Goal: Task Accomplishment & Management: Manage account settings

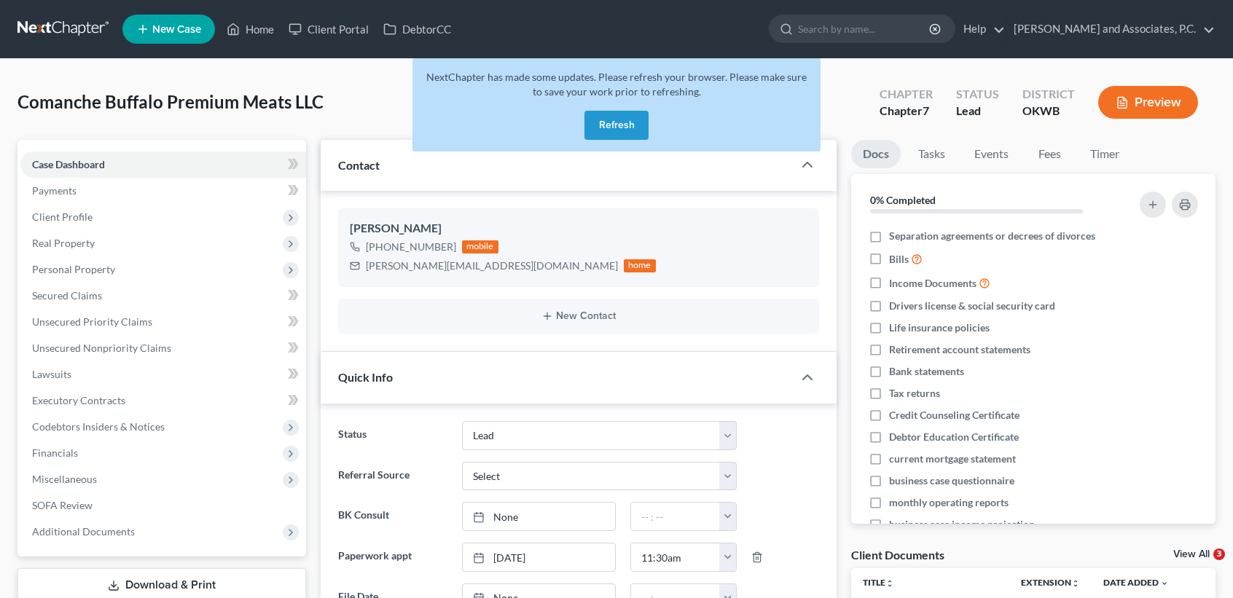
select select "8"
select select "0"
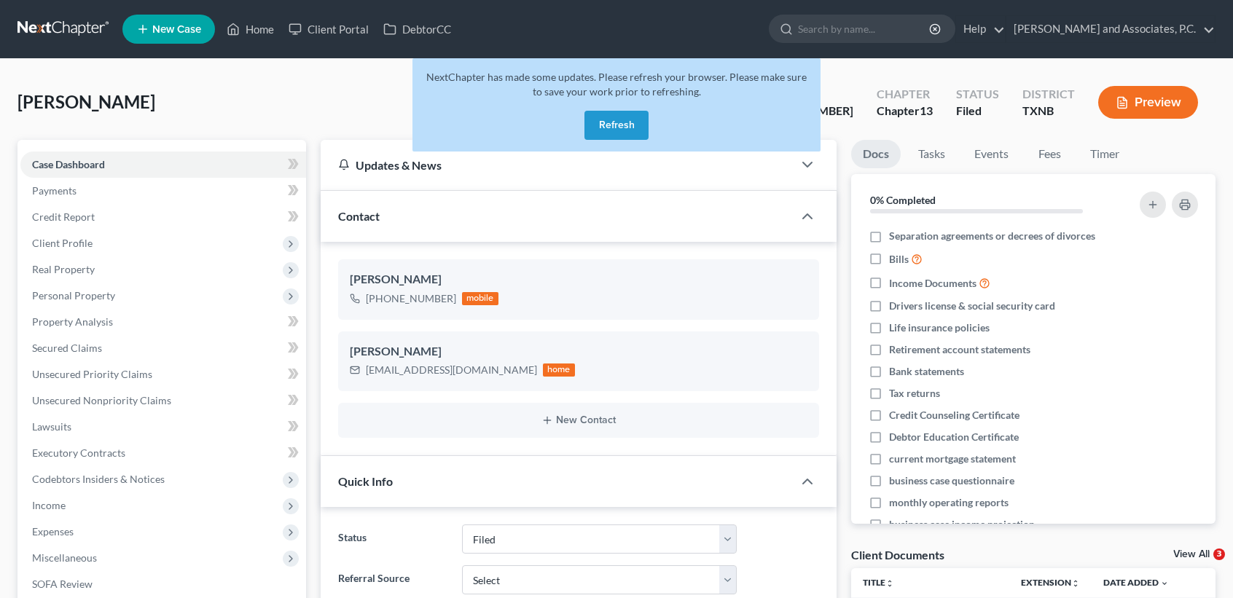
select select "5"
select select "0"
click at [281, 98] on div "Sharp, Michaela Upgraded Case 25-70229-13 Chapter Chapter 13 Status Filed Distr…" at bounding box center [616, 108] width 1198 height 63
click at [591, 132] on button "Refresh" at bounding box center [616, 125] width 64 height 29
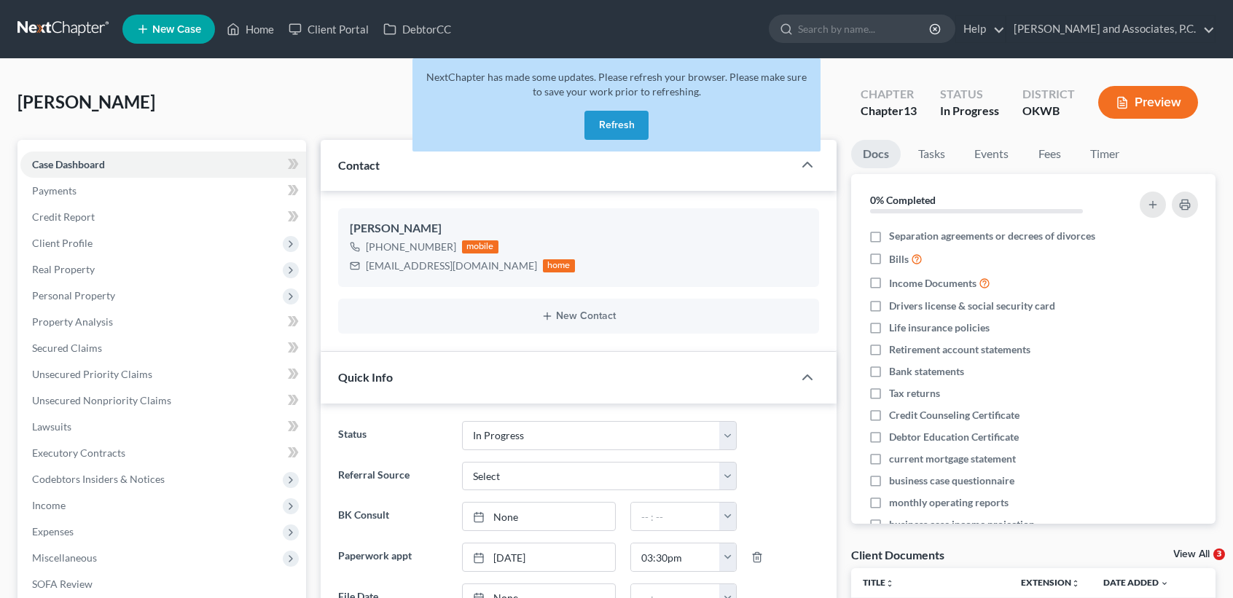
select select "7"
select select "0"
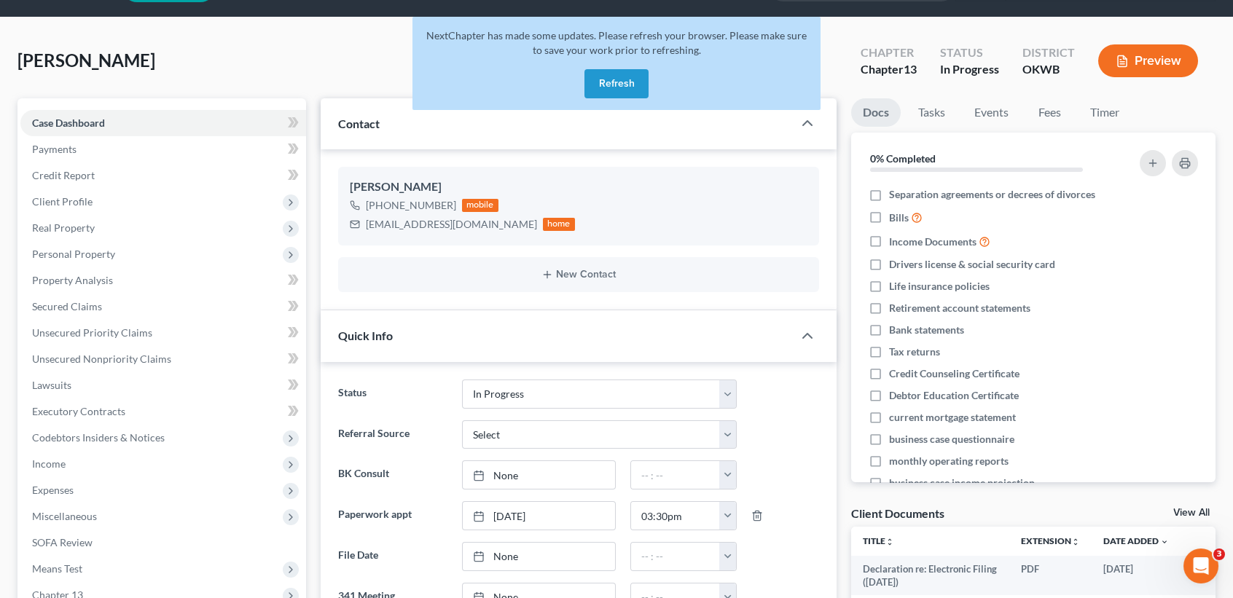
scroll to position [3881, 0]
click at [616, 83] on button "Refresh" at bounding box center [616, 83] width 64 height 29
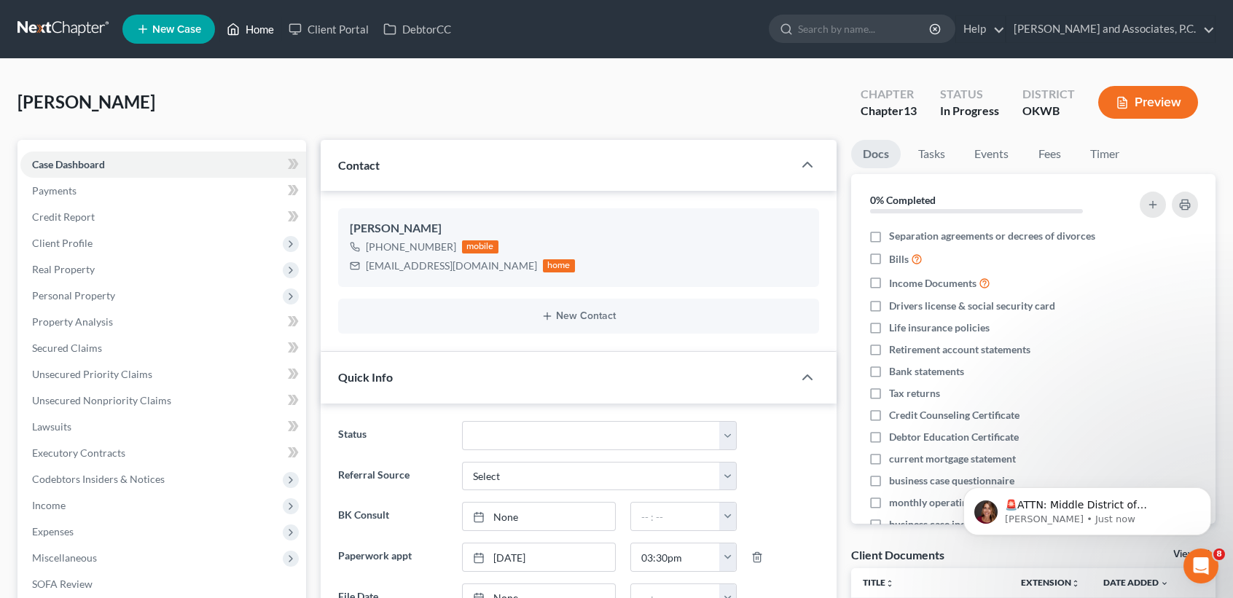
click at [252, 29] on link "Home" at bounding box center [250, 29] width 62 height 26
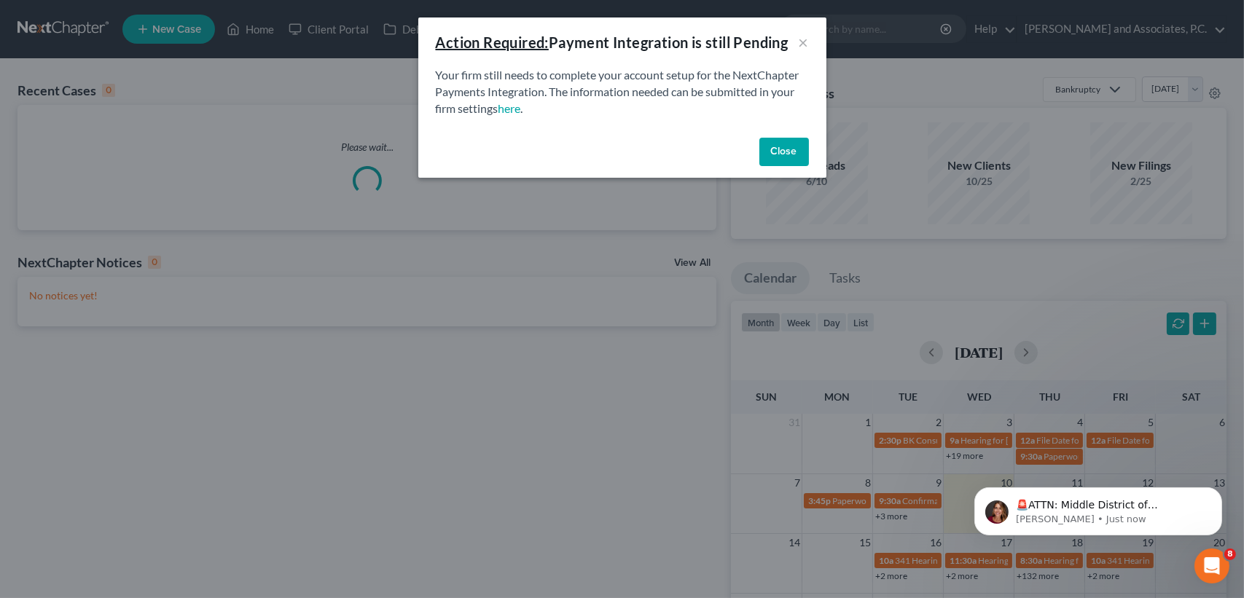
click at [767, 149] on button "Close" at bounding box center [784, 152] width 50 height 29
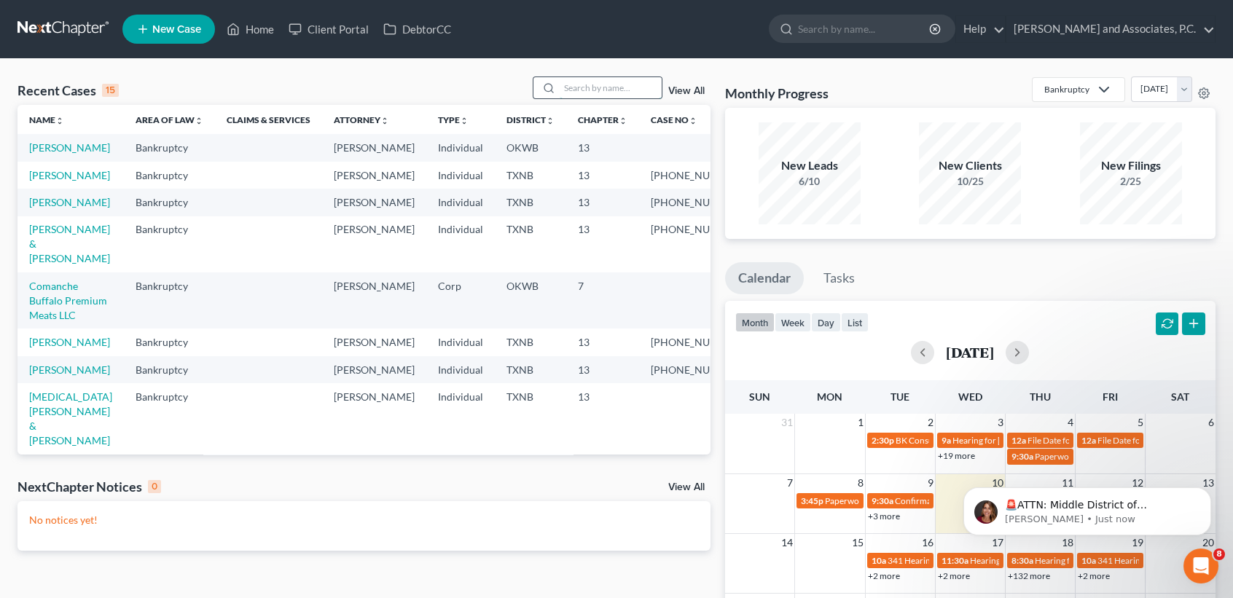
click at [627, 89] on input "search" at bounding box center [611, 87] width 102 height 21
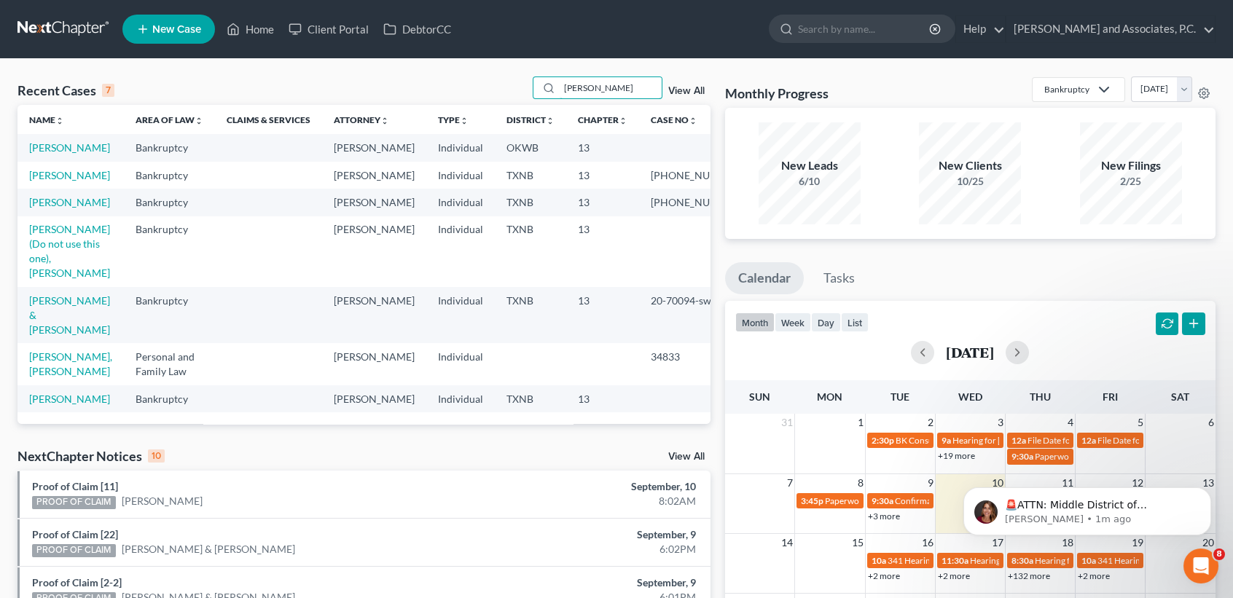
drag, startPoint x: 653, startPoint y: 98, endPoint x: 388, endPoint y: 106, distance: 265.4
click at [388, 106] on div "Recent Cases 7 hughes View All Name unfold_more expand_more expand_less Area of…" at bounding box center [363, 251] width 693 height 348
drag, startPoint x: 622, startPoint y: 88, endPoint x: 312, endPoint y: 7, distance: 320.8
click at [376, 105] on div "Recent Cases 7 hughes View All" at bounding box center [363, 91] width 693 height 28
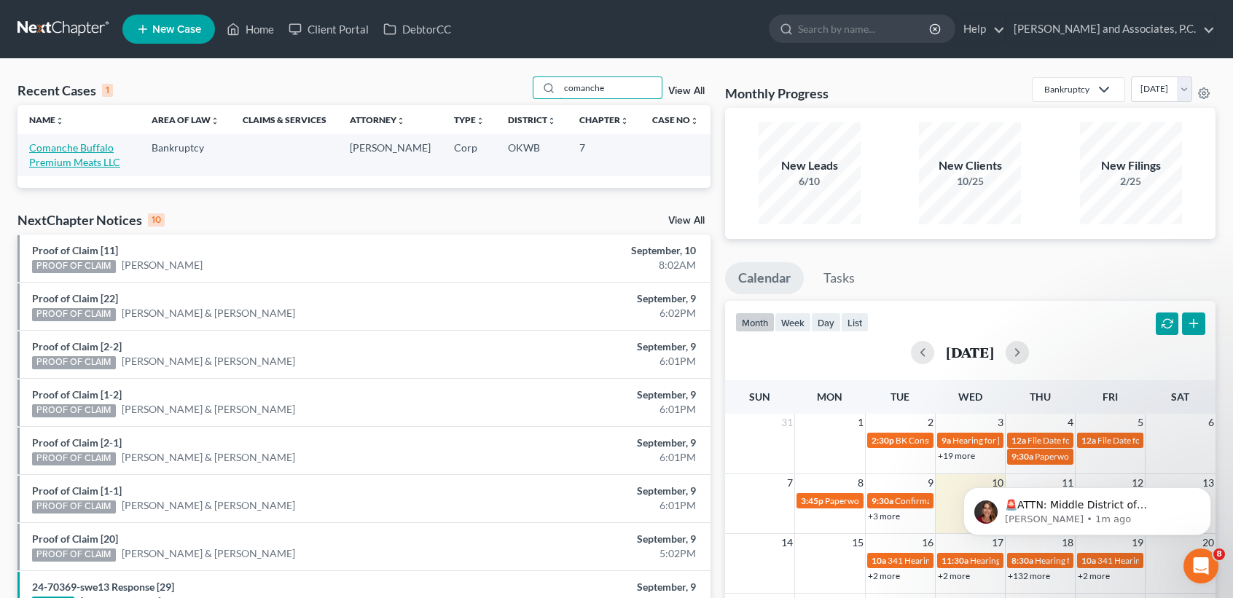
type input "comanche"
click at [70, 158] on link "Comanche Buffalo Premium Meats LLC" at bounding box center [74, 154] width 91 height 27
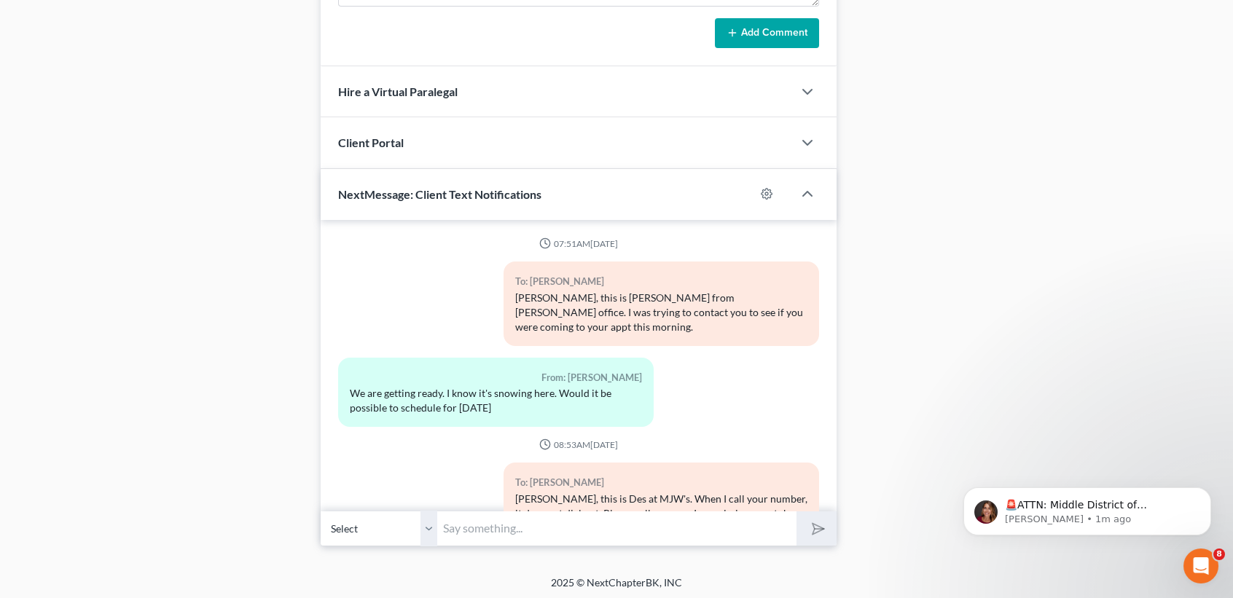
scroll to position [3881, 0]
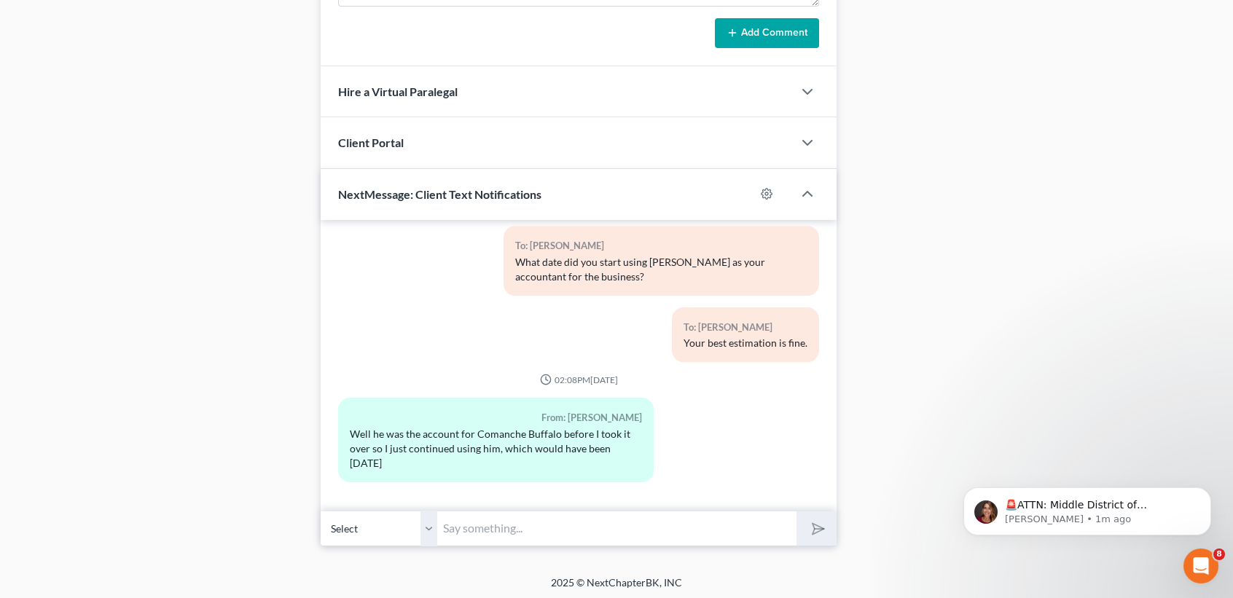
click at [477, 522] on input "text" at bounding box center [616, 529] width 359 height 36
type input "up unti l the account closed?"
drag, startPoint x: 482, startPoint y: 517, endPoint x: 570, endPoint y: 529, distance: 88.9
click at [486, 519] on input "up unti l the account closed?" at bounding box center [616, 529] width 359 height 36
drag, startPoint x: 649, startPoint y: 539, endPoint x: 185, endPoint y: 563, distance: 464.0
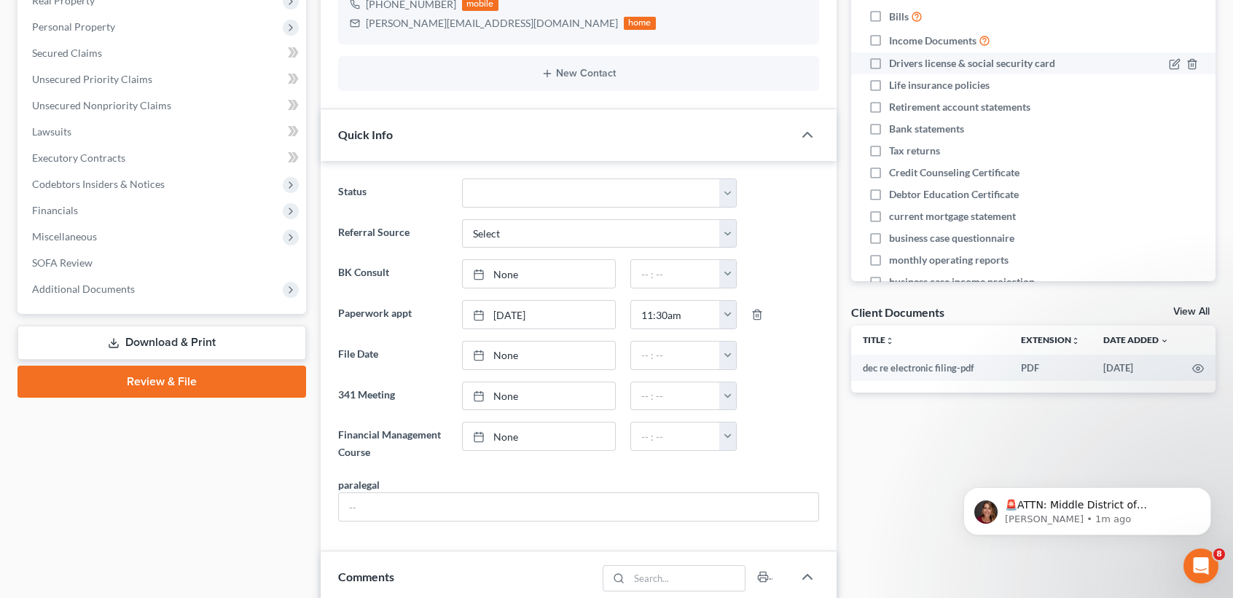
scroll to position [0, 0]
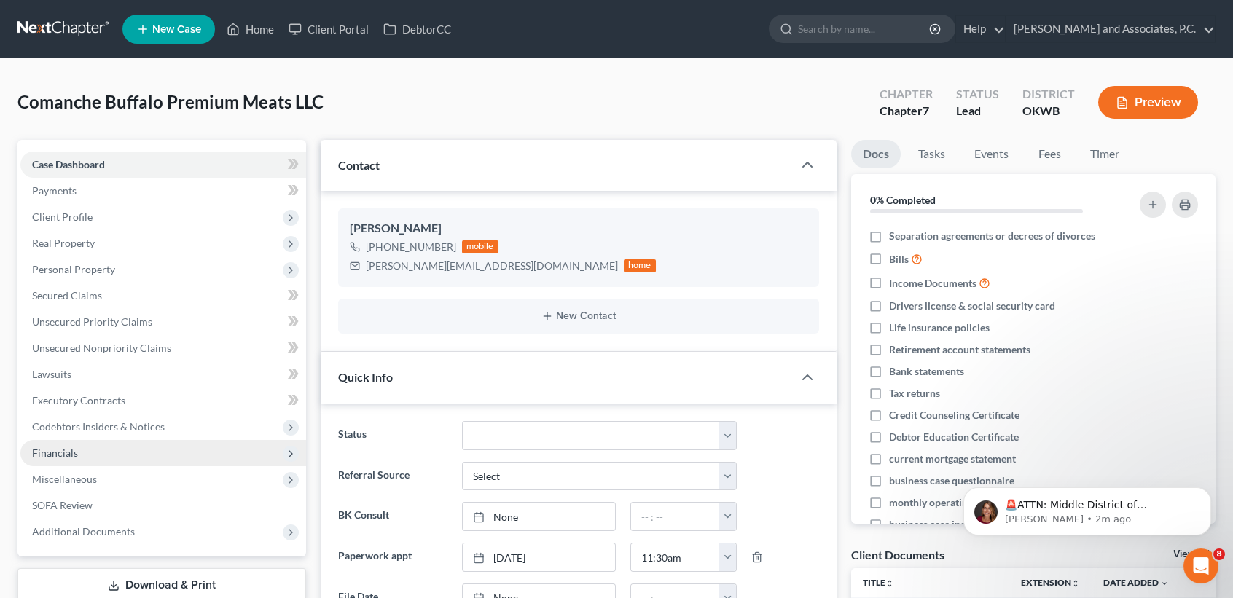
click at [87, 457] on span "Financials" at bounding box center [163, 453] width 286 height 26
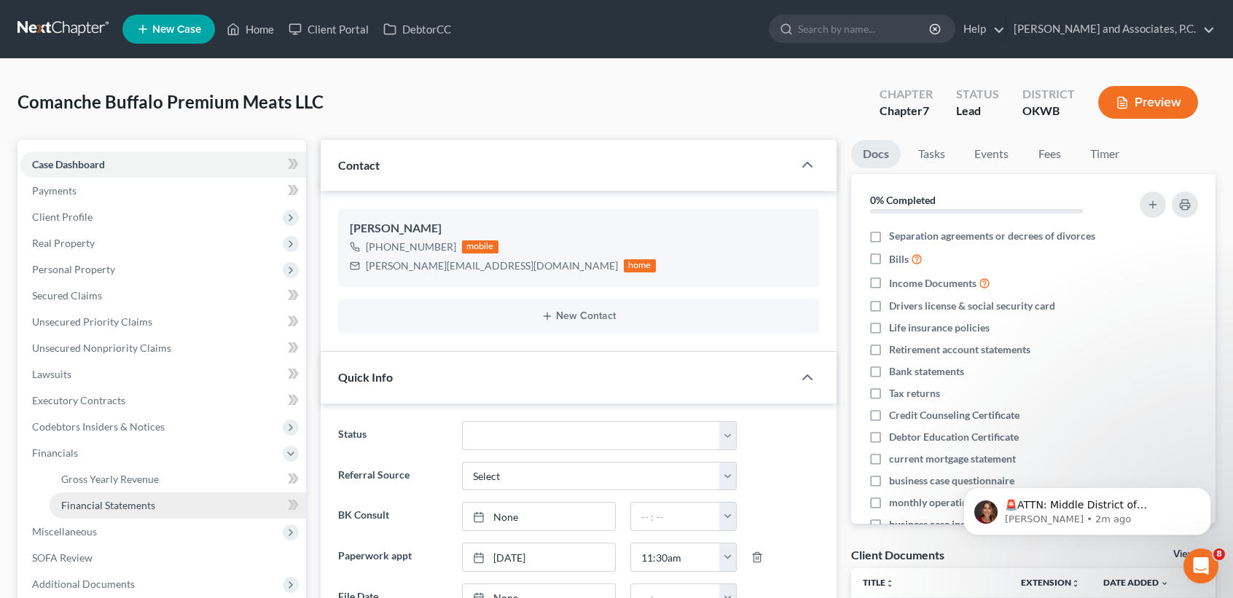
click at [99, 502] on span "Financial Statements" at bounding box center [108, 505] width 94 height 12
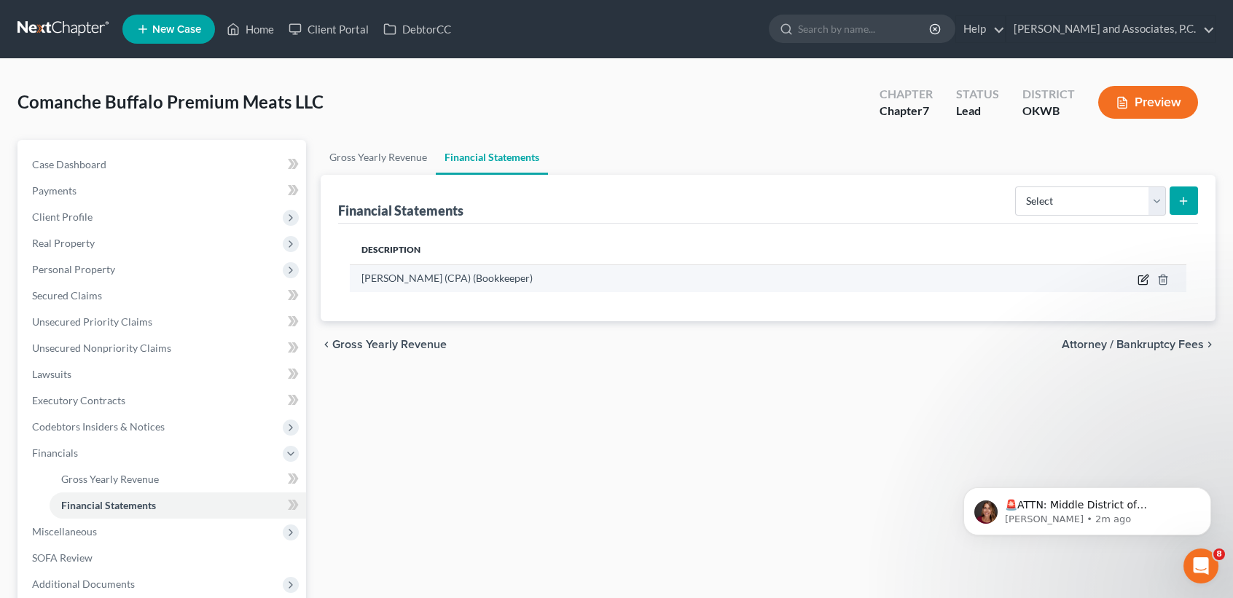
click at [1140, 283] on icon "button" at bounding box center [1143, 280] width 12 height 12
select select "bookkeeper"
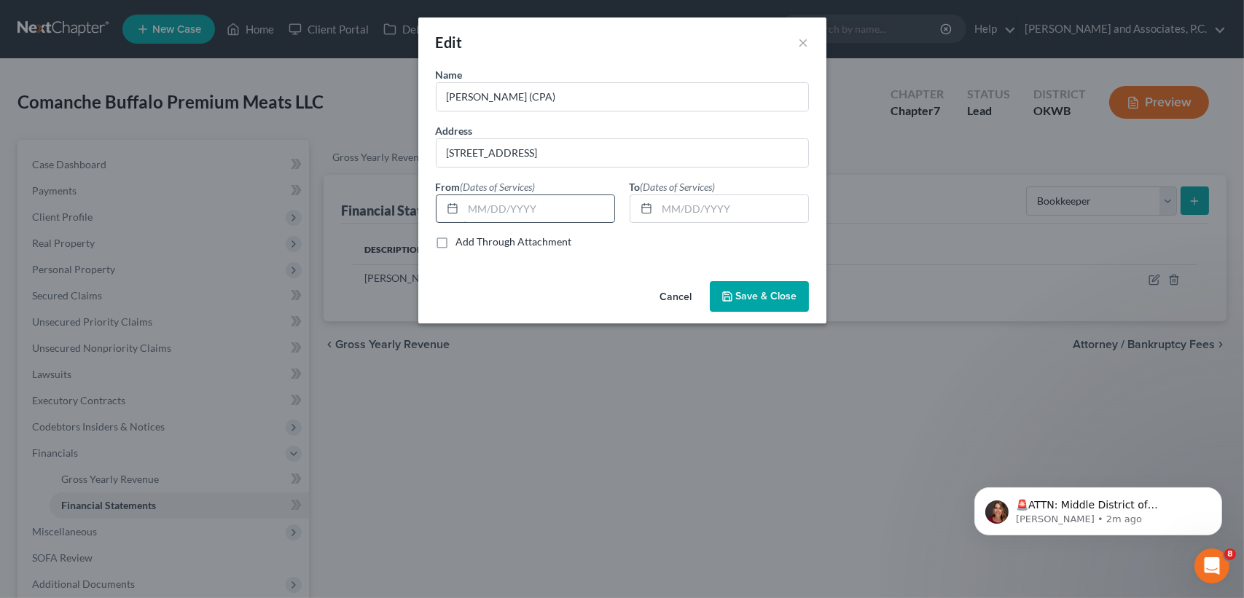
click at [559, 209] on input "text" at bounding box center [538, 209] width 151 height 28
type input "08/01/2018"
click at [729, 219] on input "text" at bounding box center [732, 209] width 151 height 28
type input "1"
click at [783, 287] on button "Save & Close" at bounding box center [759, 296] width 99 height 31
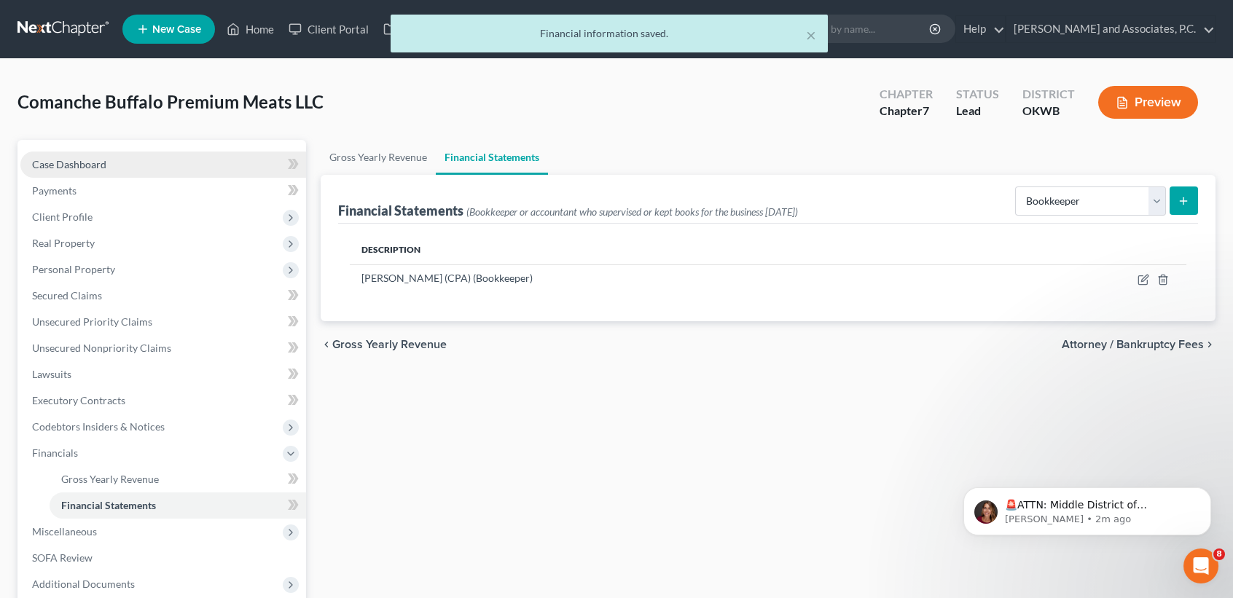
click at [58, 161] on span "Case Dashboard" at bounding box center [69, 164] width 74 height 12
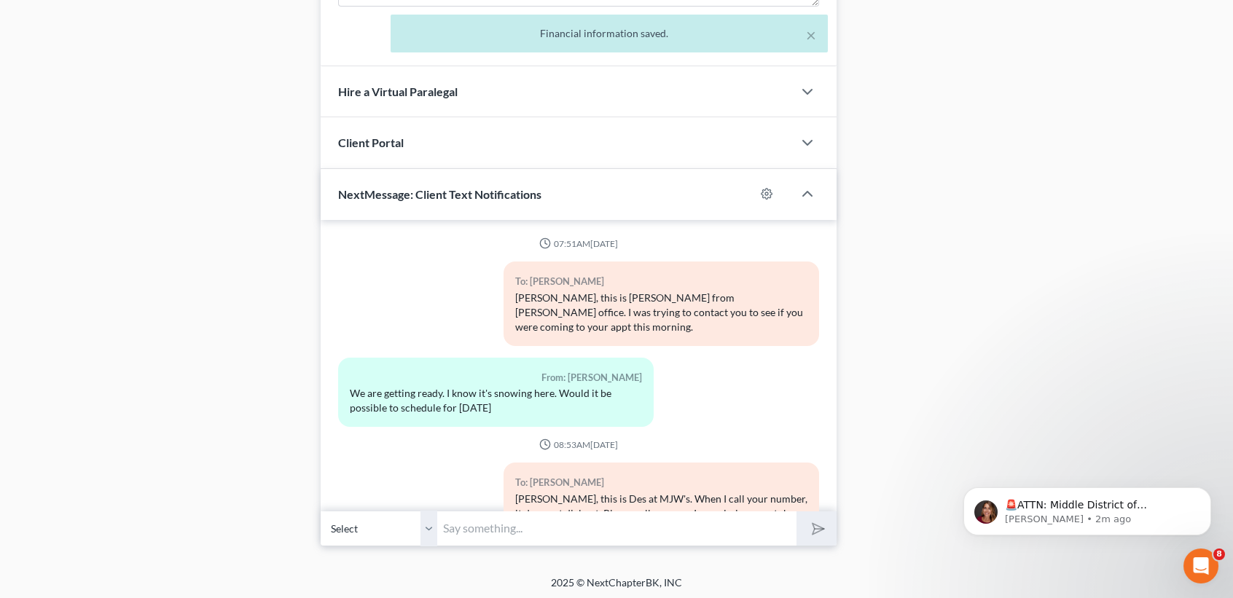
scroll to position [3881, 0]
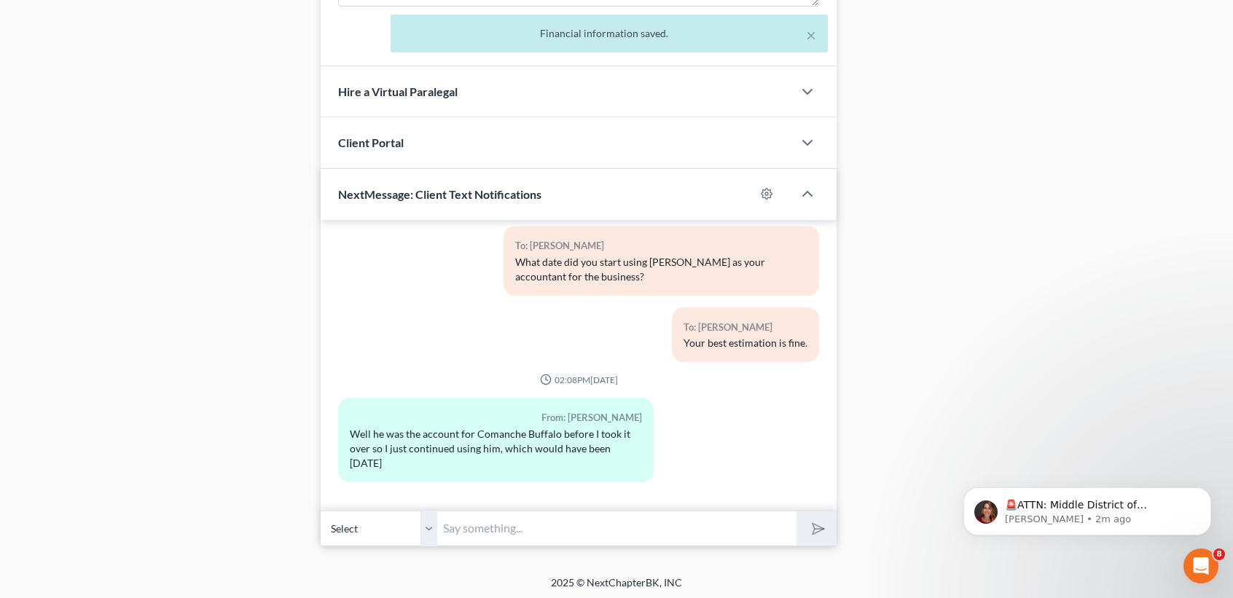
click at [469, 522] on input "text" at bounding box center [616, 529] width 359 height 36
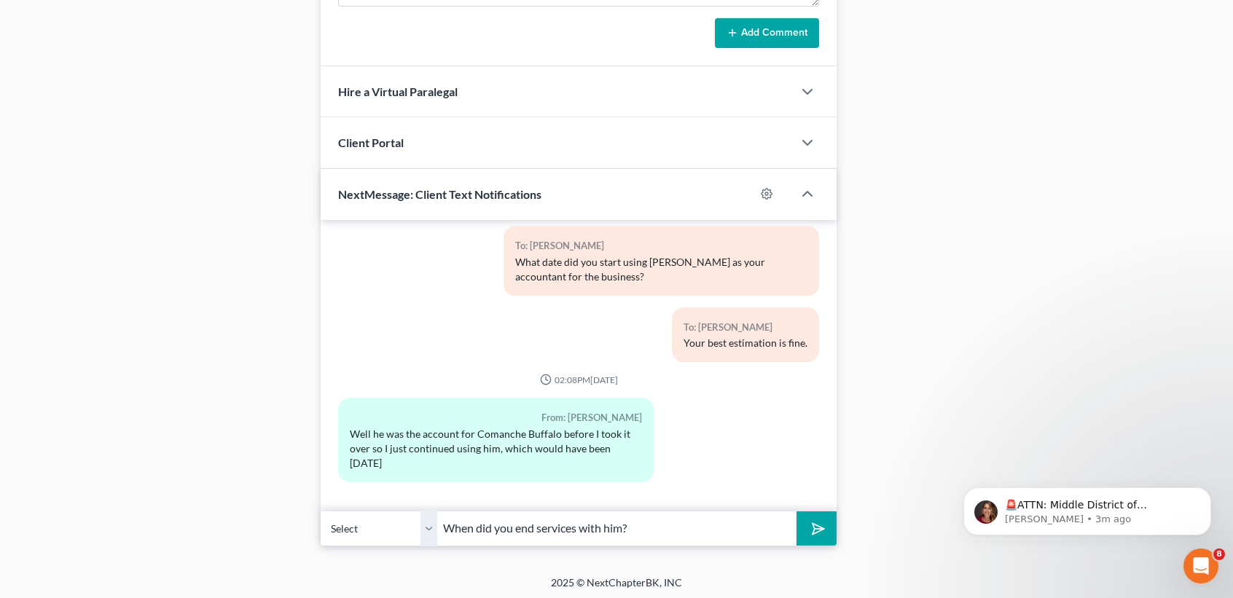
type input "When did you end services with him?"
click at [796, 512] on button "submit" at bounding box center [816, 529] width 40 height 34
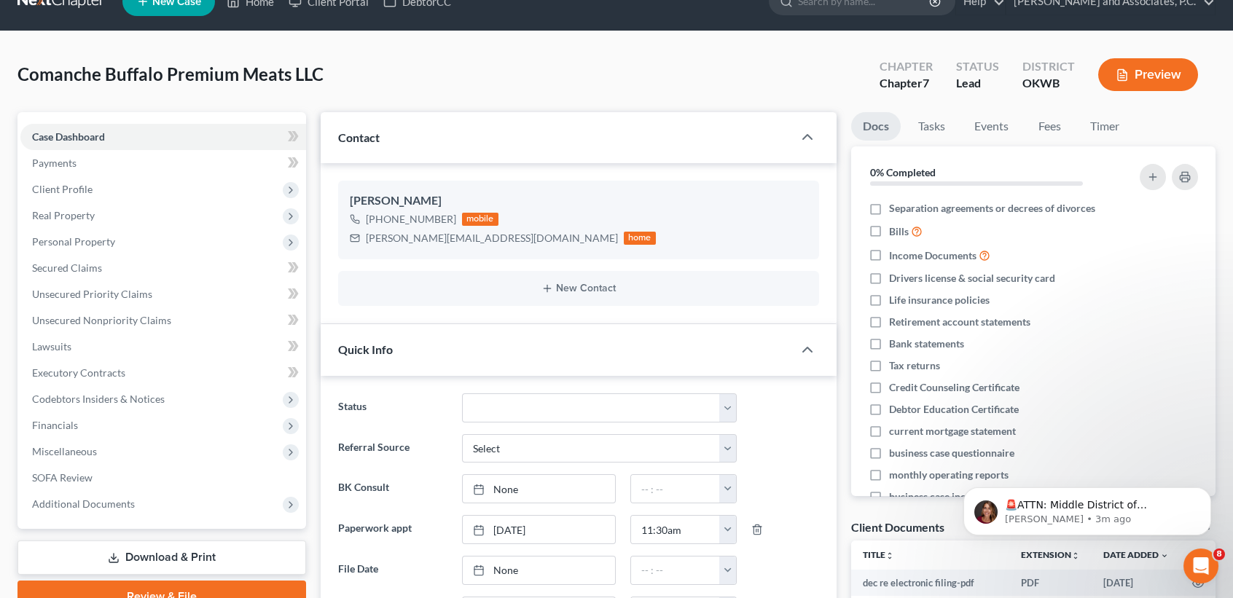
scroll to position [0, 0]
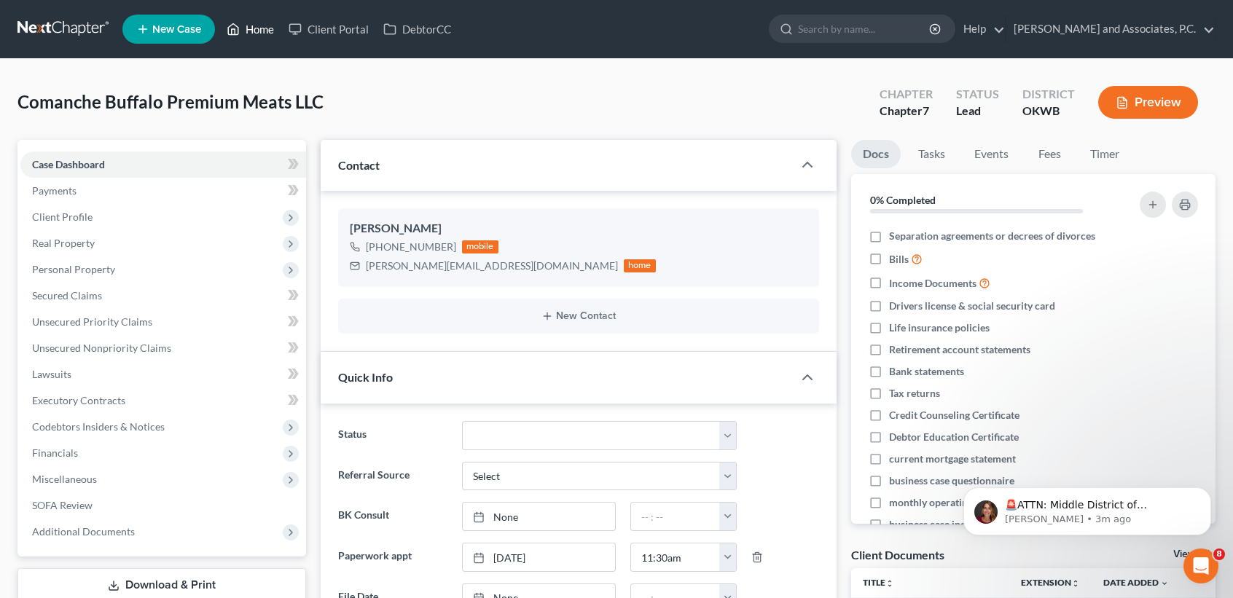
click at [241, 31] on link "Home" at bounding box center [250, 29] width 62 height 26
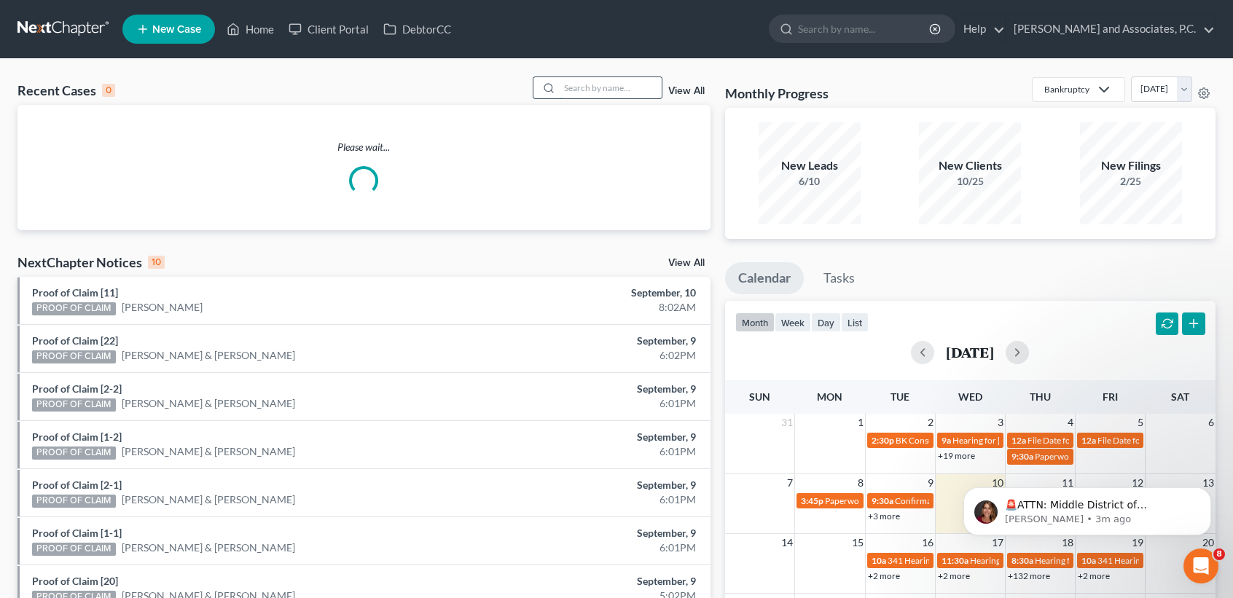
click at [587, 93] on input "search" at bounding box center [611, 87] width 102 height 21
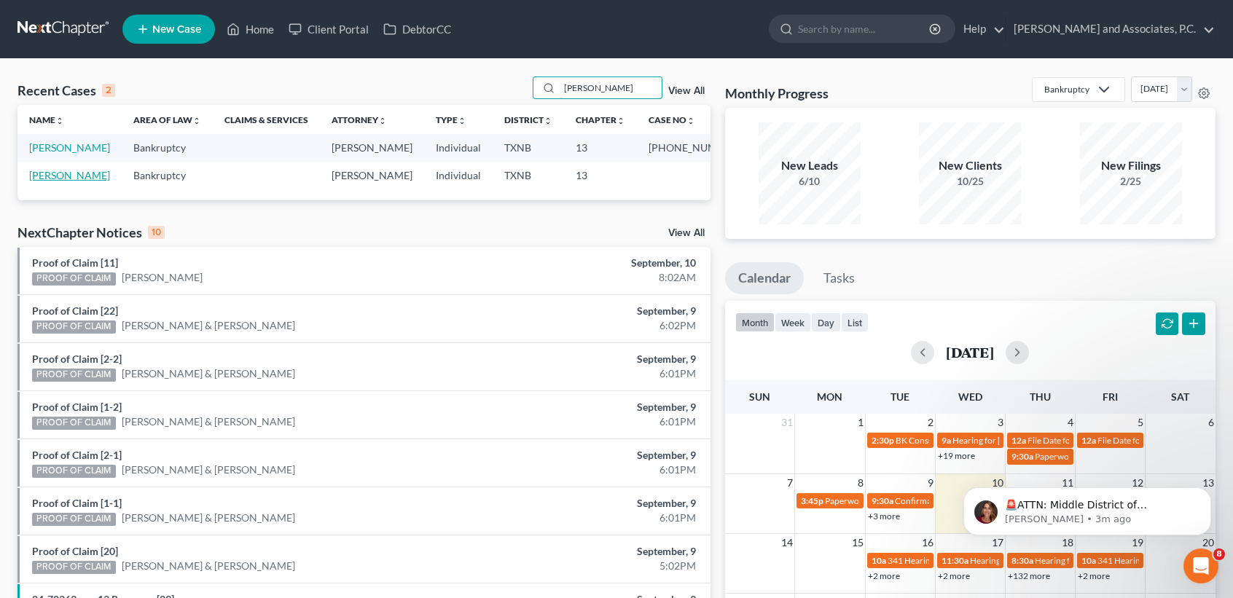
type input "goodwin"
click at [43, 181] on link "Goodwin, Donald" at bounding box center [69, 175] width 81 height 12
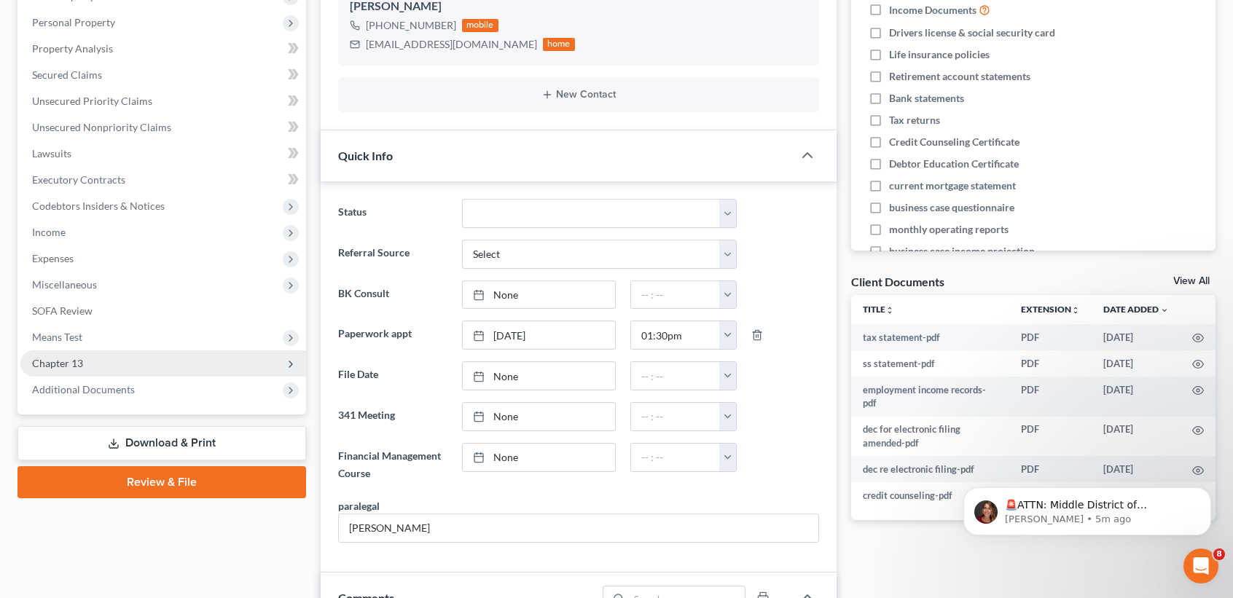
scroll to position [291, 0]
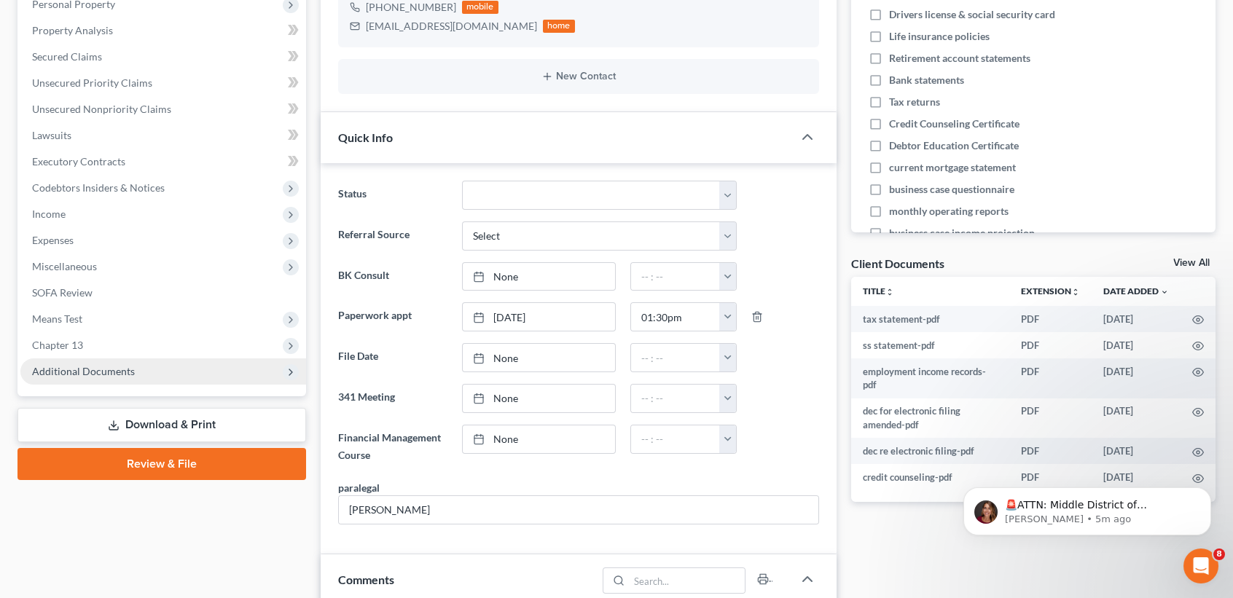
click at [168, 380] on span "Additional Documents" at bounding box center [163, 371] width 286 height 26
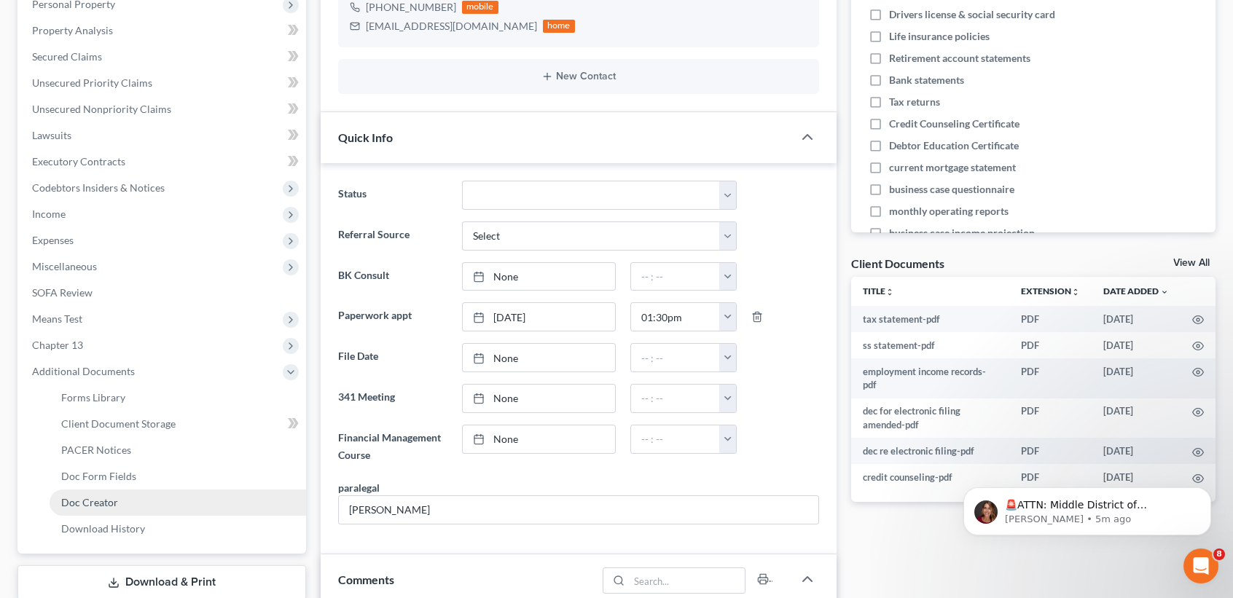
click at [74, 505] on span "Doc Creator" at bounding box center [89, 502] width 57 height 12
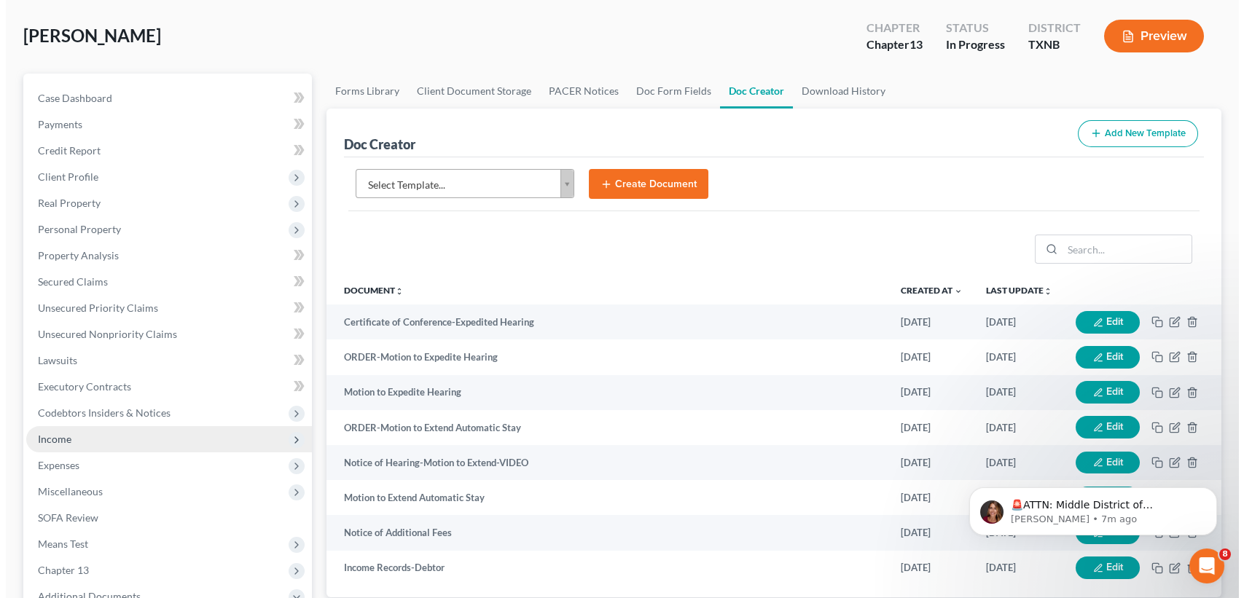
scroll to position [97, 0]
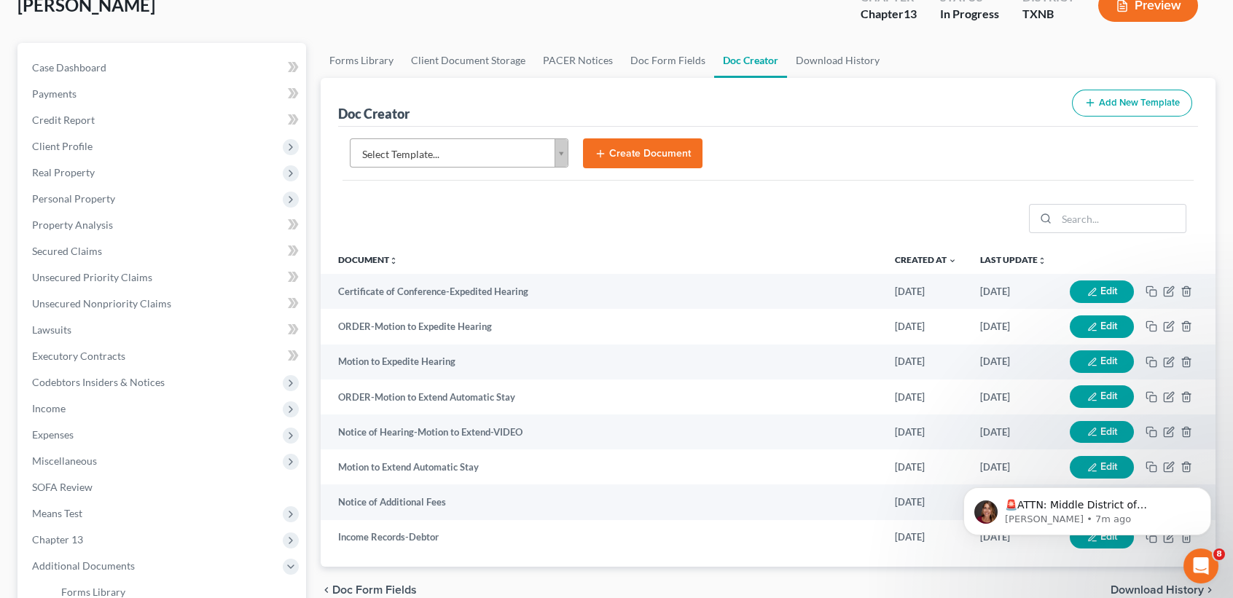
click at [1087, 463] on div "🚨ATTN: Middle District of Florida The court has added a new Credit Counseling F…" at bounding box center [1087, 444] width 268 height 182
click at [1204, 490] on icon "Dismiss notification" at bounding box center [1207, 491] width 8 height 8
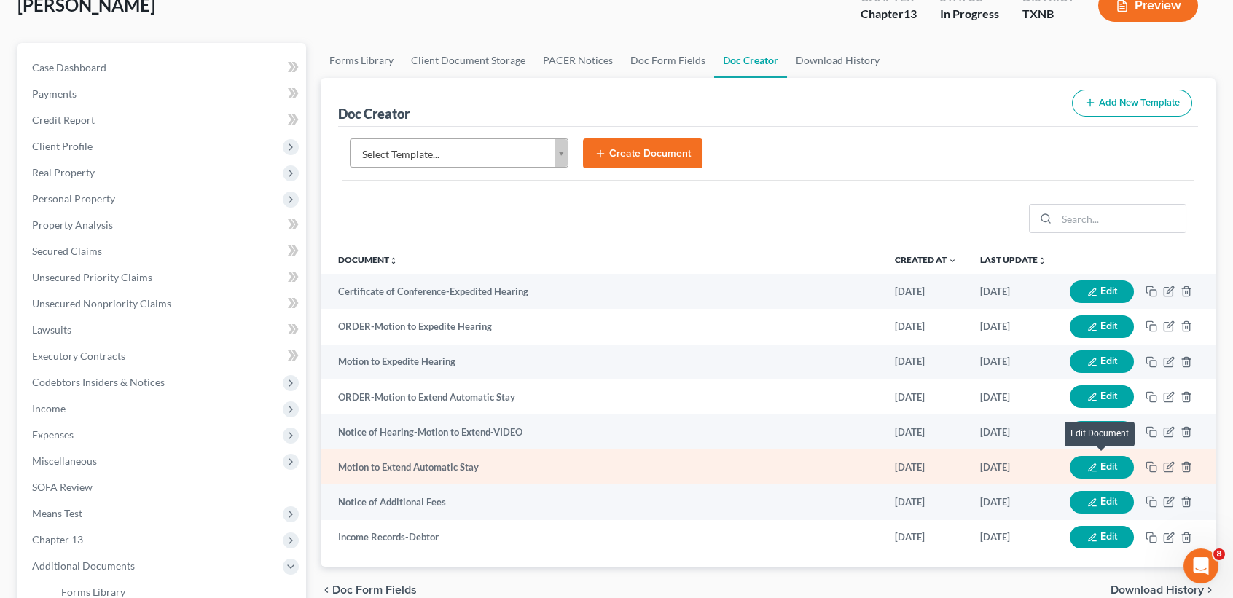
click at [1108, 463] on button "Edit" at bounding box center [1102, 467] width 64 height 23
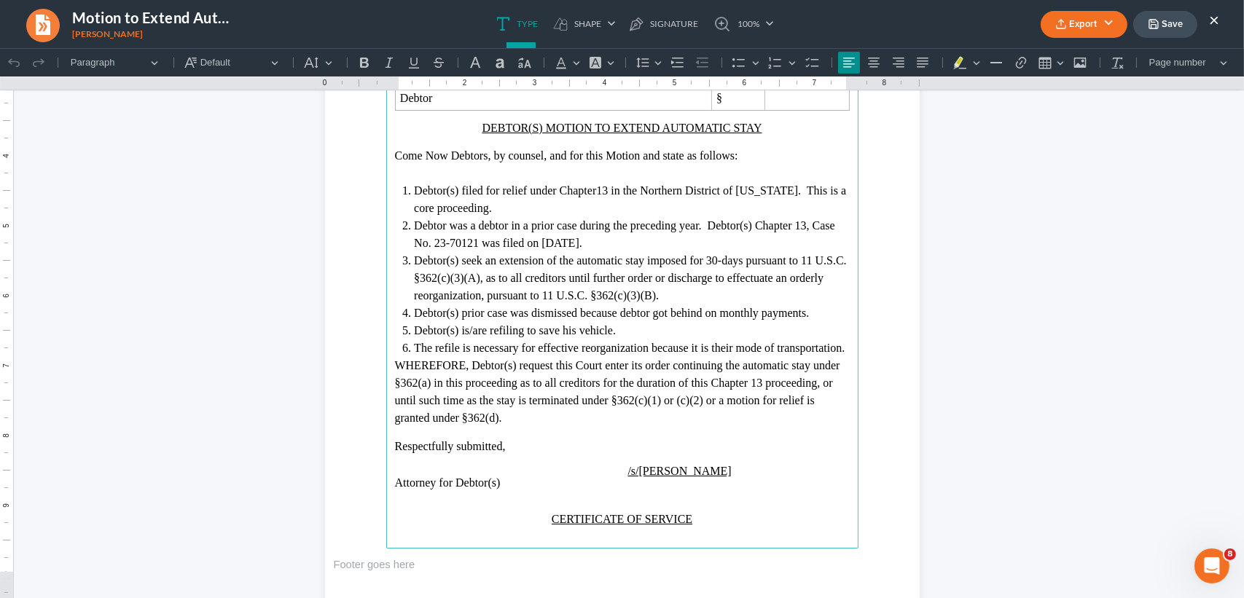
scroll to position [291, 0]
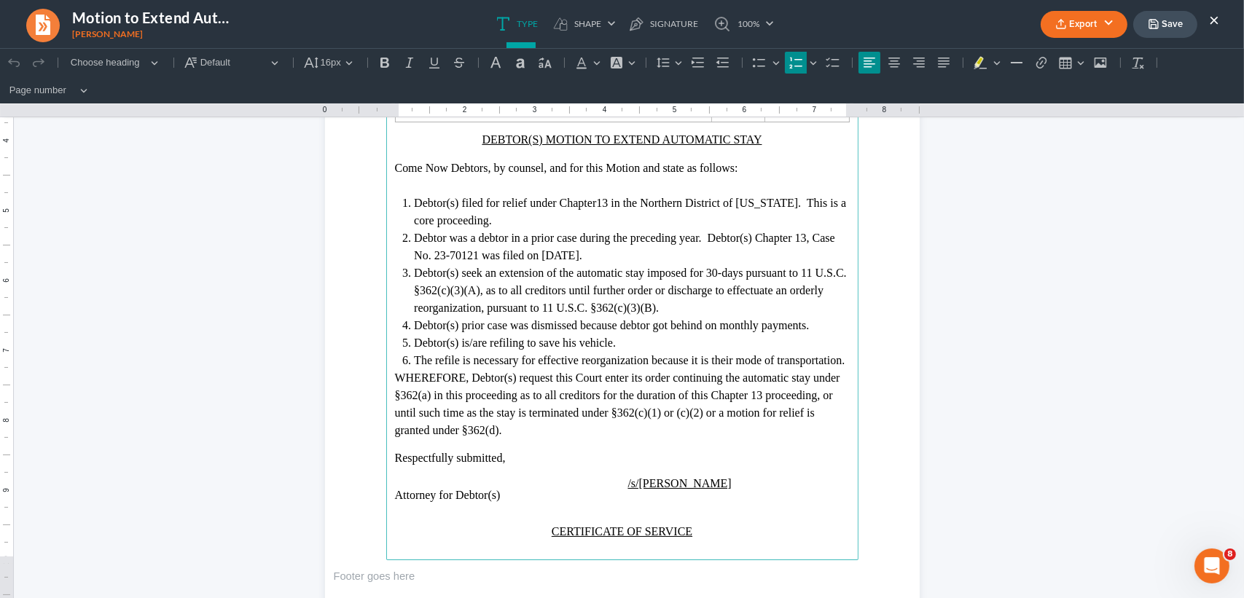
click at [844, 335] on main "⁠⁠⁠⁠⁠⁠⁠ Monte J. White & Associates, P.C. 1106 Brook Ave Wichita Falls, TX 7630…" at bounding box center [622, 246] width 472 height 630
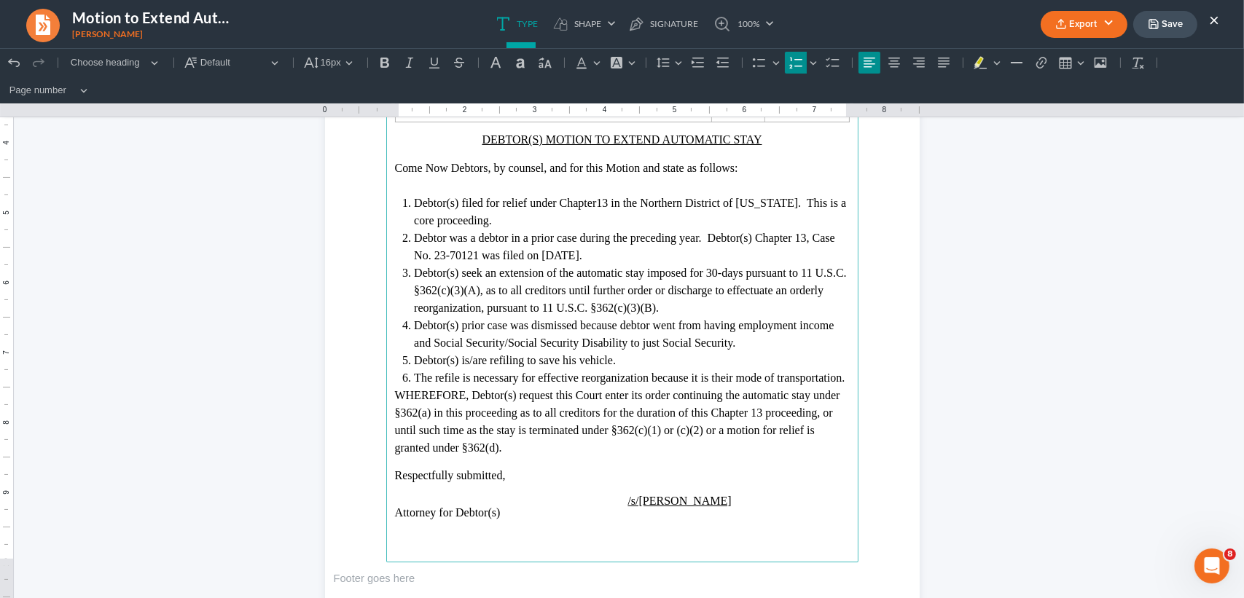
click at [782, 344] on li "Debtor(s) prior case was dismissed because debtor went from having employment i…" at bounding box center [631, 334] width 435 height 35
click at [768, 362] on li "Debtor(s) is/are refiling to save his vehicle." at bounding box center [631, 360] width 435 height 17
click at [1149, 26] on icon "button" at bounding box center [1153, 24] width 9 height 9
click at [819, 34] on ul "Type shapes Shape Line Check Arrow Circle Rectangle pen-tool Signature 100% Fit…" at bounding box center [635, 24] width 728 height 48
click at [747, 346] on li "Debtor(s) prior case was dismissed because debtor went from having employment i…" at bounding box center [631, 334] width 435 height 35
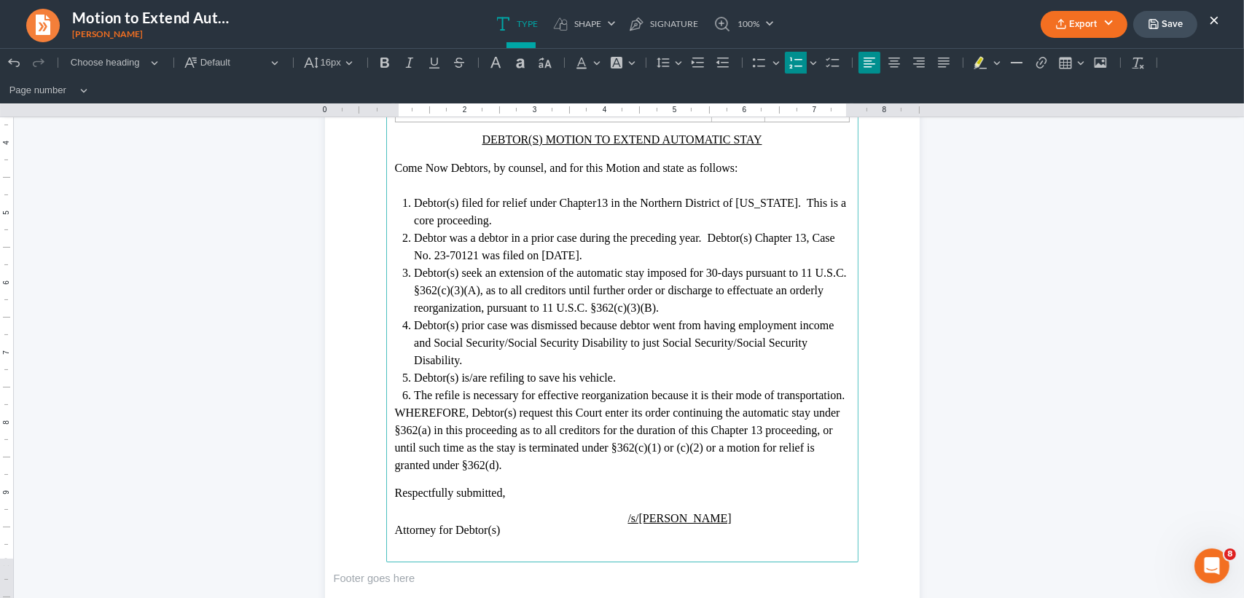
click at [1175, 32] on button "Save" at bounding box center [1165, 24] width 64 height 27
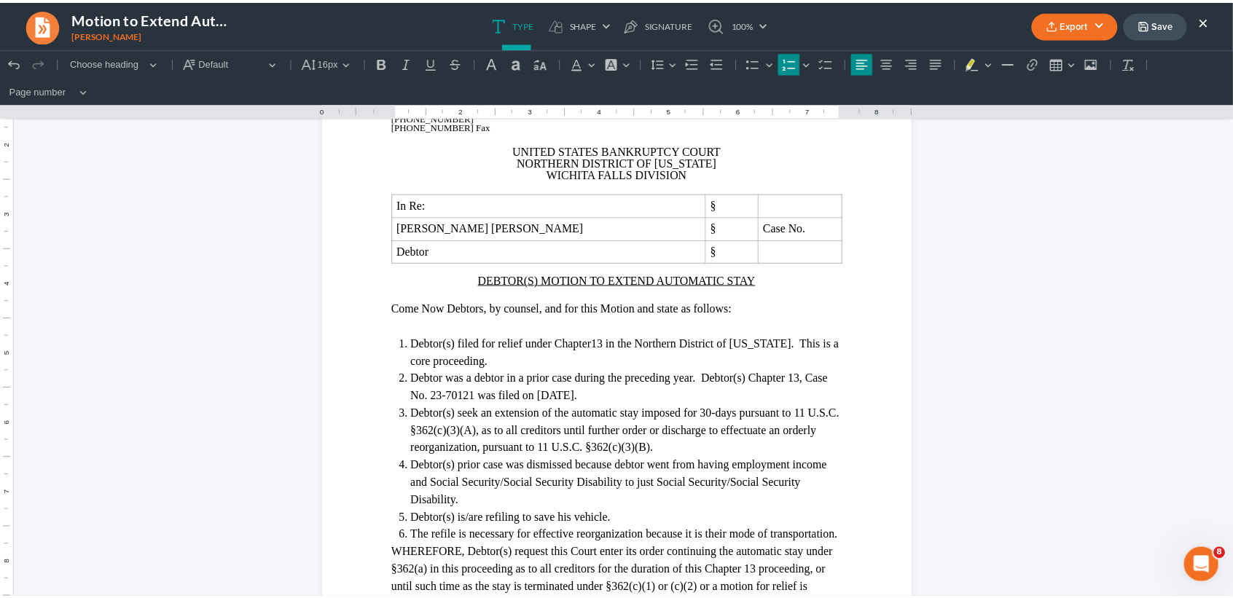
scroll to position [0, 0]
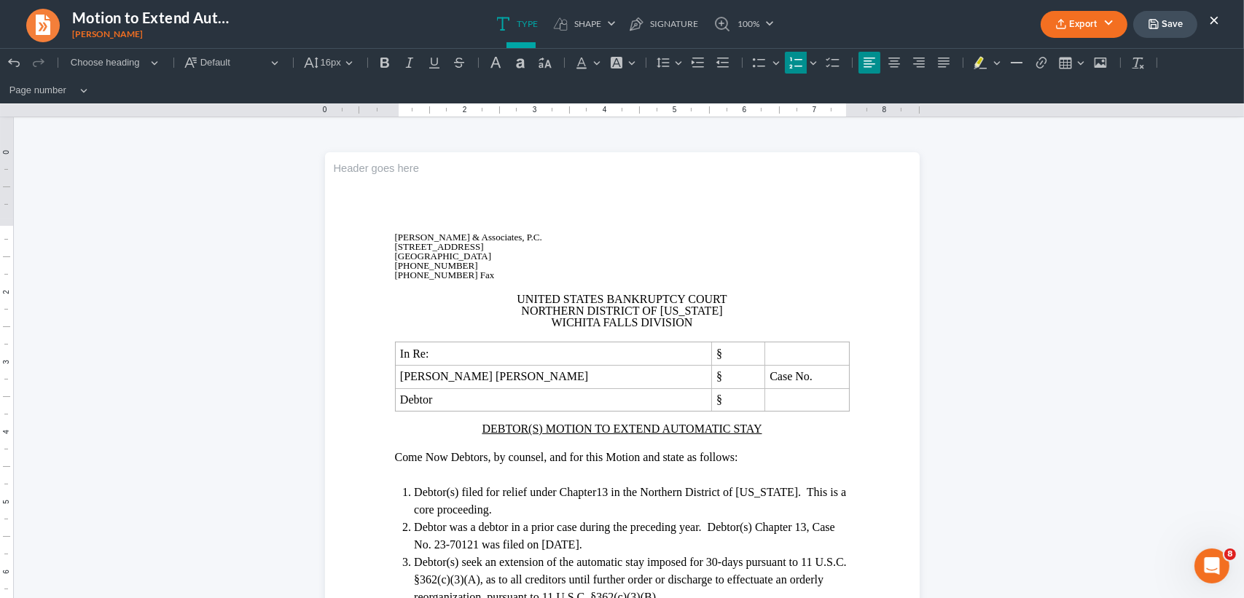
click at [1188, 31] on button "Save" at bounding box center [1165, 24] width 64 height 27
click at [1209, 18] on button "×" at bounding box center [1214, 19] width 10 height 17
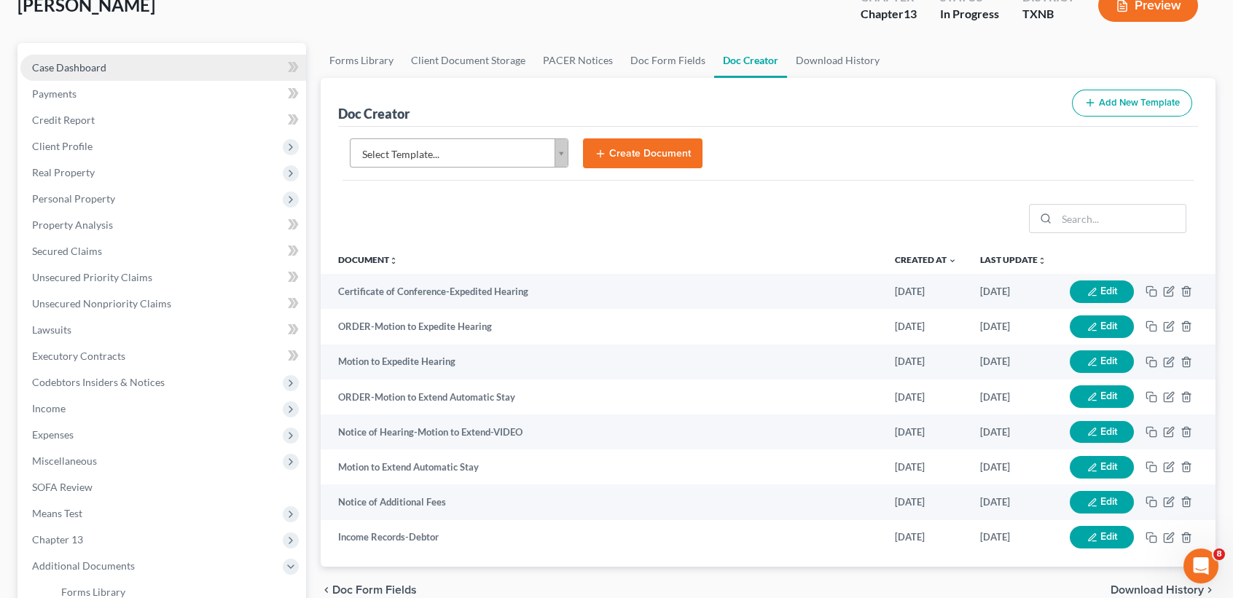
click at [152, 70] on link "Case Dashboard" at bounding box center [163, 68] width 286 height 26
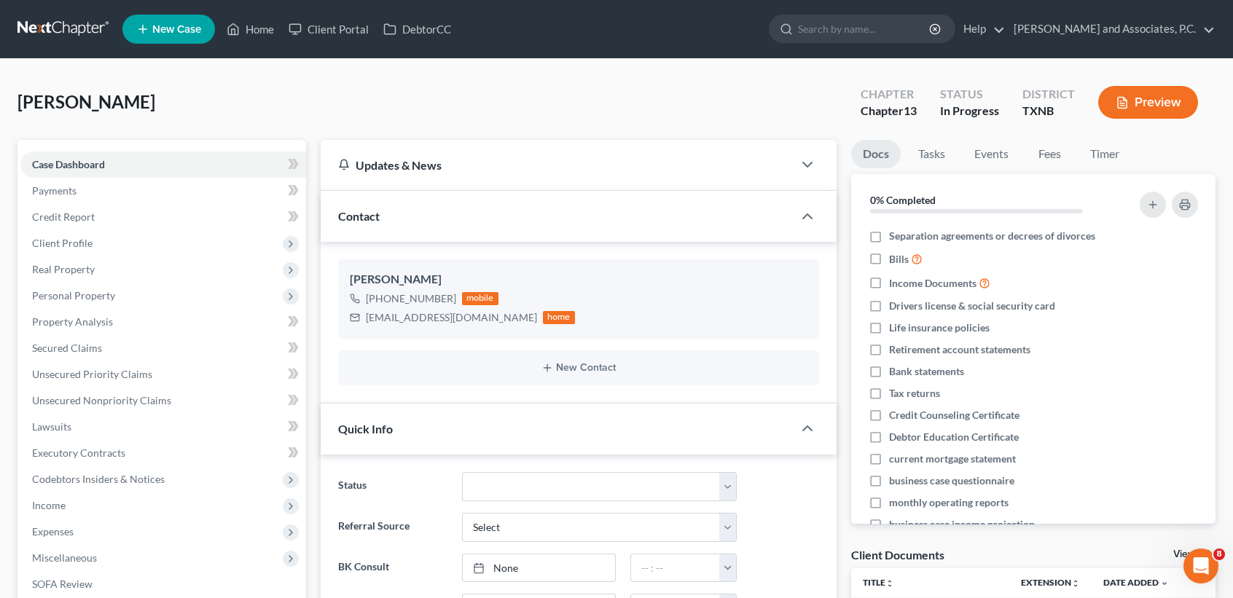
scroll to position [308, 0]
click at [241, 39] on link "Home" at bounding box center [250, 29] width 62 height 26
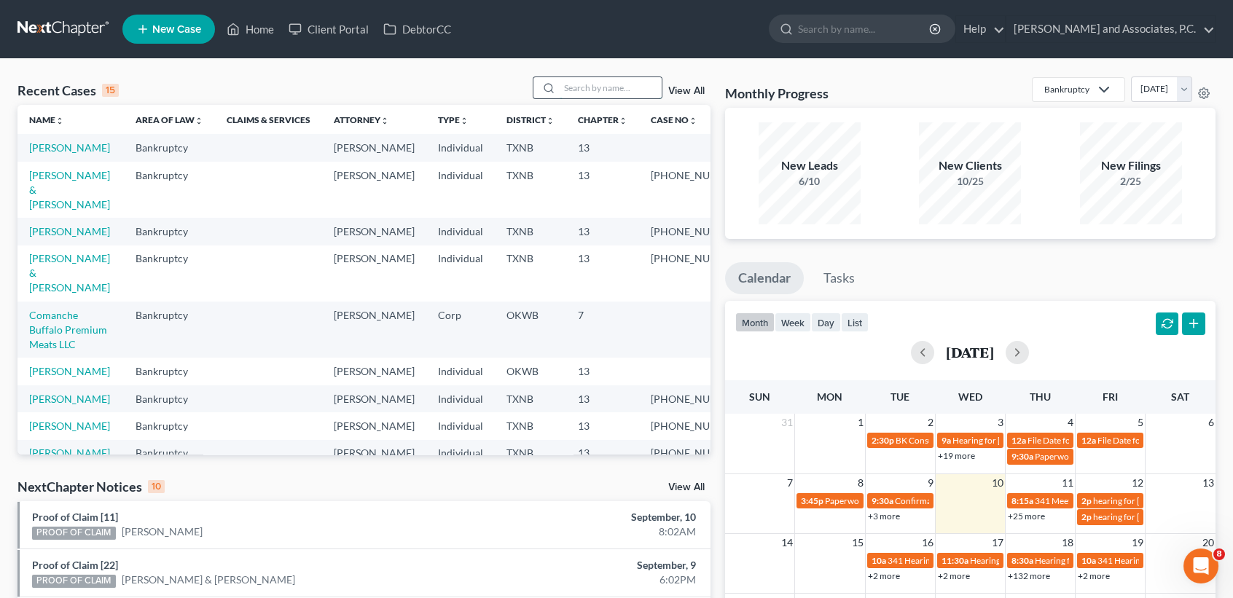
click at [595, 88] on input "search" at bounding box center [611, 87] width 102 height 21
click at [258, 26] on link "Home" at bounding box center [250, 29] width 62 height 26
click at [606, 88] on input "search" at bounding box center [611, 87] width 102 height 21
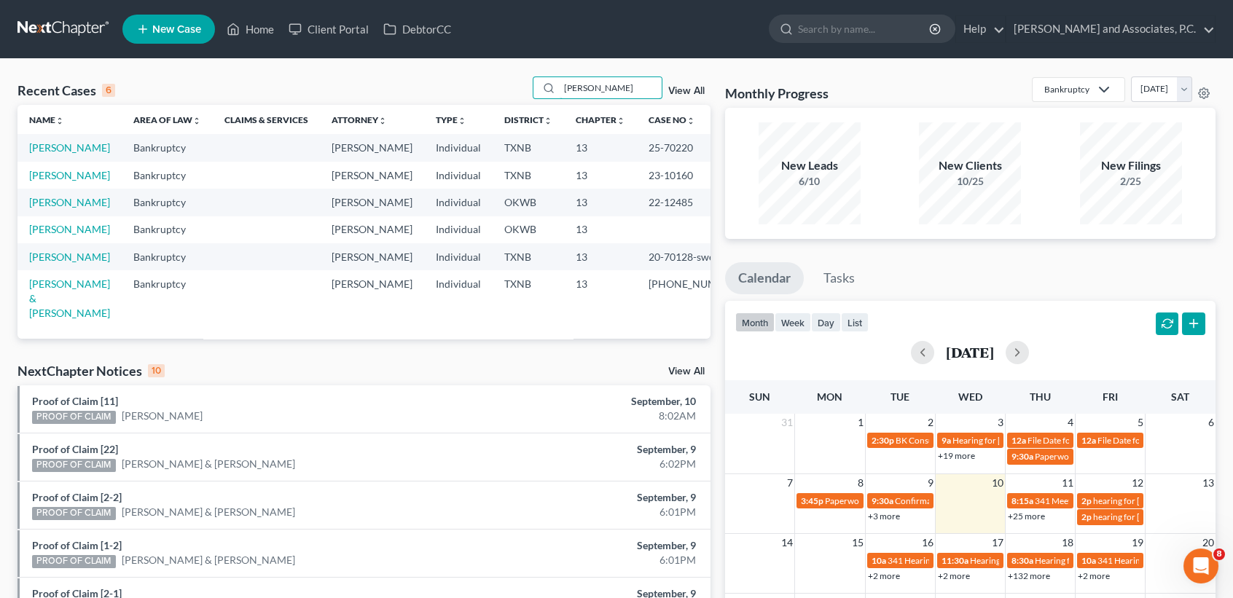
type input "powell"
click at [61, 155] on td "Powell, Teri" at bounding box center [69, 147] width 104 height 27
click at [63, 146] on link "Powell, Teri" at bounding box center [69, 147] width 81 height 12
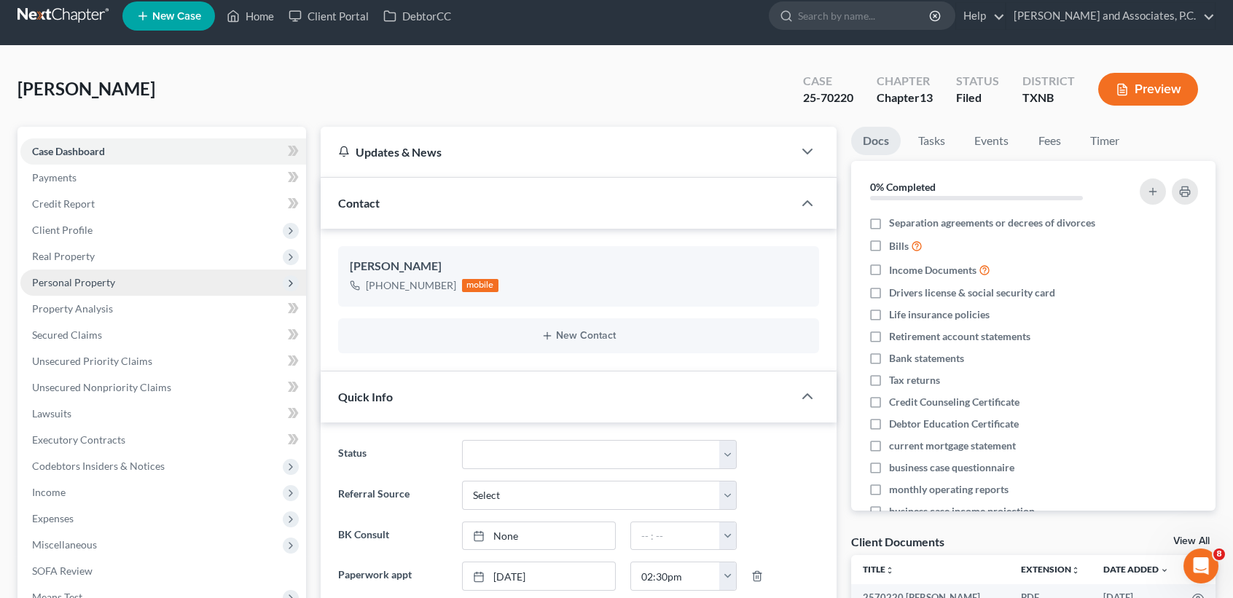
scroll to position [1, 0]
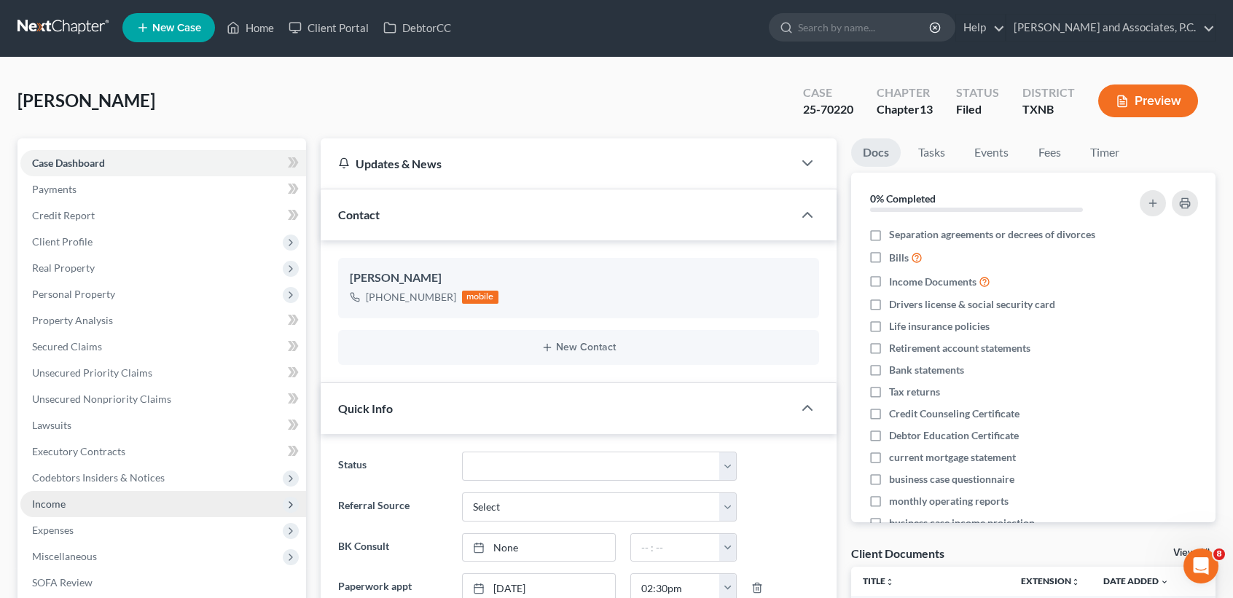
click at [49, 512] on span "Income" at bounding box center [163, 504] width 286 height 26
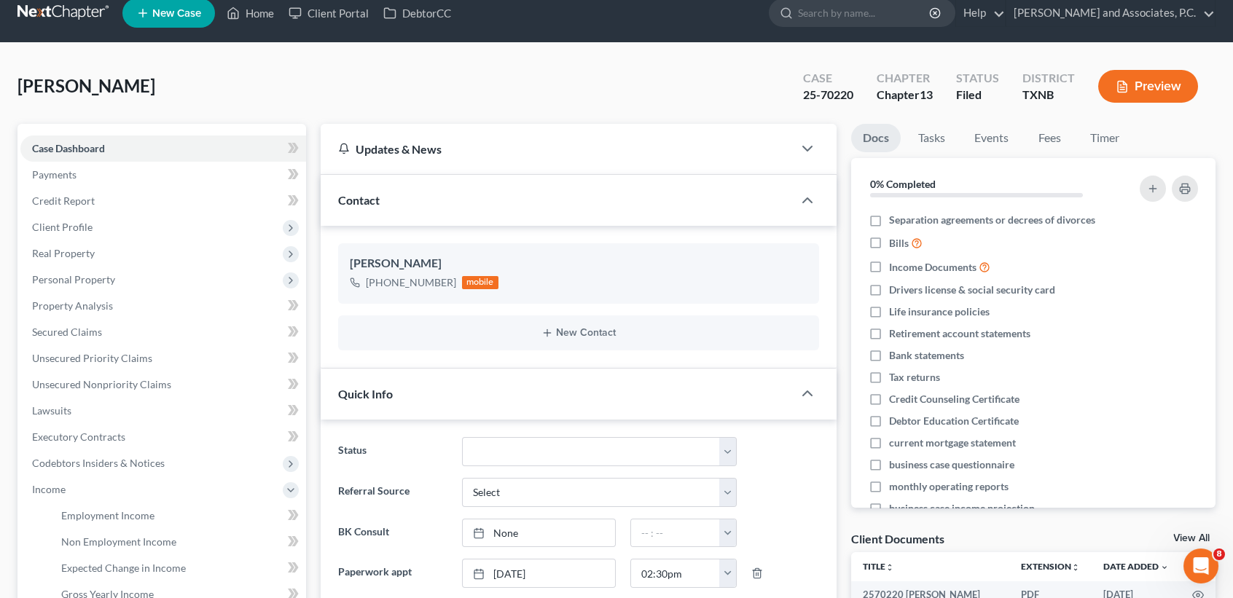
scroll to position [196, 0]
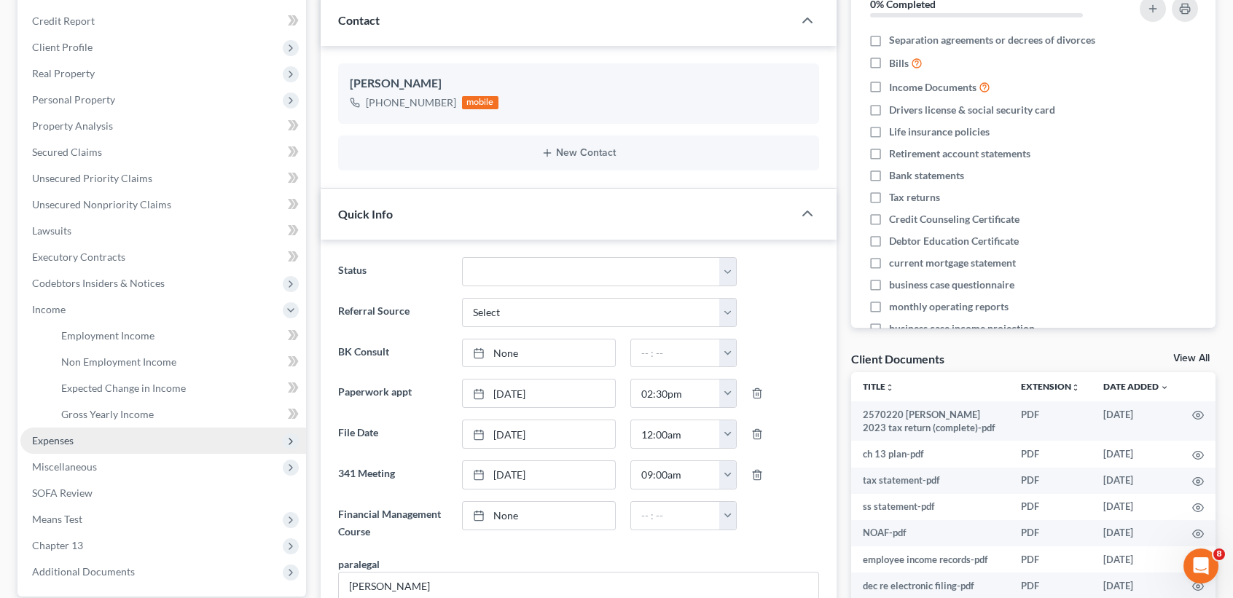
click at [72, 443] on span "Expenses" at bounding box center [53, 440] width 42 height 12
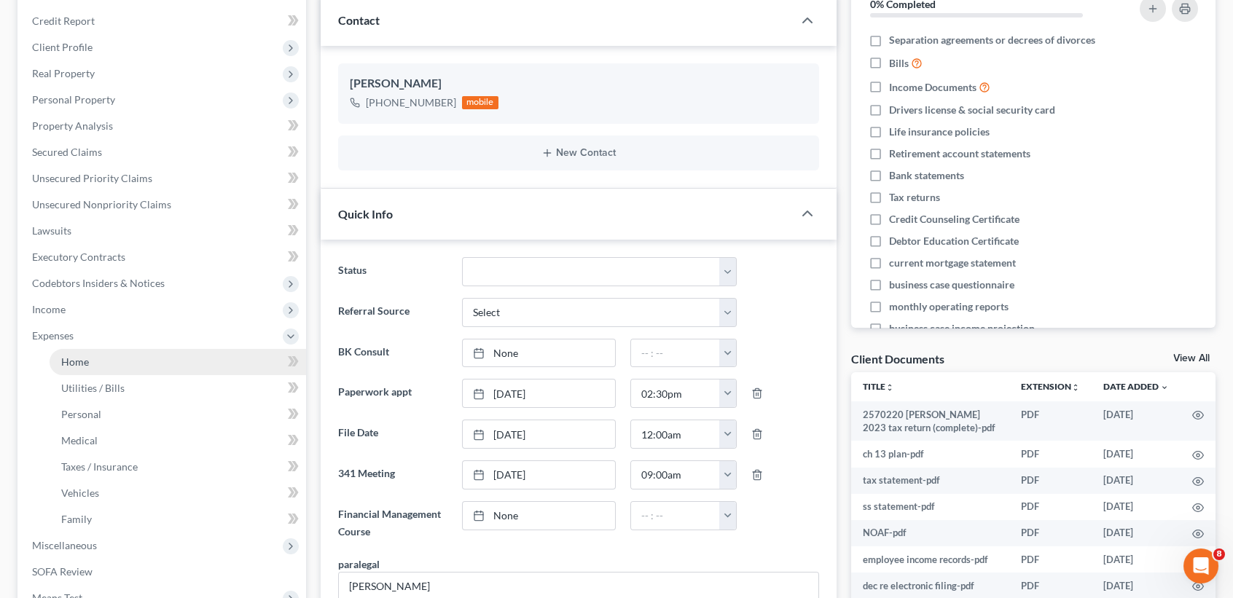
click at [101, 352] on link "Home" at bounding box center [178, 362] width 256 height 26
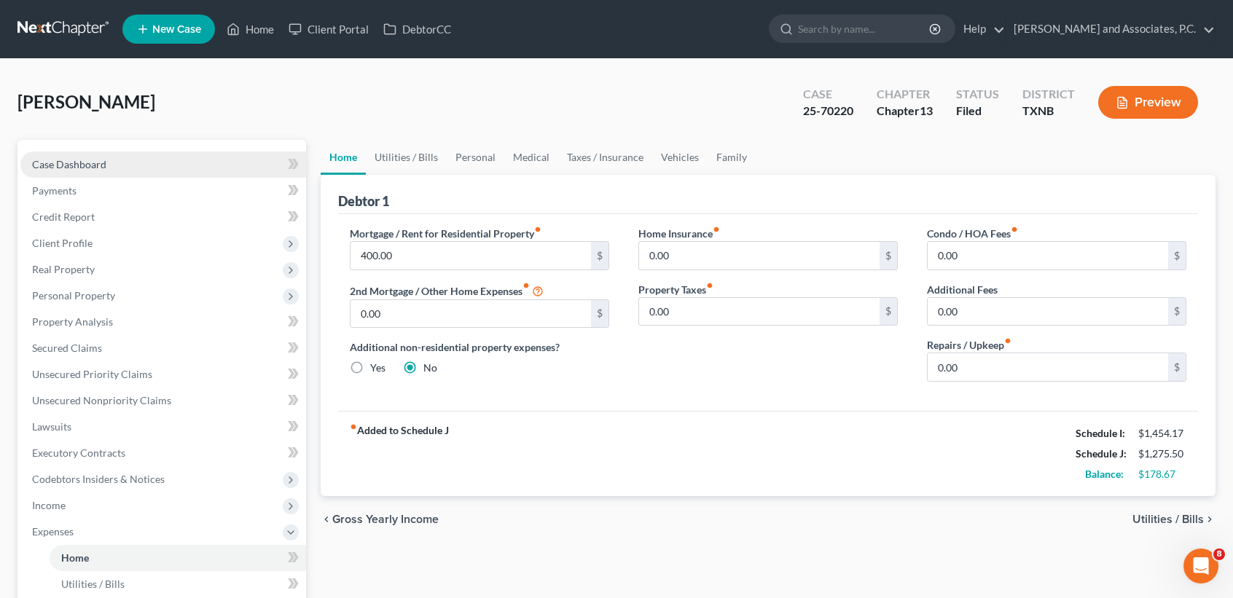
click at [114, 173] on link "Case Dashboard" at bounding box center [163, 165] width 286 height 26
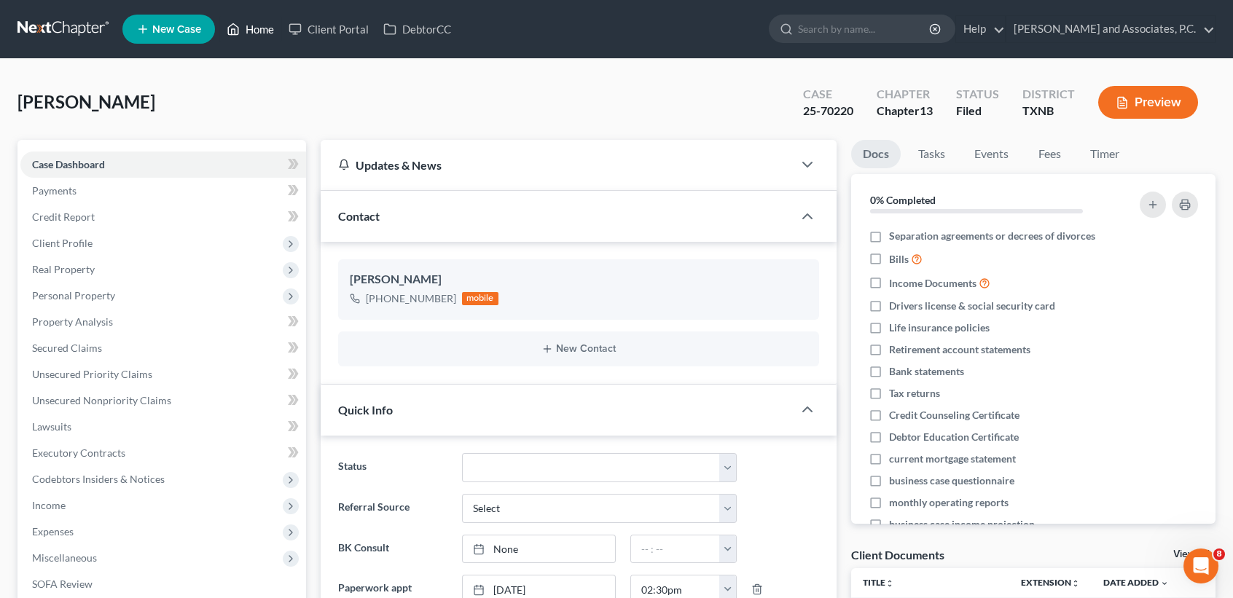
click at [248, 26] on link "Home" at bounding box center [250, 29] width 62 height 26
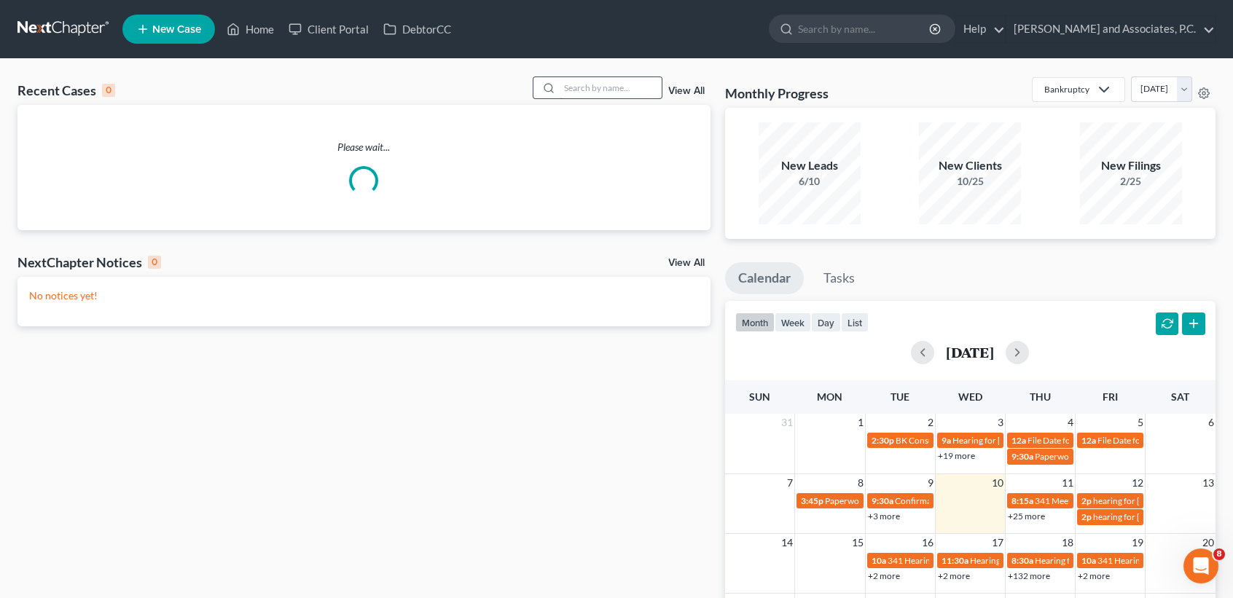
click at [588, 90] on input "search" at bounding box center [611, 87] width 102 height 21
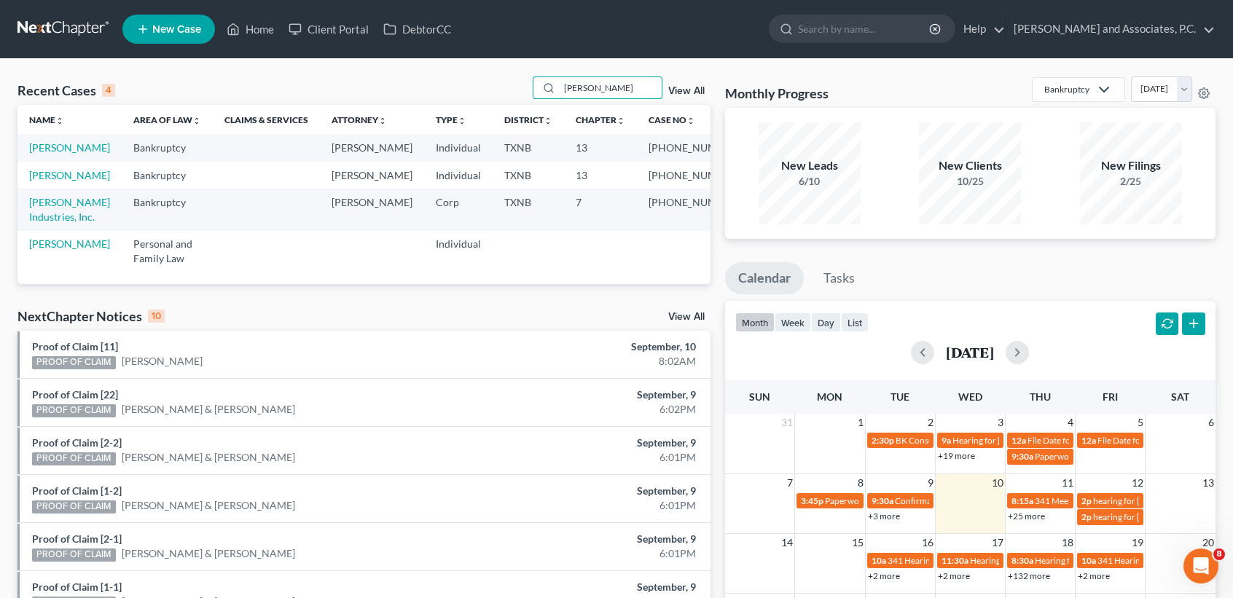
type input "gordon"
click at [35, 189] on td "Gordon, Steven" at bounding box center [69, 175] width 104 height 27
click at [39, 181] on link "Gordon, Steven" at bounding box center [69, 175] width 81 height 12
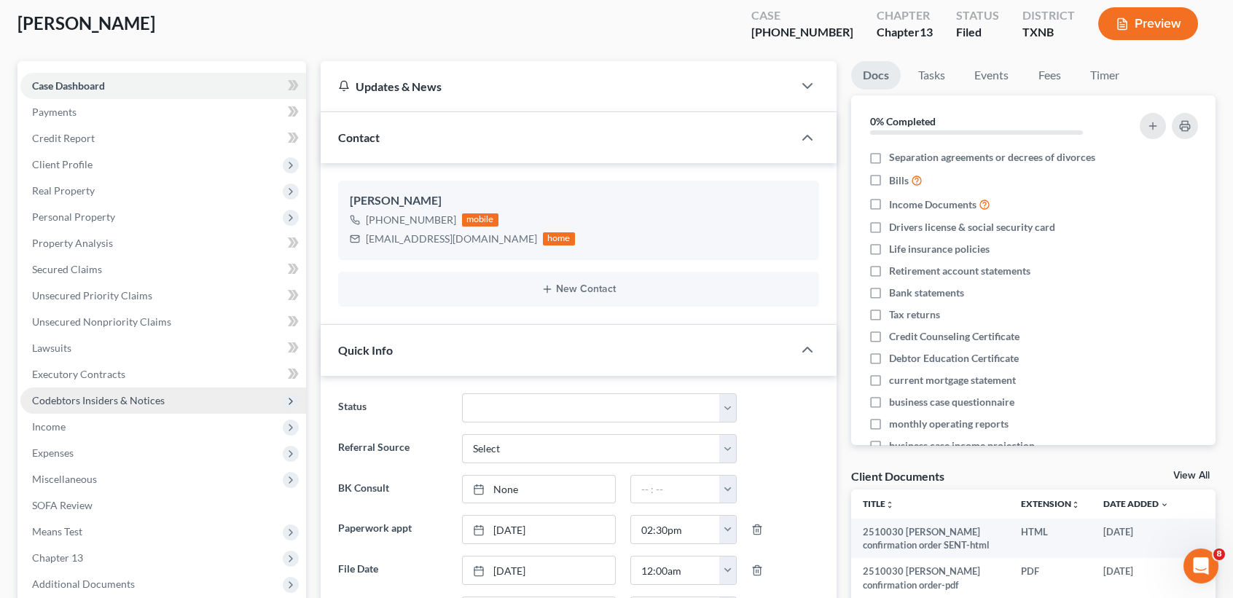
scroll to position [97, 0]
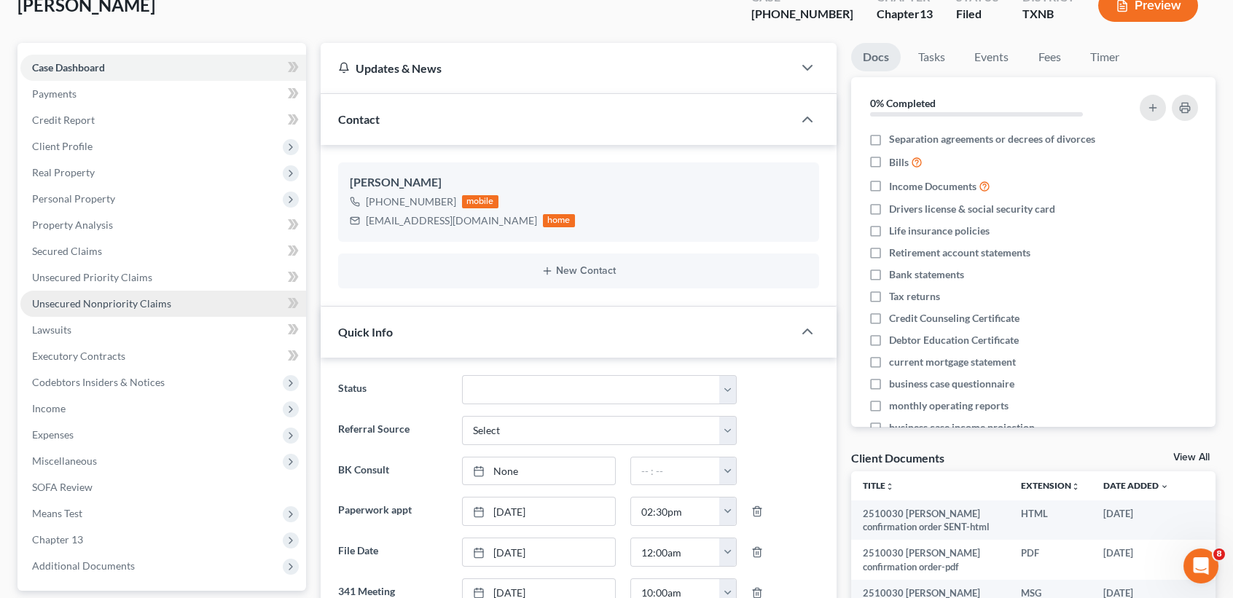
click at [146, 302] on span "Unsecured Nonpriority Claims" at bounding box center [101, 303] width 139 height 12
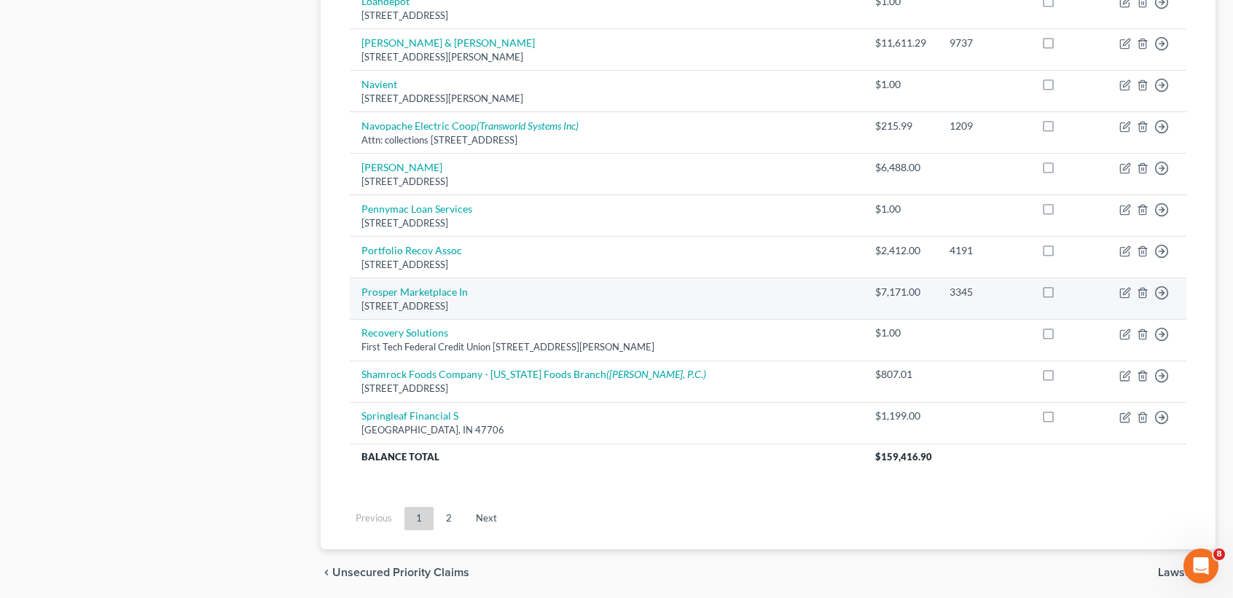
scroll to position [1068, 0]
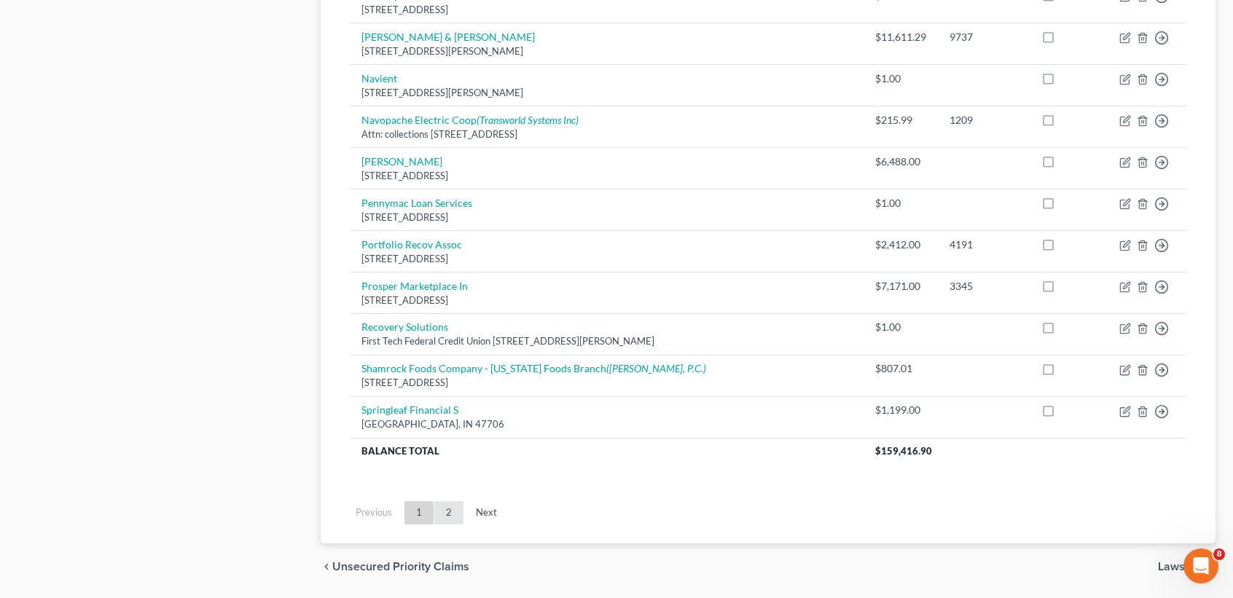
click at [452, 501] on link "2" at bounding box center [448, 512] width 29 height 23
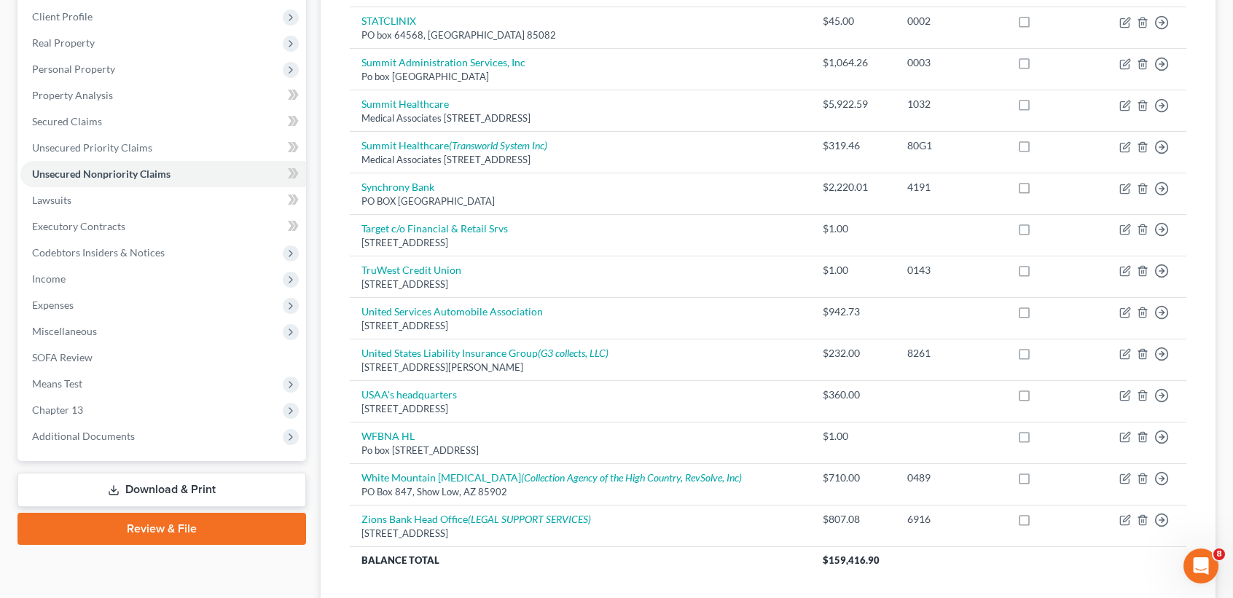
scroll to position [380, 0]
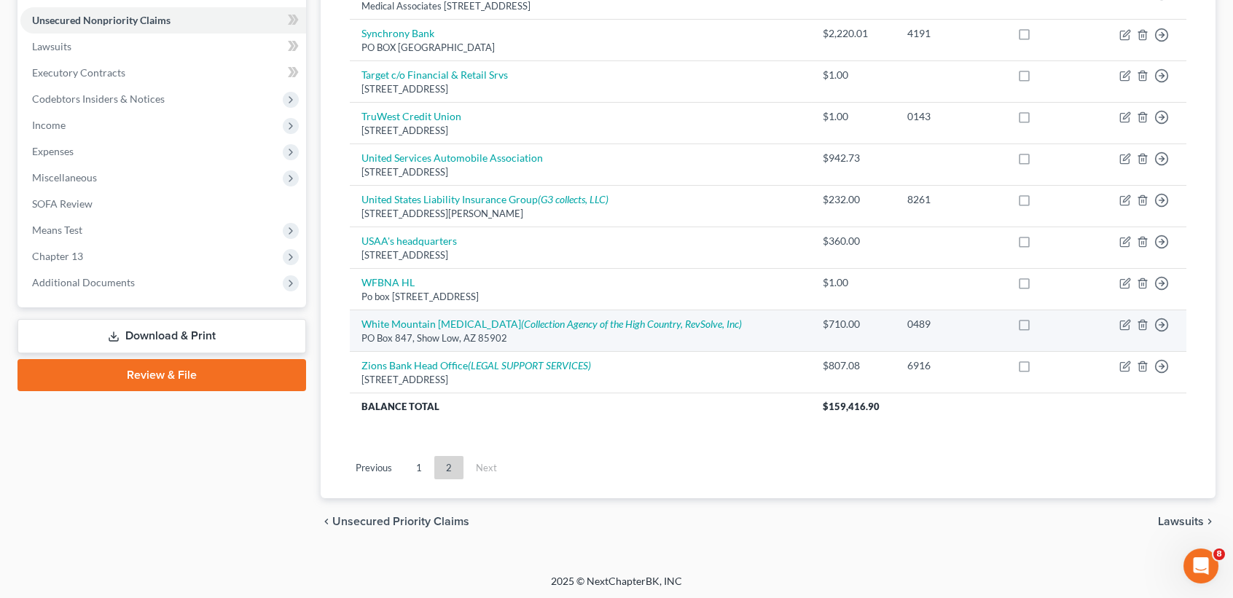
click at [666, 329] on td "White Mountain Radiology (Collection Agency of the High Country, RevSolve, Inc)…" at bounding box center [580, 331] width 461 height 42
click at [669, 321] on icon "(Collection Agency of the High Country, RevSolve, Inc)" at bounding box center [631, 324] width 221 height 12
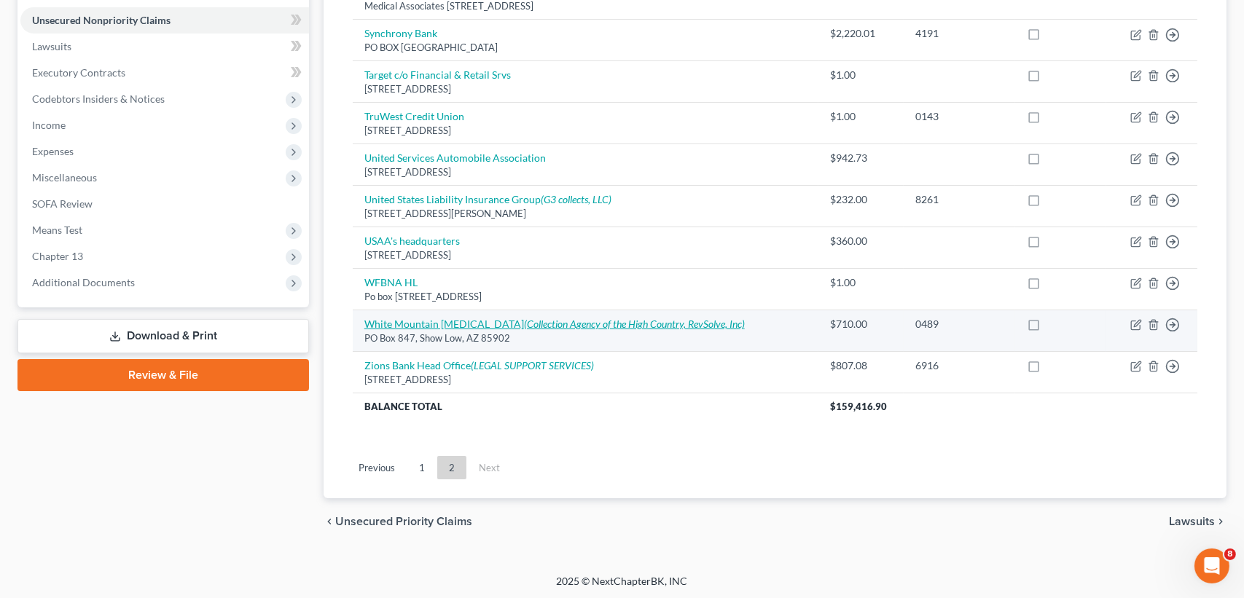
select select "3"
select select "0"
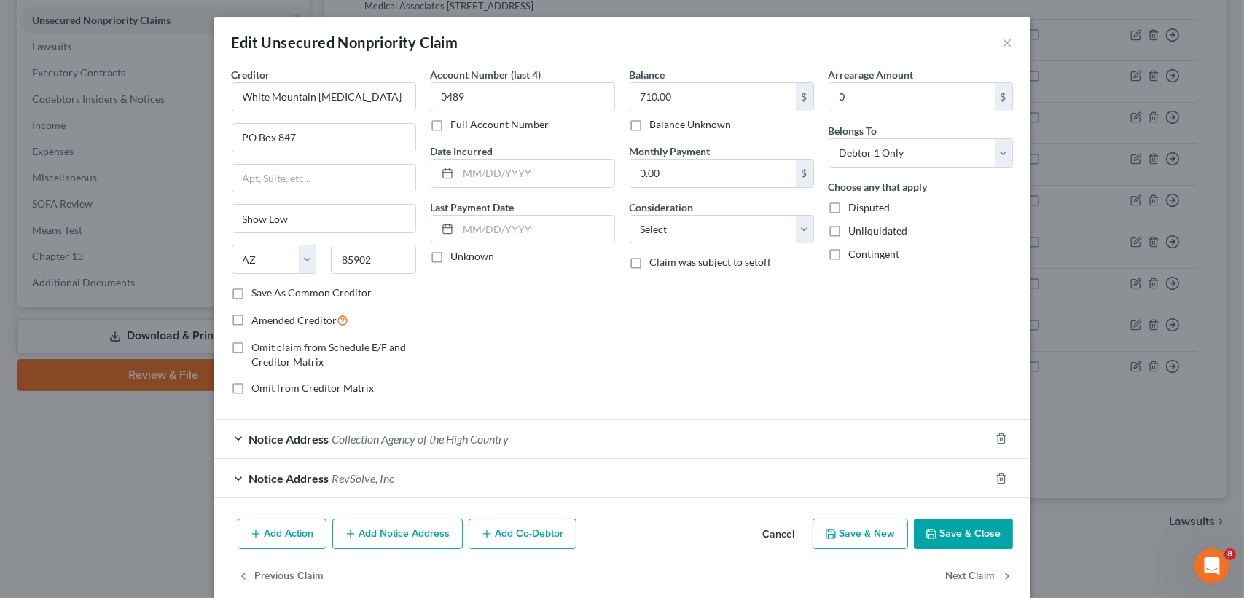
click at [762, 525] on button "Cancel" at bounding box center [778, 534] width 55 height 29
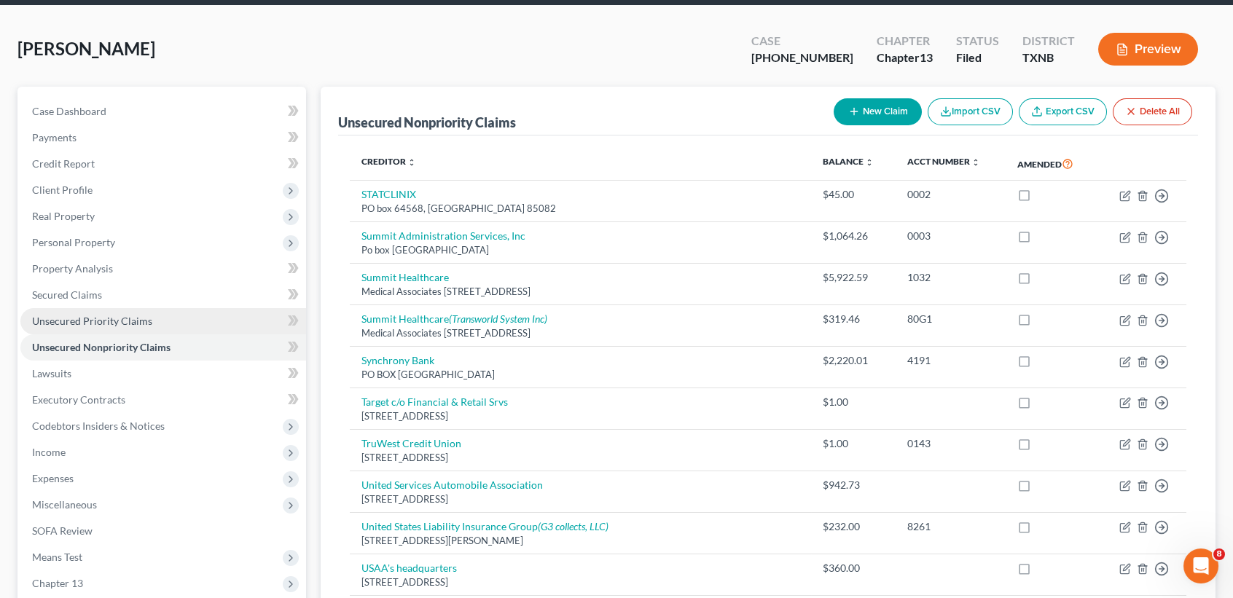
scroll to position [0, 0]
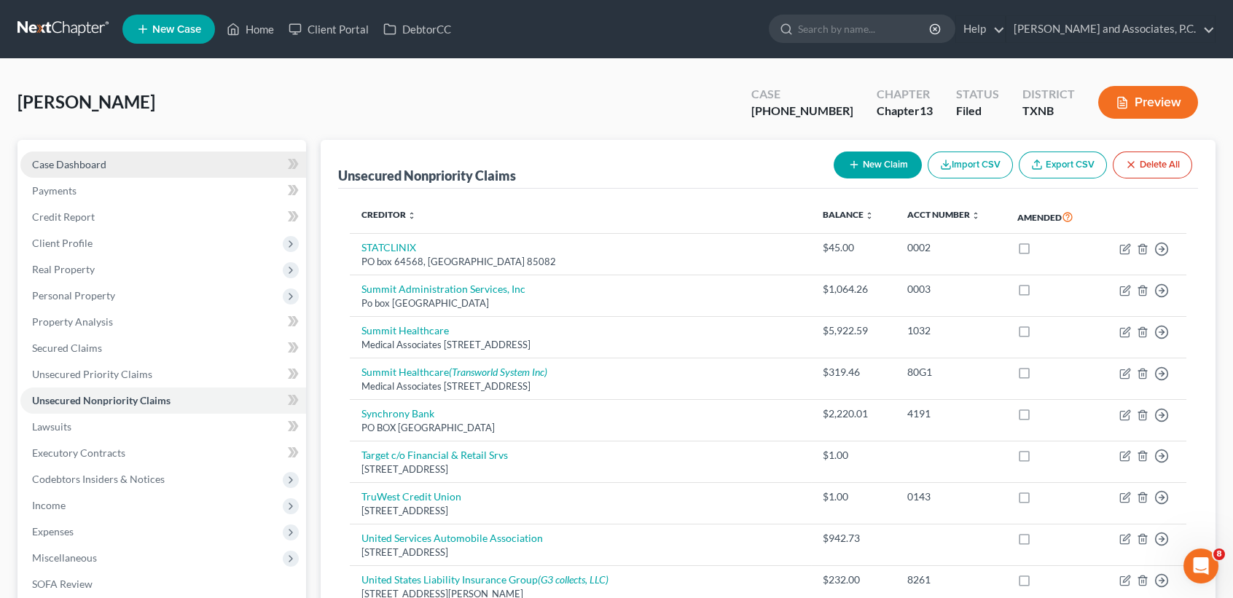
click at [119, 155] on link "Case Dashboard" at bounding box center [163, 165] width 286 height 26
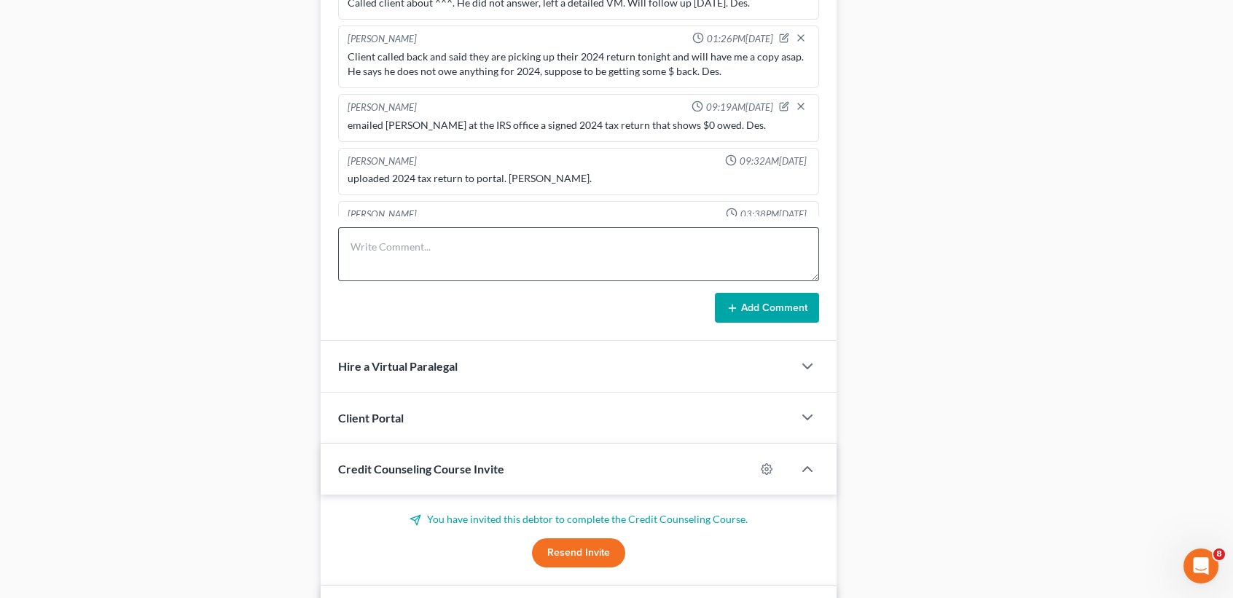
scroll to position [874, 0]
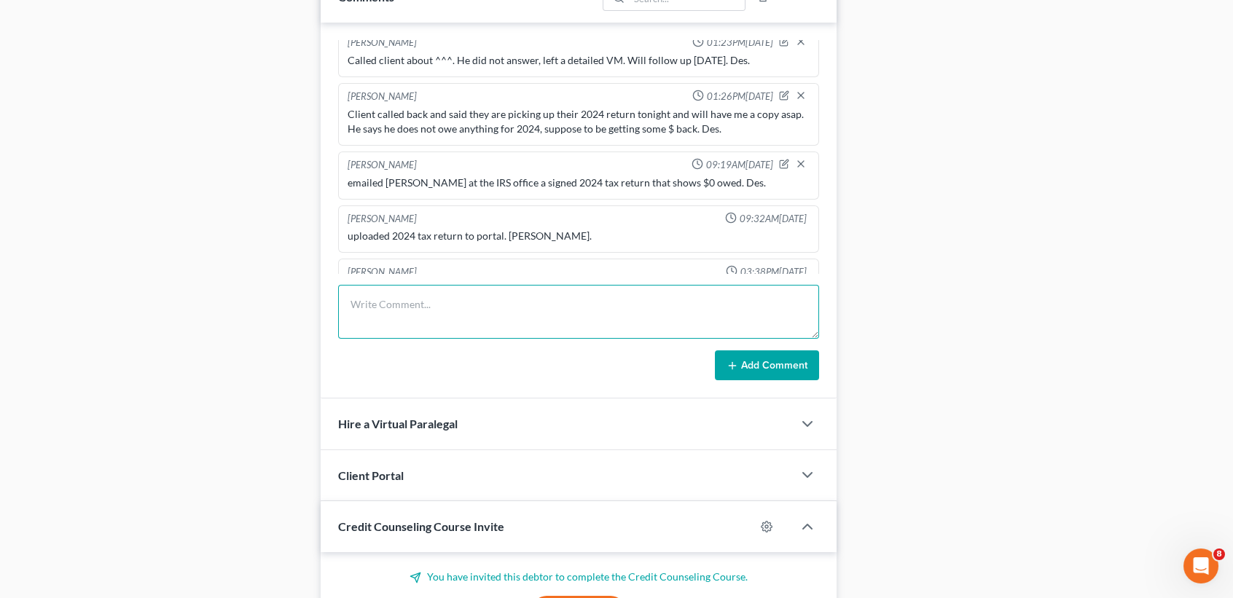
click at [458, 325] on textarea at bounding box center [578, 312] width 481 height 54
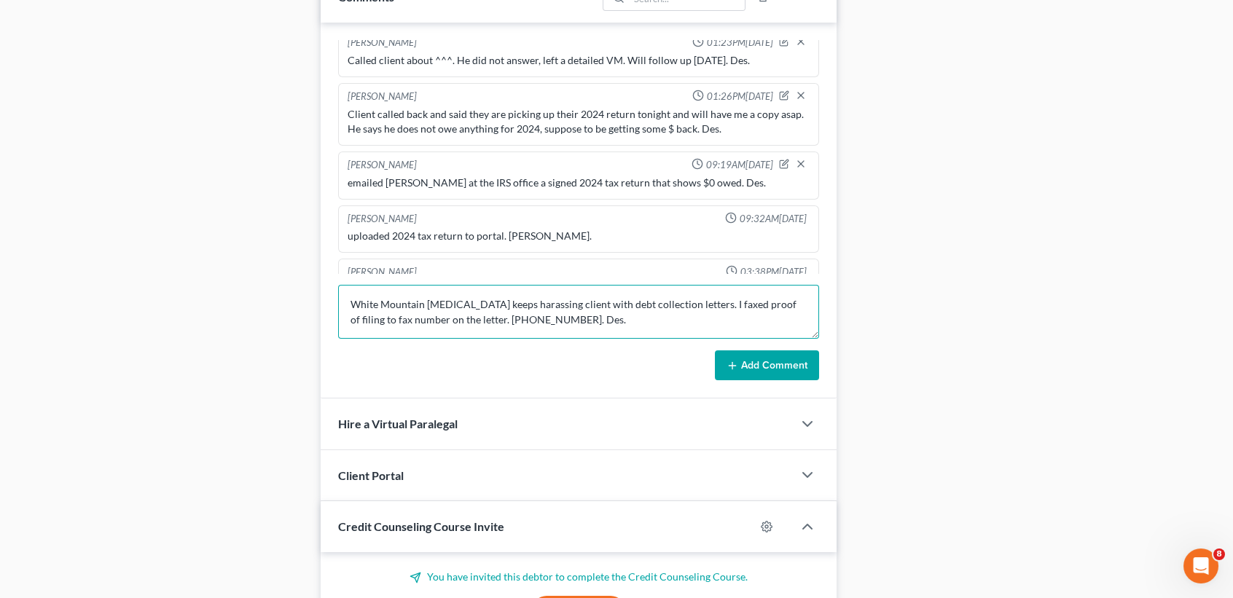
type textarea "White Mountain Radiology keeps harassing client with debt collection letters. I…"
click at [780, 375] on button "Add Comment" at bounding box center [767, 365] width 104 height 31
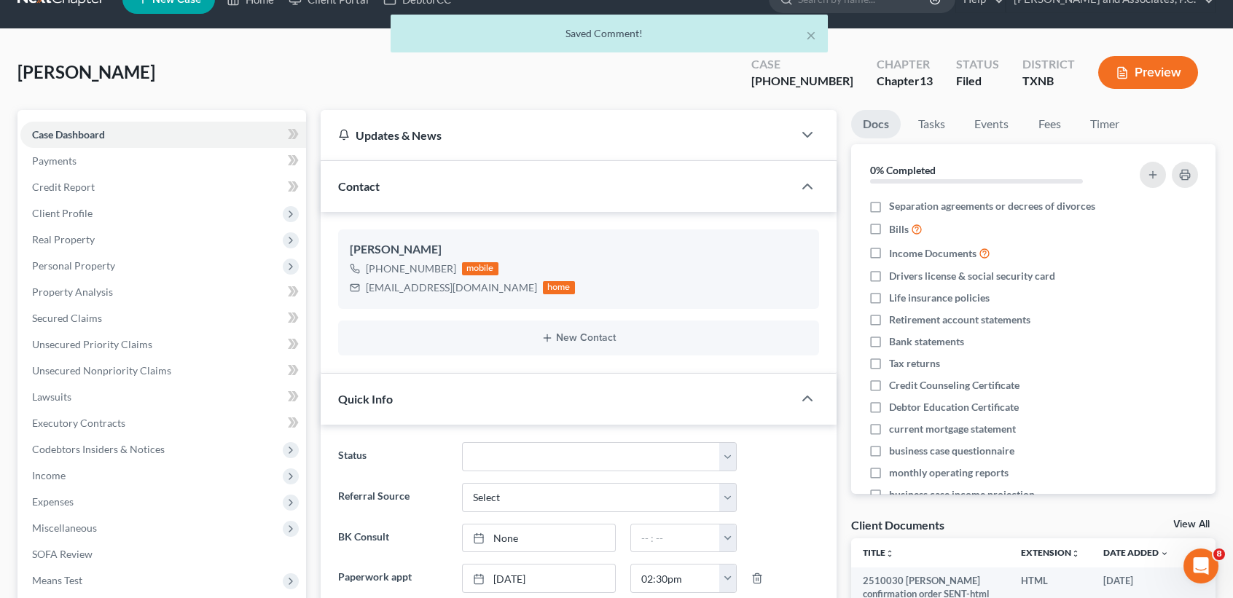
scroll to position [0, 0]
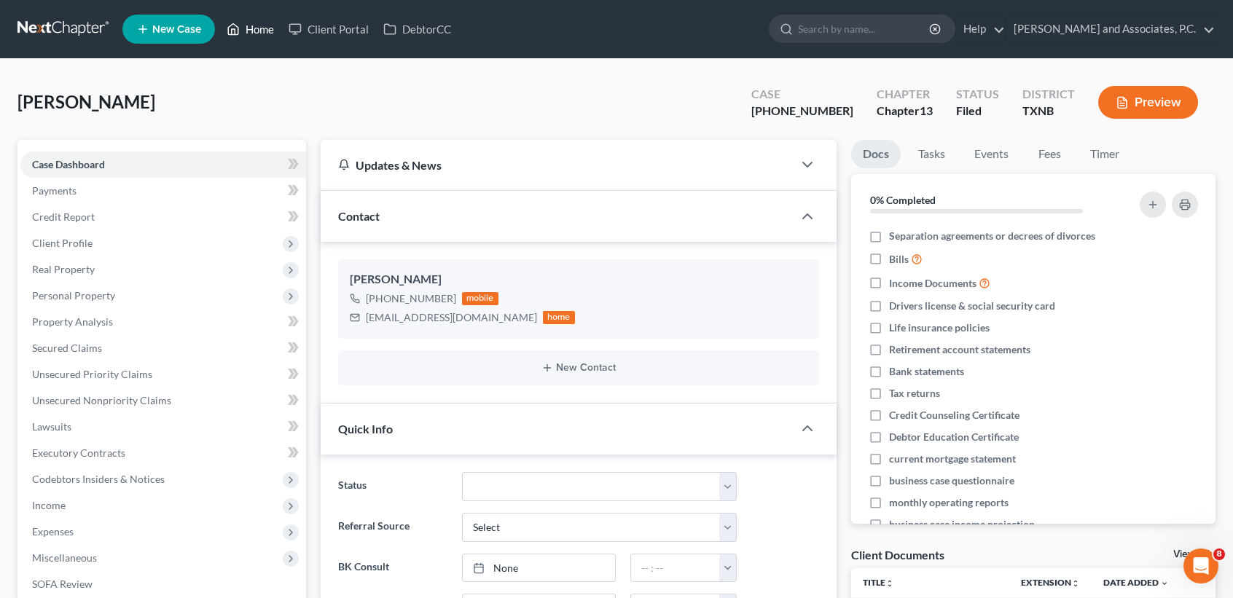
click at [259, 38] on link "Home" at bounding box center [250, 29] width 62 height 26
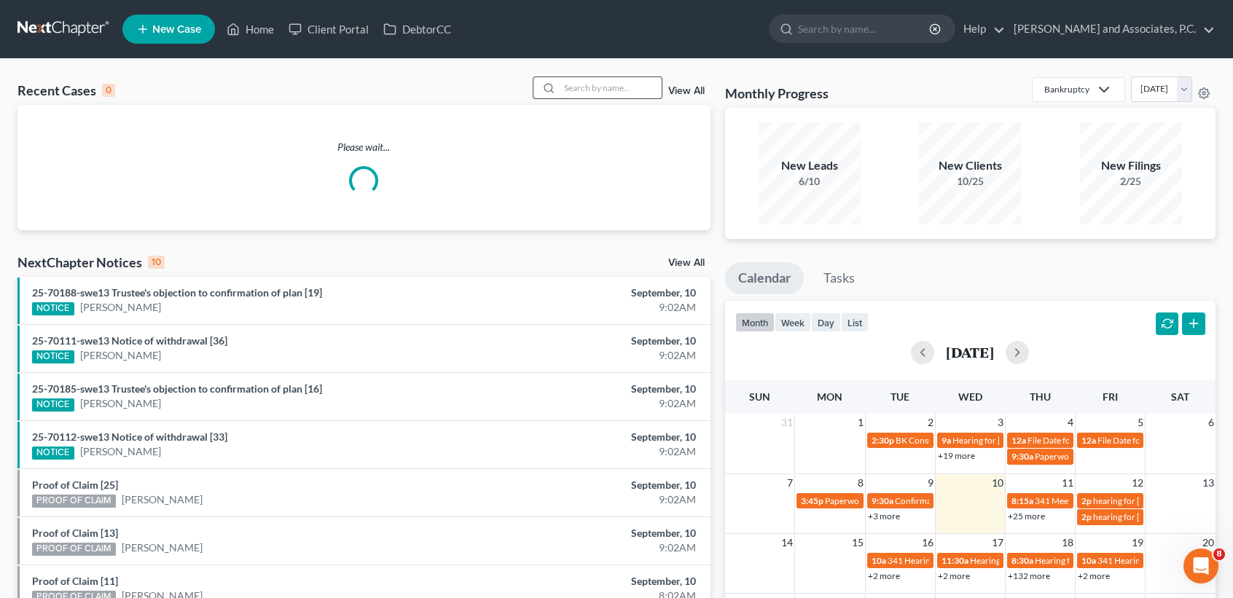
click at [607, 77] on input "search" at bounding box center [611, 87] width 102 height 21
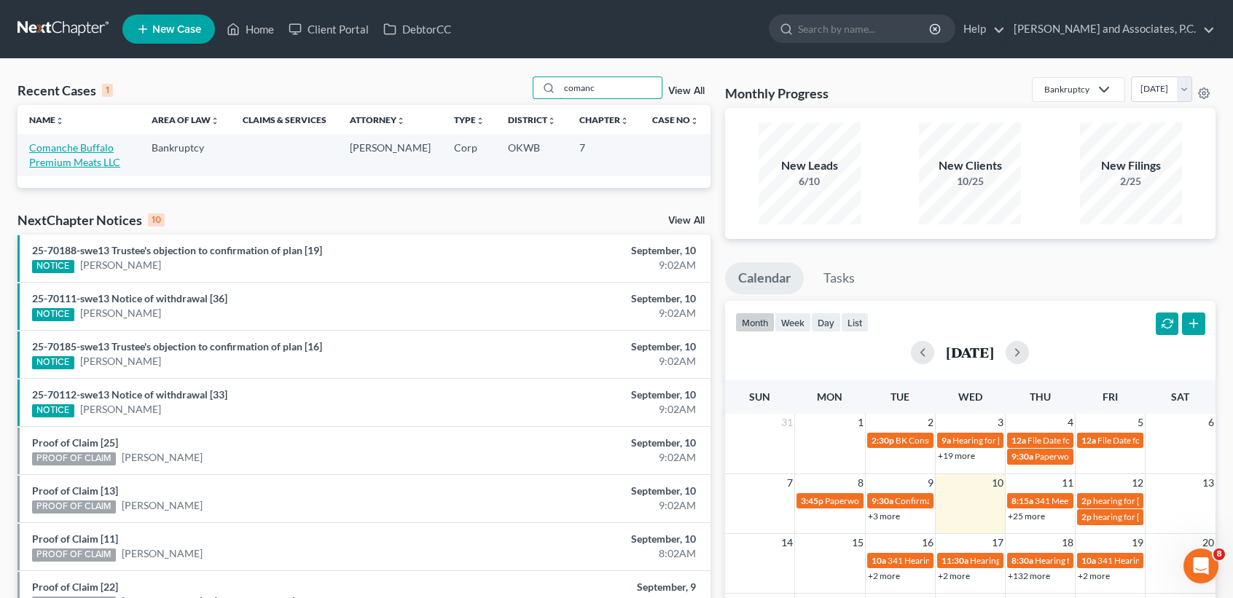
type input "comanc"
click at [34, 168] on link "Comanche Buffalo Premium Meats LLC" at bounding box center [74, 154] width 91 height 27
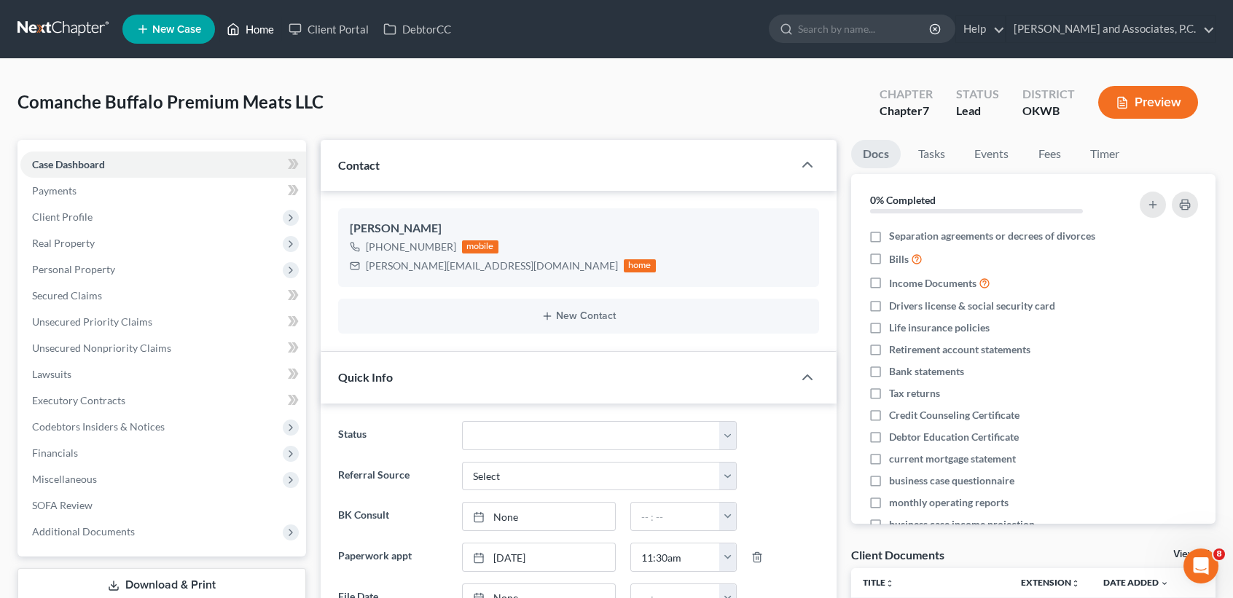
click at [262, 19] on link "Home" at bounding box center [250, 29] width 62 height 26
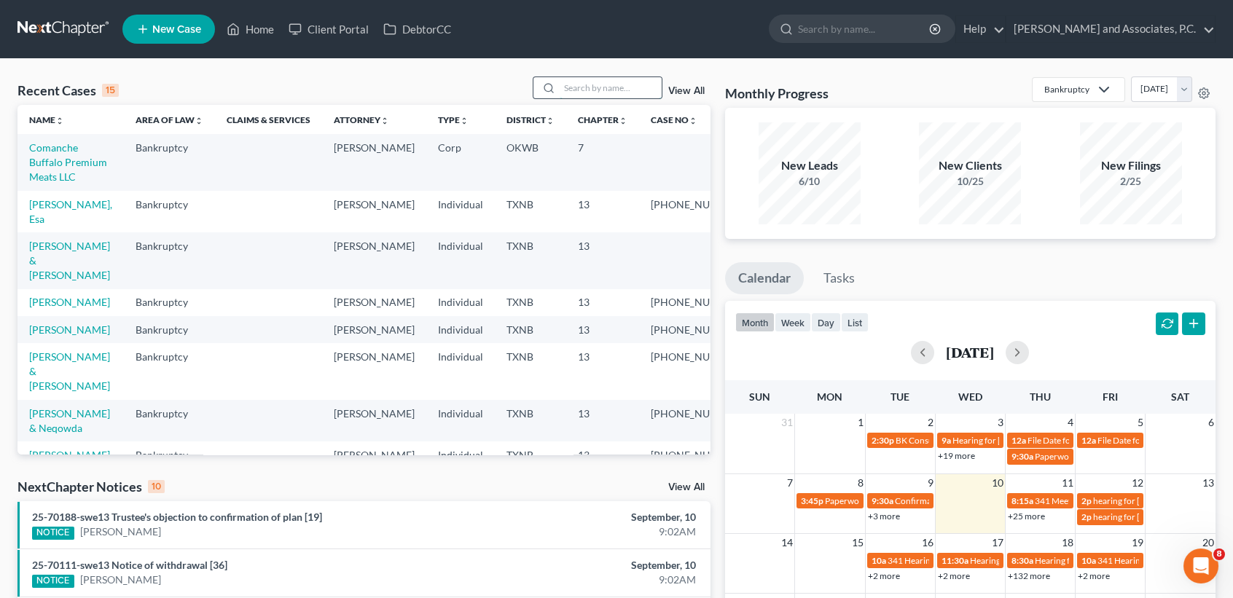
drag, startPoint x: 638, startPoint y: 93, endPoint x: 620, endPoint y: 94, distance: 18.2
click at [633, 93] on input "search" at bounding box center [611, 87] width 102 height 21
type input "j"
type input "h"
type input "e"
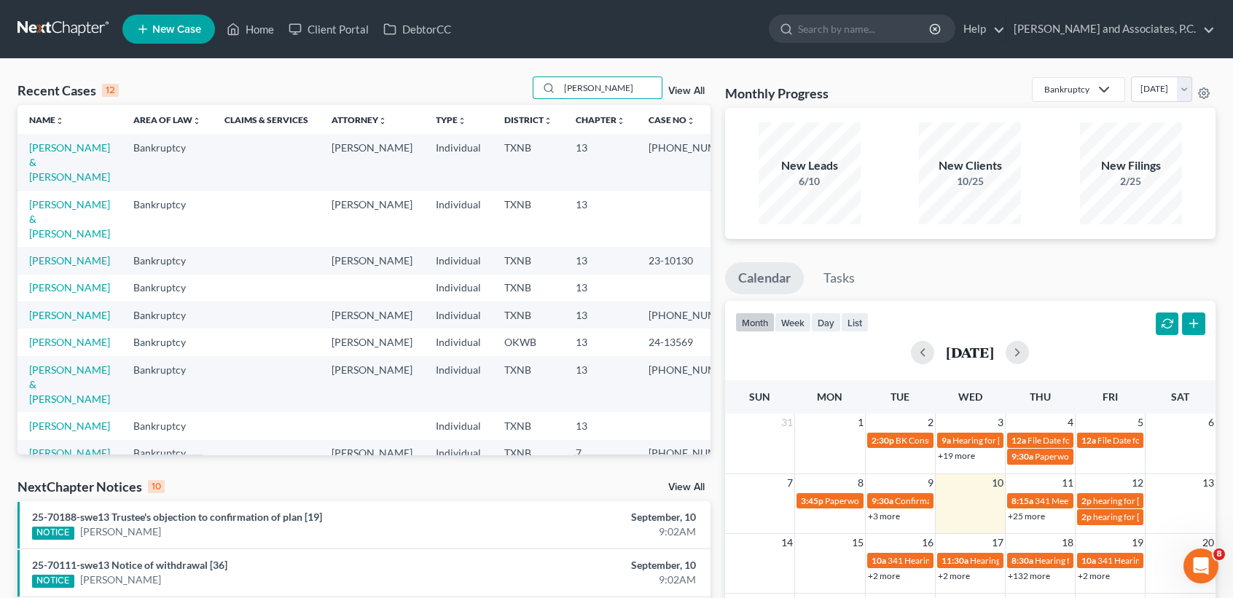
type input "hern"
click at [44, 224] on link "Hernandez, Jeffrey & Laura" at bounding box center [69, 219] width 81 height 42
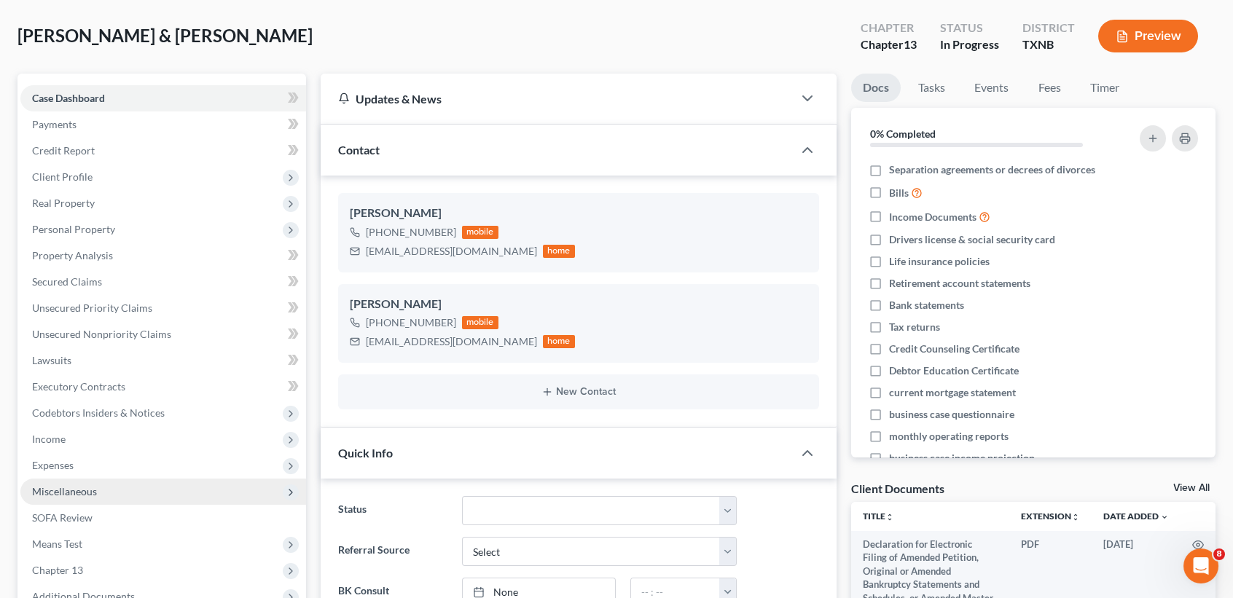
scroll to position [97, 0]
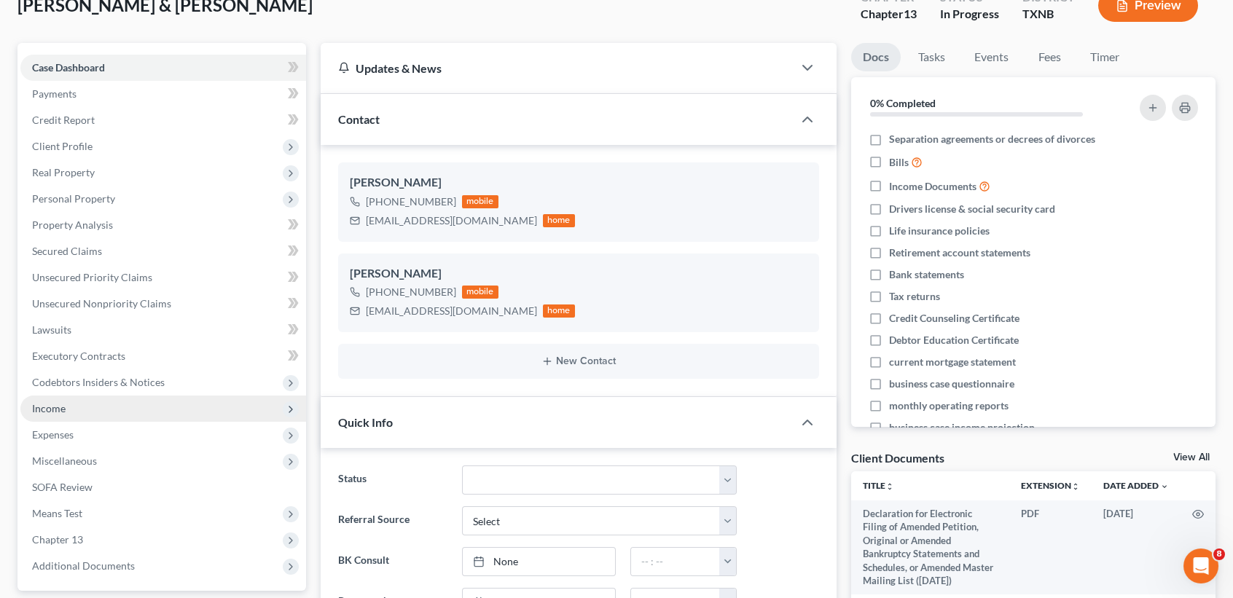
click at [74, 408] on span "Income" at bounding box center [163, 409] width 286 height 26
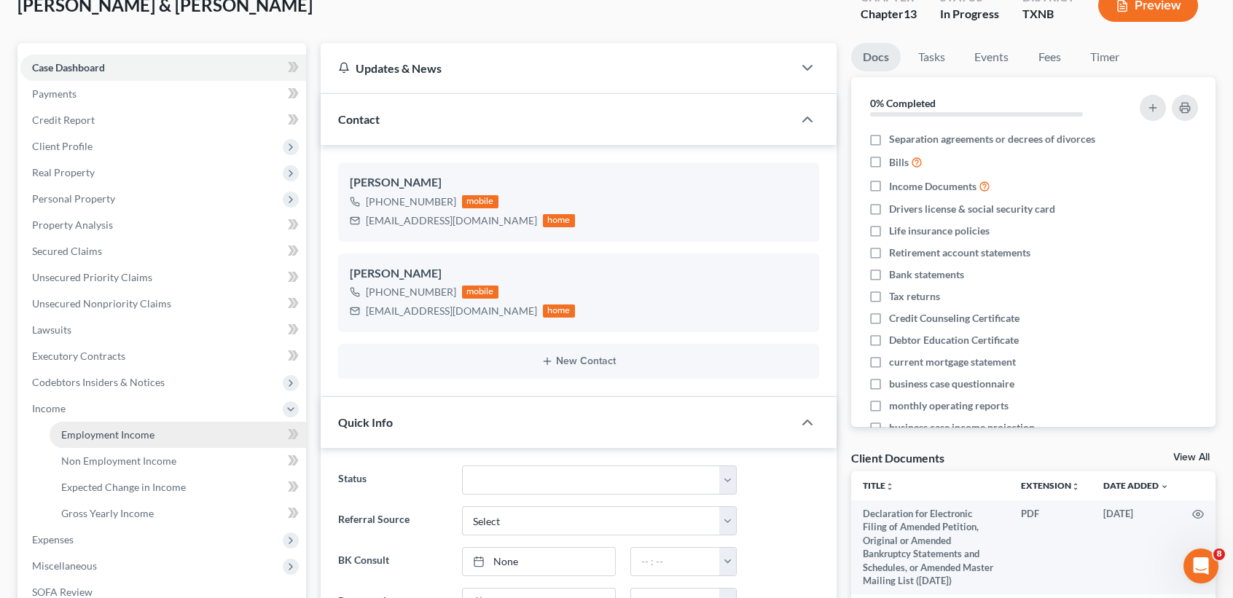
click at [78, 434] on span "Employment Income" at bounding box center [107, 434] width 93 height 12
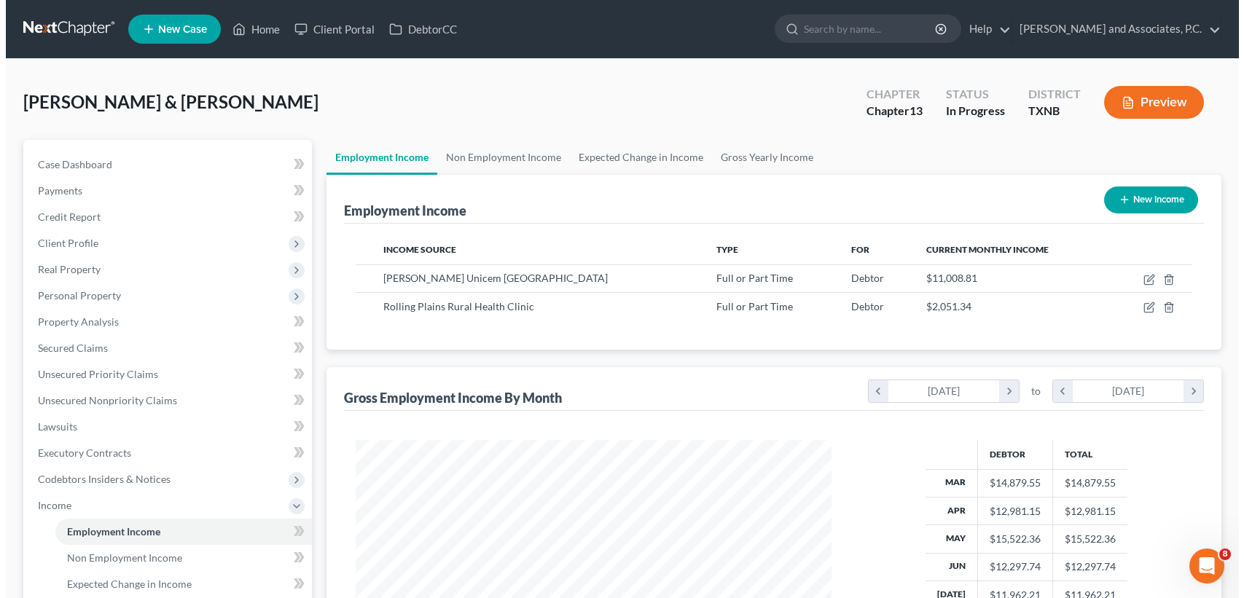
scroll to position [261, 504]
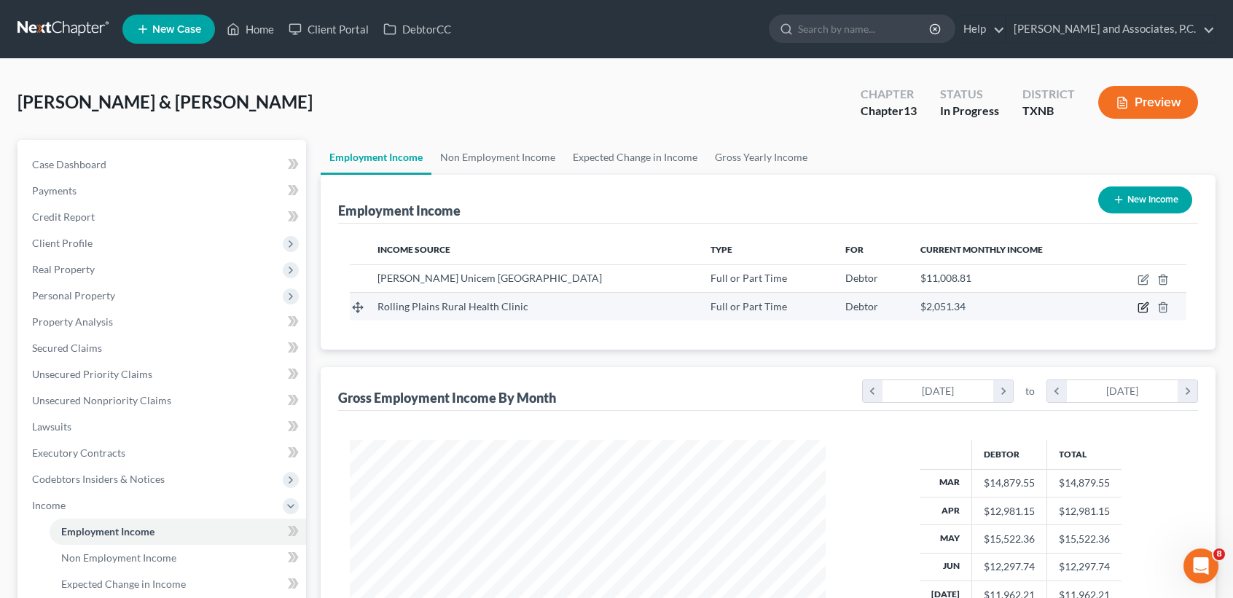
click at [1143, 308] on icon "button" at bounding box center [1143, 308] width 12 height 12
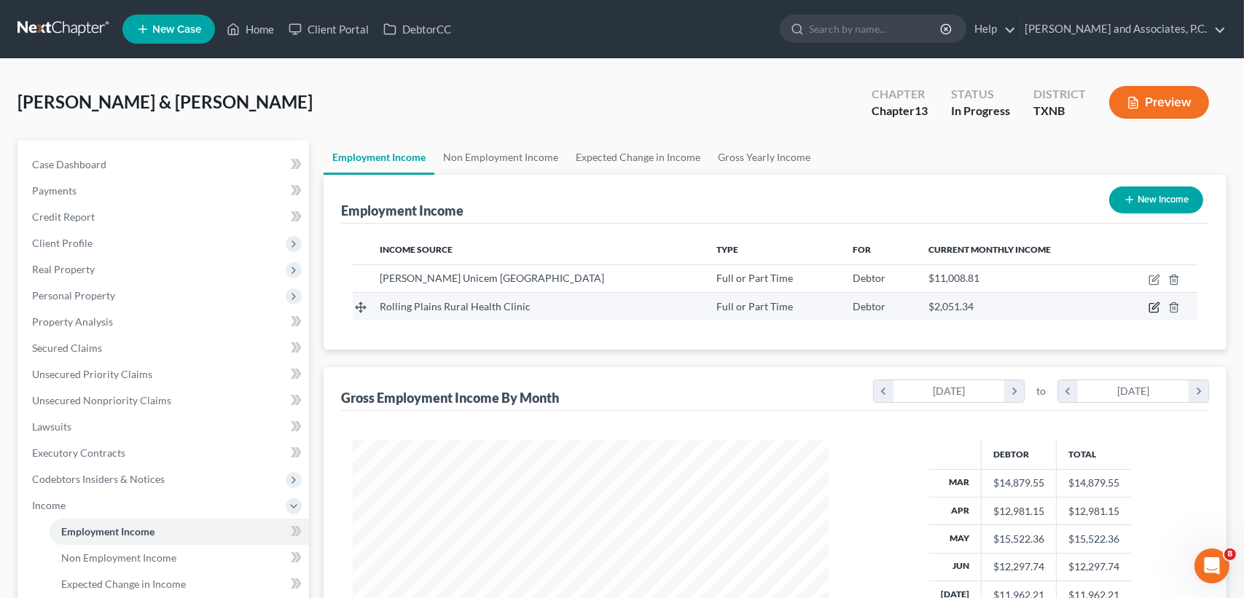
select select "0"
select select "45"
select select "2"
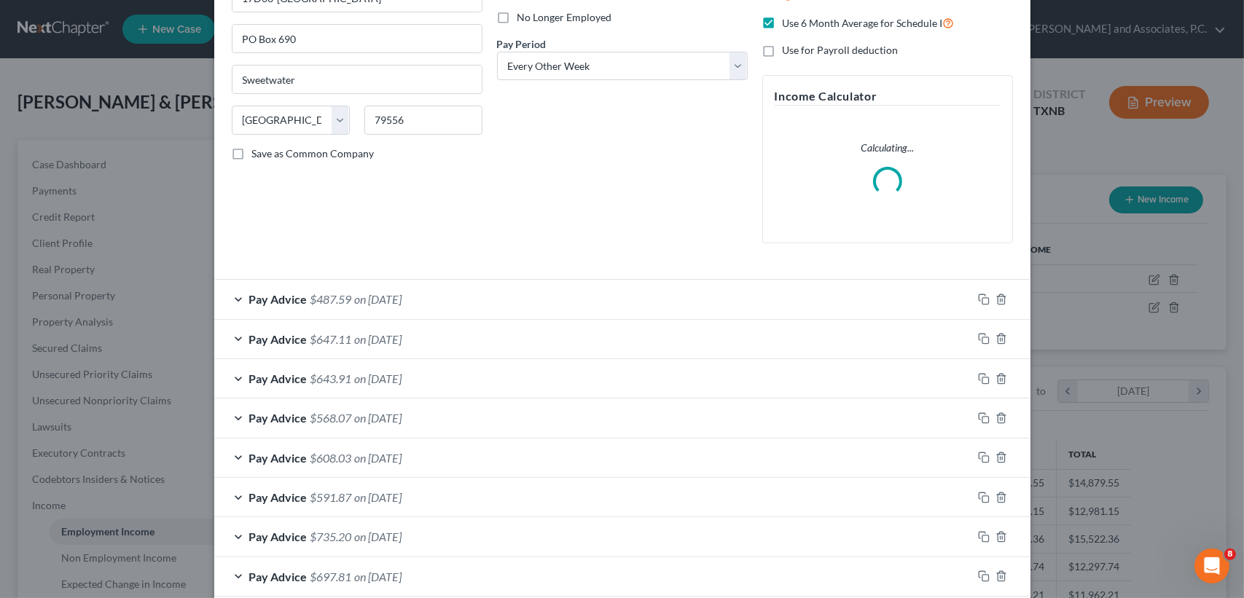
scroll to position [291, 0]
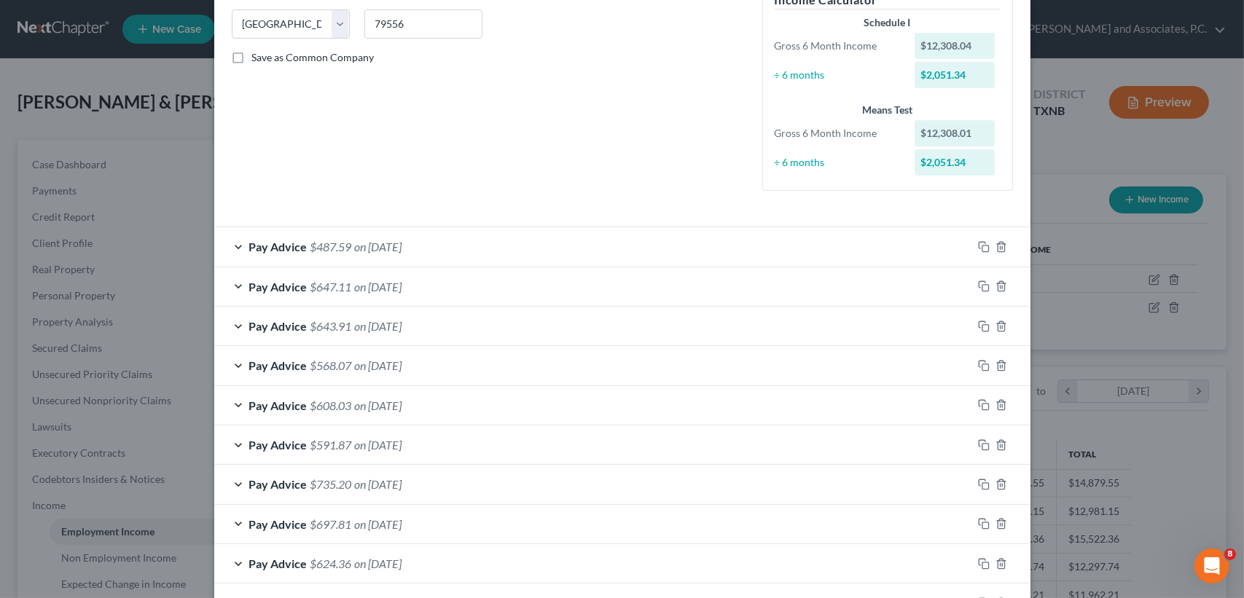
click at [402, 246] on span "on 08/22/2025" at bounding box center [378, 247] width 47 height 14
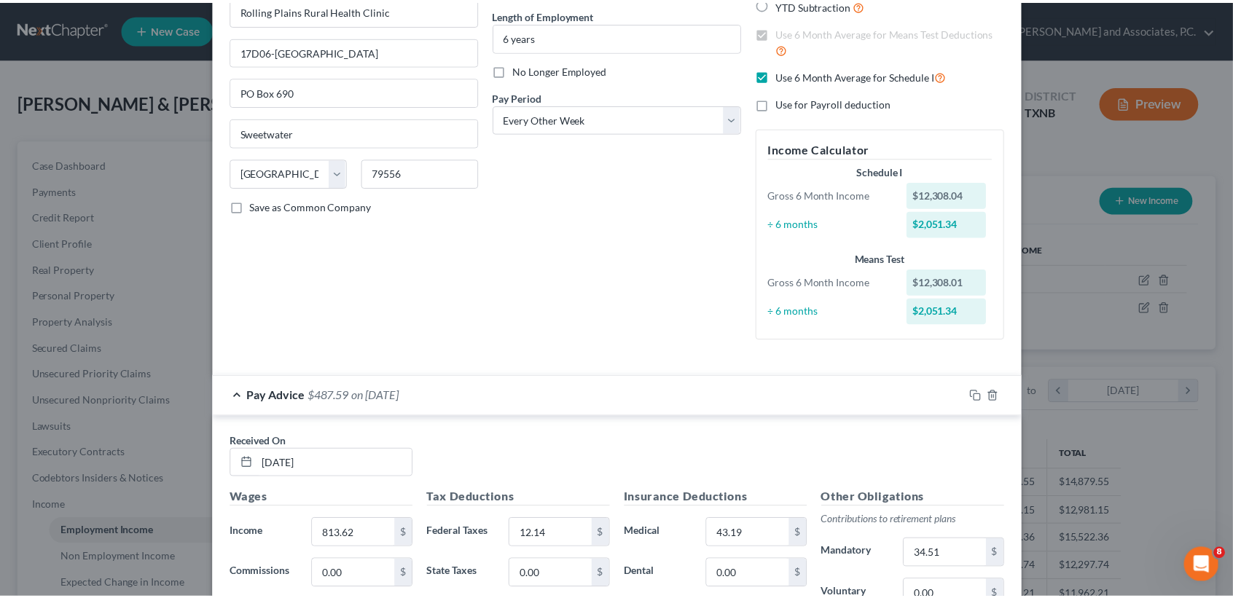
scroll to position [0, 0]
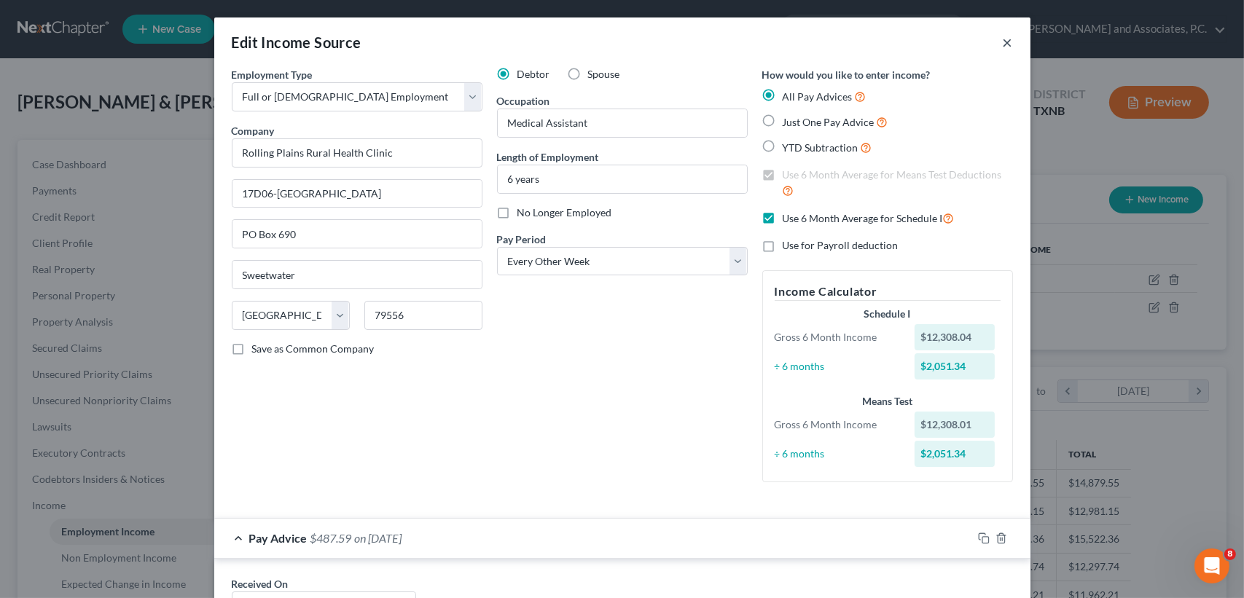
click at [1005, 44] on button "×" at bounding box center [1008, 42] width 10 height 17
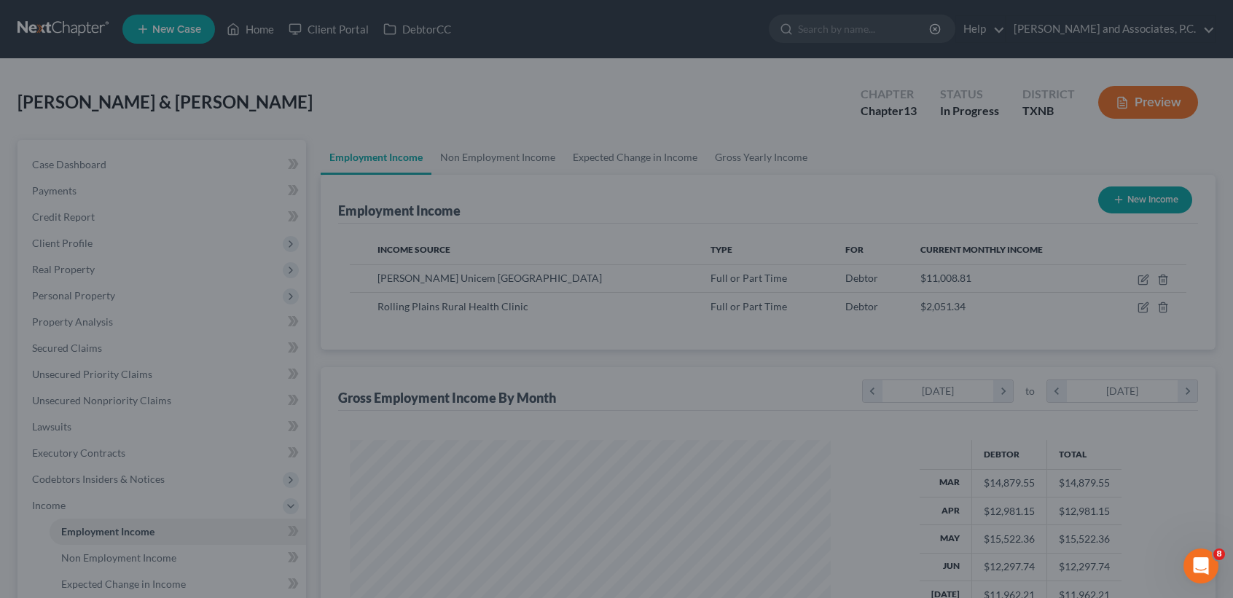
scroll to position [728393, 728149]
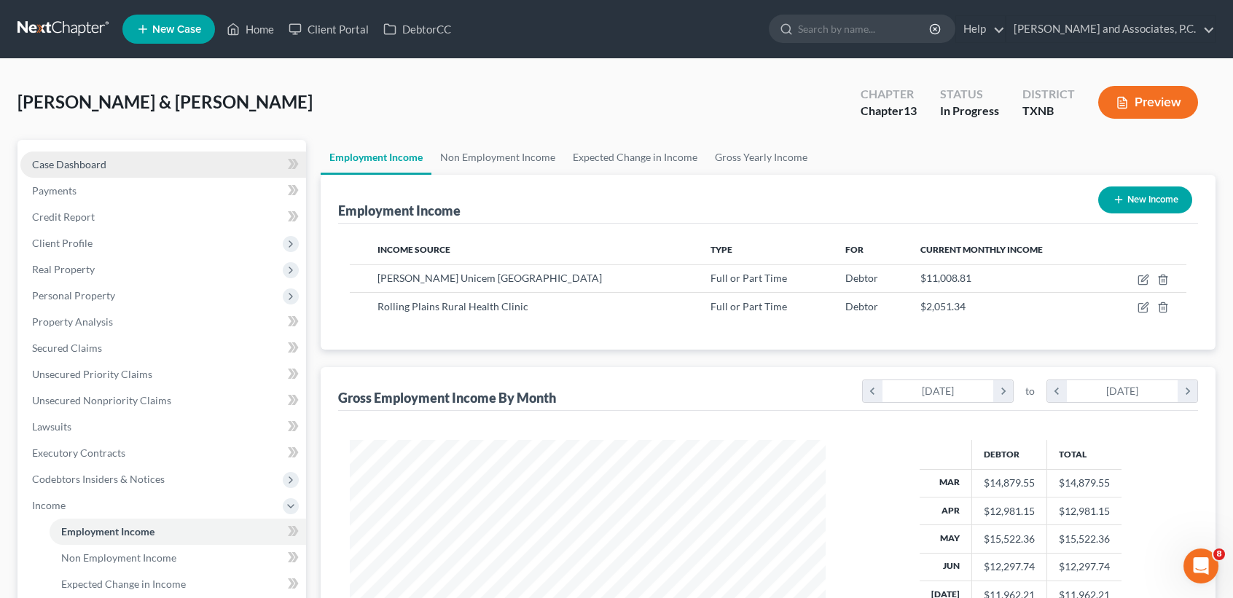
click at [209, 175] on link "Case Dashboard" at bounding box center [163, 165] width 286 height 26
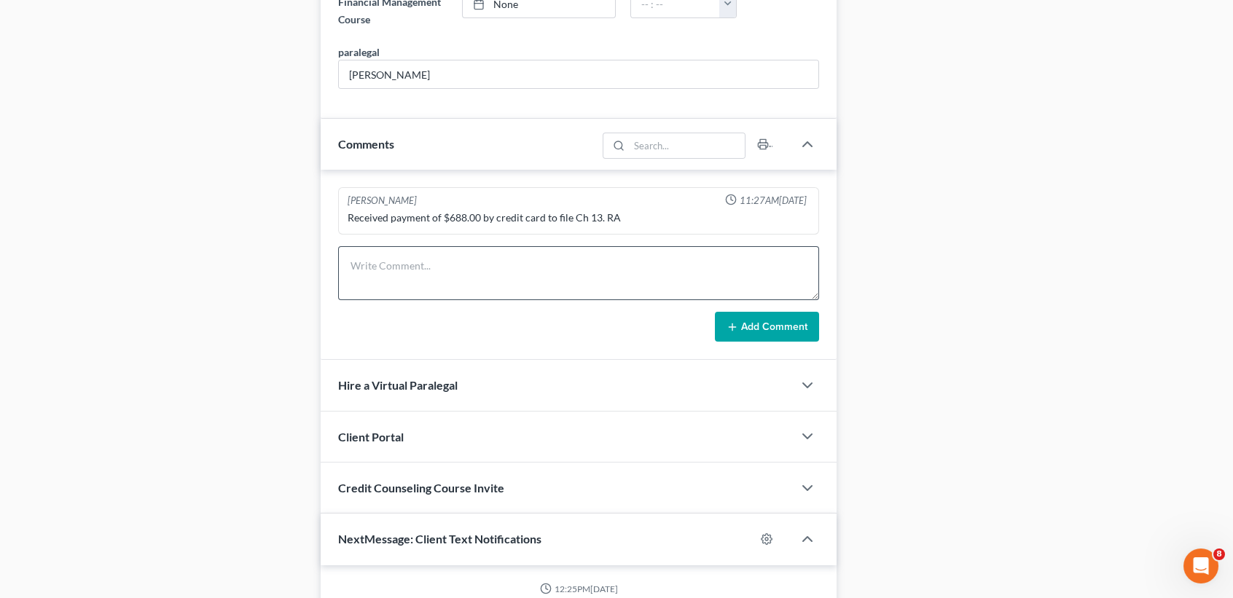
scroll to position [680, 0]
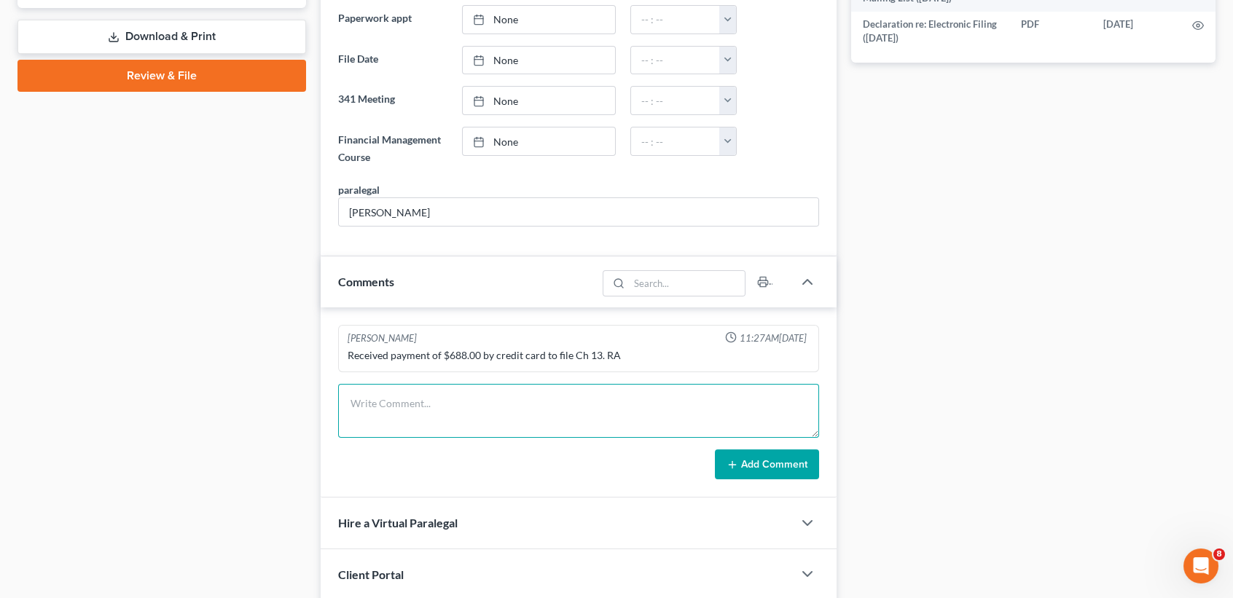
click at [454, 409] on textarea at bounding box center [578, 411] width 481 height 54
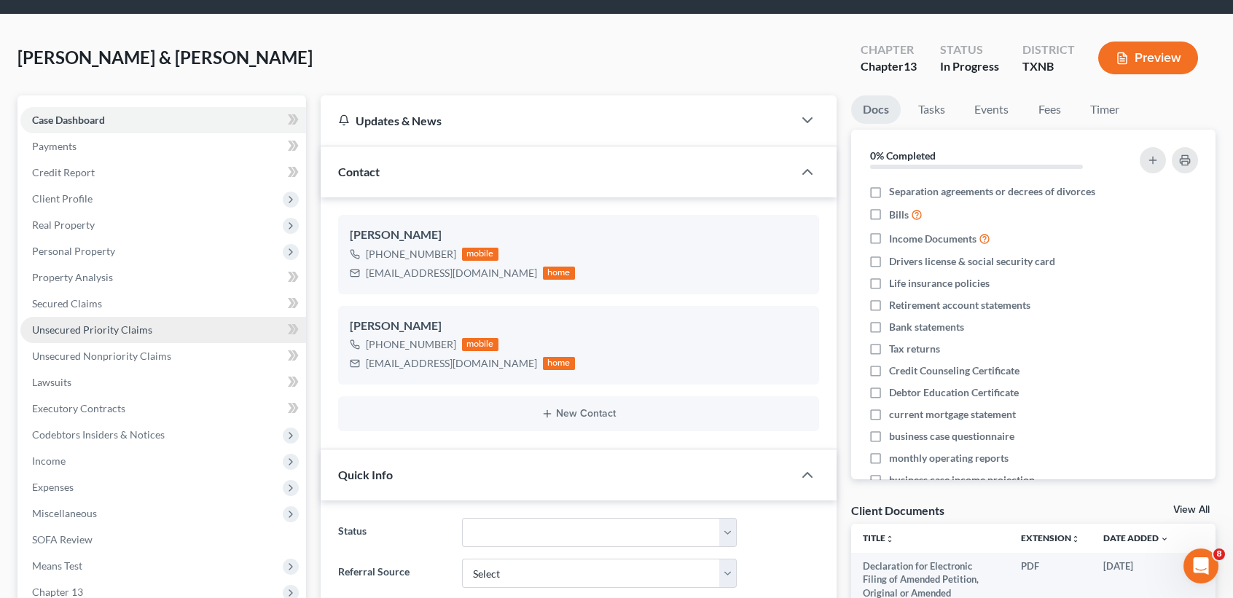
scroll to position [0, 0]
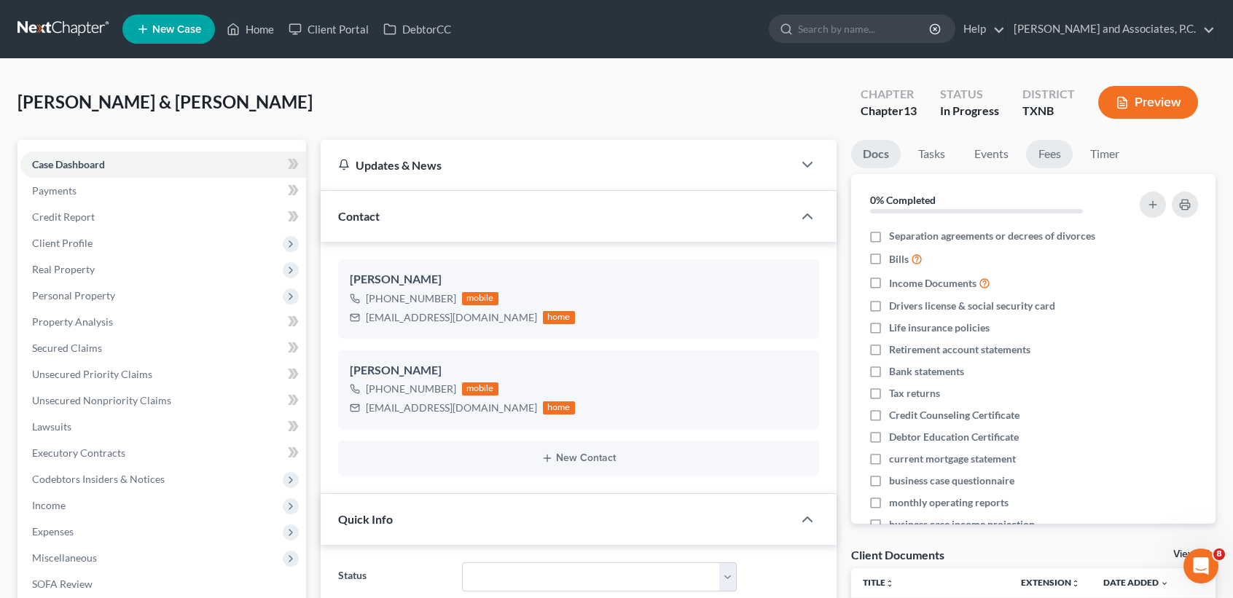
click at [1033, 154] on link "Fees" at bounding box center [1049, 154] width 47 height 28
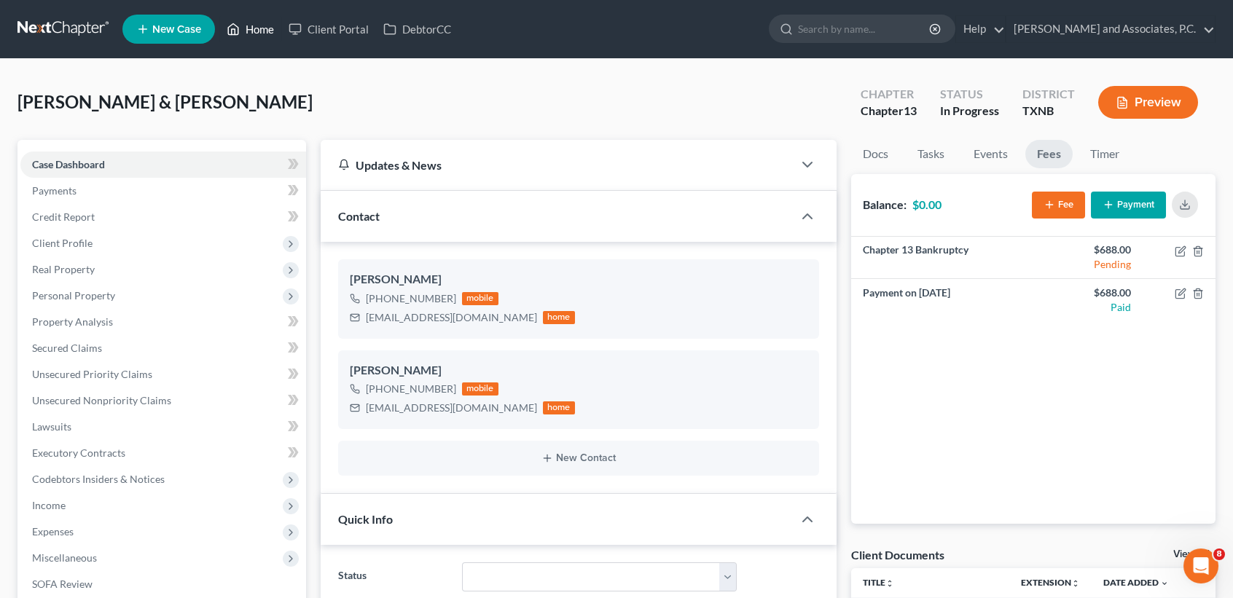
click at [243, 27] on link "Home" at bounding box center [250, 29] width 62 height 26
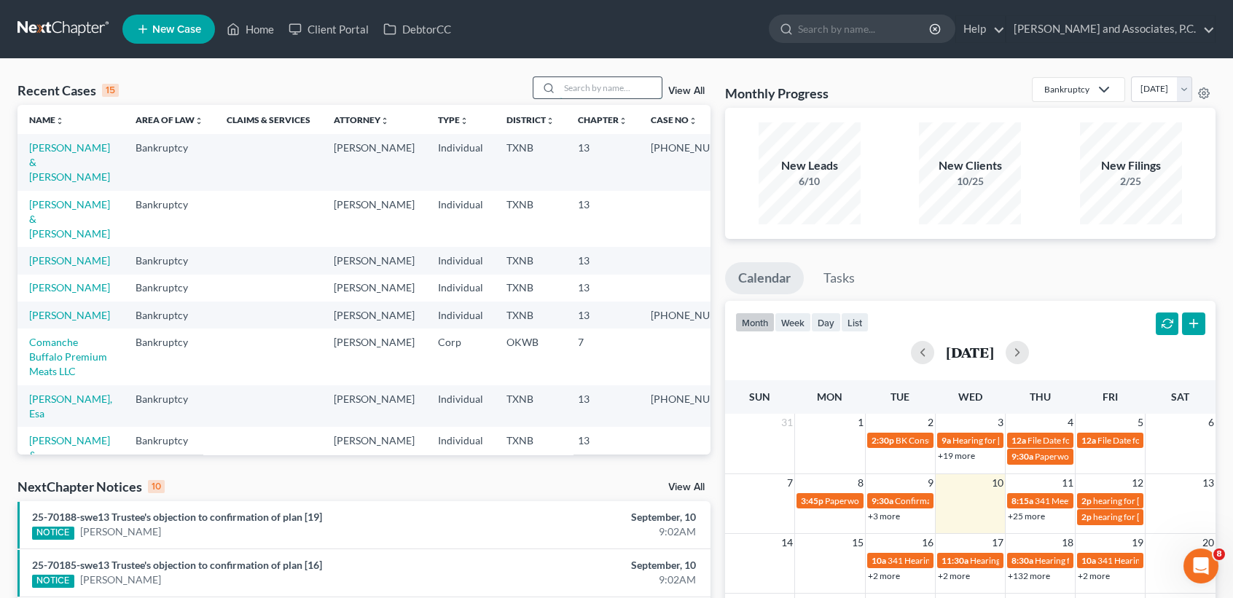
click at [588, 85] on input "search" at bounding box center [611, 87] width 102 height 21
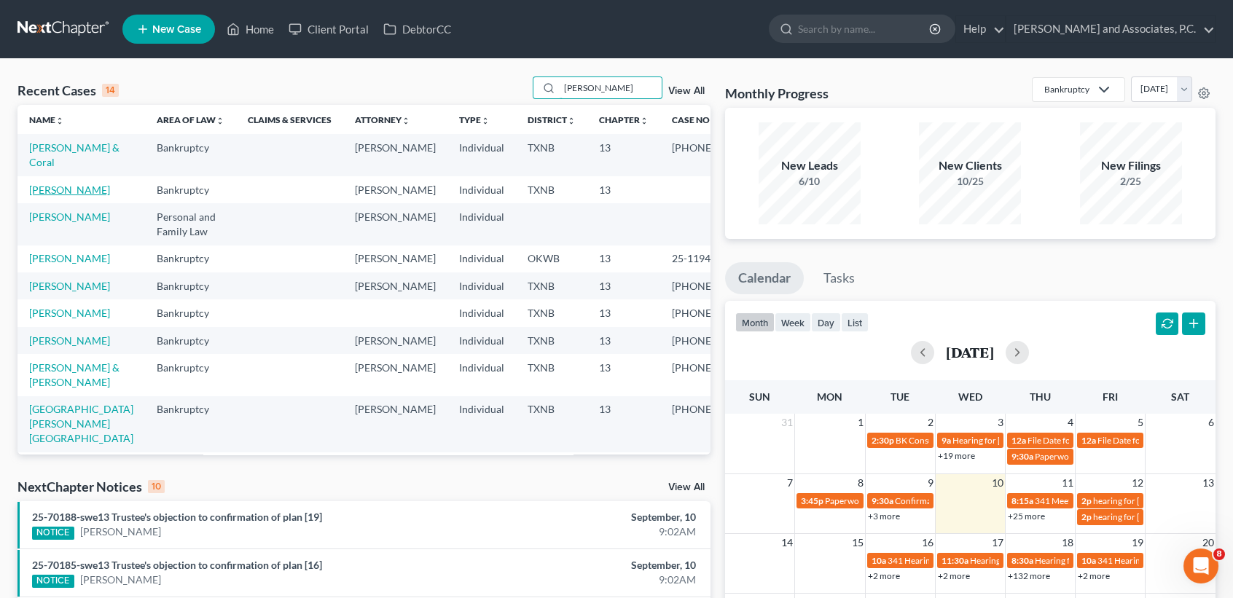
type input "stephens"
click at [47, 196] on link "Stephens, Baylee" at bounding box center [69, 190] width 81 height 12
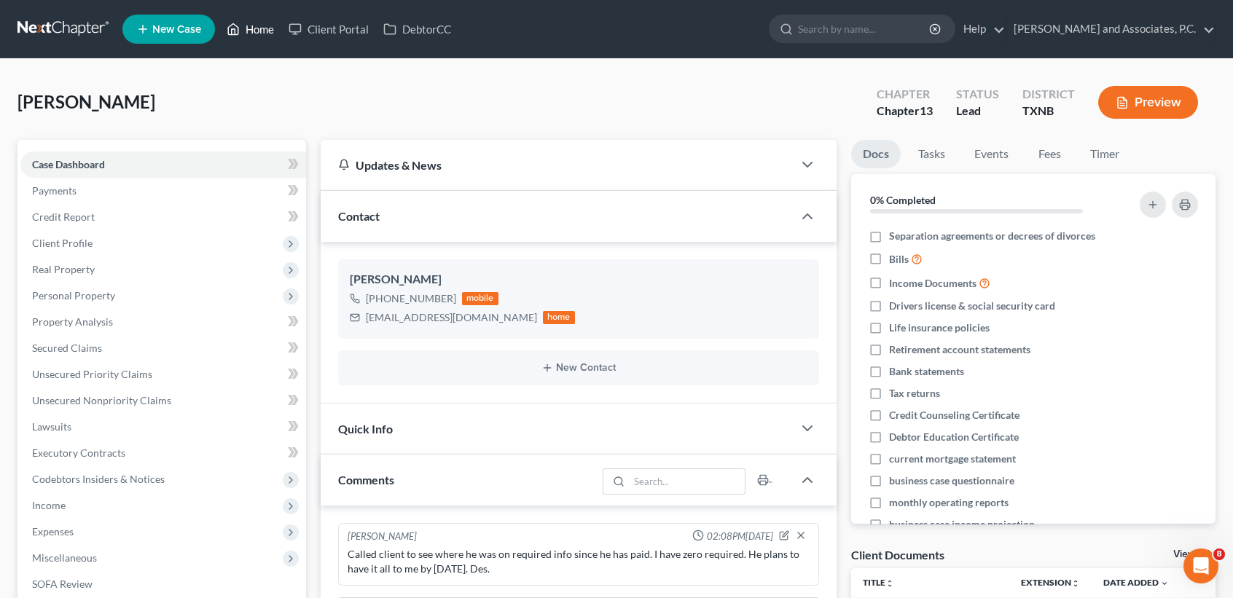
click at [257, 26] on link "Home" at bounding box center [250, 29] width 62 height 26
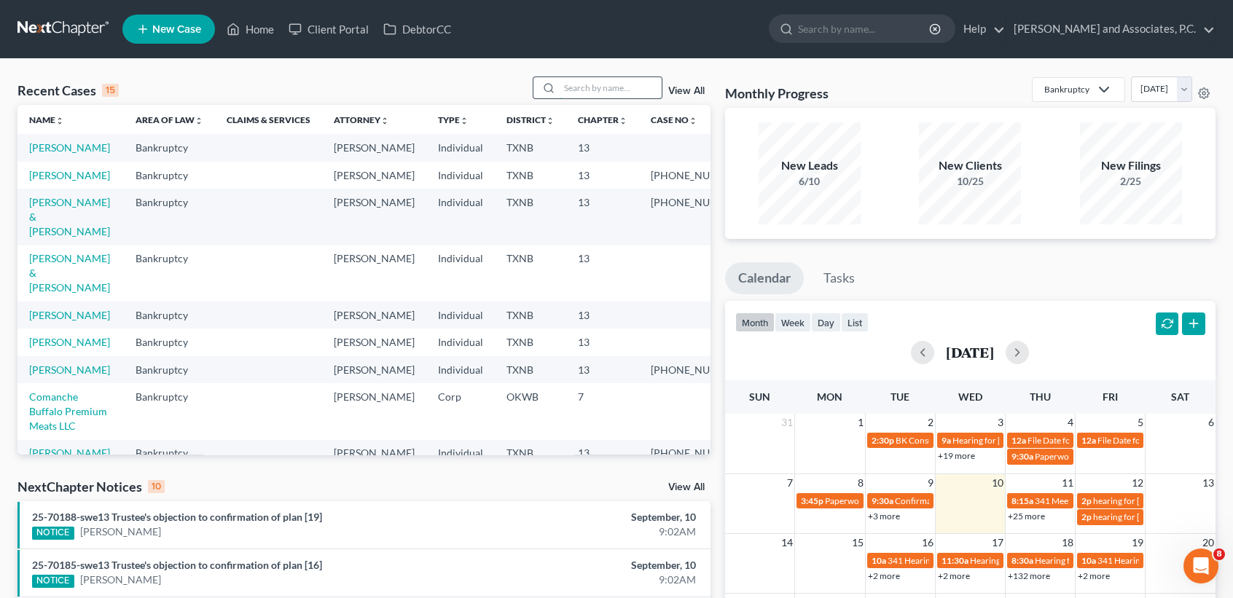
click at [592, 88] on input "search" at bounding box center [611, 87] width 102 height 21
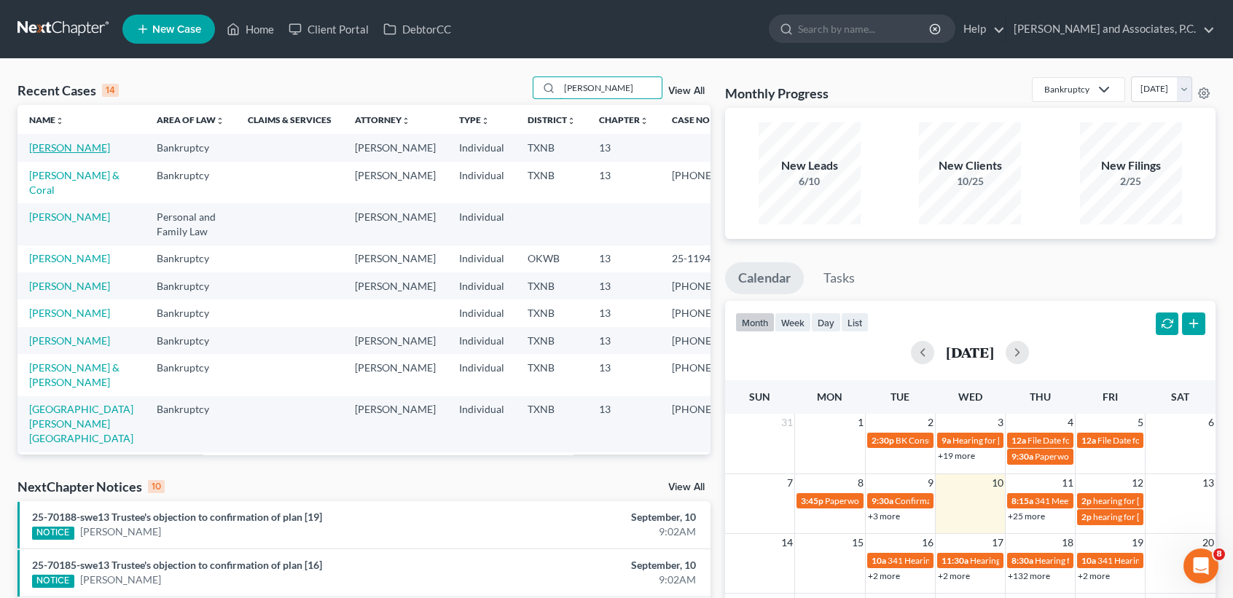
type input "STEPHENS"
click at [39, 154] on link "Stephens, Baylee" at bounding box center [69, 147] width 81 height 12
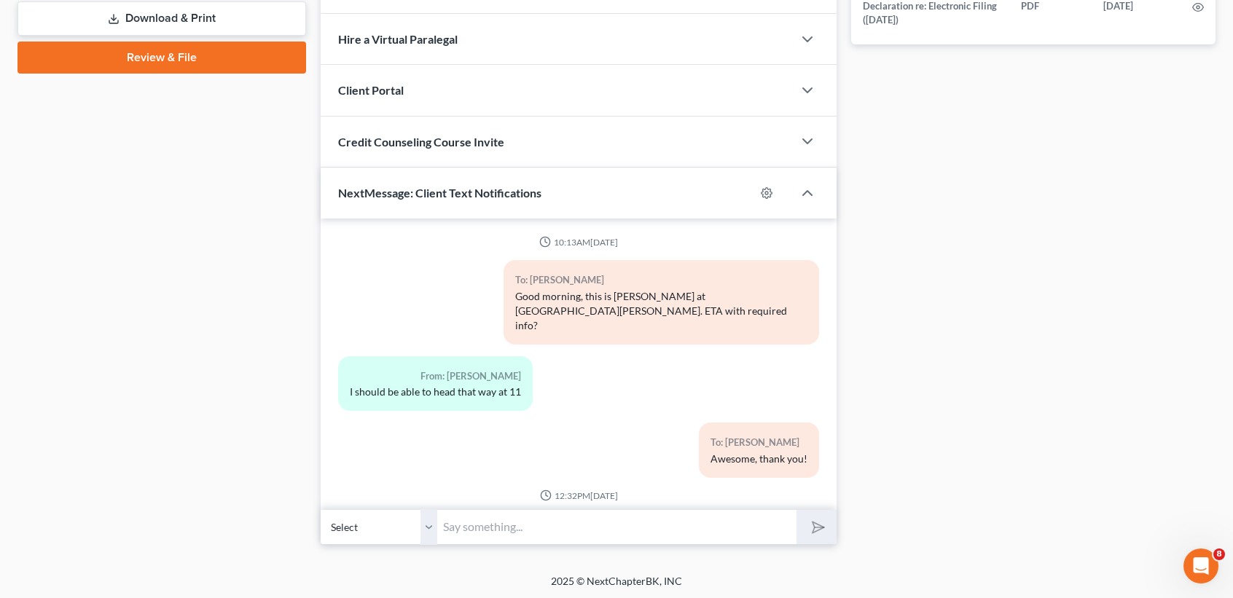
scroll to position [2410, 0]
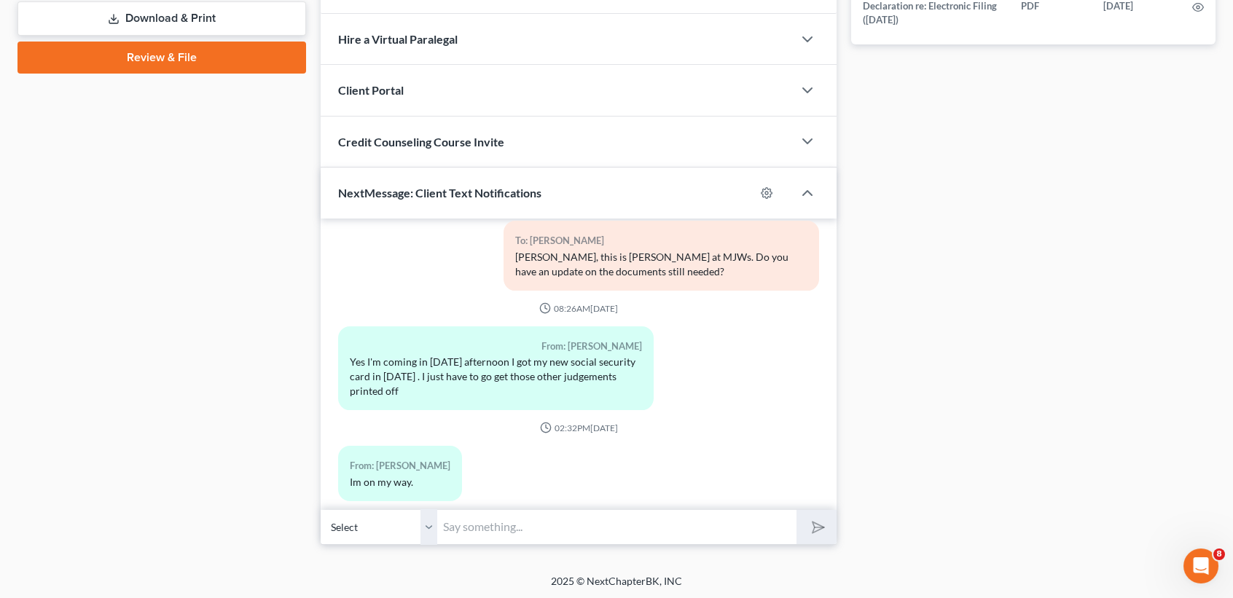
click at [592, 519] on input "text" at bounding box center [616, 527] width 359 height 36
type input "b"
type input "Baylee, I cannot use the screenshots of your pay stubs. When cropped and printe…"
click at [796, 510] on button "submit" at bounding box center [816, 527] width 40 height 34
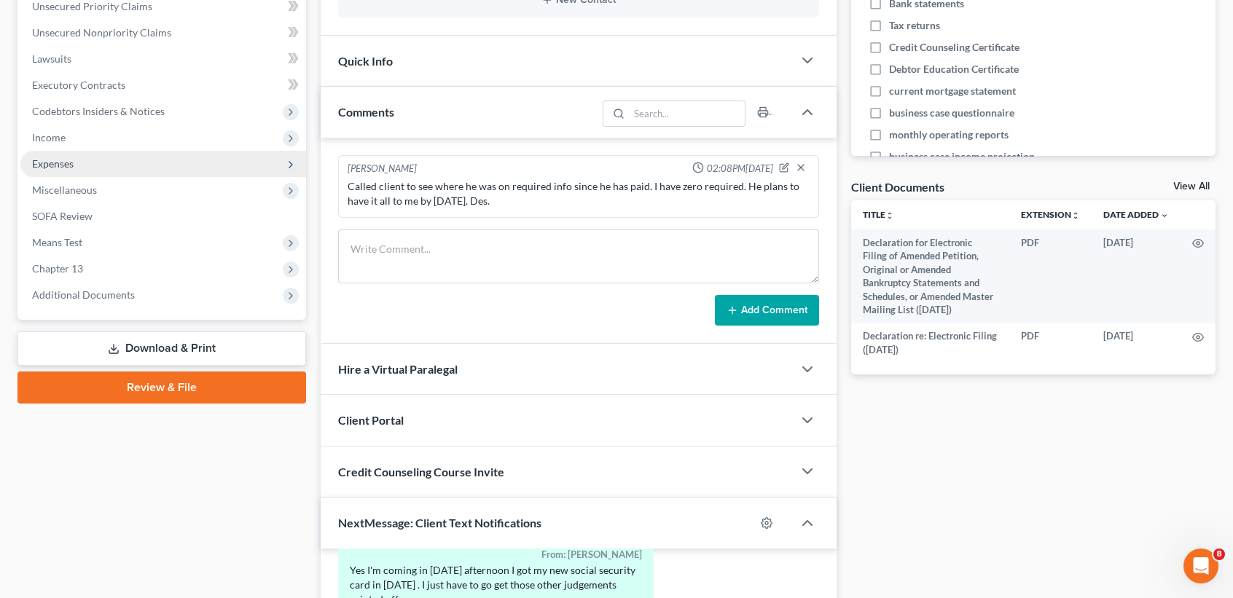
scroll to position [212, 0]
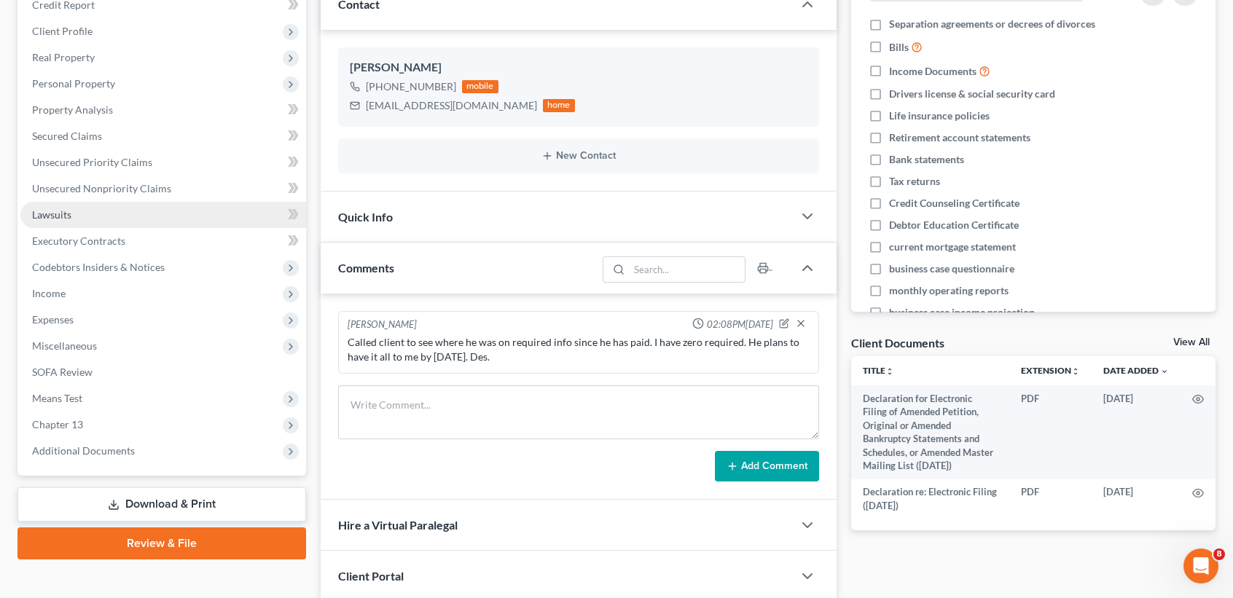
click at [61, 219] on span "Lawsuits" at bounding box center [51, 214] width 39 height 12
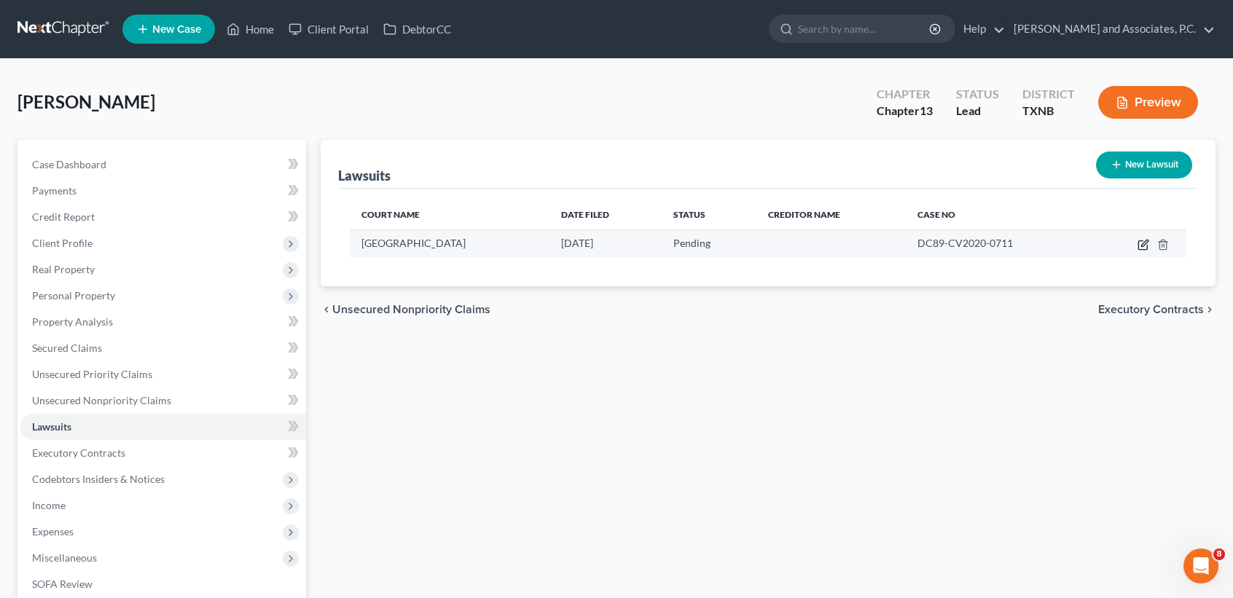
click at [1147, 244] on icon "button" at bounding box center [1143, 245] width 12 height 12
select select "45"
select select "0"
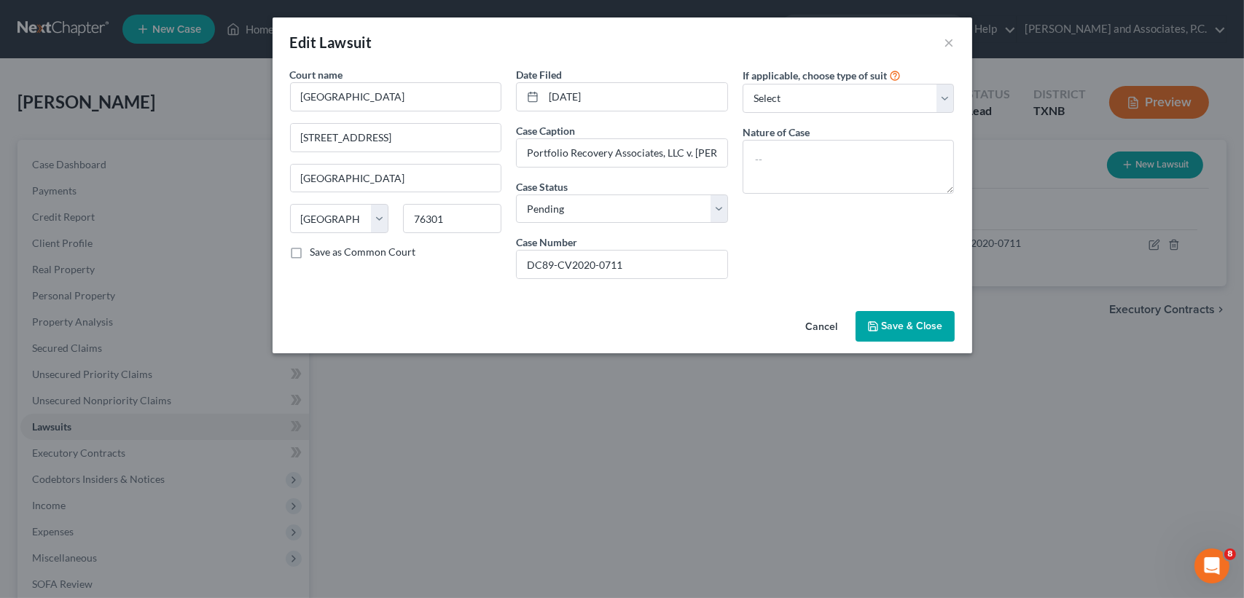
drag, startPoint x: 912, startPoint y: 325, endPoint x: 434, endPoint y: 407, distance: 485.6
click at [912, 325] on span "Save & Close" at bounding box center [912, 326] width 61 height 12
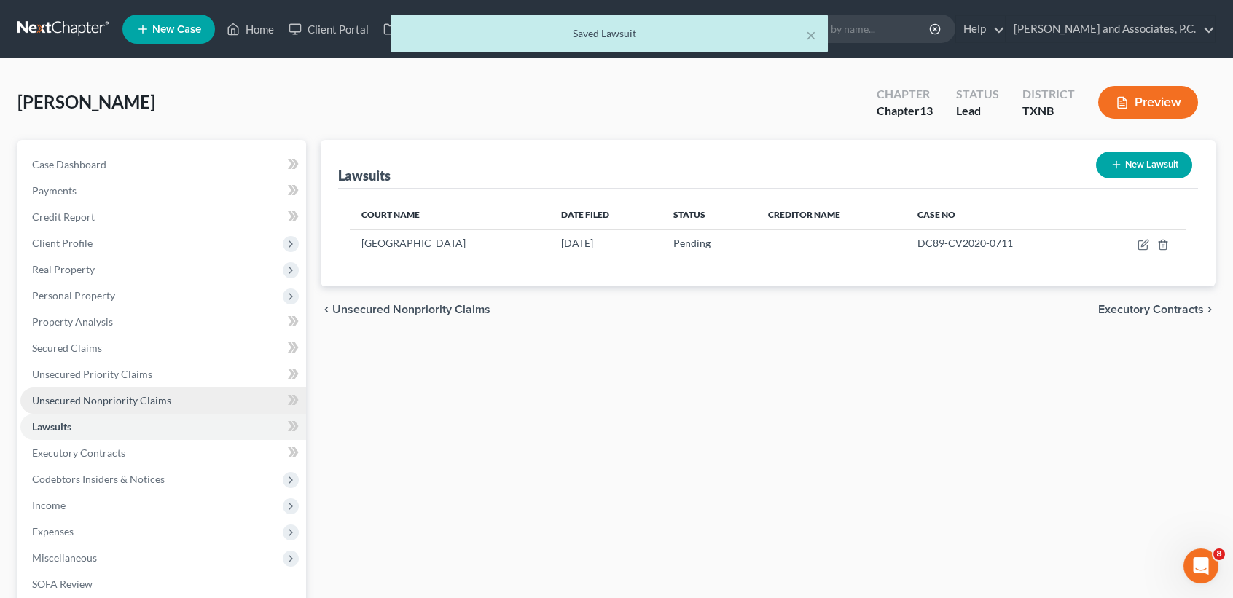
click at [140, 398] on span "Unsecured Nonpriority Claims" at bounding box center [101, 400] width 139 height 12
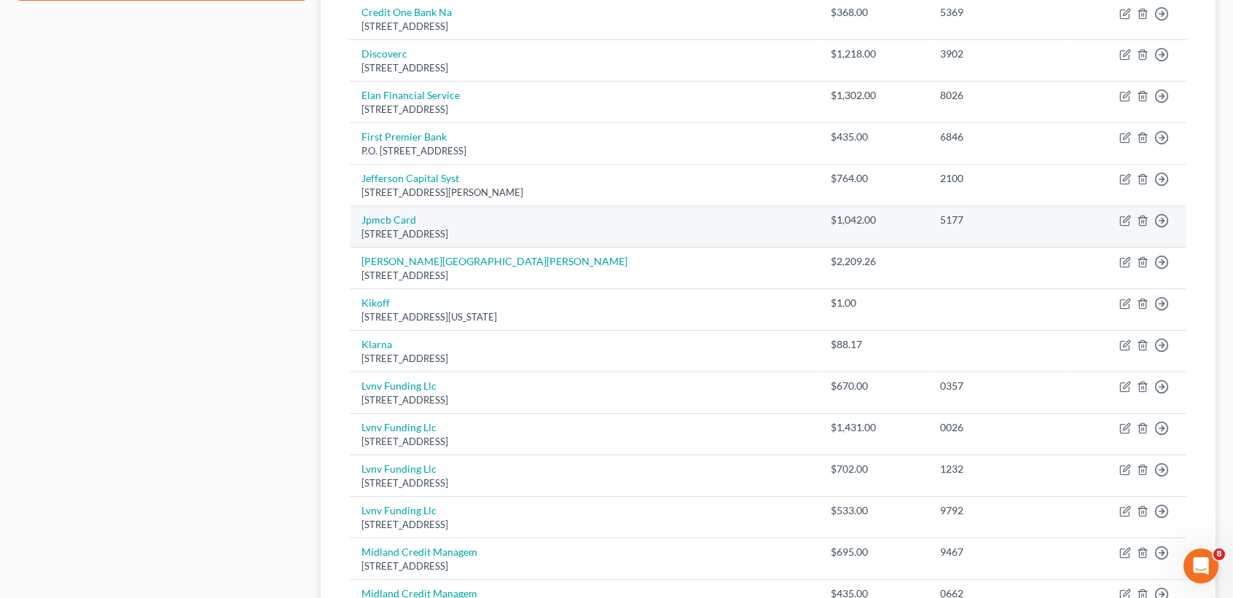
scroll to position [971, 0]
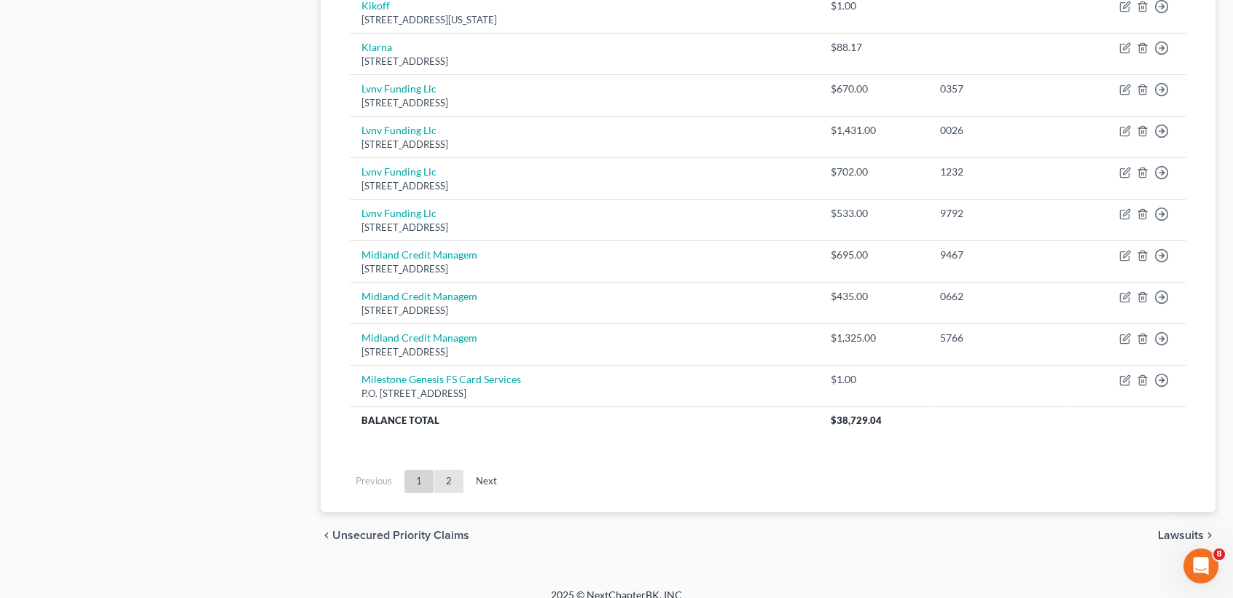
click at [442, 478] on link "2" at bounding box center [448, 481] width 29 height 23
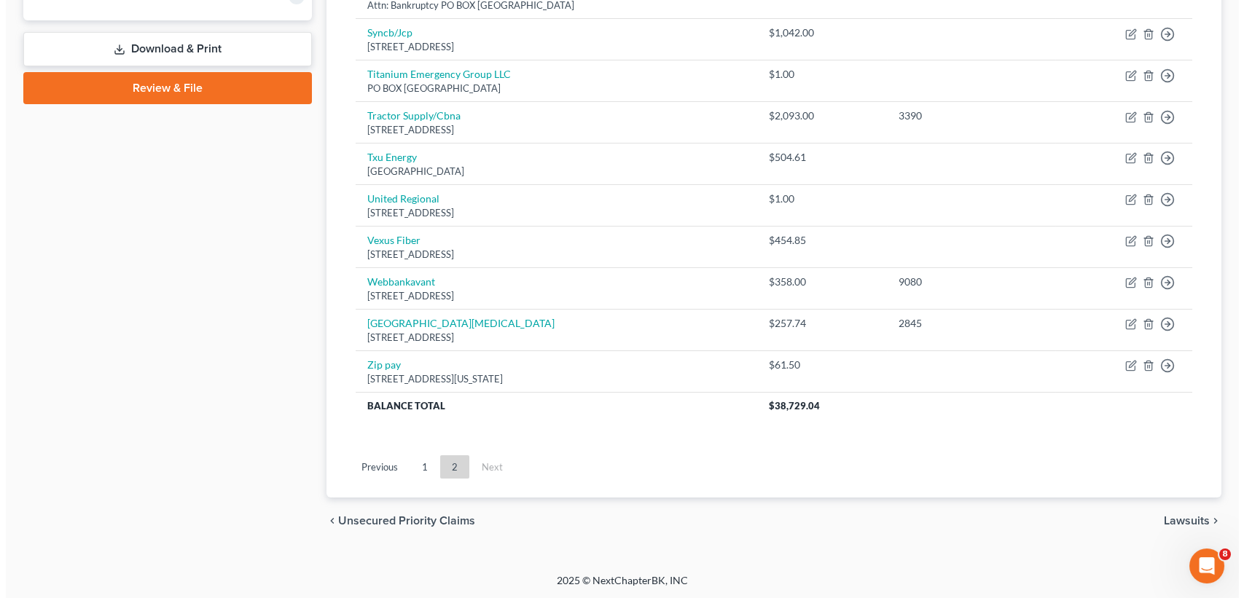
scroll to position [181, 0]
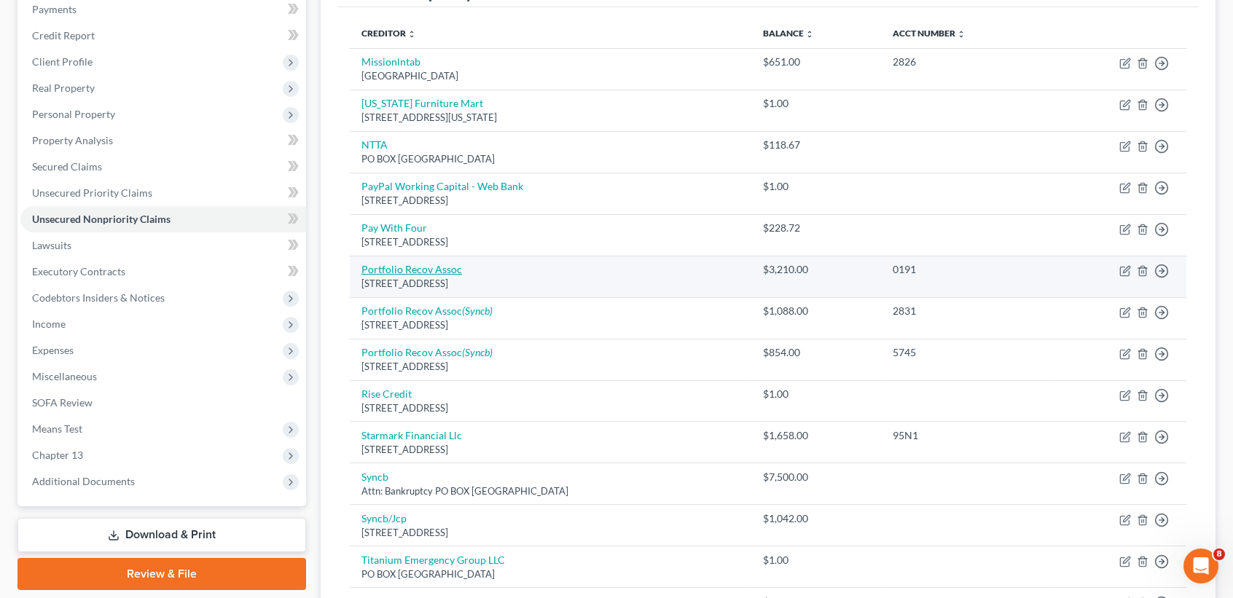
click at [440, 267] on link "Portfolio Recov Assoc" at bounding box center [411, 269] width 101 height 12
select select "48"
select select "0"
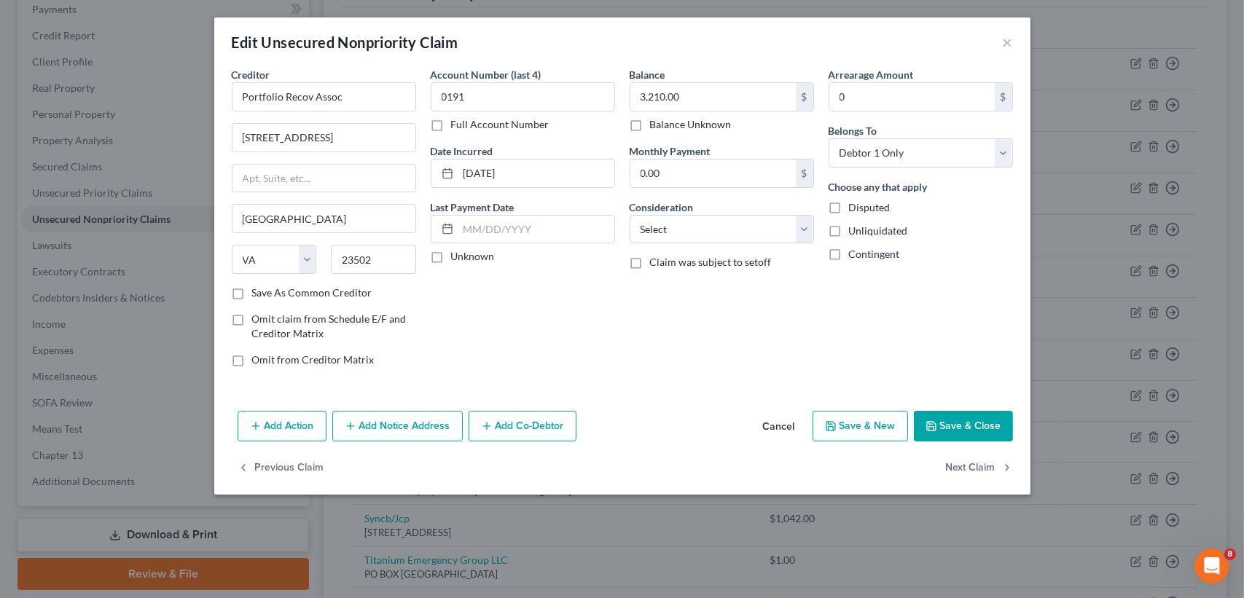
click at [444, 428] on button "Add Notice Address" at bounding box center [397, 426] width 130 height 31
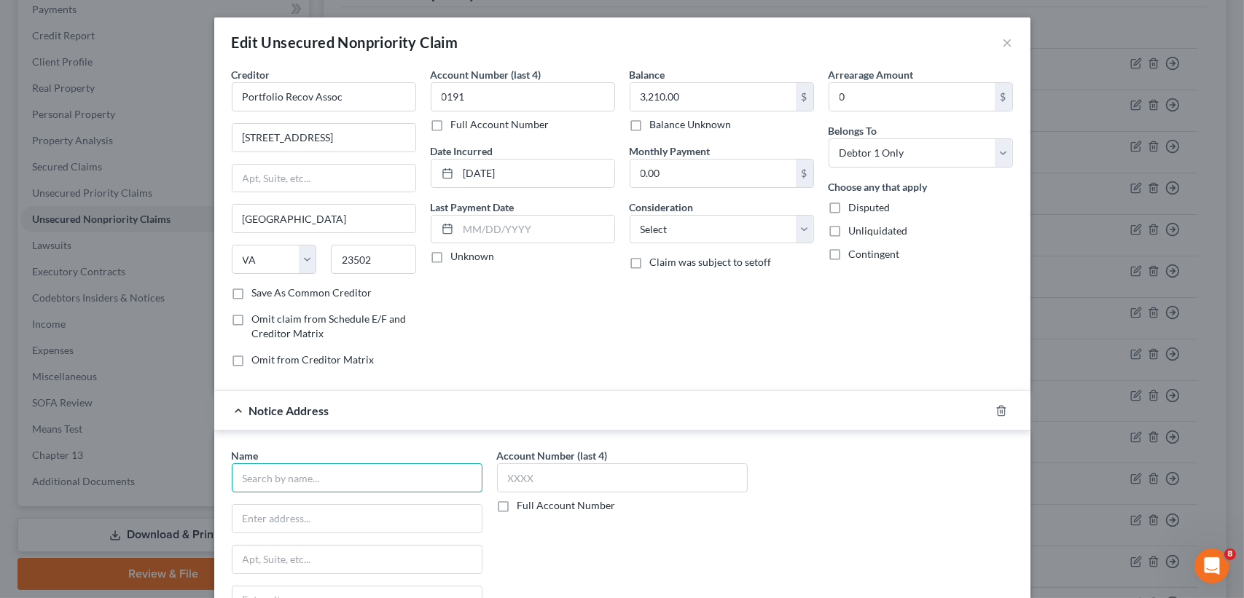
paste input "David Kirkendall"
type input "David Kirkendall"
paste input "7155 Old Katy Rd Ste 200"
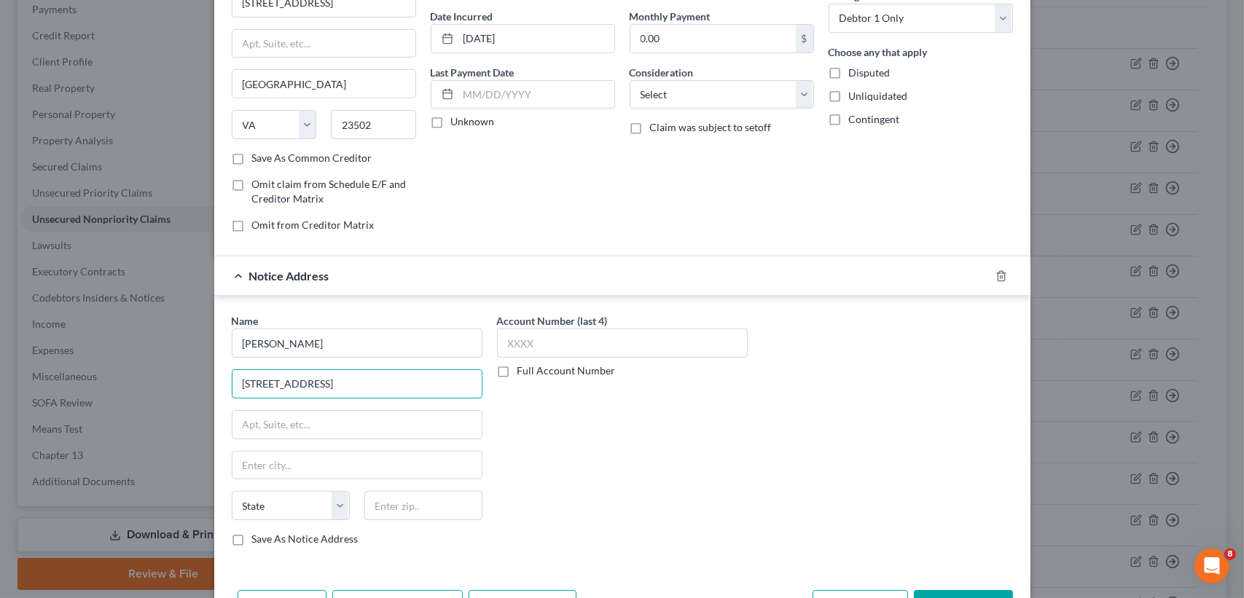
scroll to position [226, 0]
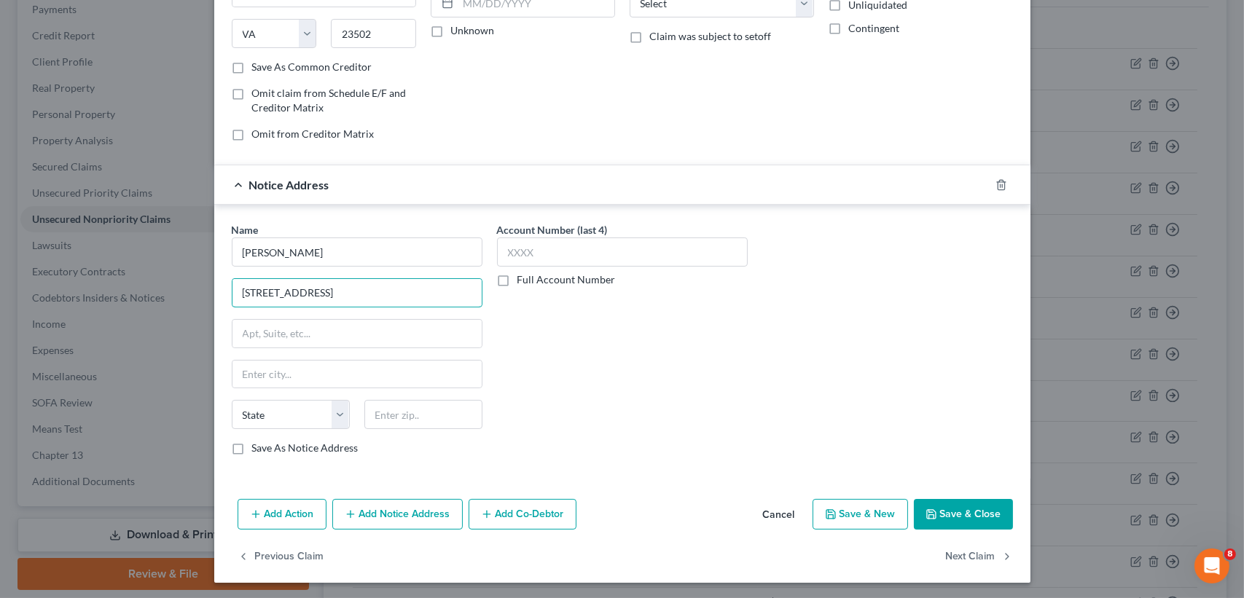
type input "7155 Old Katy Rd Ste 200"
click at [447, 434] on div "State AL AK AR AZ CA CO CT DE DC FL GA GU HI ID IL IN IA KS KY LA ME MD MA MI M…" at bounding box center [356, 420] width 265 height 41
drag, startPoint x: 452, startPoint y: 424, endPoint x: 449, endPoint y: 414, distance: 10.8
click at [455, 434] on div "State AL AK AR AZ CA CO CT DE DC FL GA GU HI ID IL IN IA KS KY LA ME MD MA MI M…" at bounding box center [356, 420] width 265 height 41
type input "77024"
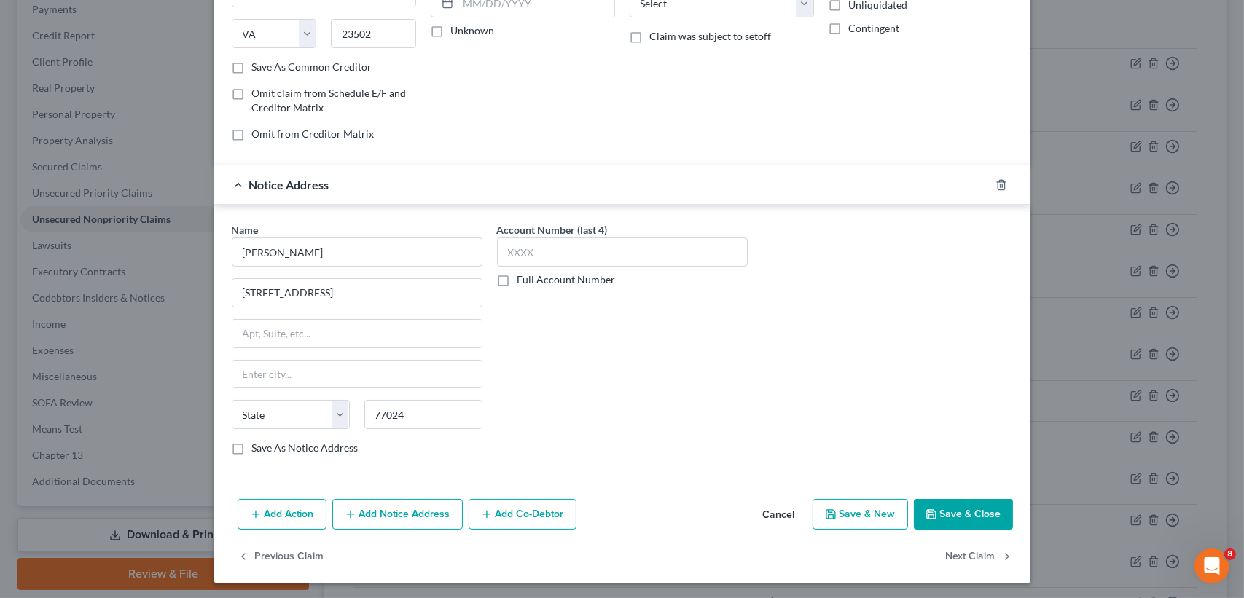
click at [925, 513] on icon "button" at bounding box center [931, 515] width 12 height 12
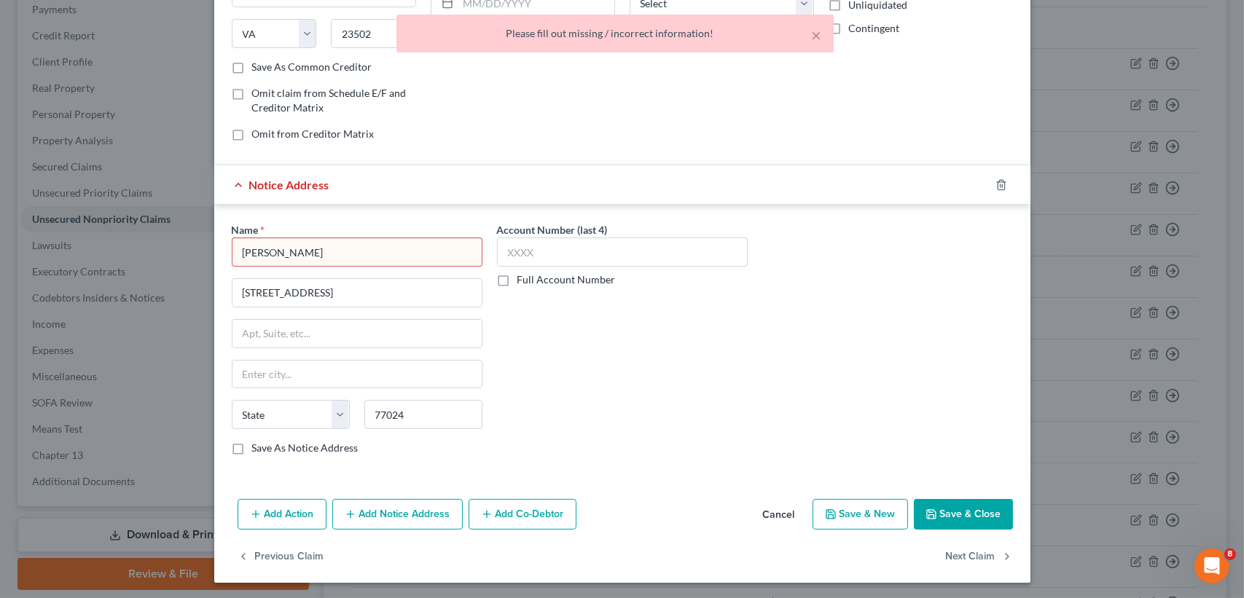
type input "Houston"
select select "45"
click at [232, 250] on input "David Kirkendall" at bounding box center [357, 252] width 251 height 29
click at [989, 505] on button "Save & Close" at bounding box center [963, 514] width 99 height 31
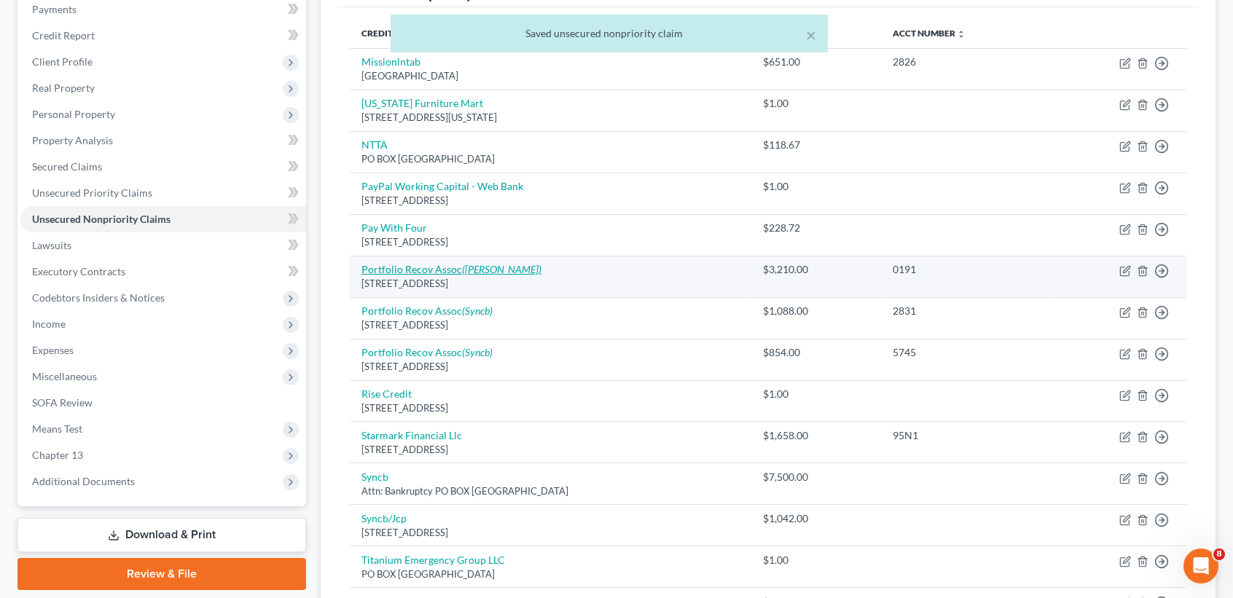
click at [476, 273] on icon "(David Kirkendall)" at bounding box center [501, 269] width 79 height 12
select select "48"
select select "0"
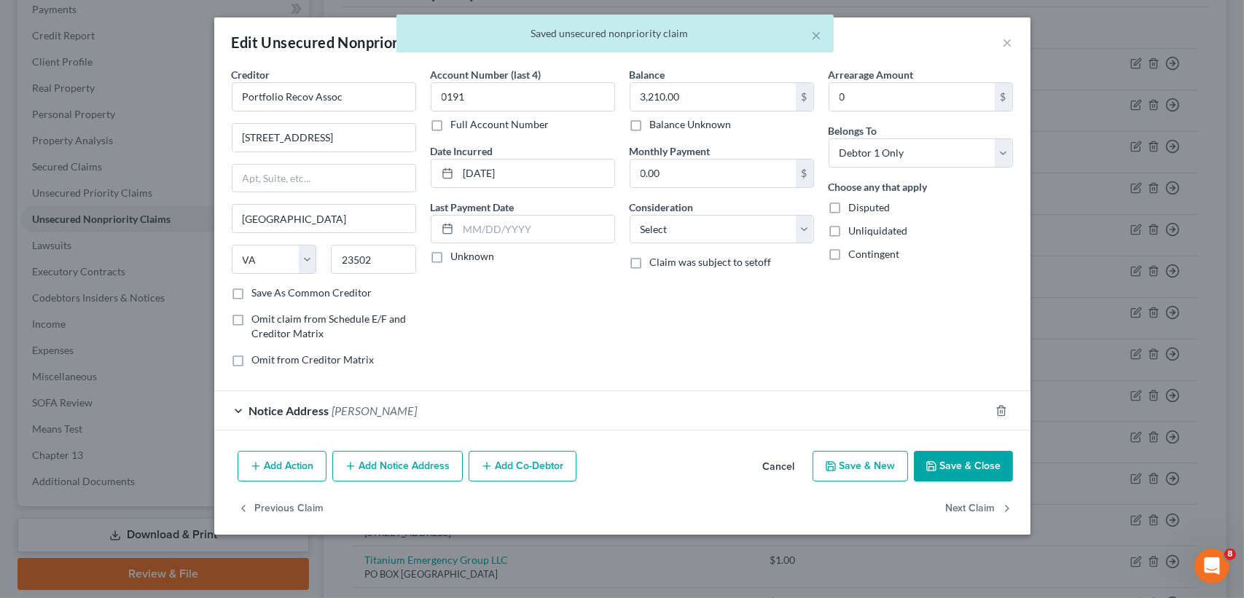
click at [452, 456] on button "Add Notice Address" at bounding box center [397, 466] width 130 height 31
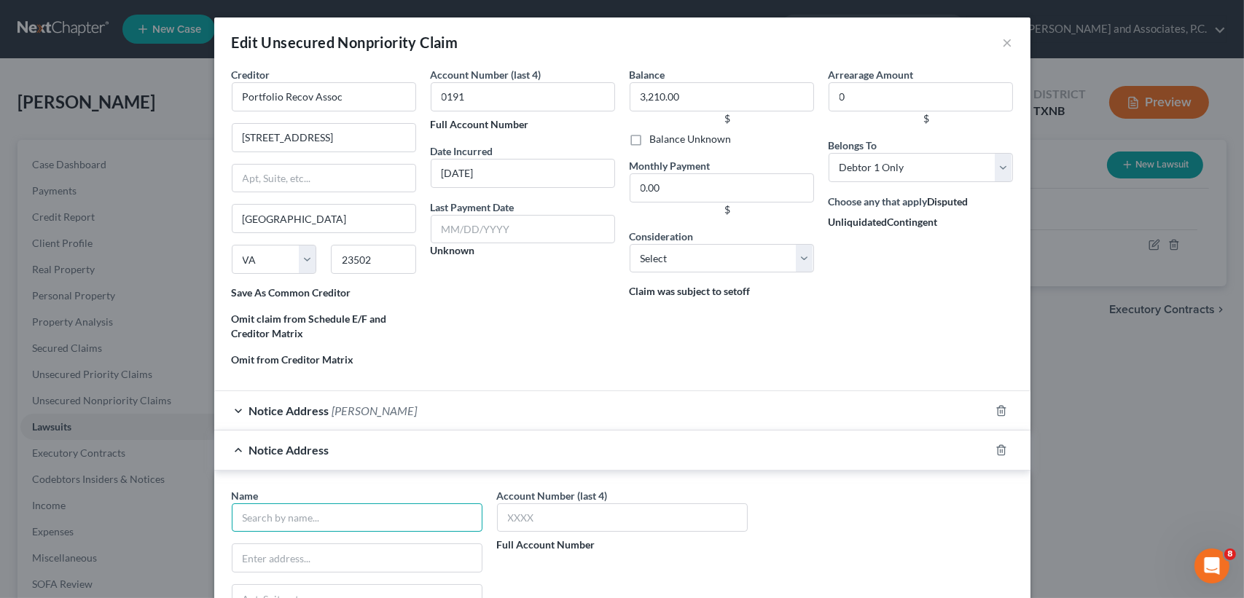
click at [380, 524] on input "text" at bounding box center [357, 517] width 251 height 29
type input "Laura Strain"
click at [310, 546] on input "text" at bounding box center [357, 558] width 251 height 29
paste input "3600 Shire Blvd Ste 205"
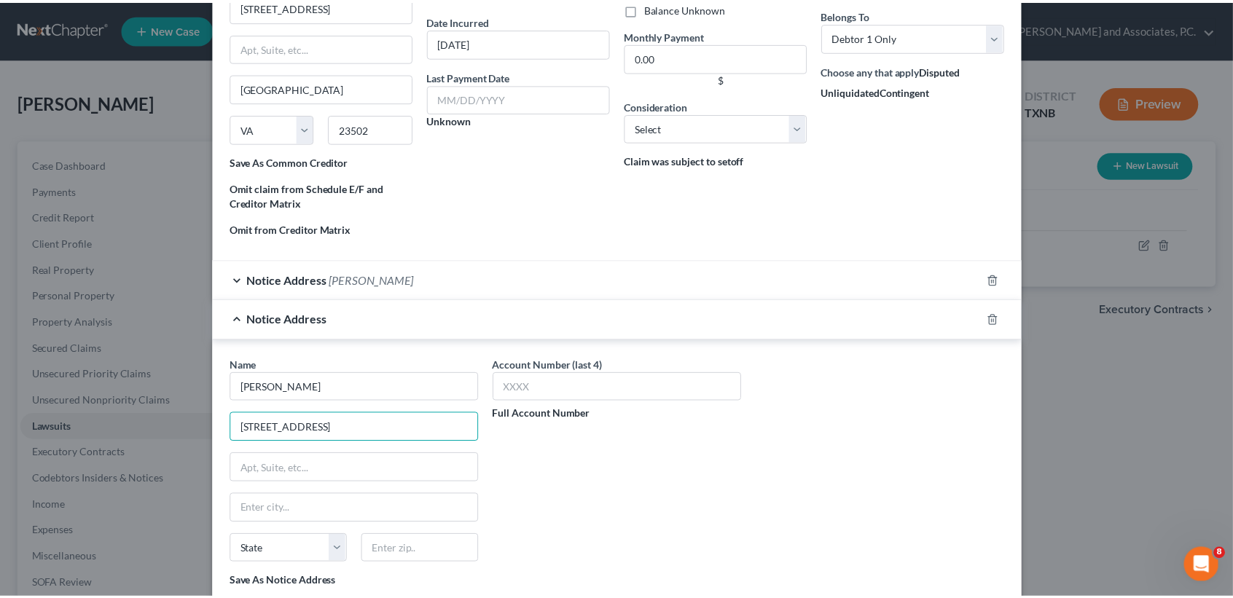
scroll to position [265, 0]
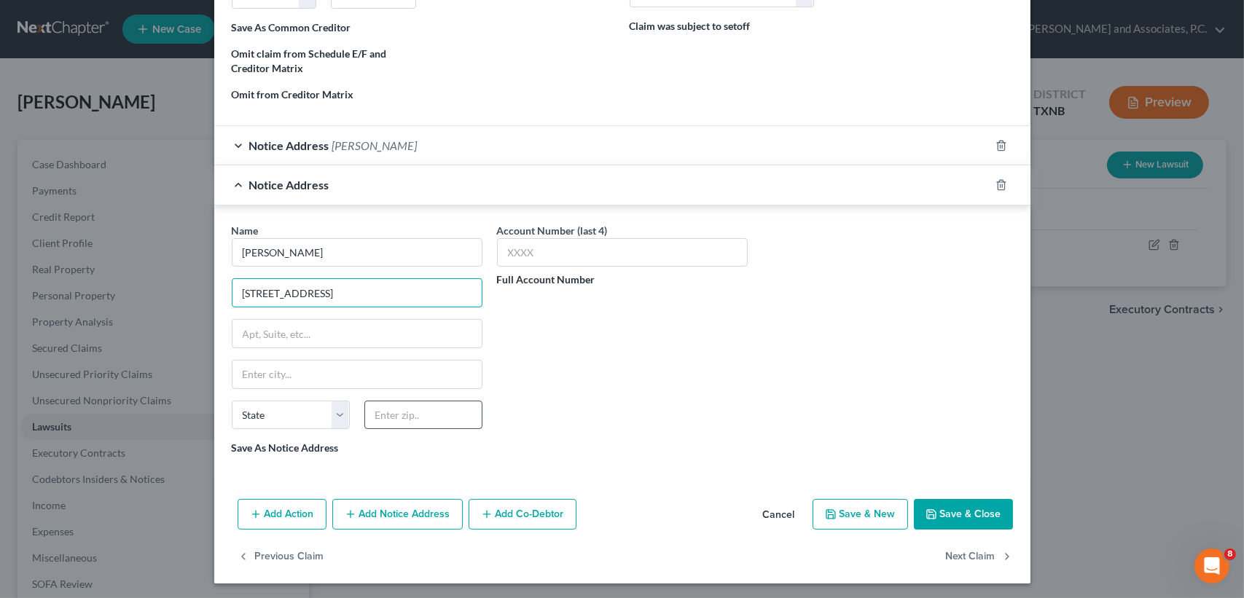
type input "3600 Shire Blvd Ste 205"
click at [433, 407] on input "text" at bounding box center [423, 415] width 118 height 29
drag, startPoint x: 441, startPoint y: 410, endPoint x: 301, endPoint y: 379, distance: 143.4
click at [282, 405] on div "State AL AK AR AZ CA CO CT DE DC FL GA GU HI ID IL IN IA KS KY LA ME MD MA MI M…" at bounding box center [356, 421] width 265 height 41
click at [441, 405] on input "75082" at bounding box center [423, 415] width 118 height 29
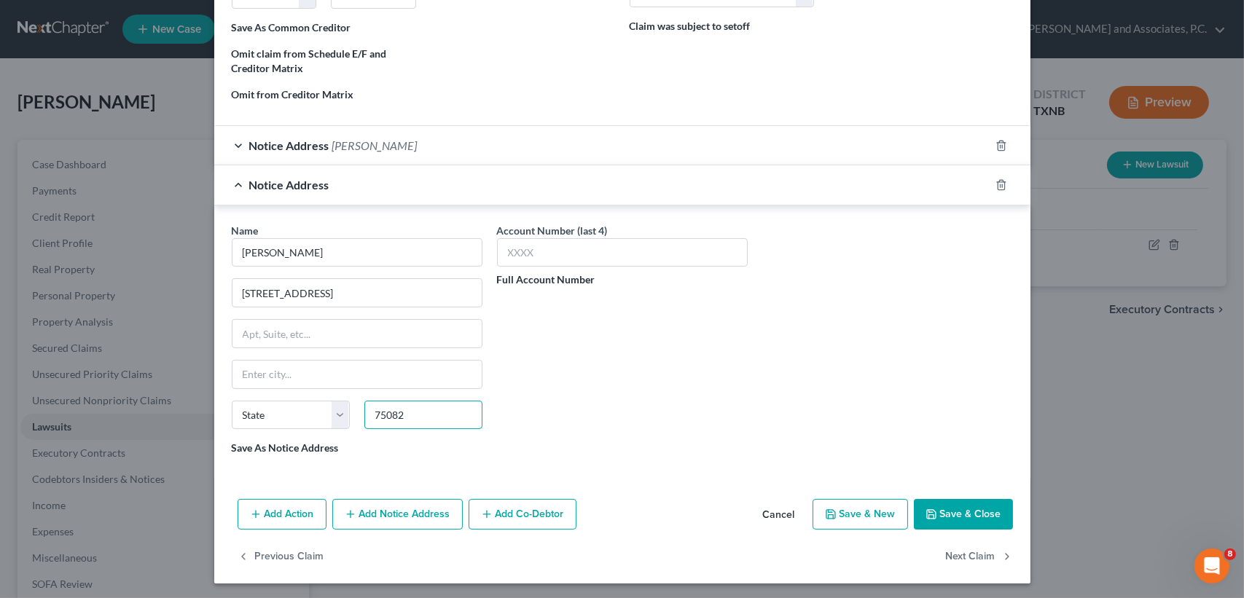
click at [452, 414] on input "75082" at bounding box center [423, 415] width 118 height 29
type input "75082-2239"
drag, startPoint x: 428, startPoint y: 413, endPoint x: 233, endPoint y: 403, distance: 194.8
click at [233, 403] on div "State AL AK AR AZ CA CO CT DE DC FL GA GU HI ID IL IN IA KS KY LA ME MD MA MI M…" at bounding box center [356, 421] width 265 height 41
click at [305, 371] on input "text" at bounding box center [357, 374] width 251 height 29
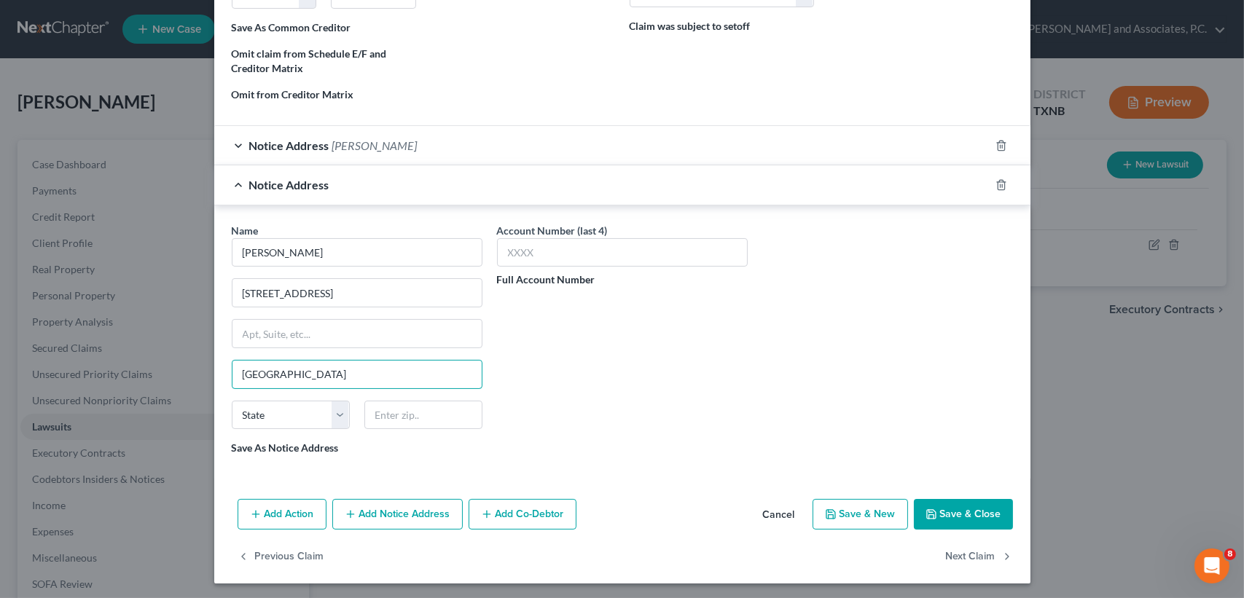
type input "Houston"
select select "45"
drag, startPoint x: 206, startPoint y: 380, endPoint x: 148, endPoint y: 291, distance: 106.3
click at [201, 380] on div "Edit Unsecured Nonpriority Claim × Creditor * Portfolio Recov Assoc 150 Corpora…" at bounding box center [622, 299] width 1244 height 598
drag, startPoint x: 337, startPoint y: 378, endPoint x: 337, endPoint y: 367, distance: 11.0
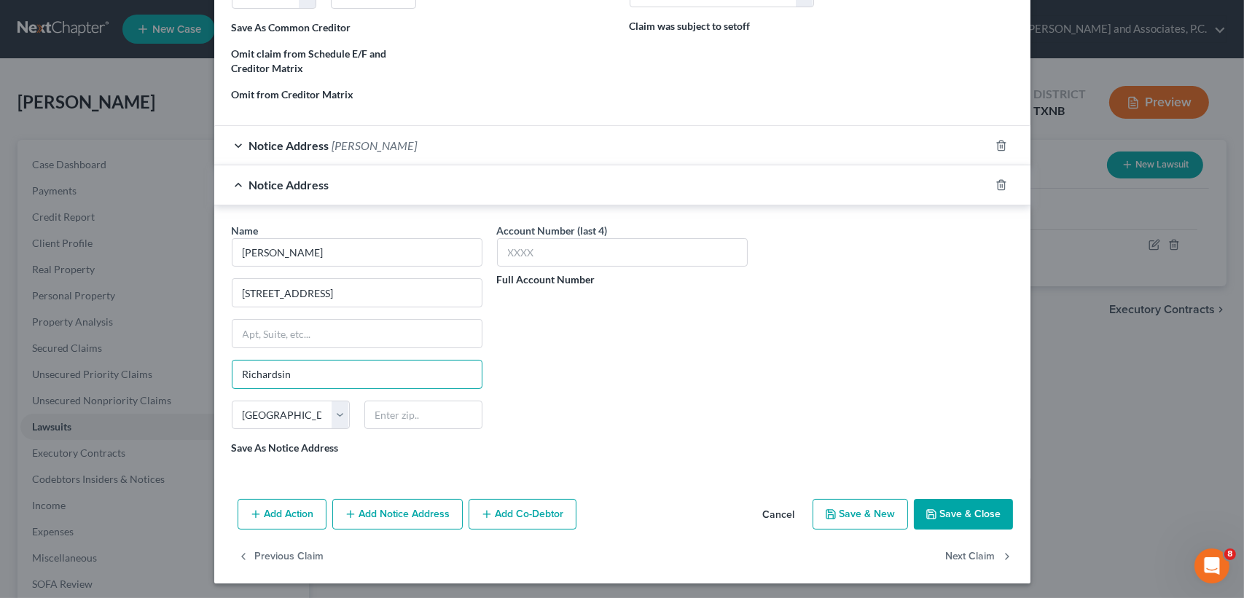
click at [339, 378] on input "Richardsin" at bounding box center [357, 374] width 251 height 29
click at [337, 367] on input "Richardsion" at bounding box center [357, 374] width 251 height 29
type input "Richardson"
type input "75082"
click at [924, 521] on button "Save & Close" at bounding box center [963, 514] width 99 height 31
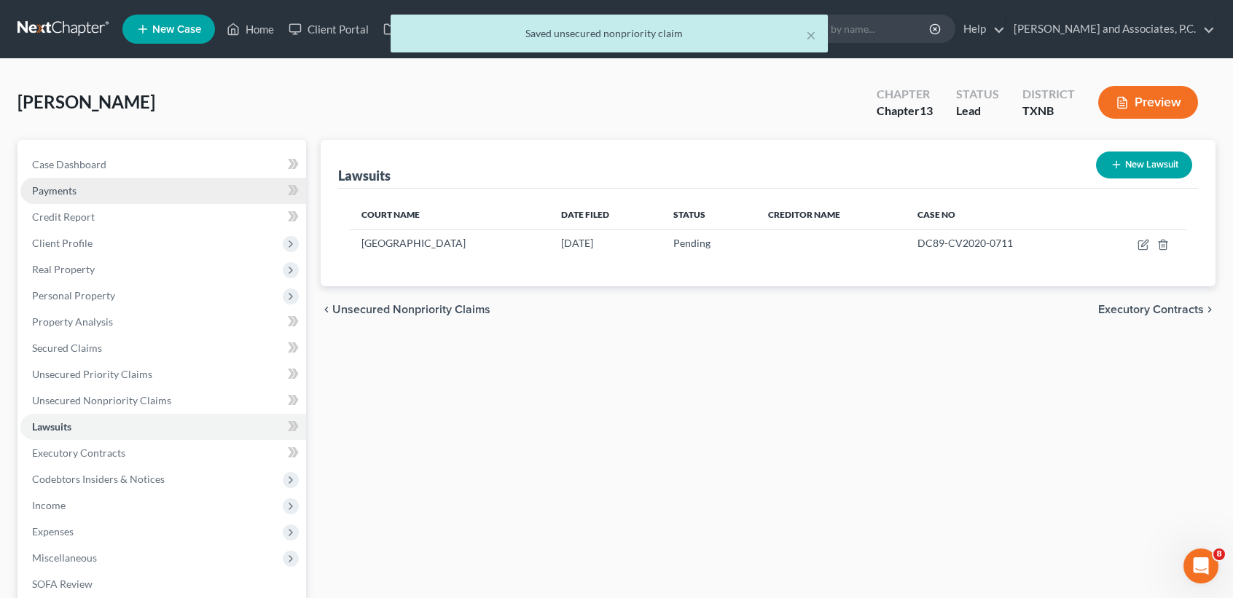
click at [97, 178] on link "Payments" at bounding box center [163, 191] width 286 height 26
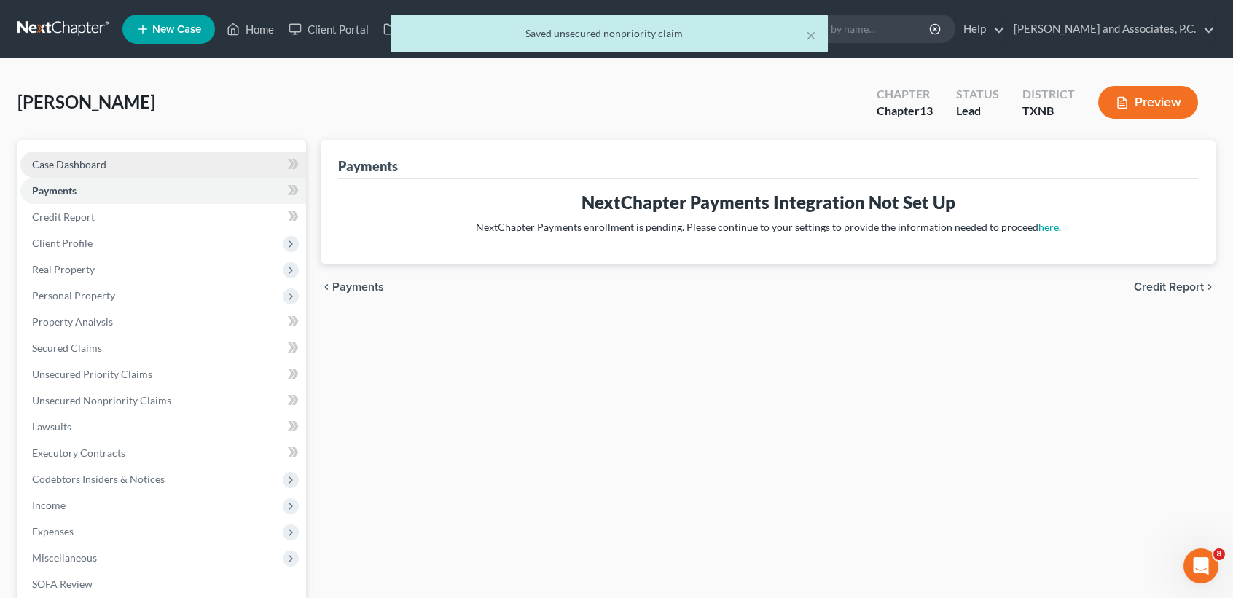
click at [95, 159] on span "Case Dashboard" at bounding box center [69, 164] width 74 height 12
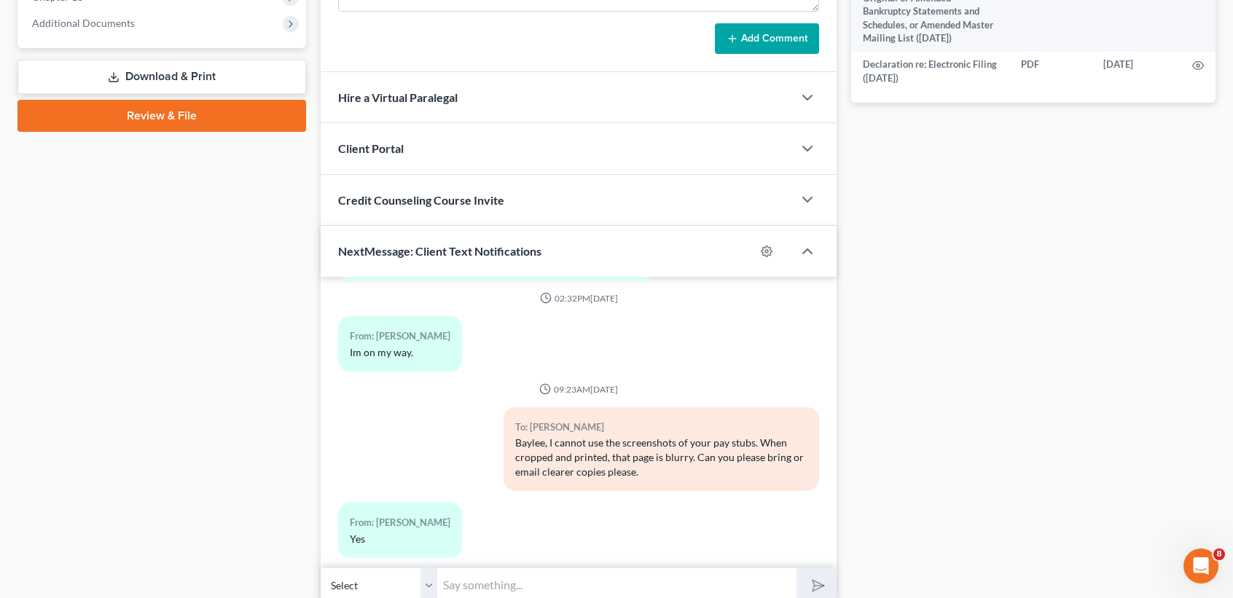
scroll to position [698, 0]
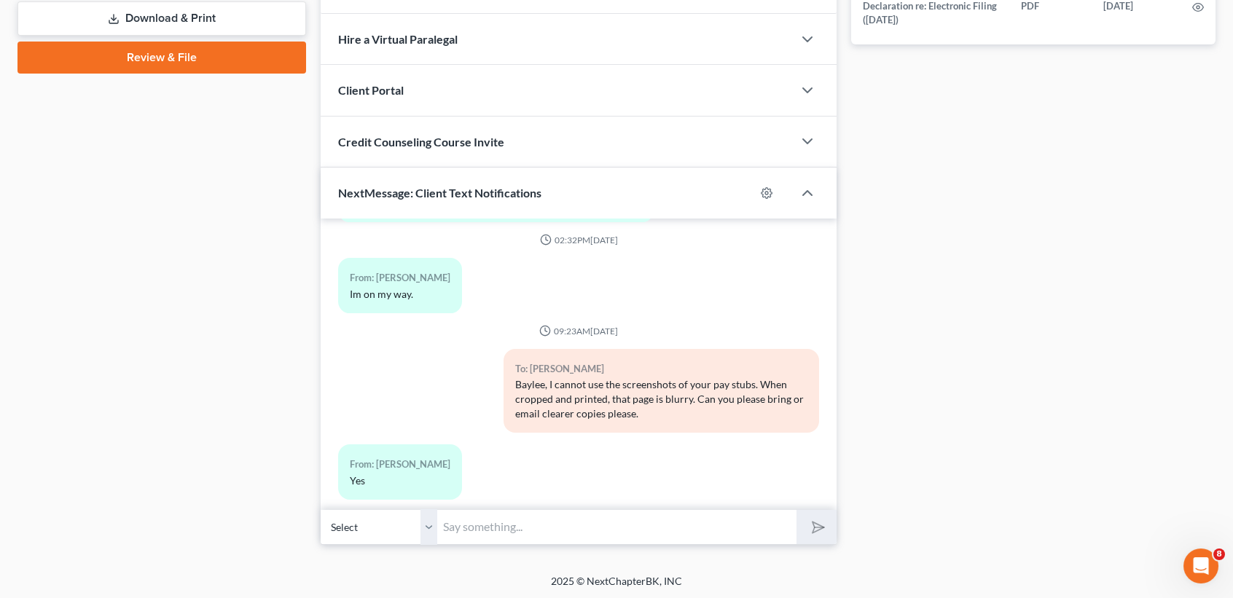
click at [562, 528] on input "text" at bounding box center [616, 527] width 359 height 36
type input "Thank you!"
click at [796, 510] on button "submit" at bounding box center [816, 527] width 40 height 34
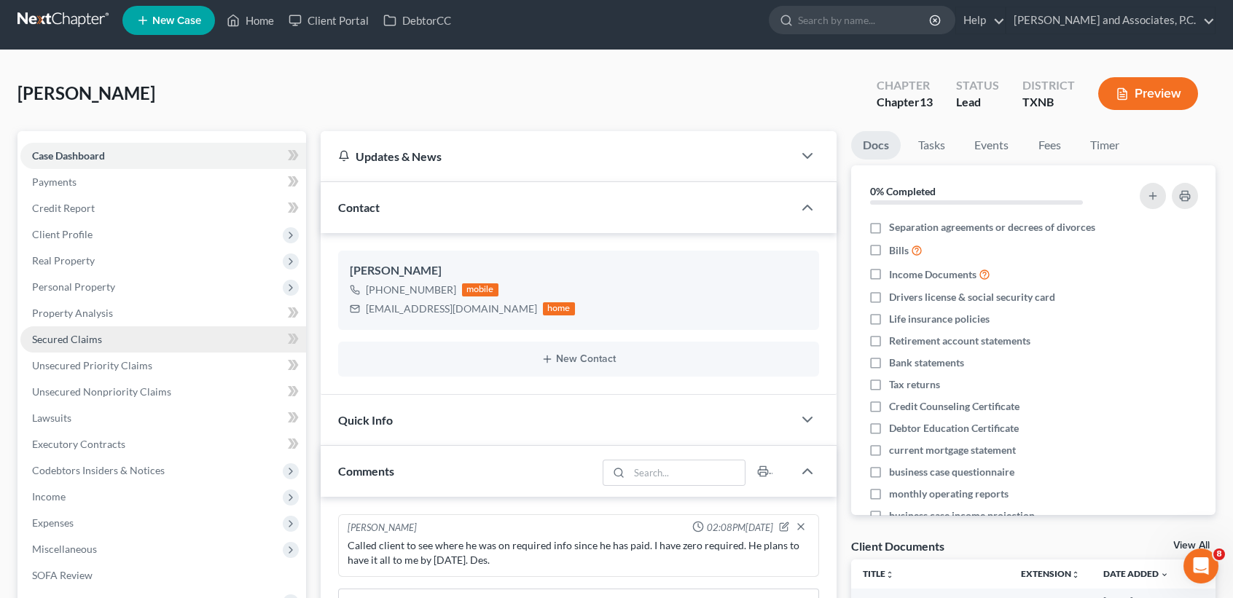
scroll to position [0, 0]
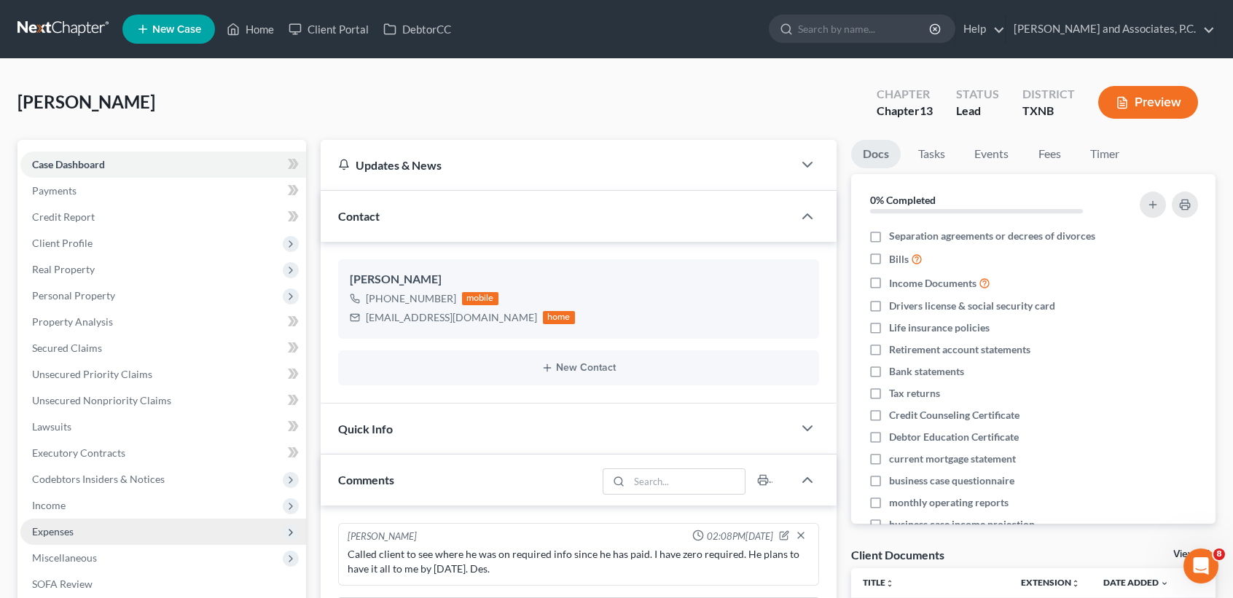
click at [125, 519] on span "Expenses" at bounding box center [163, 532] width 286 height 26
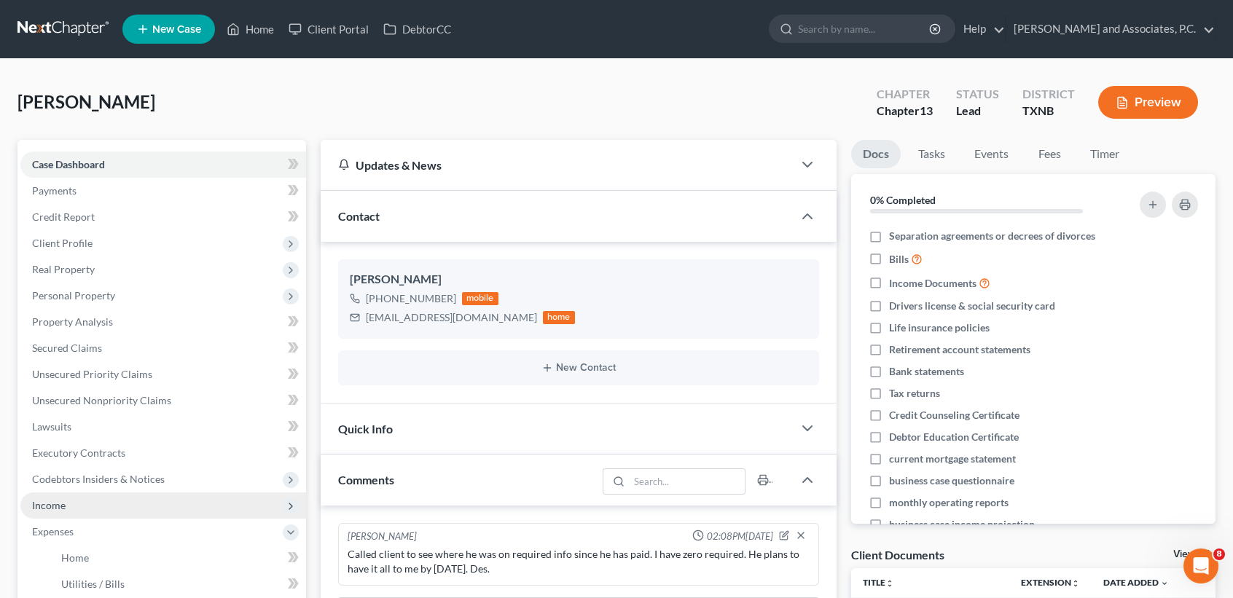
click at [125, 508] on span "Income" at bounding box center [163, 506] width 286 height 26
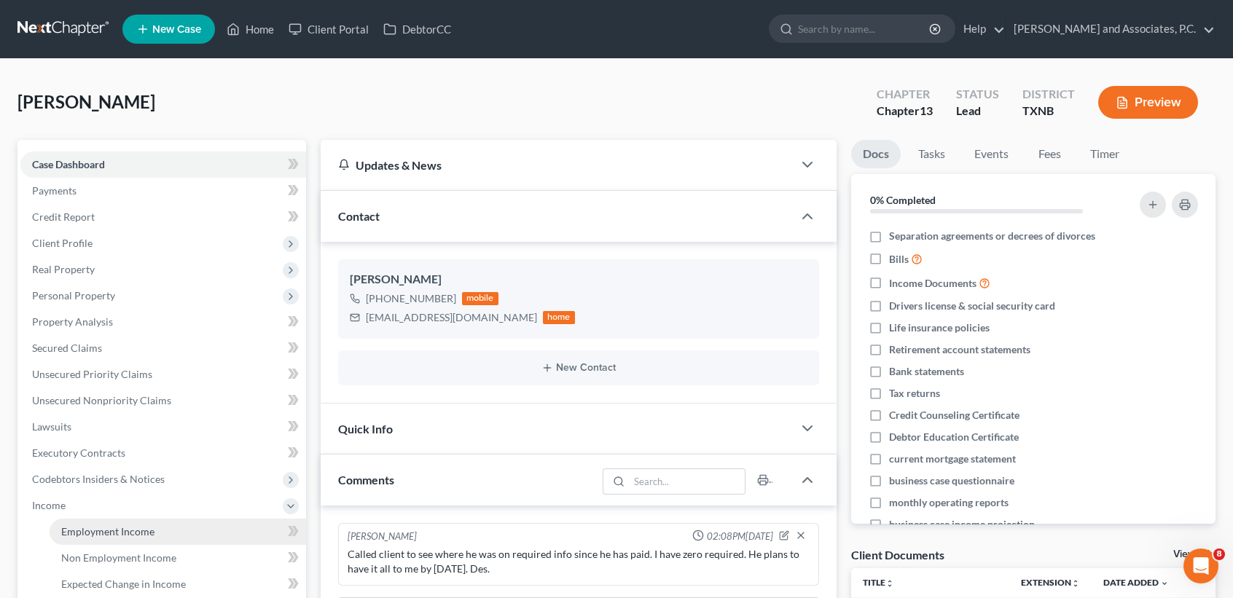
click at [152, 530] on span "Employment Income" at bounding box center [107, 531] width 93 height 12
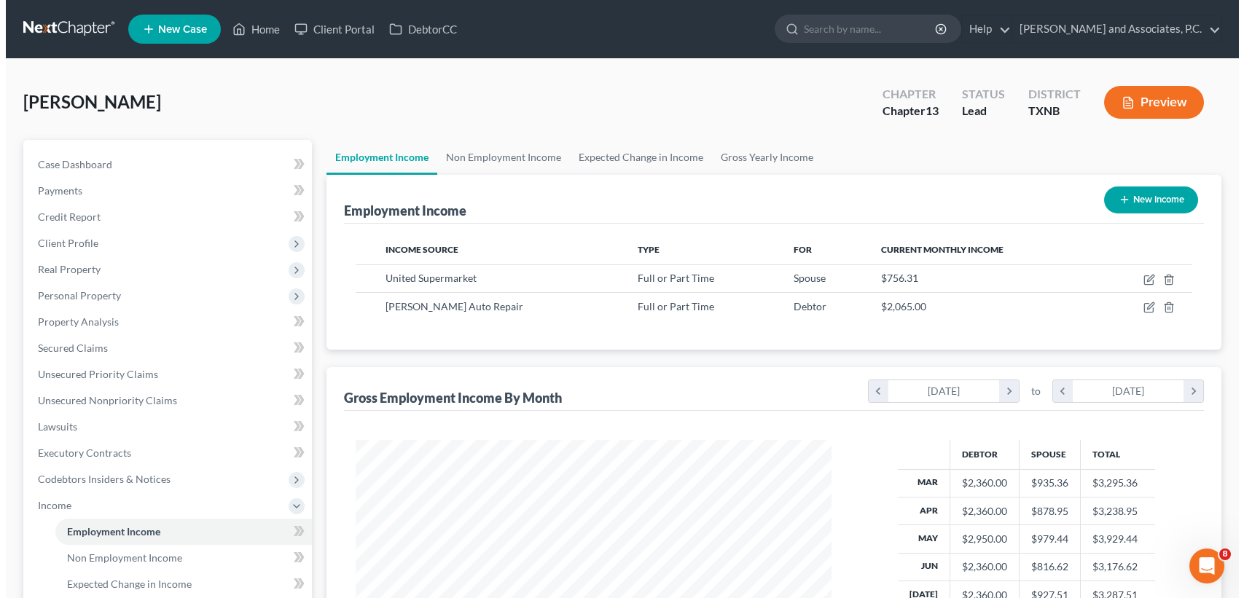
scroll to position [261, 504]
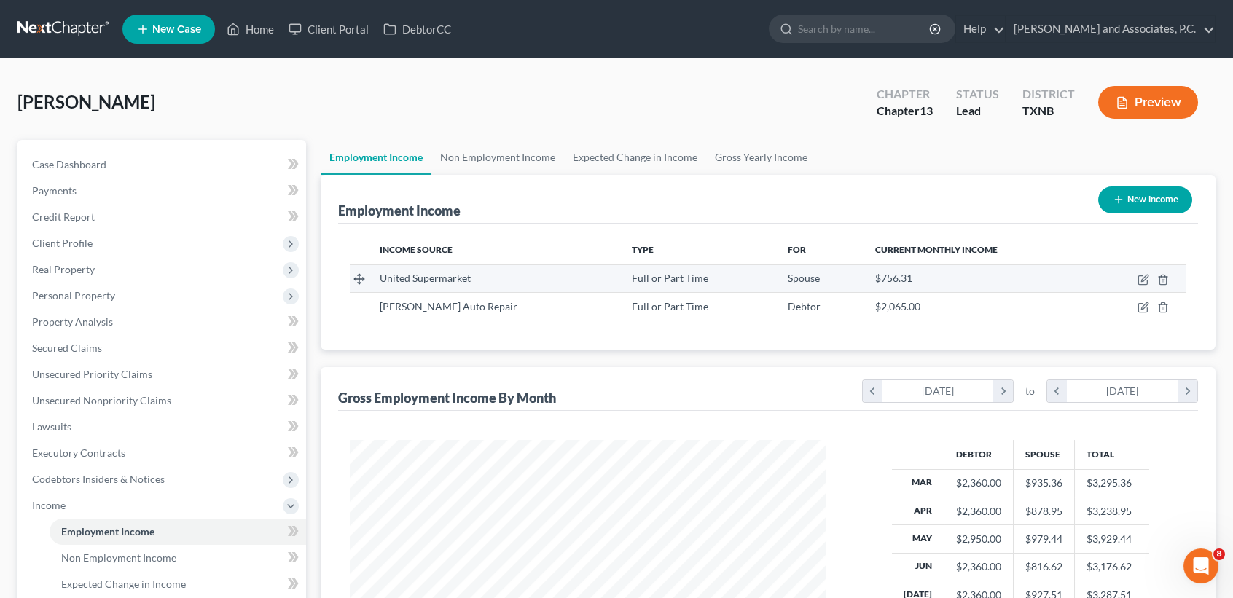
click at [1150, 281] on td at bounding box center [1139, 279] width 95 height 28
click at [1143, 281] on icon "button" at bounding box center [1144, 278] width 7 height 7
select select "0"
select select "45"
select select "3"
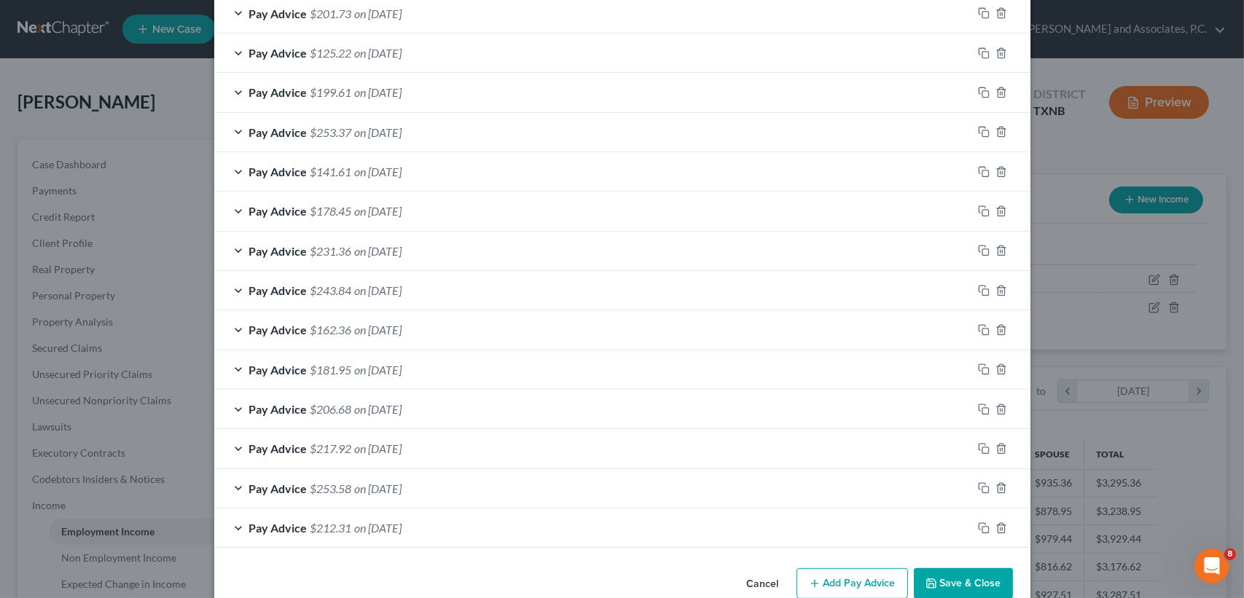
scroll to position [943, 0]
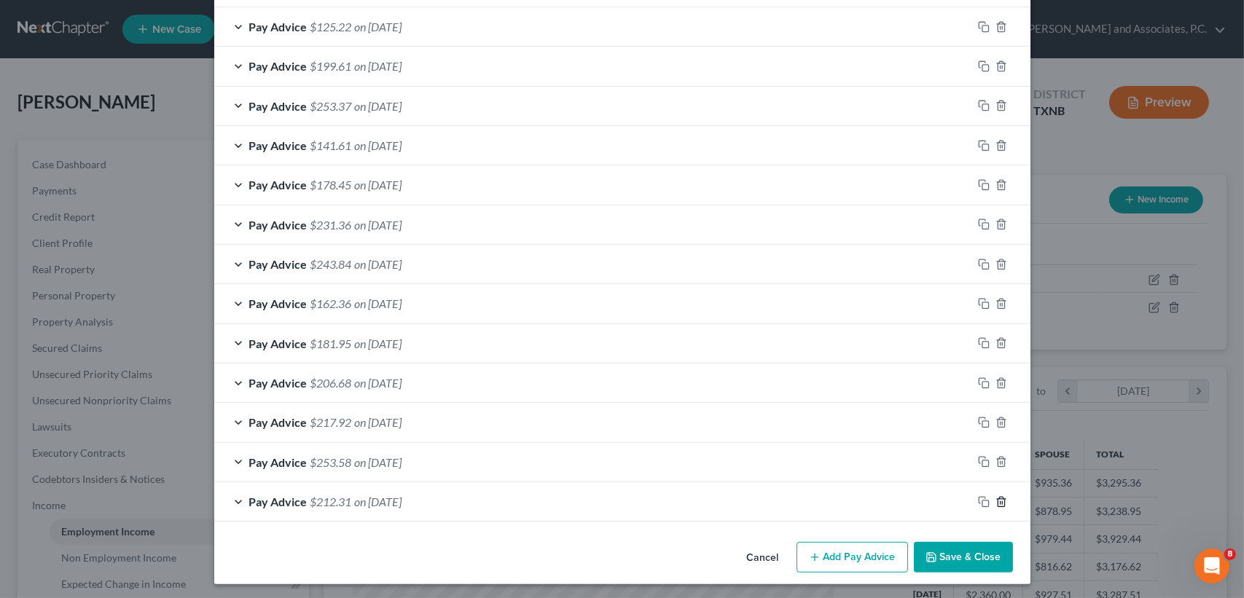
click at [998, 503] on icon "button" at bounding box center [1001, 501] width 7 height 9
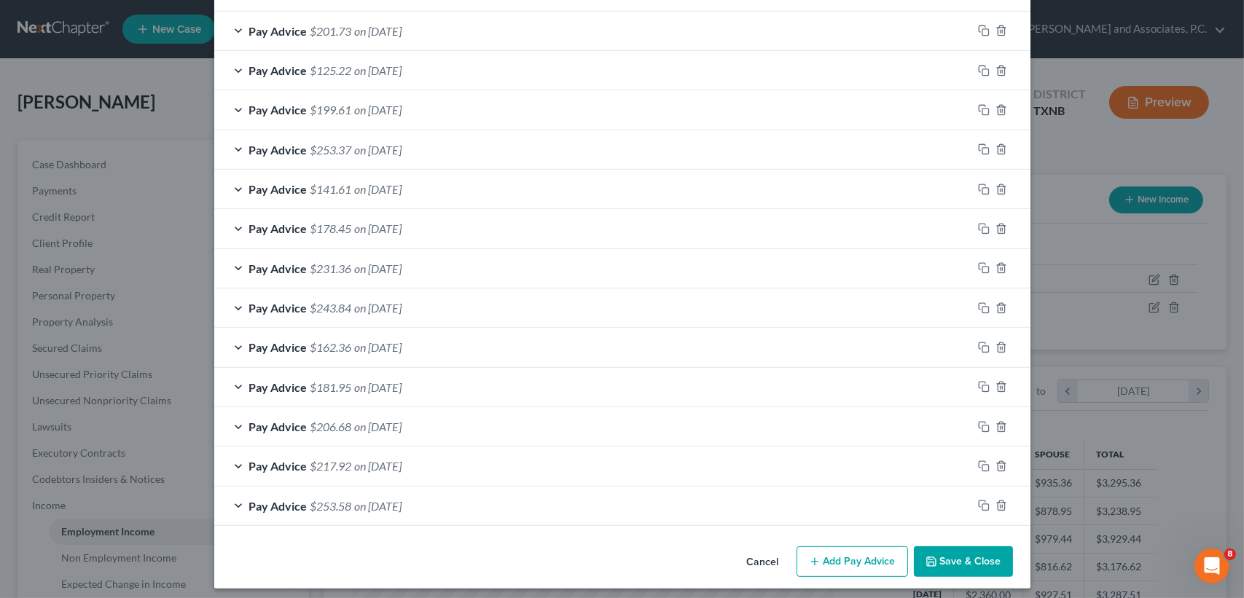
scroll to position [947, 0]
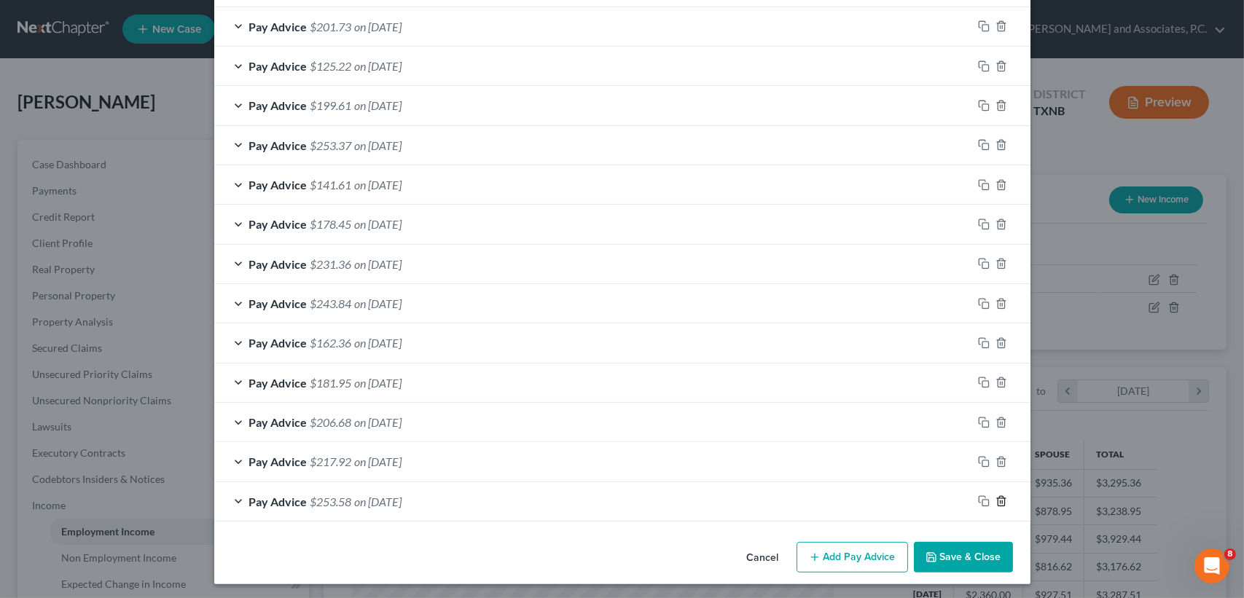
click at [995, 495] on icon "button" at bounding box center [1001, 501] width 12 height 12
click at [997, 498] on polyline "button" at bounding box center [1001, 498] width 9 height 0
click at [997, 499] on polyline "button" at bounding box center [1001, 499] width 9 height 0
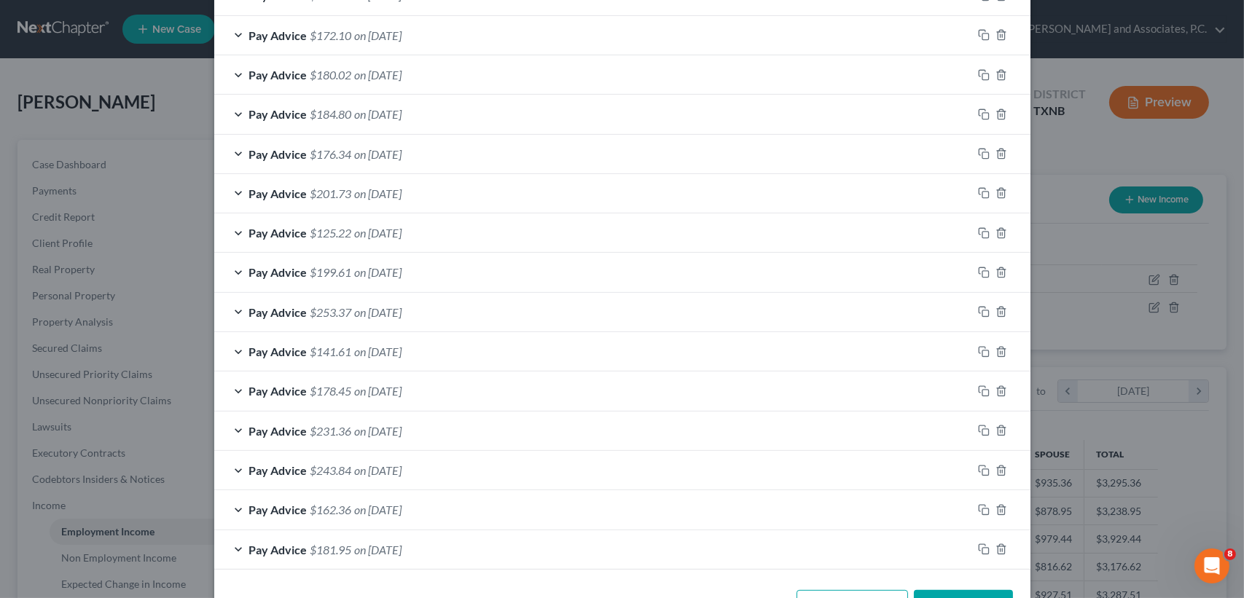
scroll to position [828, 0]
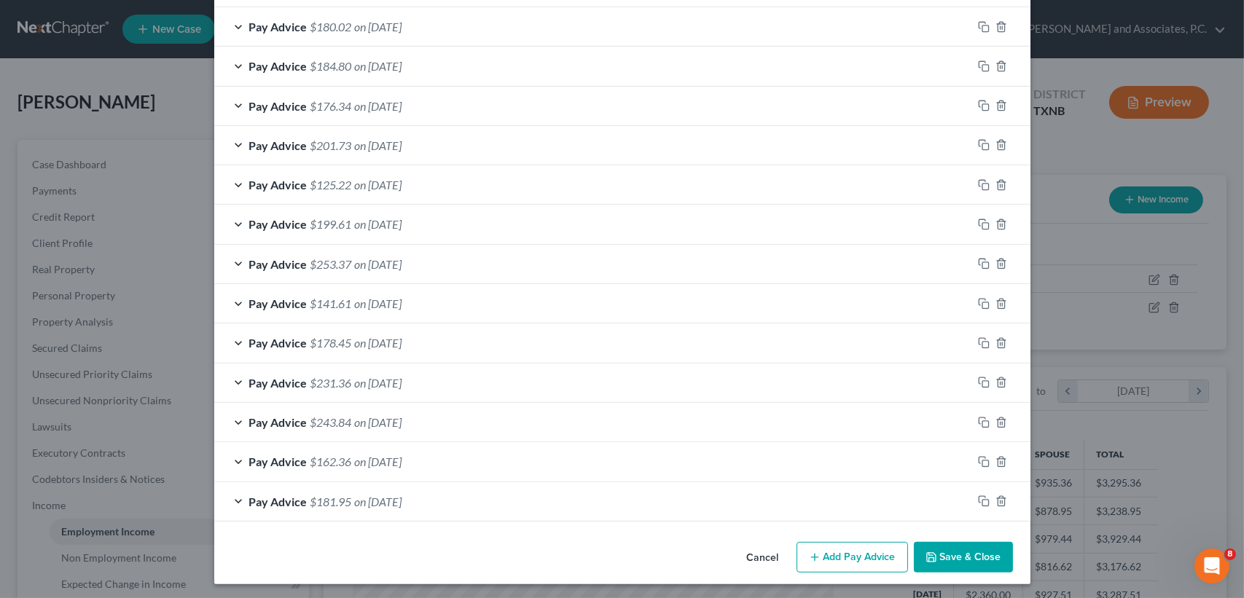
click at [815, 544] on button "Add Pay Advice" at bounding box center [851, 557] width 111 height 31
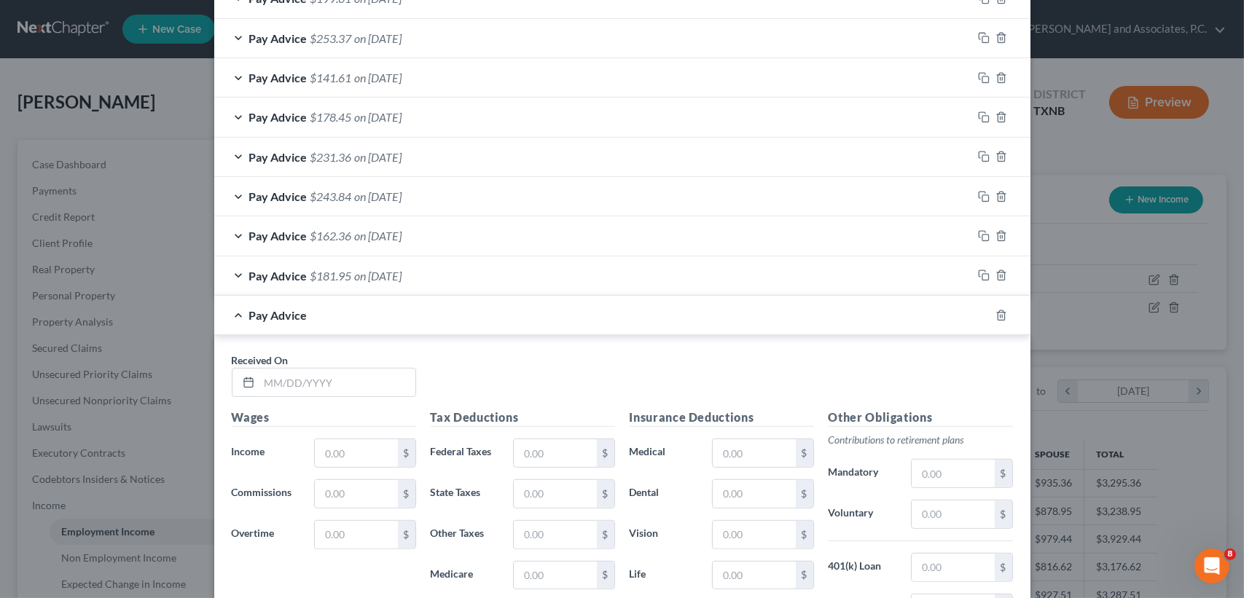
scroll to position [1279, 0]
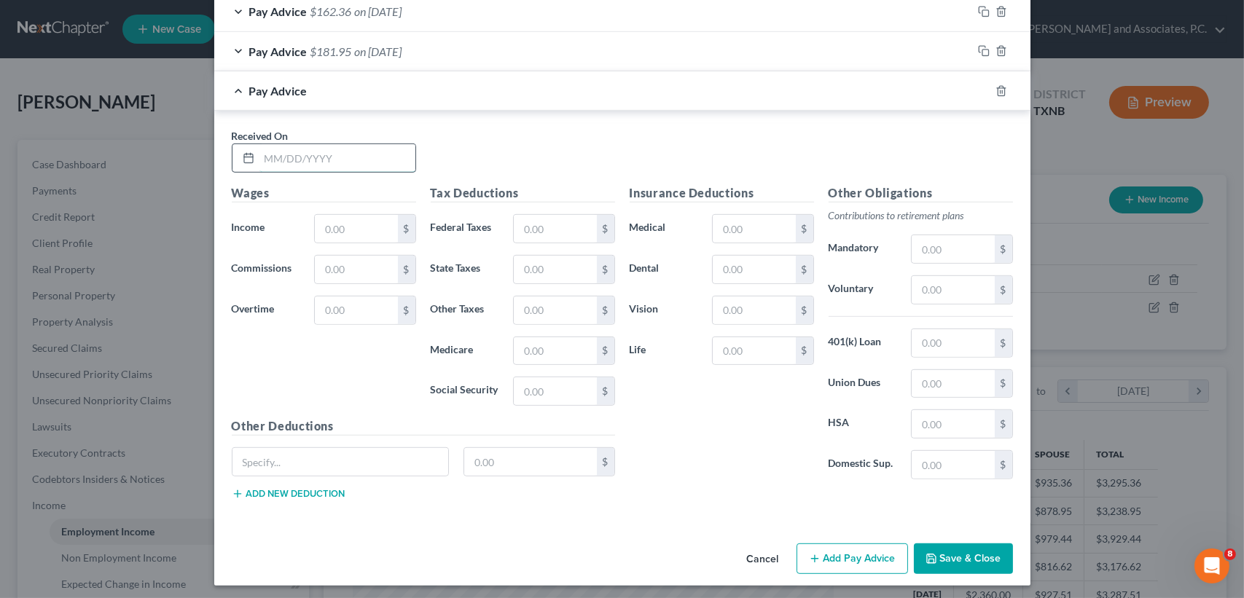
click at [321, 167] on div at bounding box center [324, 158] width 184 height 29
type input "08/09/2025"
type input "205.34"
type input "8.23"
type input "2.97"
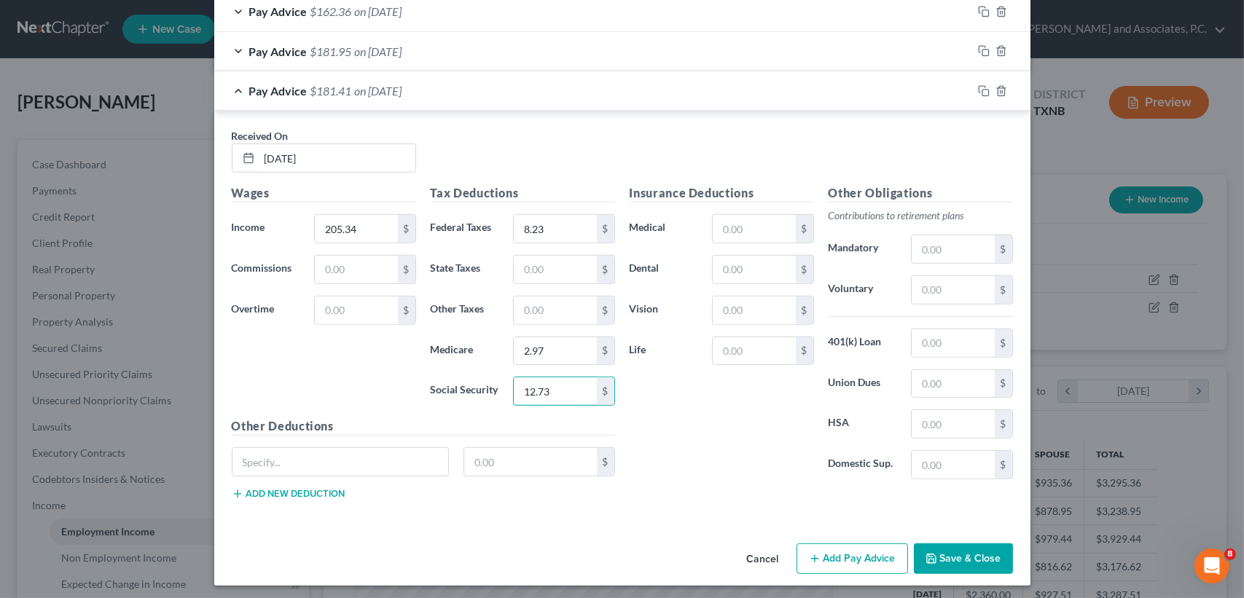
type input "12.73"
click at [375, 84] on span "on 08/09/2025" at bounding box center [378, 91] width 47 height 14
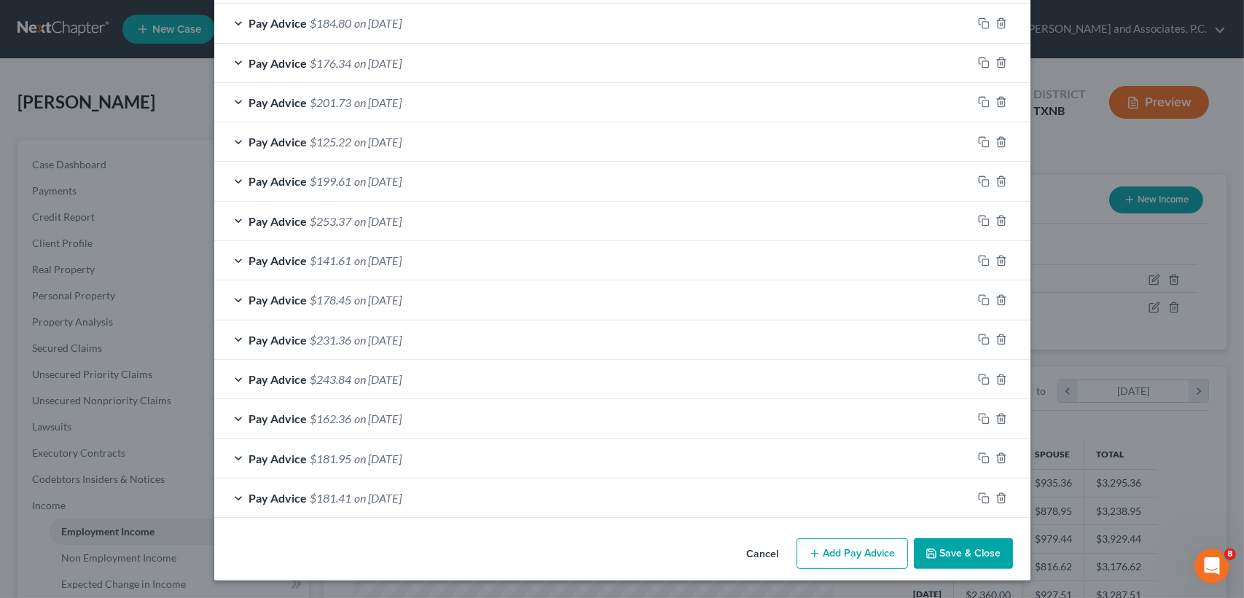
scroll to position [868, 0]
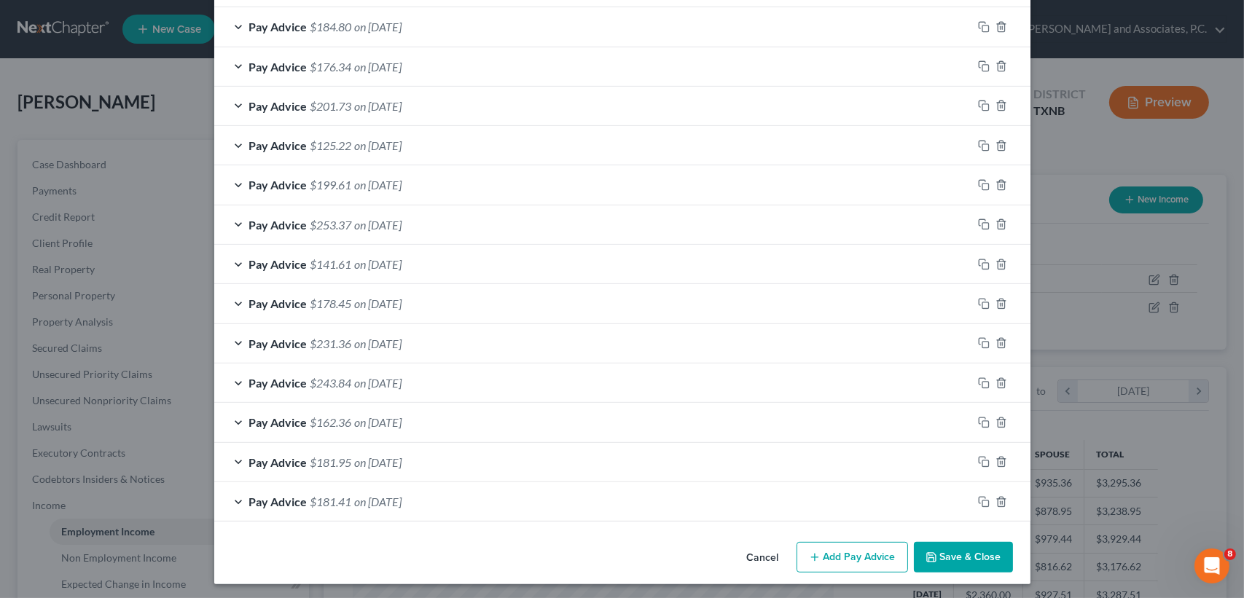
click at [842, 550] on button "Add Pay Advice" at bounding box center [851, 557] width 111 height 31
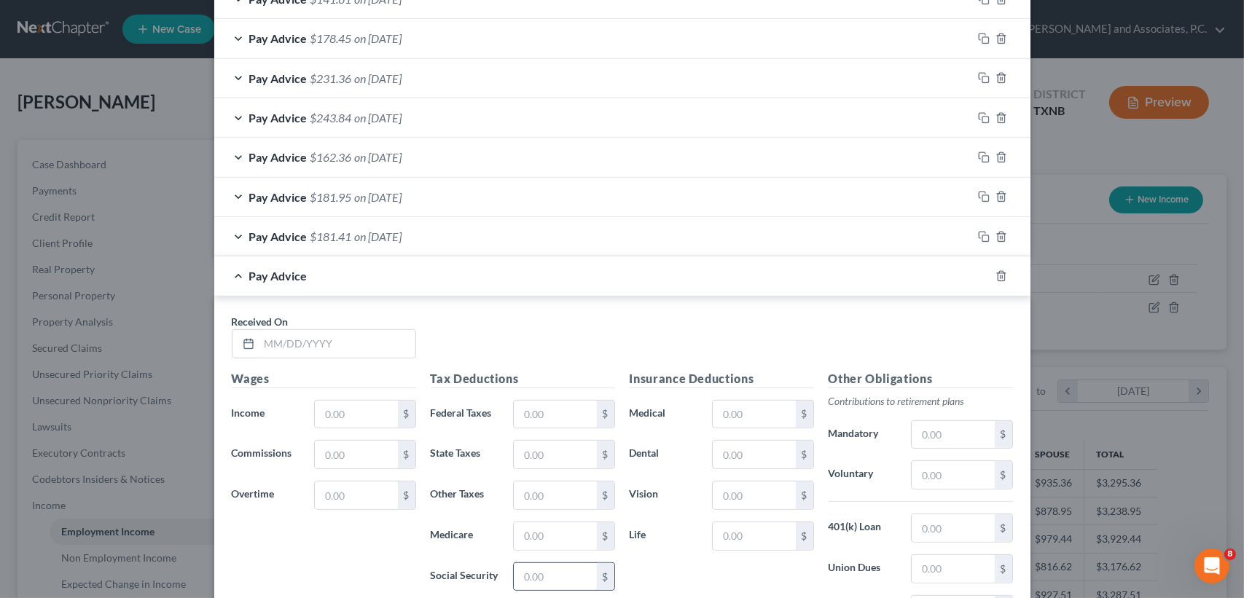
scroll to position [1257, 0]
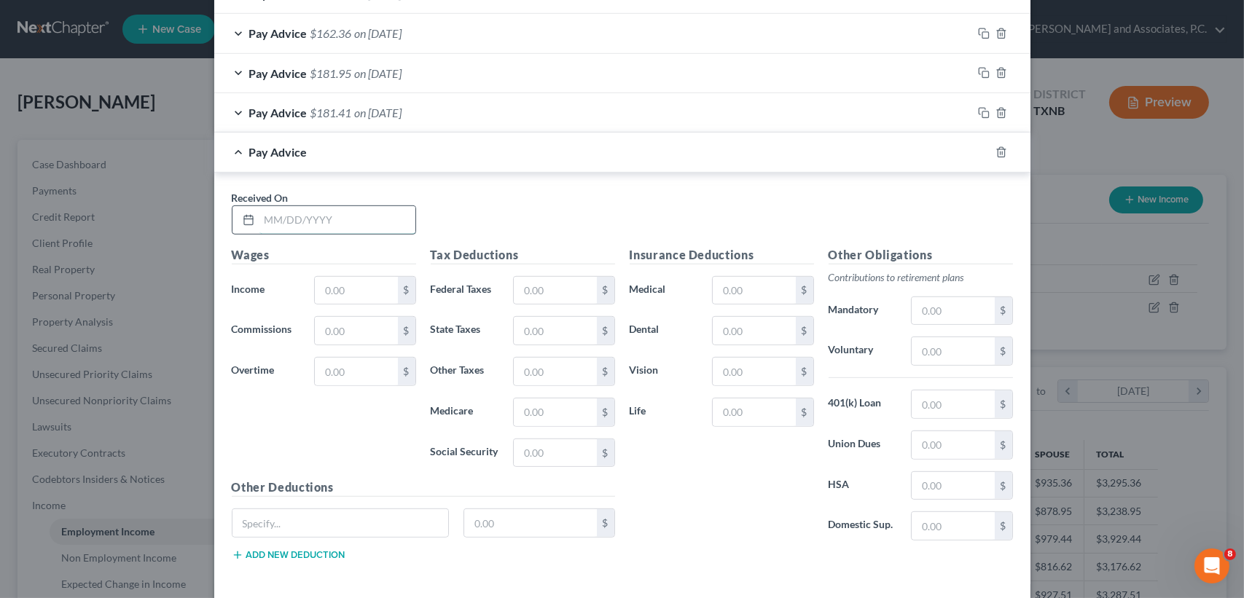
click at [364, 217] on input "text" at bounding box center [337, 220] width 156 height 28
type input "08/02/2025"
type input "1"
type input "210.48"
type input "8.74"
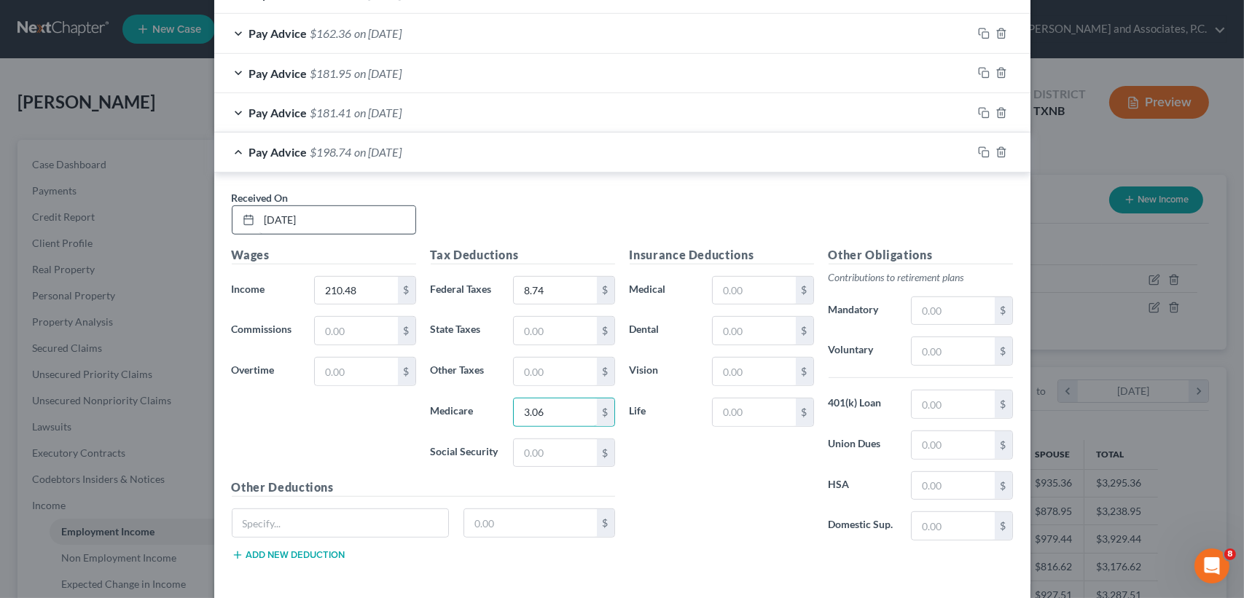
type input "3.06"
type input "13.05"
click at [412, 160] on div "Pay Advice $185.63 on 08/02/2025" at bounding box center [593, 152] width 758 height 39
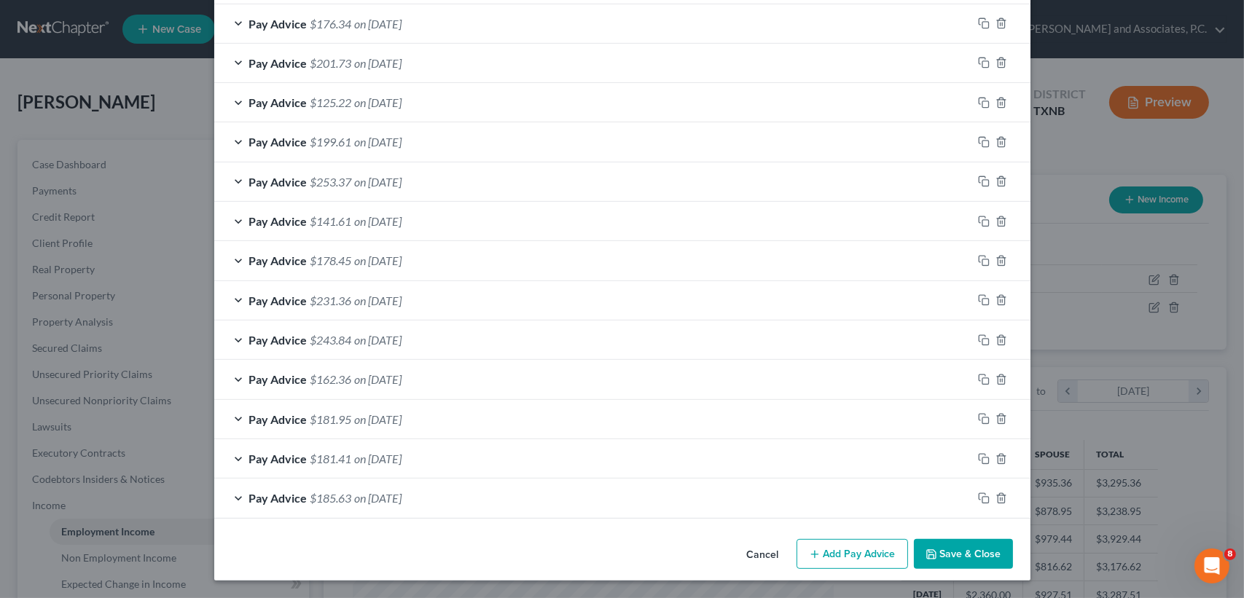
scroll to position [908, 0]
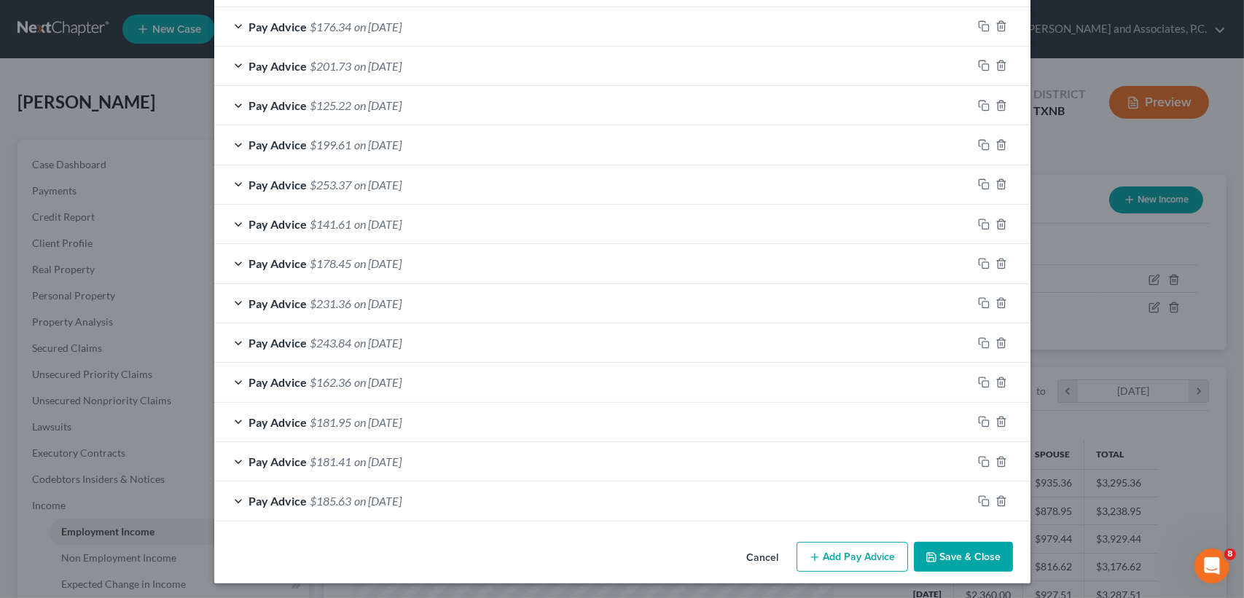
click at [861, 549] on button "Add Pay Advice" at bounding box center [851, 557] width 111 height 31
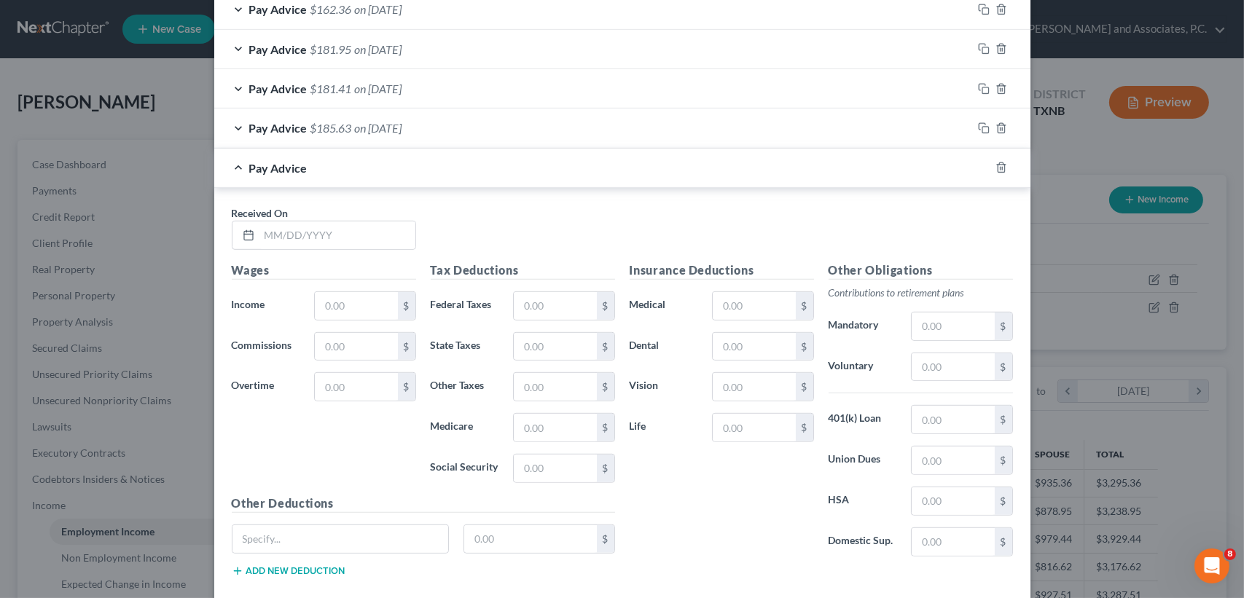
scroll to position [1296, 0]
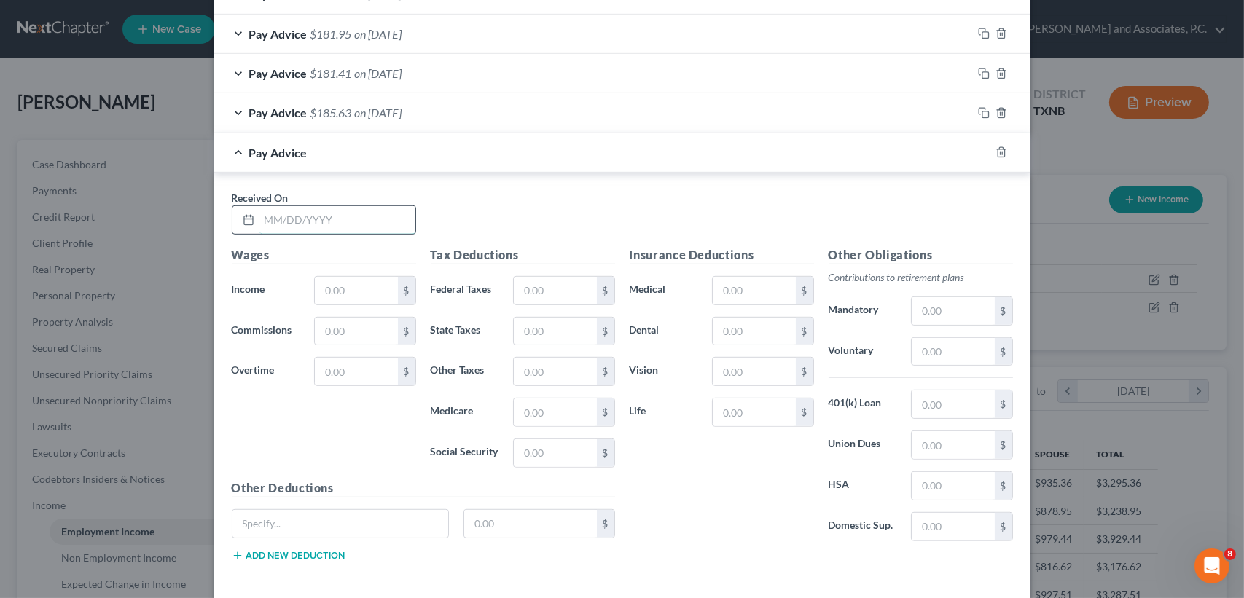
click at [347, 210] on input "text" at bounding box center [337, 220] width 156 height 28
click at [385, 157] on div "Pay Advice" at bounding box center [601, 152] width 775 height 39
click at [999, 151] on icon "button" at bounding box center [1001, 152] width 12 height 12
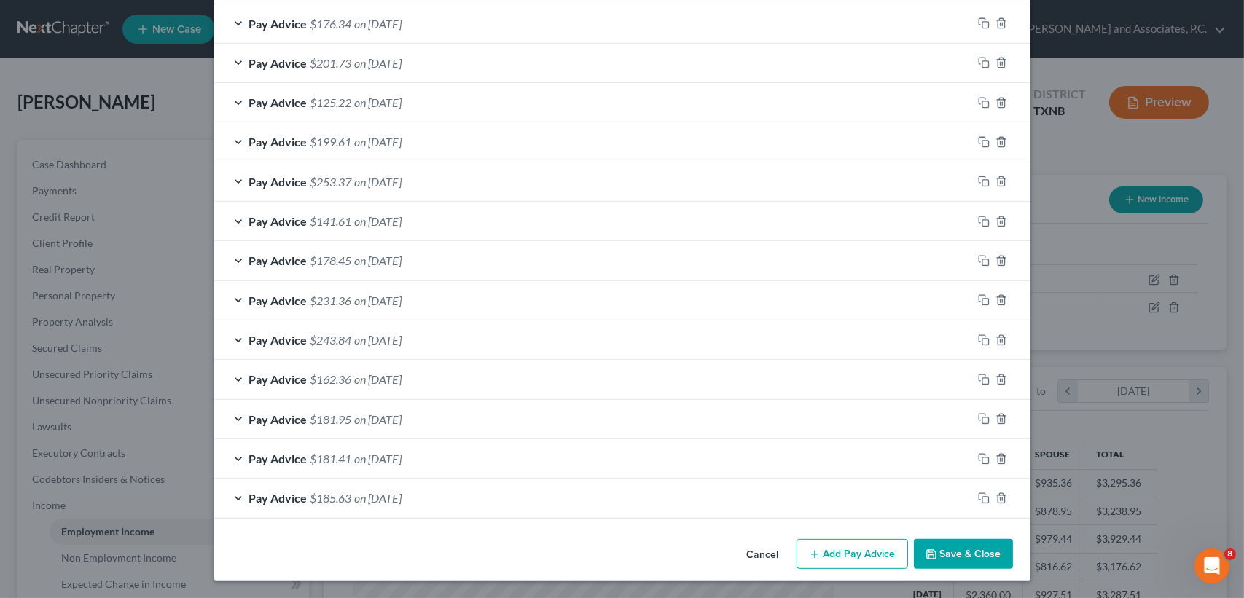
scroll to position [908, 0]
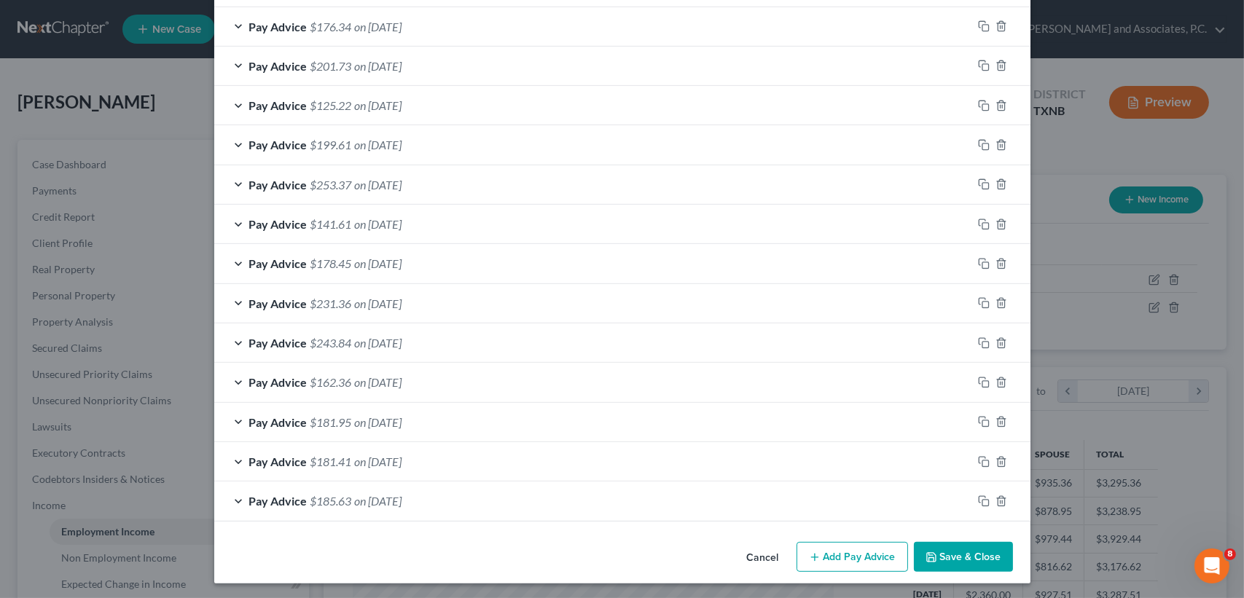
click at [359, 464] on span "on 08/09/2025" at bounding box center [378, 462] width 47 height 14
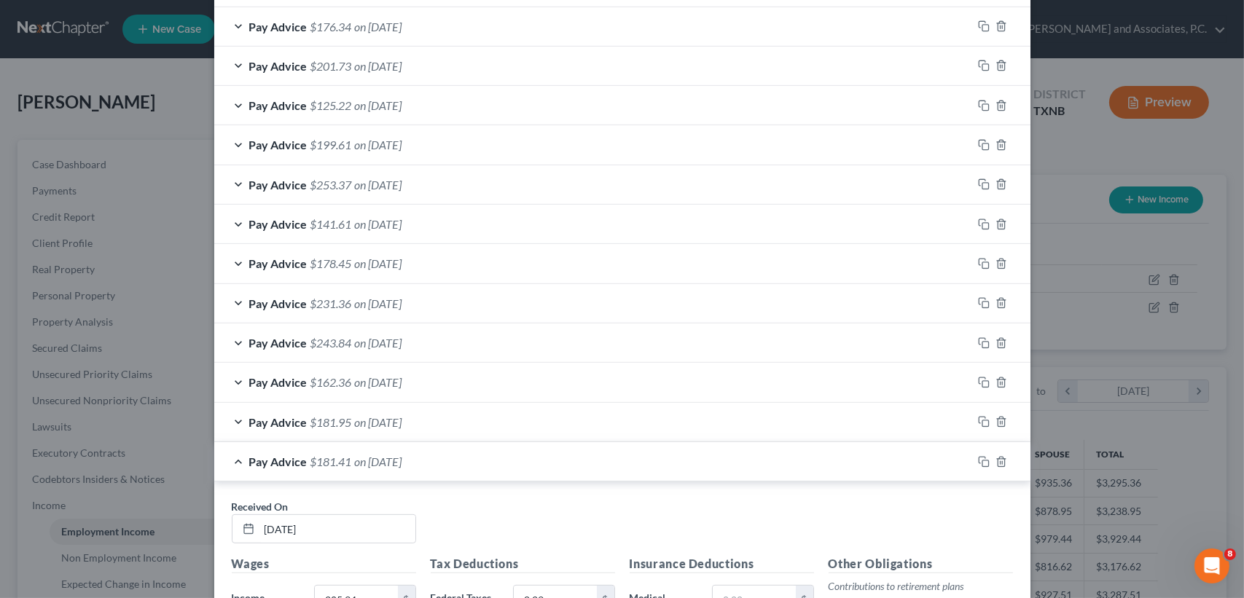
scroll to position [1296, 0]
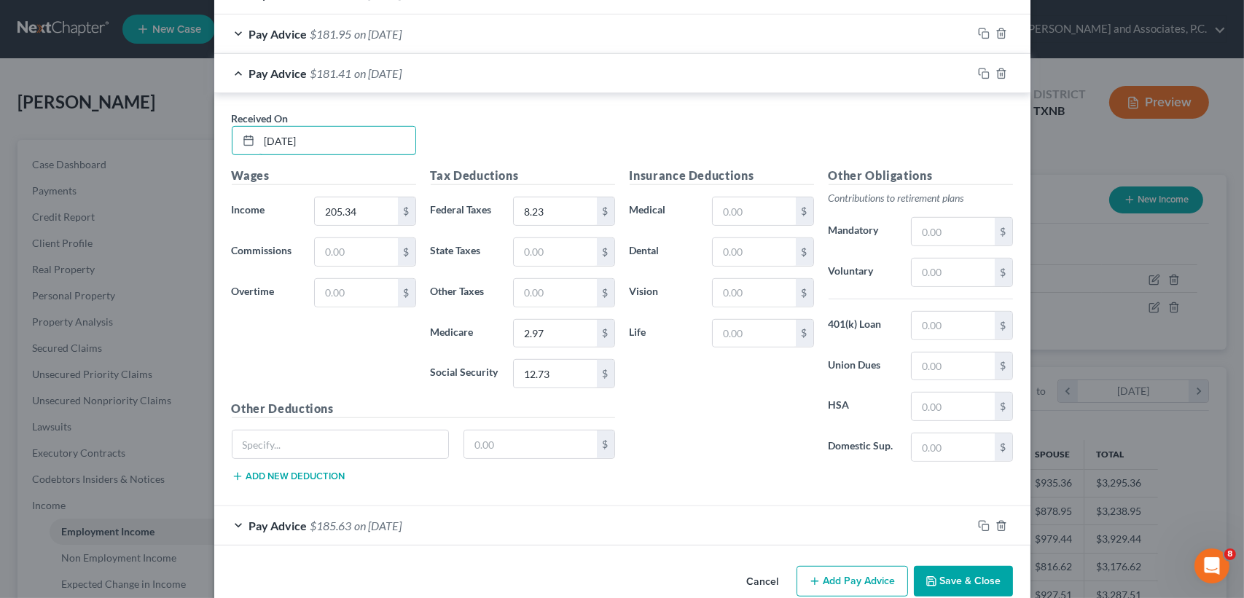
drag, startPoint x: 332, startPoint y: 141, endPoint x: 97, endPoint y: 130, distance: 234.9
click at [82, 119] on div "Edit Income Source × Employment Type * Select Full or Part Time Employment Self…" at bounding box center [622, 299] width 1244 height 598
type input "08/15/2025"
click at [295, 74] on span "Pay Advice" at bounding box center [278, 73] width 58 height 14
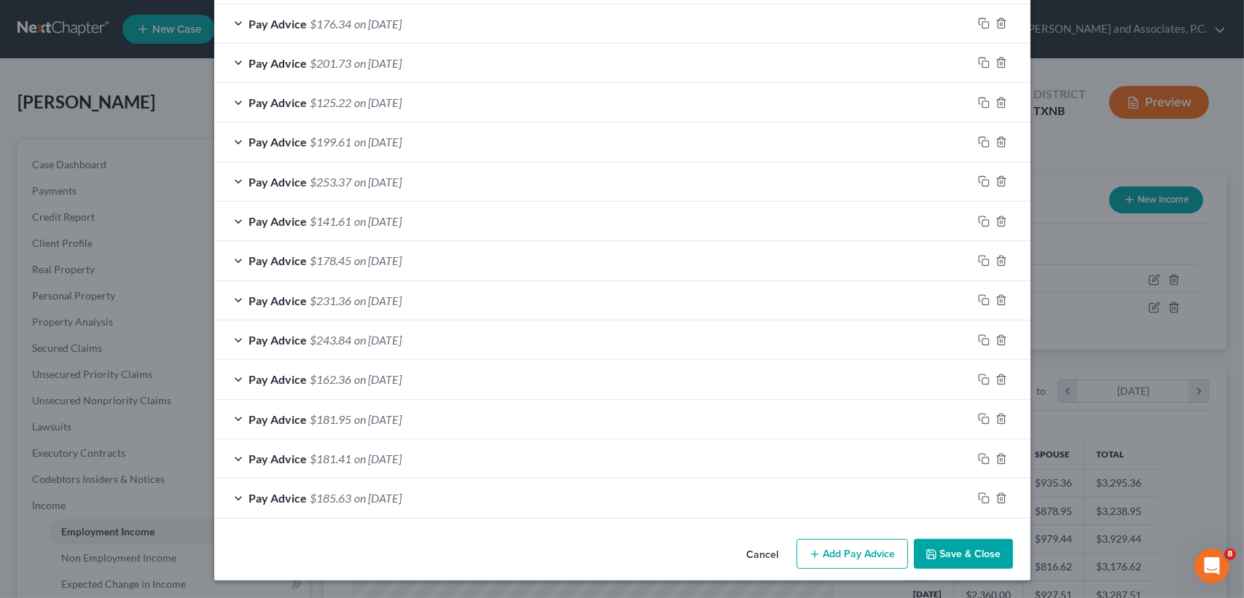
scroll to position [908, 0]
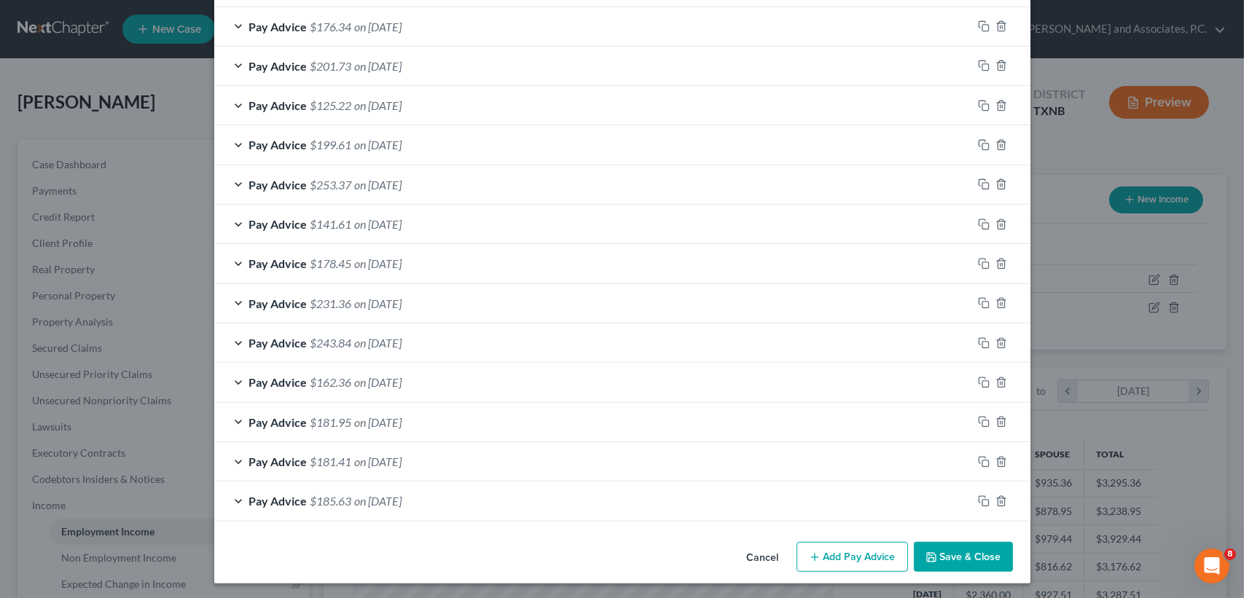
click at [374, 504] on span "on 08/02/2025" at bounding box center [378, 501] width 47 height 14
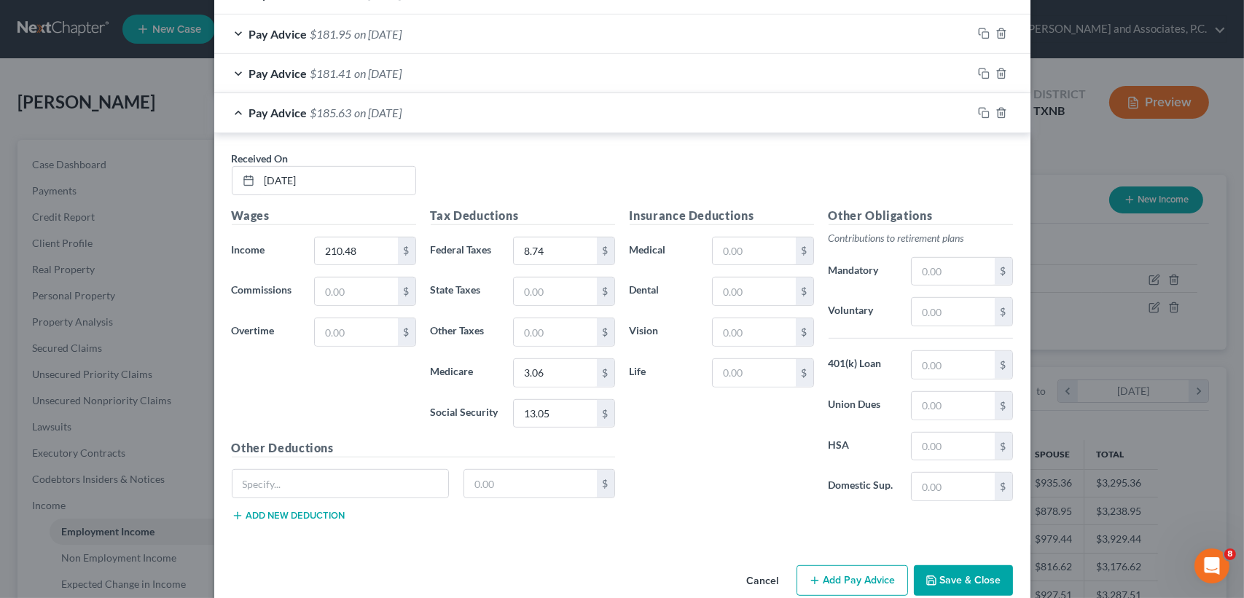
scroll to position [1318, 0]
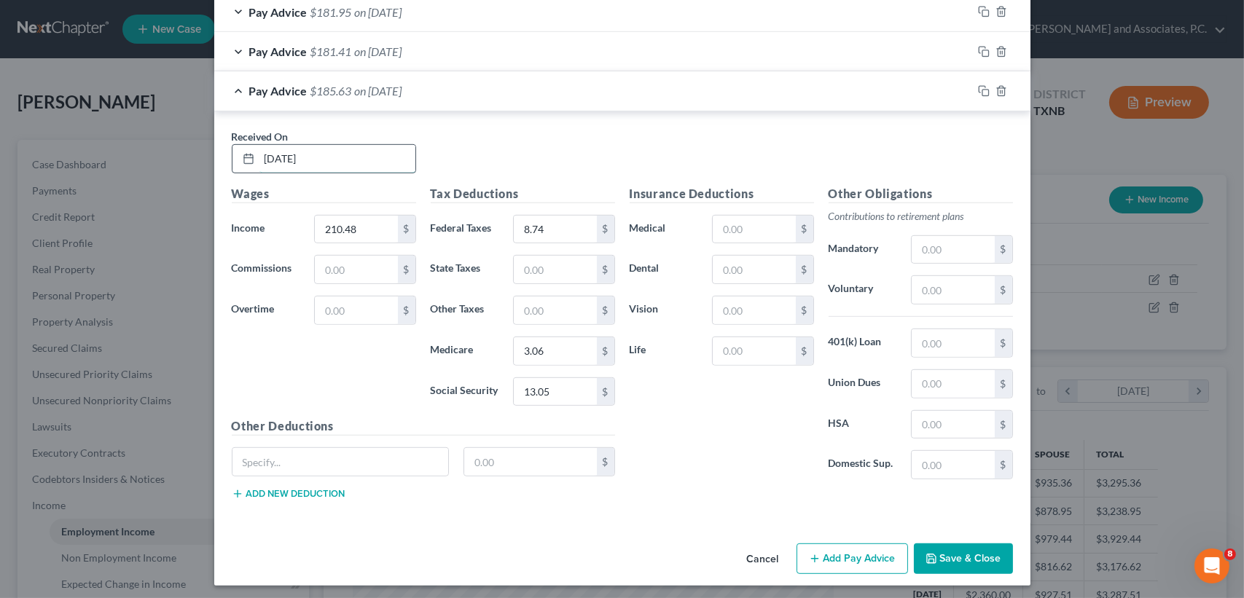
drag, startPoint x: 307, startPoint y: 155, endPoint x: 316, endPoint y: 156, distance: 8.0
click at [305, 156] on input "08/02/2025" at bounding box center [337, 159] width 156 height 28
click at [358, 162] on input "08/02/2025" at bounding box center [337, 159] width 156 height 28
drag, startPoint x: 357, startPoint y: 157, endPoint x: 177, endPoint y: 150, distance: 180.1
click at [179, 150] on div "Edit Income Source × Employment Type * Select Full or Part Time Employment Self…" at bounding box center [622, 299] width 1244 height 598
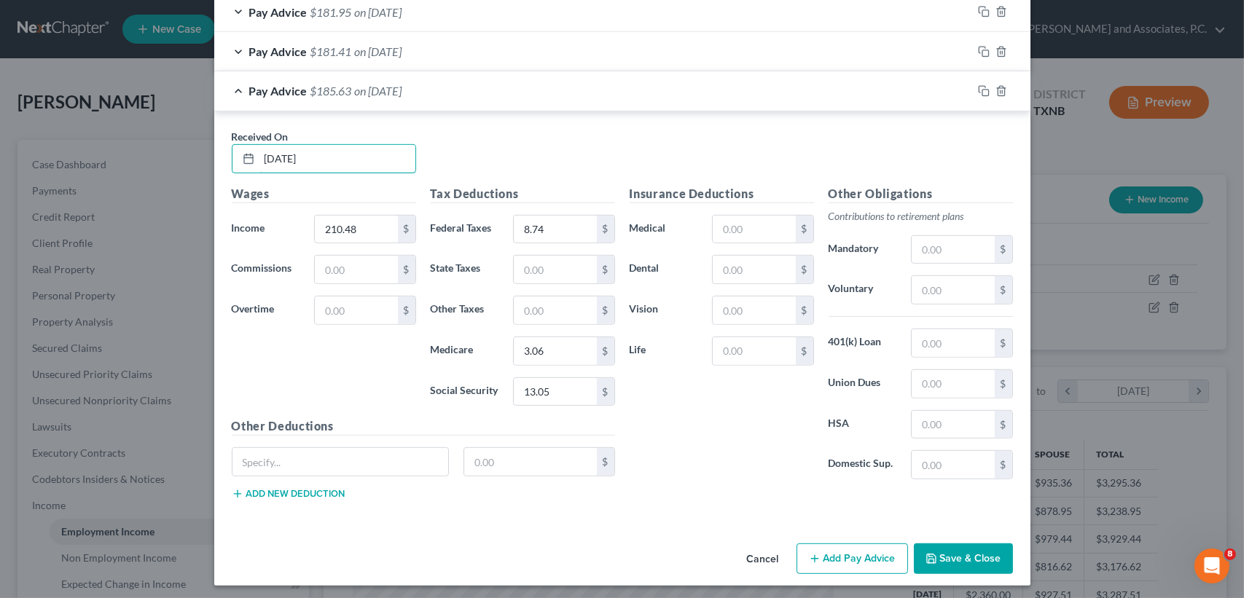
type input "08/08/2025"
click at [603, 77] on div "Pay Advice $185.63 on 08/08/2025" at bounding box center [593, 90] width 758 height 39
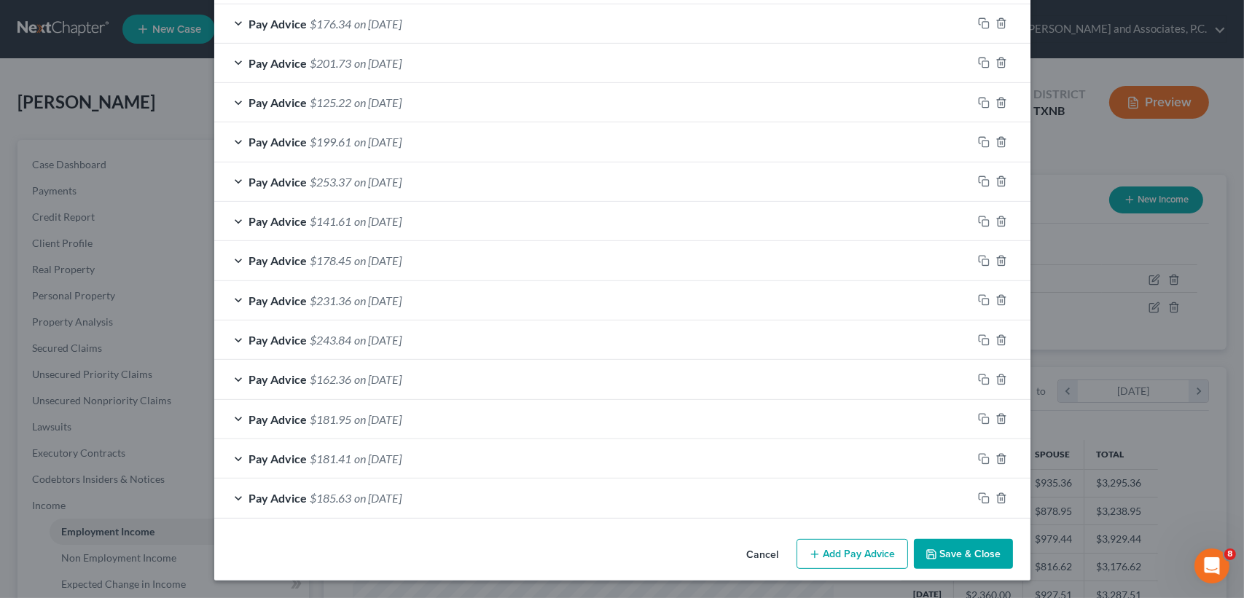
scroll to position [908, 0]
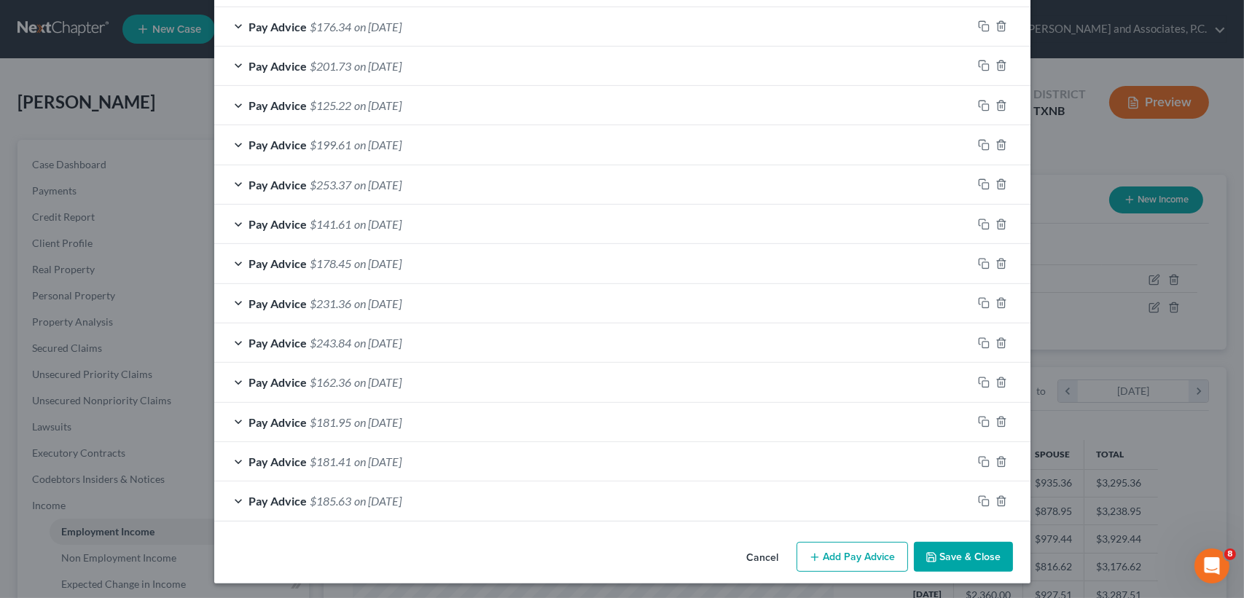
click at [830, 546] on button "Add Pay Advice" at bounding box center [851, 557] width 111 height 31
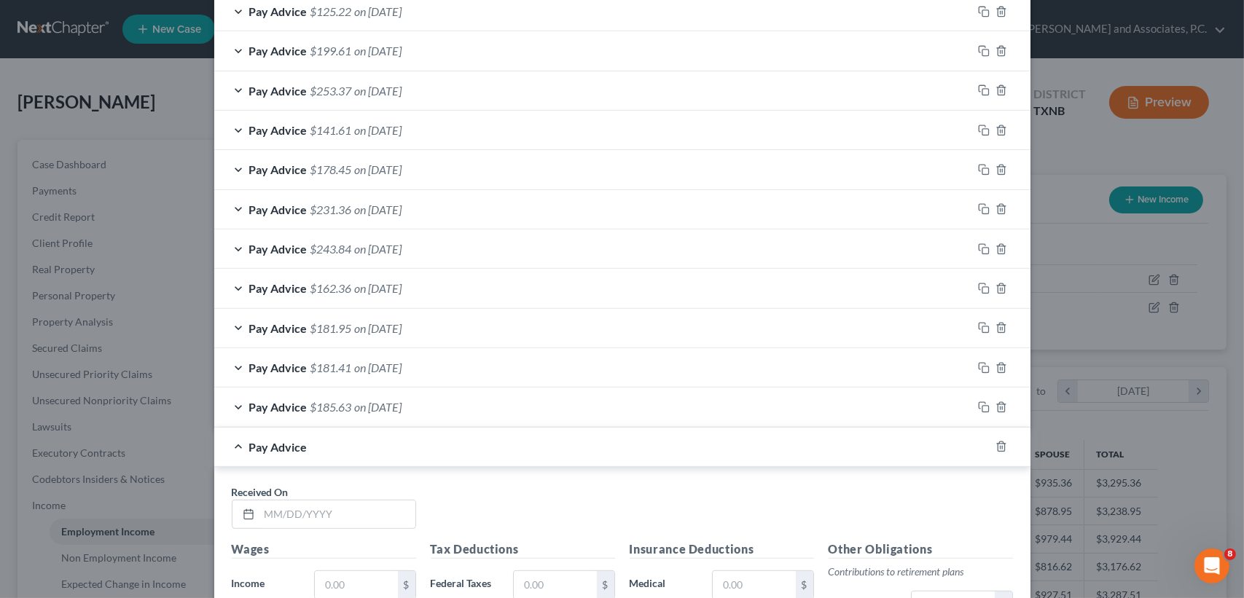
scroll to position [1199, 0]
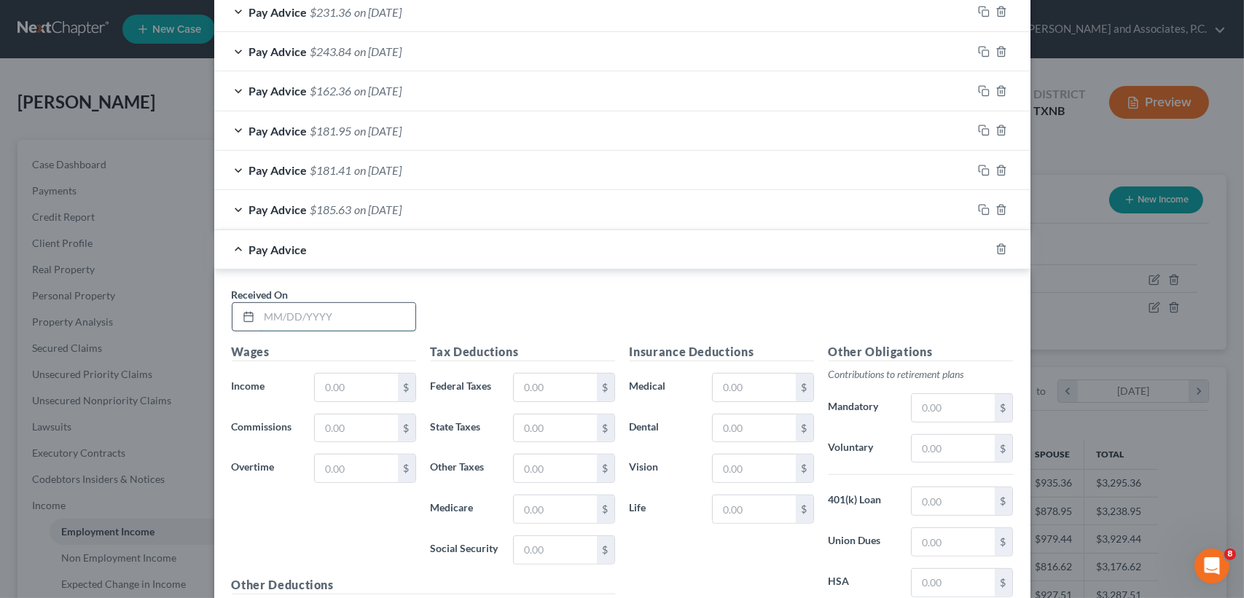
click at [380, 321] on input "text" at bounding box center [337, 317] width 156 height 28
type input "08/01/2025"
type input "202.64"
type input "7.96"
type input "2.93"
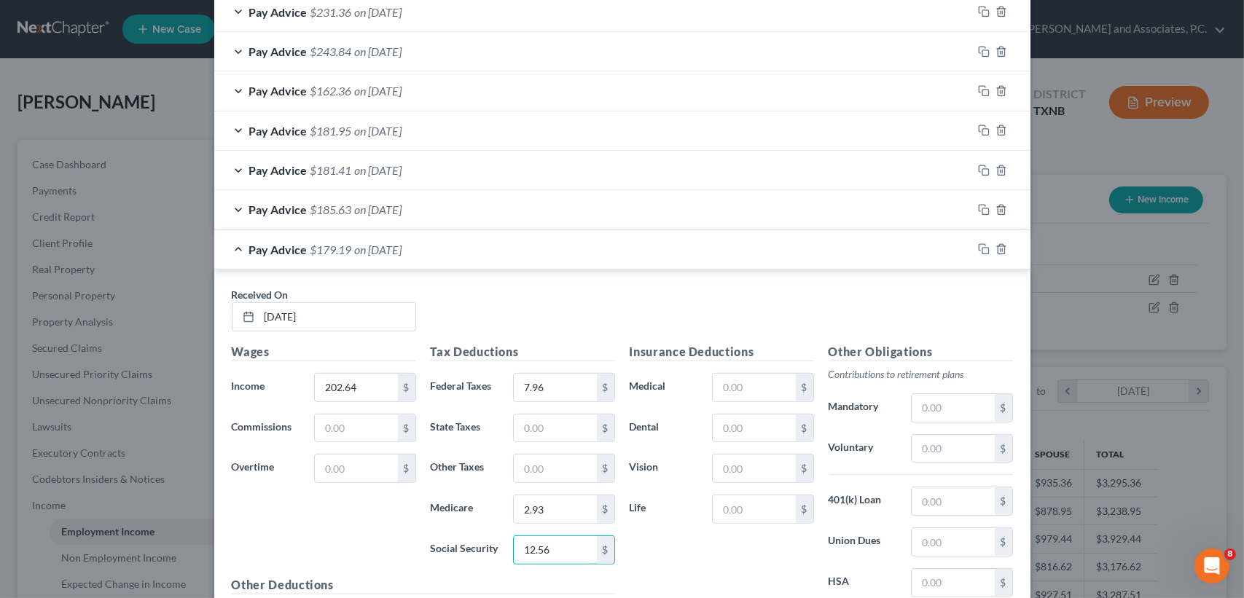
type input "12.56"
click at [458, 254] on div "Pay Advice $179.19 on 08/01/2025" at bounding box center [593, 249] width 758 height 39
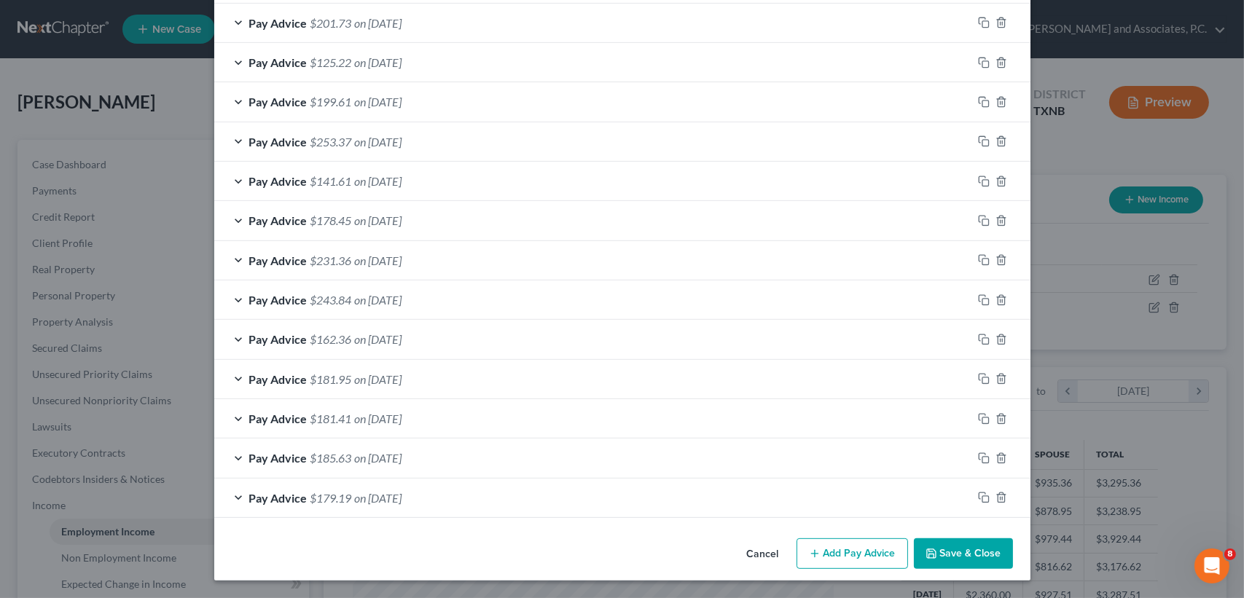
scroll to position [947, 0]
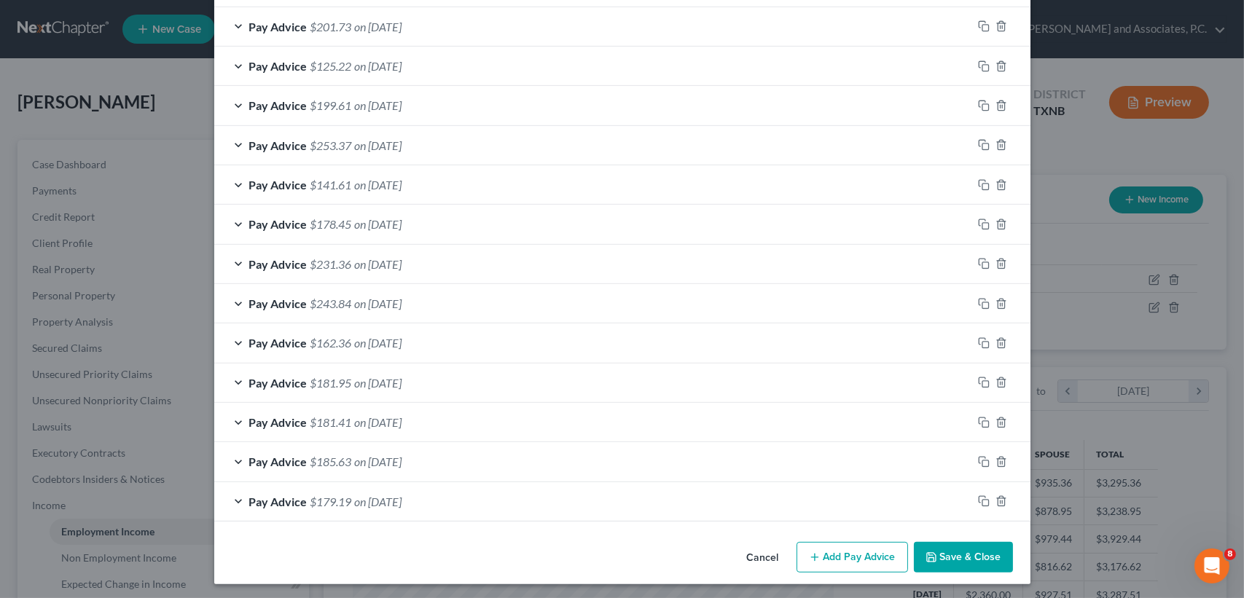
click at [874, 555] on button "Add Pay Advice" at bounding box center [851, 557] width 111 height 31
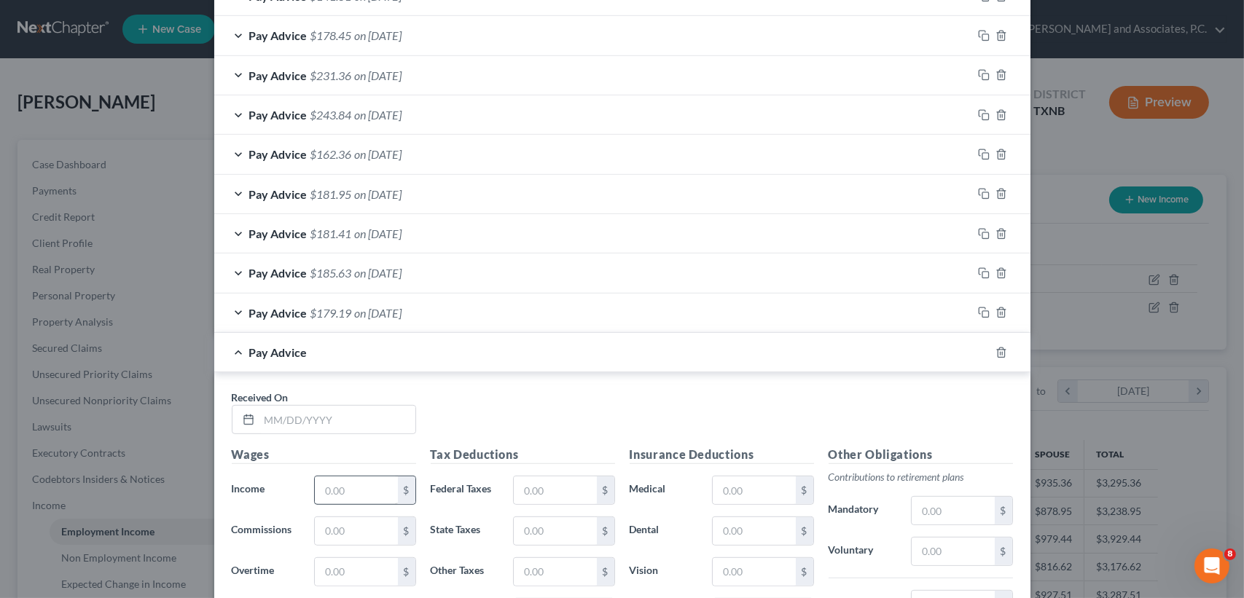
scroll to position [1142, 0]
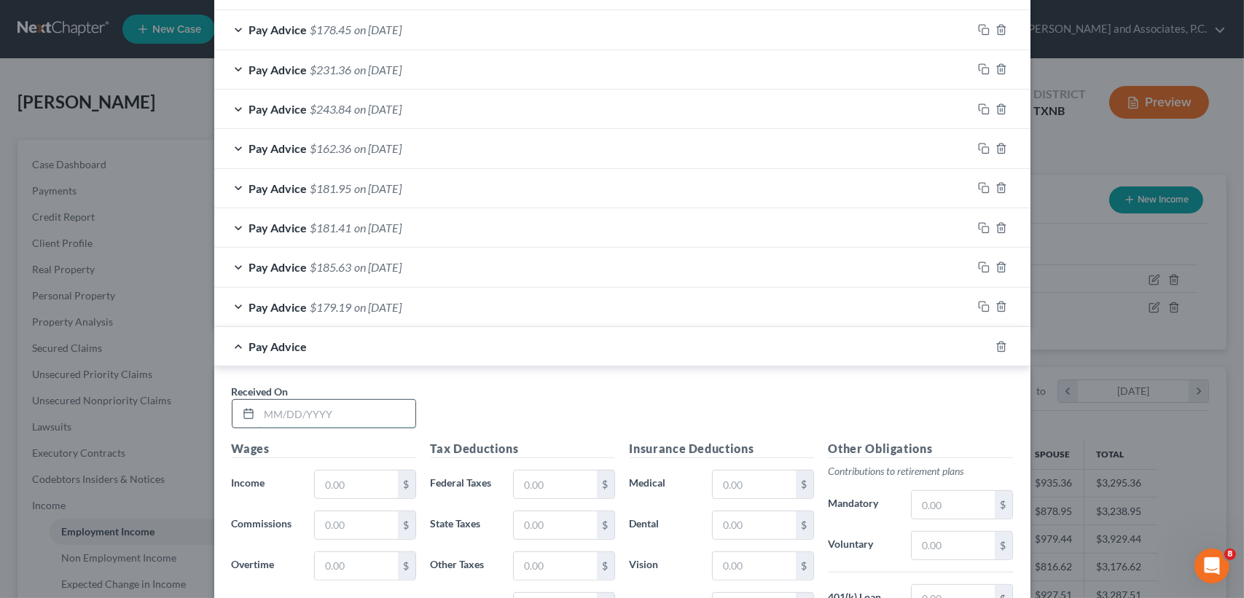
click at [378, 401] on input "text" at bounding box center [337, 414] width 156 height 28
type input "0"
type input "08/22/2025"
type input "205.60"
type input "8.25"
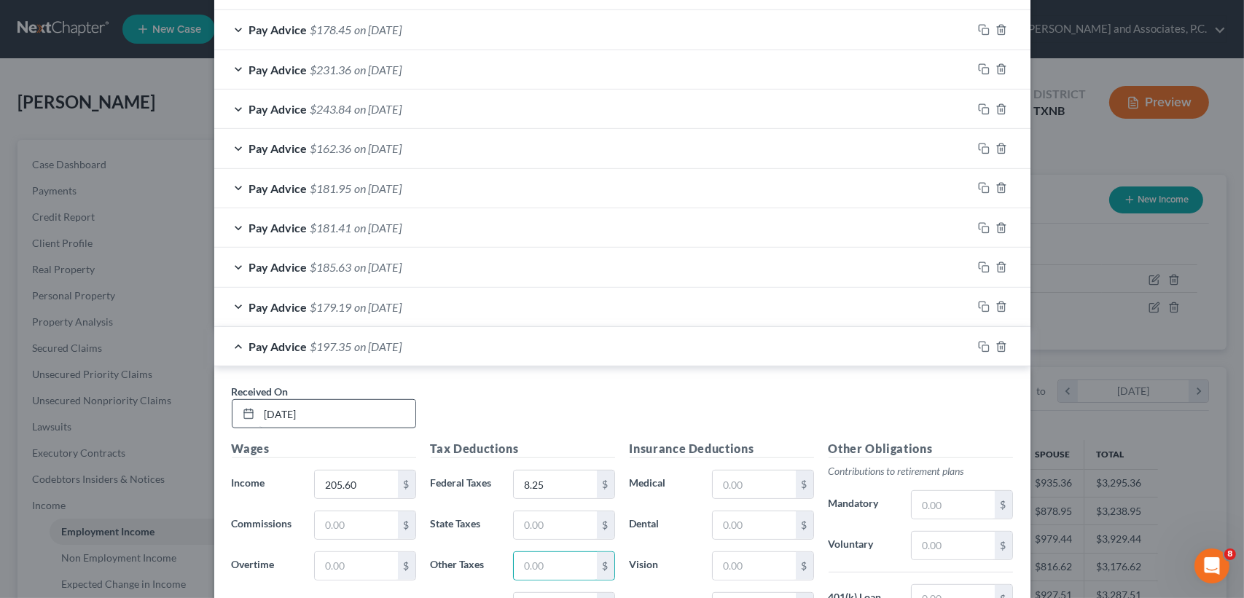
scroll to position [1159, 0]
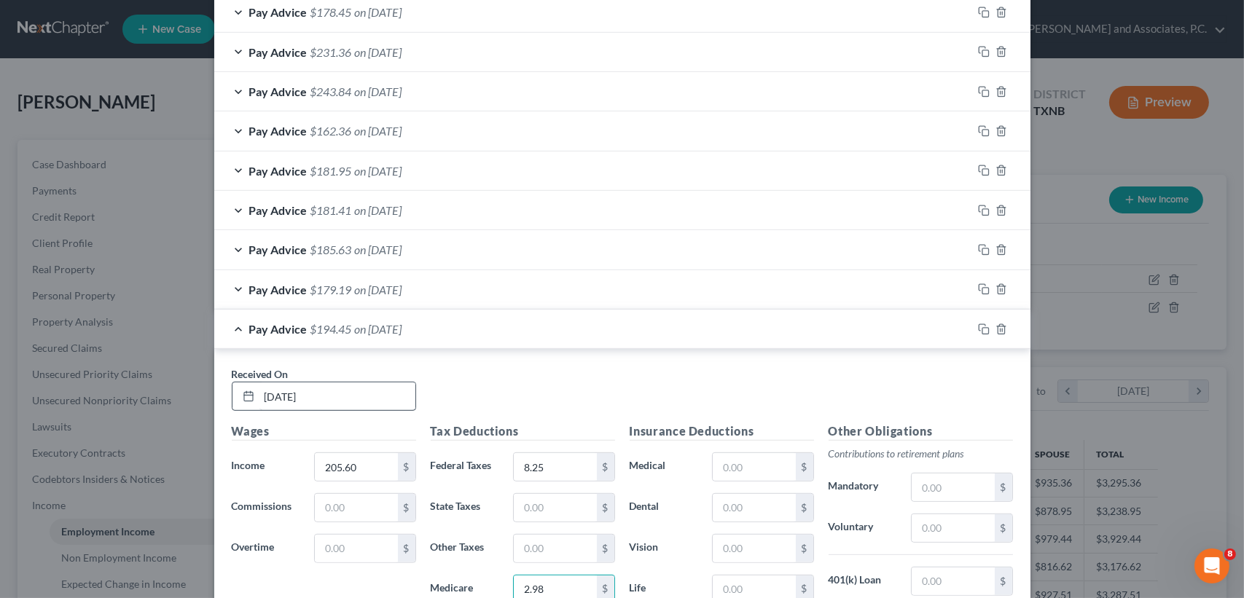
type input "2.98"
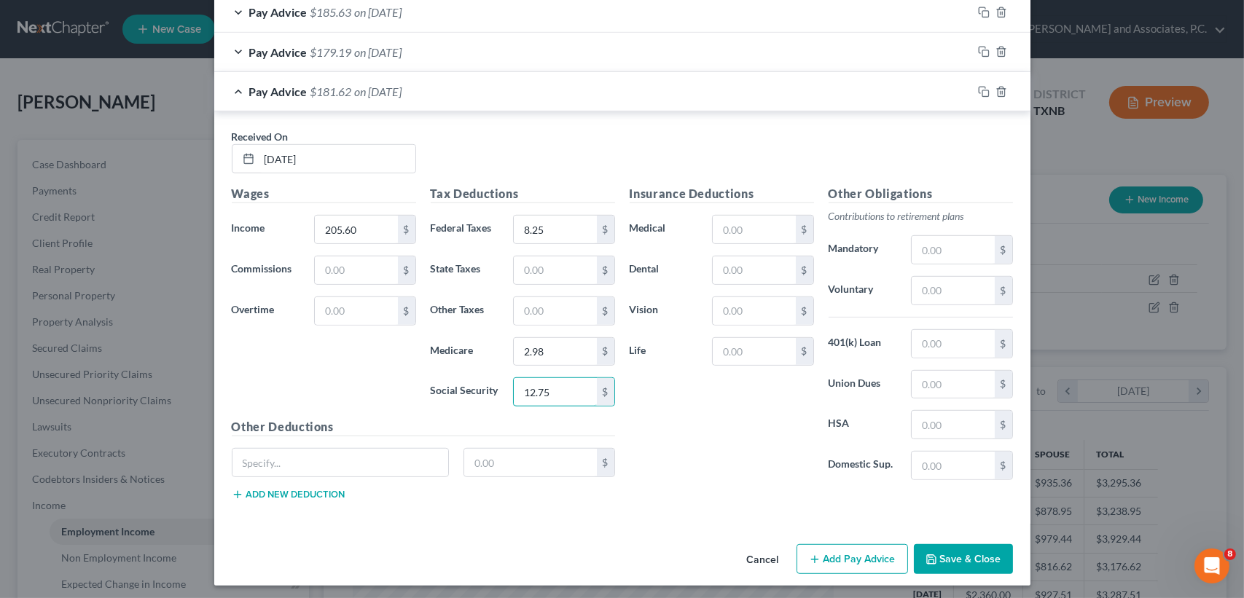
type input "12.75"
click at [412, 101] on div "Pay Advice $181.62 on 08/22/2025" at bounding box center [593, 91] width 758 height 39
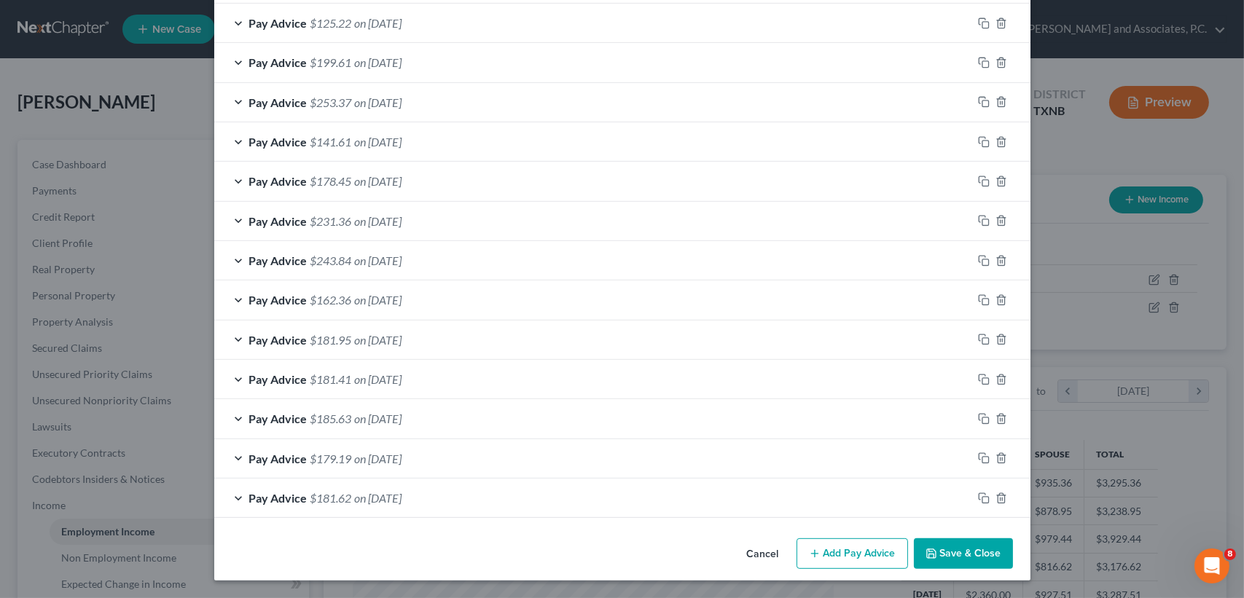
scroll to position [987, 0]
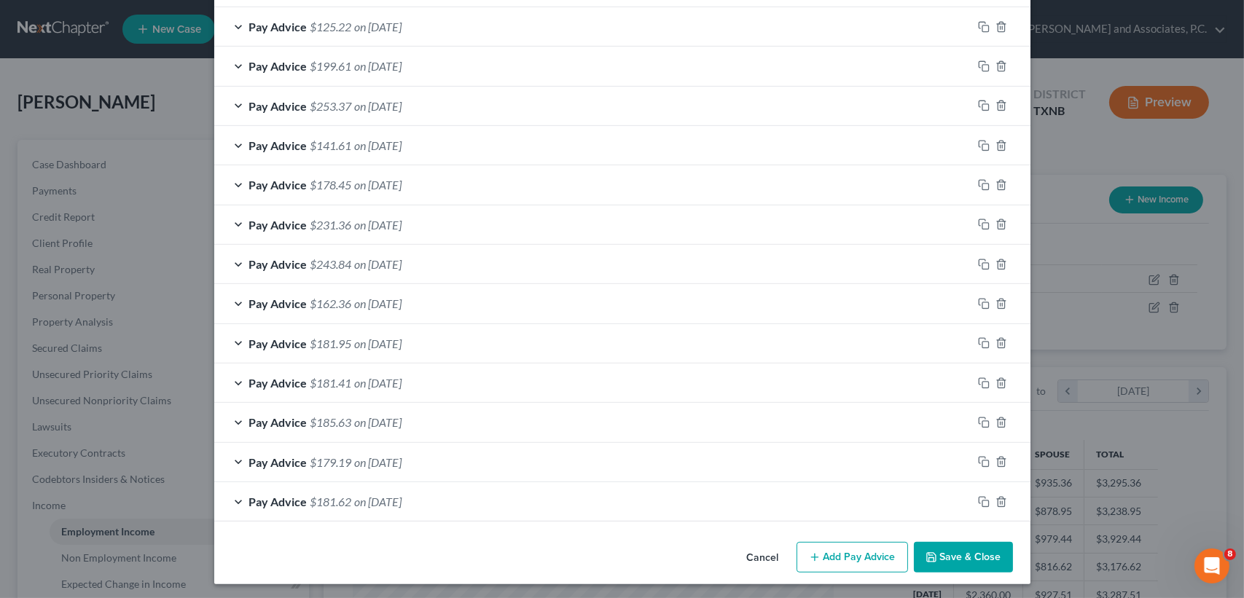
click at [847, 556] on button "Add Pay Advice" at bounding box center [851, 557] width 111 height 31
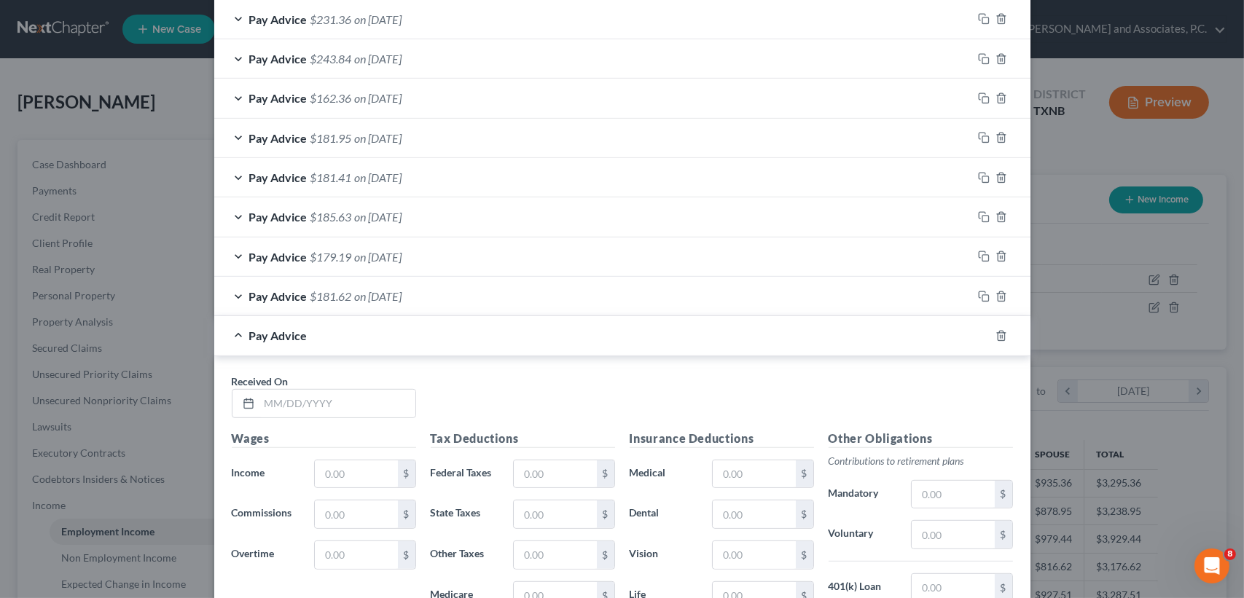
scroll to position [1278, 0]
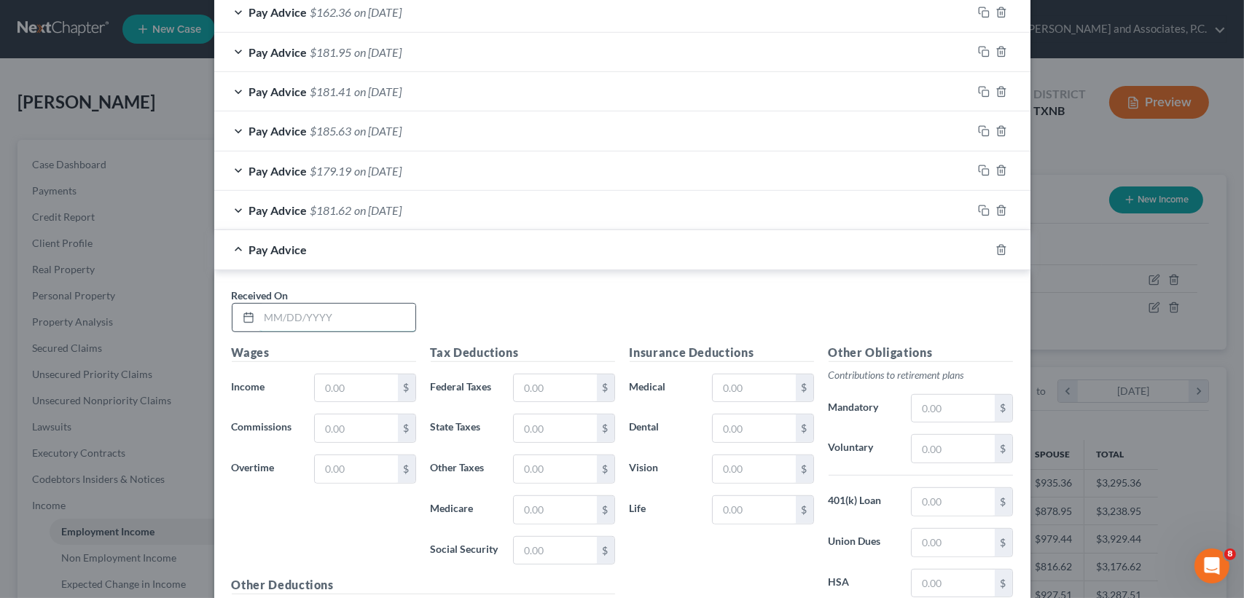
click at [362, 312] on input "text" at bounding box center [337, 318] width 156 height 28
type input "08/29/2025"
type input "207.14"
type input "8.41"
type input "3.01"
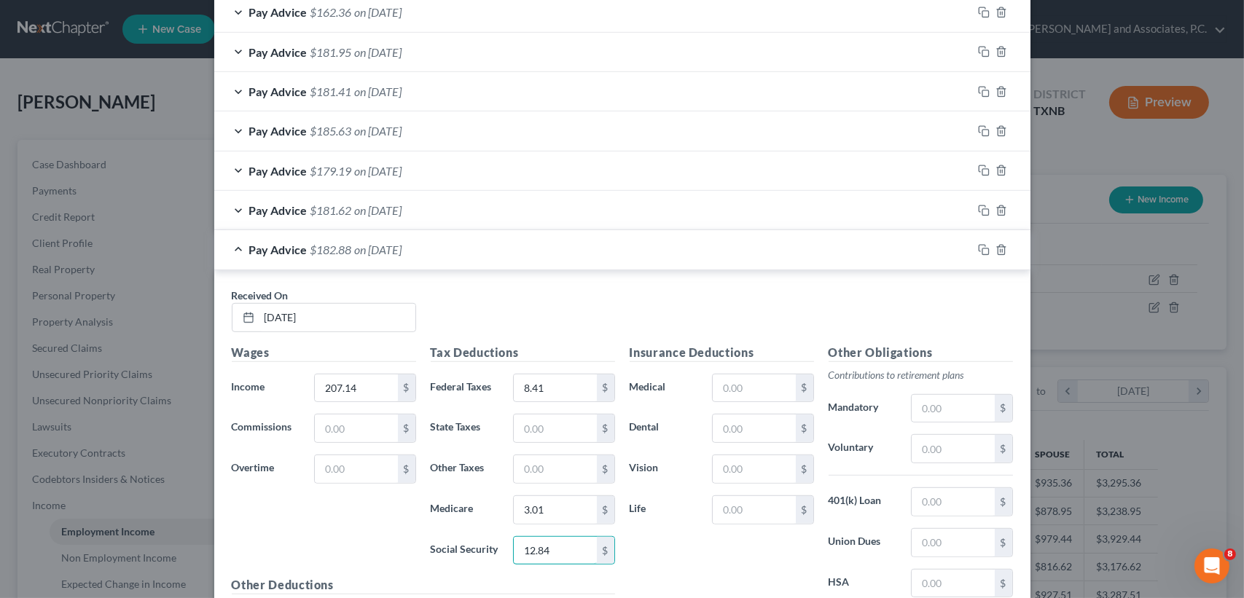
type input "12.84"
click at [436, 254] on div "Pay Advice $182.88 on 08/29/2025" at bounding box center [593, 249] width 758 height 39
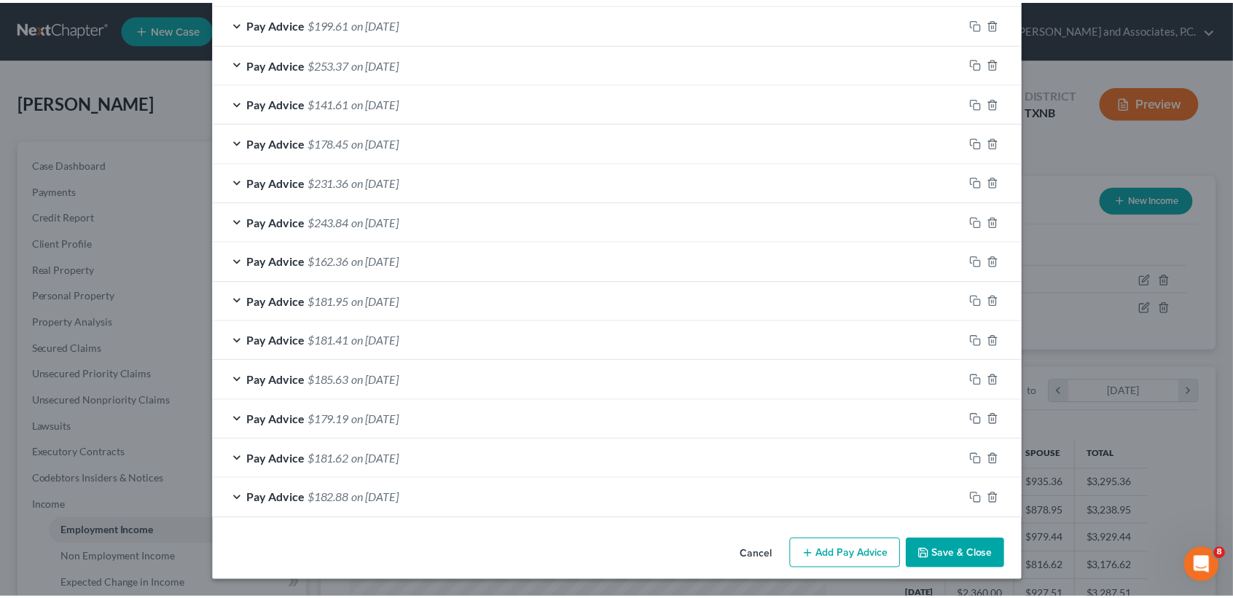
scroll to position [1026, 0]
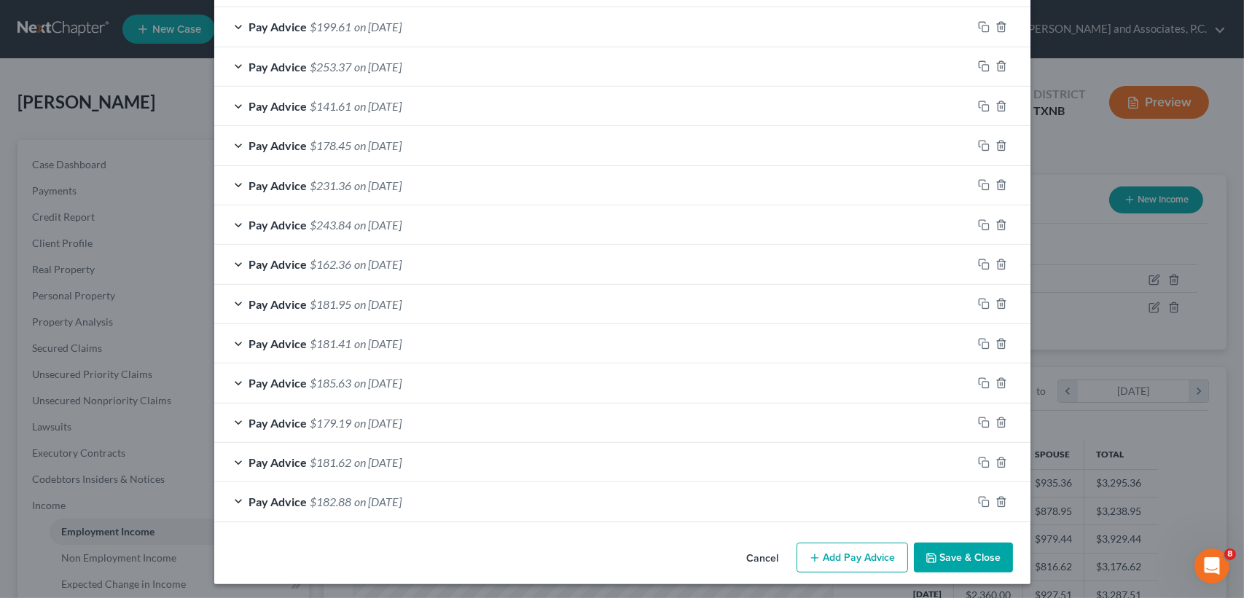
click at [975, 559] on button "Save & Close" at bounding box center [963, 558] width 99 height 31
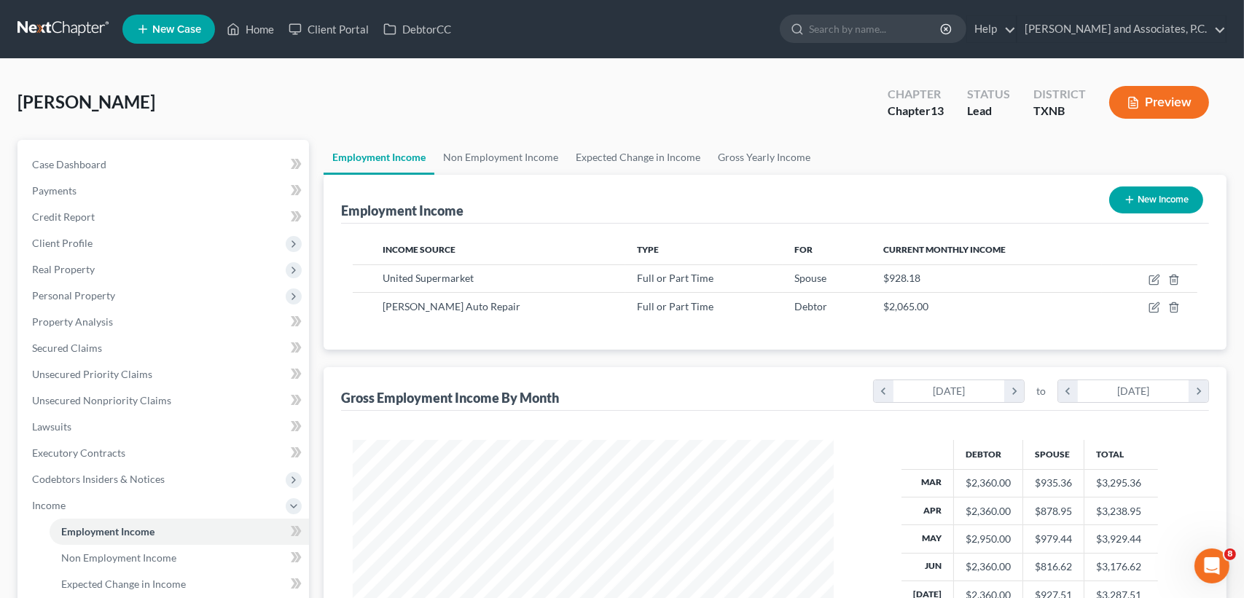
scroll to position [728393, 728149]
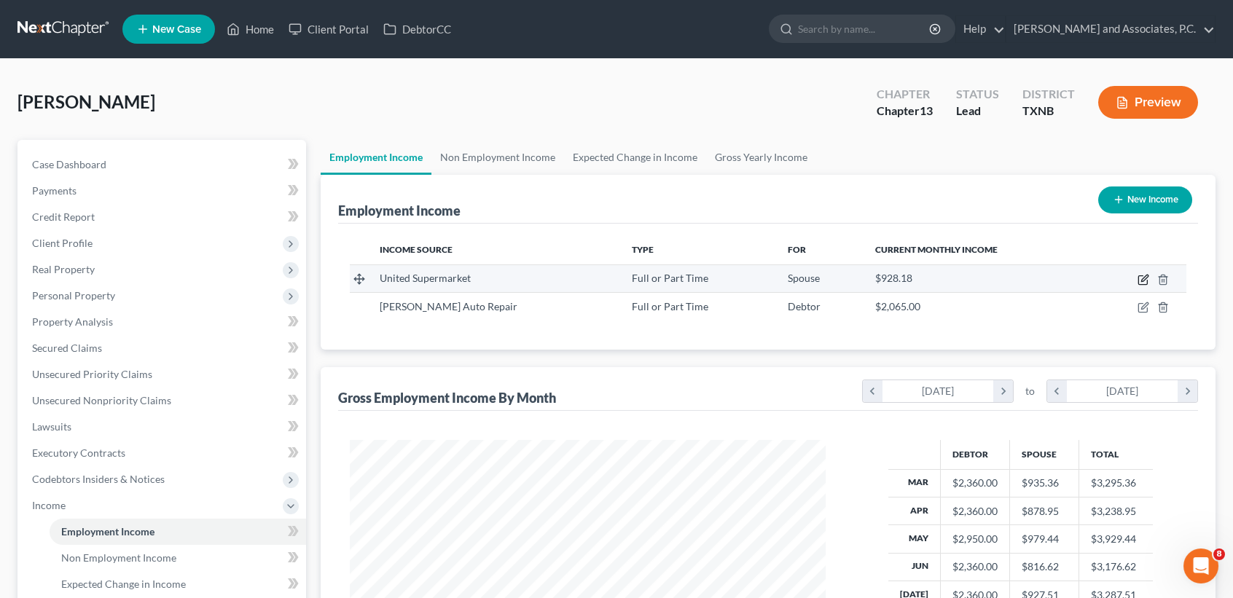
click at [1143, 283] on icon "button" at bounding box center [1143, 280] width 12 height 12
select select "0"
select select "45"
select select "3"
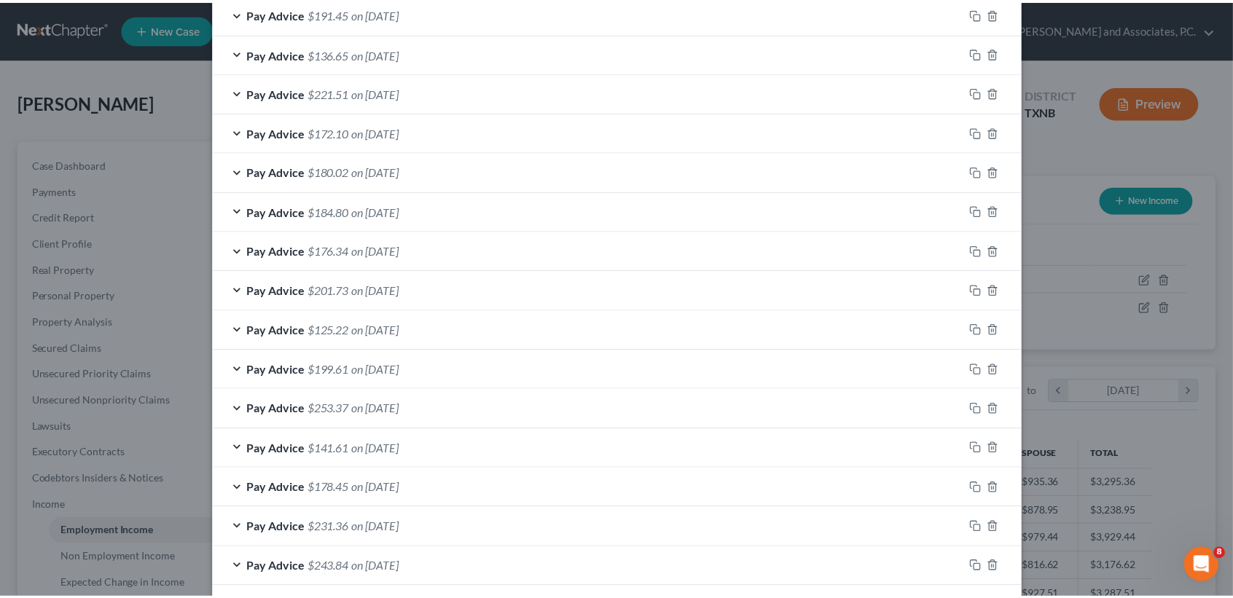
scroll to position [1026, 0]
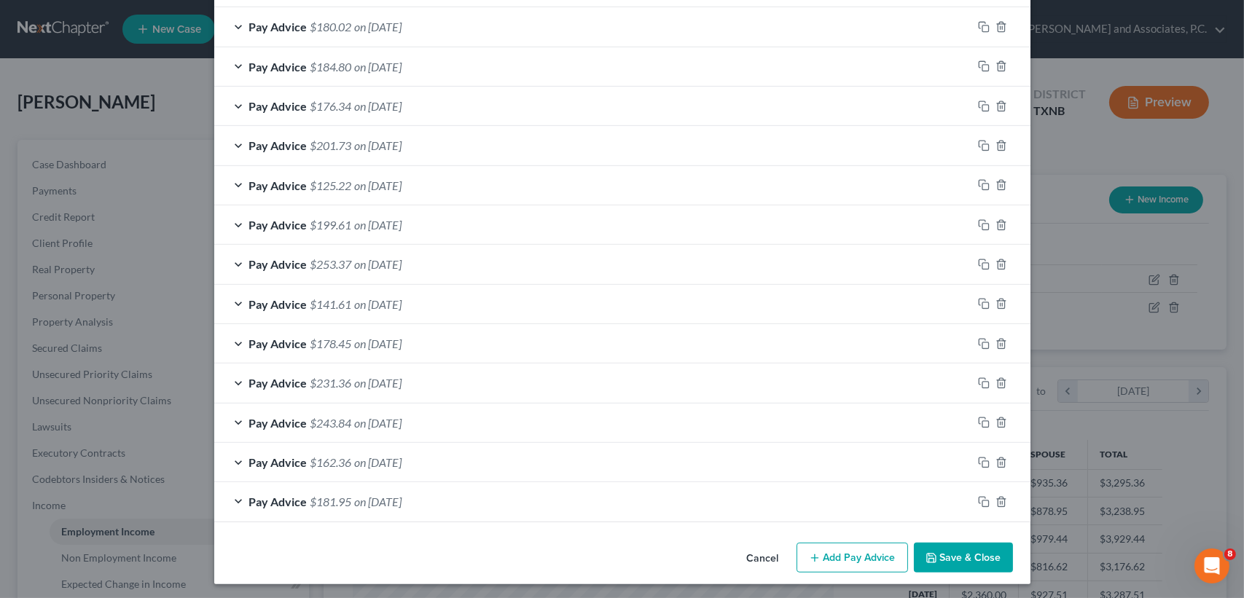
click at [983, 557] on button "Save & Close" at bounding box center [963, 558] width 99 height 31
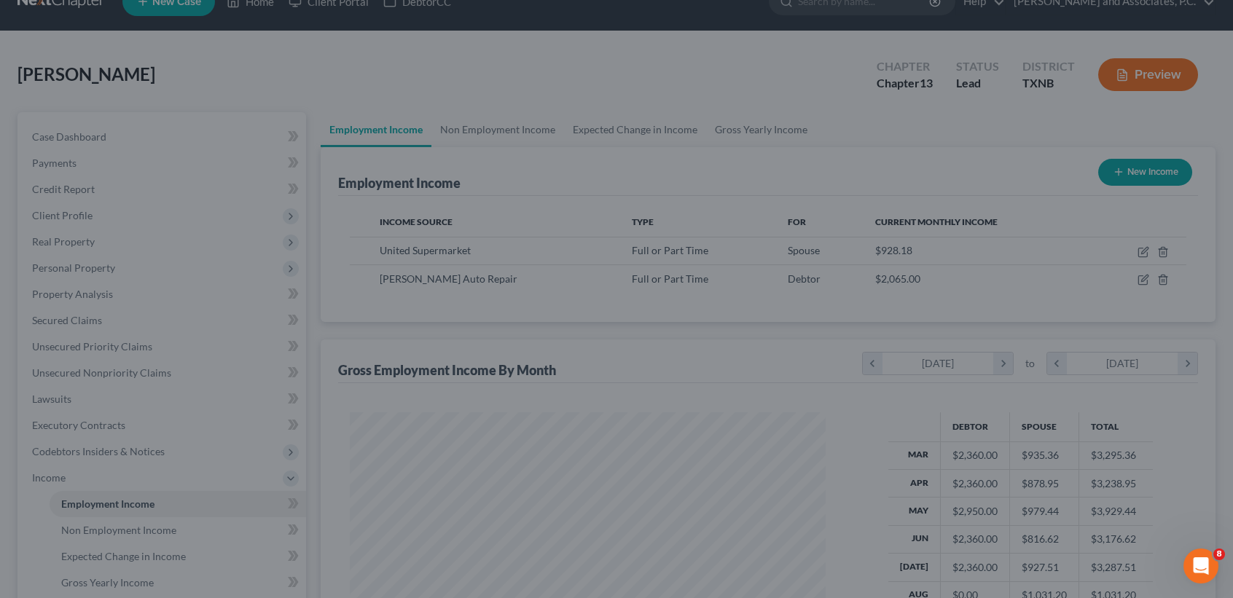
scroll to position [332, 0]
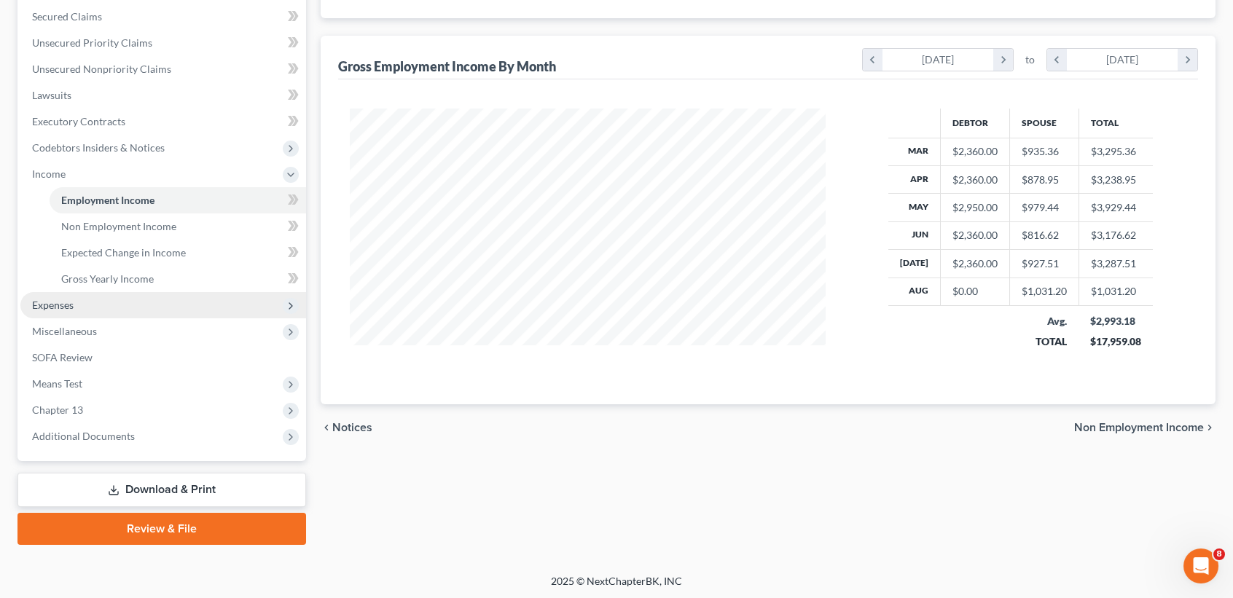
click at [107, 296] on span "Expenses" at bounding box center [163, 305] width 286 height 26
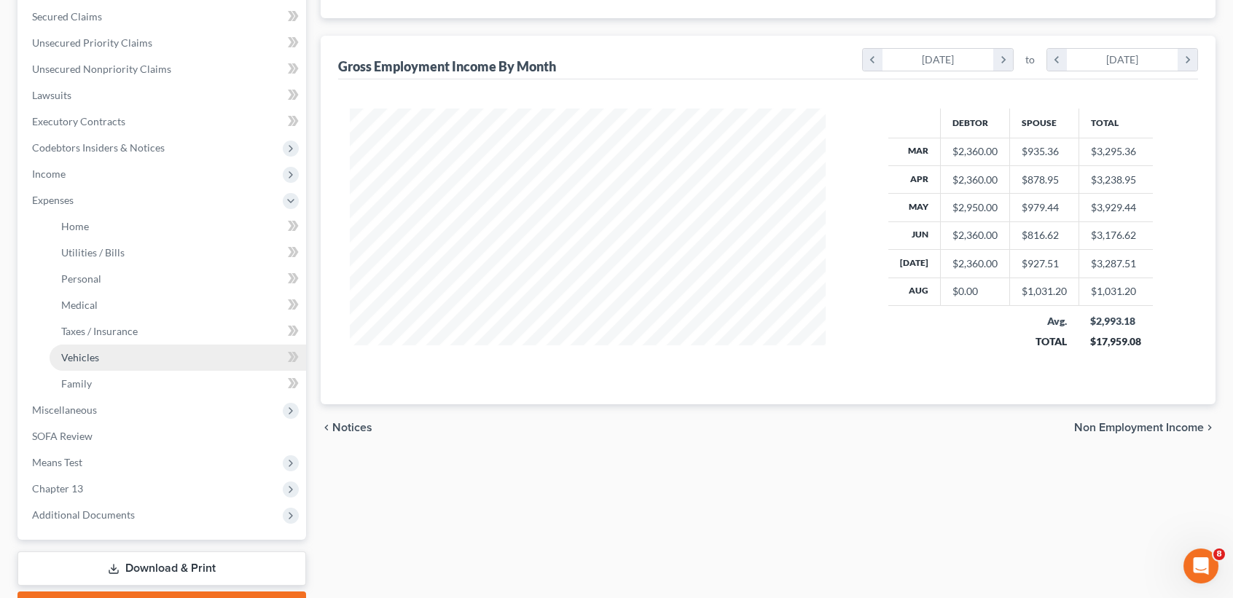
click at [88, 352] on span "Vehicles" at bounding box center [80, 357] width 38 height 12
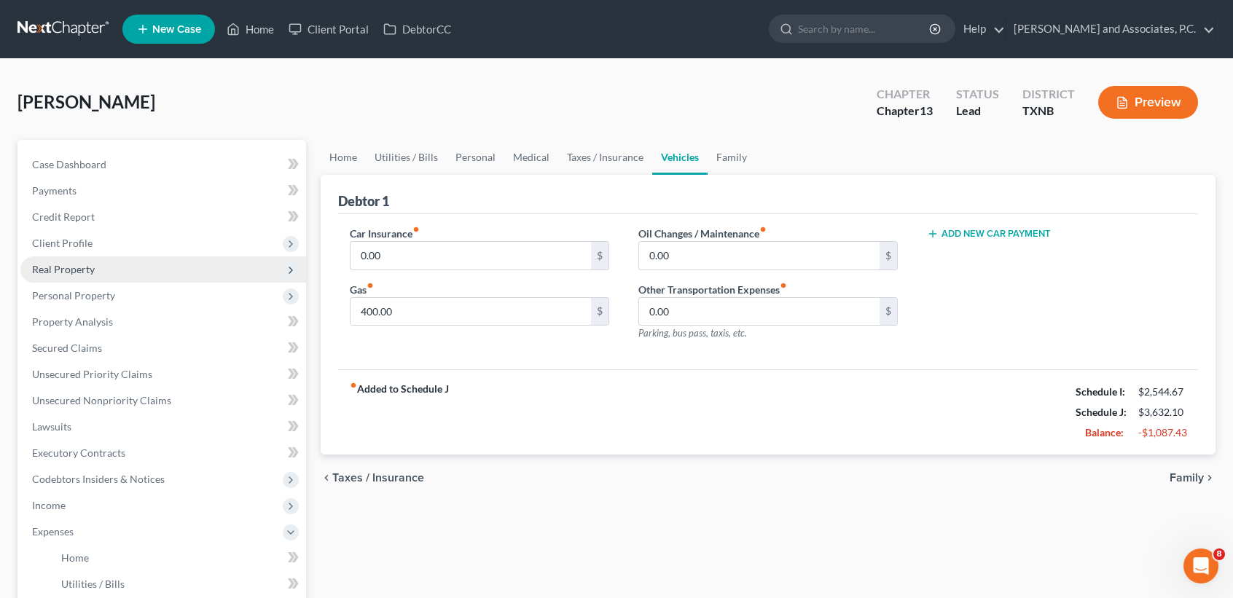
click at [101, 280] on span "Real Property" at bounding box center [163, 269] width 286 height 26
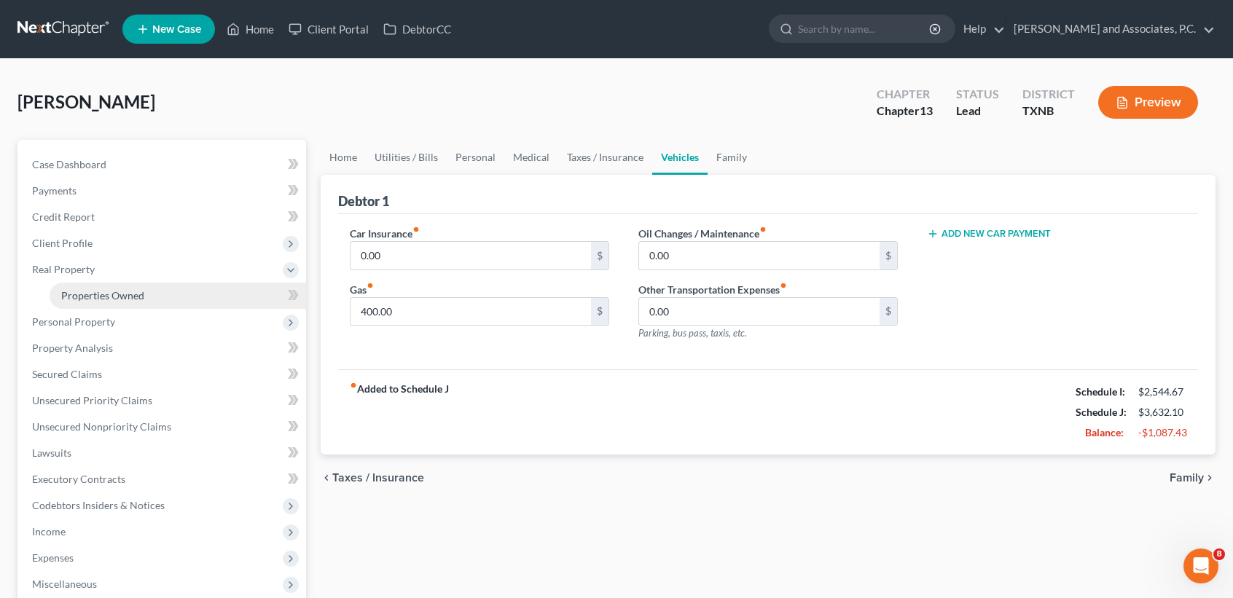
click at [95, 299] on span "Properties Owned" at bounding box center [102, 295] width 83 height 12
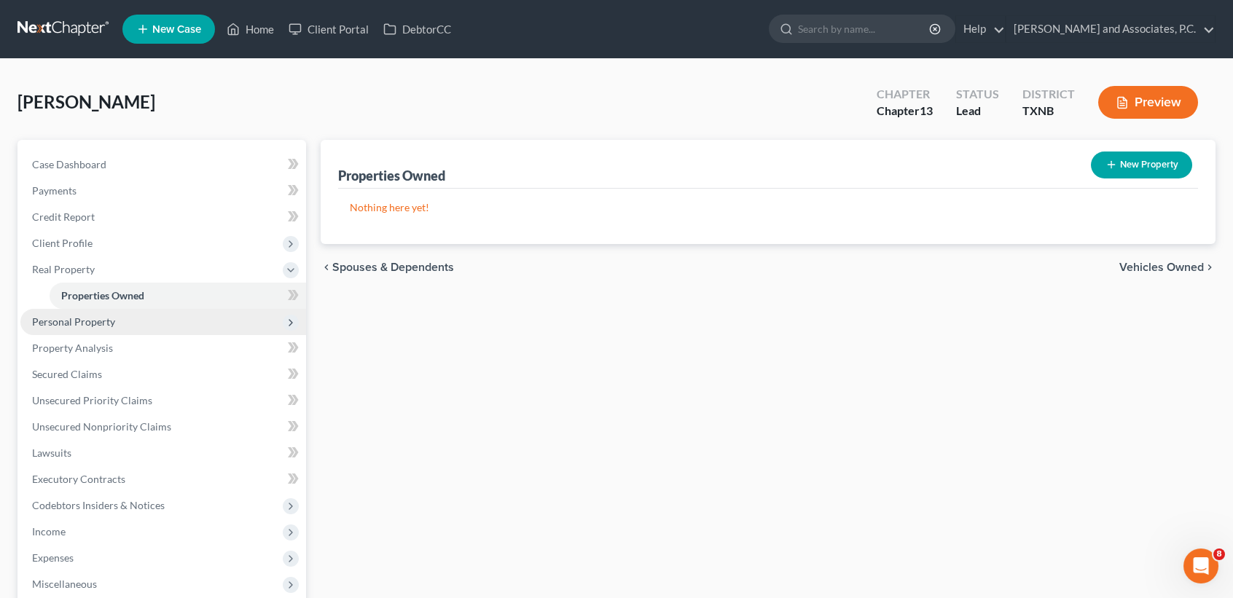
click at [95, 313] on span "Personal Property" at bounding box center [163, 322] width 286 height 26
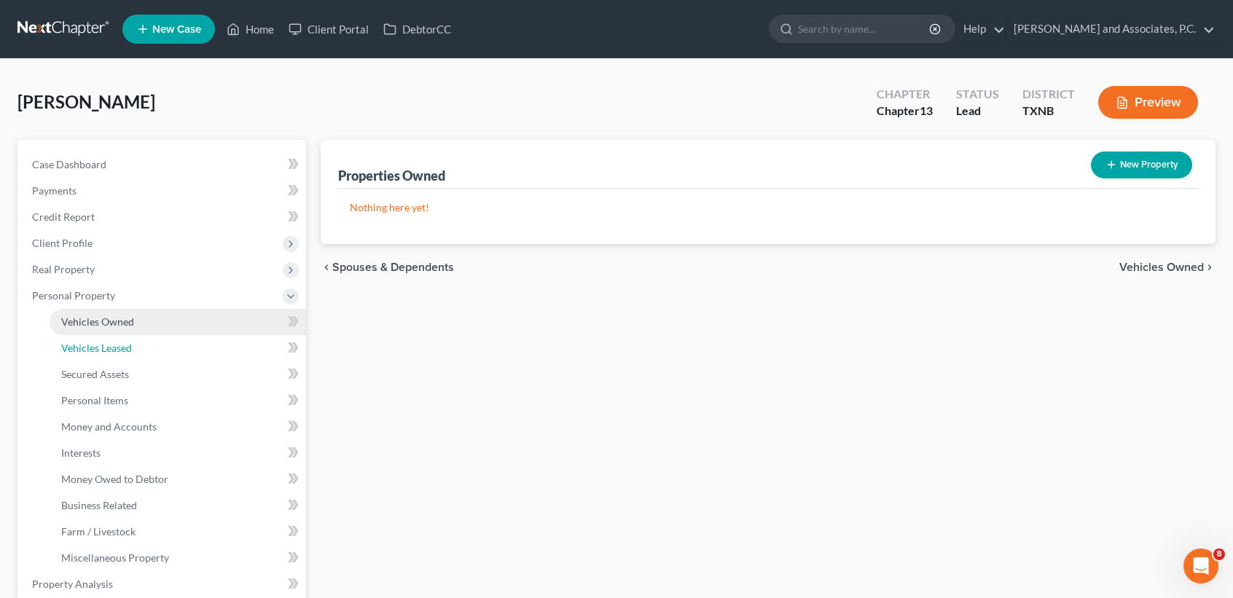
click at [95, 335] on link "Vehicles Leased" at bounding box center [178, 348] width 256 height 26
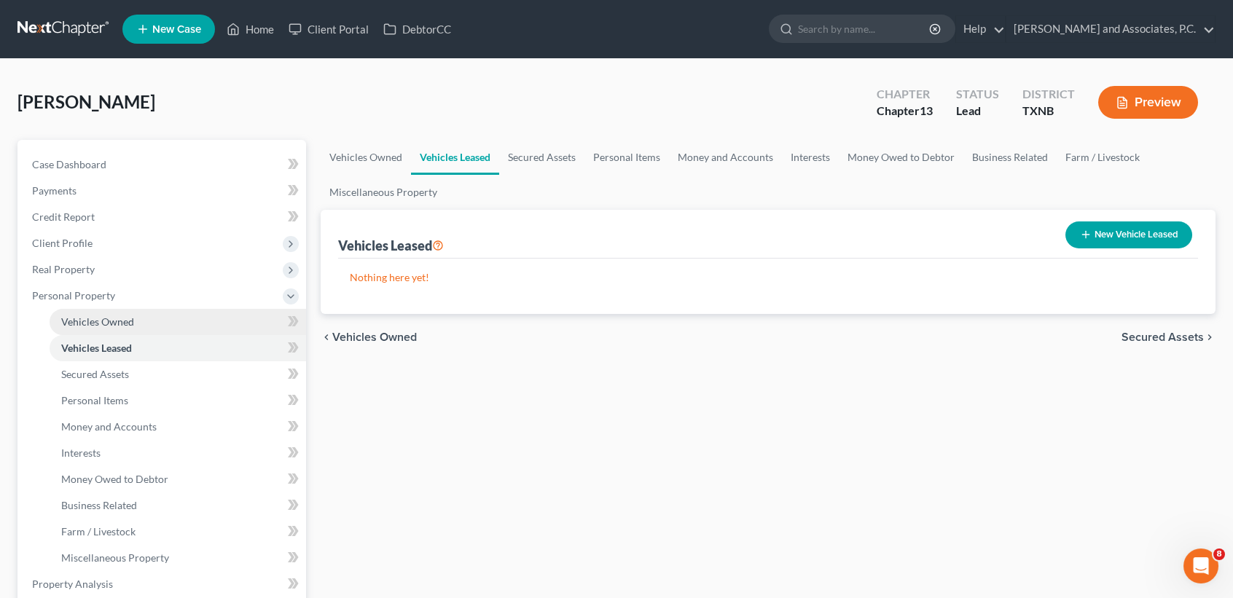
click at [104, 316] on span "Vehicles Owned" at bounding box center [97, 322] width 73 height 12
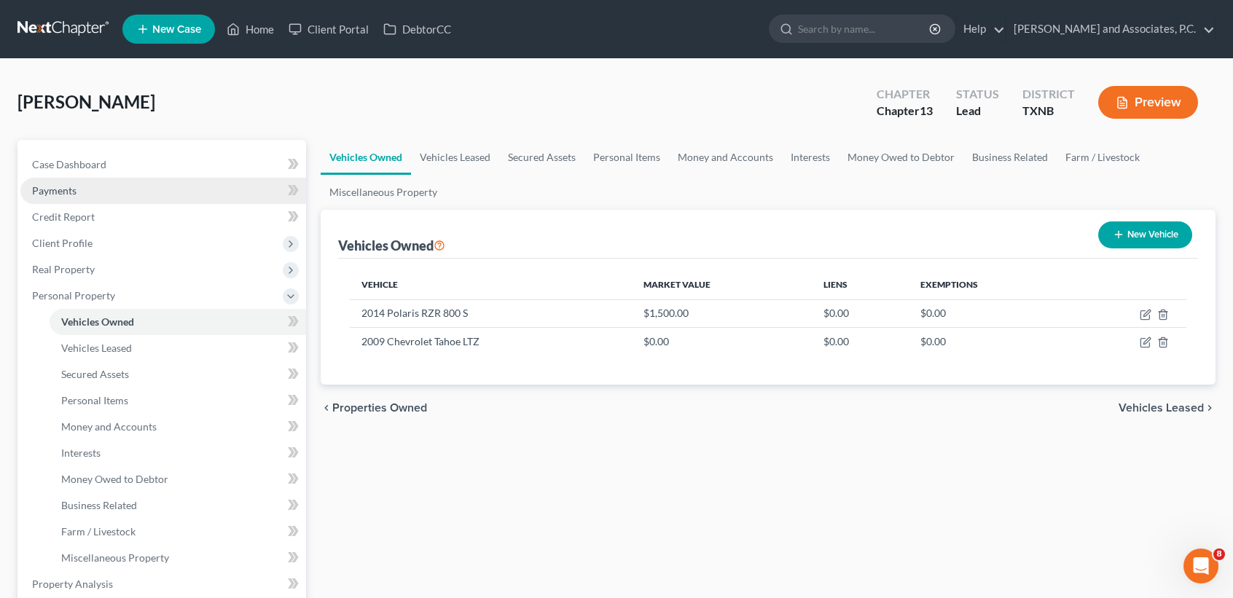
click at [87, 179] on link "Payments" at bounding box center [163, 191] width 286 height 26
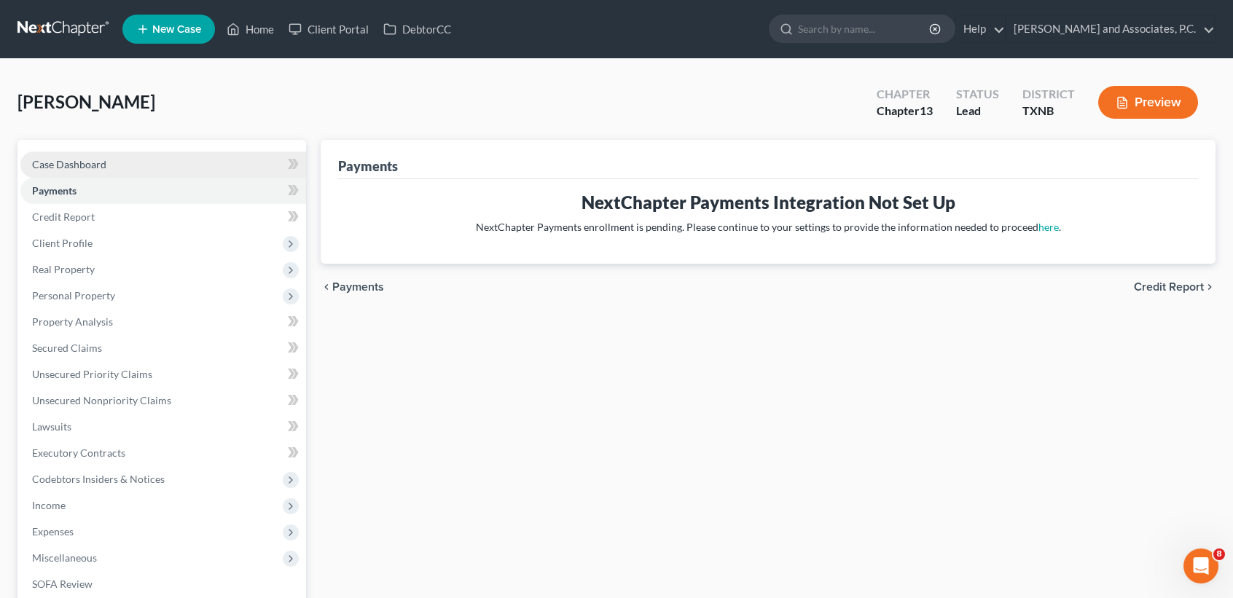
click at [90, 164] on span "Case Dashboard" at bounding box center [69, 164] width 74 height 12
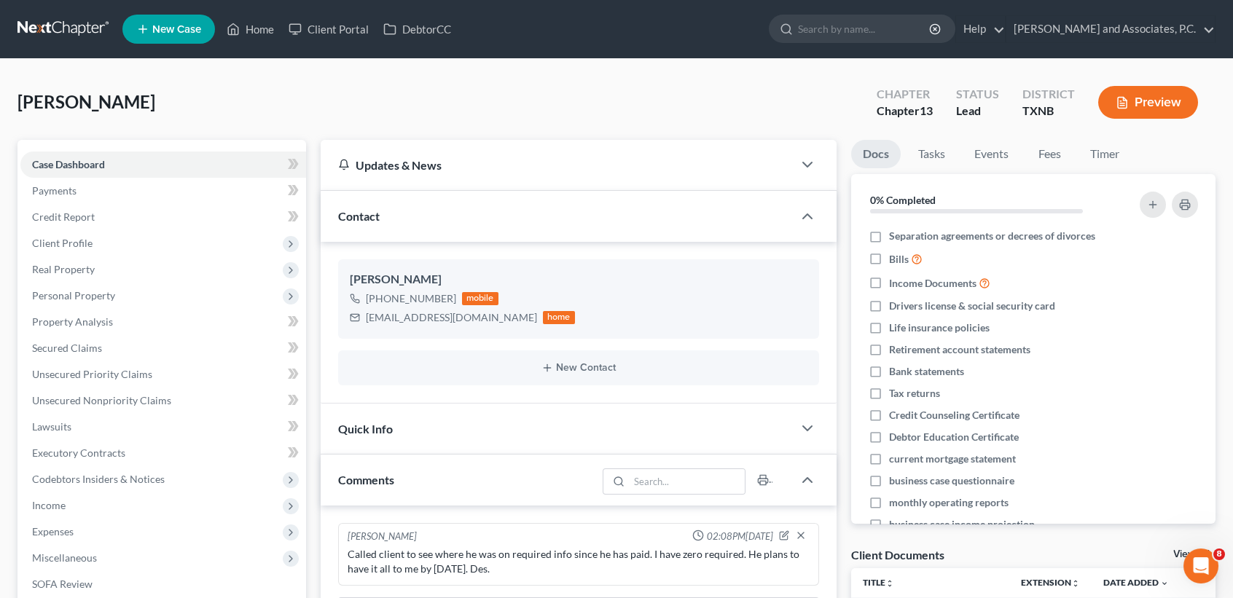
scroll to position [2665, 0]
click at [119, 350] on link "Secured Claims" at bounding box center [163, 348] width 286 height 26
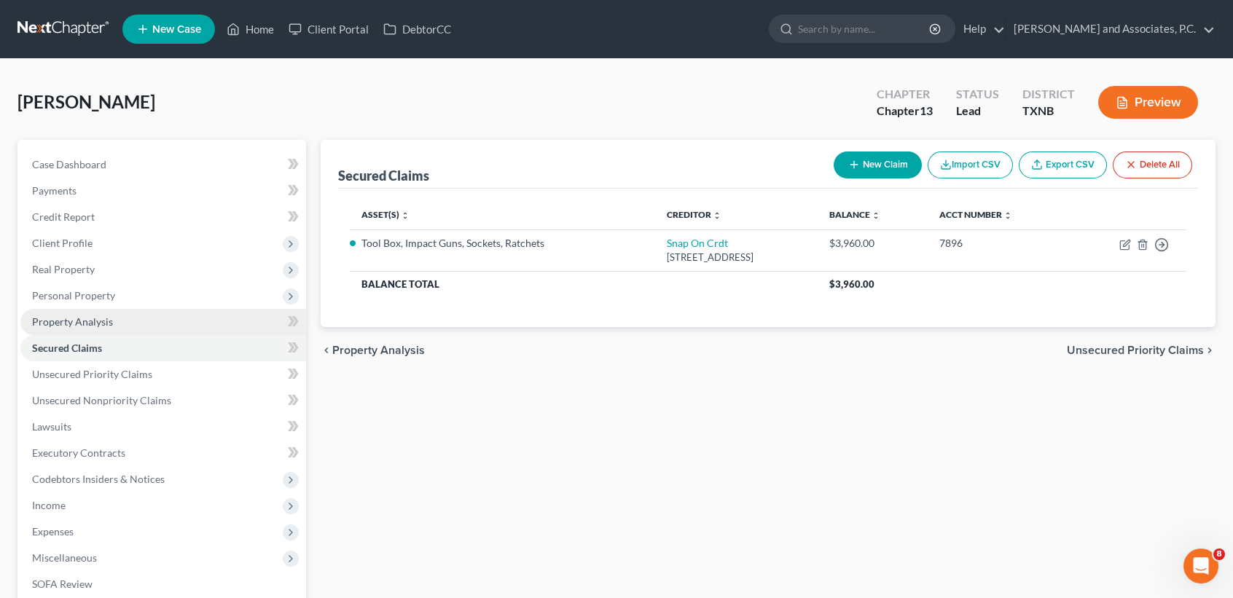
click at [106, 319] on span "Property Analysis" at bounding box center [72, 322] width 81 height 12
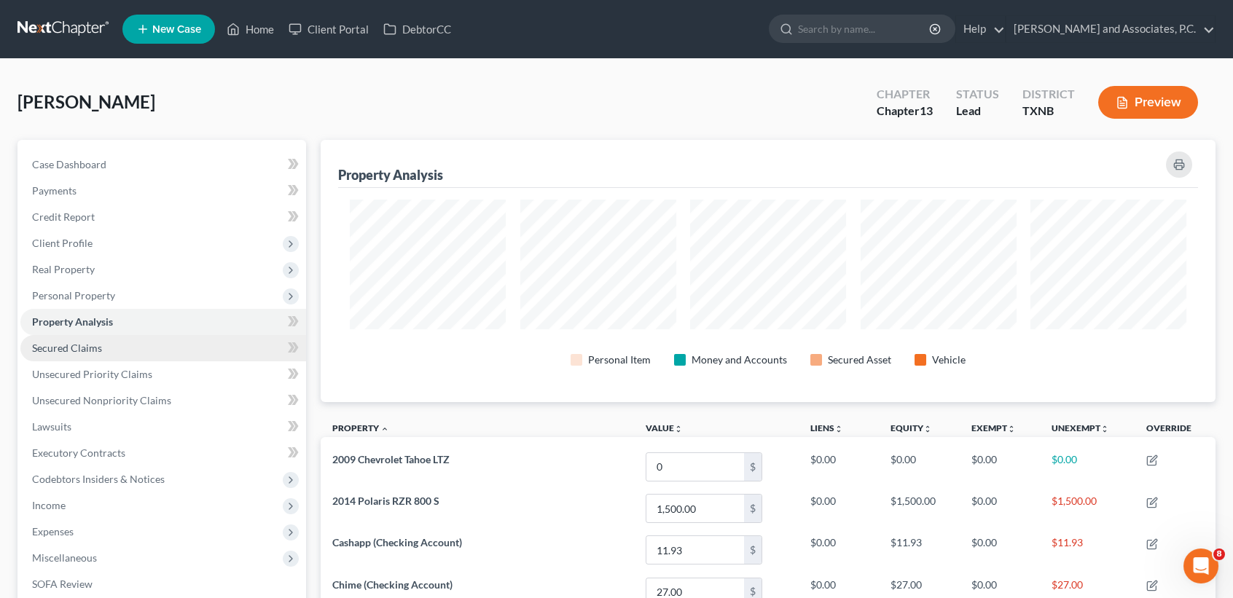
scroll to position [262, 895]
click at [100, 353] on link "Secured Claims" at bounding box center [163, 348] width 286 height 26
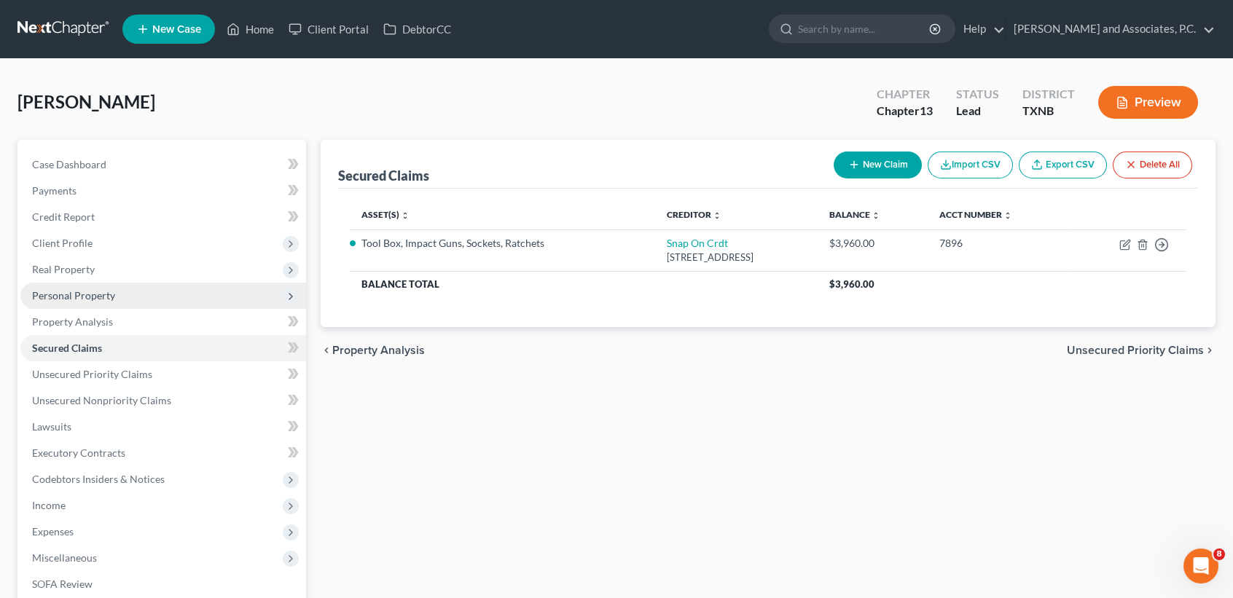
click at [118, 298] on span "Personal Property" at bounding box center [163, 296] width 286 height 26
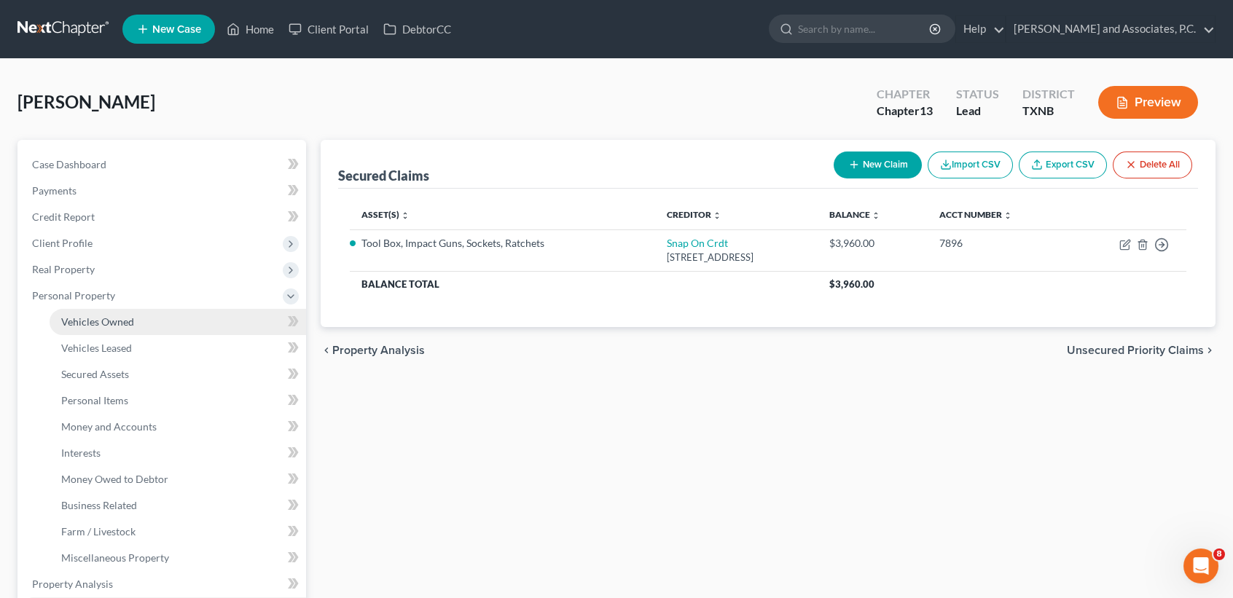
click at [115, 320] on span "Vehicles Owned" at bounding box center [97, 322] width 73 height 12
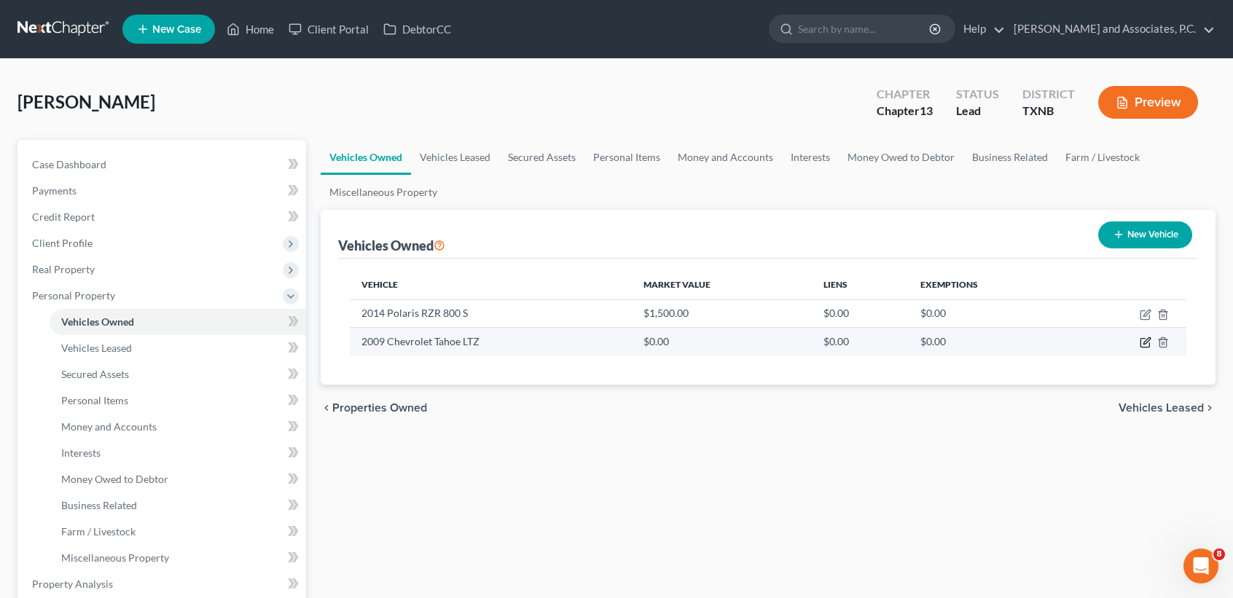
click at [1145, 346] on icon "button" at bounding box center [1146, 343] width 12 height 12
select select "0"
select select "17"
select select "1"
select select "0"
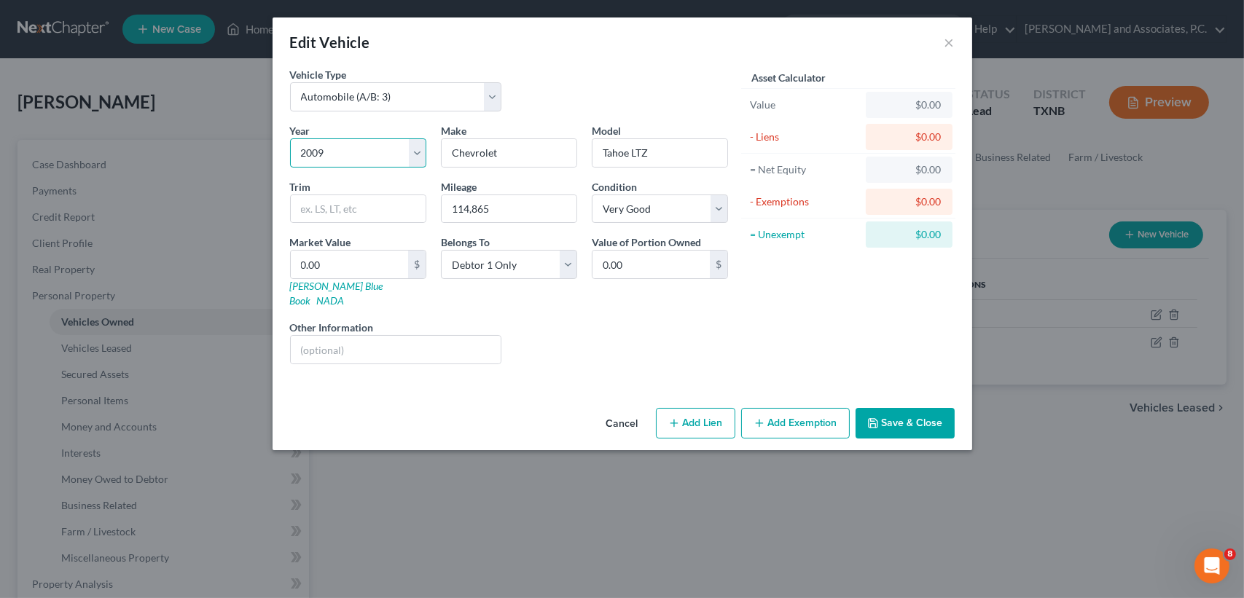
drag, startPoint x: 305, startPoint y: 156, endPoint x: 302, endPoint y: 162, distance: 7.5
click at [305, 156] on select "Select 2026 2025 2024 2023 2022 2021 2020 2019 2018 2017 2016 2015 2014 2013 20…" at bounding box center [358, 152] width 136 height 29
select select "16"
click at [290, 138] on select "Select 2026 2025 2024 2023 2022 2021 2020 2019 2018 2017 2016 2015 2014 2013 20…" at bounding box center [358, 152] width 136 height 29
click at [469, 584] on div "Edit Vehicle × Vehicle Type Select Automobile (A/B: 3) Truck (A/B: 3) Trailer (…" at bounding box center [622, 299] width 1244 height 598
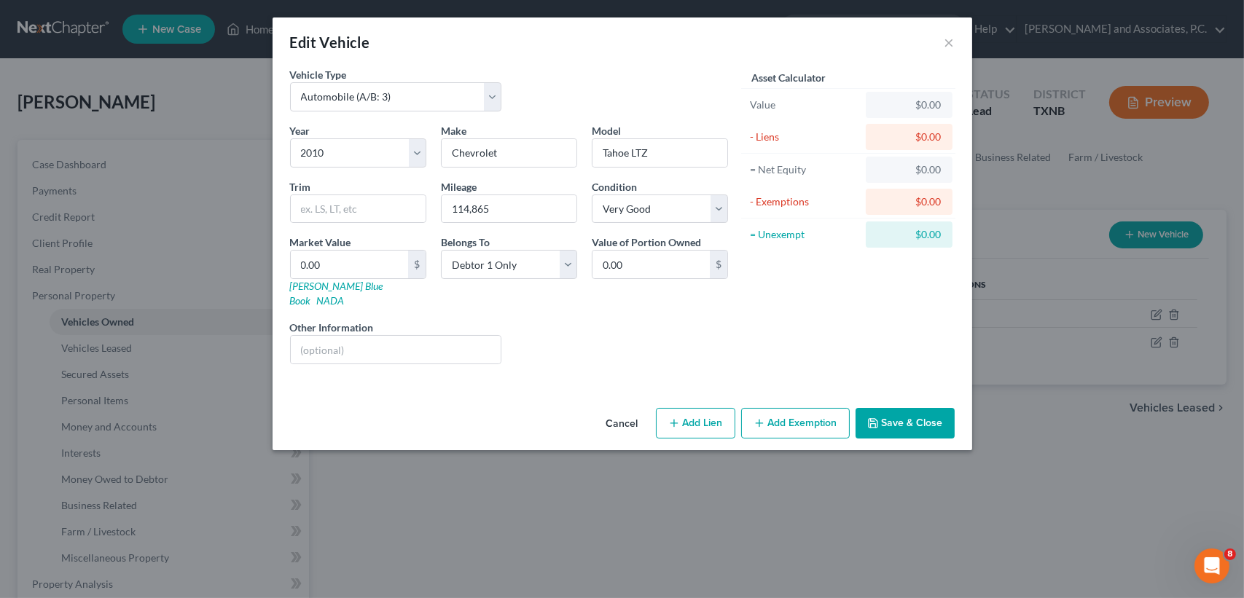
click at [900, 416] on button "Save & Close" at bounding box center [904, 423] width 99 height 31
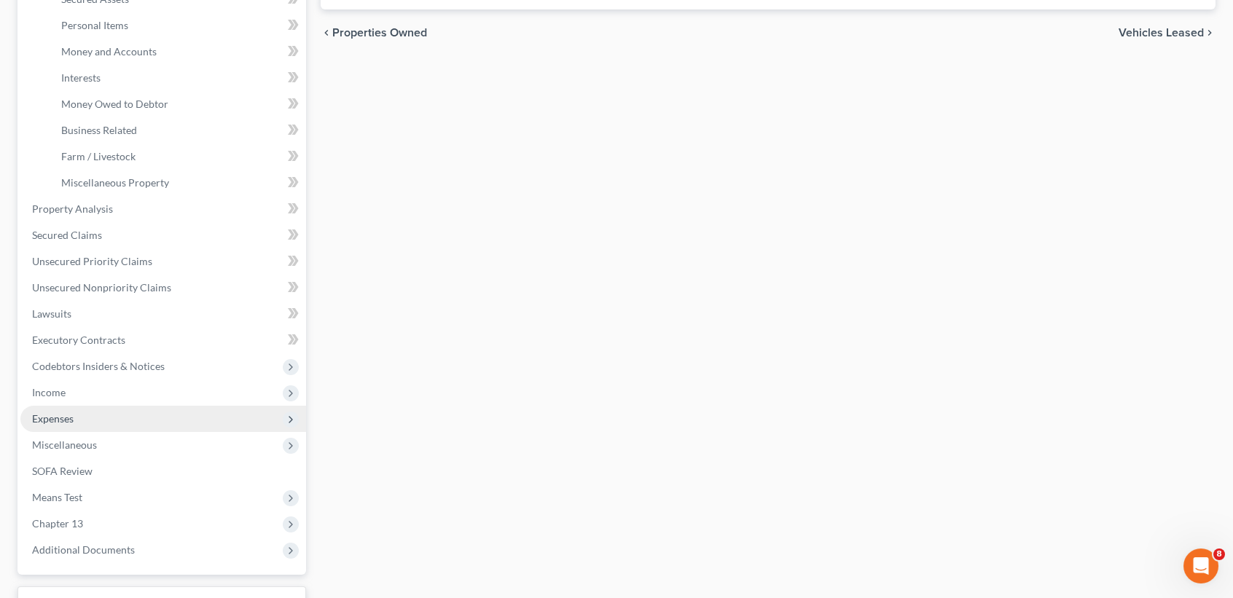
scroll to position [388, 0]
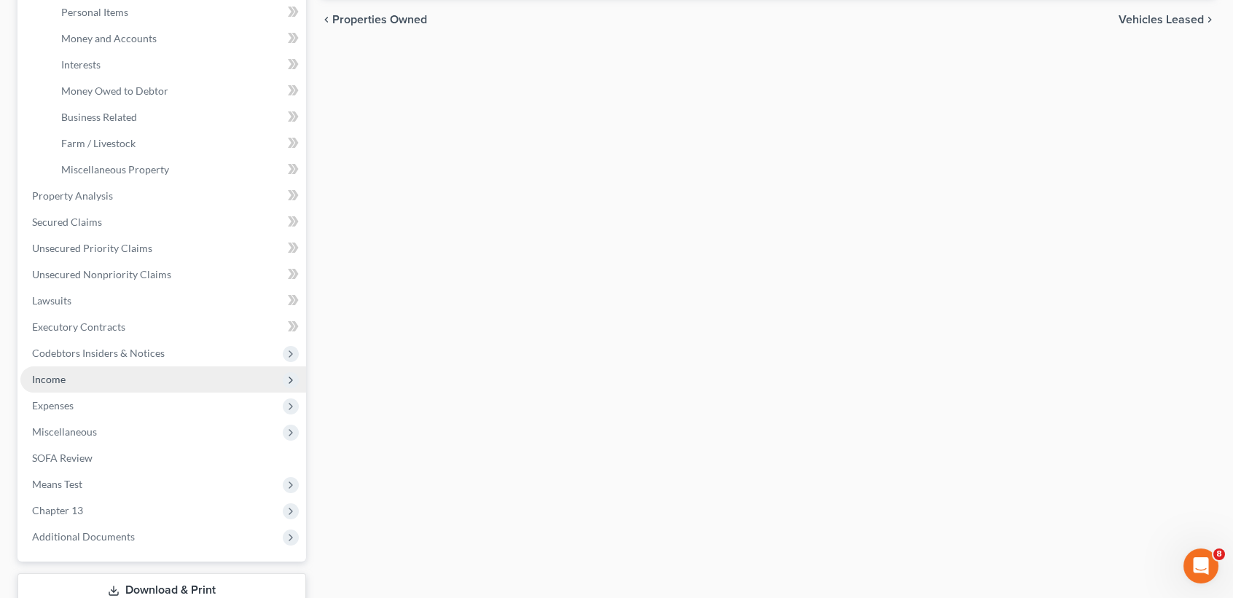
click at [100, 380] on span "Income" at bounding box center [163, 380] width 286 height 26
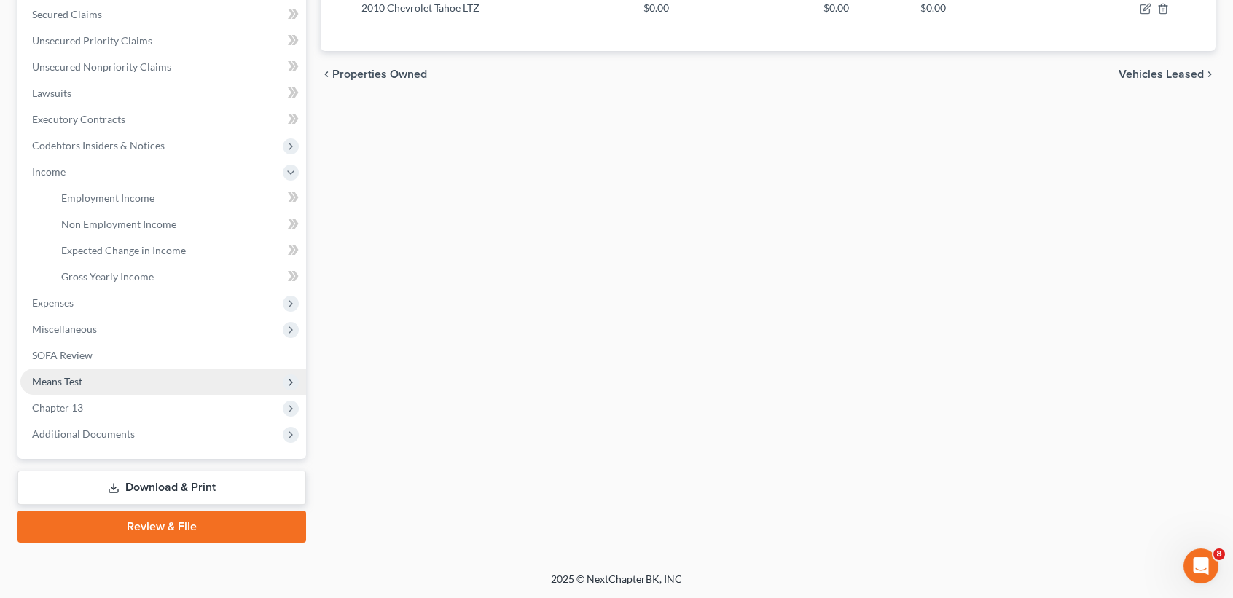
scroll to position [332, 0]
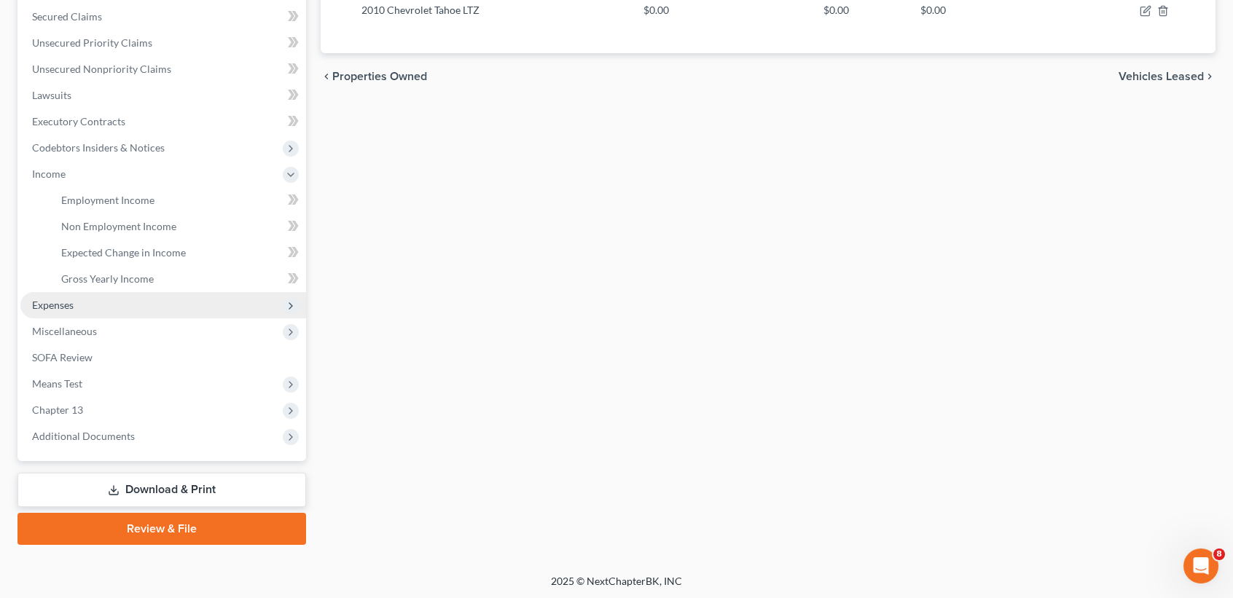
click at [101, 311] on span "Expenses" at bounding box center [163, 305] width 286 height 26
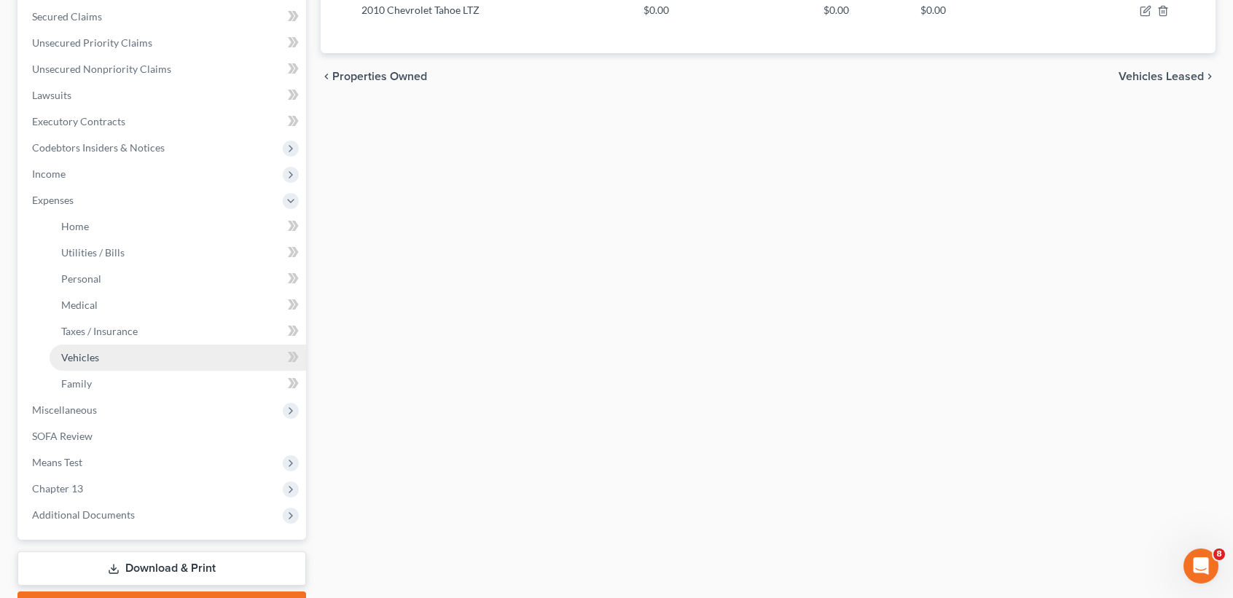
click at [98, 356] on span "Vehicles" at bounding box center [80, 357] width 38 height 12
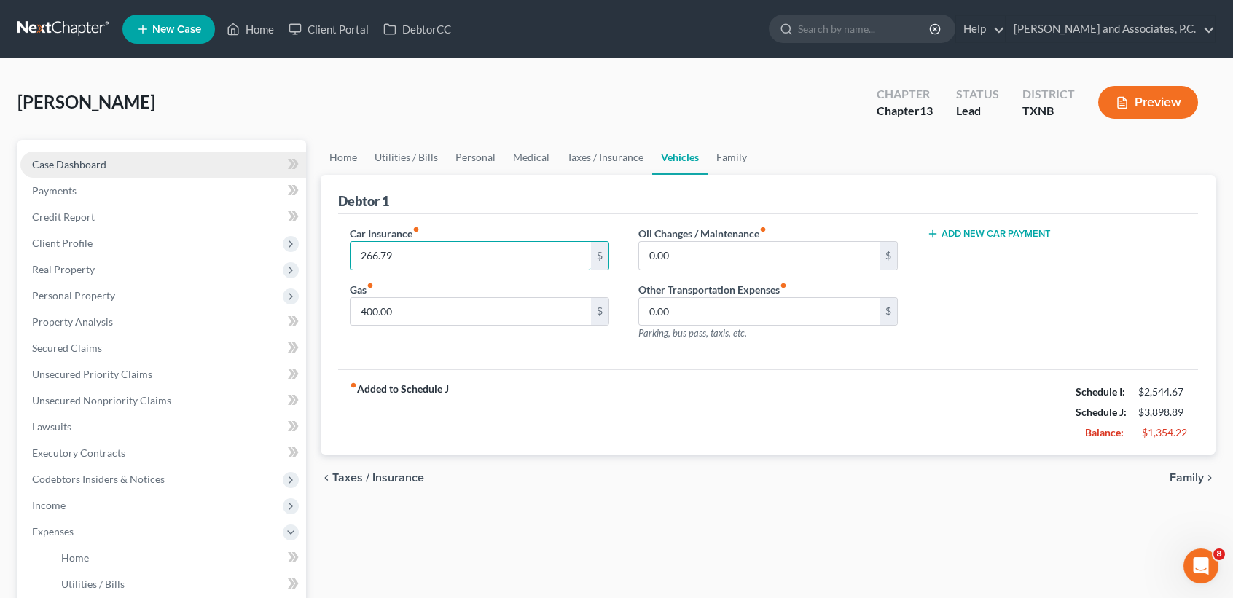
type input "266.79"
click at [163, 154] on link "Case Dashboard" at bounding box center [163, 165] width 286 height 26
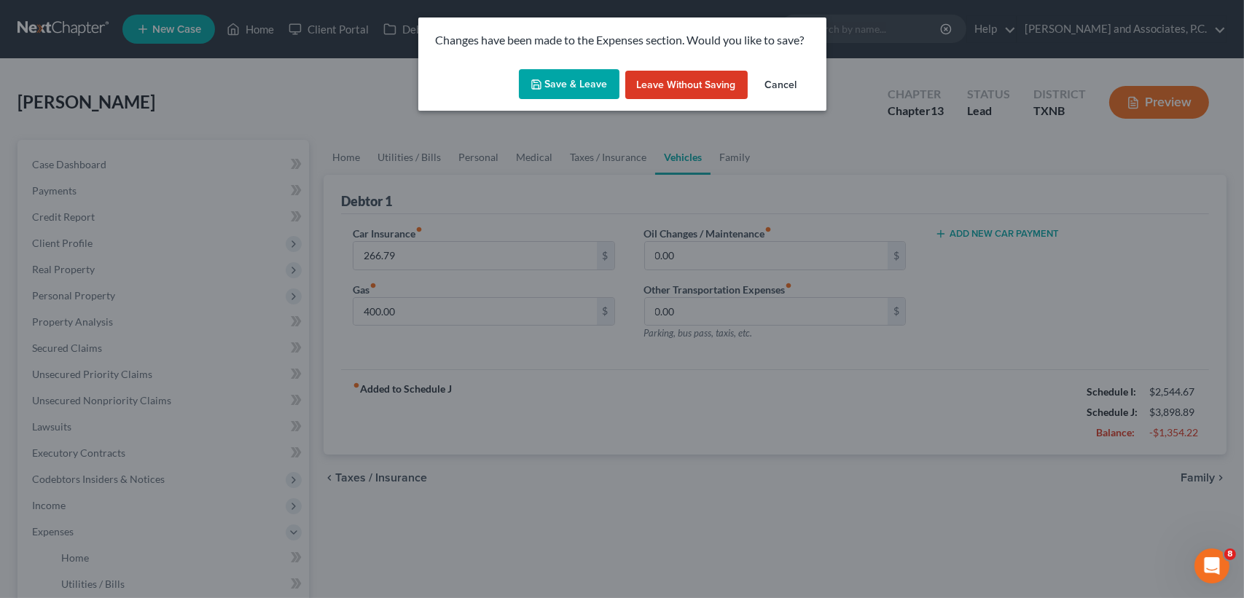
drag, startPoint x: 602, startPoint y: 52, endPoint x: 588, endPoint y: 78, distance: 29.7
click at [604, 52] on div "Changes have been made to the Expenses section. Would you like to save?" at bounding box center [622, 40] width 408 height 46
click at [588, 78] on button "Save & Leave" at bounding box center [569, 84] width 101 height 31
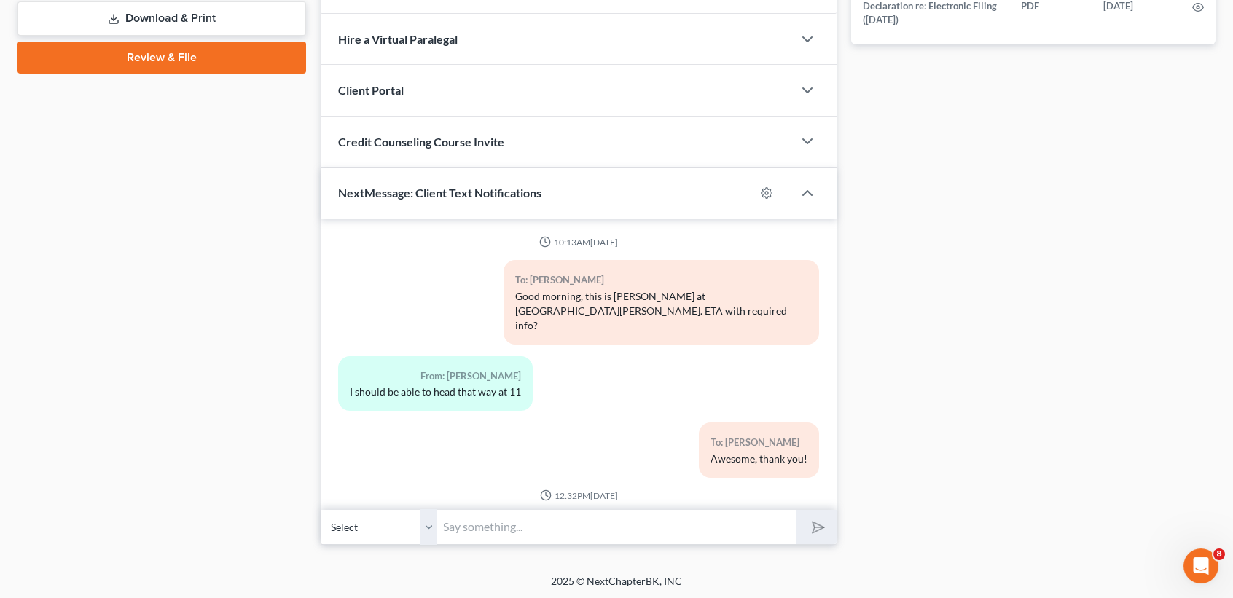
scroll to position [2665, 0]
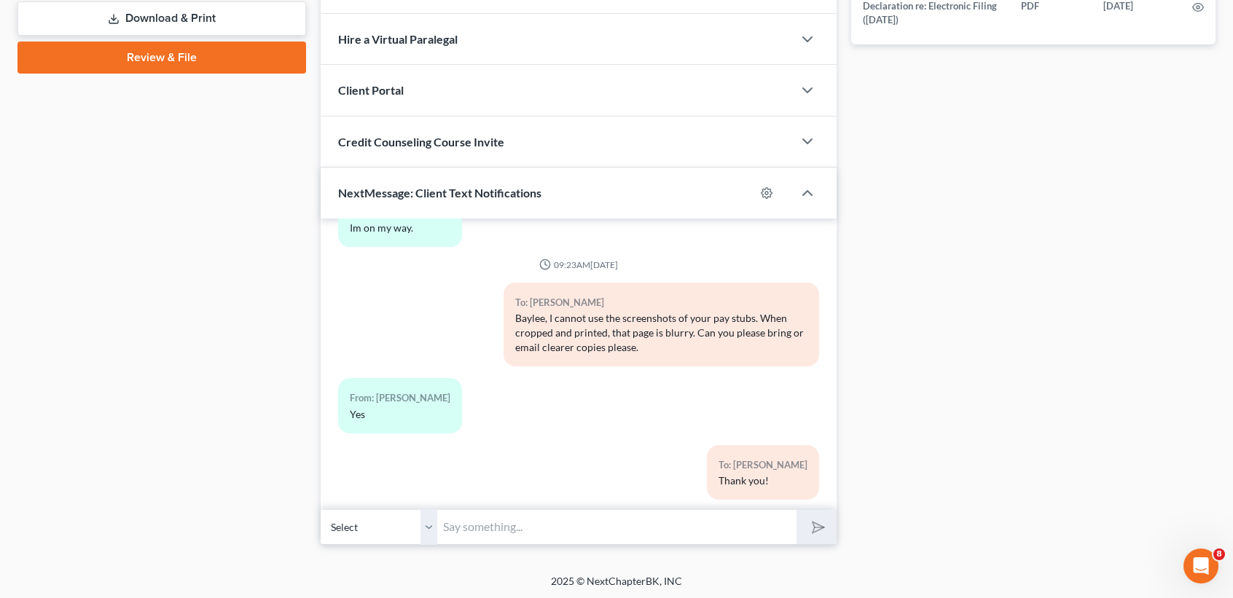
drag, startPoint x: 568, startPoint y: 544, endPoint x: 552, endPoint y: 455, distance: 89.6
click at [568, 549] on div "Petition Navigation Case Dashboard Payments Invoices Payments Payments Credit R…" at bounding box center [616, 0] width 1198 height 1116
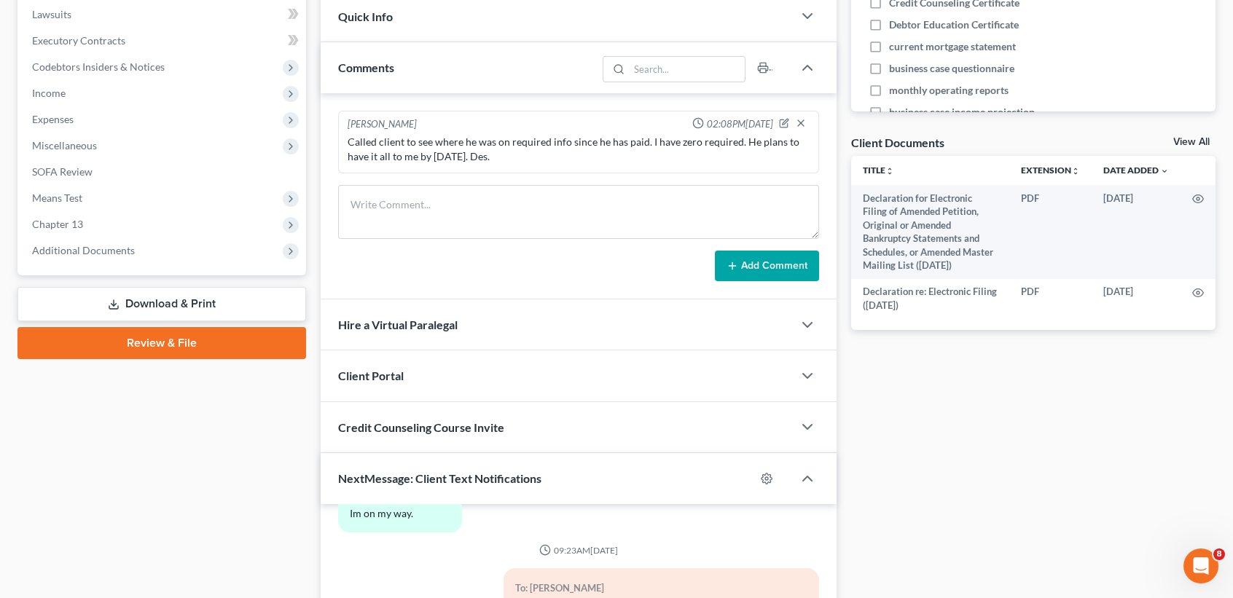
scroll to position [310, 0]
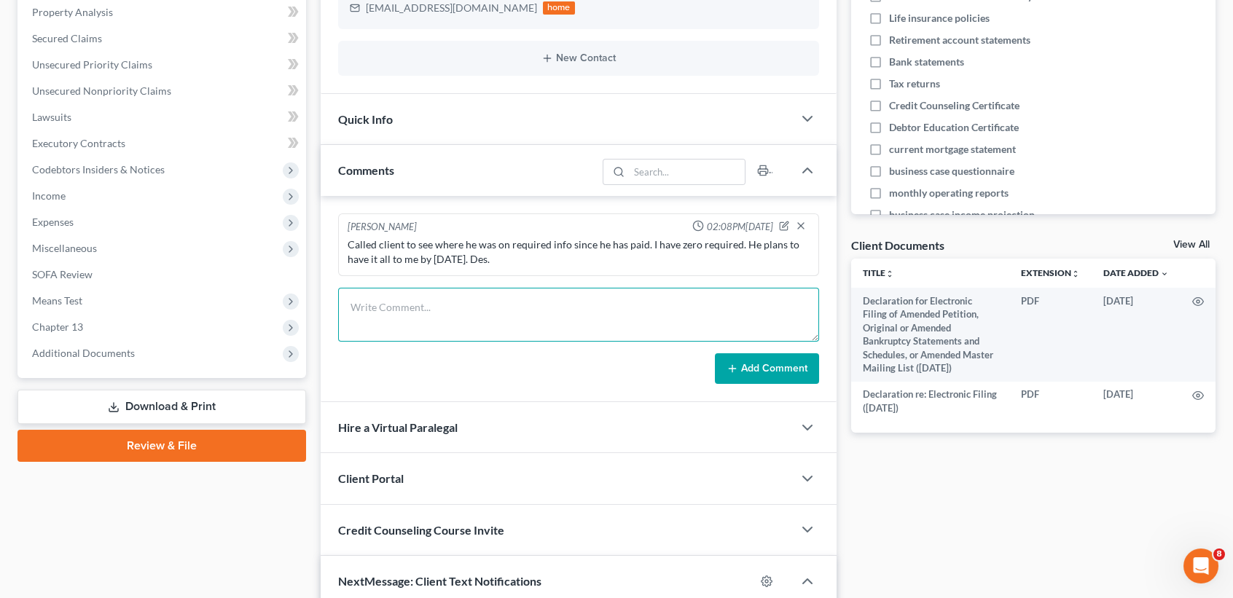
click at [434, 313] on textarea at bounding box center [578, 315] width 481 height 54
type textarea "n"
type textarea "let client know that I need his August pay stubs. He will try to email them to …"
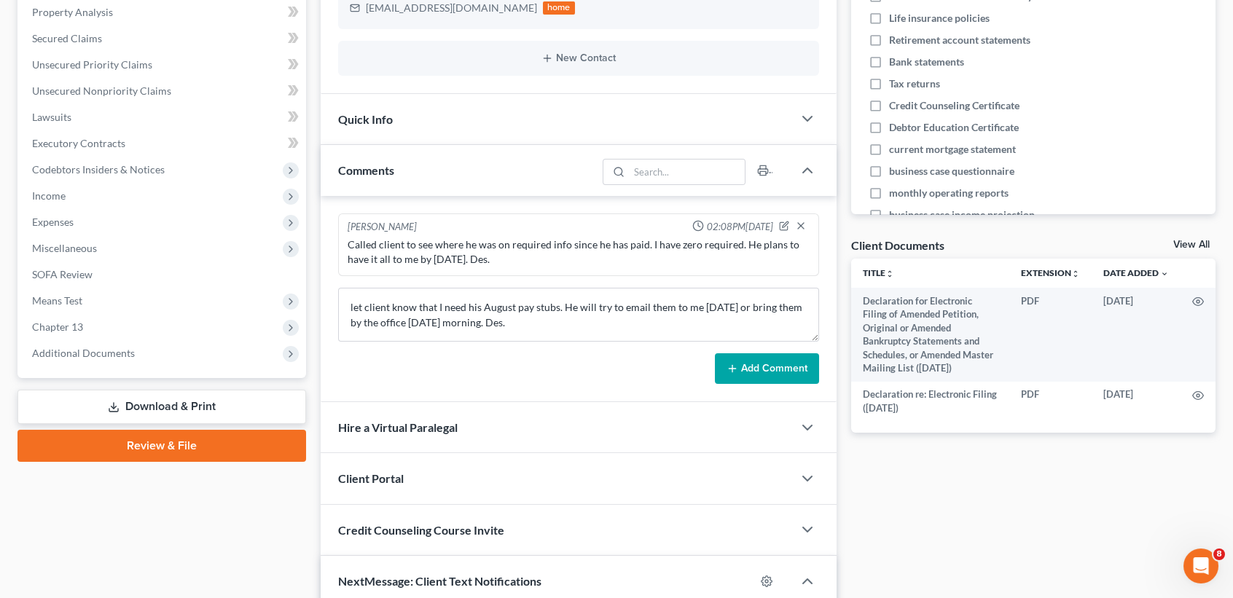
click at [739, 359] on button "Add Comment" at bounding box center [767, 368] width 104 height 31
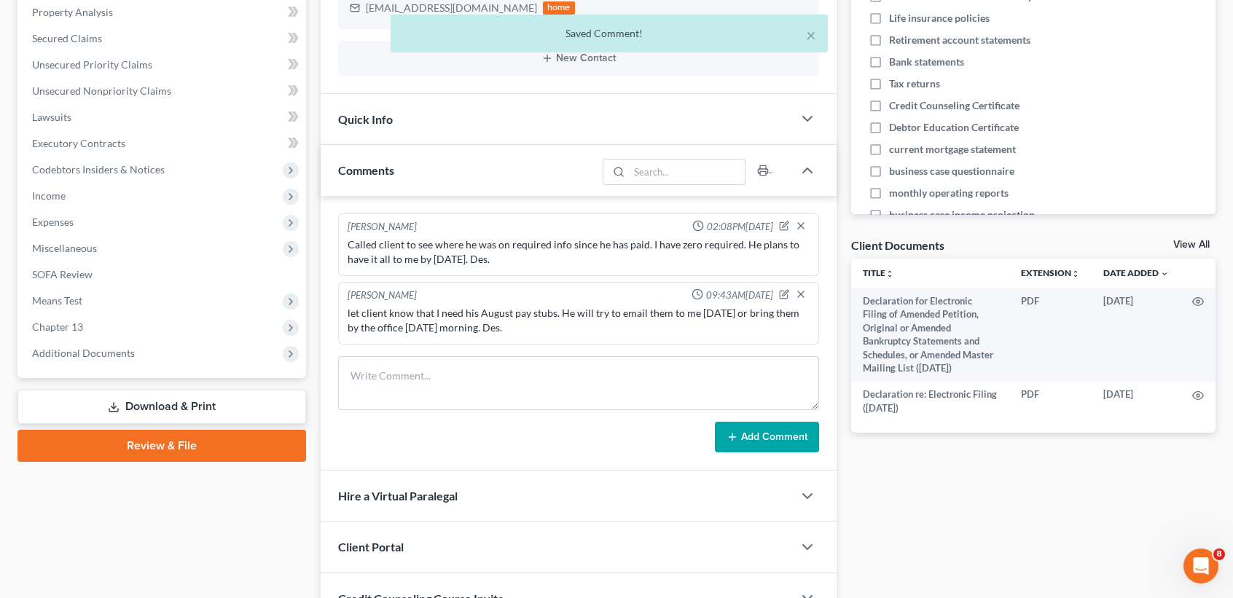
scroll to position [0, 0]
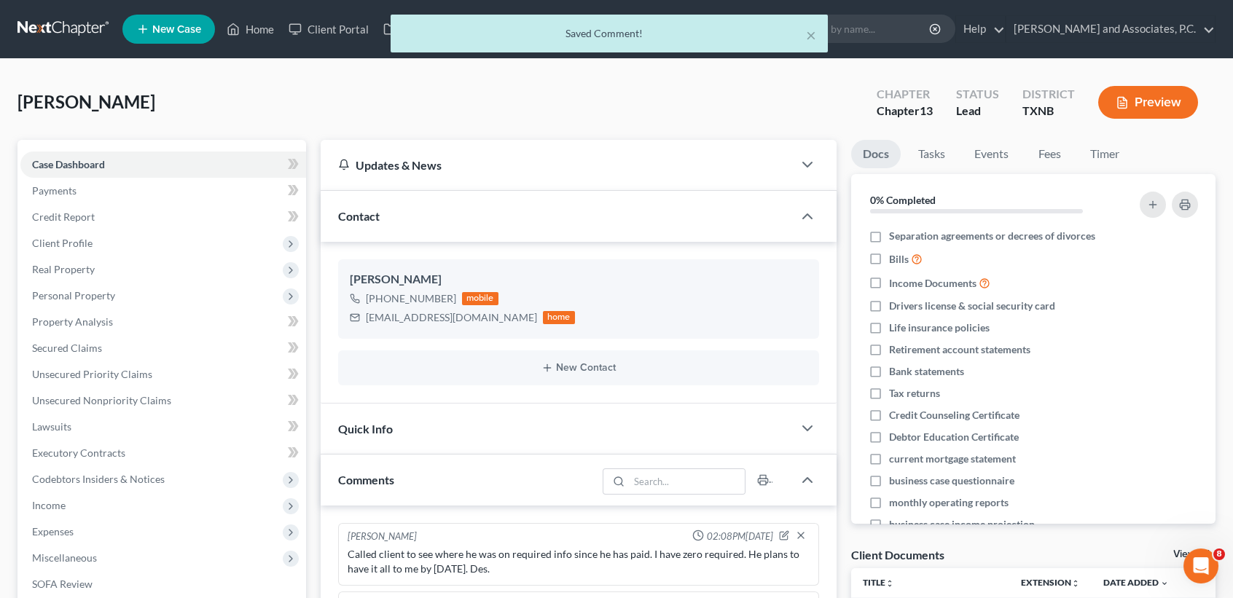
click at [817, 34] on div "× Saved Comment!" at bounding box center [609, 34] width 437 height 38
drag, startPoint x: 810, startPoint y: 32, endPoint x: 328, endPoint y: 70, distance: 483.9
click at [810, 31] on button "×" at bounding box center [811, 34] width 10 height 17
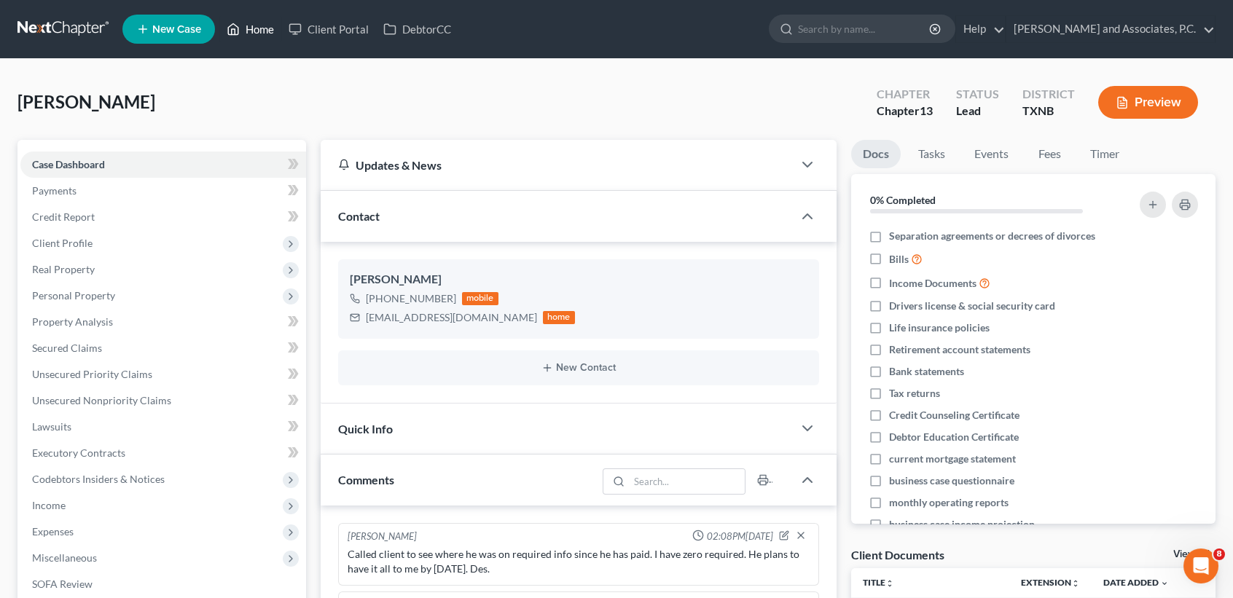
click at [257, 36] on link "Home" at bounding box center [250, 29] width 62 height 26
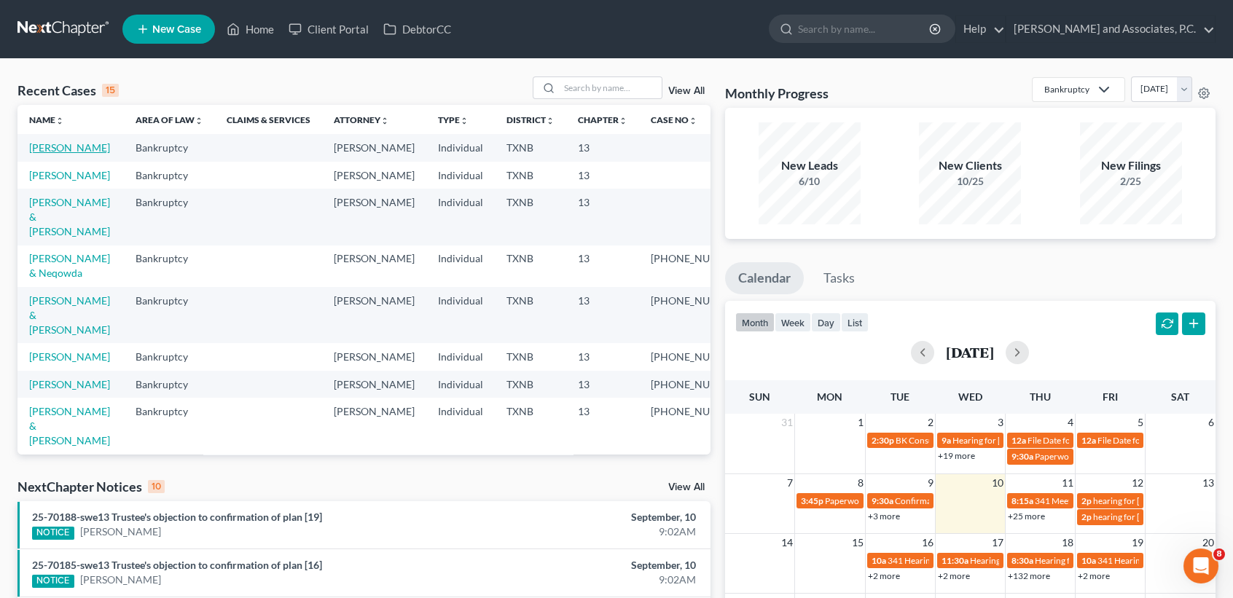
click at [62, 161] on td "Stephens, Baylee" at bounding box center [70, 147] width 106 height 27
click at [56, 155] on td "Stephens, Baylee" at bounding box center [70, 147] width 106 height 27
click at [48, 150] on link "Stephens, Baylee" at bounding box center [69, 147] width 81 height 12
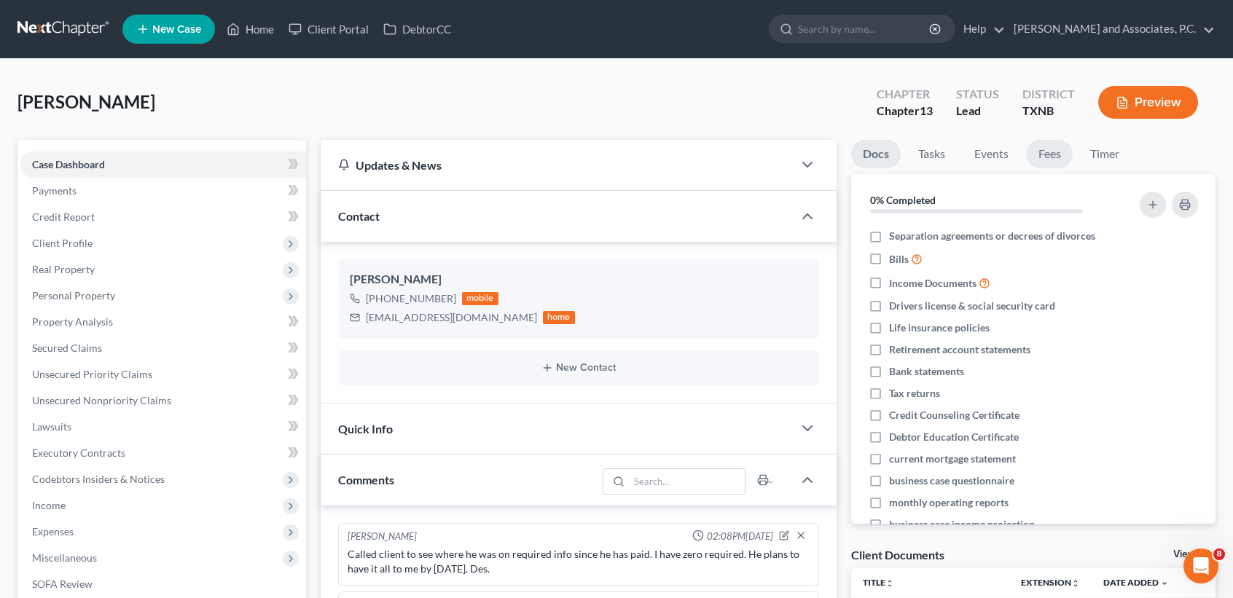
scroll to position [2665, 0]
click at [1059, 150] on link "Fees" at bounding box center [1049, 154] width 47 height 28
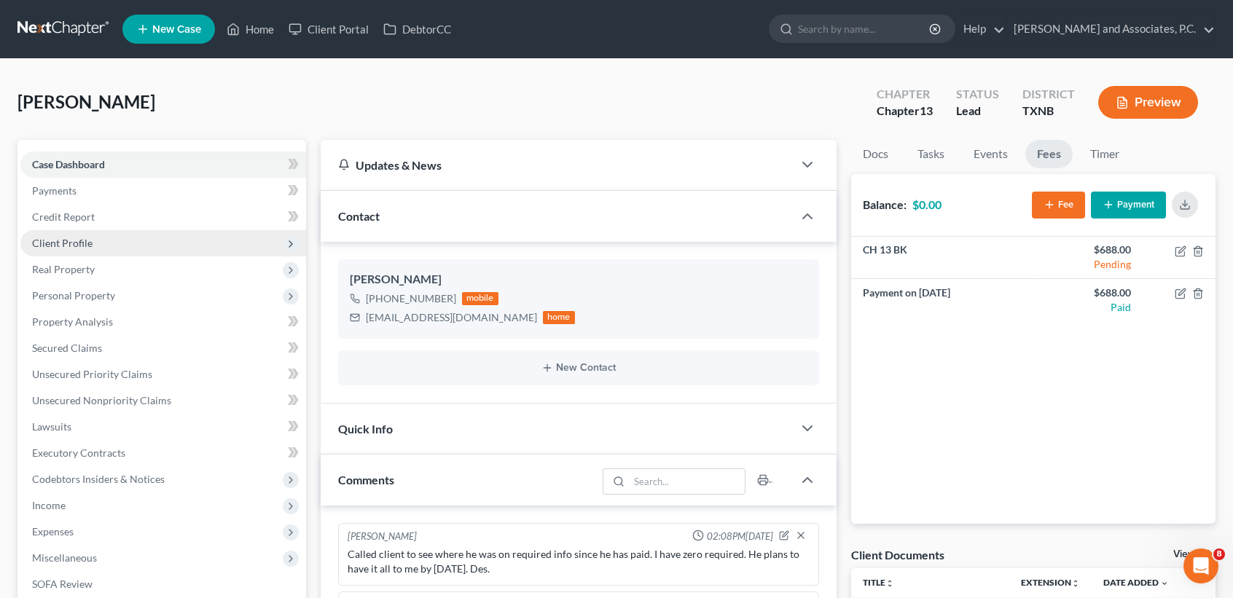
click at [94, 244] on span "Client Profile" at bounding box center [163, 243] width 286 height 26
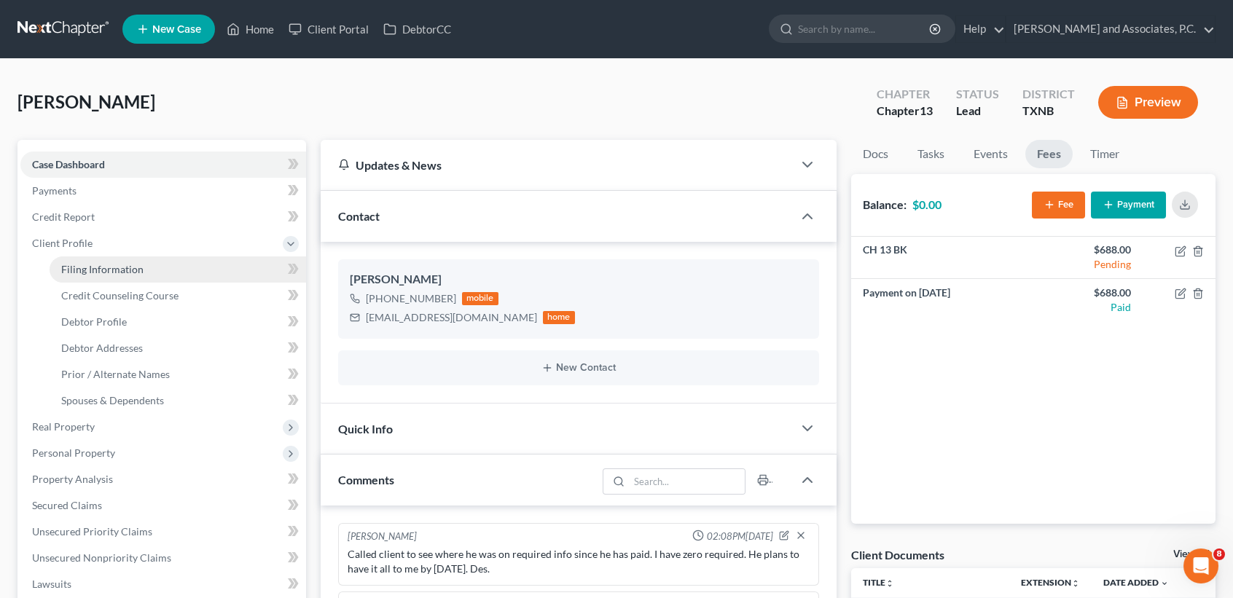
click at [94, 270] on span "Filing Information" at bounding box center [102, 269] width 82 height 12
select select "1"
select select "0"
select select "3"
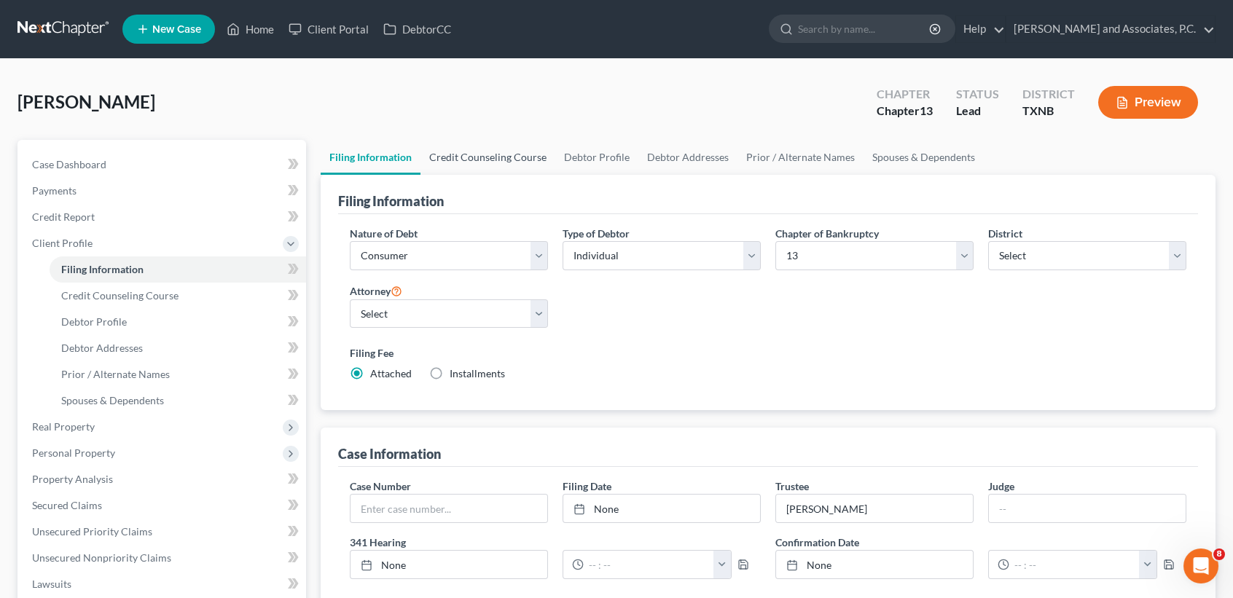
click at [489, 160] on link "Credit Counseling Course" at bounding box center [487, 157] width 135 height 35
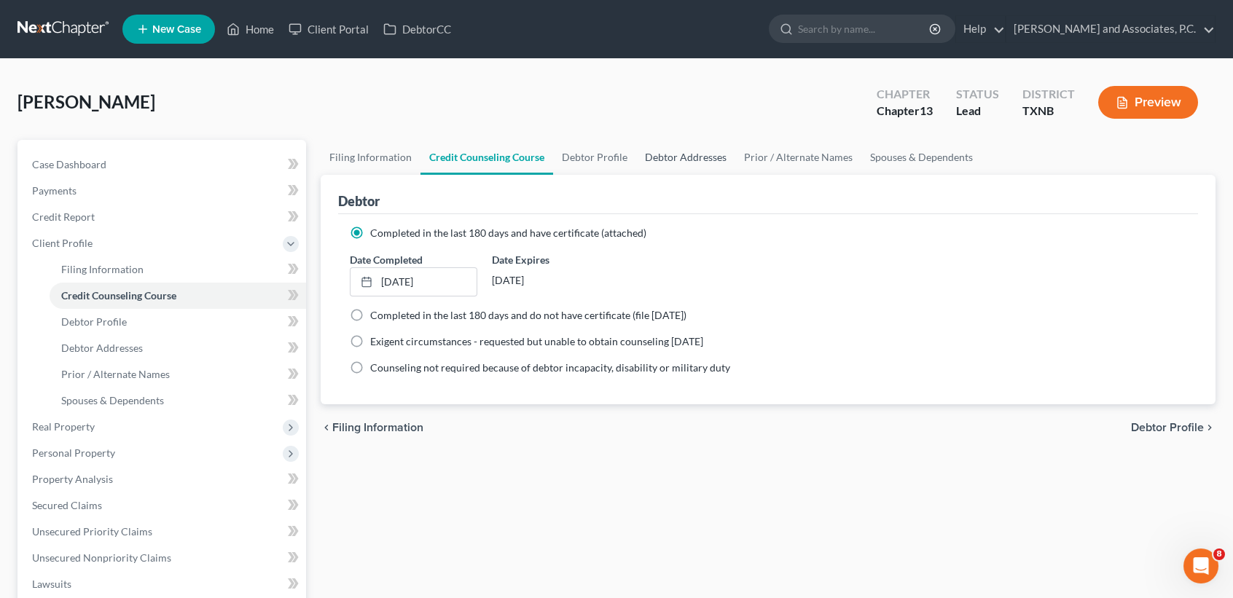
drag, startPoint x: 663, startPoint y: 160, endPoint x: 643, endPoint y: 161, distance: 19.7
click at [661, 160] on link "Debtor Addresses" at bounding box center [685, 157] width 99 height 35
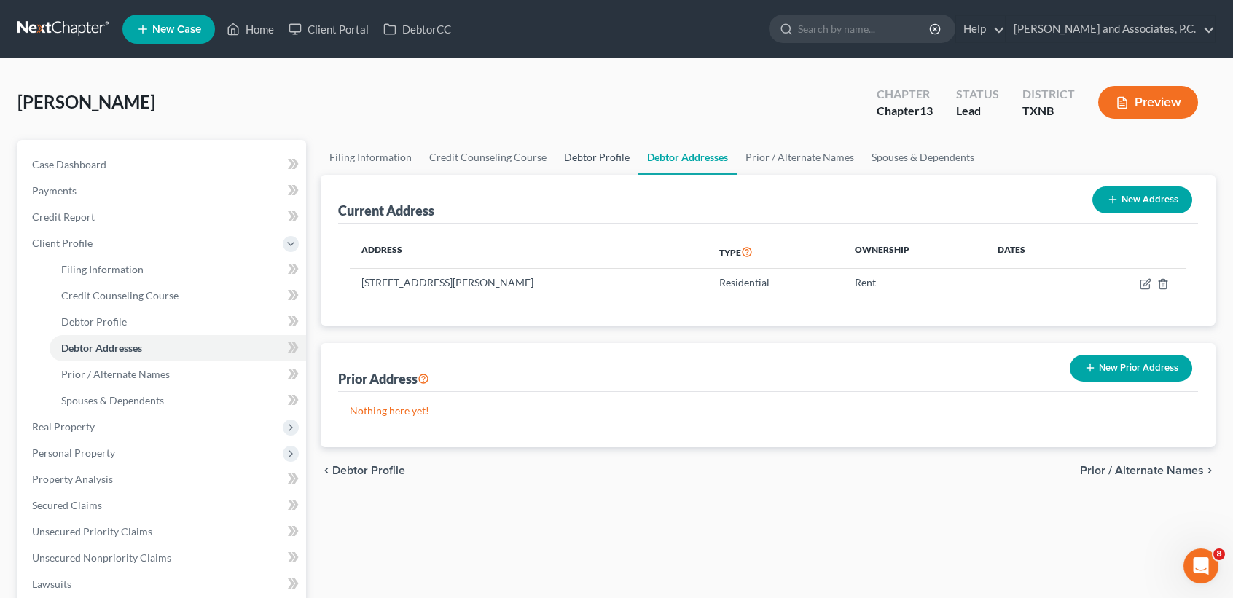
click at [584, 154] on link "Debtor Profile" at bounding box center [596, 157] width 83 height 35
select select "1"
select select "4"
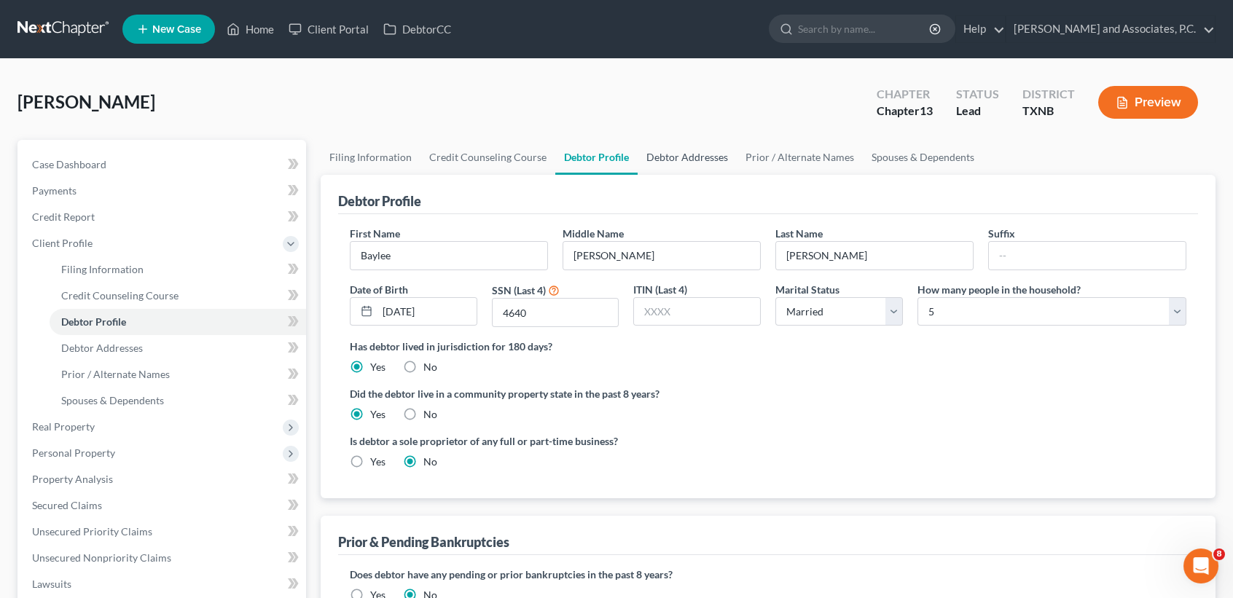
click at [708, 152] on link "Debtor Addresses" at bounding box center [687, 157] width 99 height 35
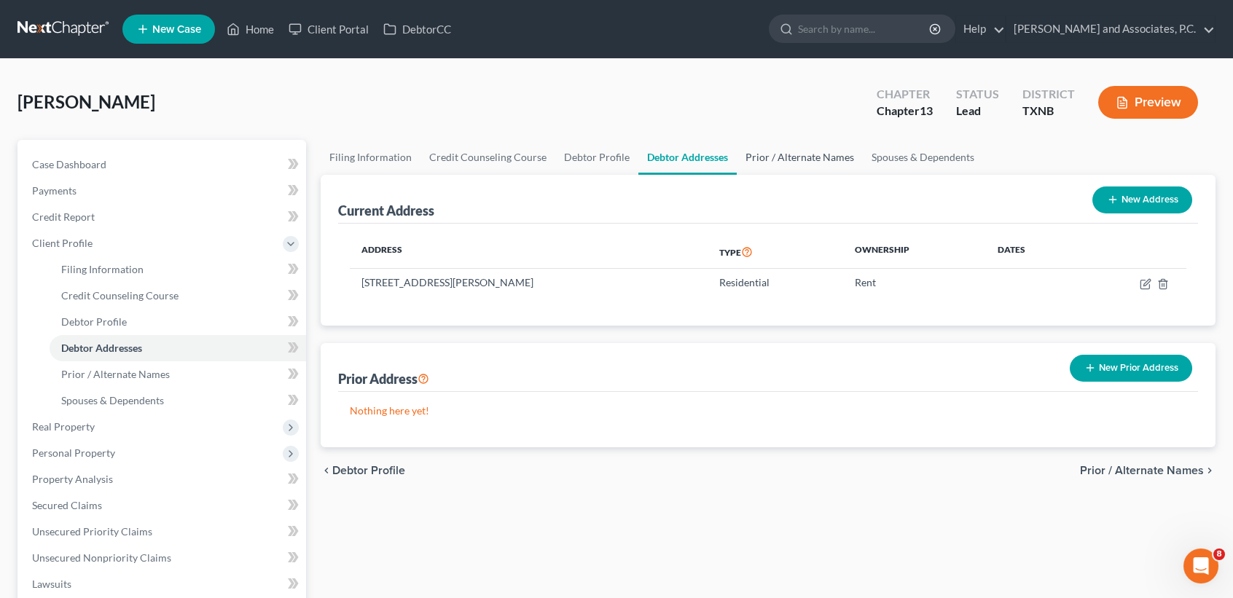
click at [769, 157] on link "Prior / Alternate Names" at bounding box center [800, 157] width 126 height 35
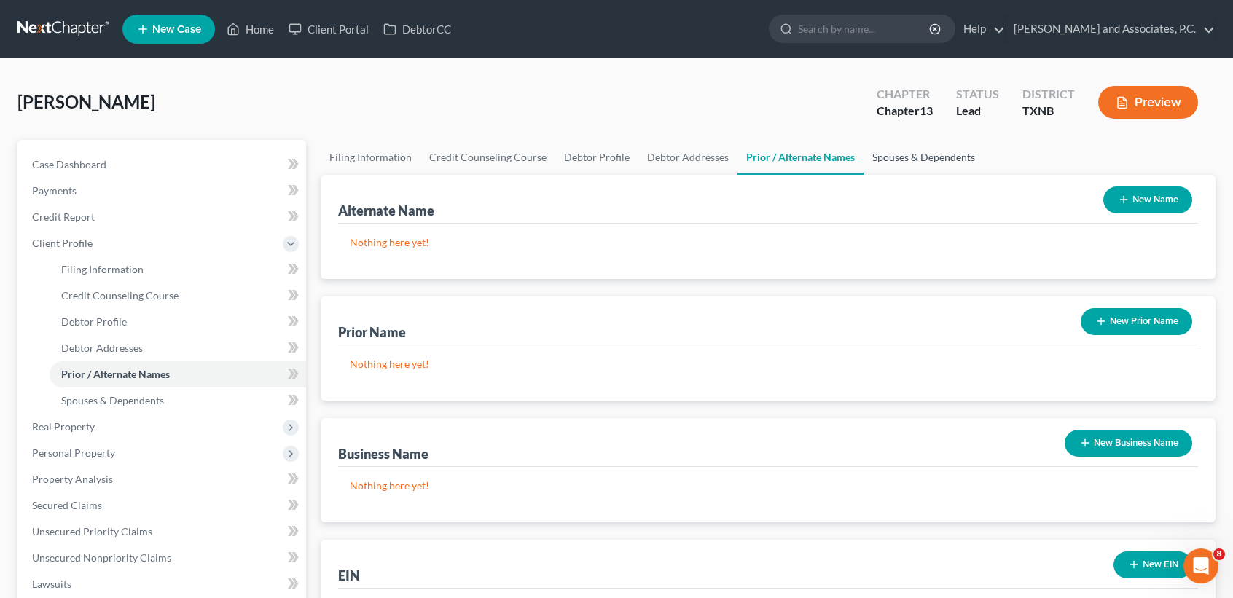
click at [893, 154] on link "Spouses & Dependents" at bounding box center [923, 157] width 120 height 35
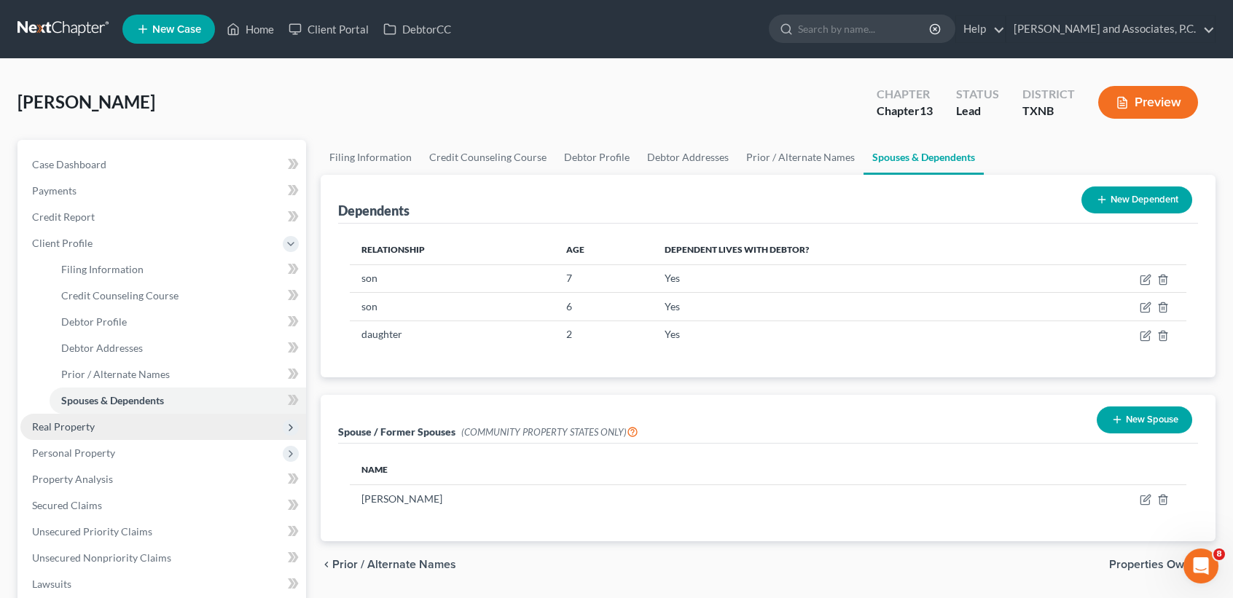
click at [145, 428] on span "Real Property" at bounding box center [163, 427] width 286 height 26
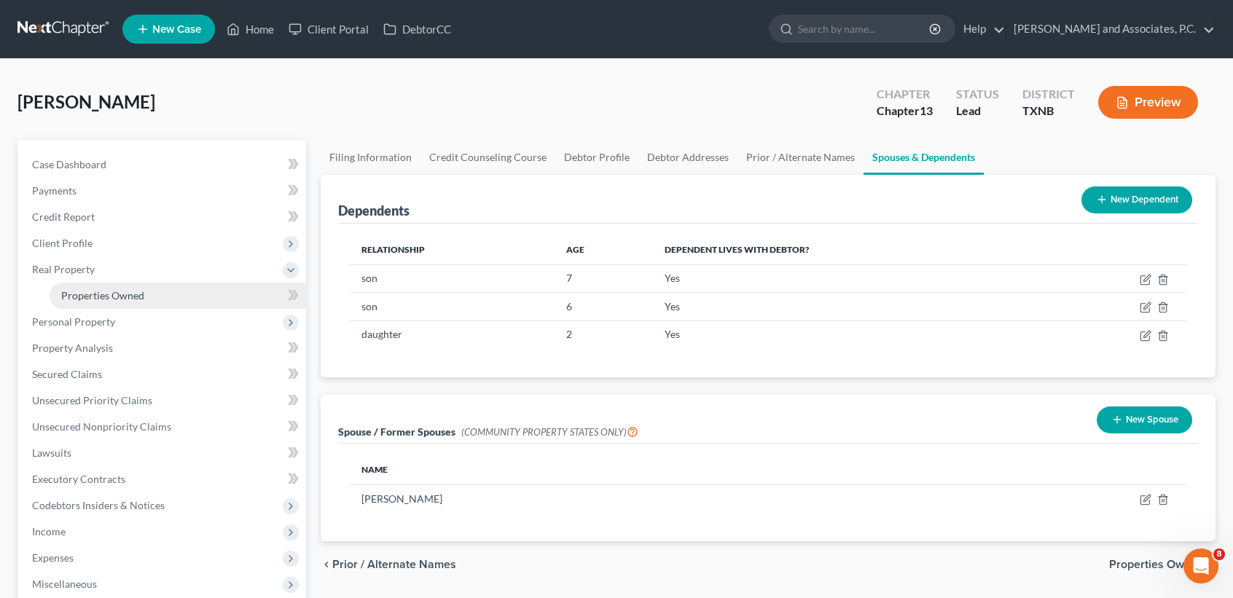
click at [200, 293] on link "Properties Owned" at bounding box center [178, 296] width 256 height 26
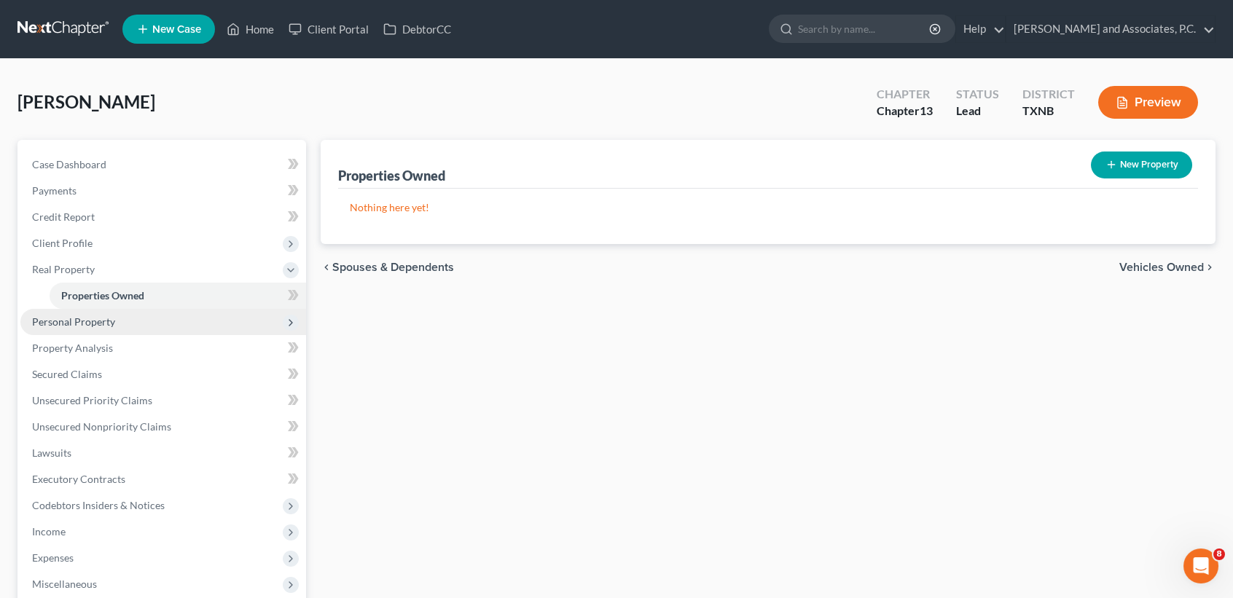
click at [148, 321] on span "Personal Property" at bounding box center [163, 322] width 286 height 26
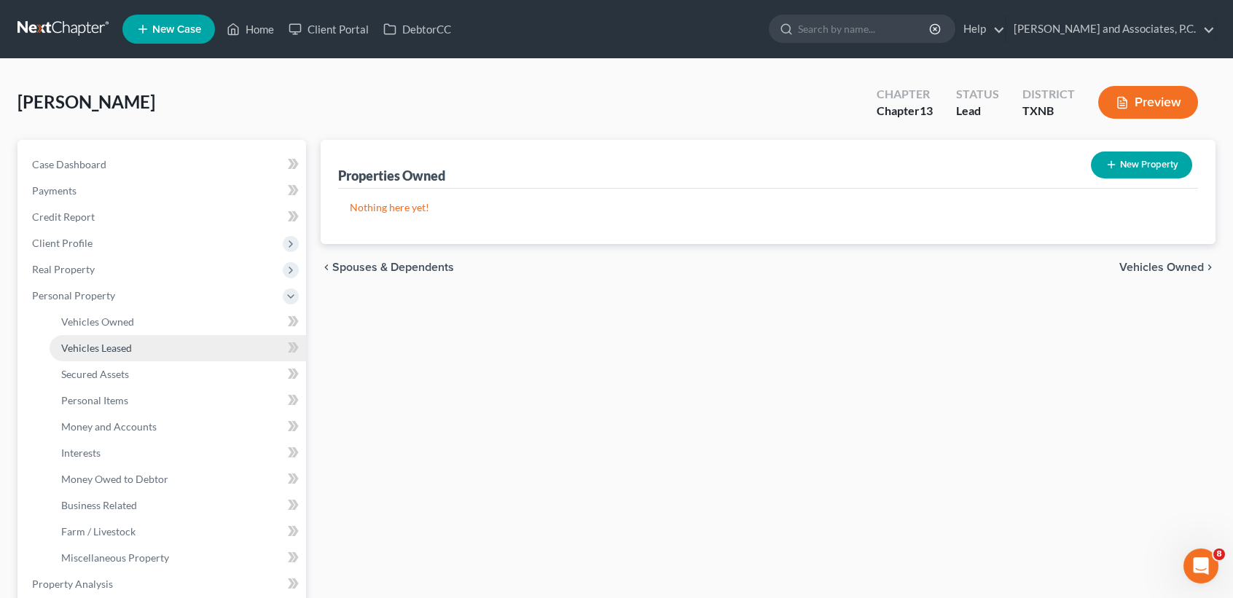
click at [122, 350] on span "Vehicles Leased" at bounding box center [96, 348] width 71 height 12
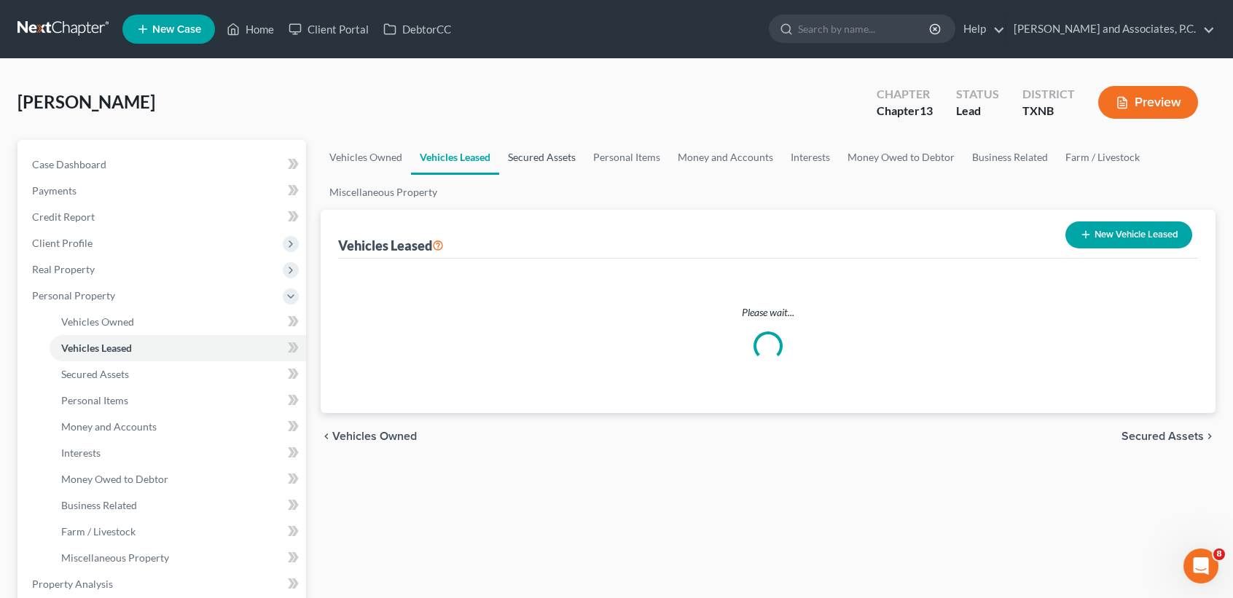
click at [549, 160] on link "Secured Assets" at bounding box center [541, 157] width 85 height 35
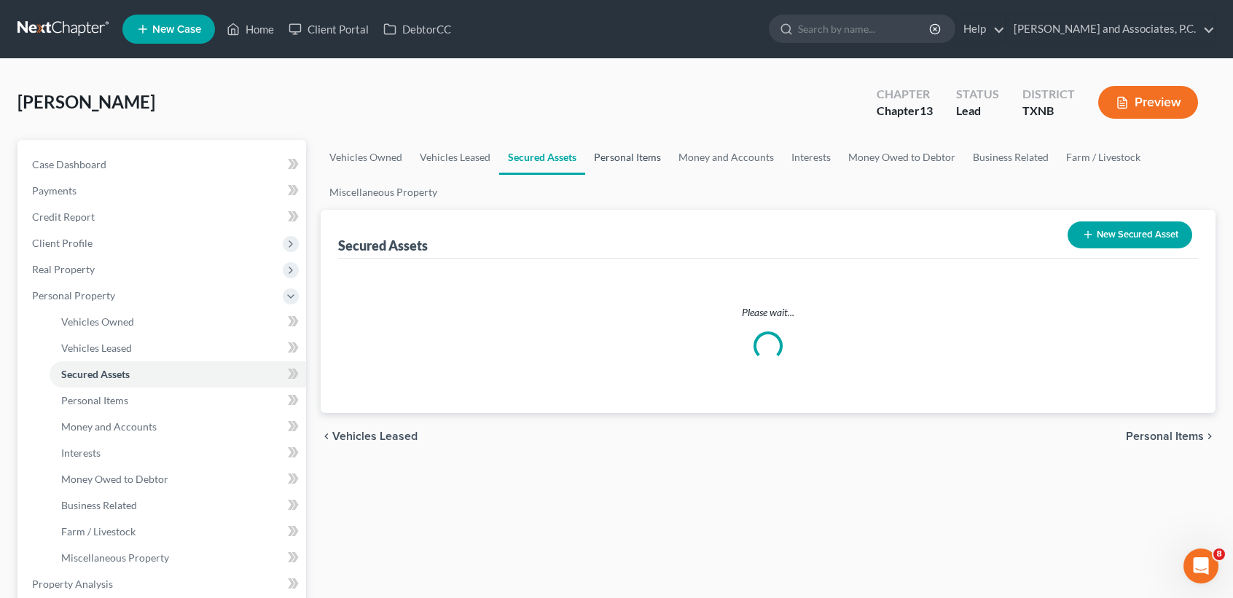
click at [647, 149] on link "Personal Items" at bounding box center [627, 157] width 85 height 35
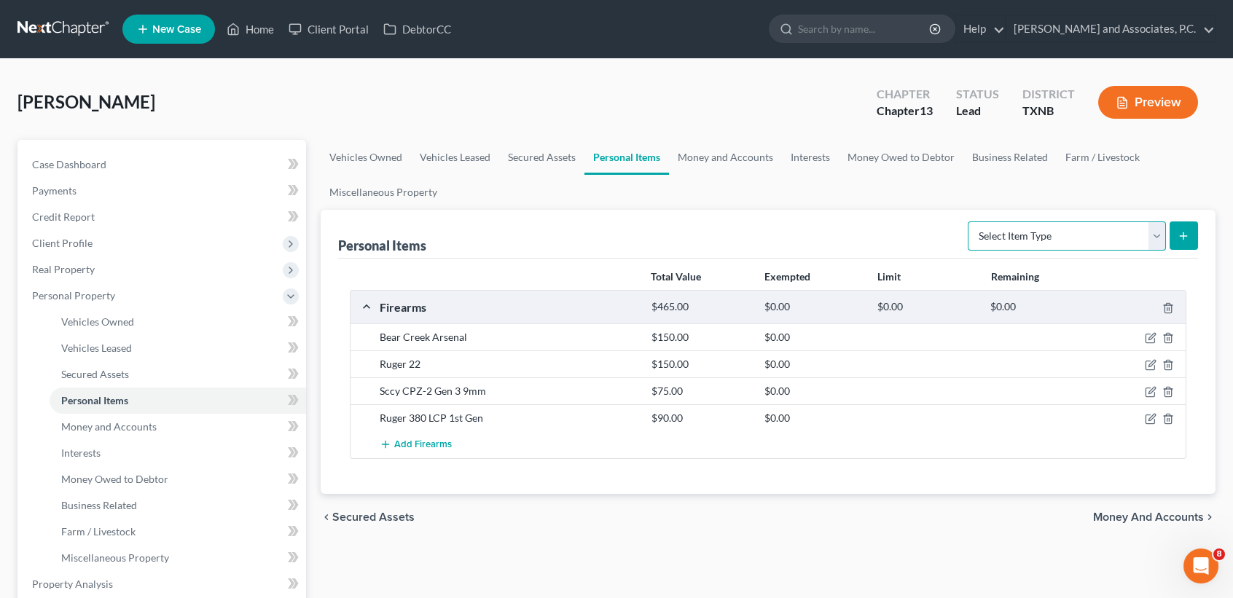
drag, startPoint x: 1078, startPoint y: 238, endPoint x: 1061, endPoint y: 250, distance: 20.4
click at [1078, 238] on select "Select Item Type Clothing (A/B: 11) Collectibles Of Value (A/B: 8) Electronics …" at bounding box center [1067, 236] width 198 height 29
select select "clothing"
click at [970, 222] on select "Select Item Type Clothing (A/B: 11) Collectibles Of Value (A/B: 8) Electronics …" at bounding box center [1067, 236] width 198 height 29
click at [1184, 235] on icon "submit" at bounding box center [1184, 236] width 12 height 12
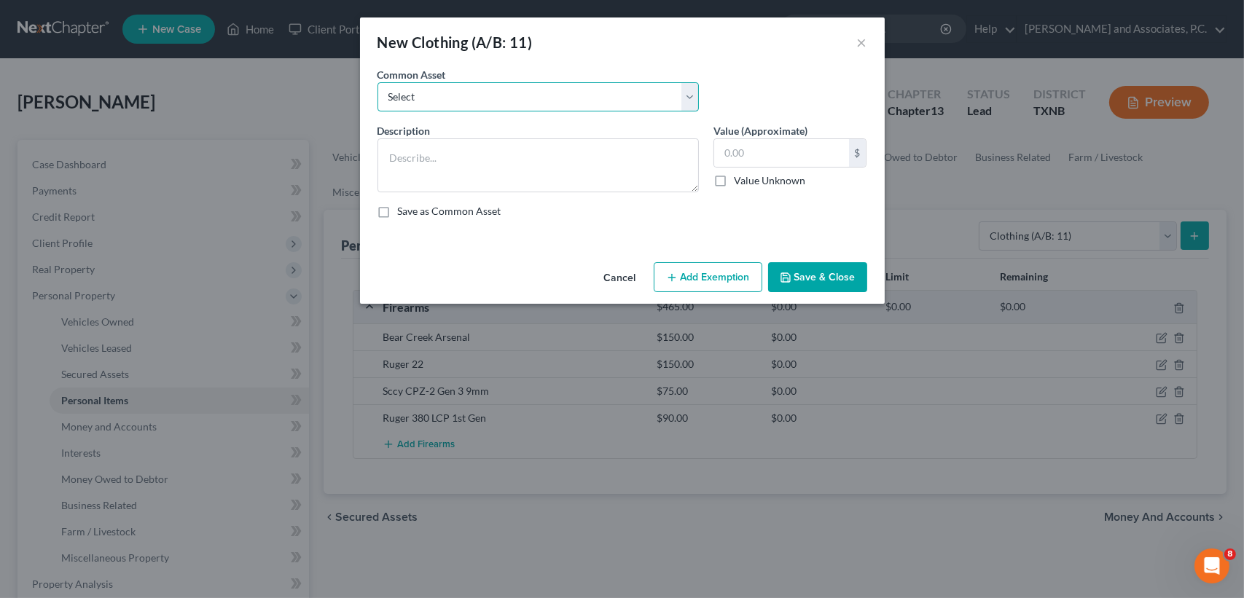
click at [552, 95] on select "Select personal clothing personal clothing personal clothing" at bounding box center [537, 96] width 321 height 29
select select "0"
click at [377, 82] on select "Select personal clothing personal clothing personal clothing" at bounding box center [537, 96] width 321 height 29
type textarea "personal clothing"
type input "200.00"
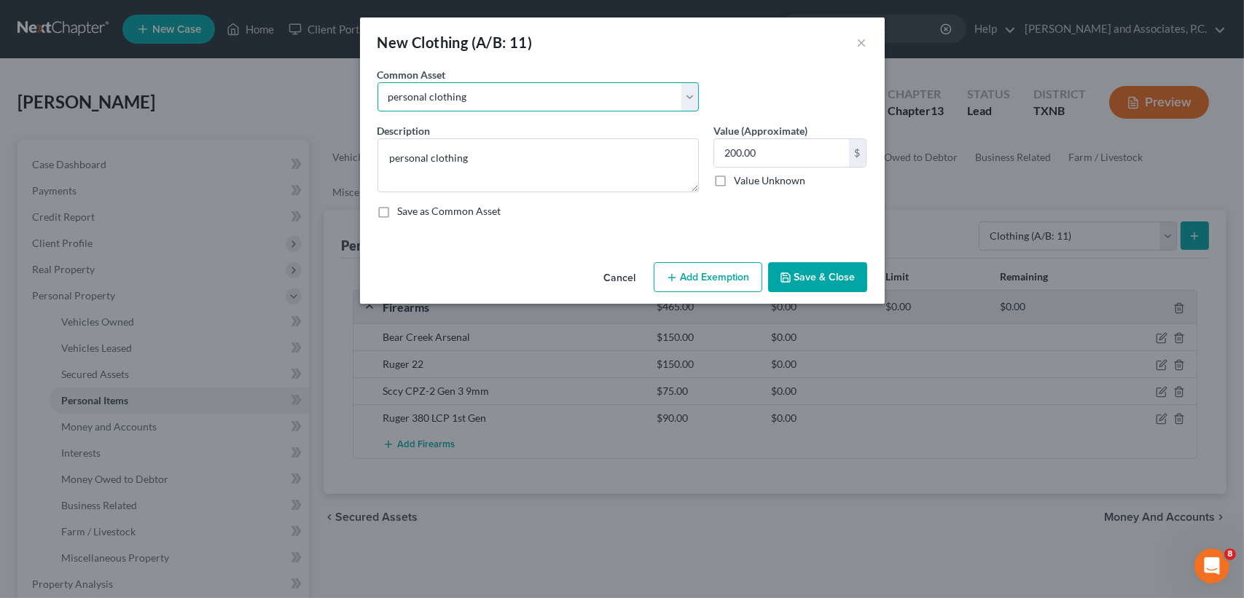
drag, startPoint x: 519, startPoint y: 93, endPoint x: 514, endPoint y: 106, distance: 13.8
click at [519, 93] on select "Select personal clothing personal clothing personal clothing" at bounding box center [537, 96] width 321 height 29
select select "1"
click at [377, 82] on select "Select personal clothing personal clothing personal clothing" at bounding box center [537, 96] width 321 height 29
type input "500.00"
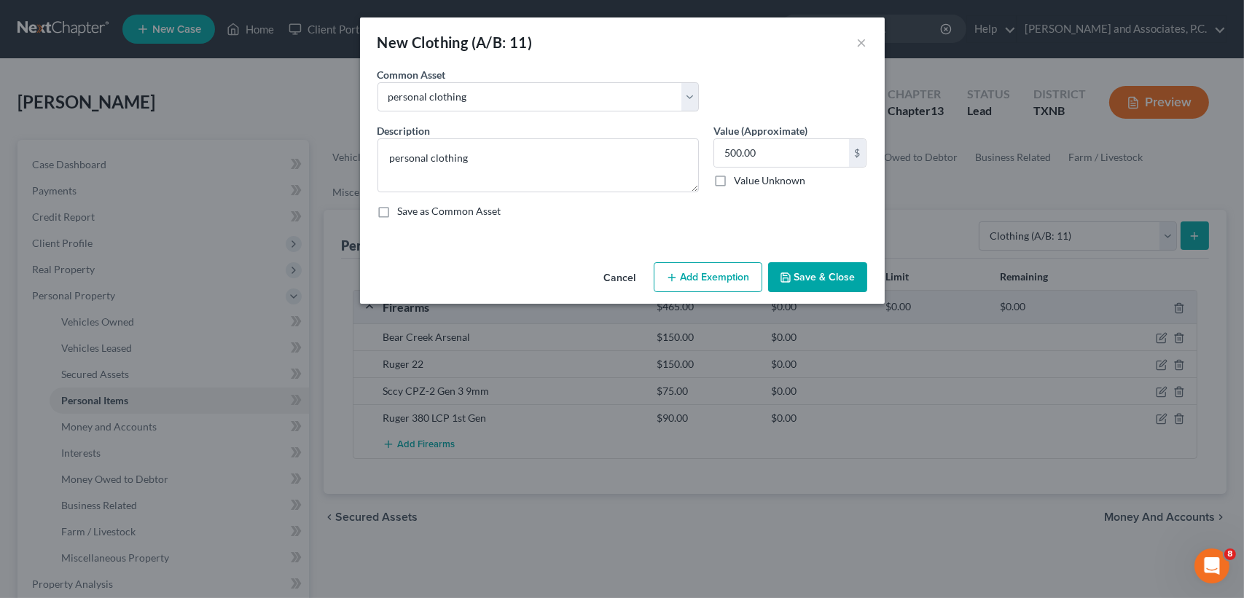
click at [815, 286] on button "Save & Close" at bounding box center [817, 277] width 99 height 31
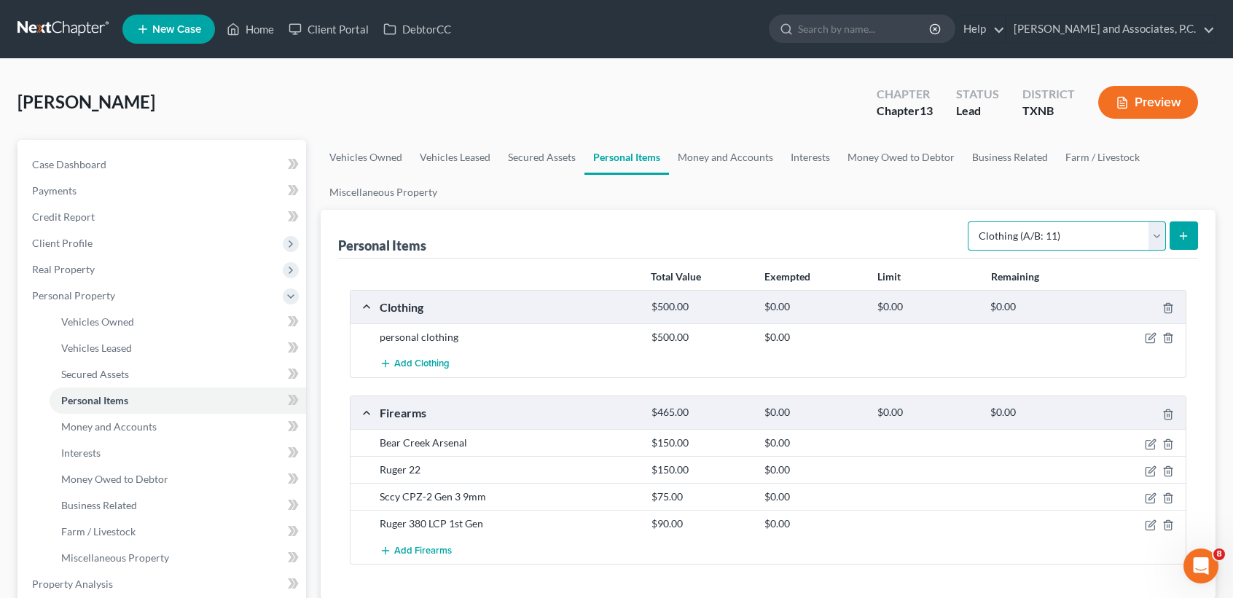
click at [1070, 231] on select "Select Item Type Clothing (A/B: 11) Collectibles Of Value (A/B: 8) Electronics …" at bounding box center [1067, 236] width 198 height 29
select select "household_goods"
click at [970, 222] on select "Select Item Type Clothing (A/B: 11) Collectibles Of Value (A/B: 8) Electronics …" at bounding box center [1067, 236] width 198 height 29
click at [1182, 246] on button "submit" at bounding box center [1183, 236] width 28 height 28
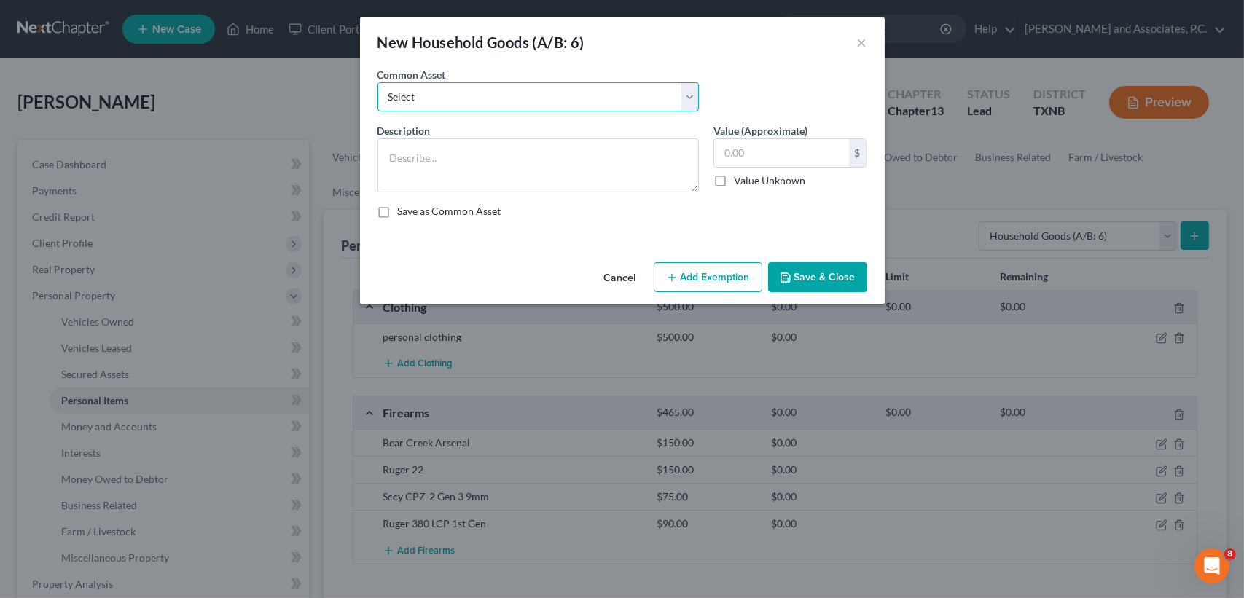
click at [554, 90] on select "Select household goods & furnishings household goods & furnishings" at bounding box center [537, 96] width 321 height 29
select select "1"
click at [377, 82] on select "Select household goods & furnishings household goods & furnishings" at bounding box center [537, 96] width 321 height 29
type textarea "household goods & furnishings"
type input "2,500.00"
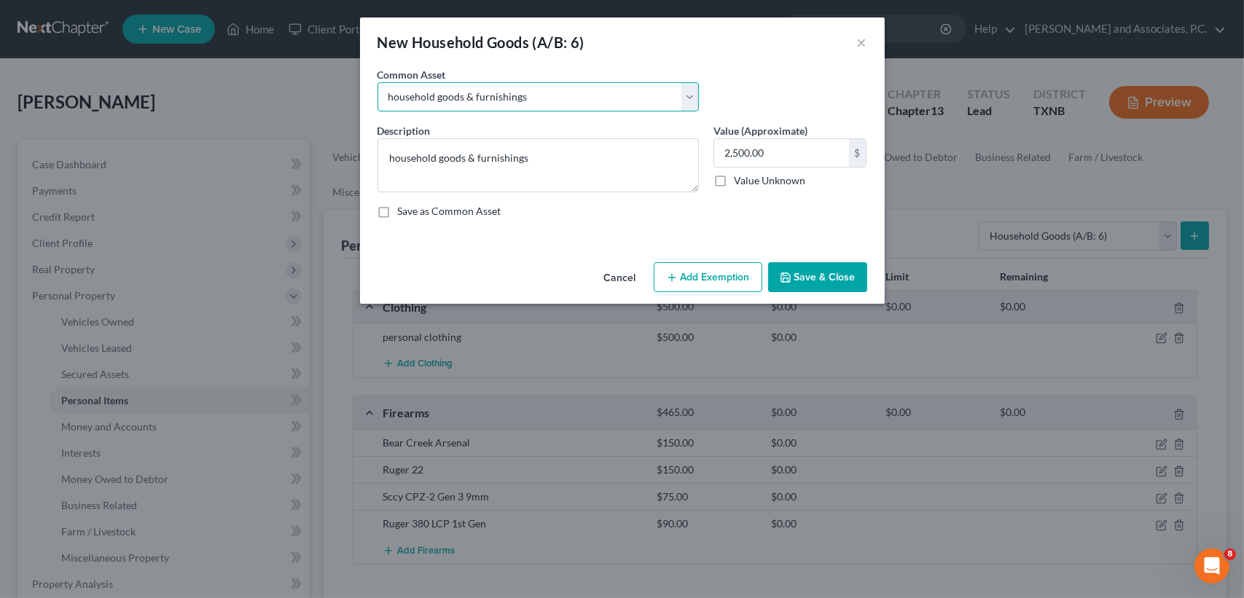
click at [538, 100] on select "Select household goods & furnishings household goods & furnishings" at bounding box center [537, 96] width 321 height 29
select select "0"
click at [377, 82] on select "Select household goods & furnishings household goods & furnishings" at bounding box center [537, 96] width 321 height 29
type input "4,000.00"
click at [798, 276] on button "Save & Close" at bounding box center [817, 277] width 99 height 31
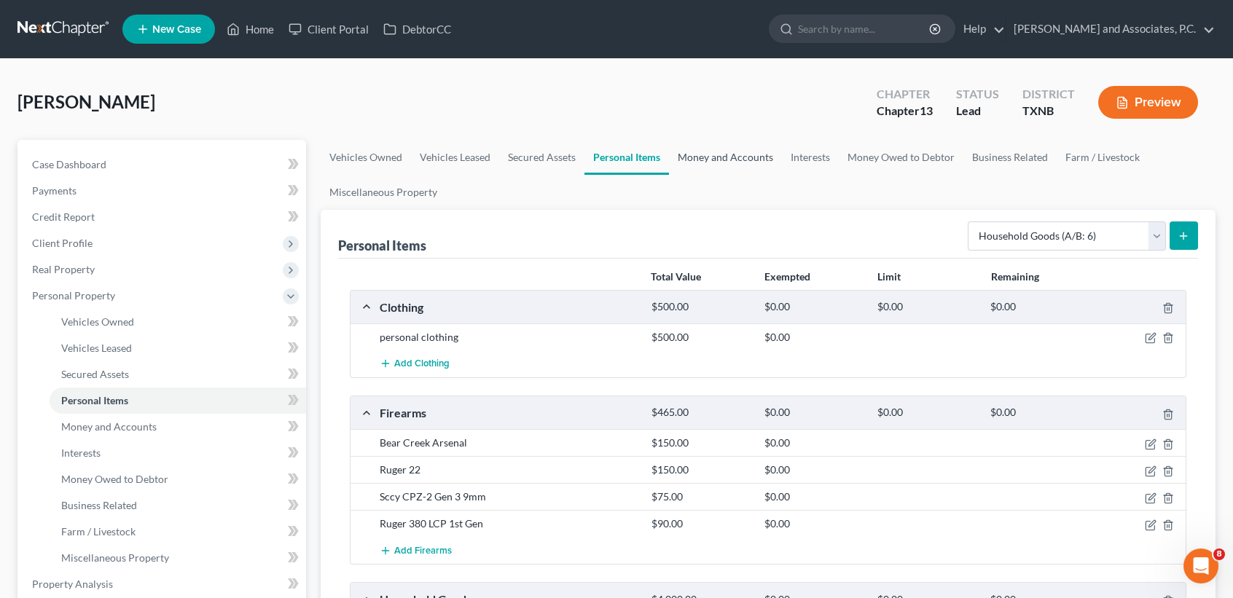
click at [700, 155] on link "Money and Accounts" at bounding box center [725, 157] width 113 height 35
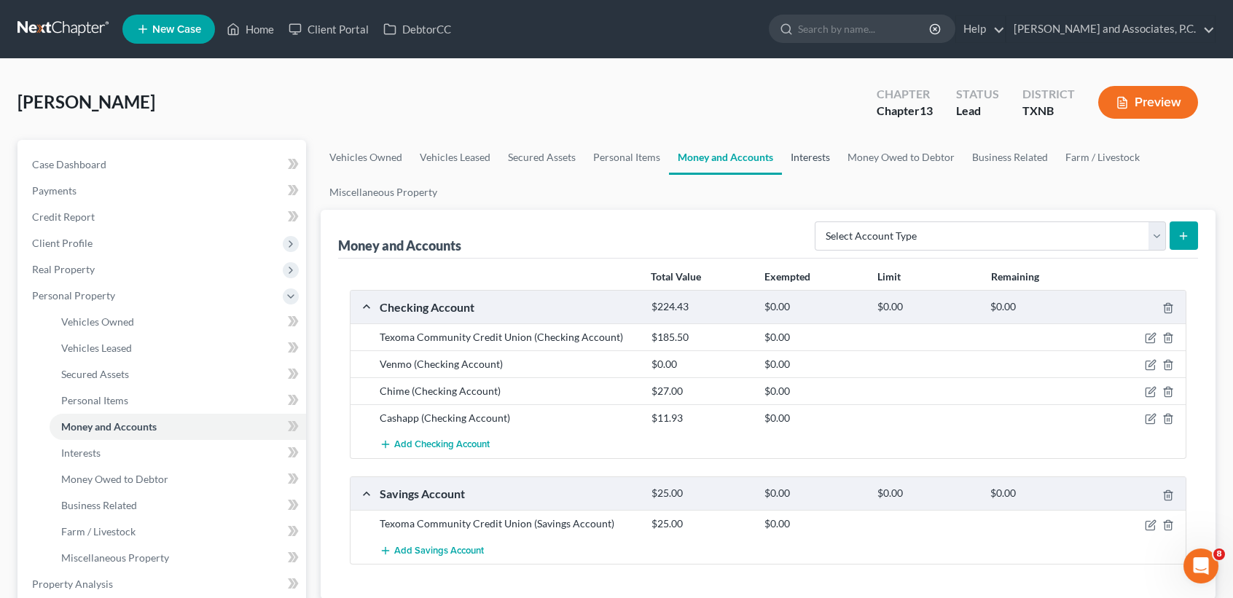
click at [813, 158] on link "Interests" at bounding box center [810, 157] width 57 height 35
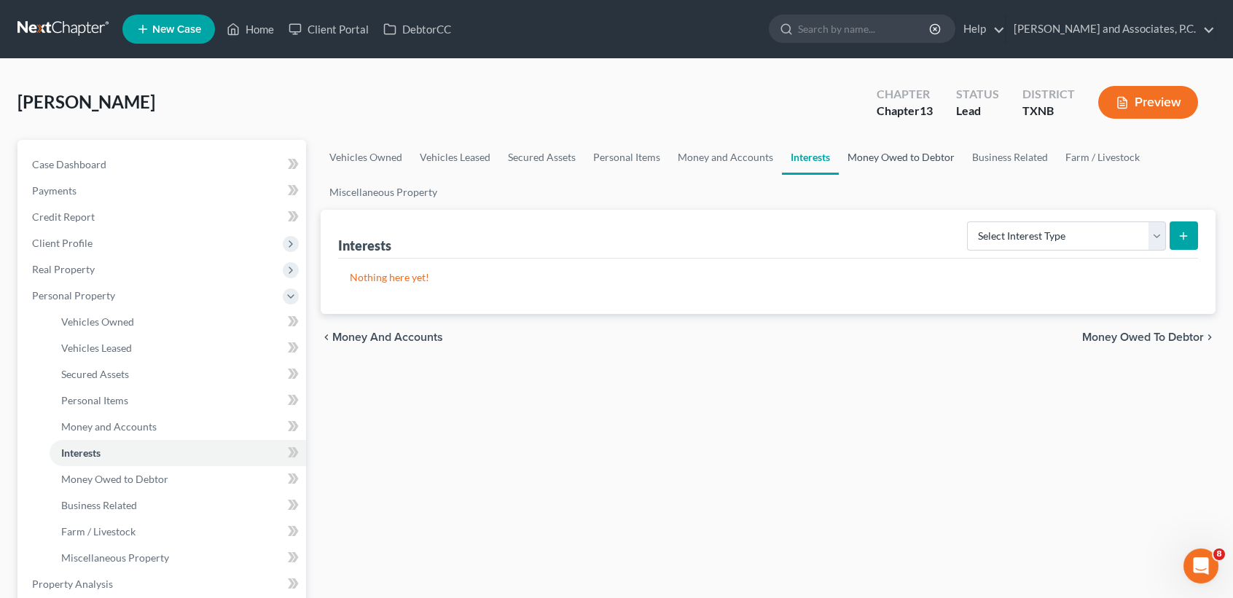
click at [861, 157] on link "Money Owed to Debtor" at bounding box center [901, 157] width 125 height 35
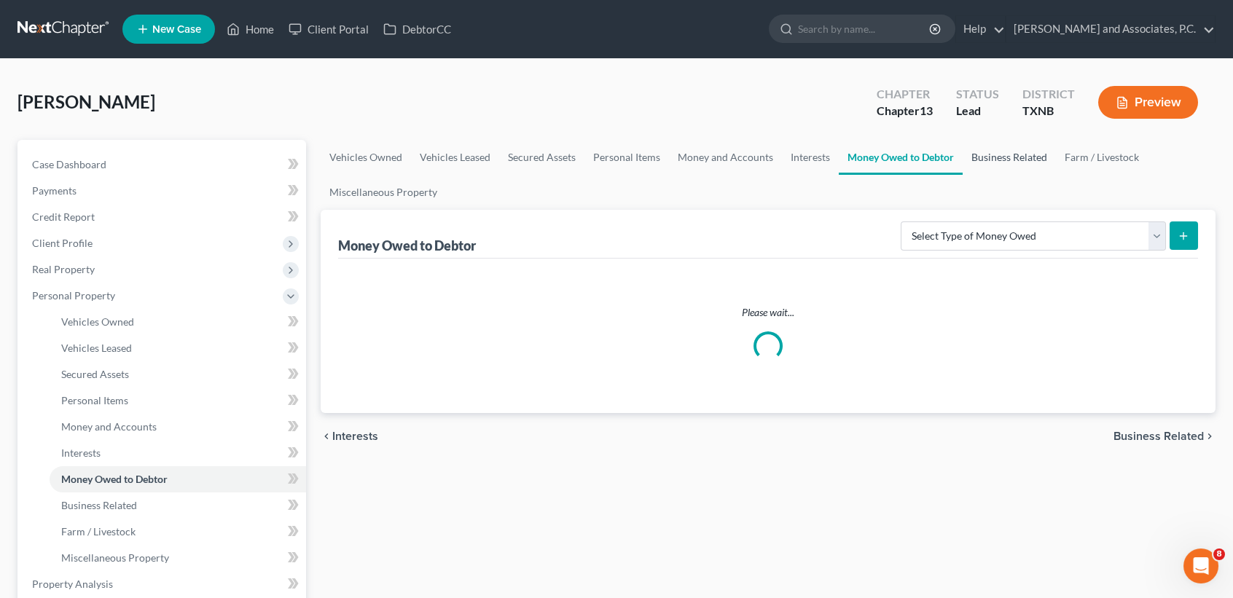
click at [1003, 165] on link "Business Related" at bounding box center [1009, 157] width 93 height 35
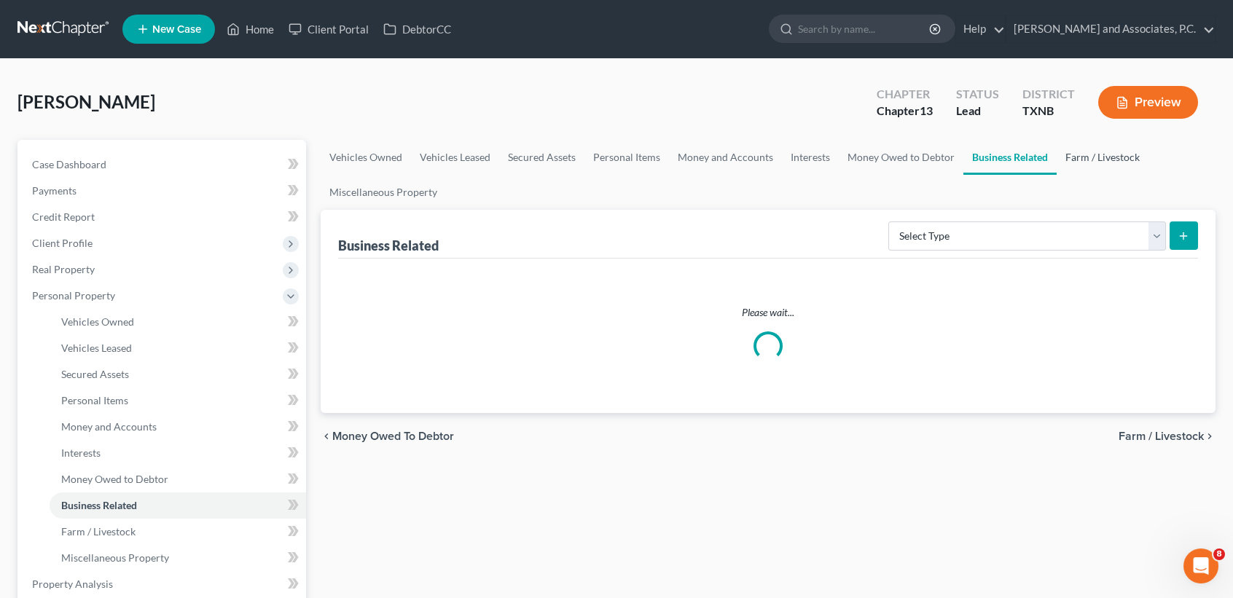
click at [1059, 159] on link "Farm / Livestock" at bounding box center [1103, 157] width 92 height 35
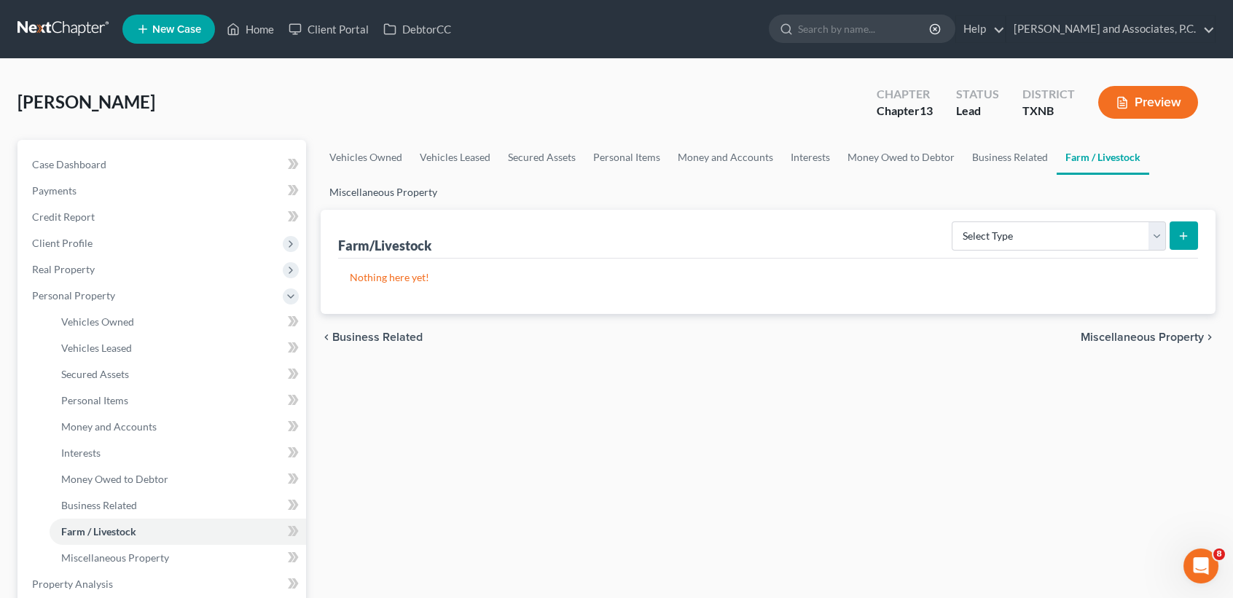
click at [417, 186] on link "Miscellaneous Property" at bounding box center [383, 192] width 125 height 35
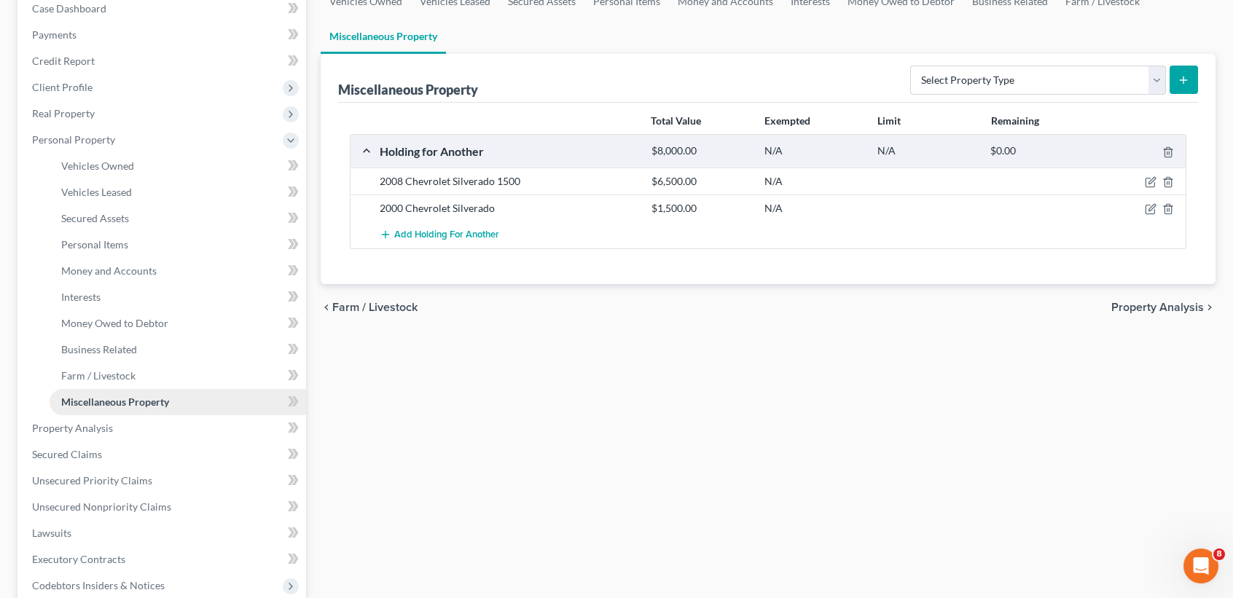
scroll to position [194, 0]
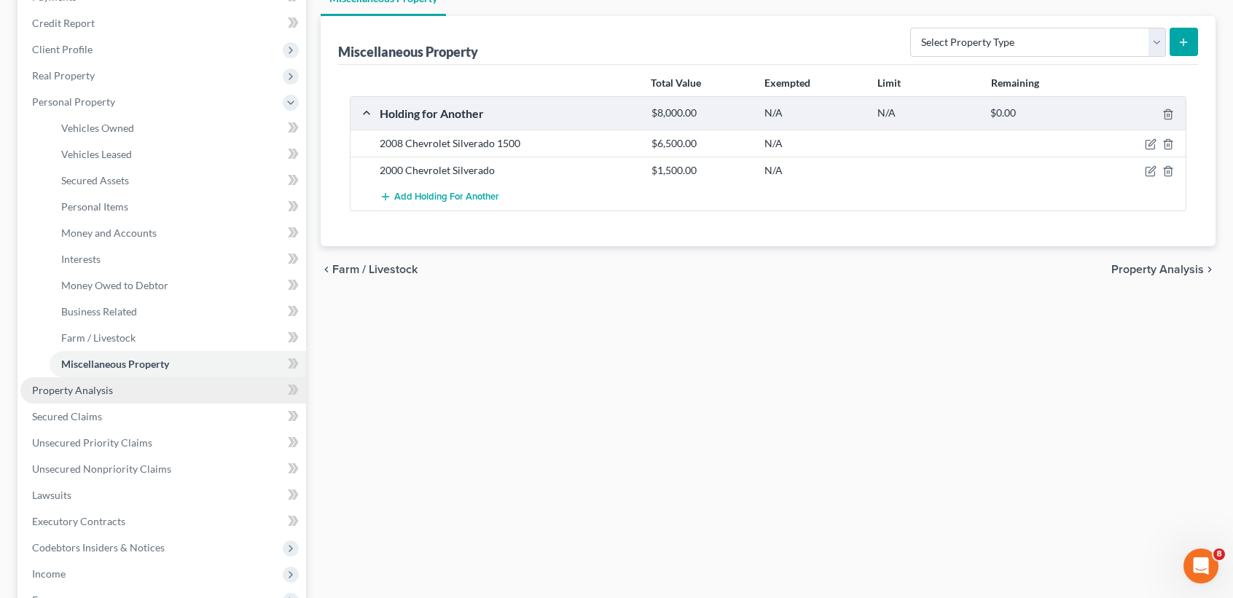
click at [106, 390] on span "Property Analysis" at bounding box center [72, 390] width 81 height 12
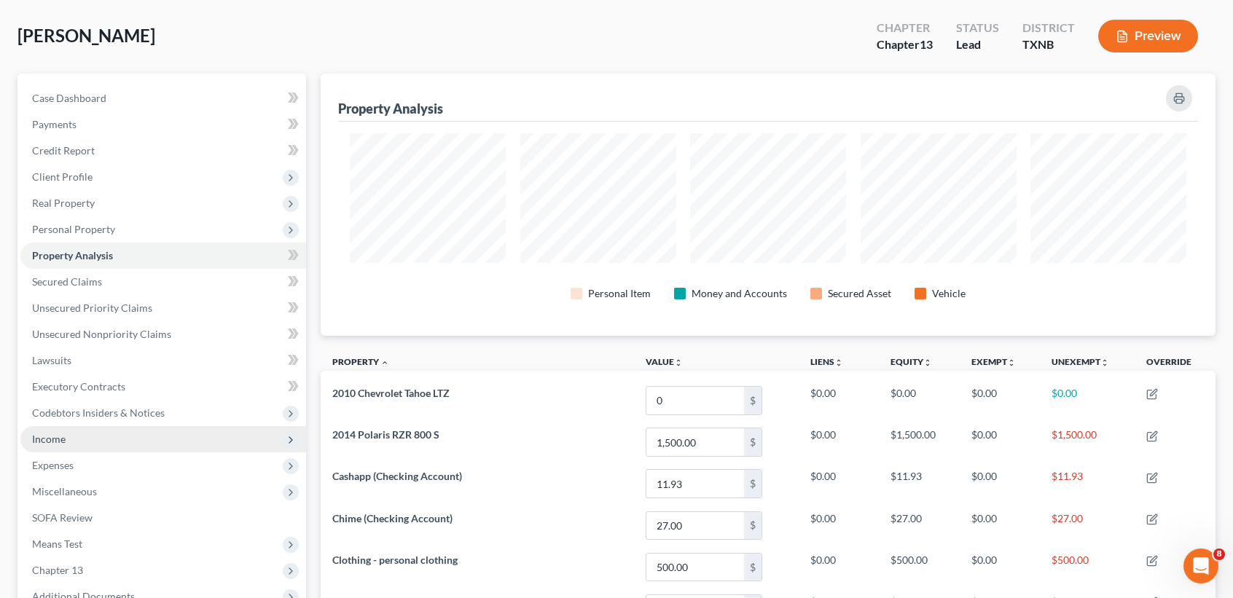
scroll to position [97, 0]
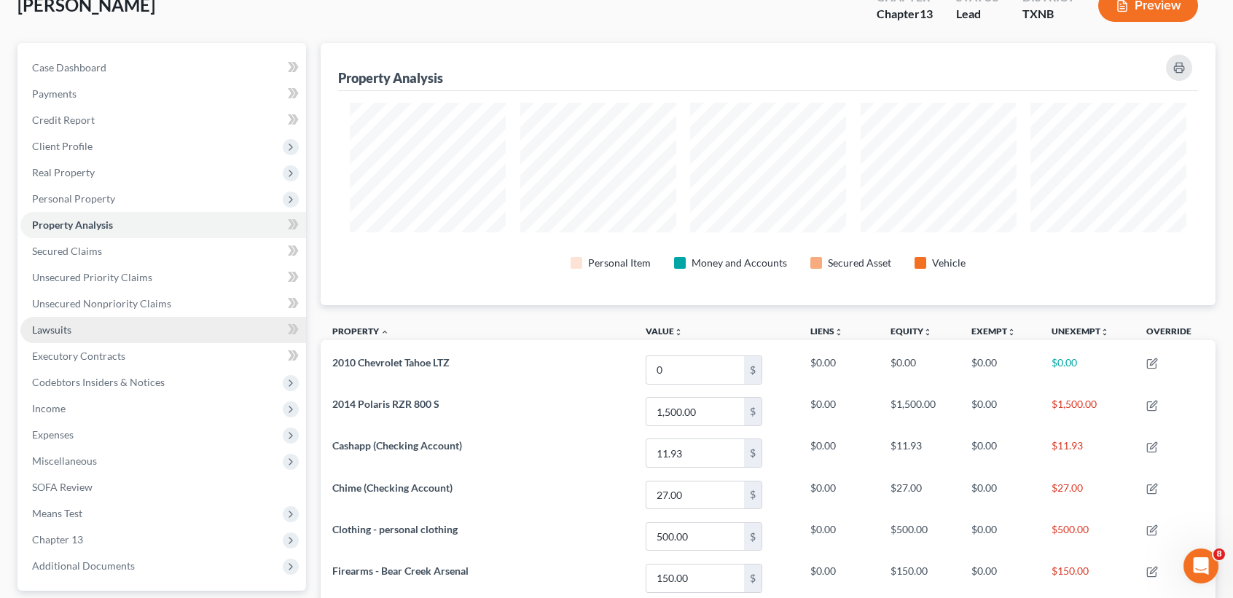
click at [85, 337] on link "Lawsuits" at bounding box center [163, 330] width 286 height 26
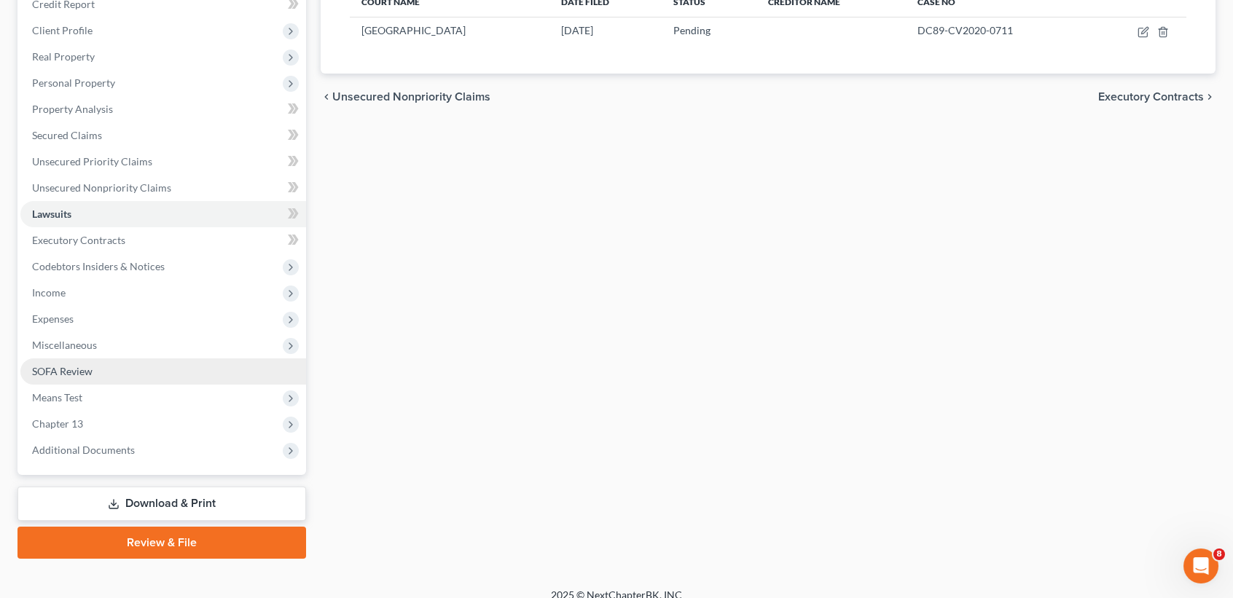
scroll to position [227, 0]
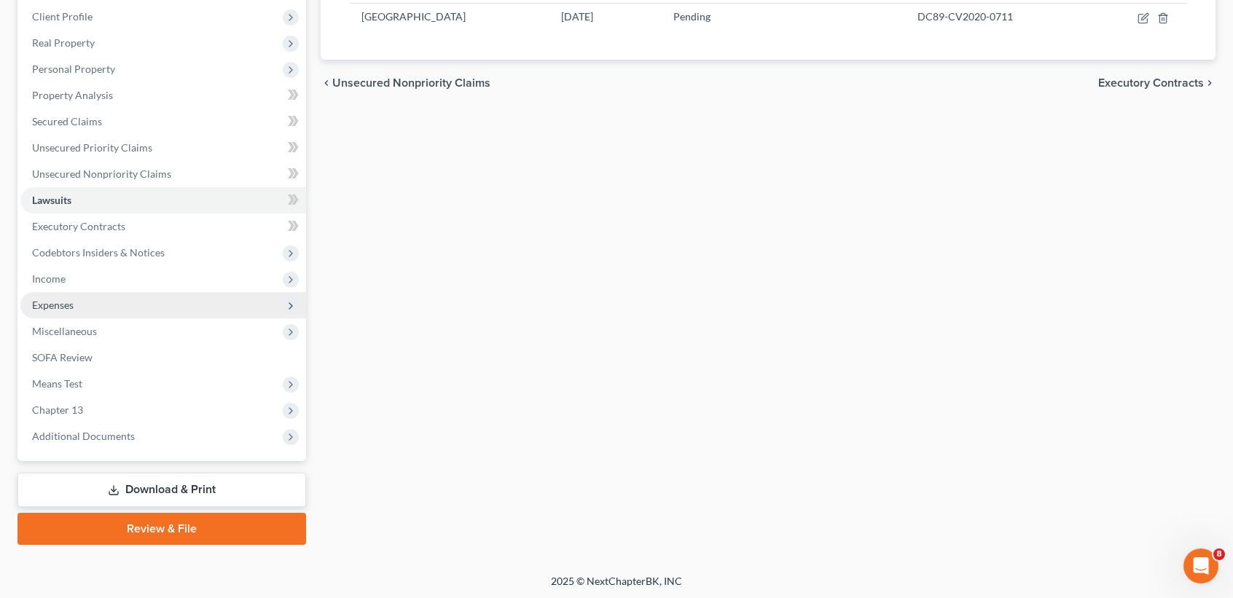
click at [70, 301] on span "Expenses" at bounding box center [53, 305] width 42 height 12
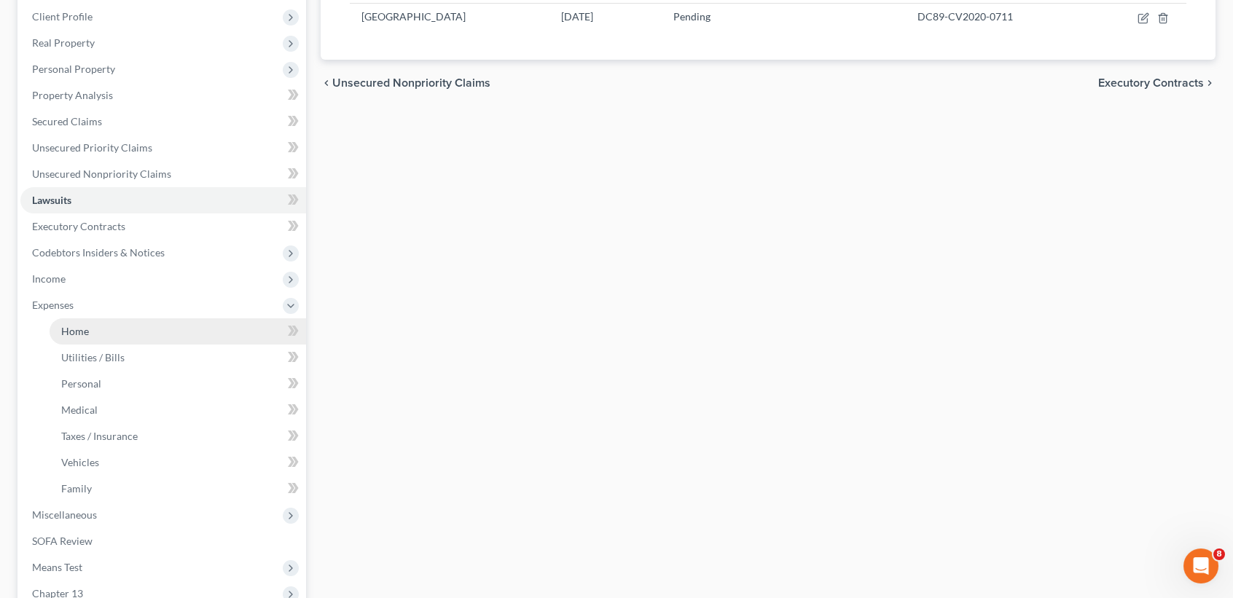
click at [67, 325] on span "Home" at bounding box center [75, 331] width 28 height 12
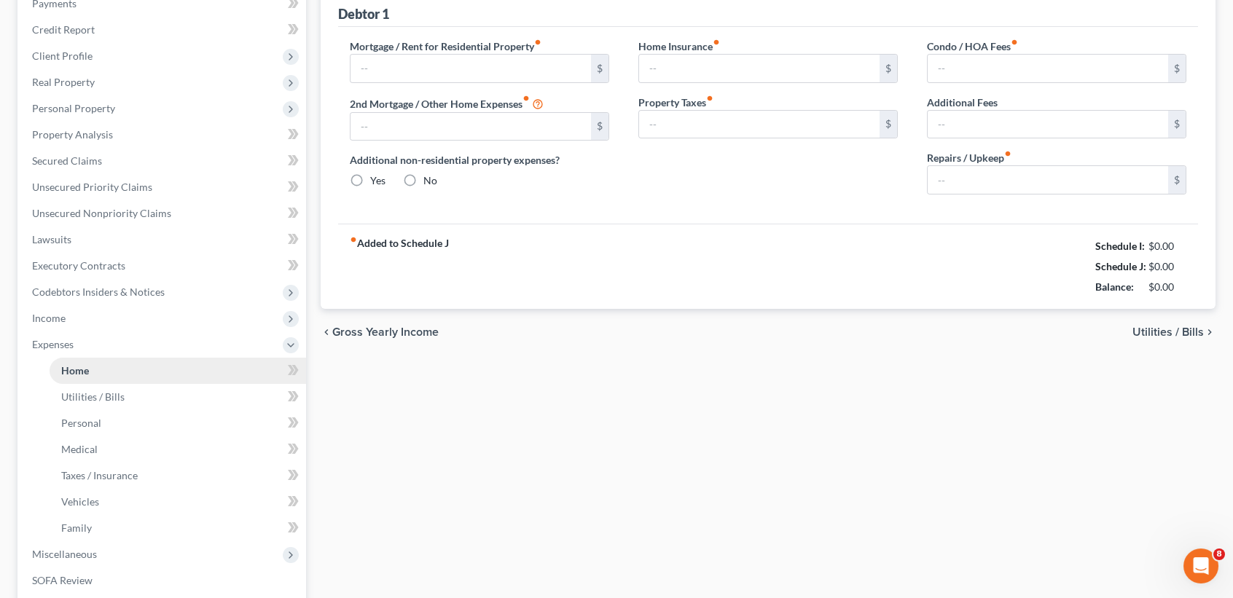
type input "988.00"
type input "0.00"
radio input "true"
type input "26.55"
type input "0.00"
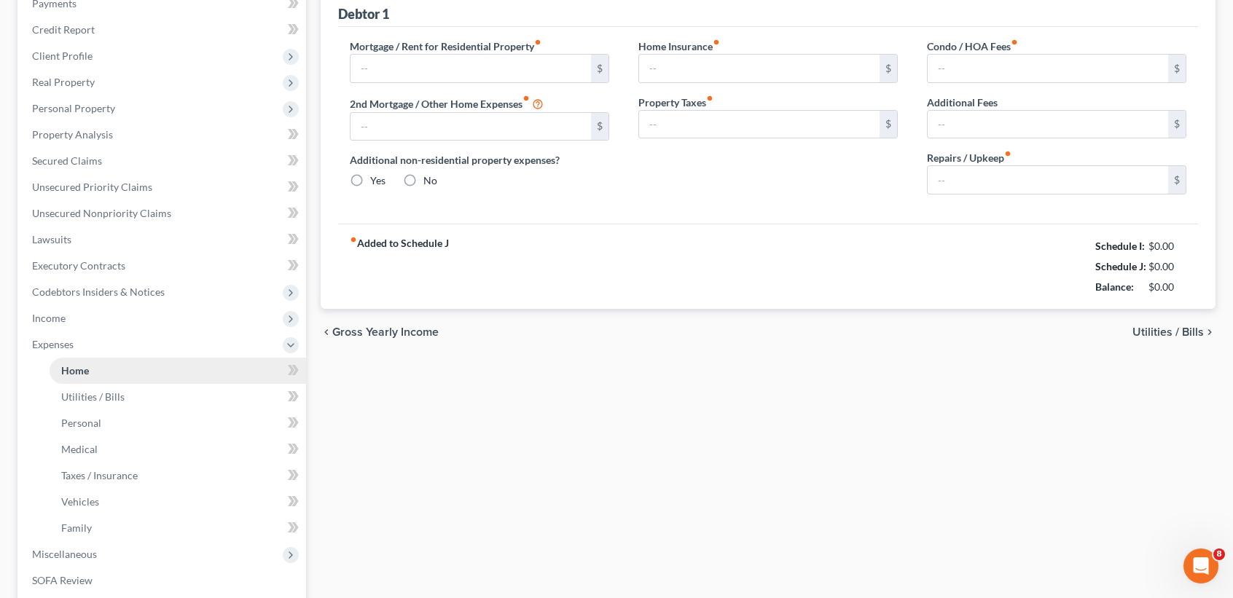
type input "0.00"
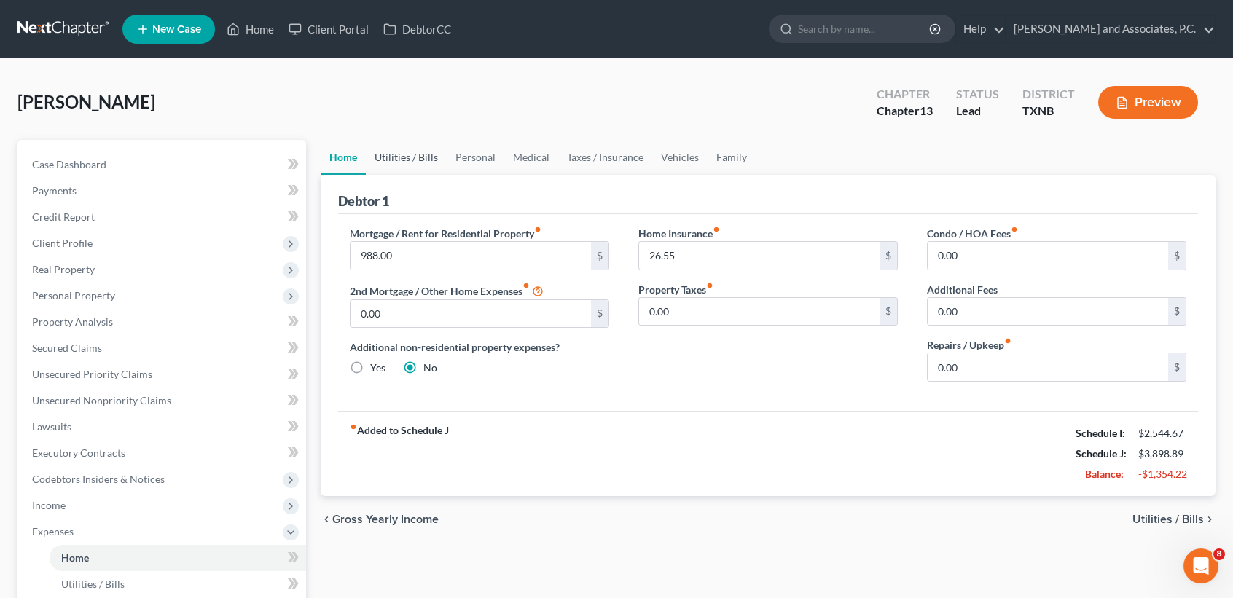
click at [407, 150] on link "Utilities / Bills" at bounding box center [406, 157] width 81 height 35
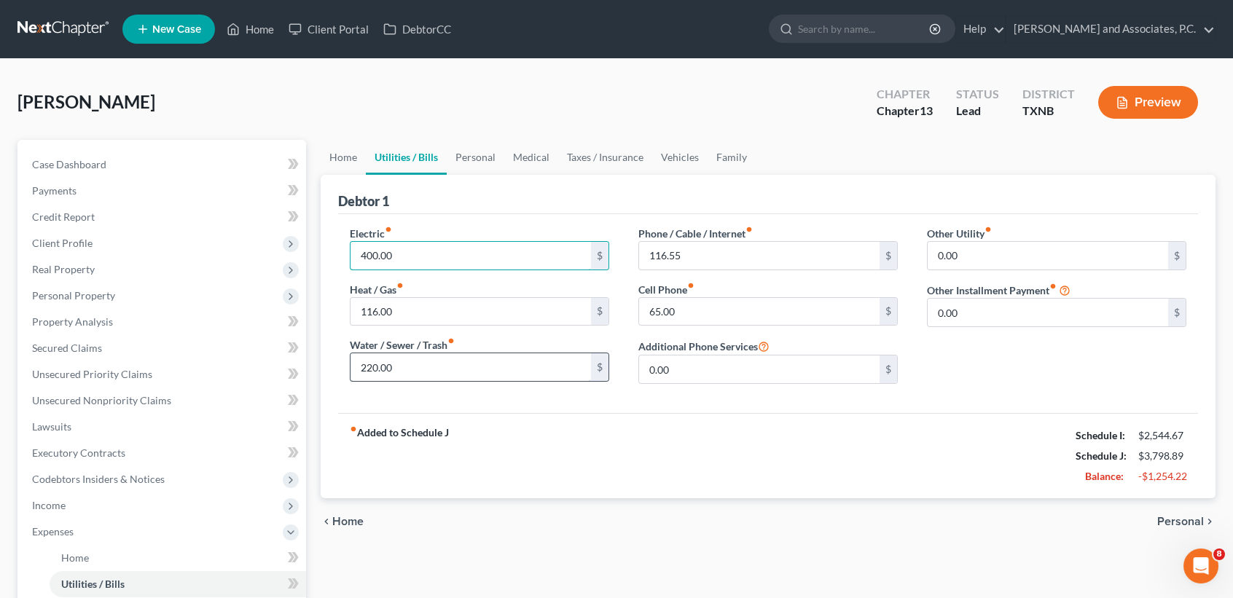
type input "400.00"
click at [528, 356] on input "220.00" at bounding box center [470, 367] width 240 height 28
type input "150.00"
click at [497, 316] on input "116.00" at bounding box center [470, 312] width 240 height 28
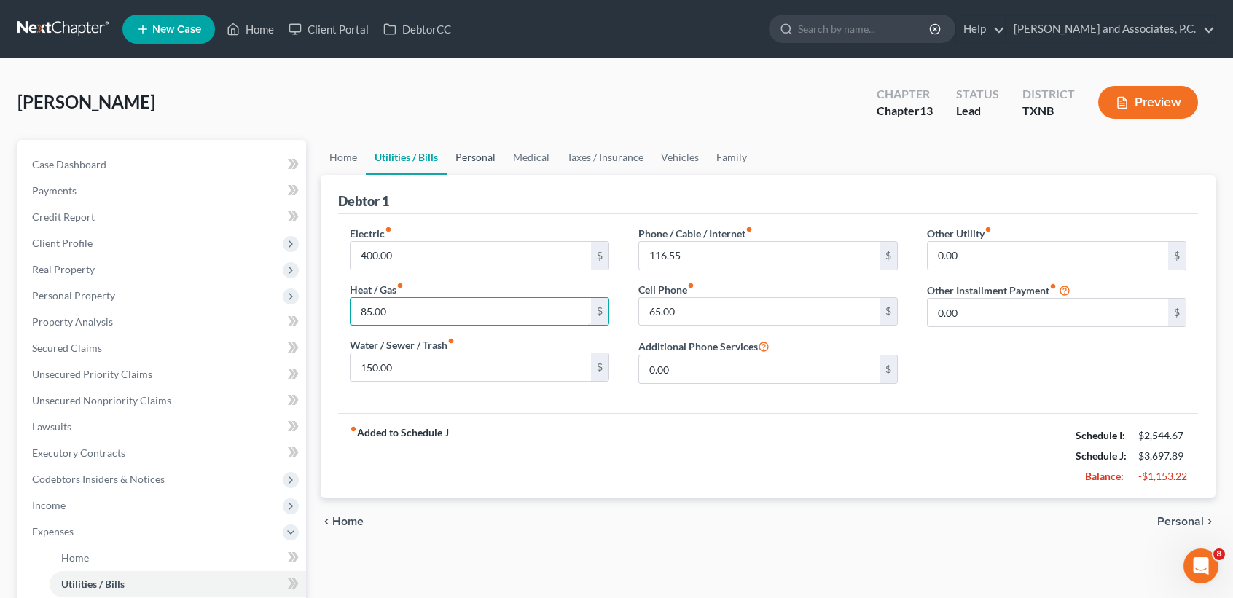
type input "85.00"
click at [477, 162] on link "Personal" at bounding box center [476, 157] width 58 height 35
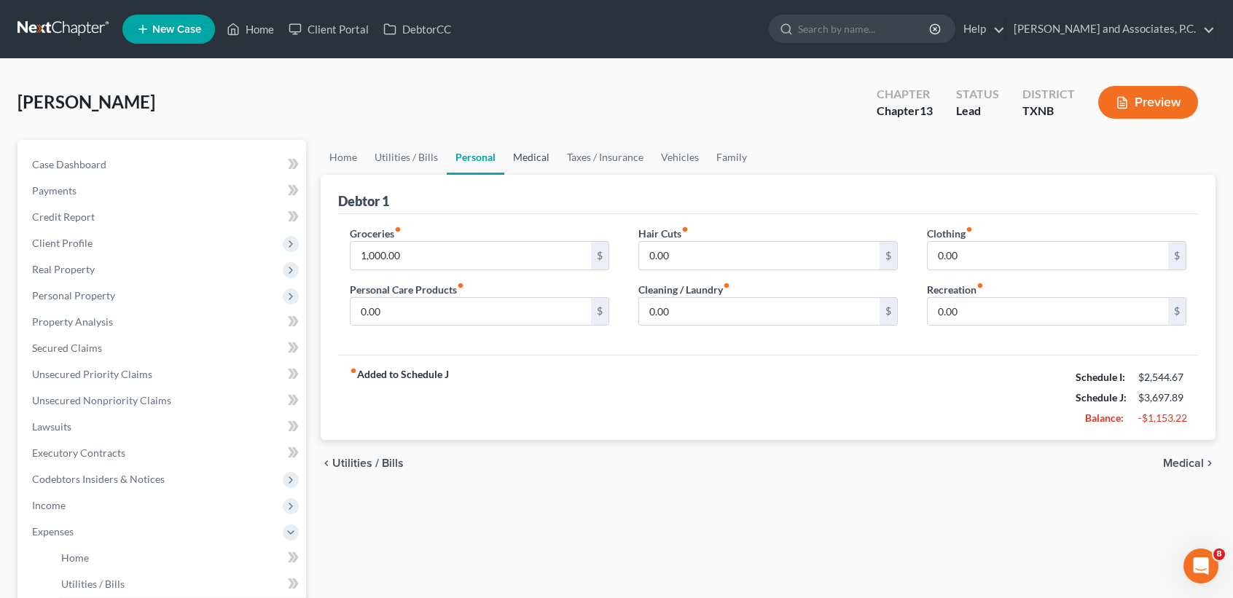
click at [528, 159] on link "Medical" at bounding box center [531, 157] width 54 height 35
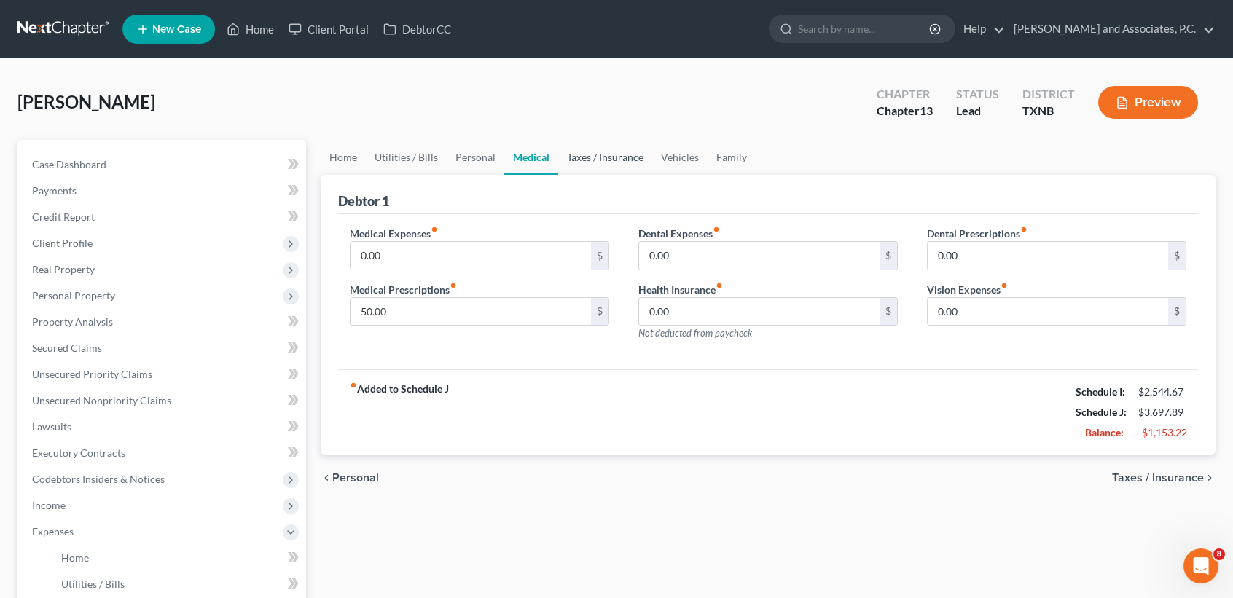
click at [568, 160] on link "Taxes / Insurance" at bounding box center [605, 157] width 94 height 35
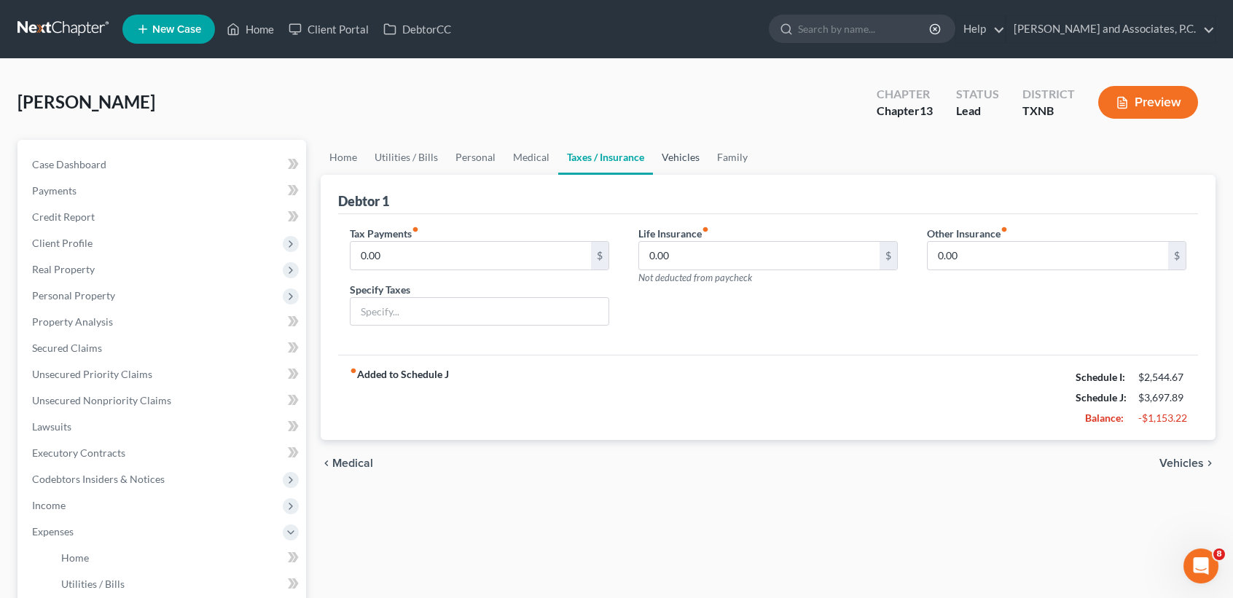
click at [682, 154] on link "Vehicles" at bounding box center [680, 157] width 55 height 35
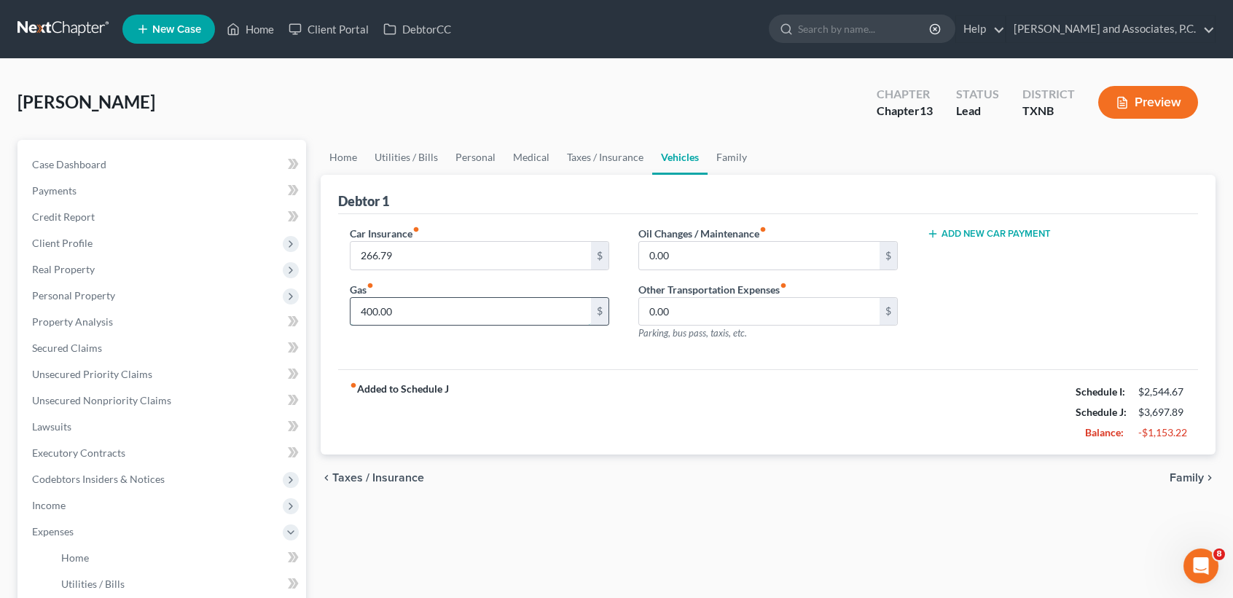
drag, startPoint x: 499, startPoint y: 301, endPoint x: 501, endPoint y: 310, distance: 9.0
click at [499, 301] on input "400.00" at bounding box center [470, 312] width 240 height 28
type input "300.00"
click at [716, 157] on link "Family" at bounding box center [732, 157] width 48 height 35
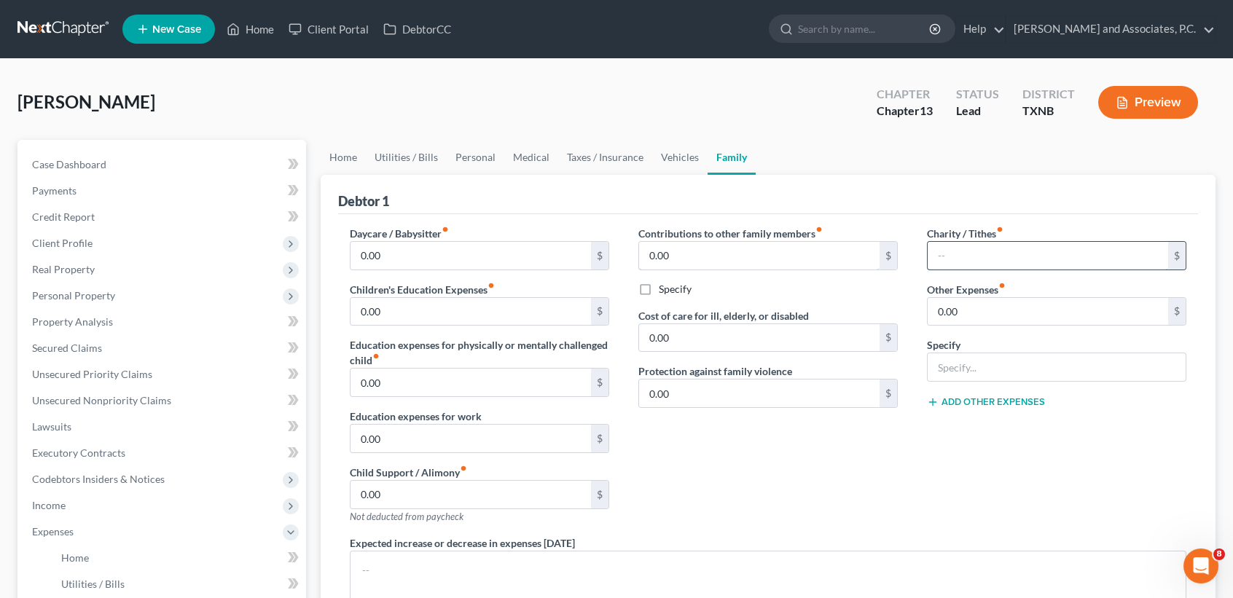
type input "150.00"
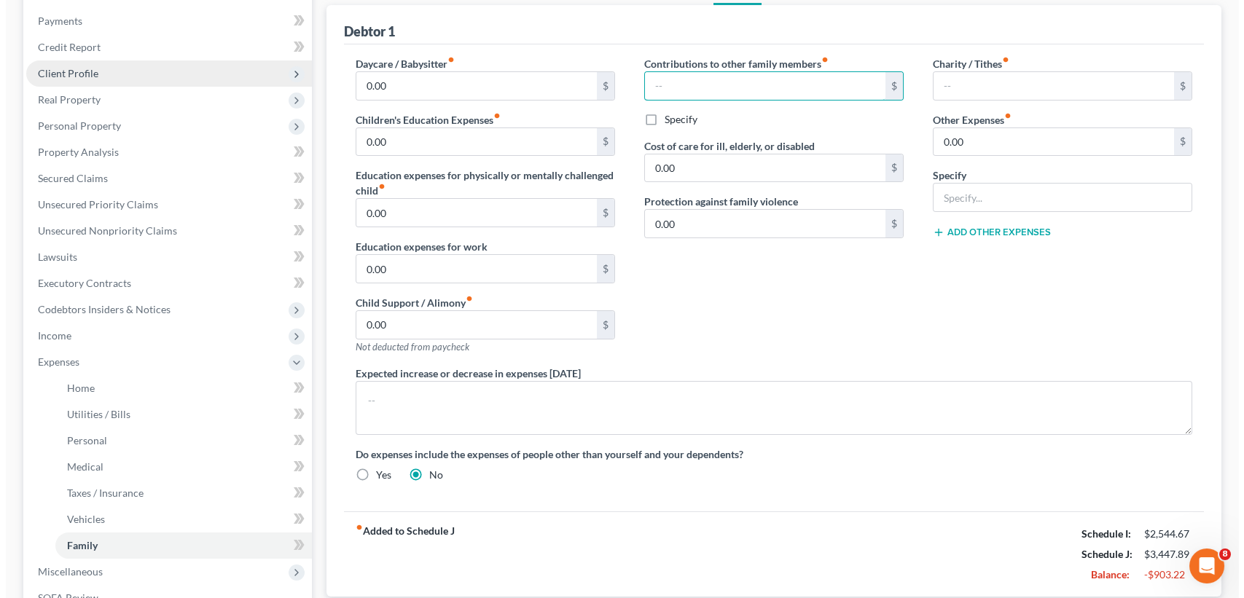
scroll to position [22, 0]
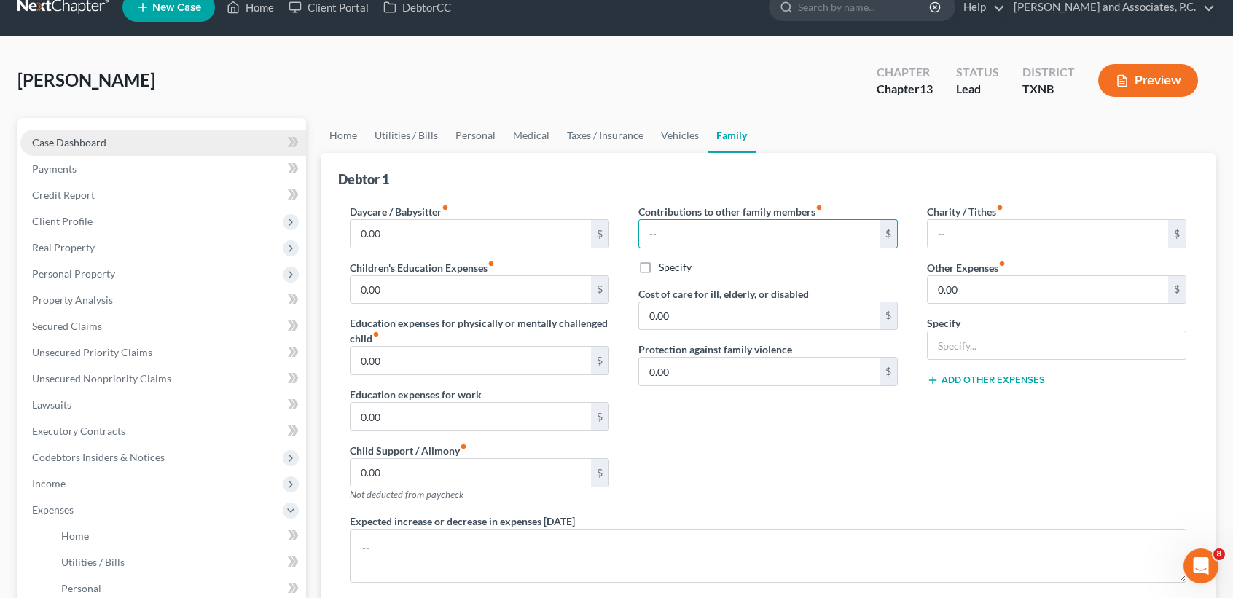
click at [78, 143] on span "Case Dashboard" at bounding box center [69, 142] width 74 height 12
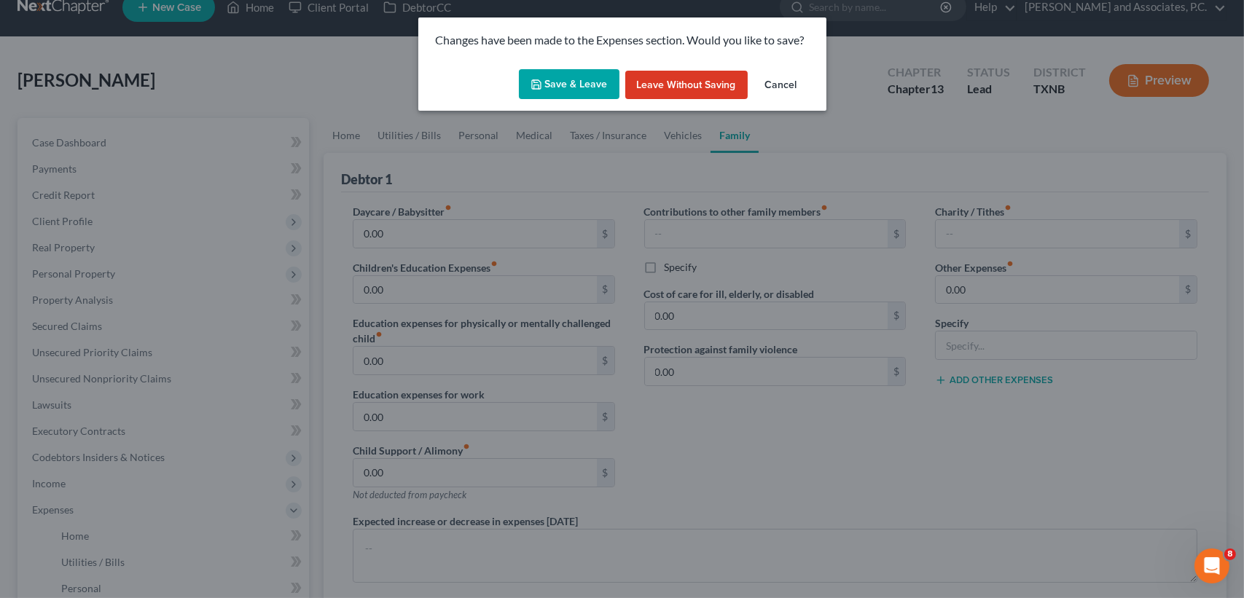
click at [594, 92] on button "Save & Leave" at bounding box center [569, 84] width 101 height 31
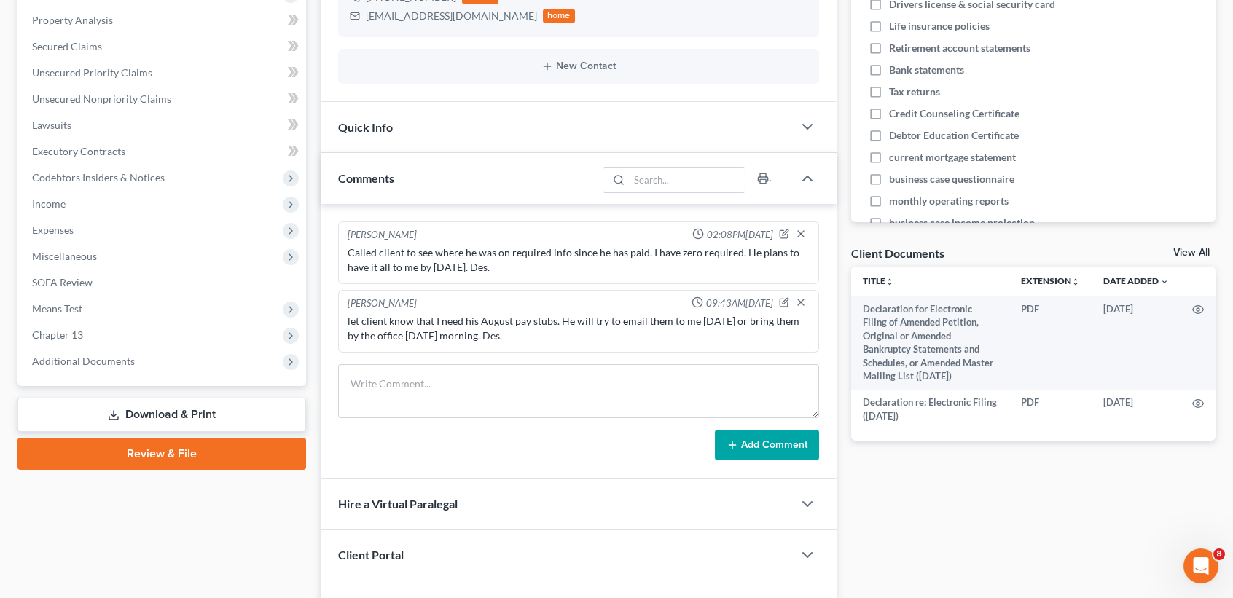
scroll to position [2665, 0]
drag, startPoint x: 68, startPoint y: 258, endPoint x: 70, endPoint y: 270, distance: 11.7
click at [68, 258] on span "Miscellaneous" at bounding box center [64, 256] width 65 height 12
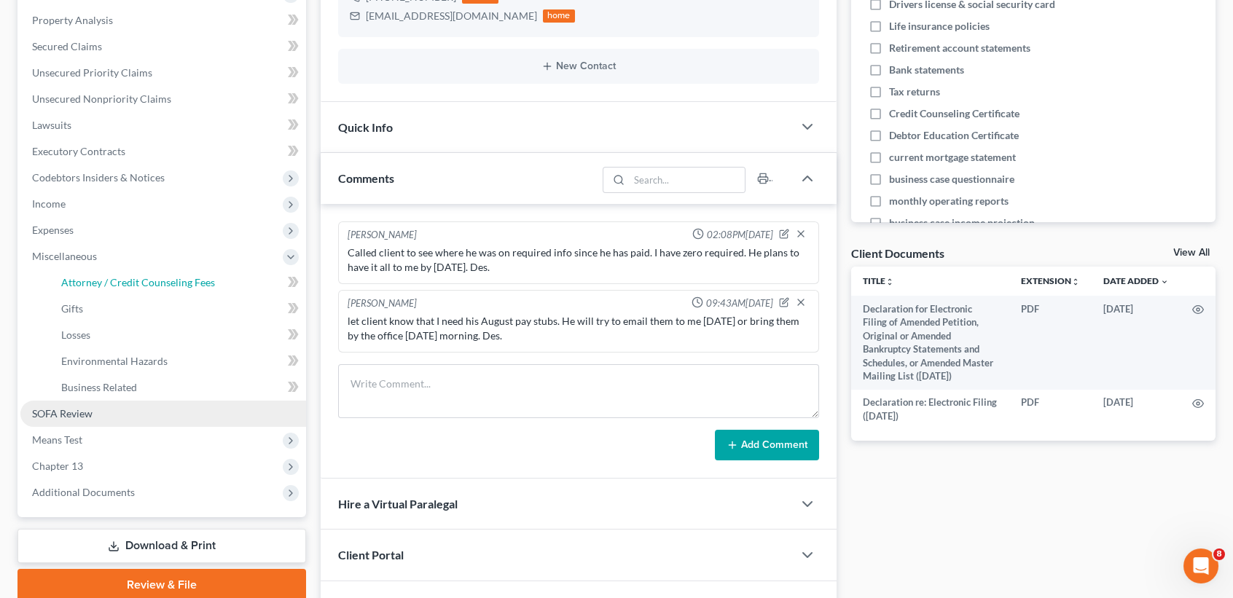
click at [70, 270] on link "Attorney / Credit Counseling Fees" at bounding box center [178, 283] width 256 height 26
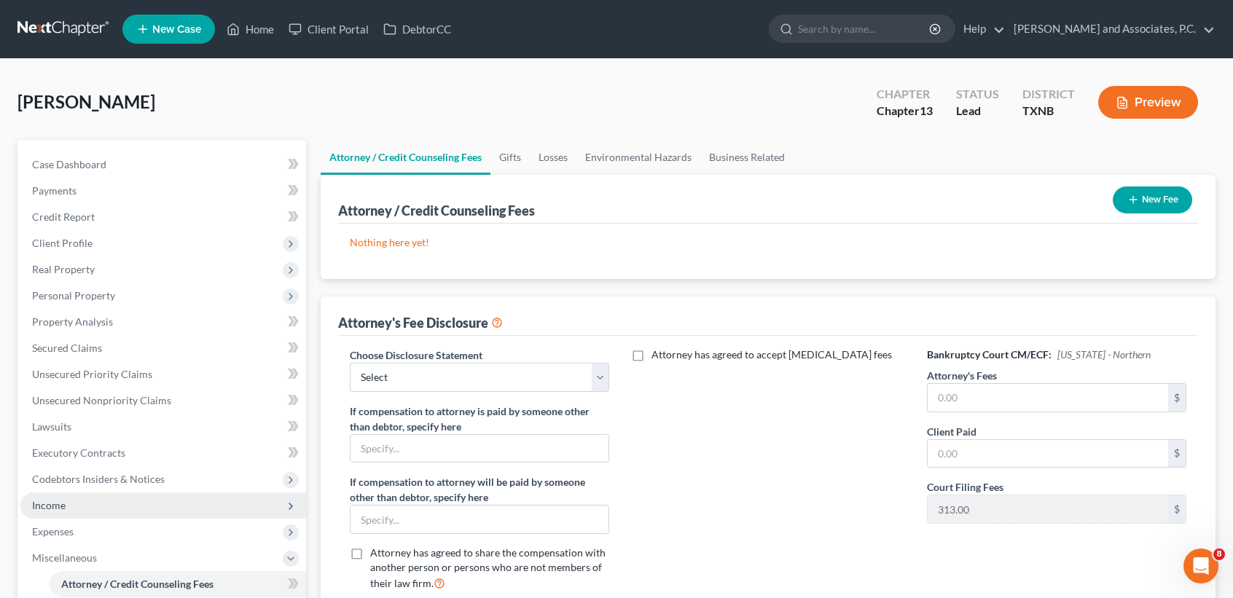
click at [59, 506] on span "Income" at bounding box center [49, 505] width 34 height 12
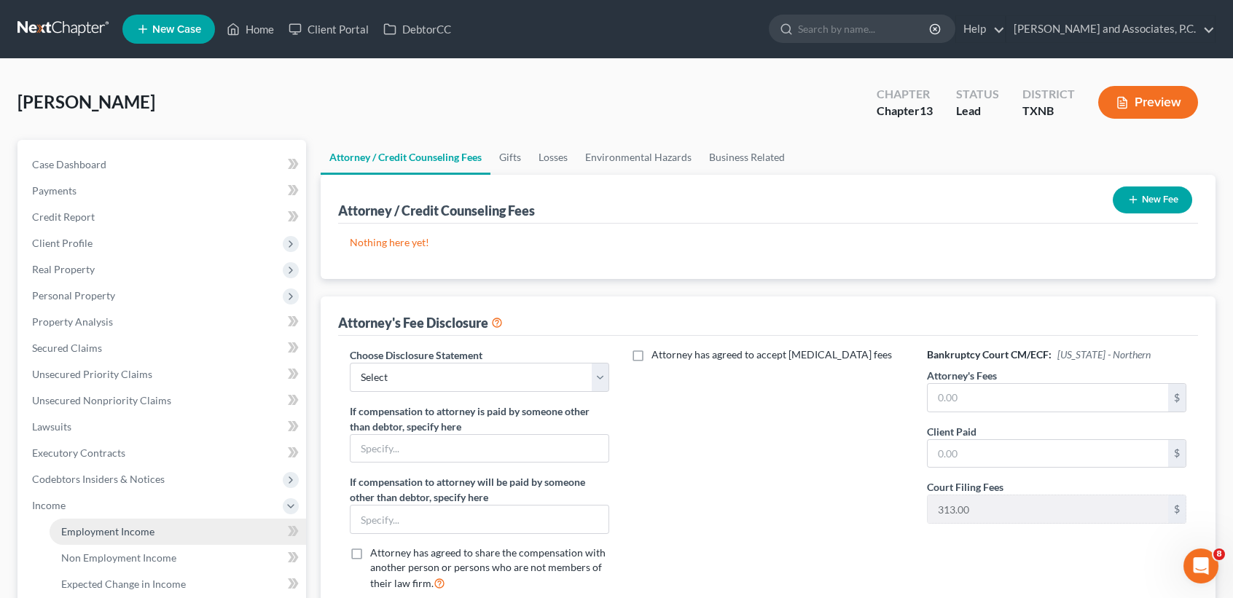
click at [76, 533] on span "Employment Income" at bounding box center [107, 531] width 93 height 12
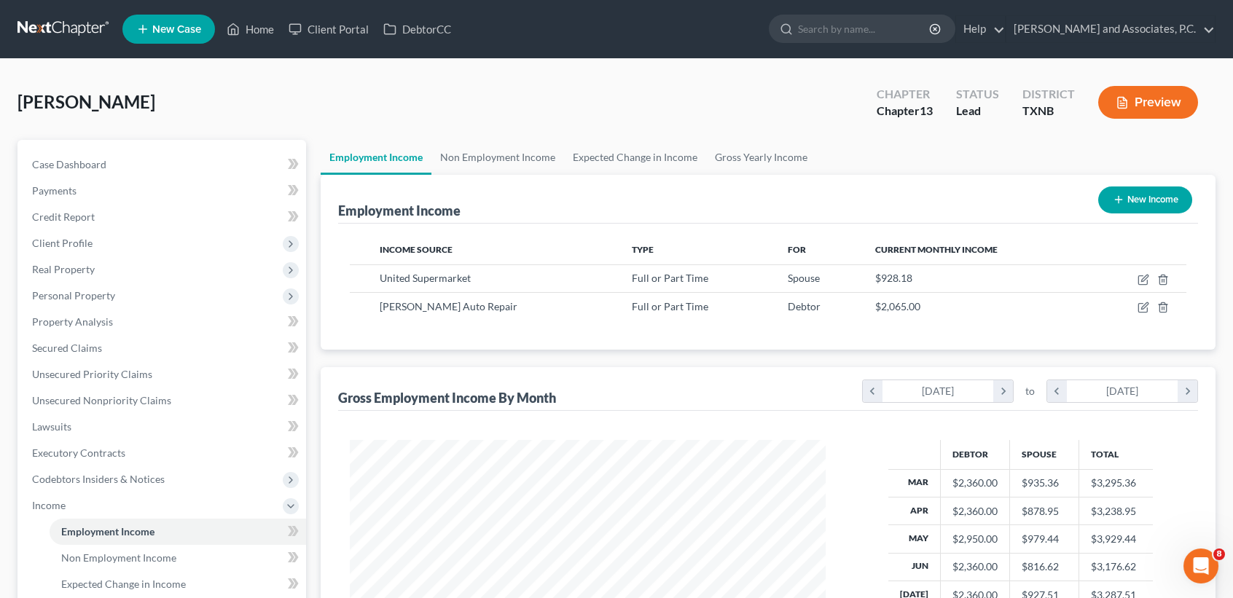
scroll to position [261, 504]
click at [745, 157] on link "Gross Yearly Income" at bounding box center [761, 157] width 110 height 35
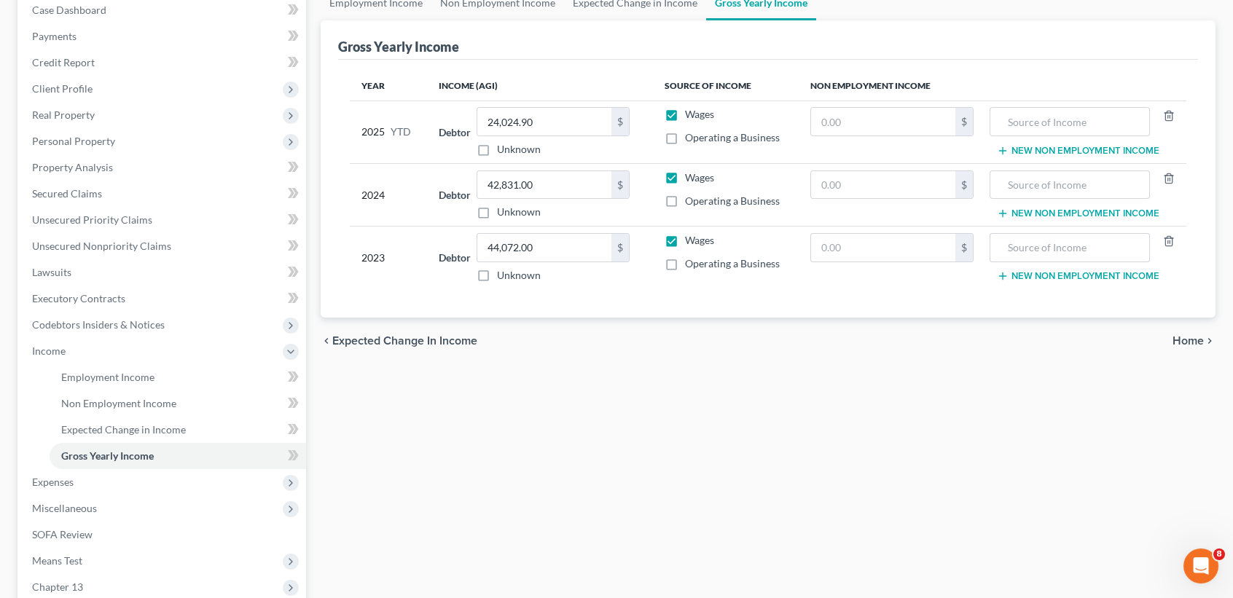
scroll to position [291, 0]
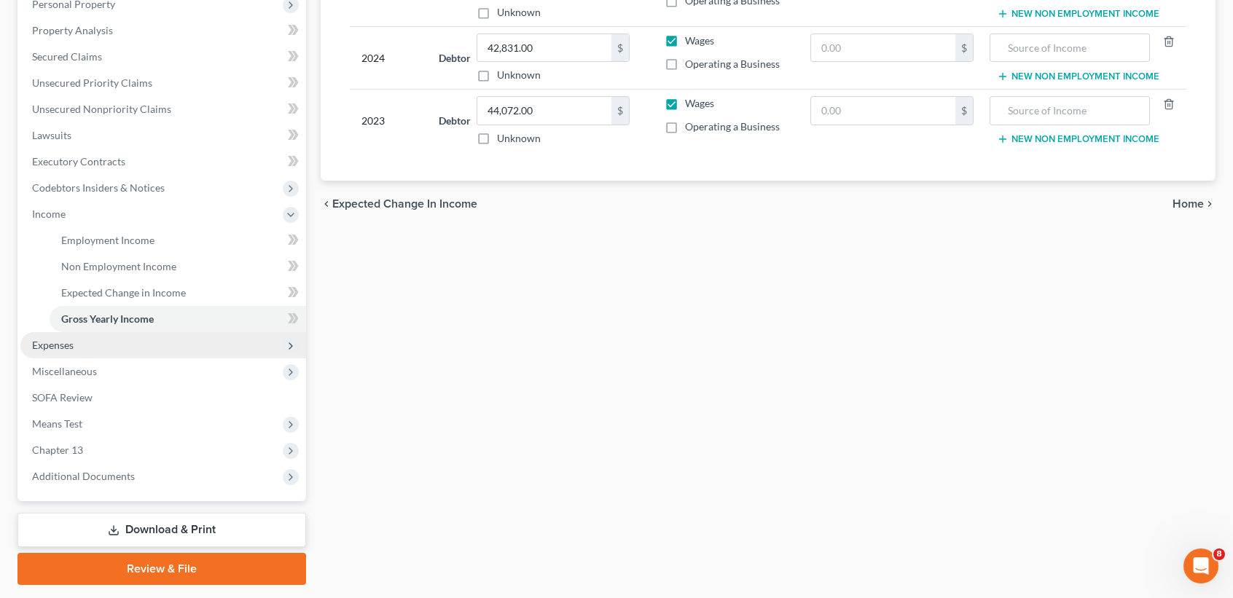
click at [58, 345] on span "Expenses" at bounding box center [53, 345] width 42 height 12
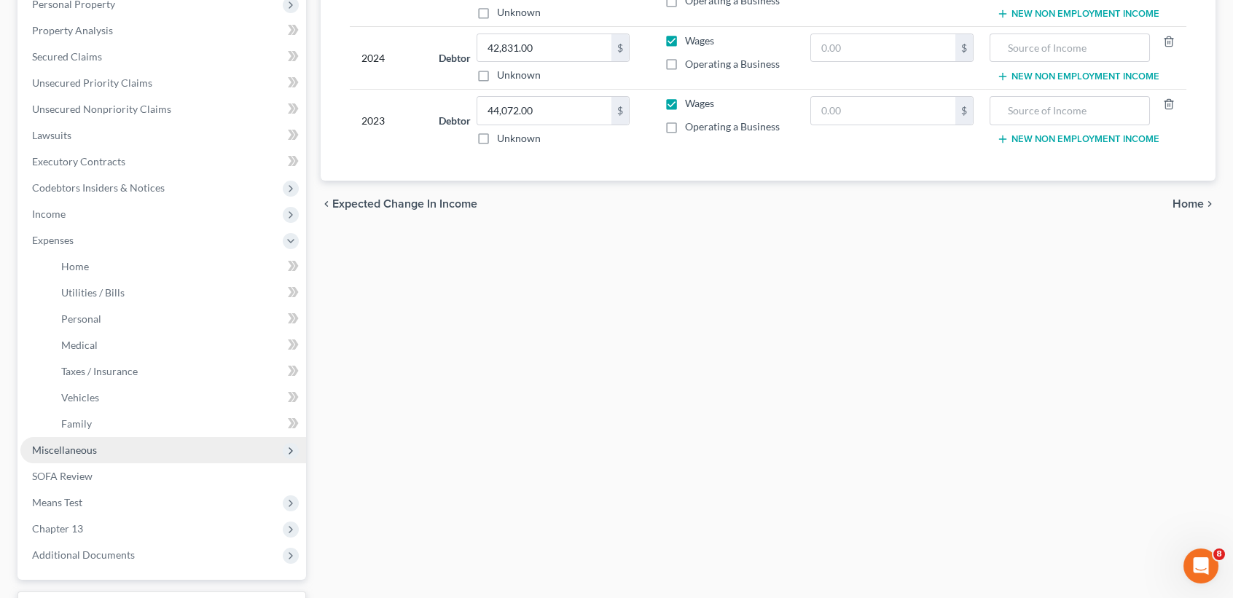
click at [107, 450] on span "Miscellaneous" at bounding box center [163, 450] width 286 height 26
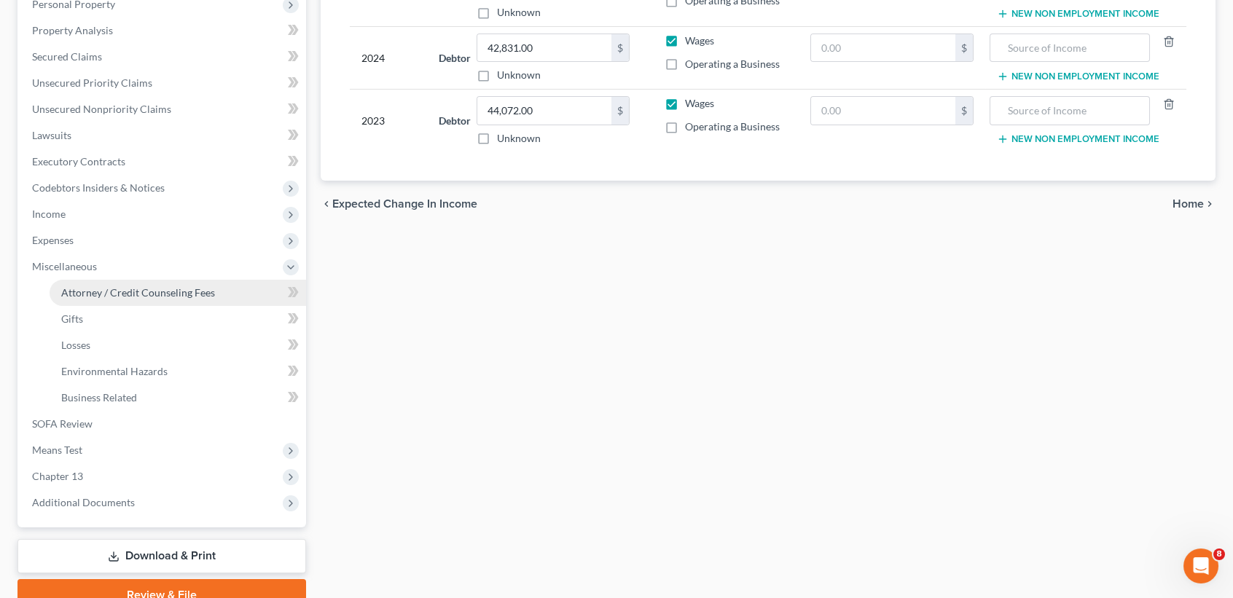
click at [128, 300] on link "Attorney / Credit Counseling Fees" at bounding box center [178, 293] width 256 height 26
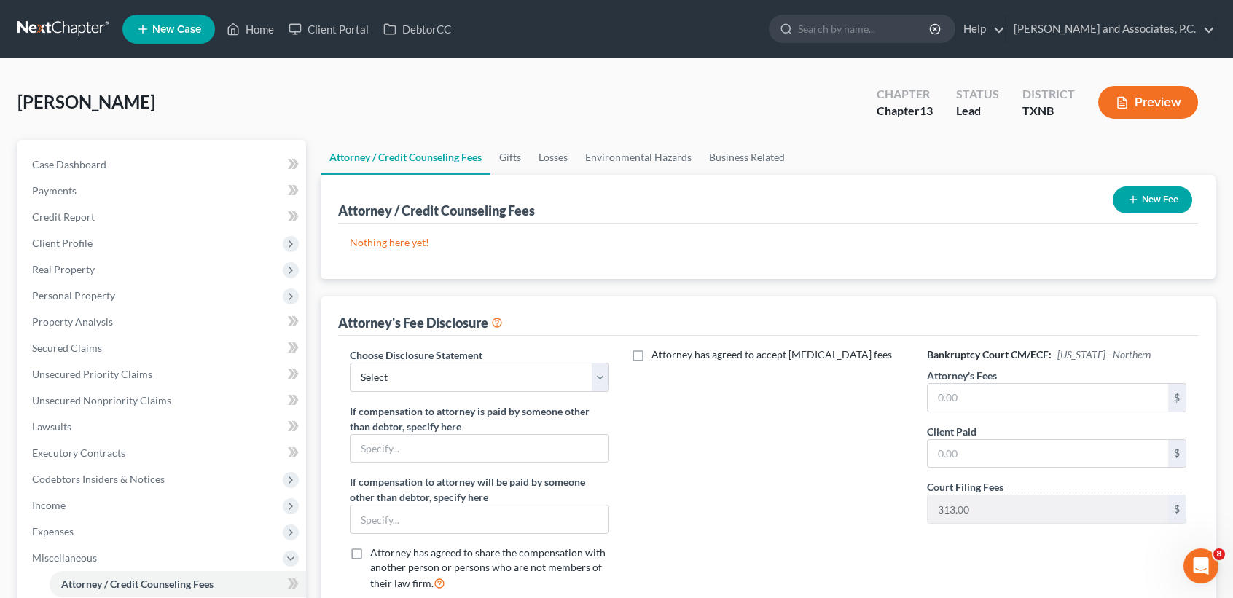
click at [1150, 193] on button "New Fee" at bounding box center [1152, 200] width 79 height 27
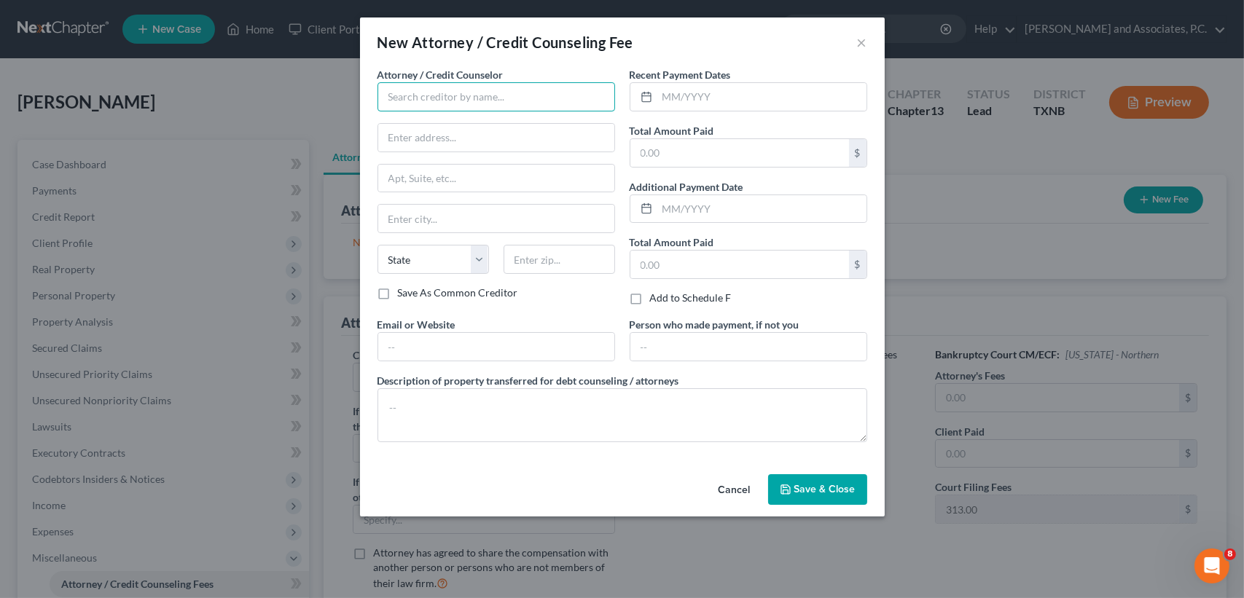
drag, startPoint x: 464, startPoint y: 93, endPoint x: 484, endPoint y: 98, distance: 20.3
click at [464, 93] on input "text" at bounding box center [496, 96] width 238 height 29
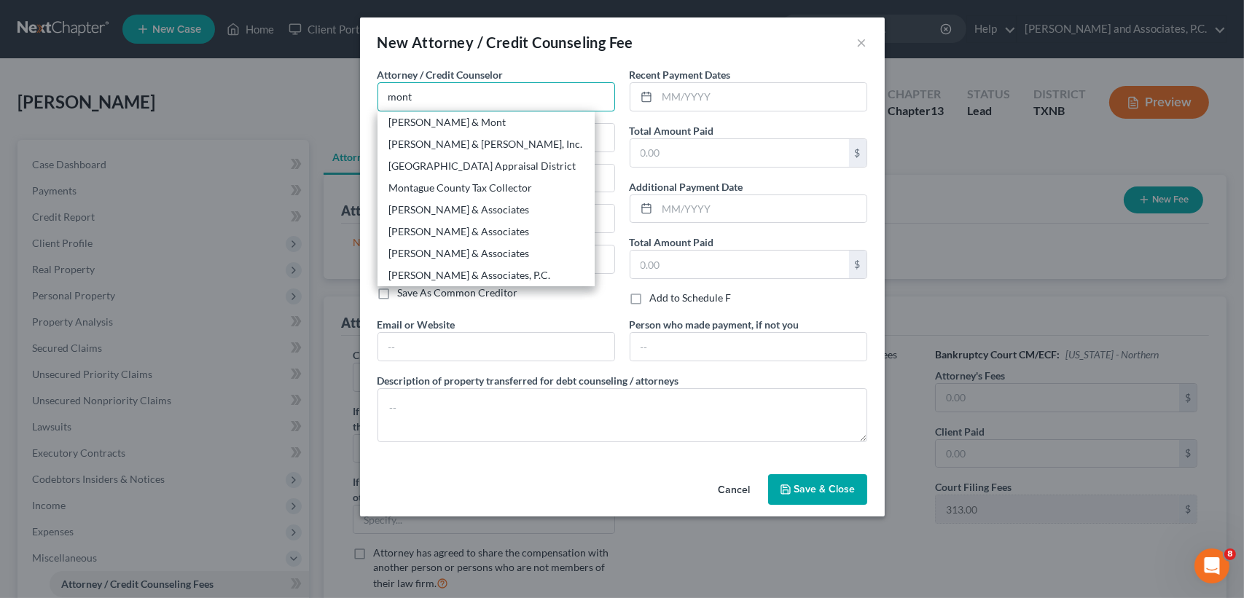
type input "Monte J White & Associates"
type input "1106 Brook Ave"
type input "Wichita Falls"
select select "45"
type input "76301"
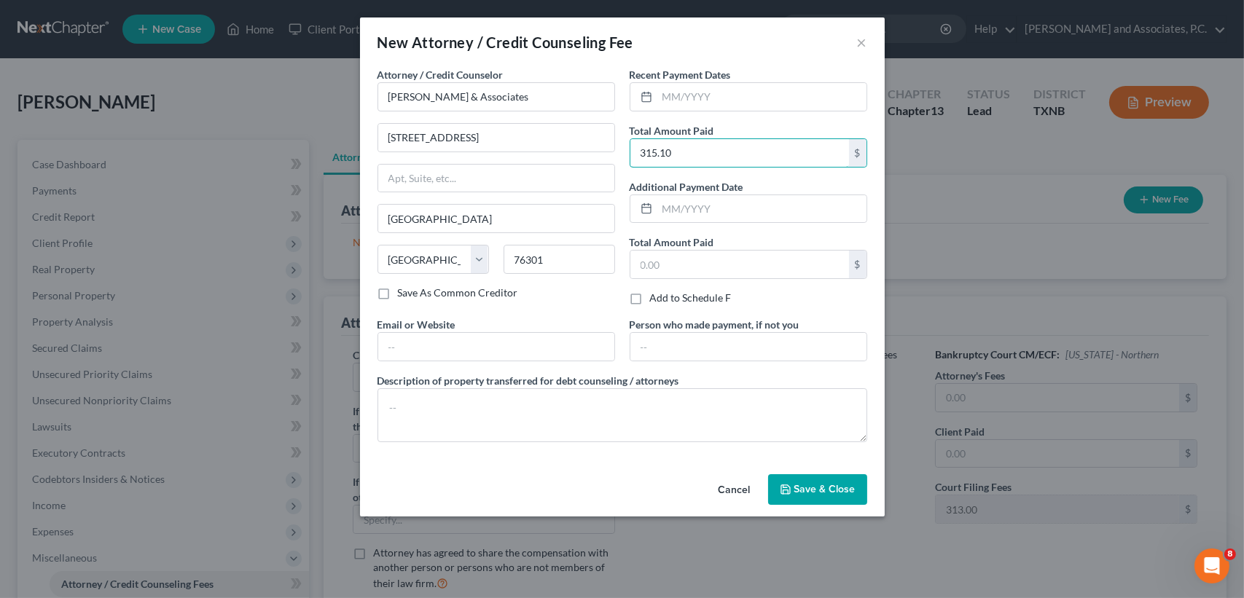
type input "315.10"
drag, startPoint x: 828, startPoint y: 499, endPoint x: 1210, endPoint y: 316, distance: 423.7
click at [828, 498] on button "Save & Close" at bounding box center [817, 489] width 99 height 31
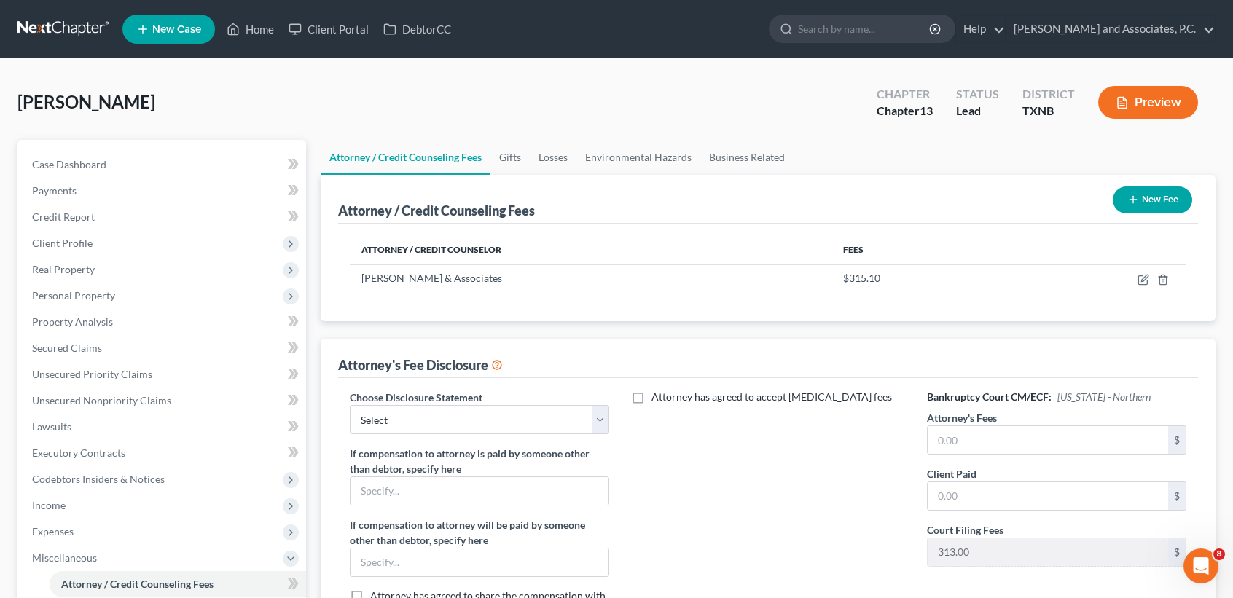
click at [1139, 203] on button "New Fee" at bounding box center [1152, 200] width 79 height 27
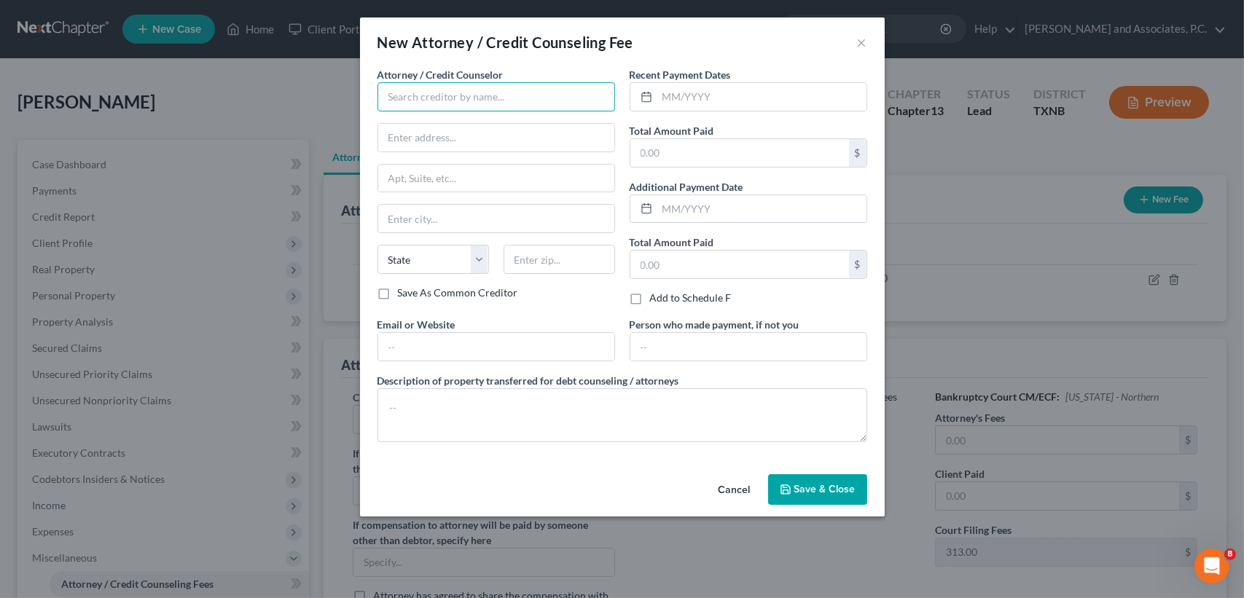
click at [418, 89] on input "text" at bounding box center [496, 96] width 238 height 29
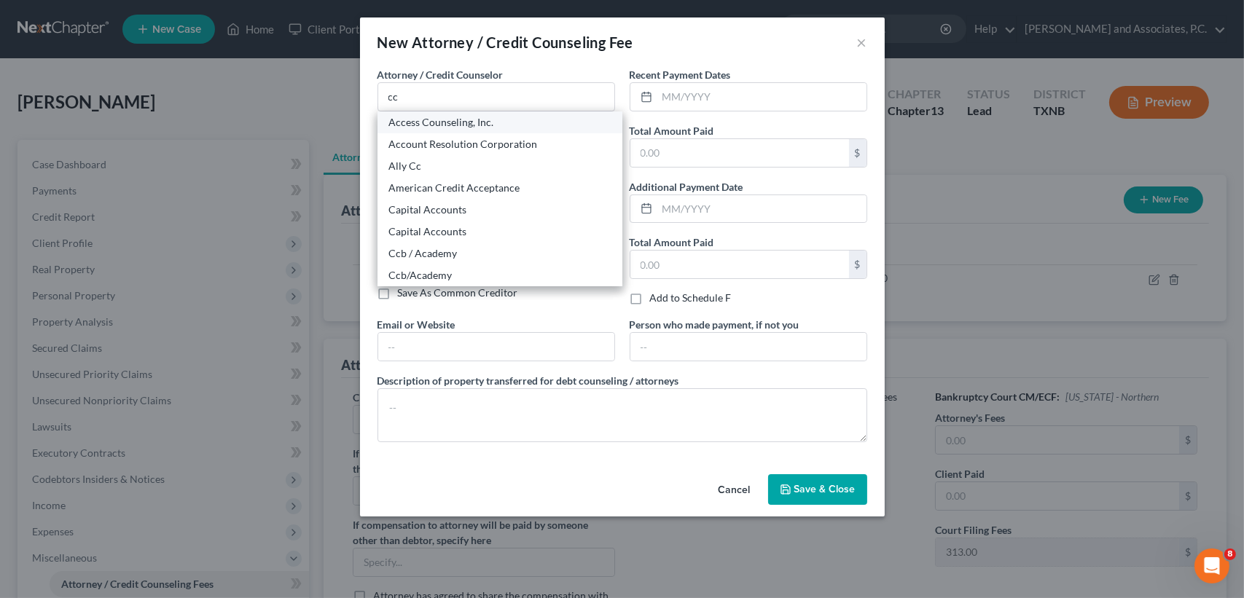
click at [433, 125] on div "Access Counseling, Inc." at bounding box center [500, 122] width 222 height 15
type input "Access Counseling, Inc."
type input "633 W. 5th Street"
type input "Los Angeles"
select select "4"
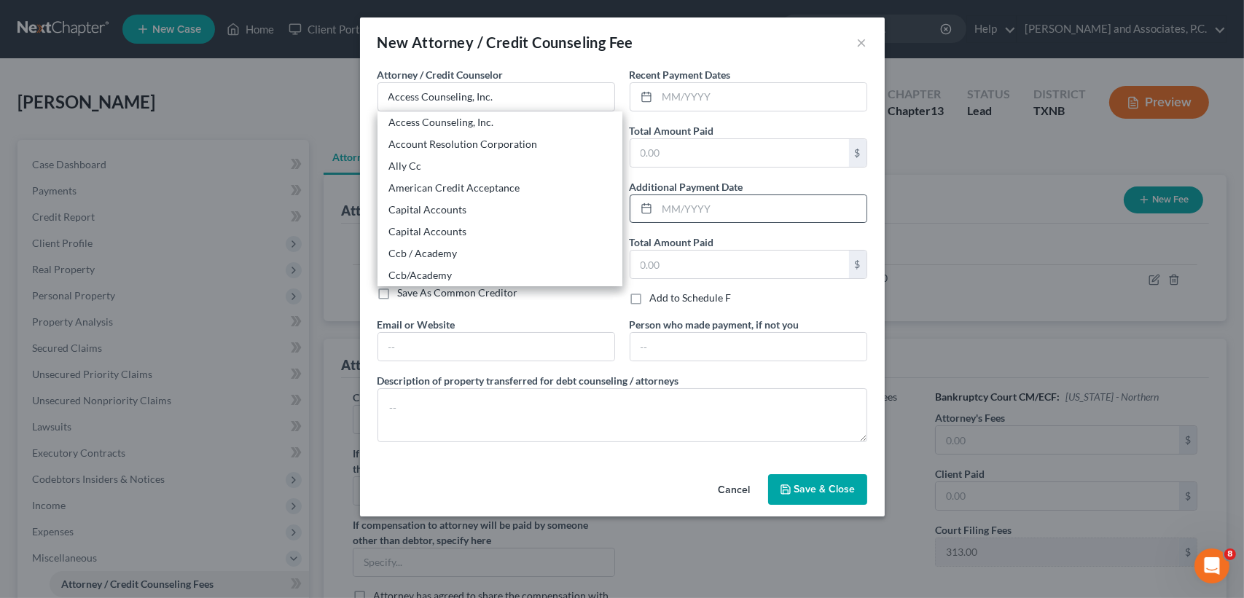
type input "90071"
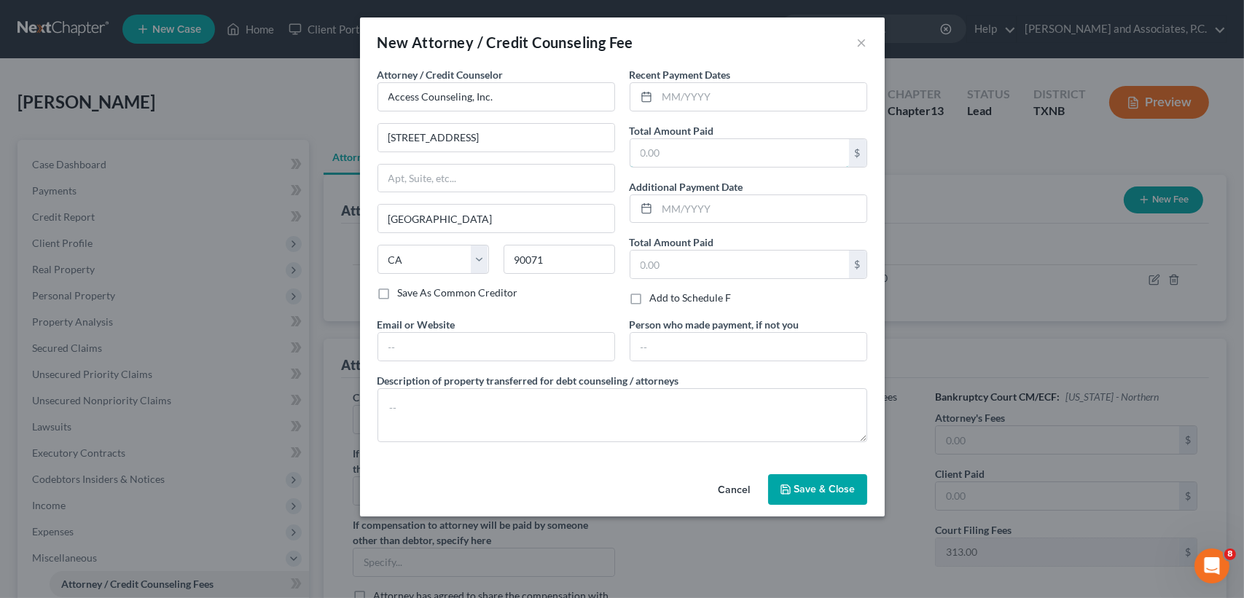
click at [701, 149] on input "text" at bounding box center [739, 153] width 219 height 28
type input "35.00"
click at [825, 505] on div "Cancel Save & Close" at bounding box center [622, 493] width 525 height 48
click at [828, 498] on button "Save & Close" at bounding box center [817, 489] width 99 height 31
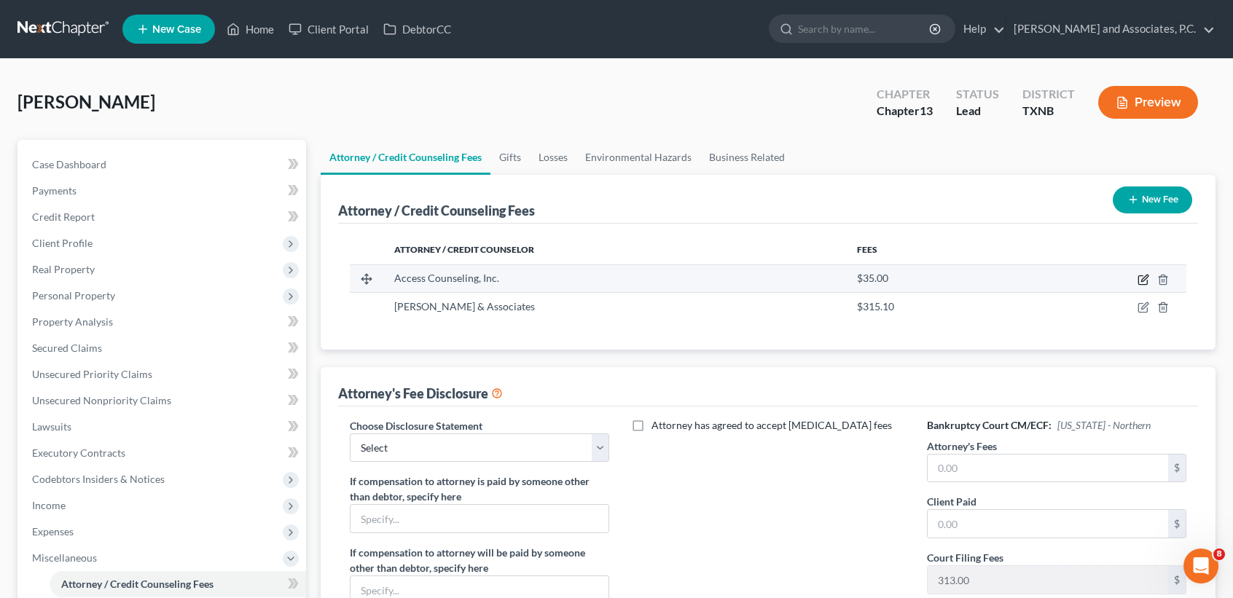
click at [1146, 278] on icon "button" at bounding box center [1144, 278] width 7 height 7
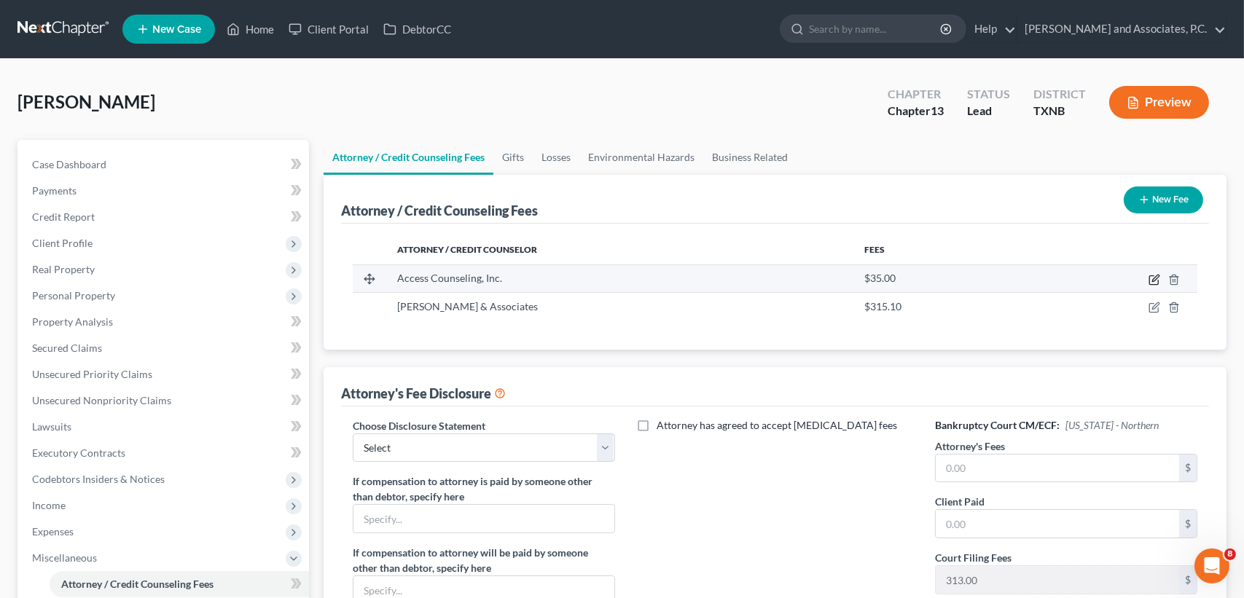
select select "4"
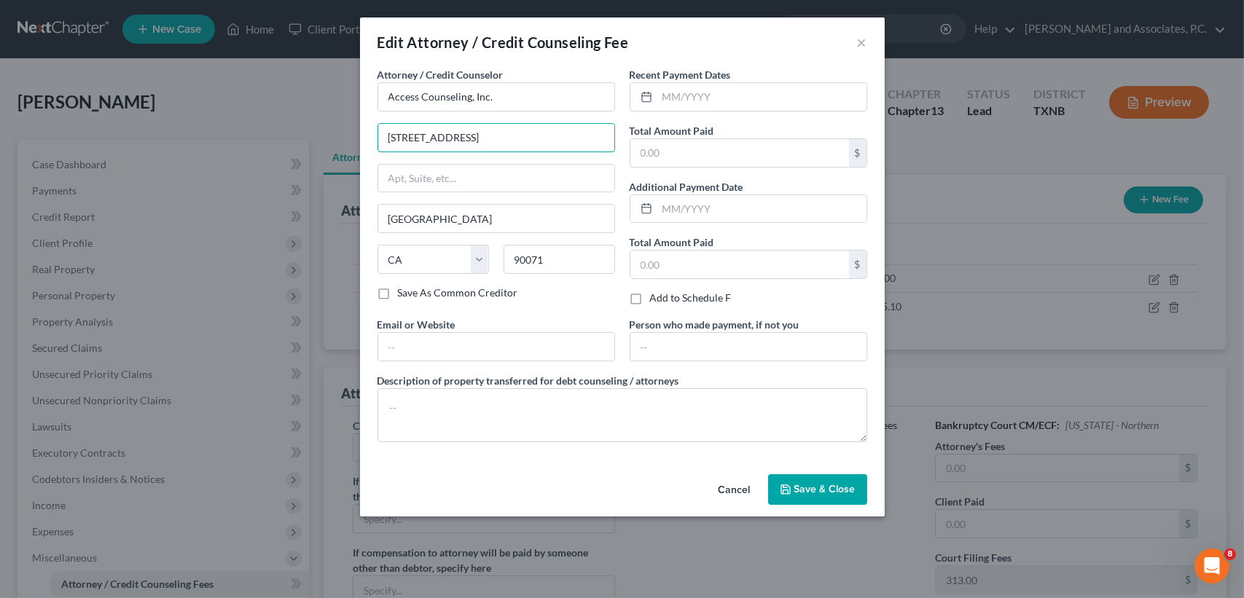
type input "633 W. 5th Street"
click at [689, 146] on input "text" at bounding box center [739, 153] width 219 height 28
type input "24.90"
drag, startPoint x: 845, startPoint y: 497, endPoint x: 1132, endPoint y: 265, distance: 369.4
click at [845, 493] on button "Save & Close" at bounding box center [817, 489] width 99 height 31
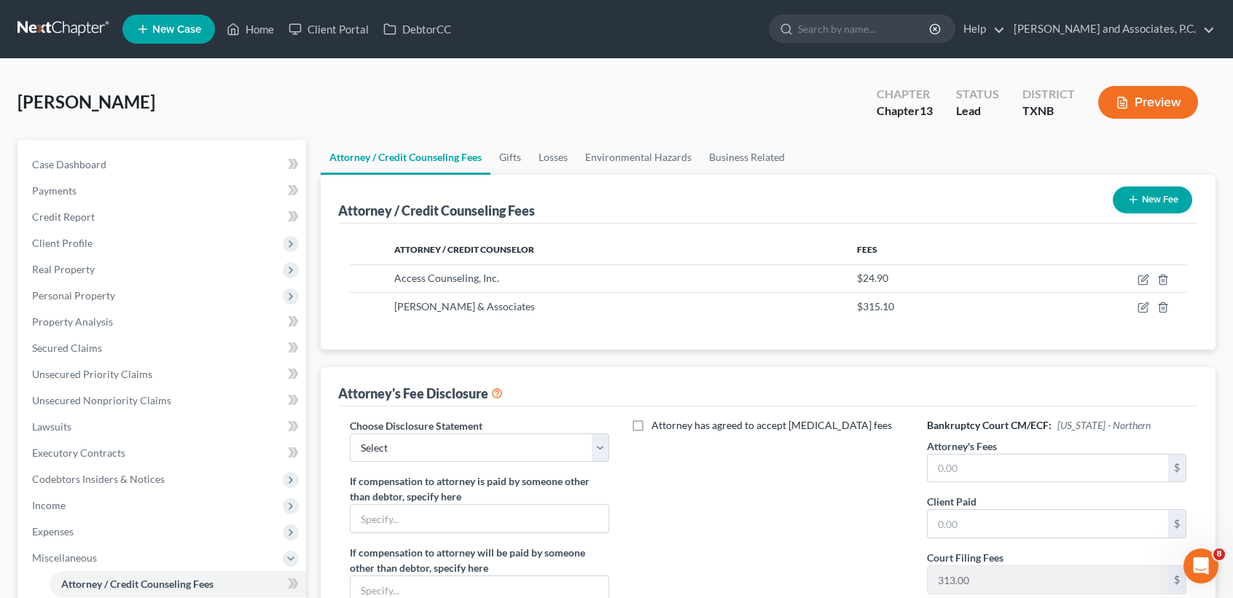
click at [1149, 197] on button "New Fee" at bounding box center [1152, 200] width 79 height 27
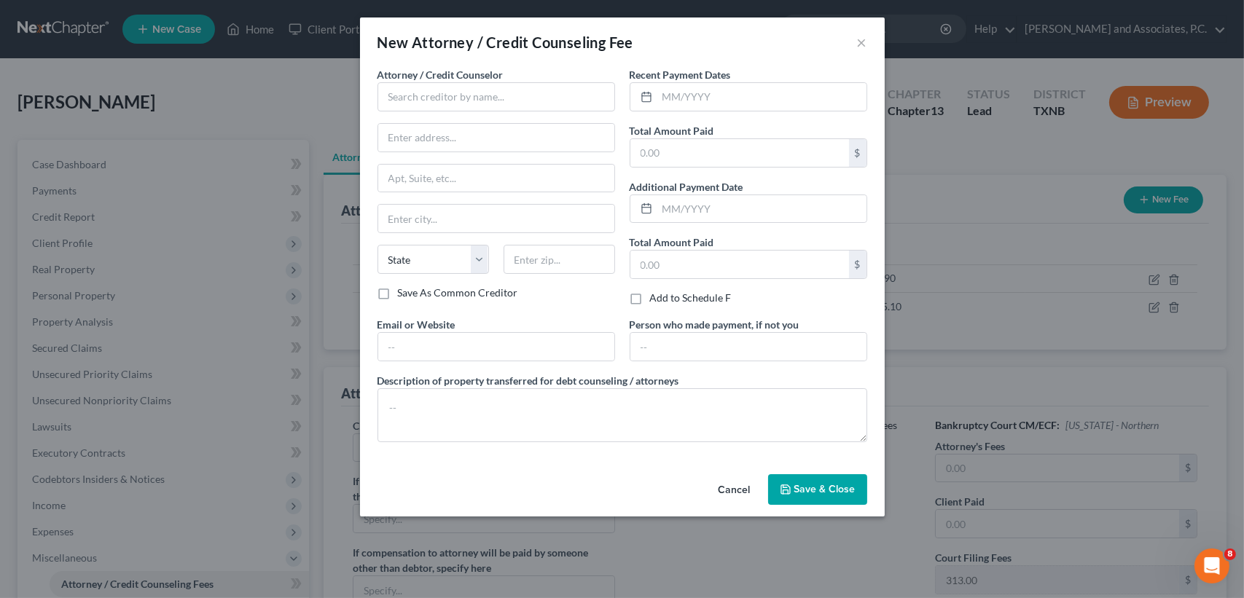
click at [546, 111] on div "Attorney / Credit Counselor * State AL AK AR AZ CA CO CT DE DC FL GA GU HI ID I…" at bounding box center [496, 176] width 238 height 219
drag, startPoint x: 546, startPoint y: 100, endPoint x: 514, endPoint y: 38, distance: 69.7
click at [546, 99] on input "text" at bounding box center [496, 96] width 238 height 29
type input "Universal Credit Service"
type input "370 Reed Road, Suite 100"
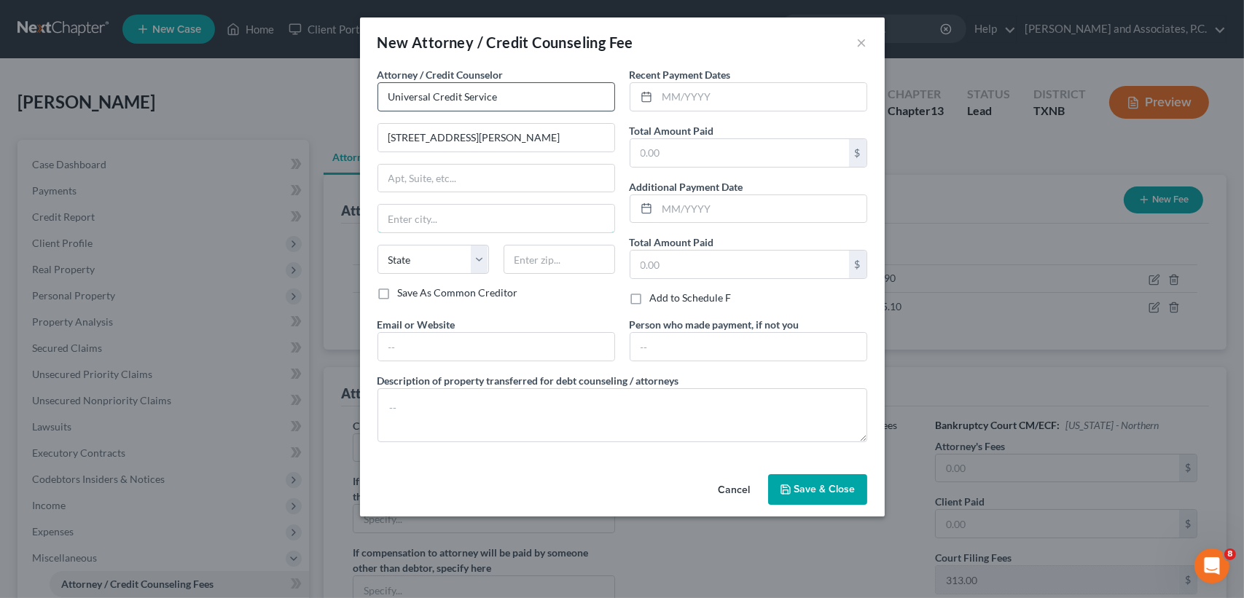
type input "Broomall"
select select "39"
type input "19008"
click at [720, 136] on div "Total Amount Paid $" at bounding box center [749, 145] width 238 height 44
click at [722, 146] on input "text" at bounding box center [739, 153] width 219 height 28
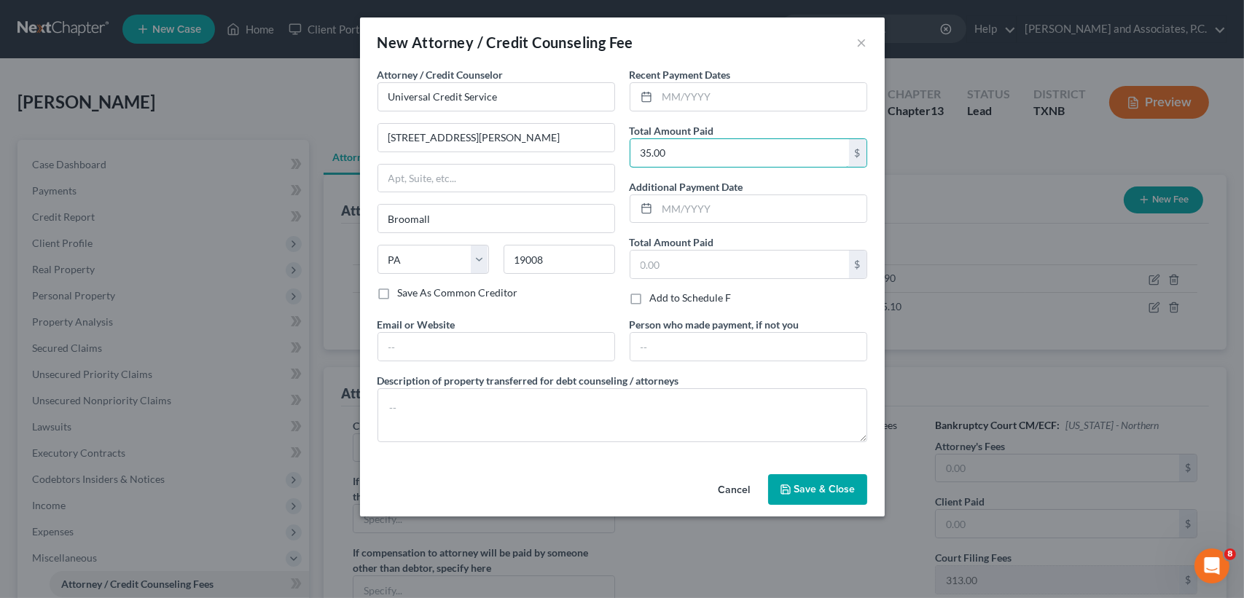
type input "35.00"
click at [853, 498] on button "Save & Close" at bounding box center [817, 489] width 99 height 31
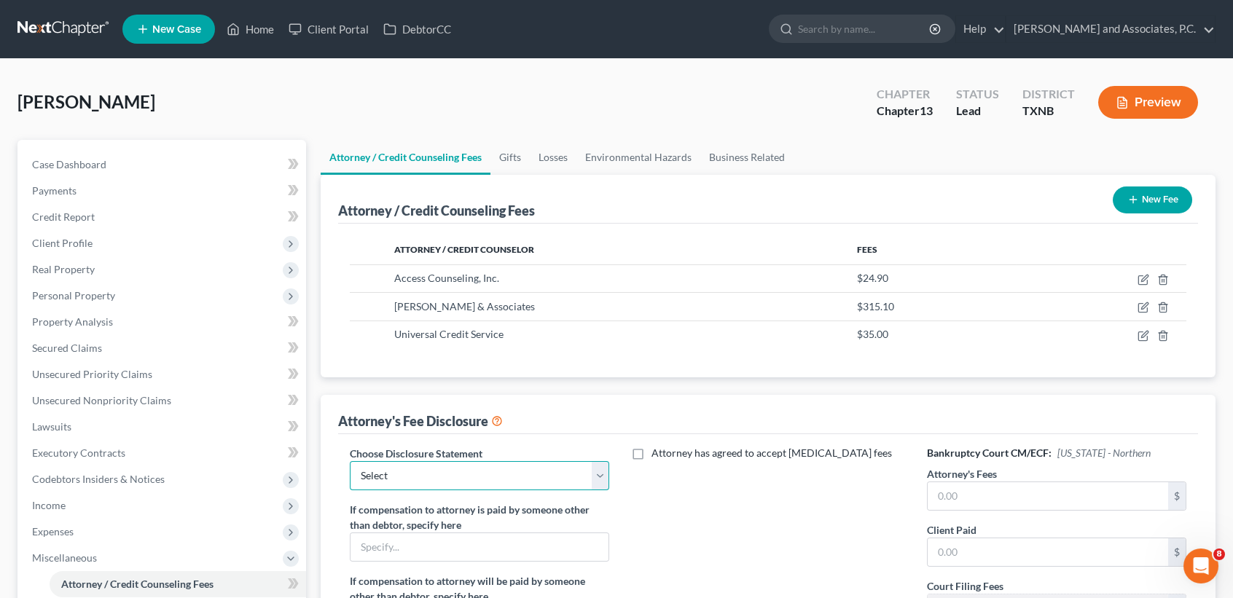
drag, startPoint x: 393, startPoint y: 485, endPoint x: 398, endPoint y: 491, distance: 7.9
click at [393, 485] on select "Select attorney disclosure-Oklahoma attorney disclosure-Texas" at bounding box center [479, 475] width 259 height 29
select select "1"
click at [350, 461] on select "Select attorney disclosure-Oklahoma attorney disclosure-Texas" at bounding box center [479, 475] width 259 height 29
drag, startPoint x: 993, startPoint y: 496, endPoint x: 981, endPoint y: 562, distance: 66.6
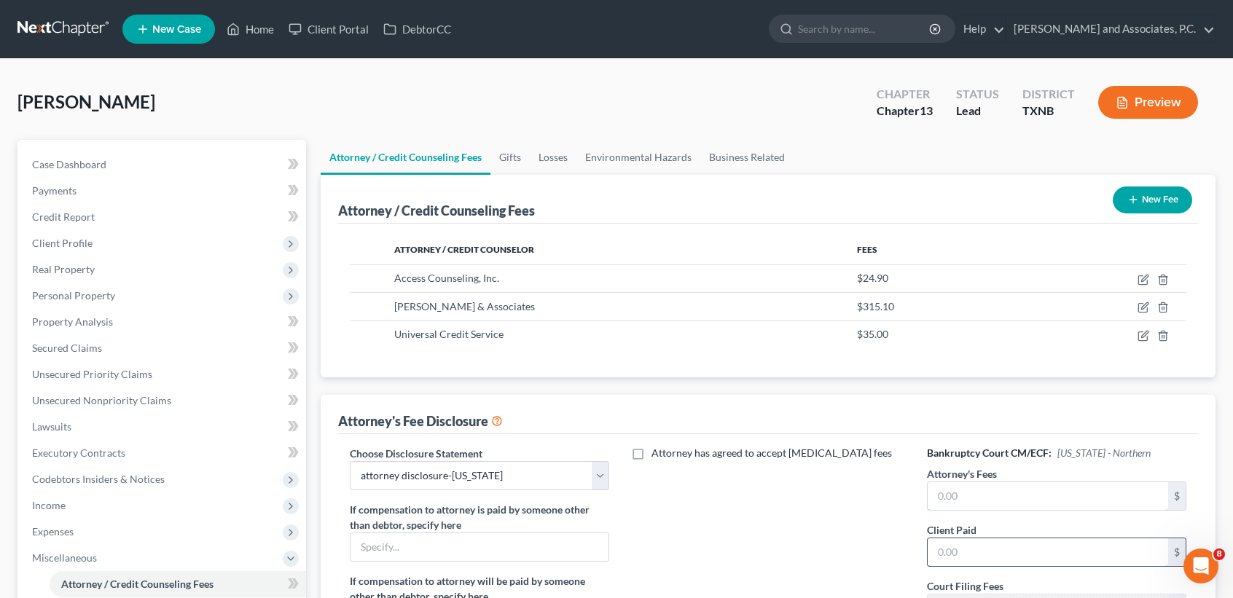
click at [990, 496] on input "text" at bounding box center [1048, 496] width 240 height 28
type input "1"
type input "4,250.00"
click at [981, 562] on input "text" at bounding box center [1048, 552] width 240 height 28
type input "315.10"
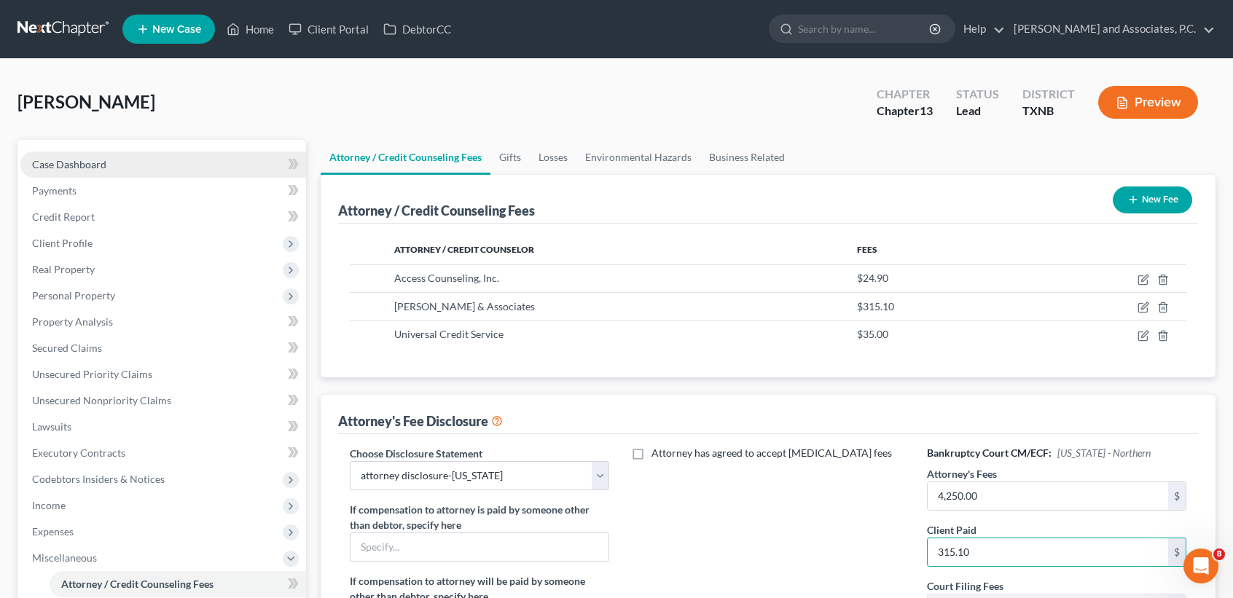
click at [126, 162] on link "Case Dashboard" at bounding box center [163, 165] width 286 height 26
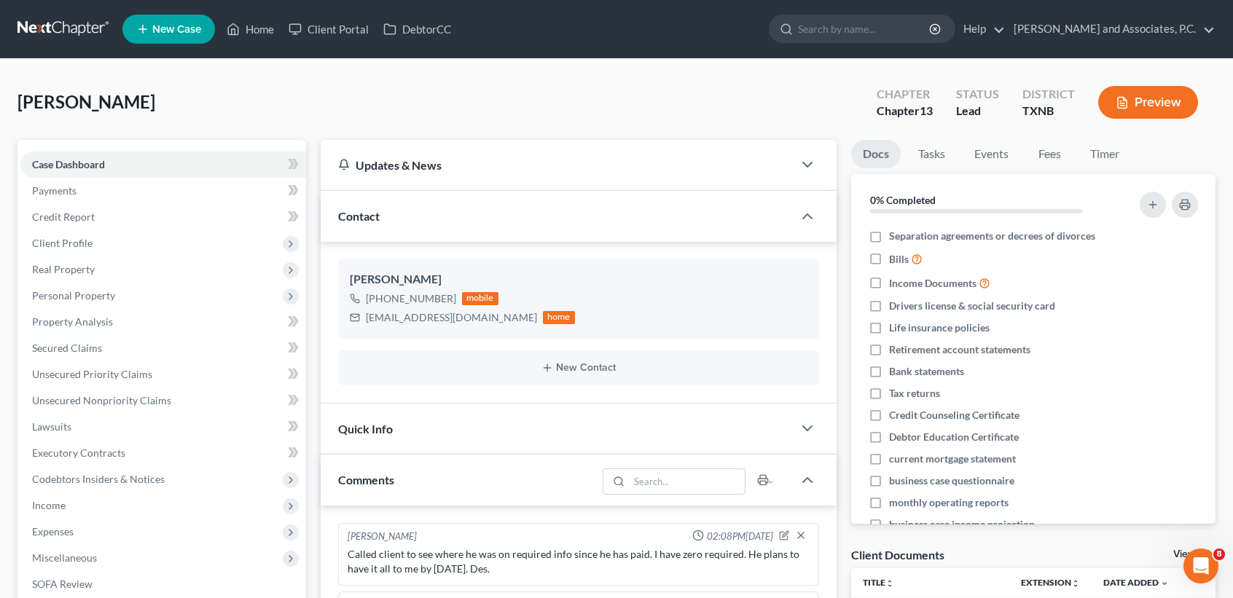
scroll to position [2665, 0]
click at [251, 31] on link "Home" at bounding box center [250, 29] width 62 height 26
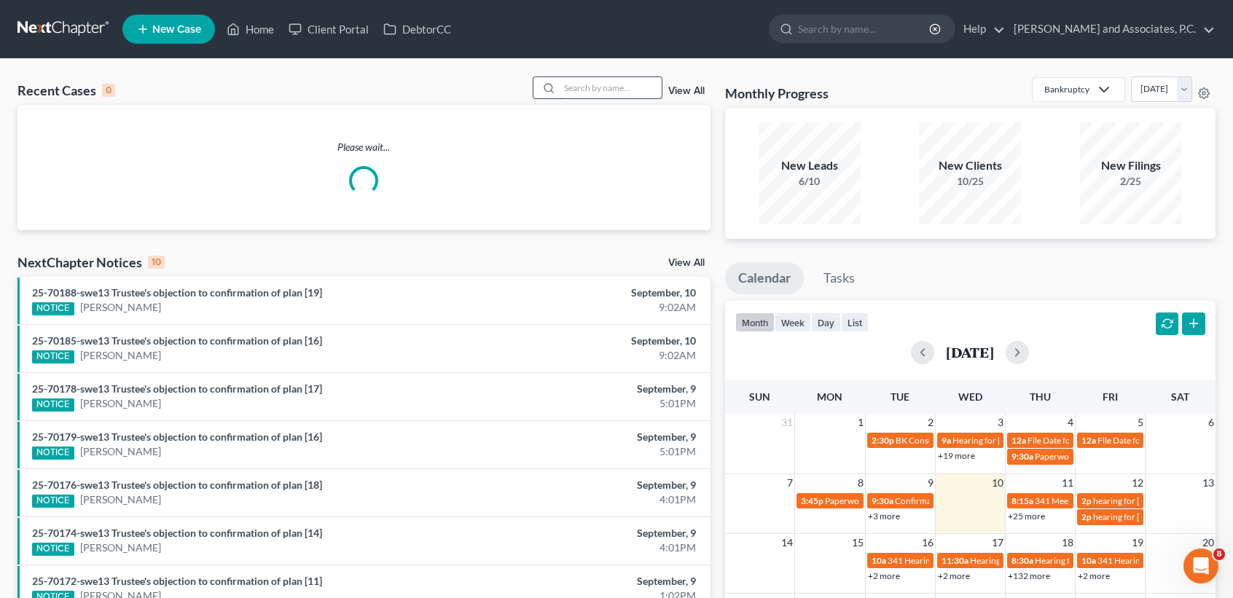
click at [584, 95] on input "search" at bounding box center [611, 87] width 102 height 21
click at [589, 90] on input "search" at bounding box center [611, 87] width 102 height 21
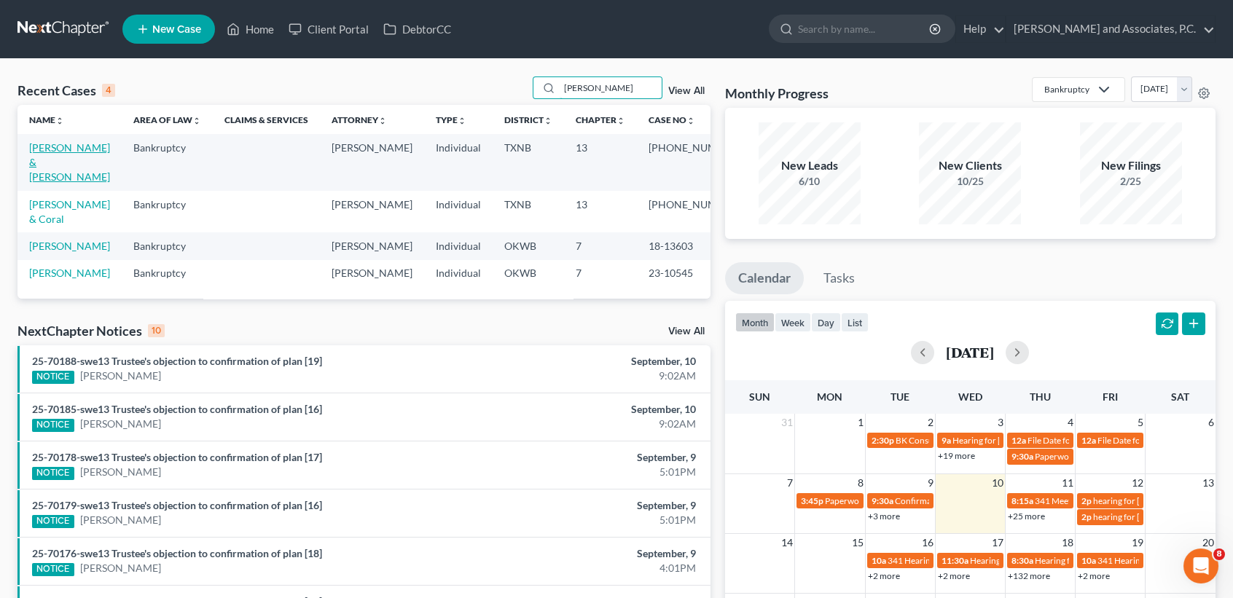
type input "lewis"
click at [44, 154] on link "Lewis, Anthony & Lurana" at bounding box center [69, 162] width 81 height 42
select select "1"
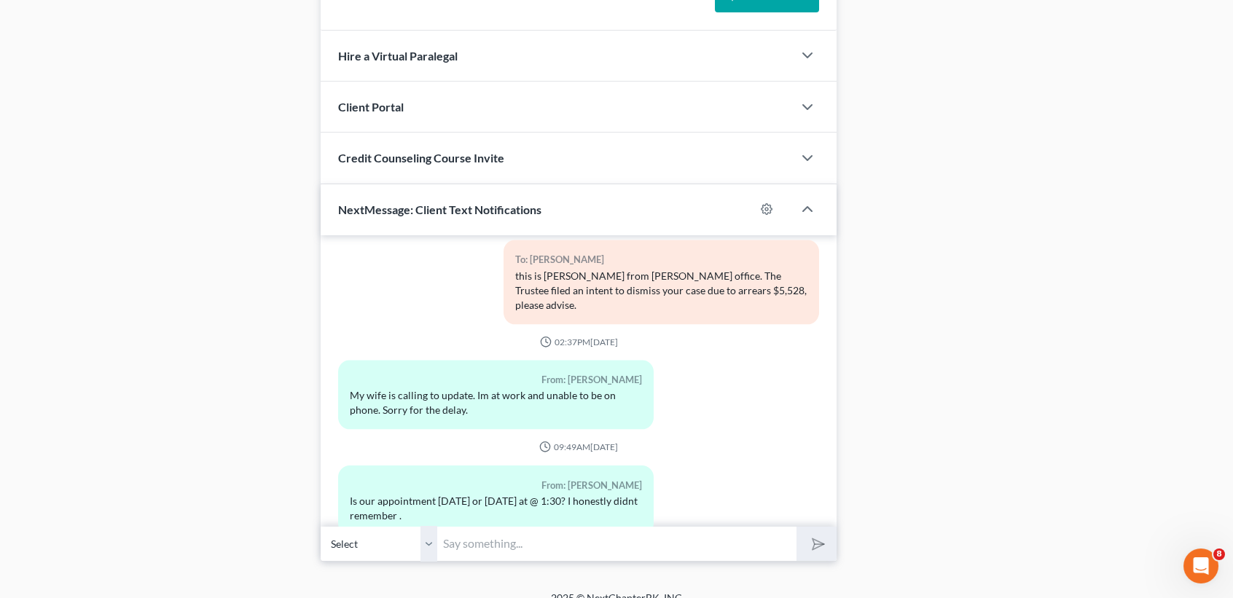
scroll to position [1349, 0]
click at [708, 528] on input "text" at bounding box center [616, 543] width 359 height 36
type input "Today at 10am."
click at [796, 526] on button "submit" at bounding box center [816, 543] width 40 height 34
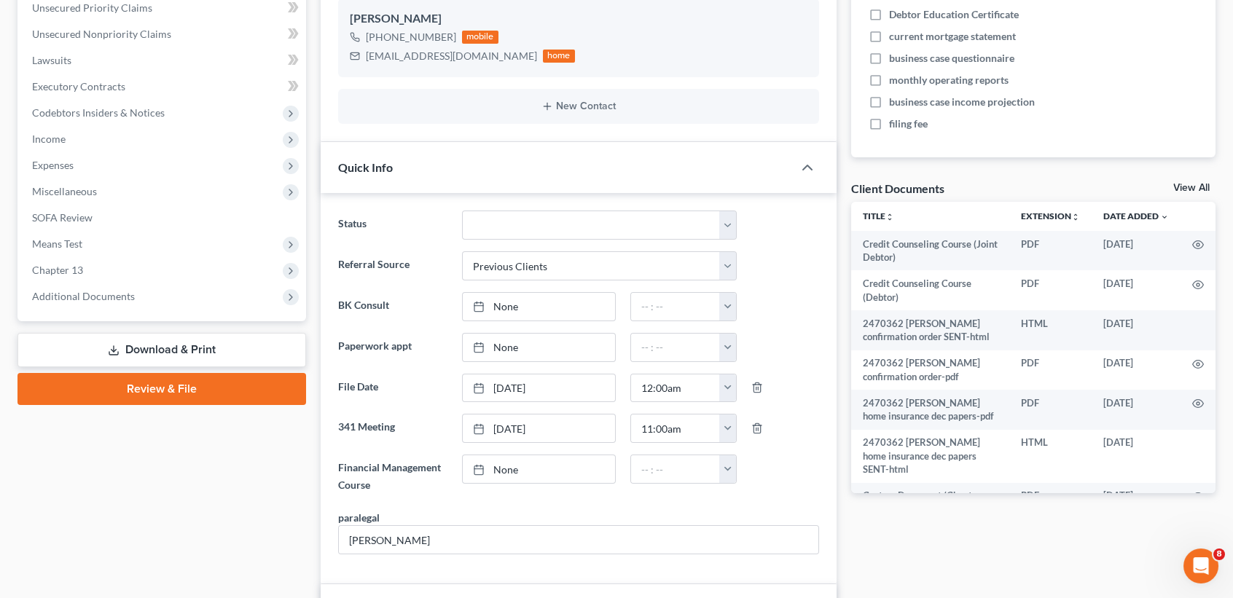
scroll to position [0, 0]
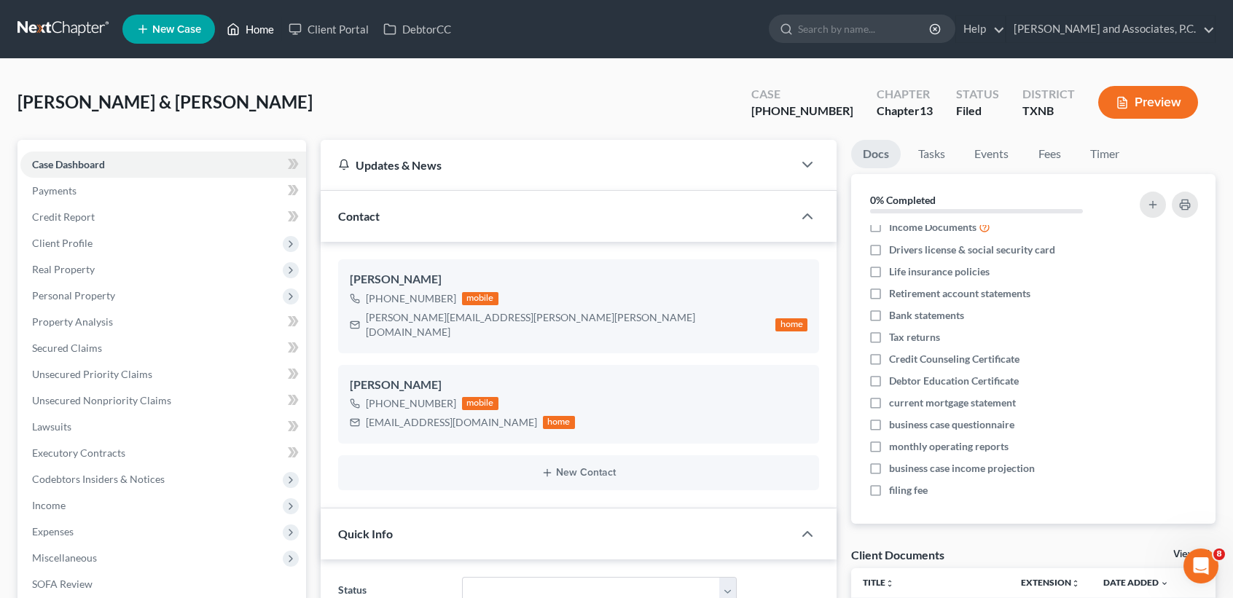
drag, startPoint x: 262, startPoint y: 34, endPoint x: 1211, endPoint y: 368, distance: 1005.9
click at [262, 34] on link "Home" at bounding box center [250, 29] width 62 height 26
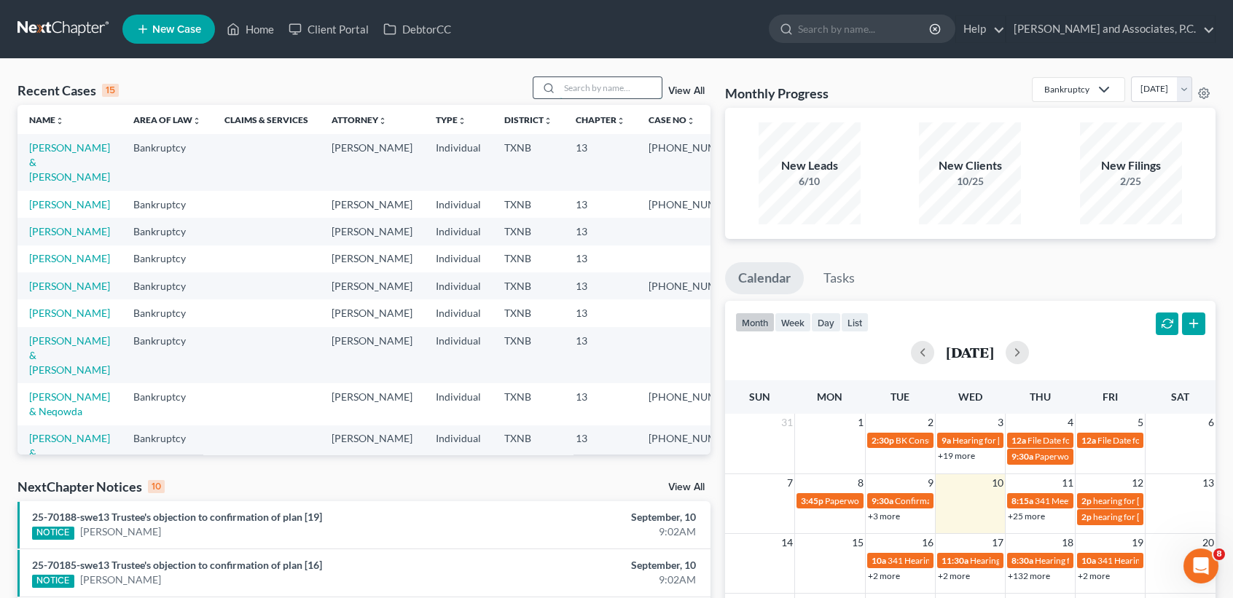
click at [624, 93] on input "search" at bounding box center [611, 87] width 102 height 21
click at [45, 159] on link "Lewis, Anthony & Lurana" at bounding box center [69, 162] width 81 height 42
select select "1"
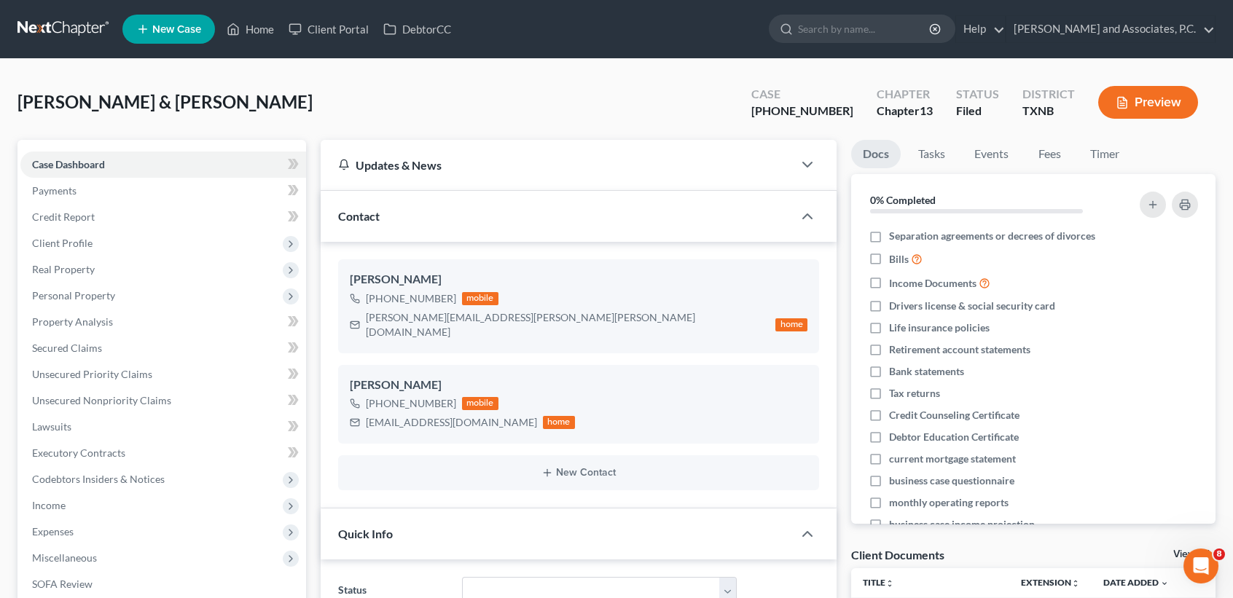
scroll to position [12114, 0]
click at [261, 39] on link "Home" at bounding box center [250, 29] width 62 height 26
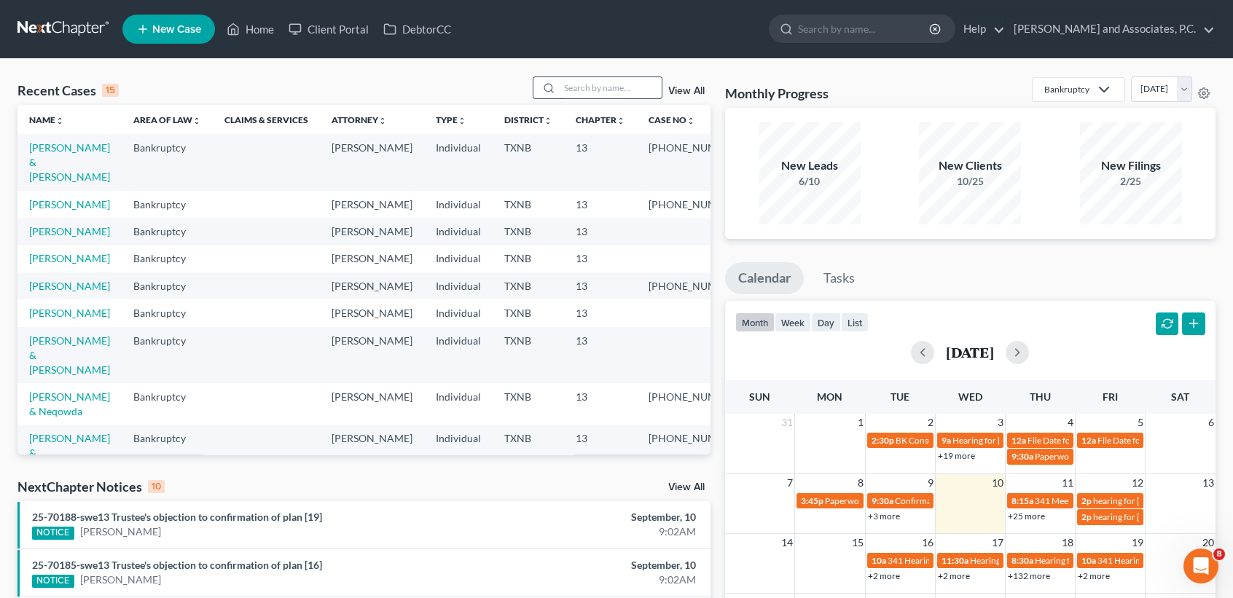
click at [587, 91] on input "search" at bounding box center [611, 87] width 102 height 21
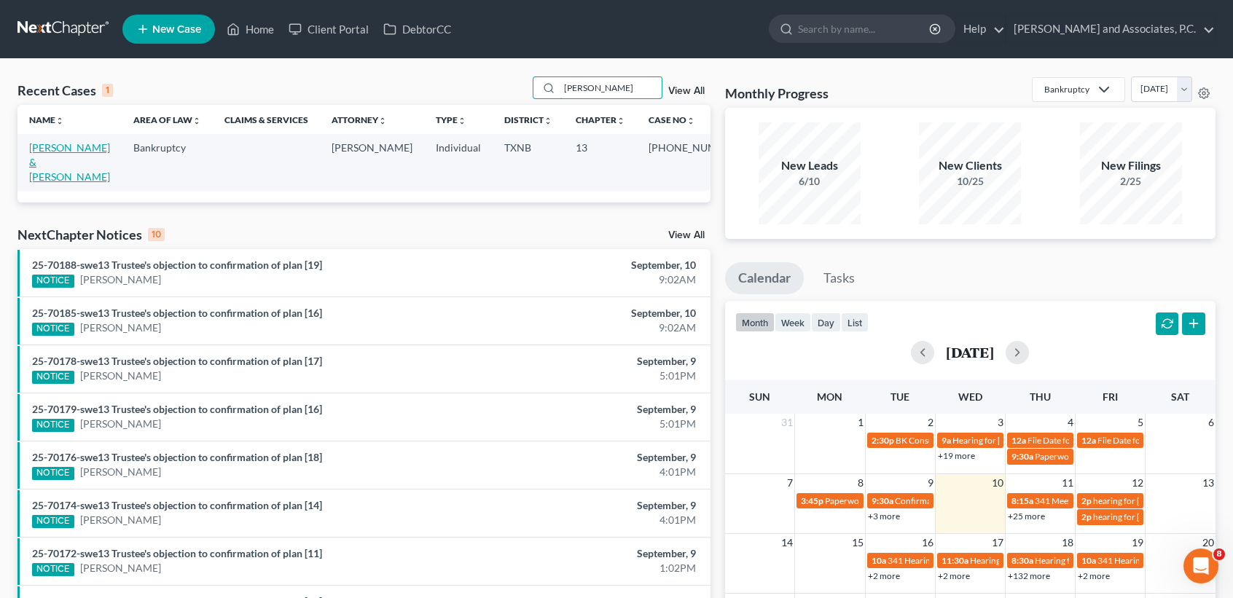
type input "bender"
click at [48, 158] on link "[PERSON_NAME] & [PERSON_NAME]" at bounding box center [69, 162] width 81 height 42
select select "6"
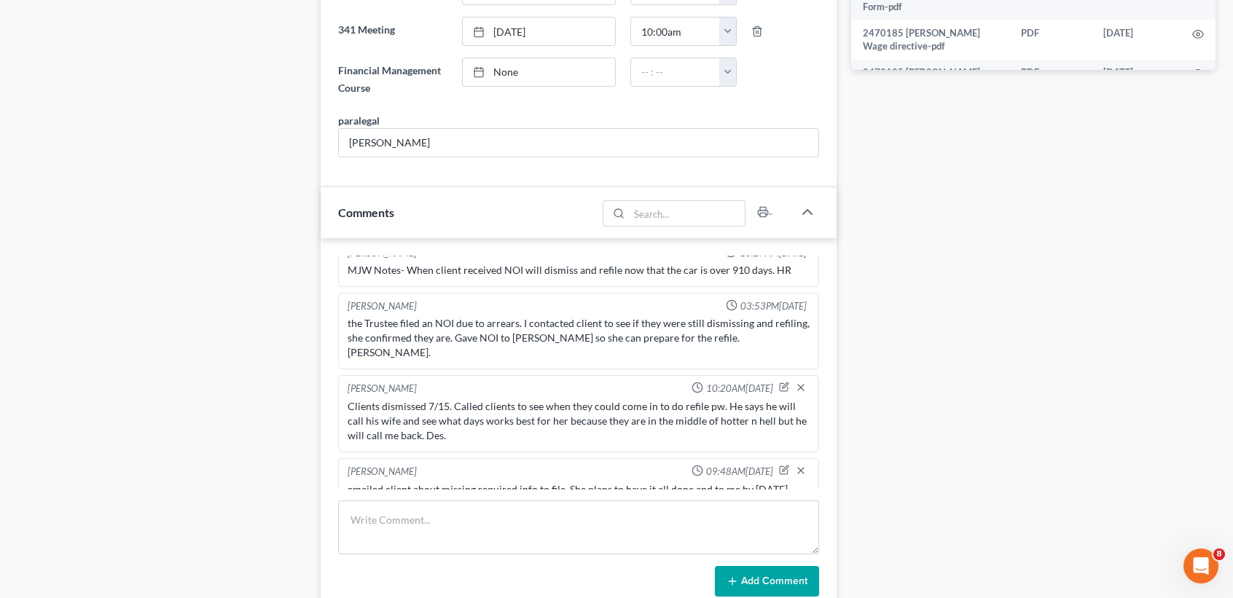
scroll to position [874, 0]
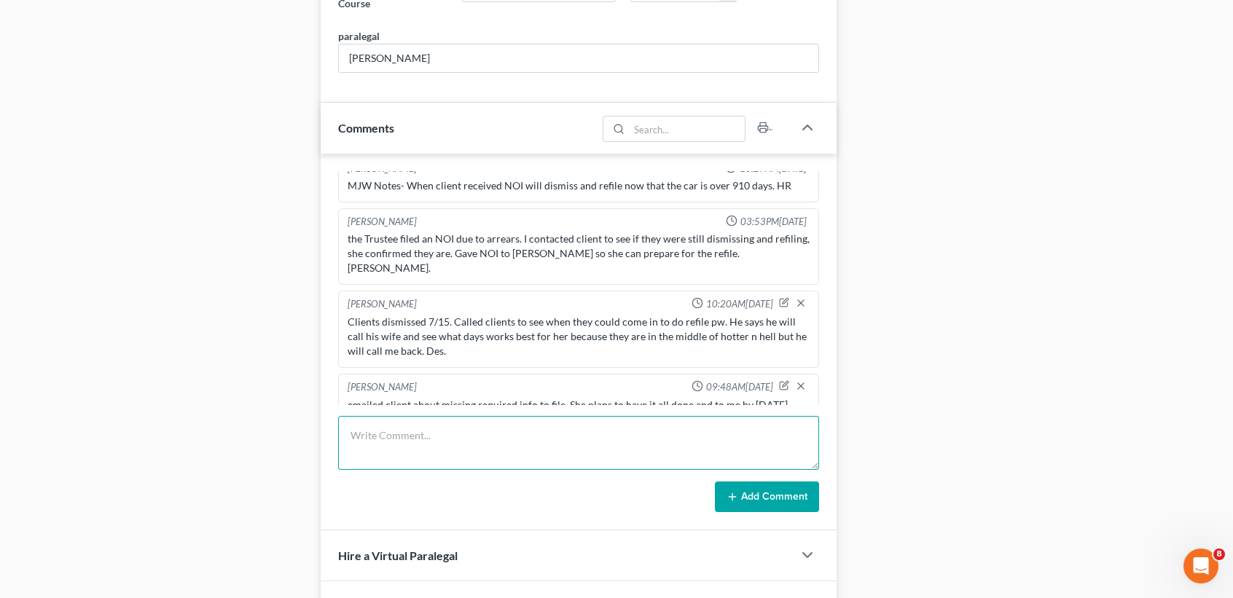
click at [505, 447] on textarea at bounding box center [578, 443] width 481 height 54
type textarea "refile. missing cc, 888, and some required. Called client to get an update and …"
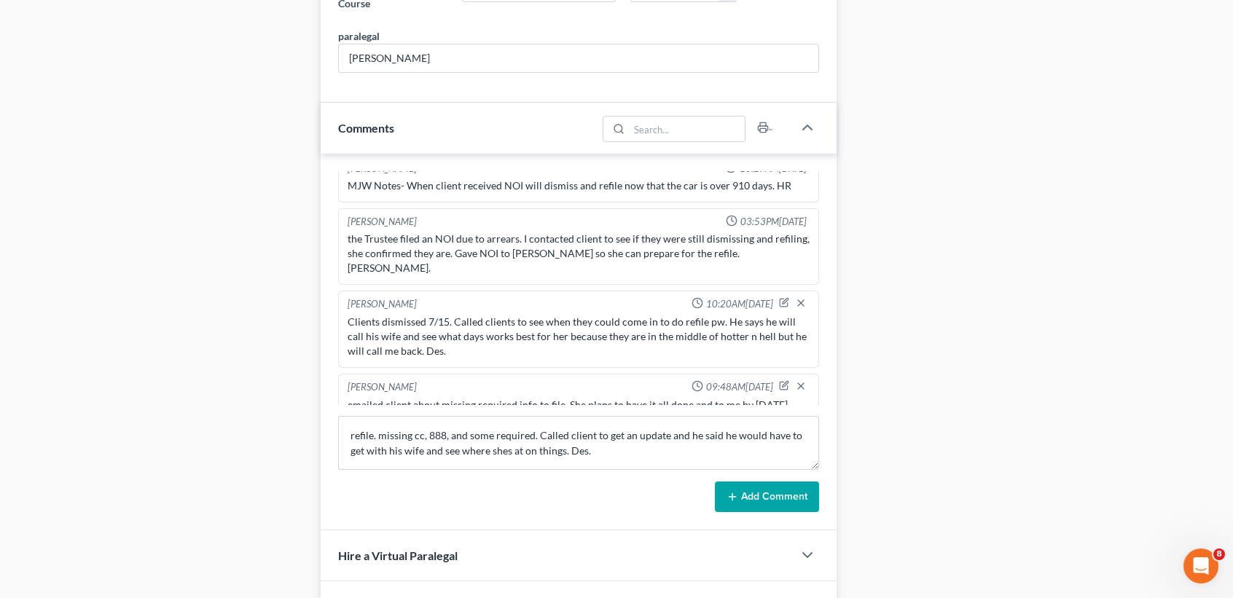
click at [761, 506] on button "Add Comment" at bounding box center [767, 497] width 104 height 31
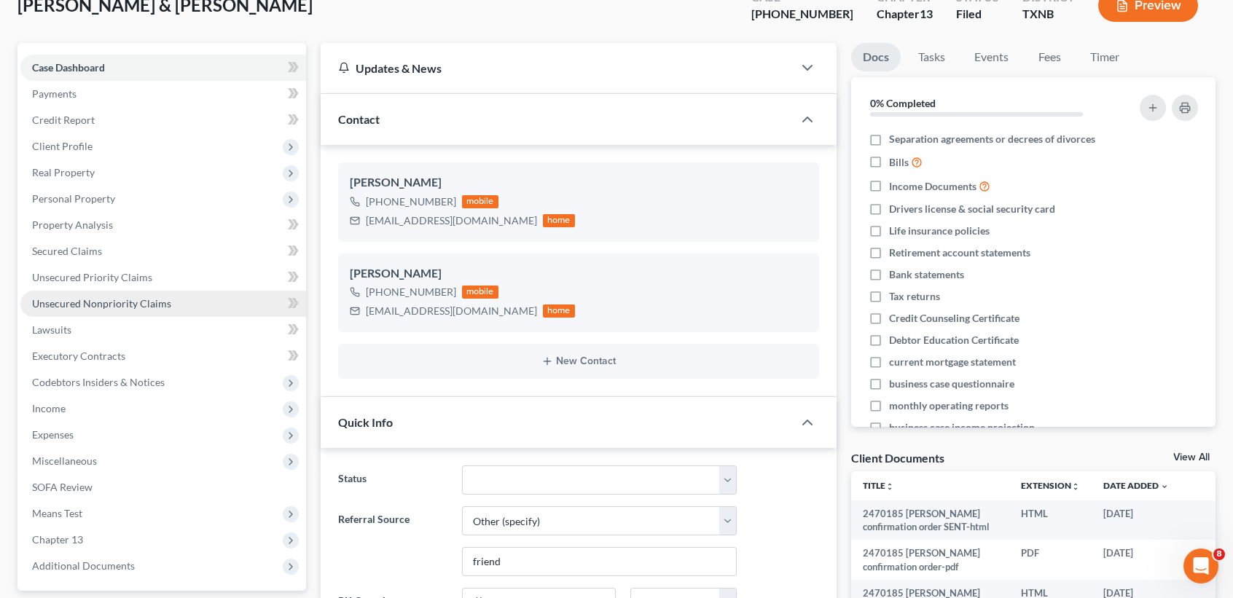
scroll to position [0, 0]
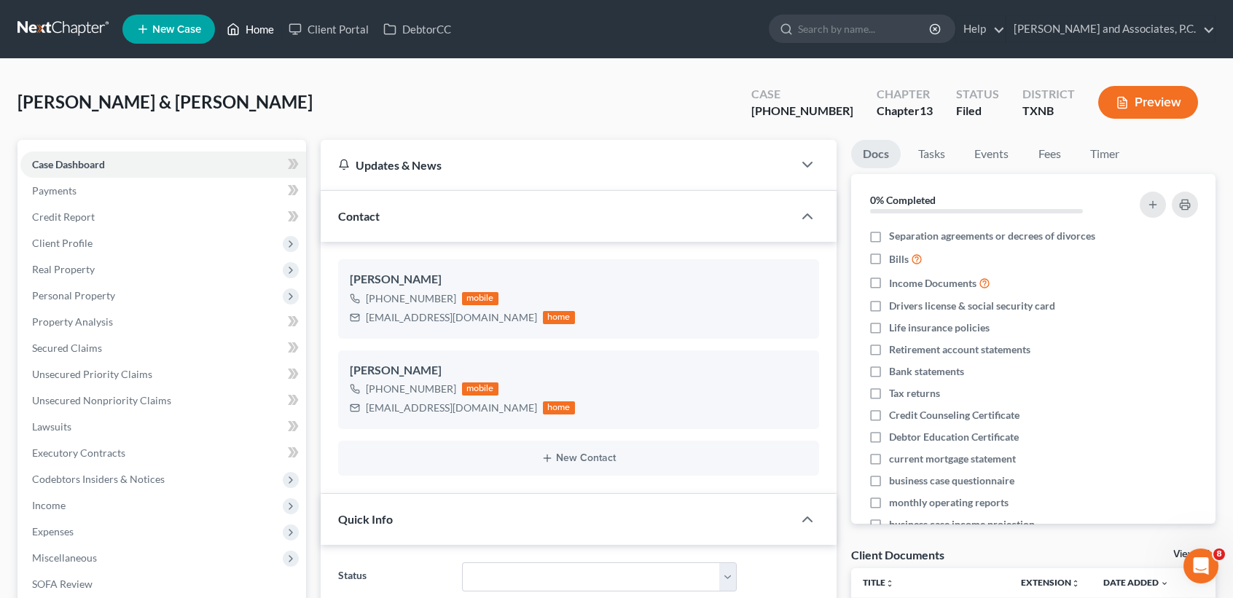
click at [251, 21] on link "Home" at bounding box center [250, 29] width 62 height 26
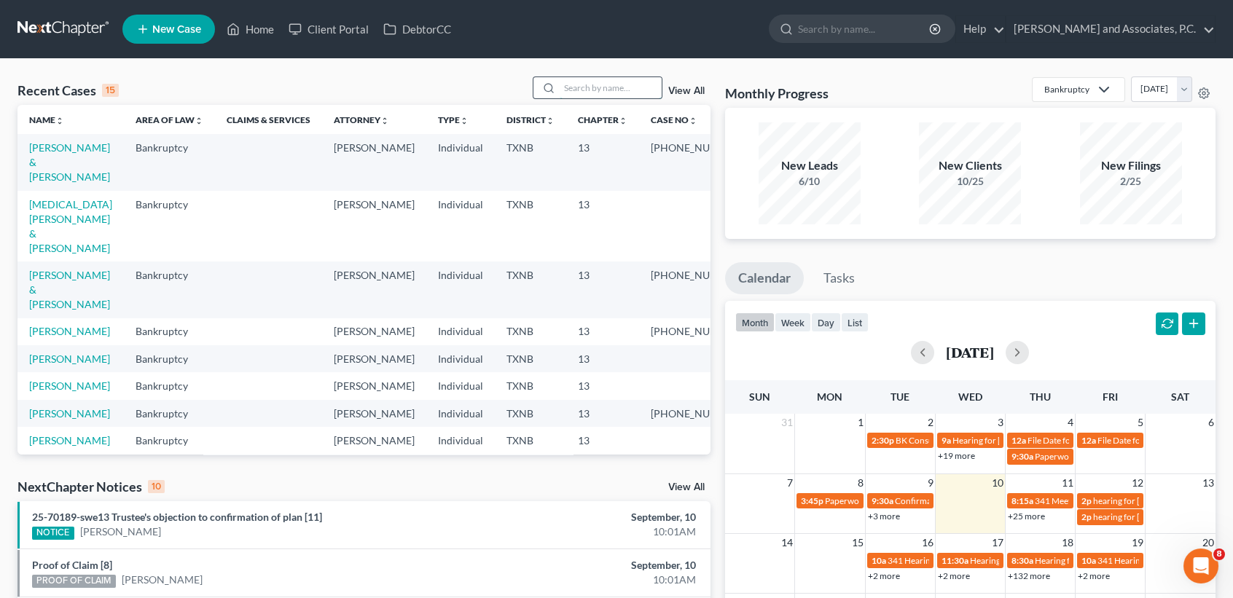
click at [644, 87] on input "search" at bounding box center [611, 87] width 102 height 21
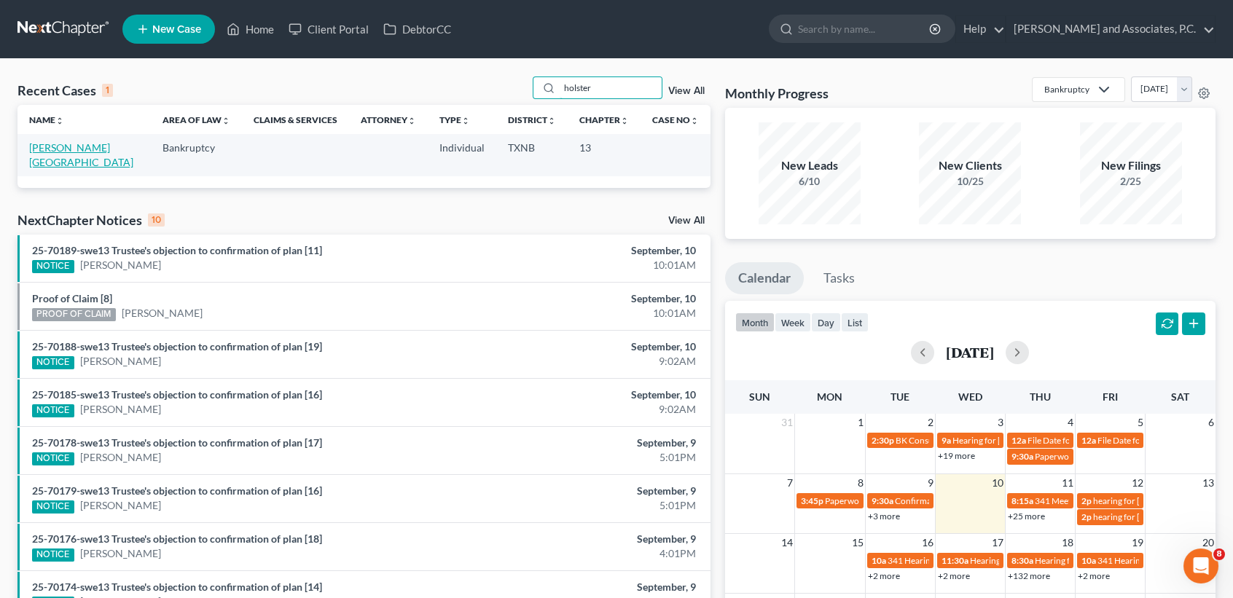
type input "holster"
click at [64, 168] on link "[PERSON_NAME][GEOGRAPHIC_DATA]" at bounding box center [81, 154] width 104 height 27
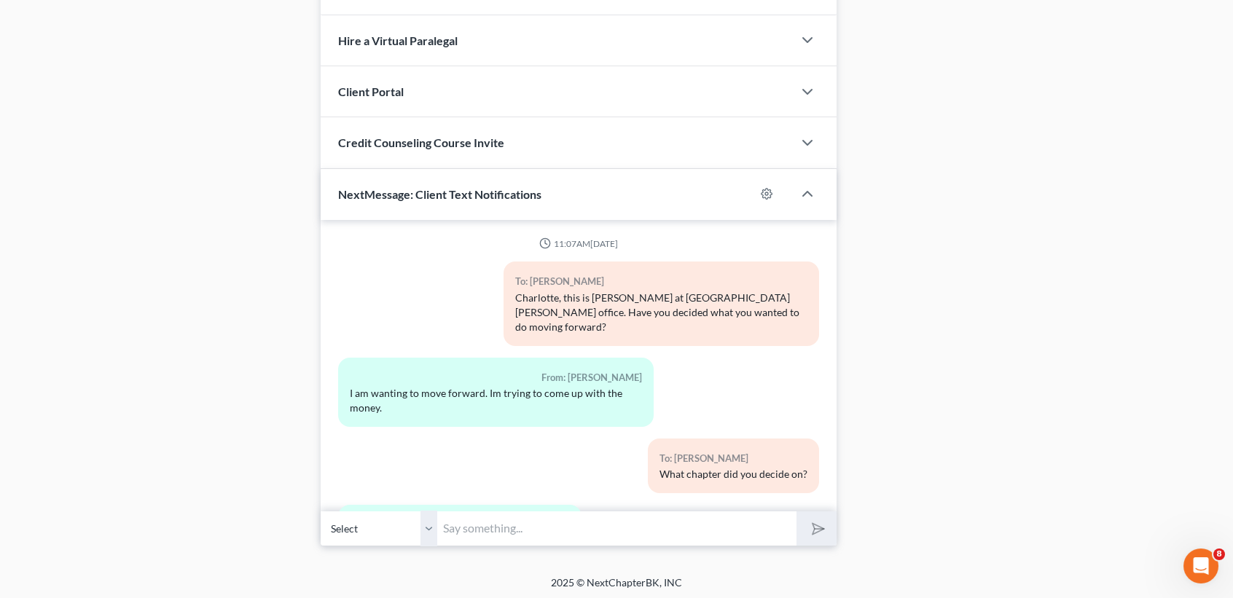
scroll to position [330, 0]
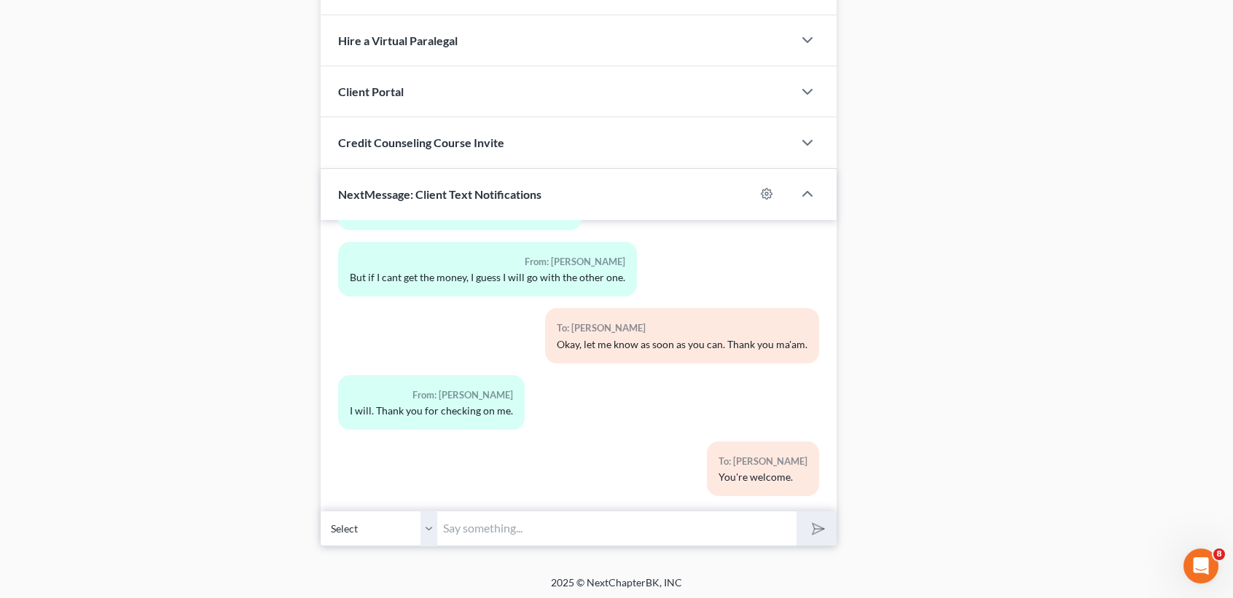
click at [555, 523] on input "text" at bounding box center [616, 529] width 359 height 36
type input "Hi Charlotte, this is Desiree at Monte's office. Just wanted to check in with y…"
click at [796, 512] on button "submit" at bounding box center [816, 529] width 40 height 34
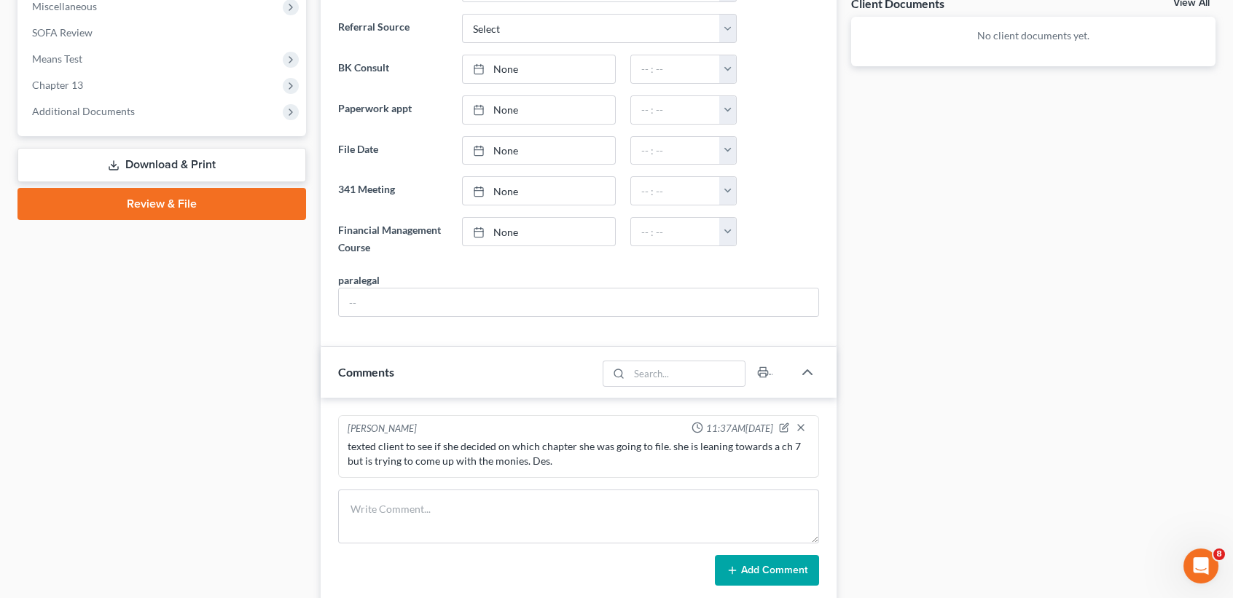
scroll to position [169, 0]
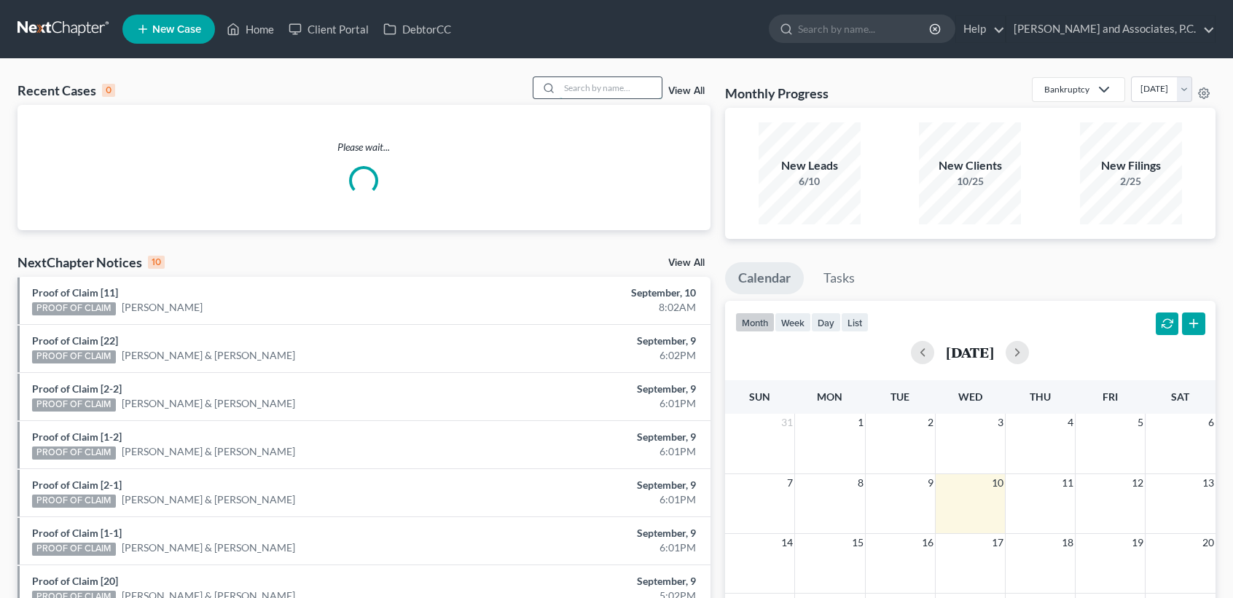
click at [622, 93] on input "search" at bounding box center [611, 87] width 102 height 21
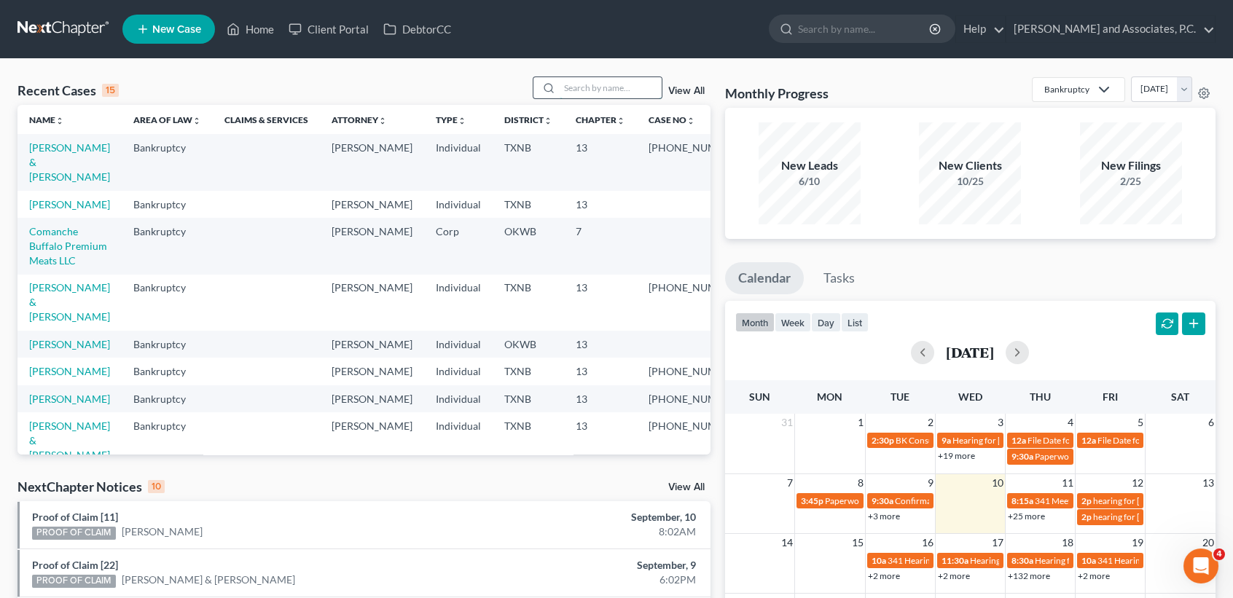
type input "l"
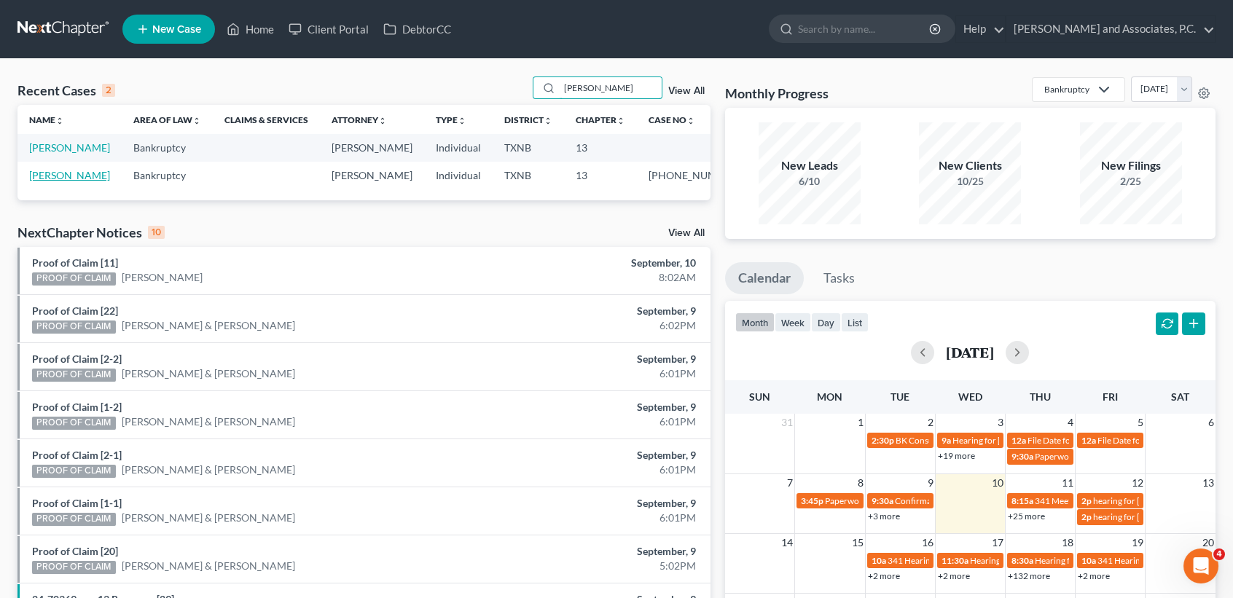
type input "[PERSON_NAME]"
click at [47, 181] on link "[PERSON_NAME]" at bounding box center [69, 175] width 81 height 12
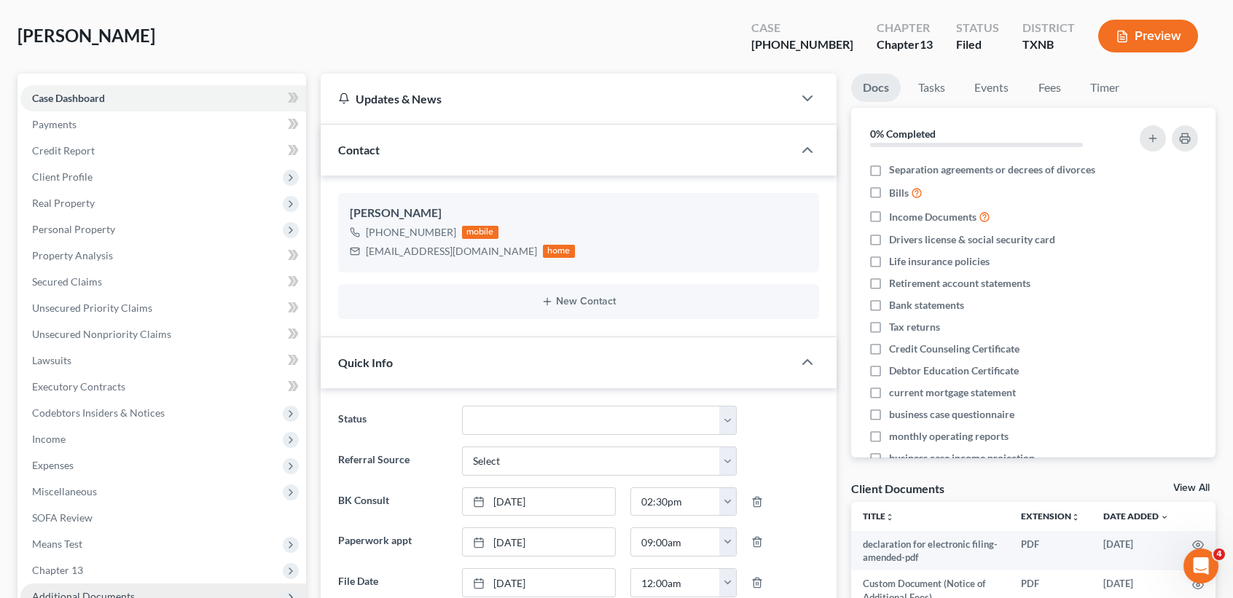
scroll to position [97, 0]
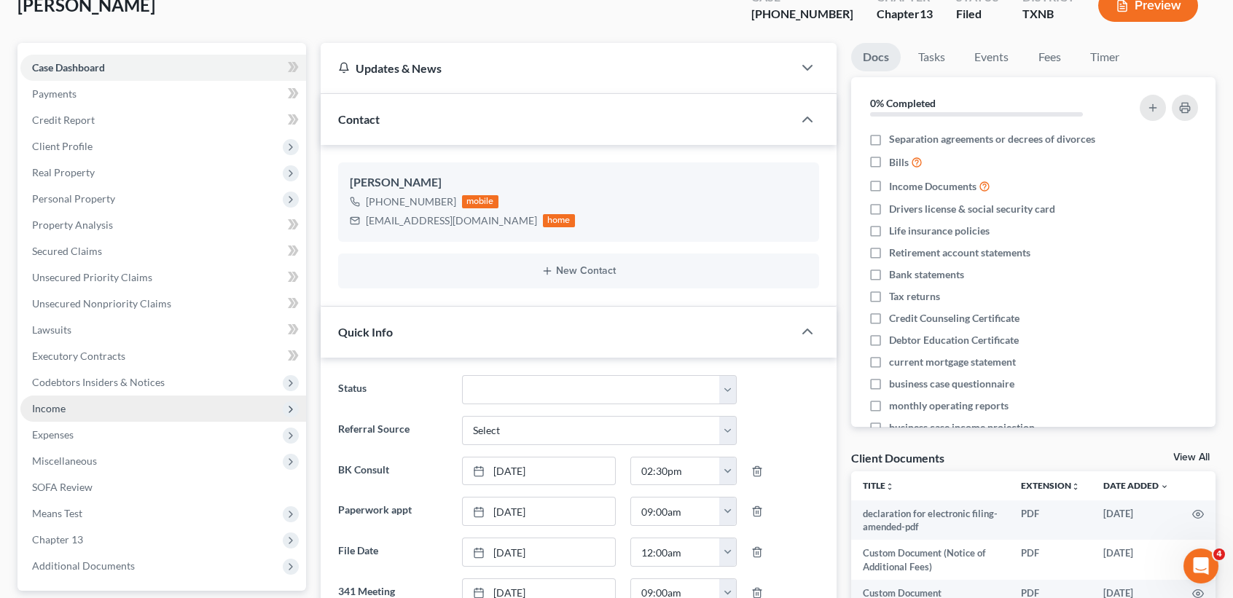
click at [73, 410] on span "Income" at bounding box center [163, 409] width 286 height 26
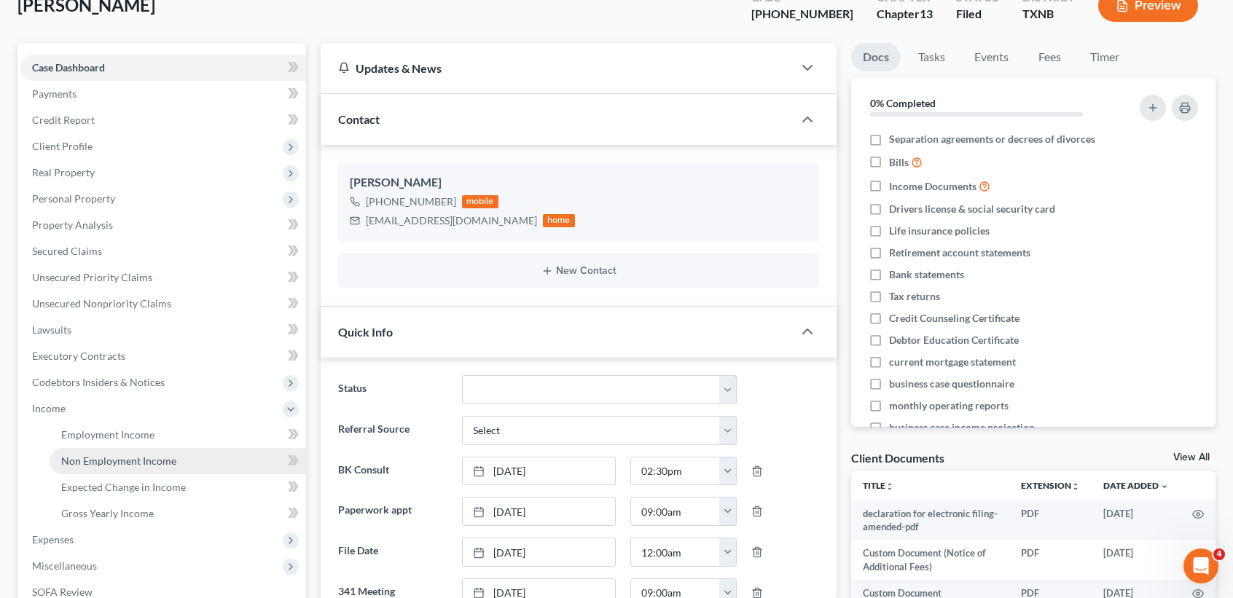
click at [92, 461] on span "Non Employment Income" at bounding box center [118, 461] width 115 height 12
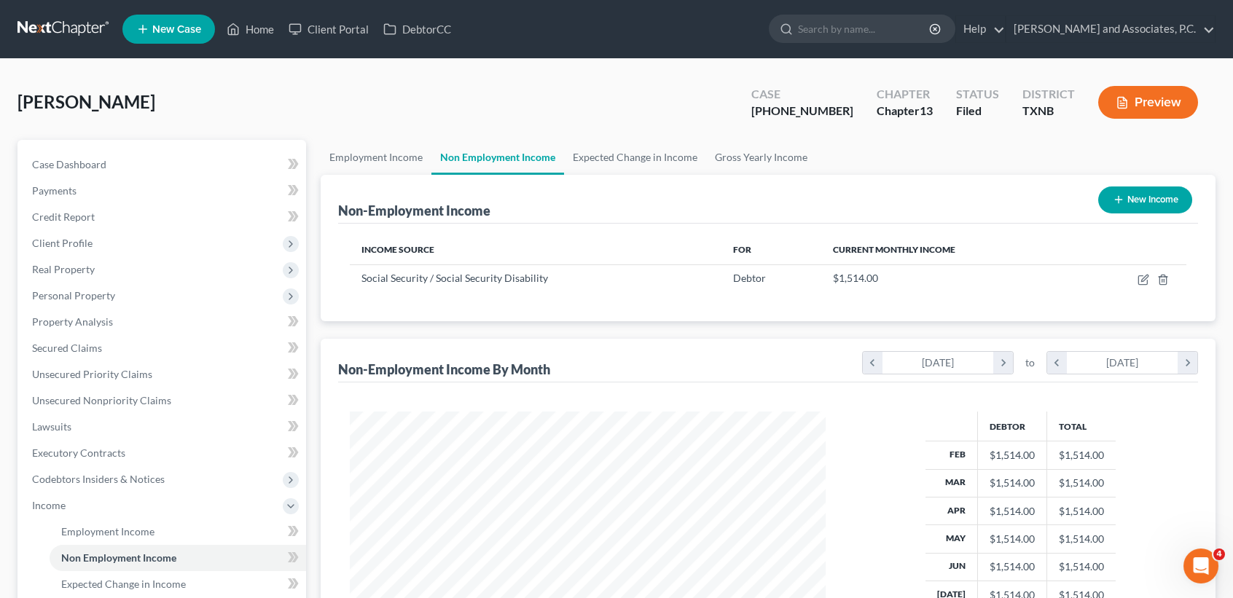
scroll to position [261, 504]
click at [410, 152] on link "Employment Income" at bounding box center [376, 157] width 111 height 35
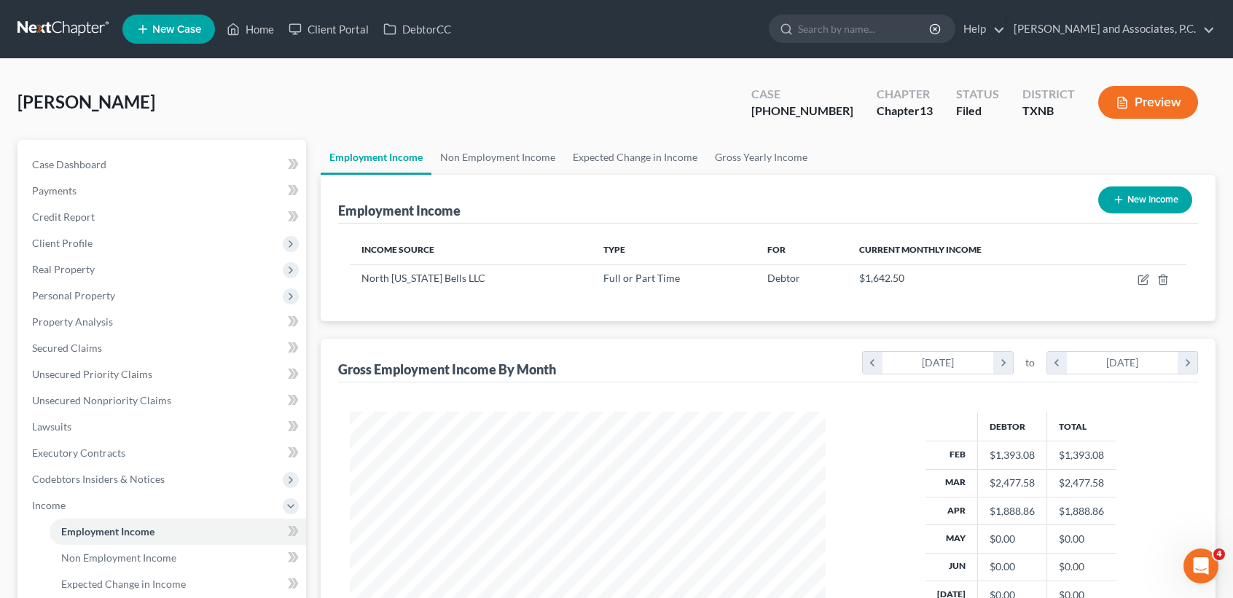
scroll to position [261, 504]
click at [459, 157] on link "Non Employment Income" at bounding box center [497, 157] width 133 height 35
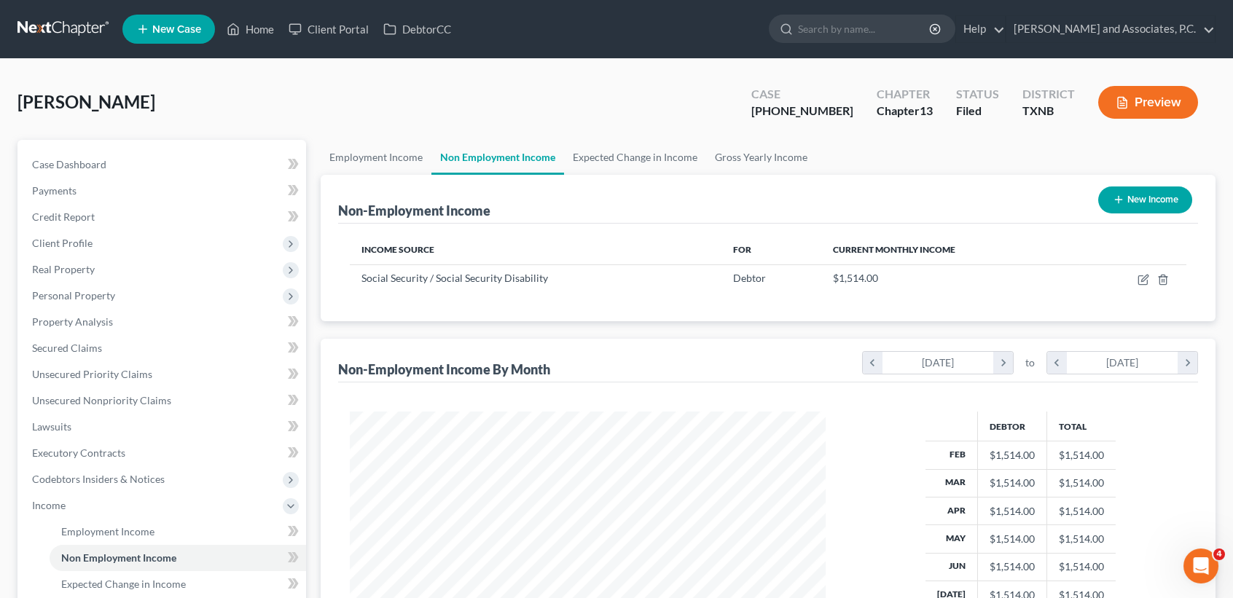
scroll to position [261, 504]
click at [267, 34] on link "Home" at bounding box center [250, 29] width 62 height 26
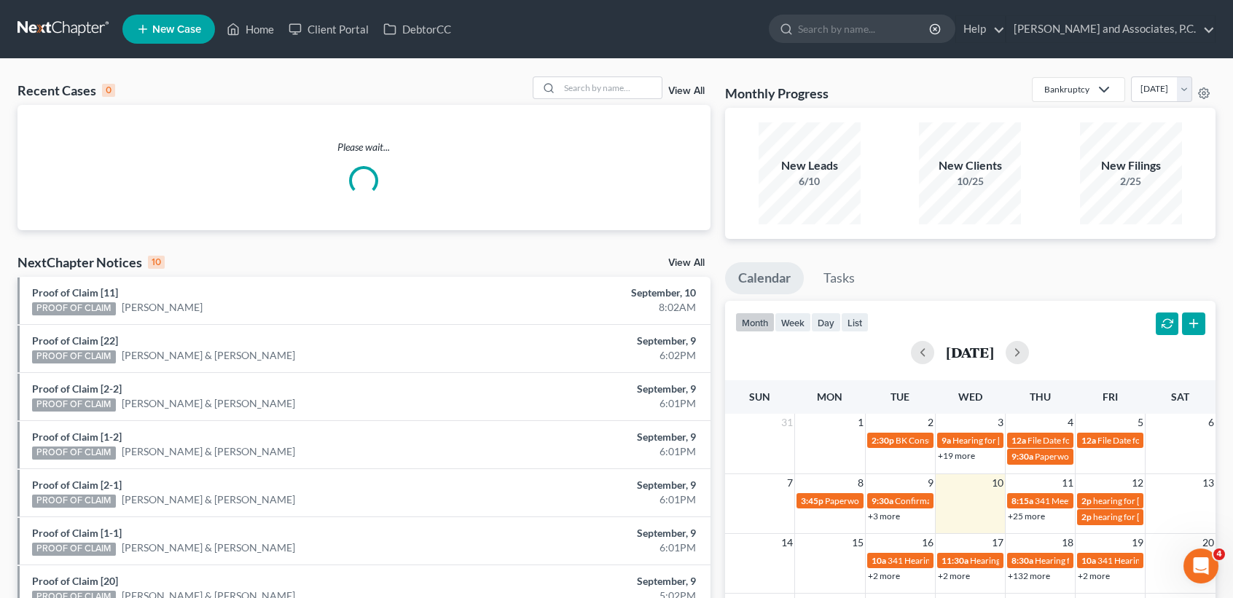
click at [611, 72] on div "Recent Cases 0 View All Please wait... NextChapter Notices 10 View All Proof of…" at bounding box center [616, 437] width 1233 height 756
drag, startPoint x: 611, startPoint y: 74, endPoint x: 612, endPoint y: 82, distance: 7.4
click at [612, 82] on div "Recent Cases 0 View All Please wait... NextChapter Notices 10 View All Proof of…" at bounding box center [616, 437] width 1233 height 756
click at [612, 82] on input "search" at bounding box center [611, 87] width 102 height 21
click at [586, 91] on div "Recent Cases 0 View All Please wait... NextChapter Notices 10 View All Proof of…" at bounding box center [616, 437] width 1233 height 756
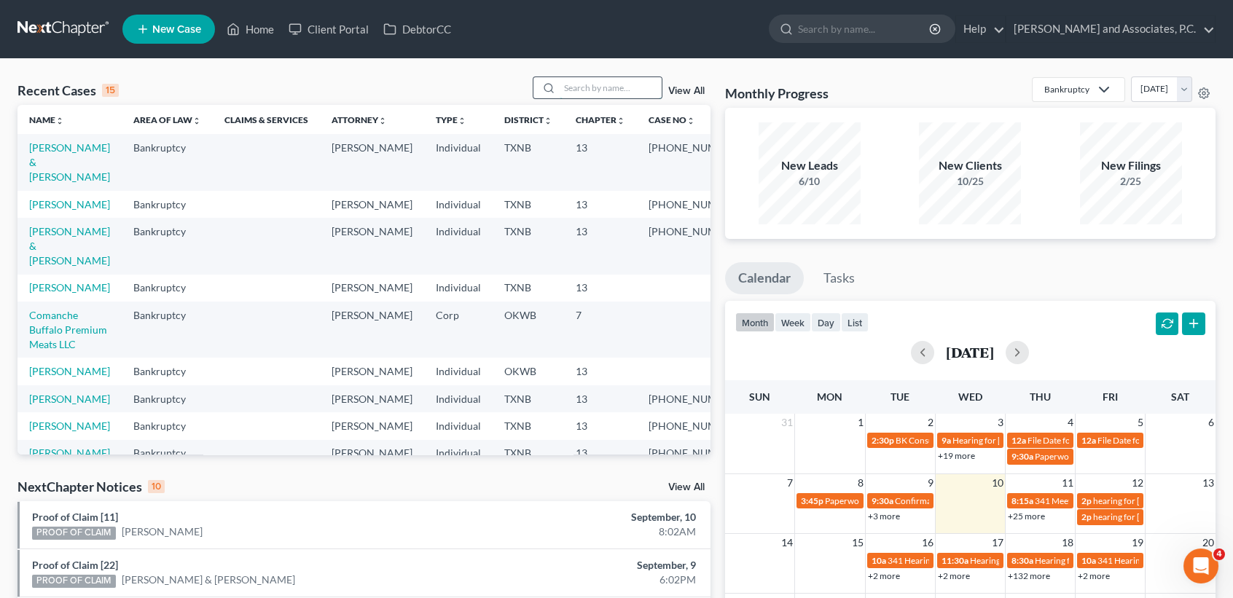
click at [576, 87] on input "search" at bounding box center [611, 87] width 102 height 21
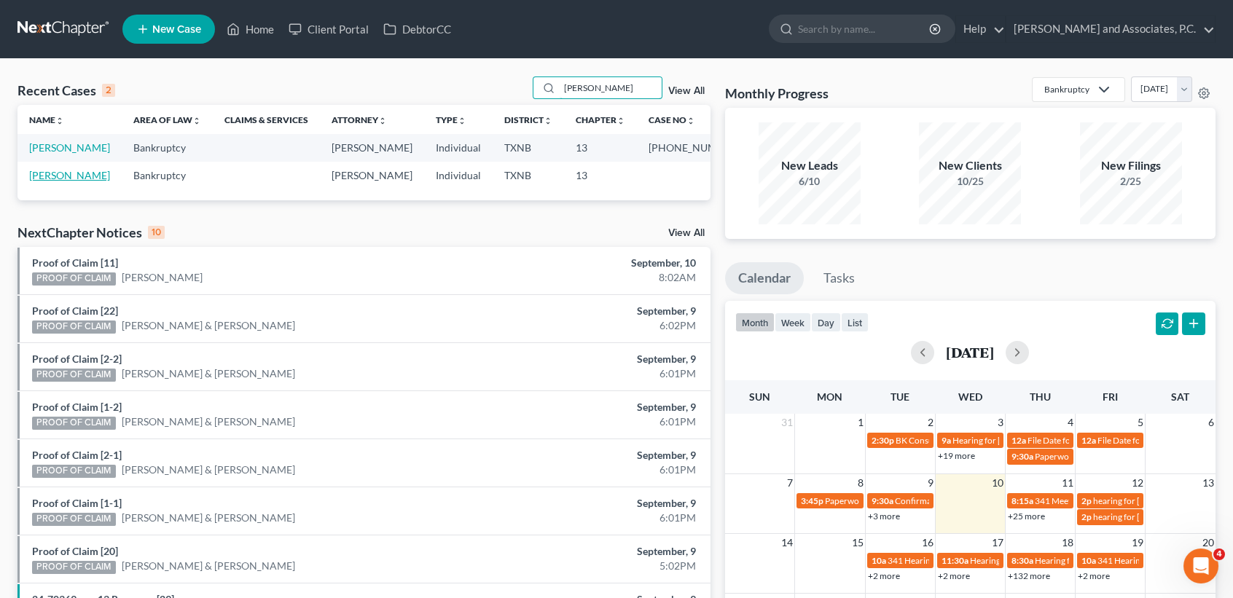
type input "goodwin"
click at [38, 181] on link "Goodwin, Donald" at bounding box center [69, 175] width 81 height 12
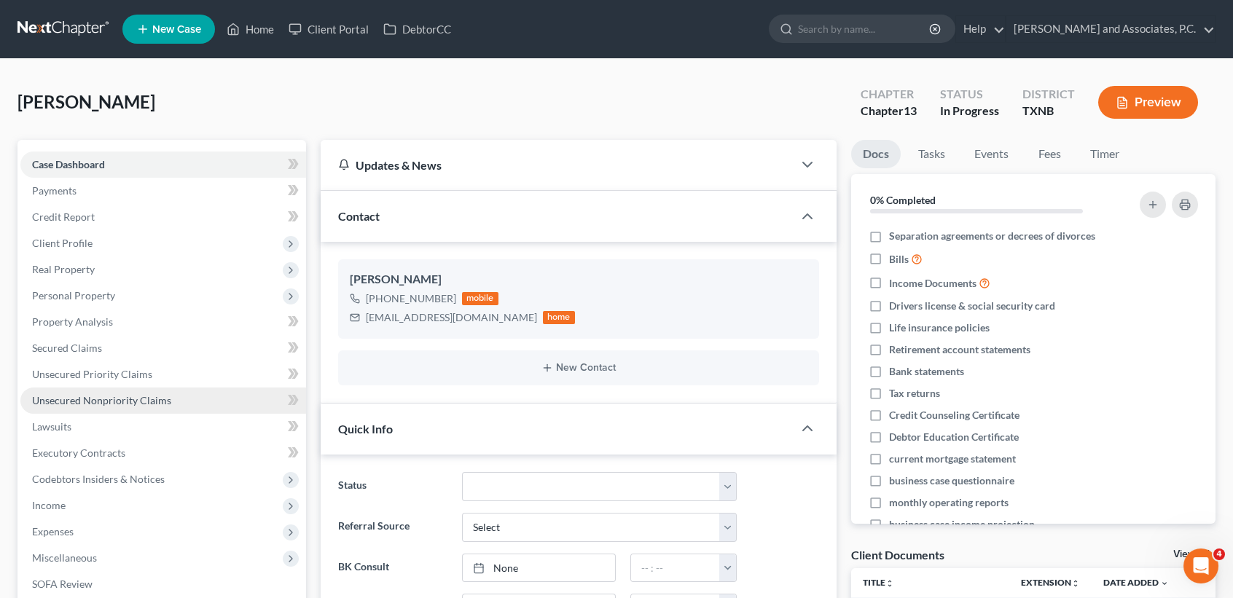
scroll to position [308, 0]
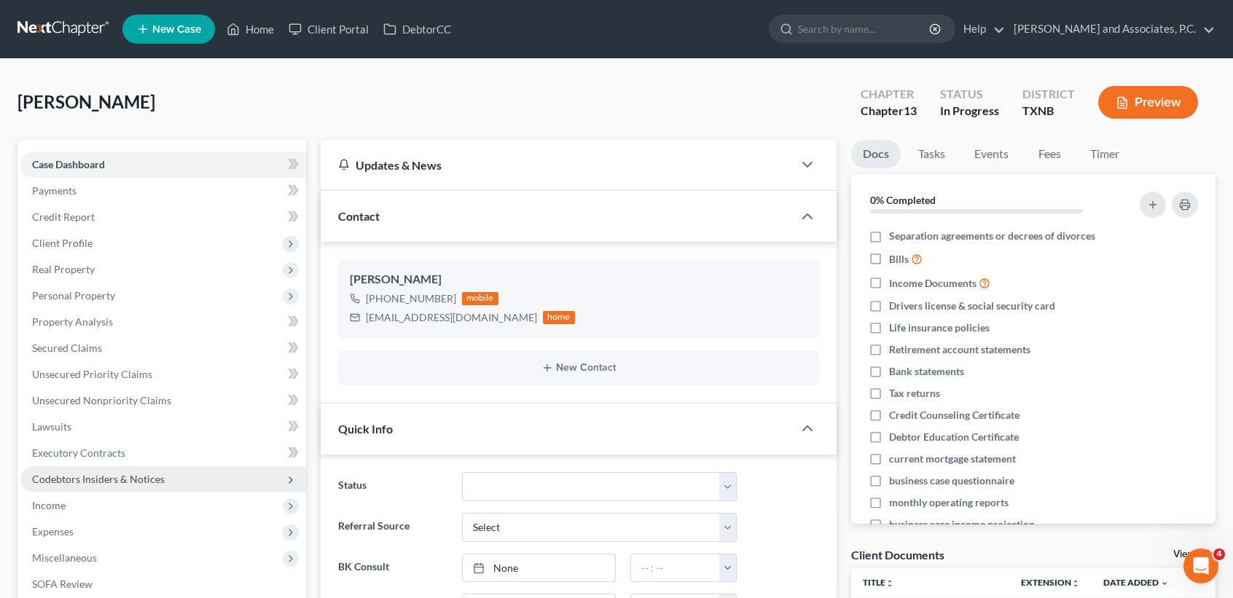
click at [100, 493] on span "Income" at bounding box center [163, 506] width 286 height 26
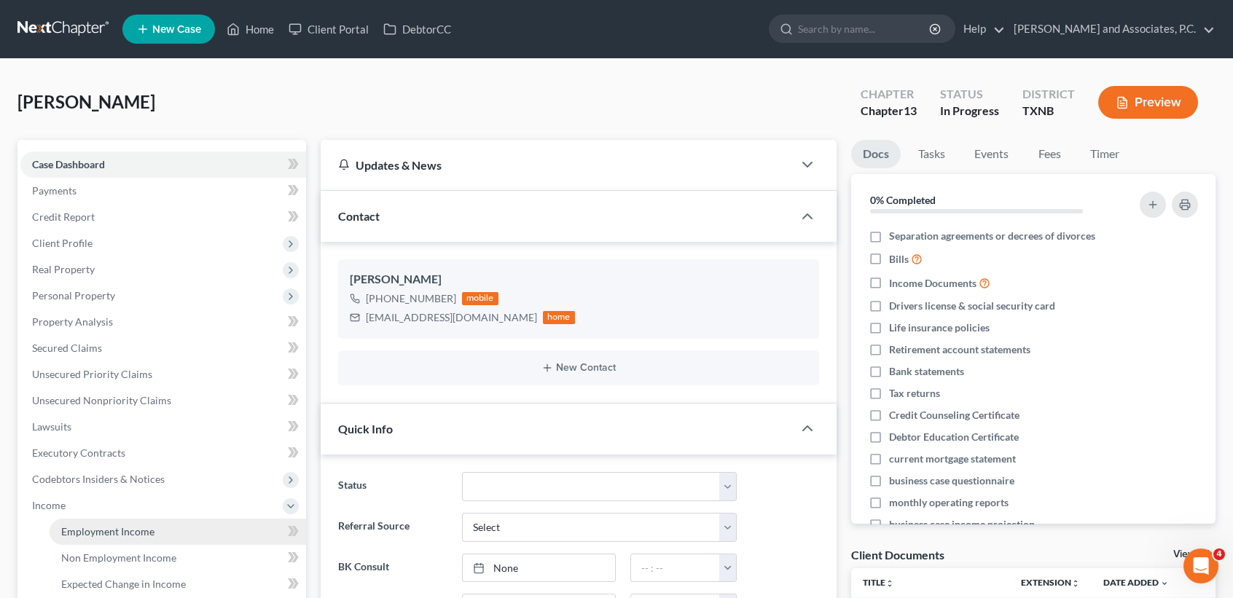
click at [100, 519] on link "Employment Income" at bounding box center [178, 532] width 256 height 26
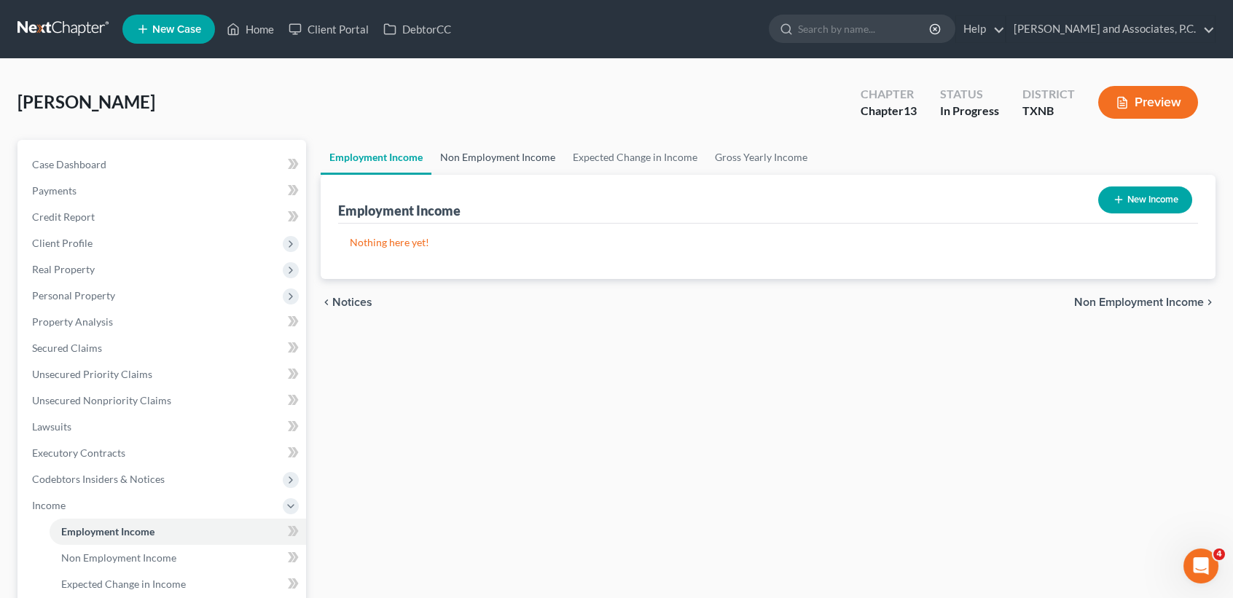
click at [489, 149] on link "Non Employment Income" at bounding box center [497, 157] width 133 height 35
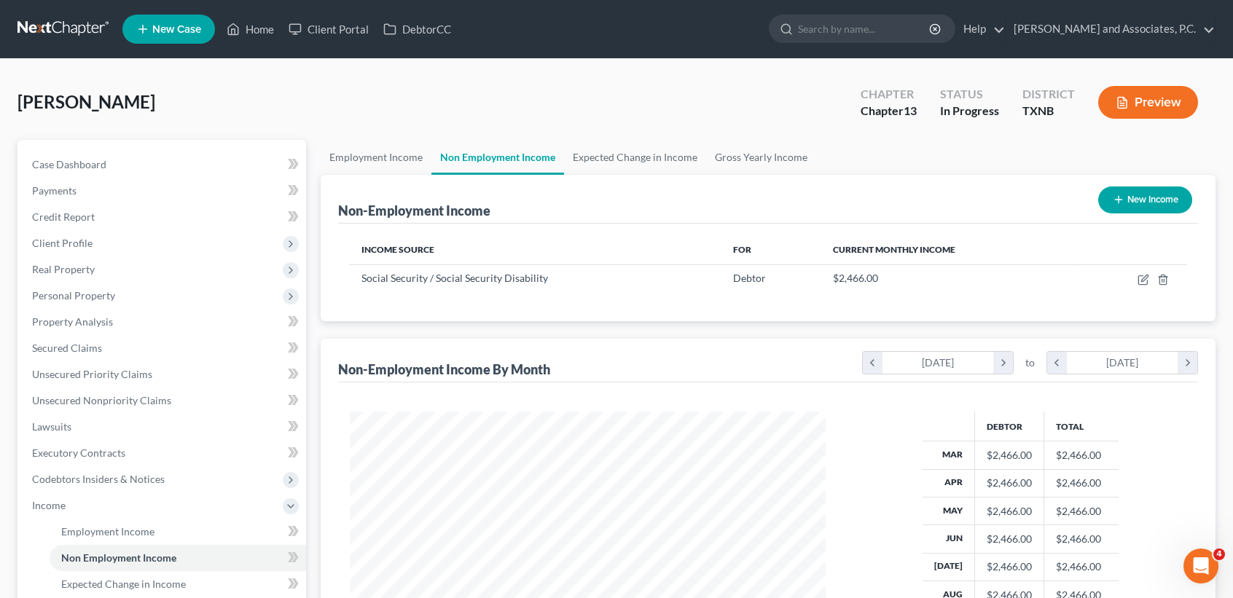
scroll to position [261, 504]
click at [112, 404] on span "Unsecured Nonpriority Claims" at bounding box center [101, 400] width 139 height 12
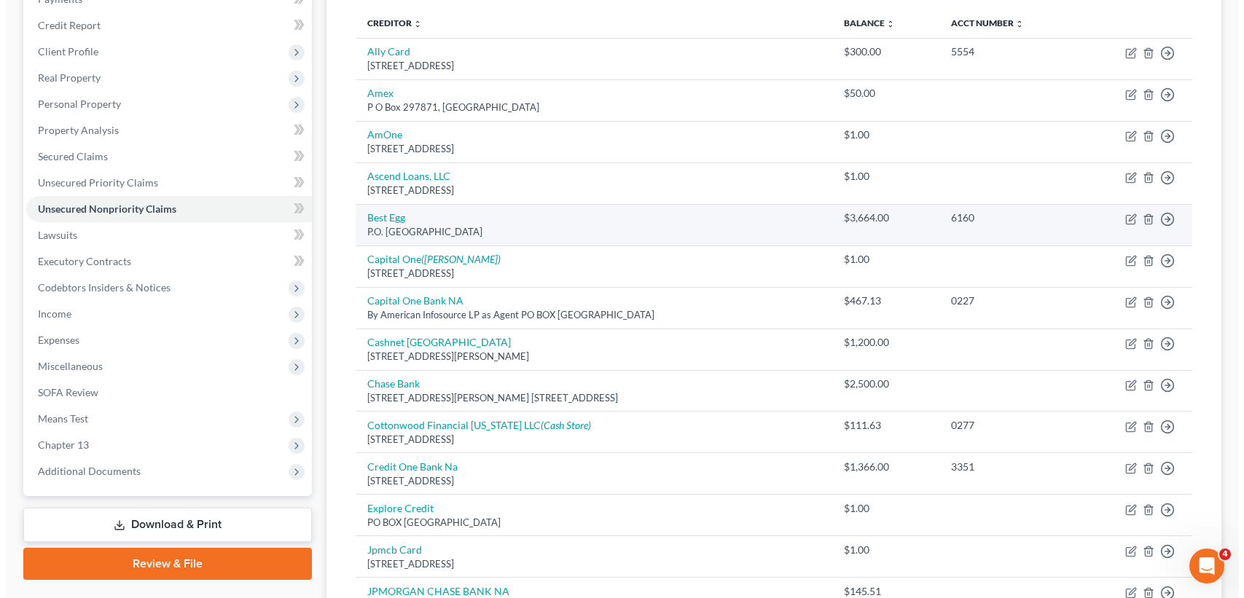
scroll to position [194, 0]
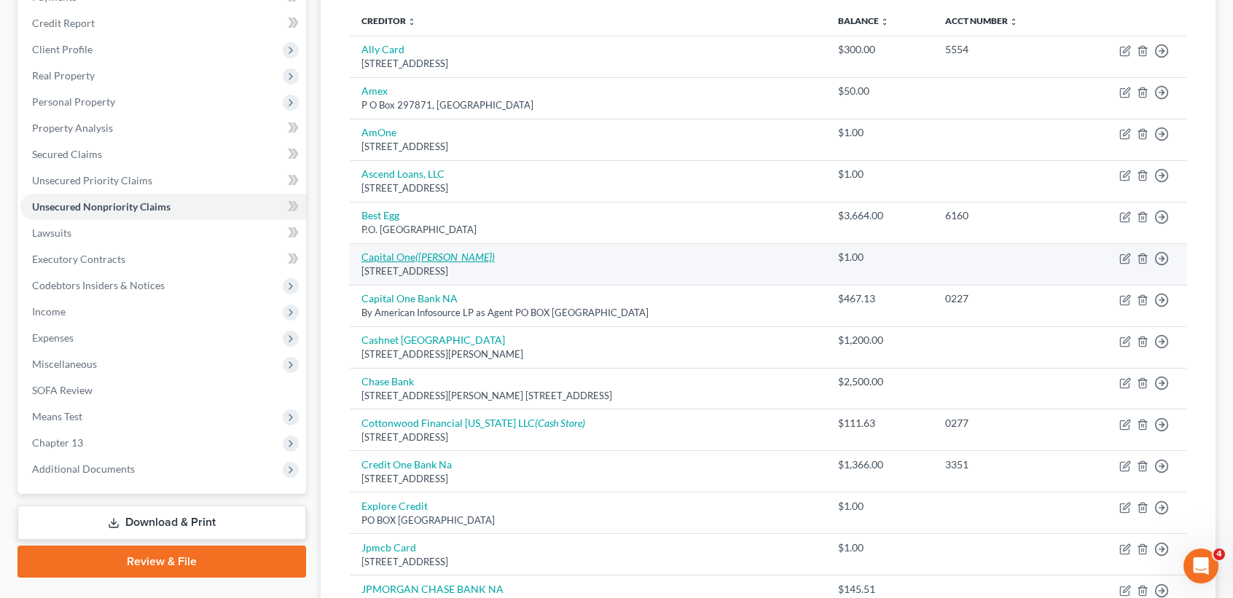
click at [487, 254] on icon "(Michael A. Moss)" at bounding box center [454, 257] width 79 height 12
select select "48"
select select "0"
select select "45"
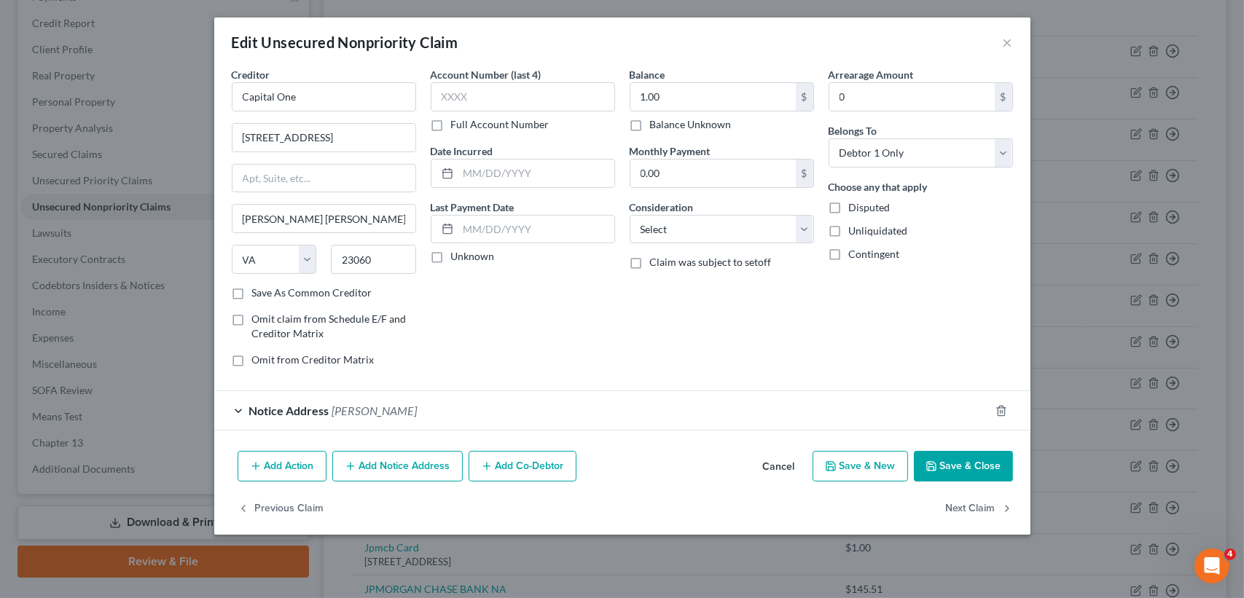
click at [477, 410] on div "Notice Address Michael A. Moss" at bounding box center [601, 410] width 775 height 39
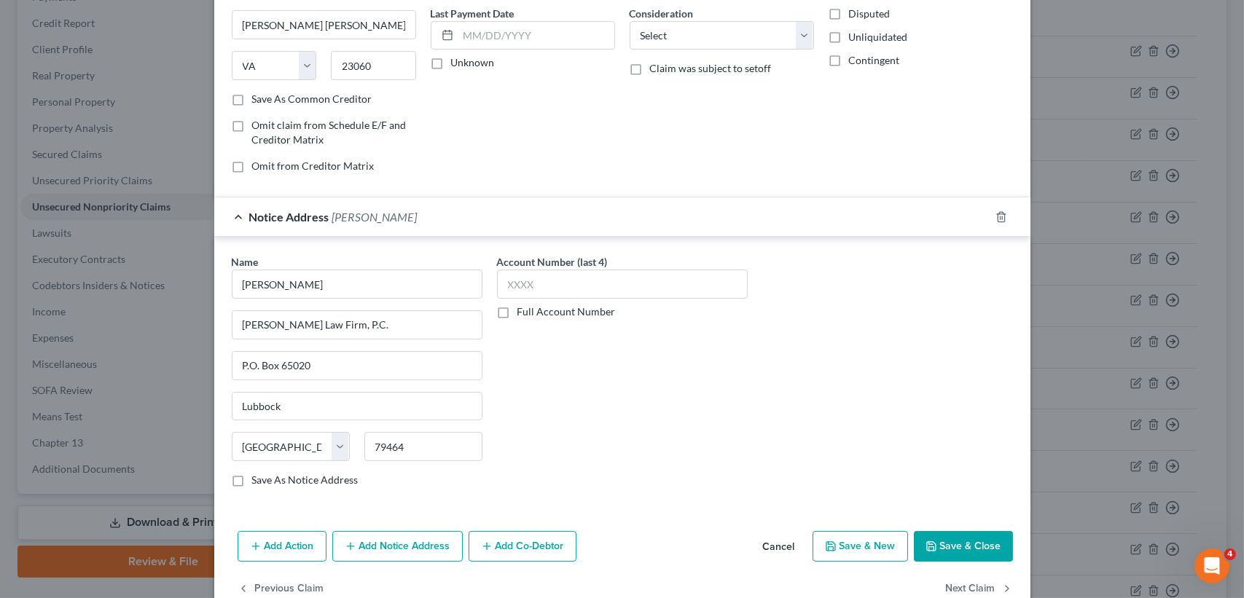
click at [788, 547] on button "Cancel" at bounding box center [778, 547] width 55 height 29
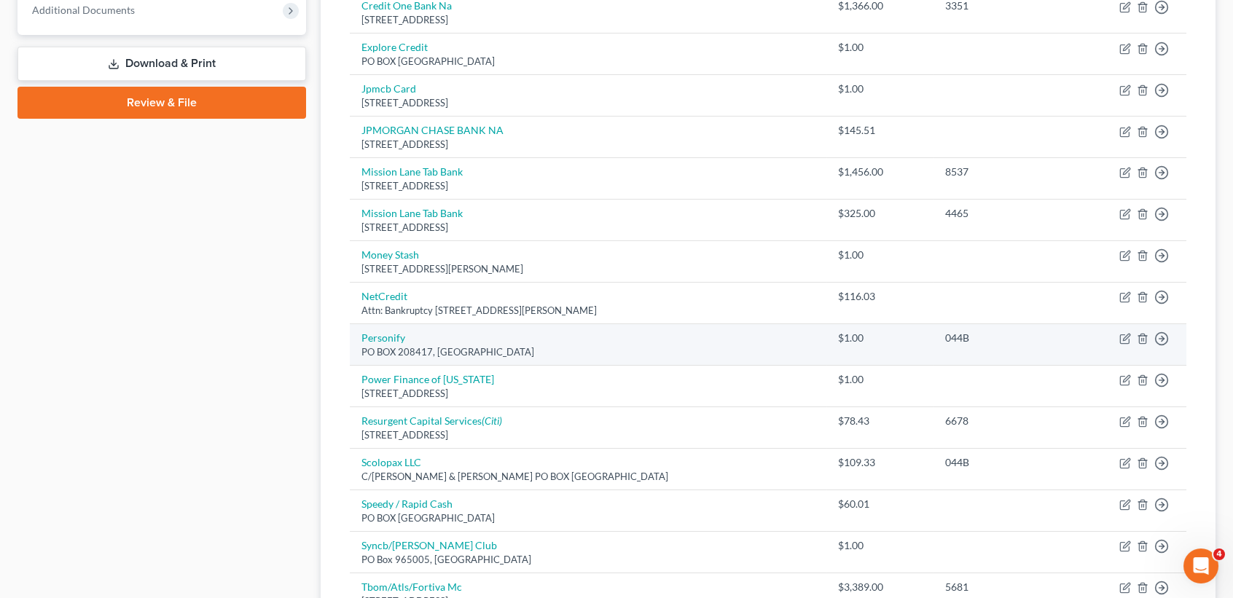
scroll to position [680, 0]
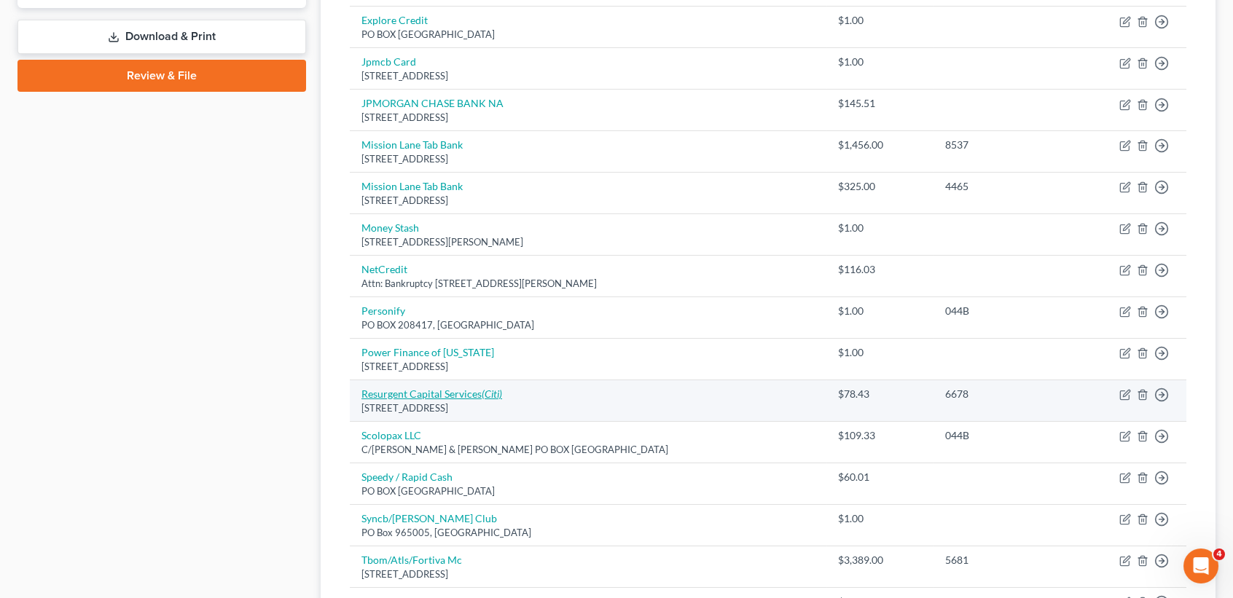
click at [438, 396] on link "Resurgent Capital Services (Citi)" at bounding box center [431, 394] width 141 height 12
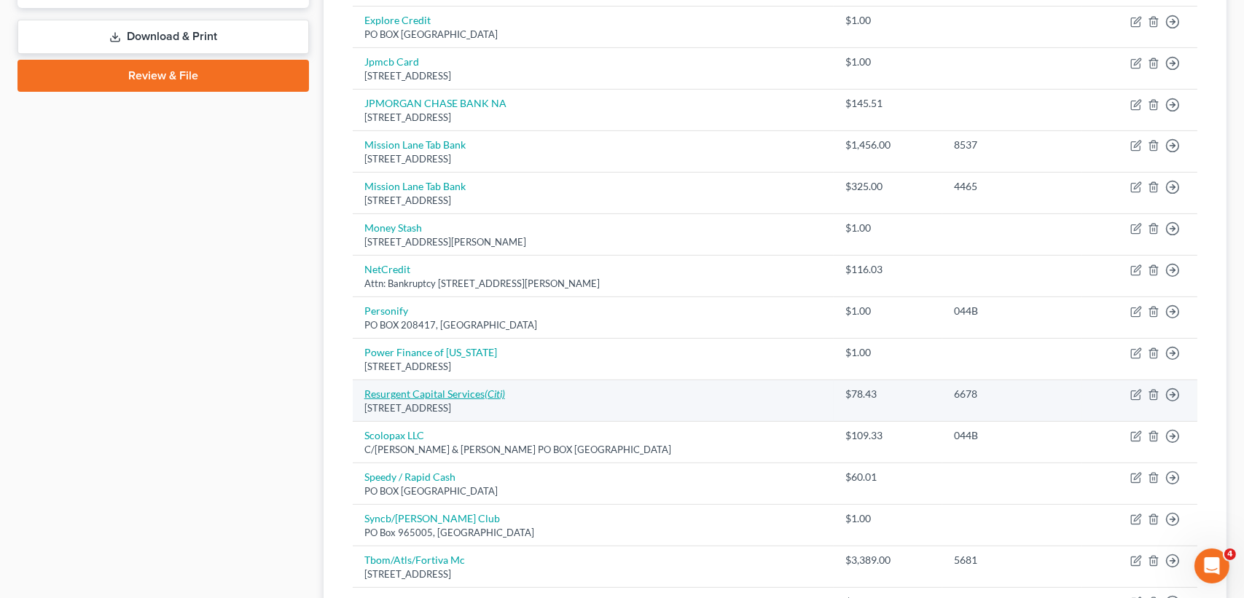
select select "42"
select select "0"
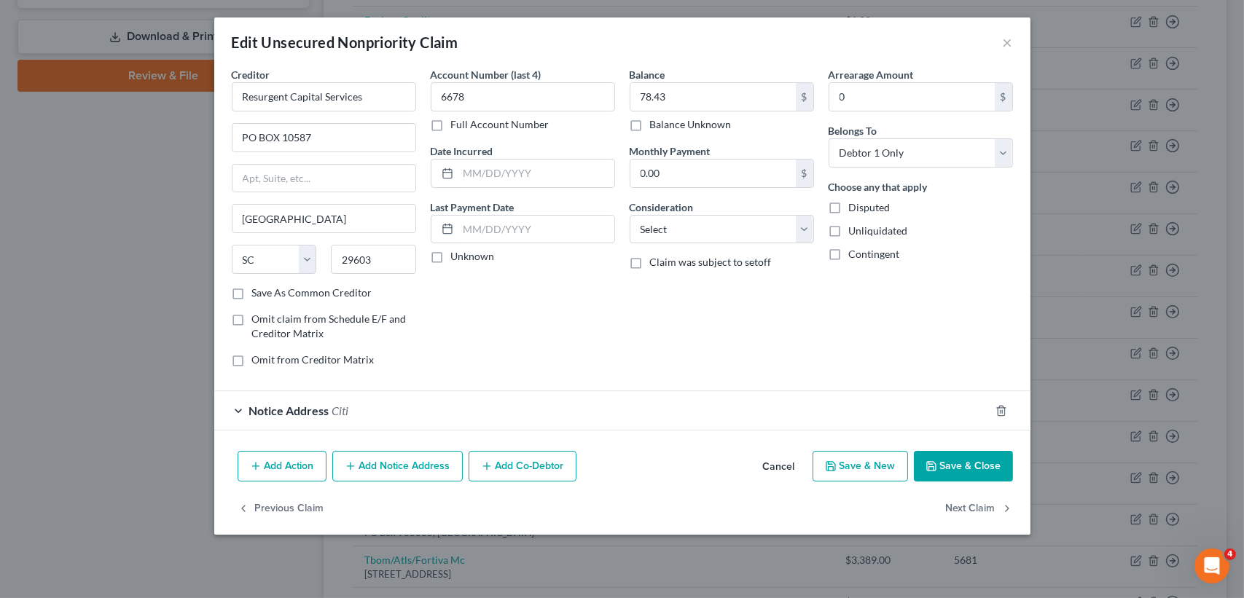
click at [802, 469] on button "Cancel" at bounding box center [778, 466] width 55 height 29
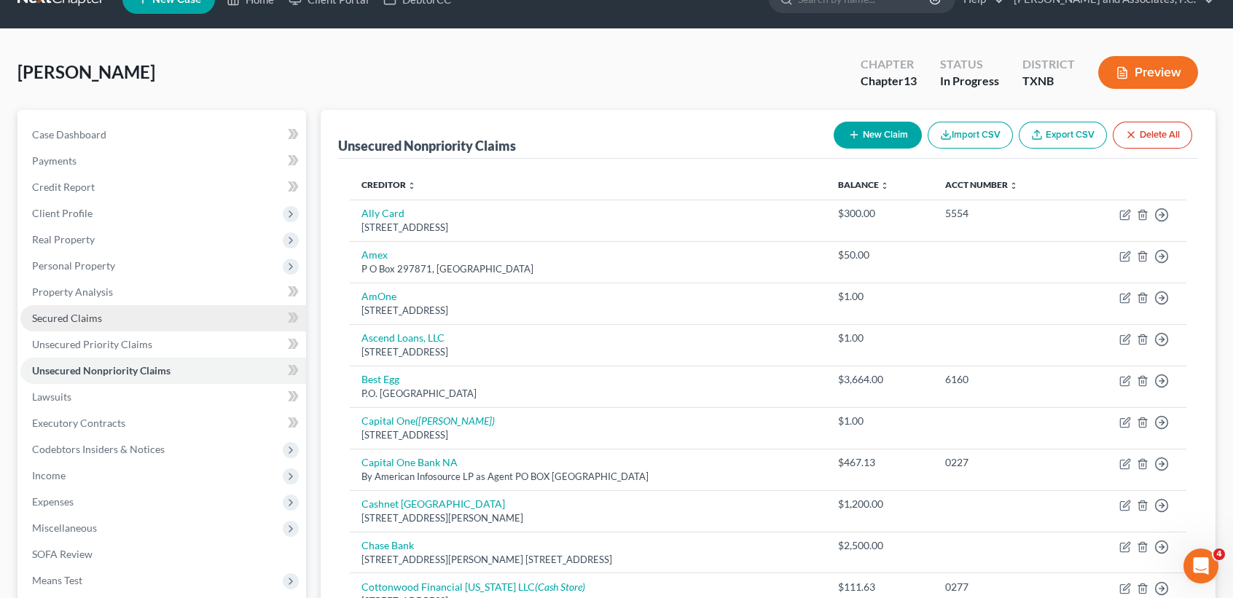
scroll to position [0, 0]
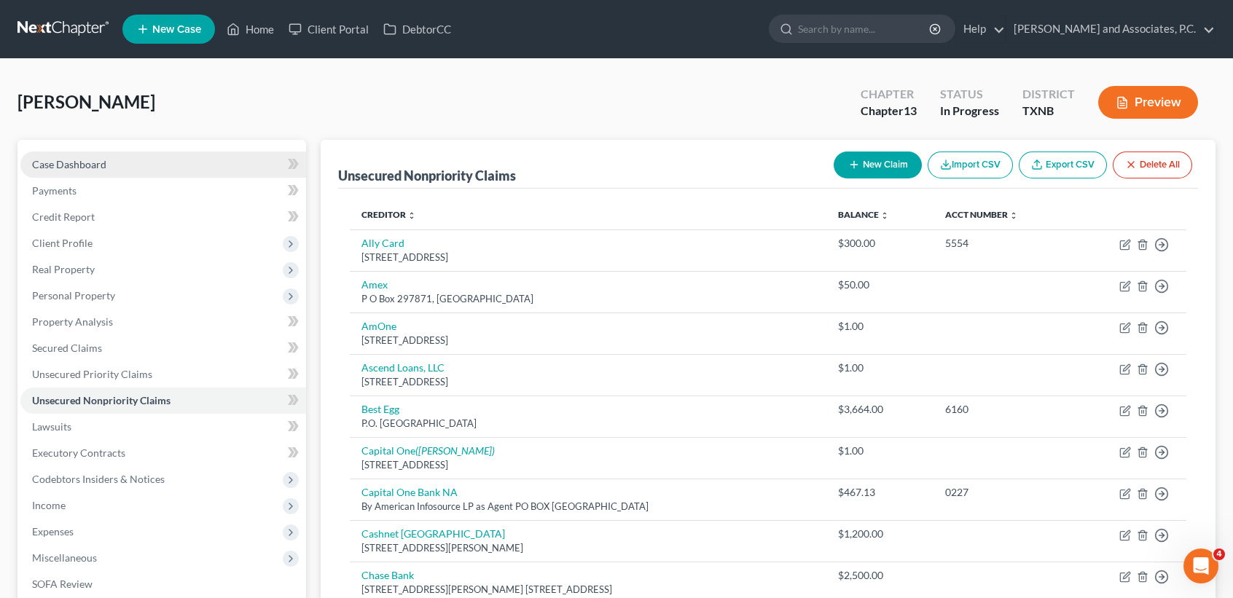
click at [82, 161] on span "Case Dashboard" at bounding box center [69, 164] width 74 height 12
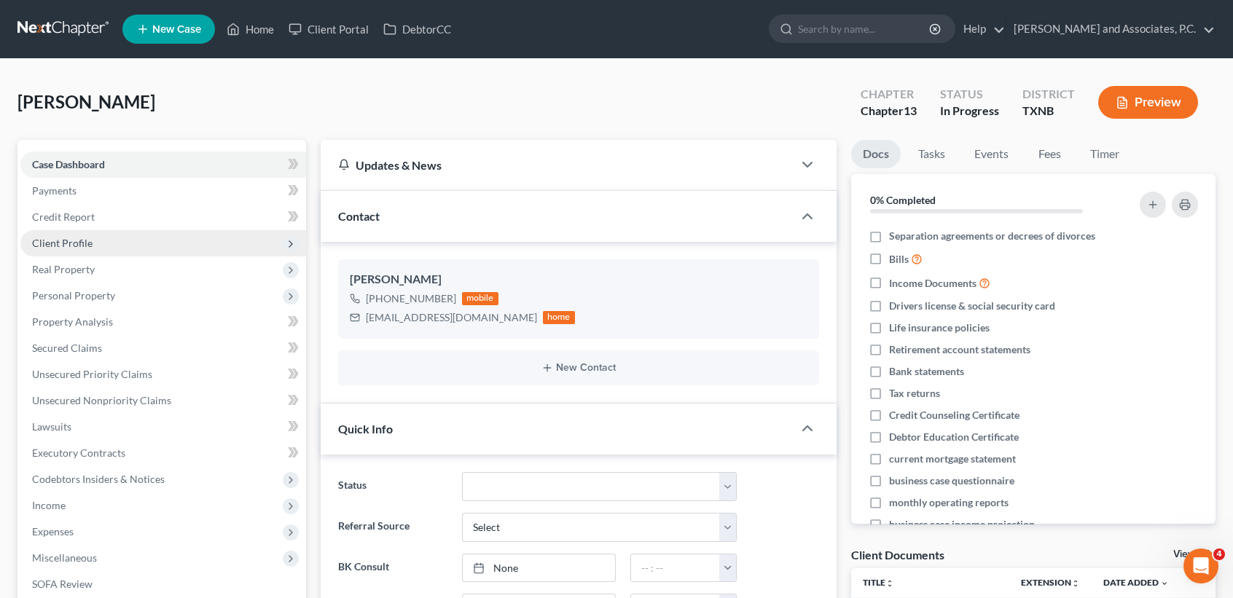
scroll to position [308, 0]
select select "7"
select select "0"
click at [251, 21] on link "Home" at bounding box center [250, 29] width 62 height 26
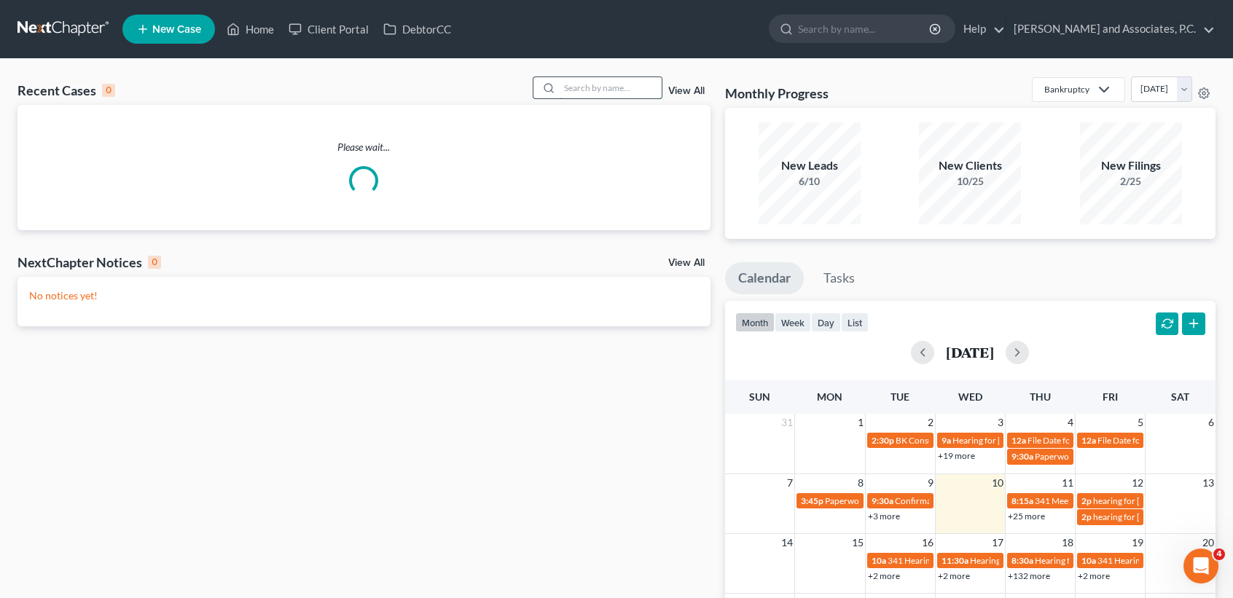
click at [637, 83] on input "search" at bounding box center [611, 87] width 102 height 21
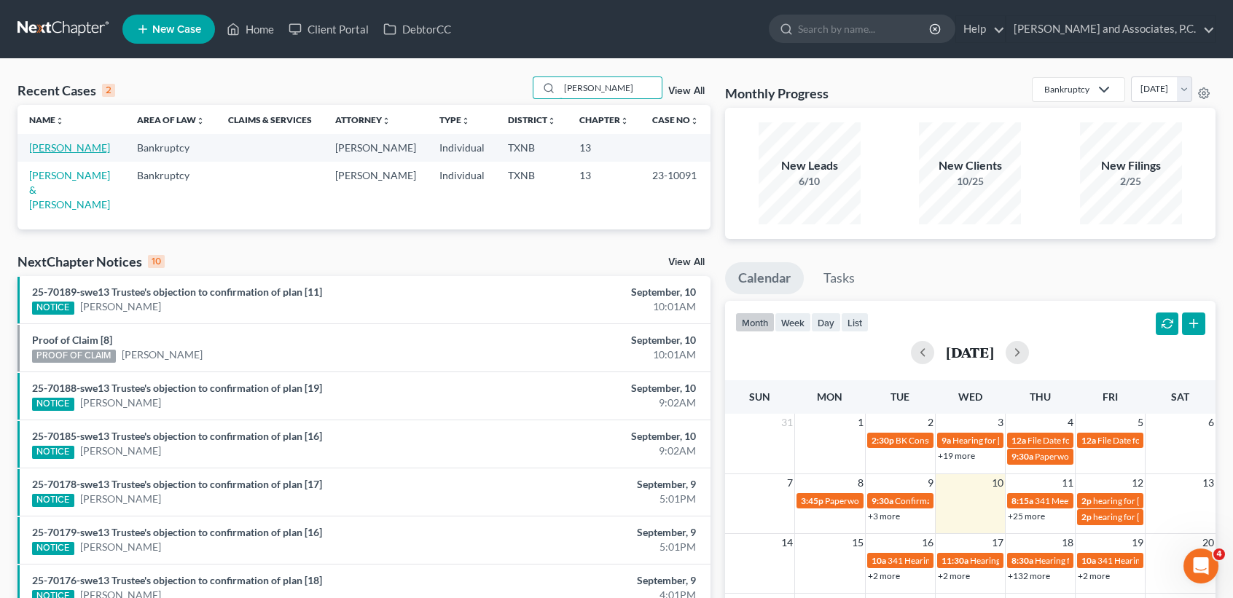
type input "herrera"
click at [79, 143] on link "[PERSON_NAME]" at bounding box center [69, 147] width 81 height 12
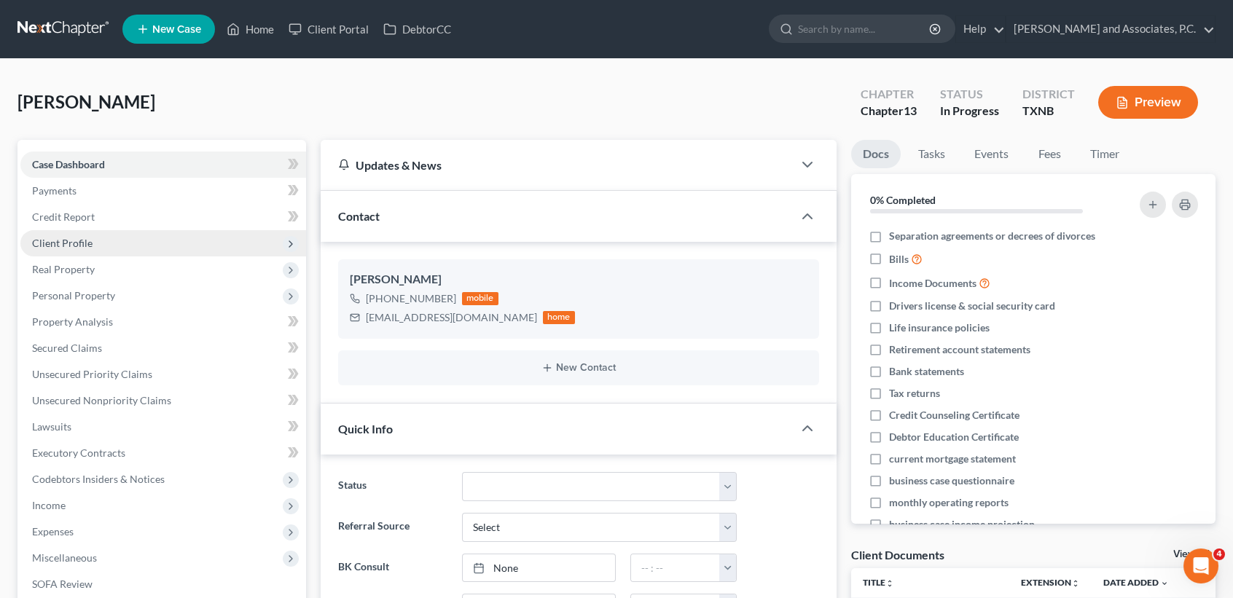
scroll to position [144, 0]
click at [1047, 147] on link "Fees" at bounding box center [1049, 154] width 47 height 28
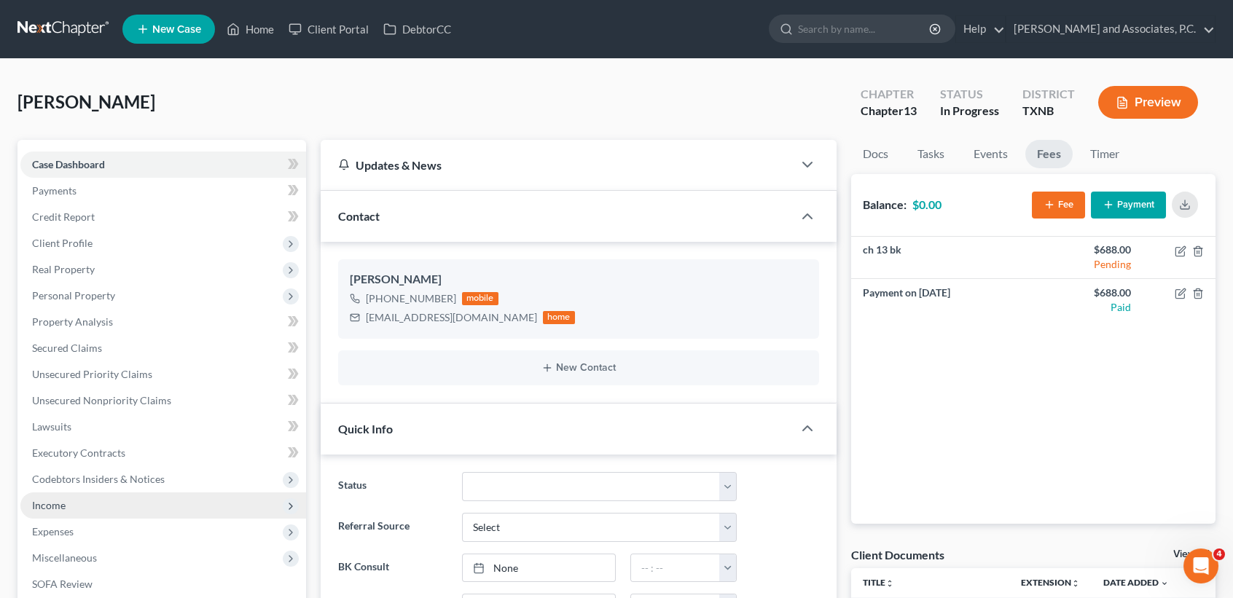
click at [75, 496] on span "Income" at bounding box center [163, 506] width 286 height 26
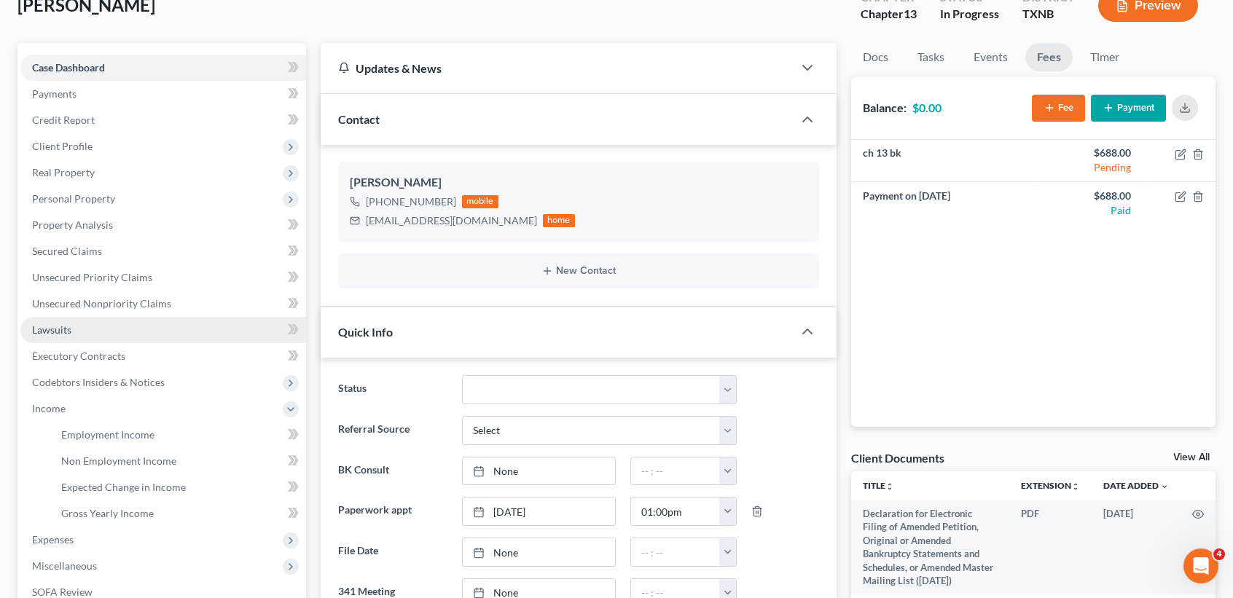
click at [101, 331] on link "Lawsuits" at bounding box center [163, 330] width 286 height 26
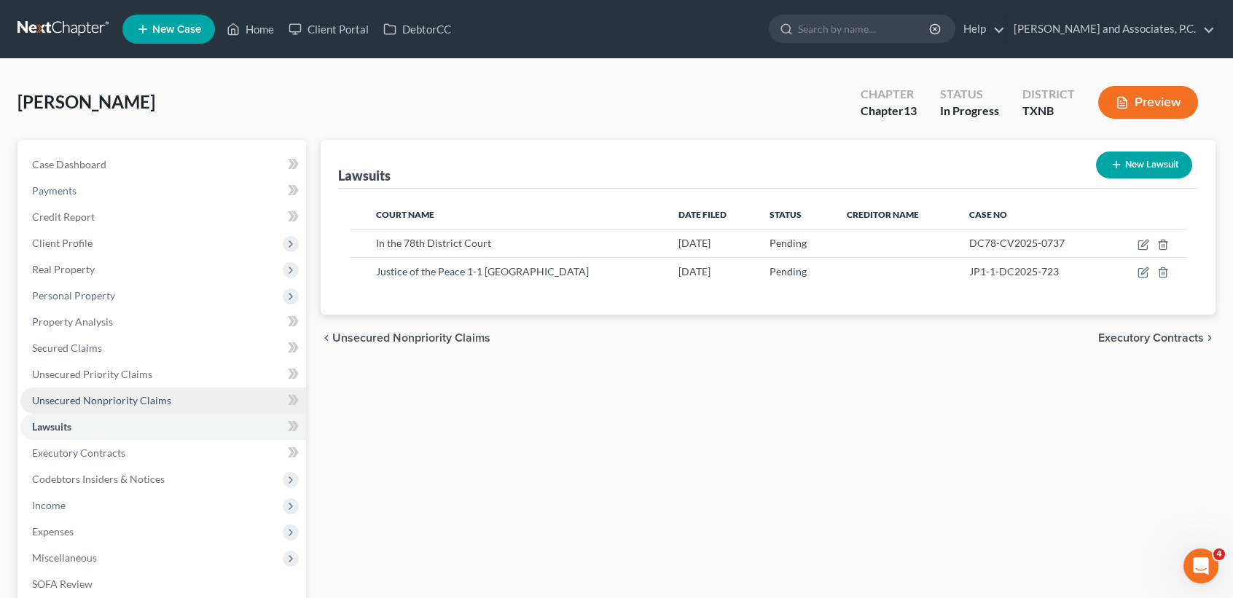
click at [109, 407] on link "Unsecured Nonpriority Claims" at bounding box center [163, 401] width 286 height 26
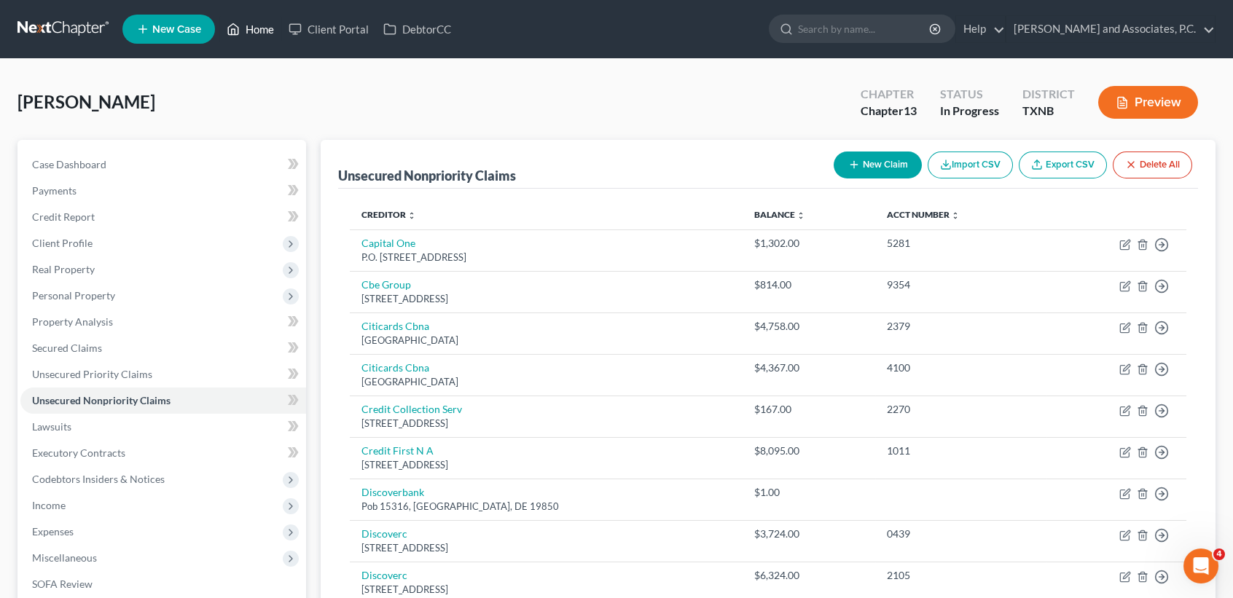
click at [258, 34] on link "Home" at bounding box center [250, 29] width 62 height 26
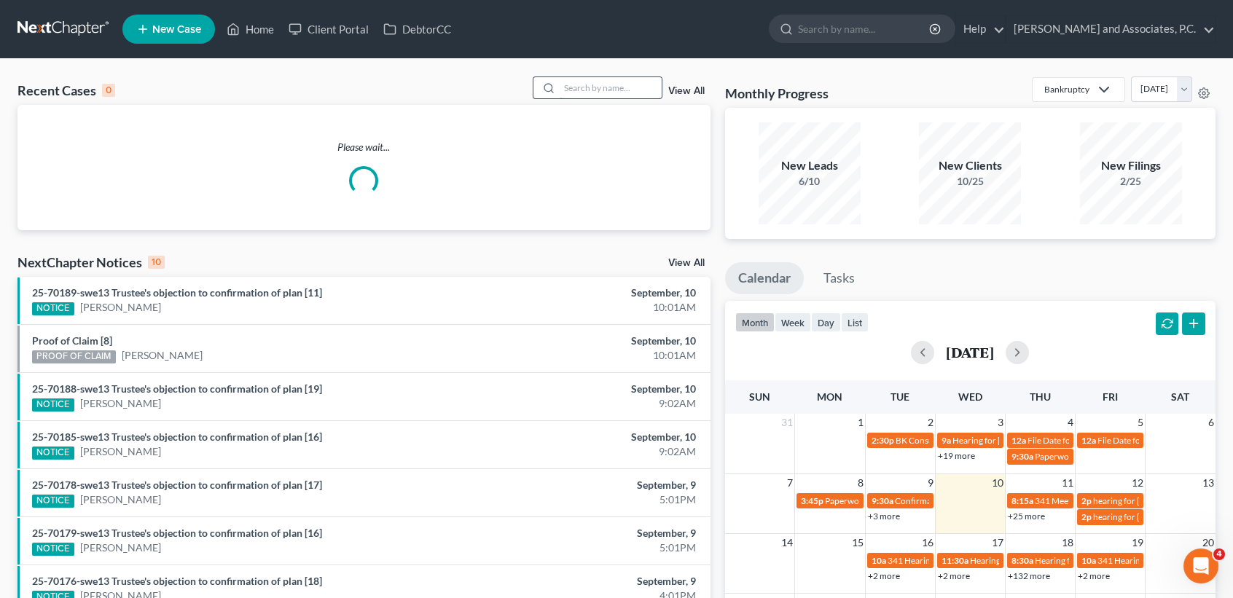
drag, startPoint x: 633, startPoint y: 77, endPoint x: 619, endPoint y: 88, distance: 18.2
click at [630, 77] on input "search" at bounding box center [611, 87] width 102 height 21
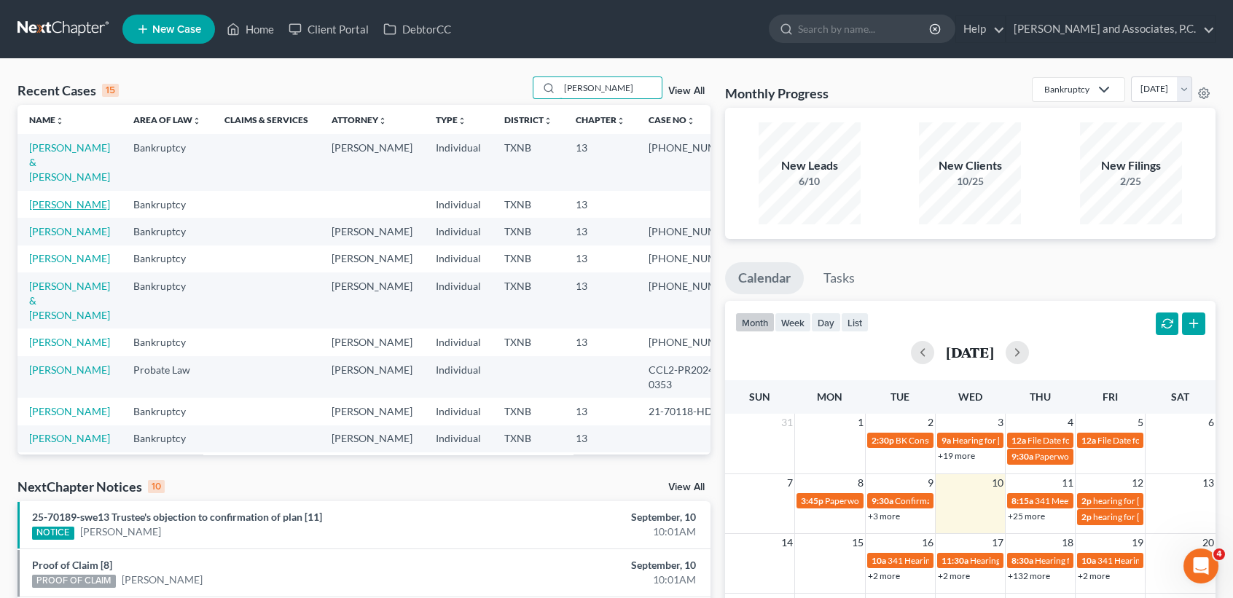
type input "perez"
click at [52, 207] on link "[PERSON_NAME]" at bounding box center [69, 204] width 81 height 12
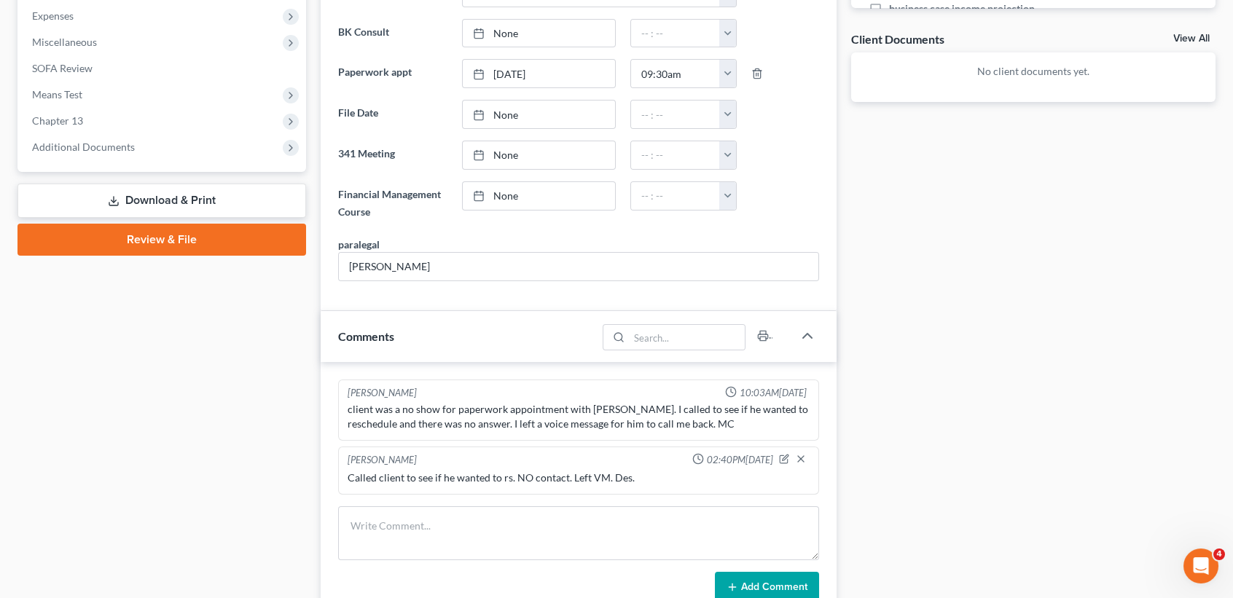
scroll to position [583, 0]
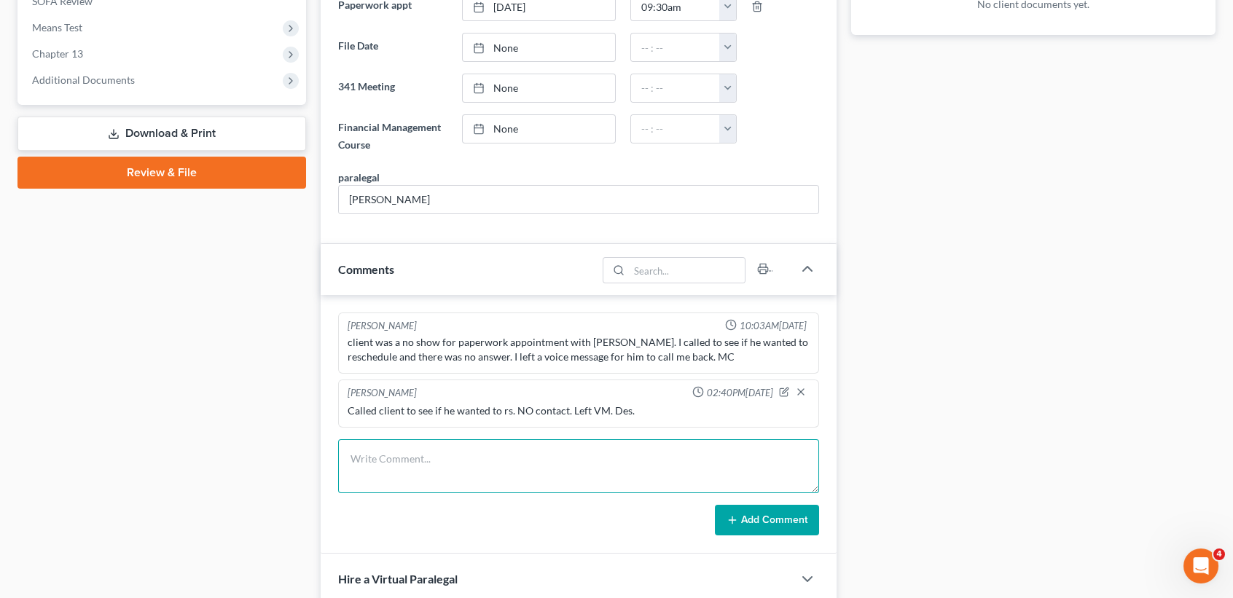
click at [543, 454] on textarea at bounding box center [578, 466] width 481 height 54
type textarea "C"
type textarea "called client to see if he wanted to r/s his missed appt 9/4. No contact., left…"
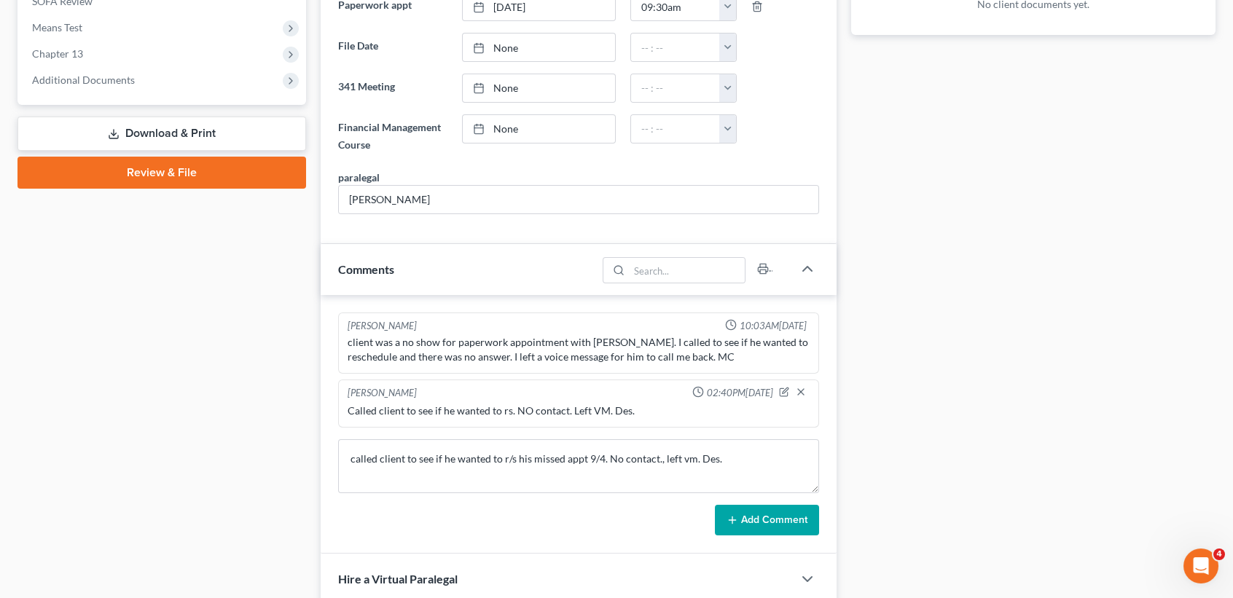
click at [759, 516] on button "Add Comment" at bounding box center [767, 520] width 104 height 31
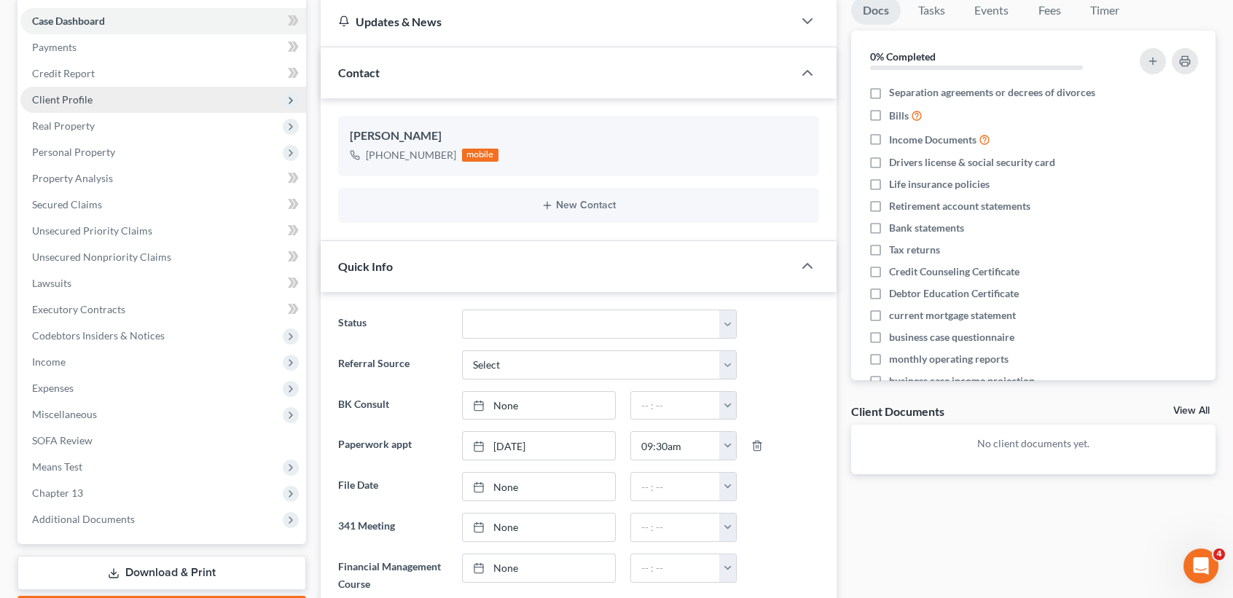
scroll to position [0, 0]
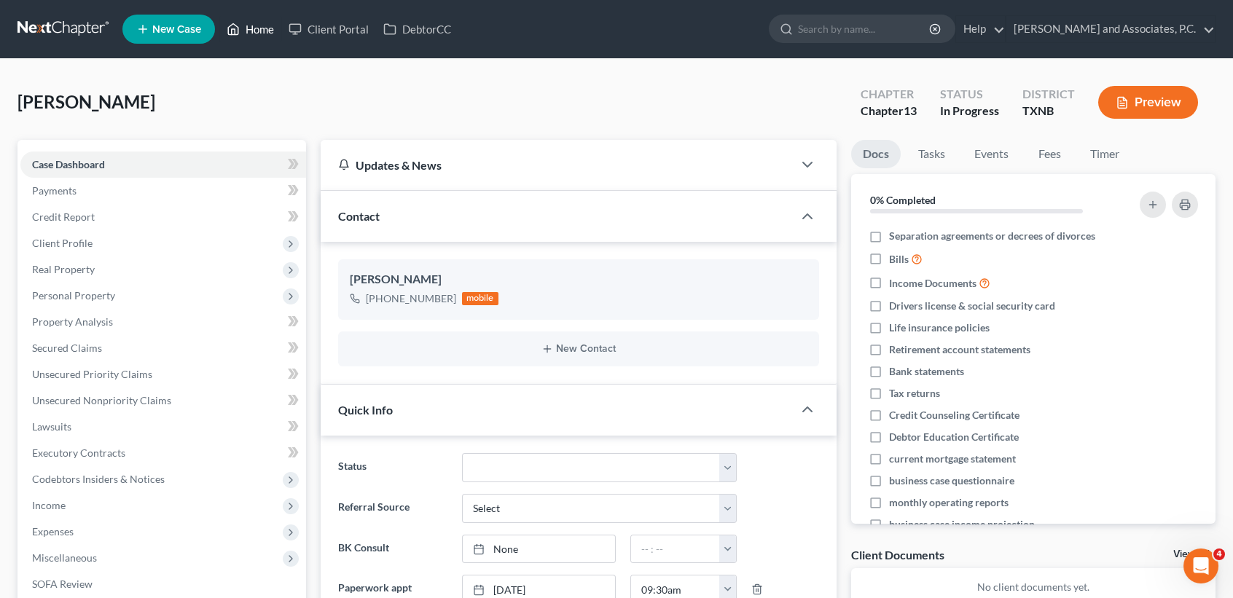
click at [276, 30] on link "Home" at bounding box center [250, 29] width 62 height 26
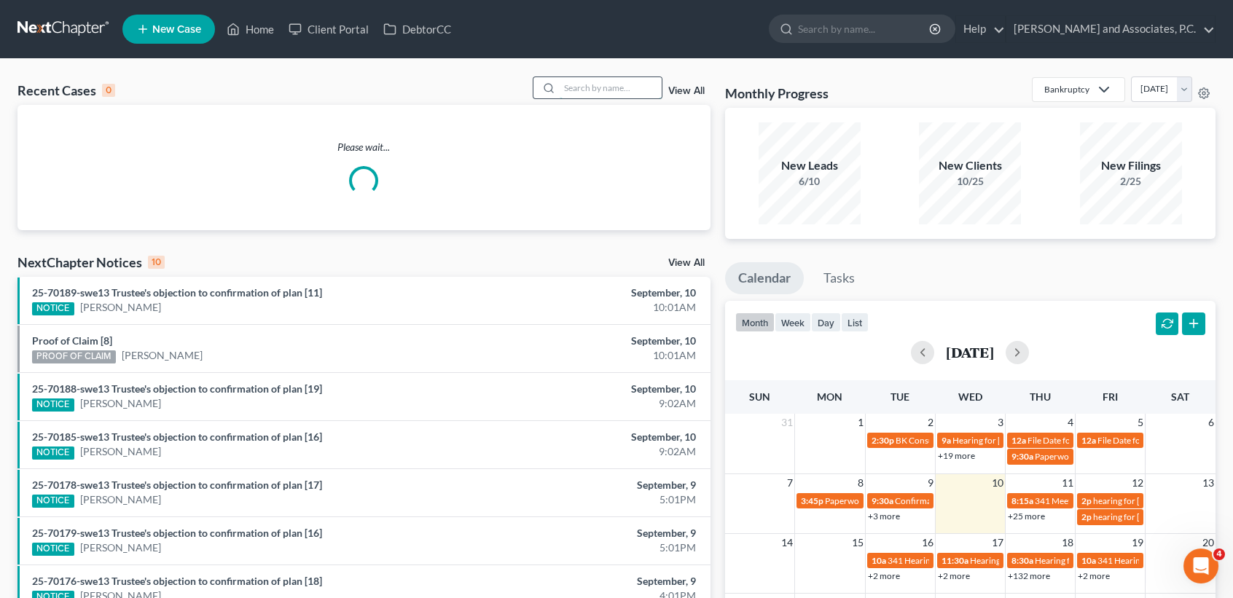
click at [632, 85] on input "search" at bounding box center [611, 87] width 102 height 21
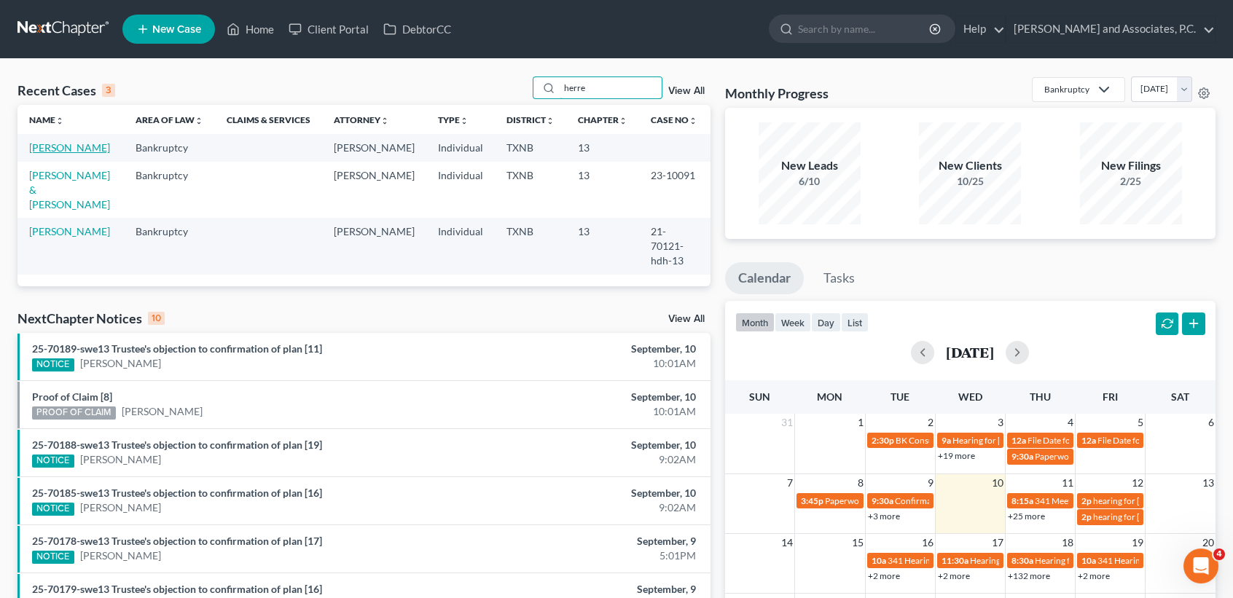
type input "herre"
click at [51, 149] on link "[PERSON_NAME]" at bounding box center [69, 147] width 81 height 12
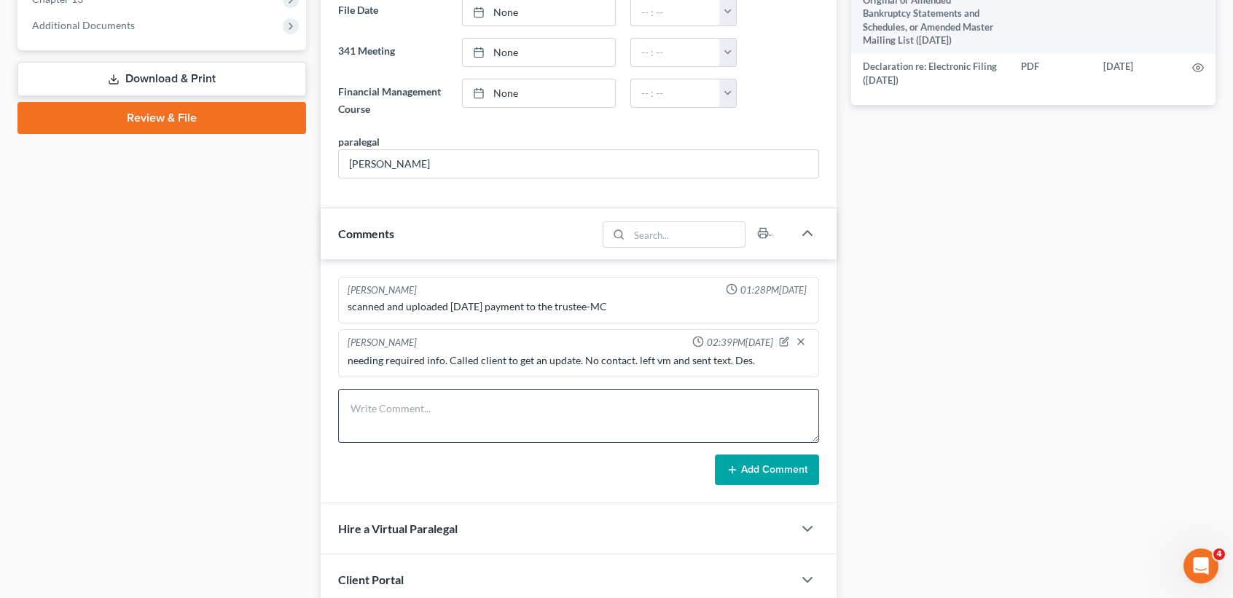
scroll to position [634, 0]
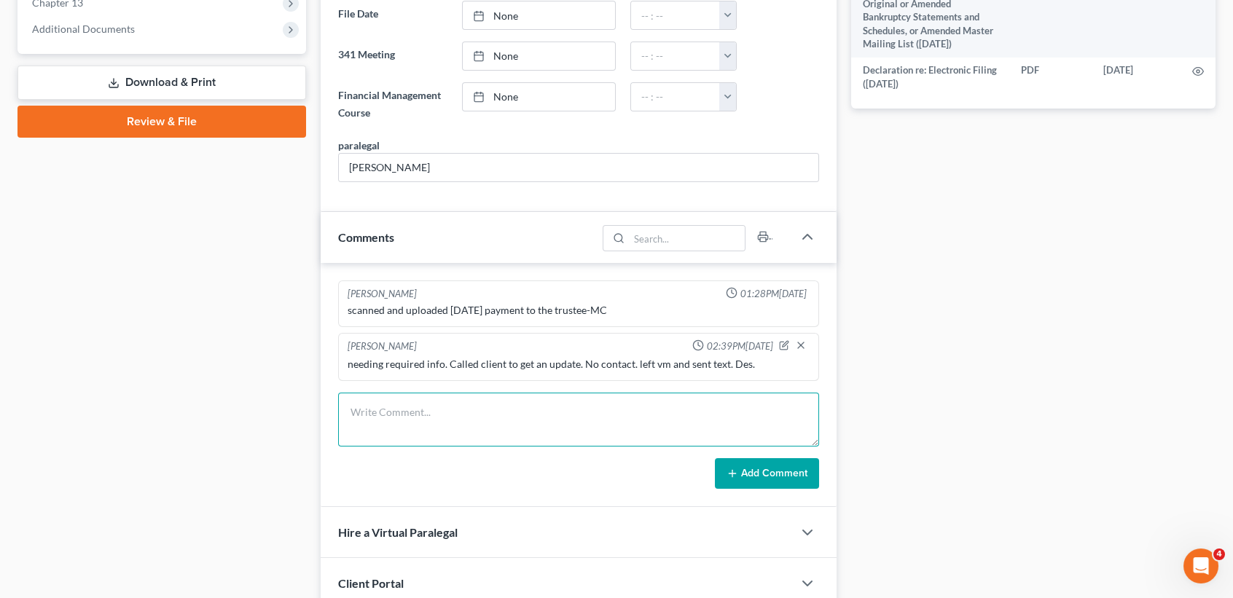
click at [517, 422] on textarea at bounding box center [578, 420] width 481 height 54
type textarea "need clients whole petition for citibank so I can notice the attorney. Des."
click at [785, 468] on button "Add Comment" at bounding box center [767, 473] width 104 height 31
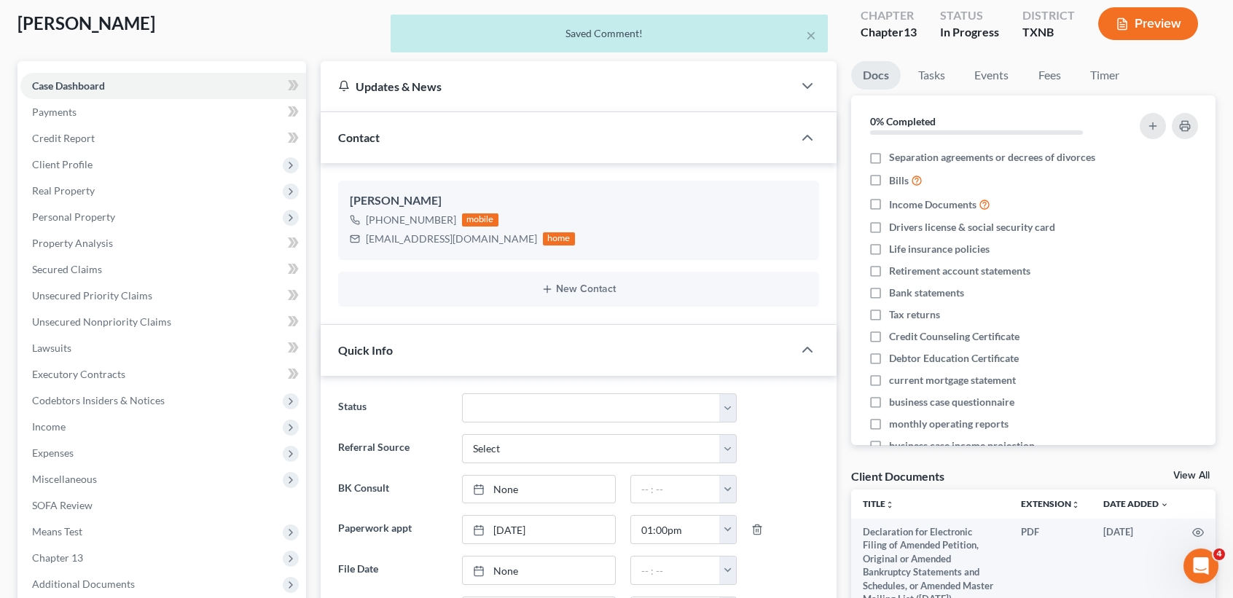
scroll to position [0, 0]
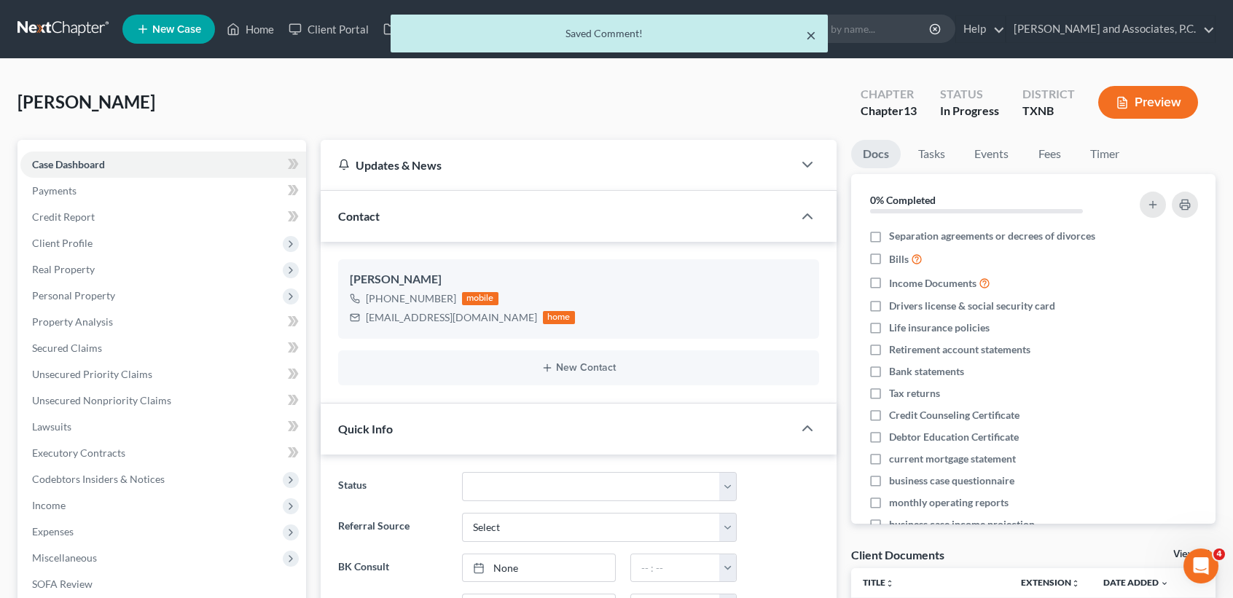
drag, startPoint x: 810, startPoint y: 32, endPoint x: 783, endPoint y: 40, distance: 28.1
click at [810, 32] on button "×" at bounding box center [811, 34] width 10 height 17
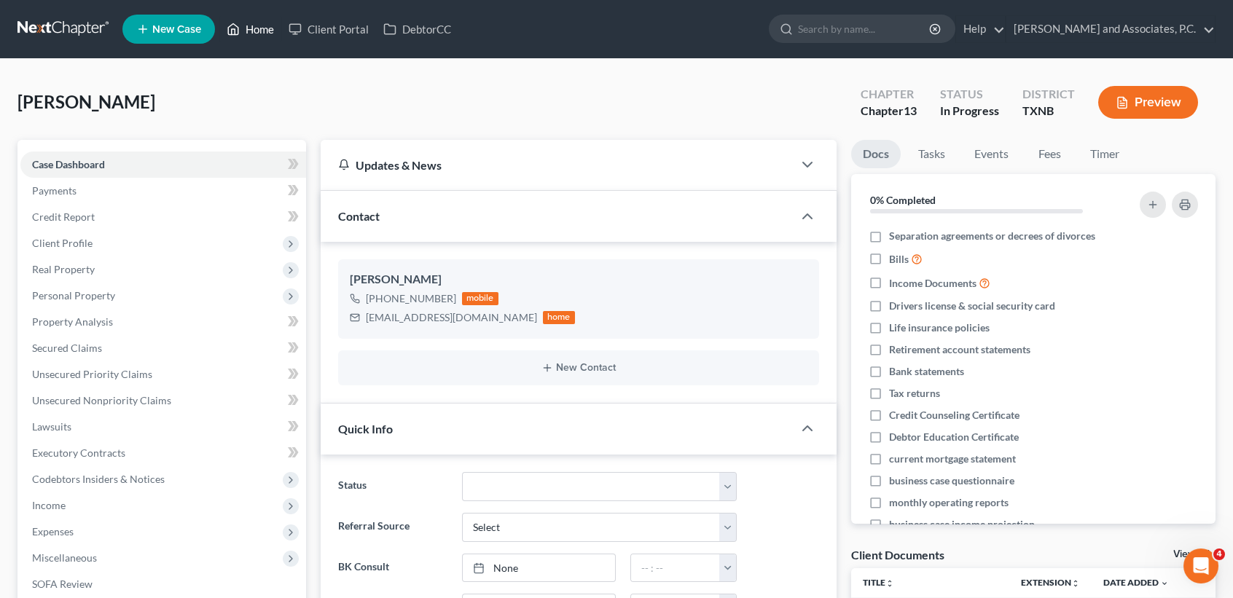
click at [275, 30] on link "Home" at bounding box center [250, 29] width 62 height 26
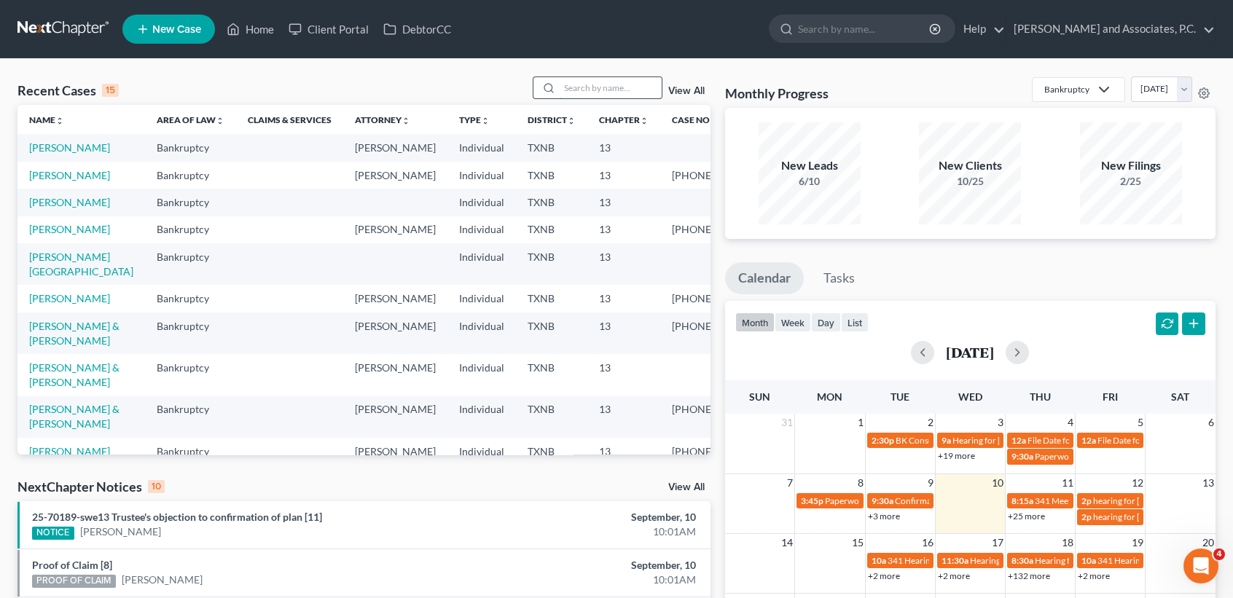
click at [560, 79] on input "search" at bounding box center [611, 87] width 102 height 21
click at [560, 82] on input "search" at bounding box center [611, 87] width 102 height 21
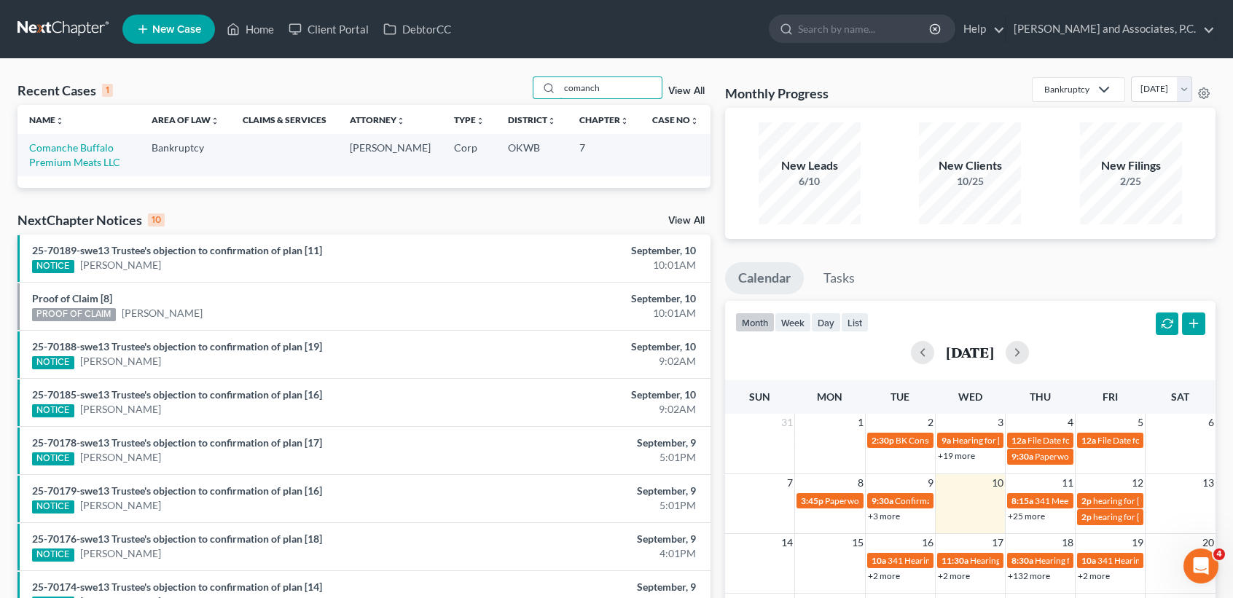
type input "comanch"
click at [79, 173] on td "Comanche Buffalo Premium Meats LLC" at bounding box center [78, 155] width 122 height 42
click at [79, 163] on link "Comanche Buffalo Premium Meats LLC" at bounding box center [74, 154] width 91 height 27
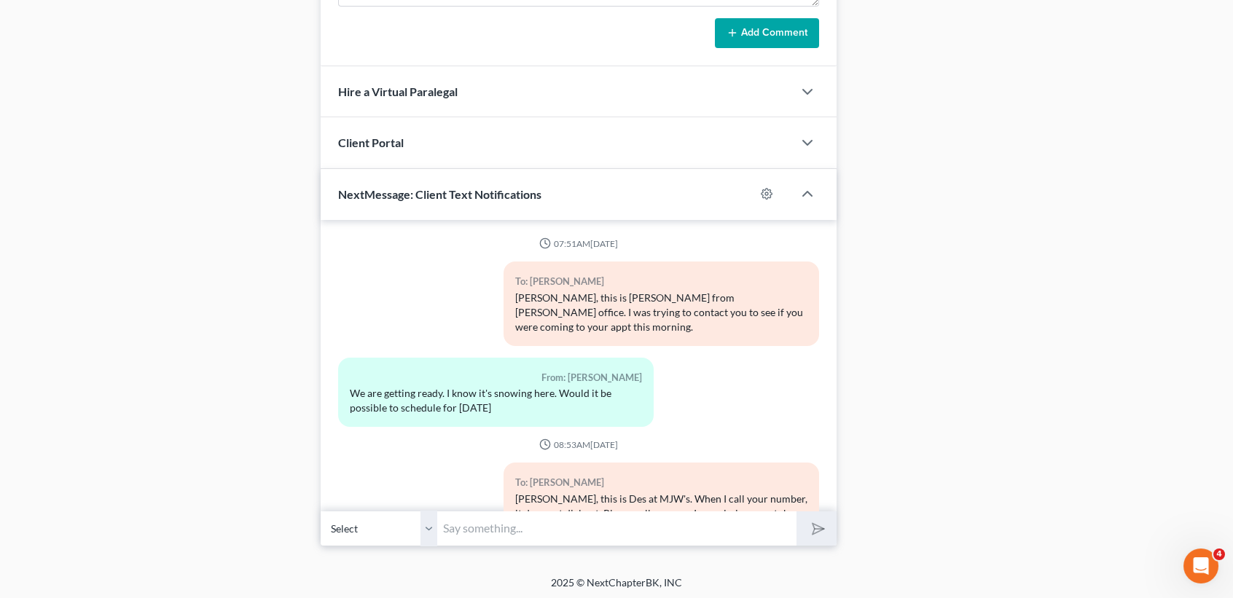
scroll to position [4064, 0]
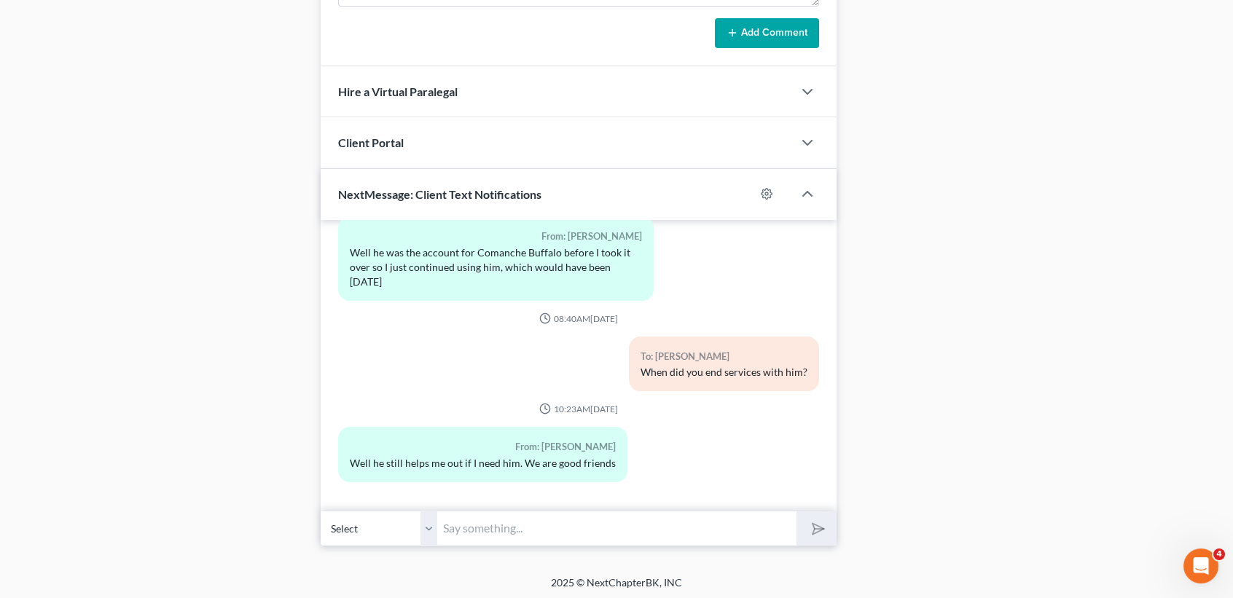
click at [715, 511] on input "text" at bounding box center [616, 529] width 359 height 36
type input "But when did he stop helping with accountant work for tthe business?"
click at [796, 512] on button "submit" at bounding box center [816, 529] width 40 height 34
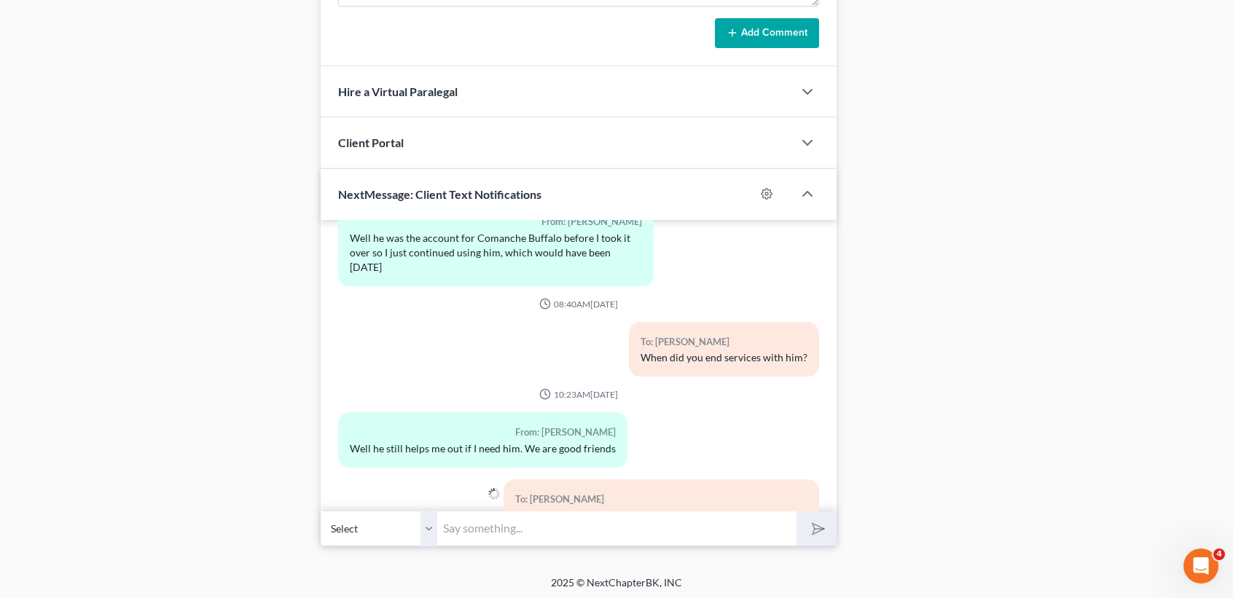
scroll to position [4146, 0]
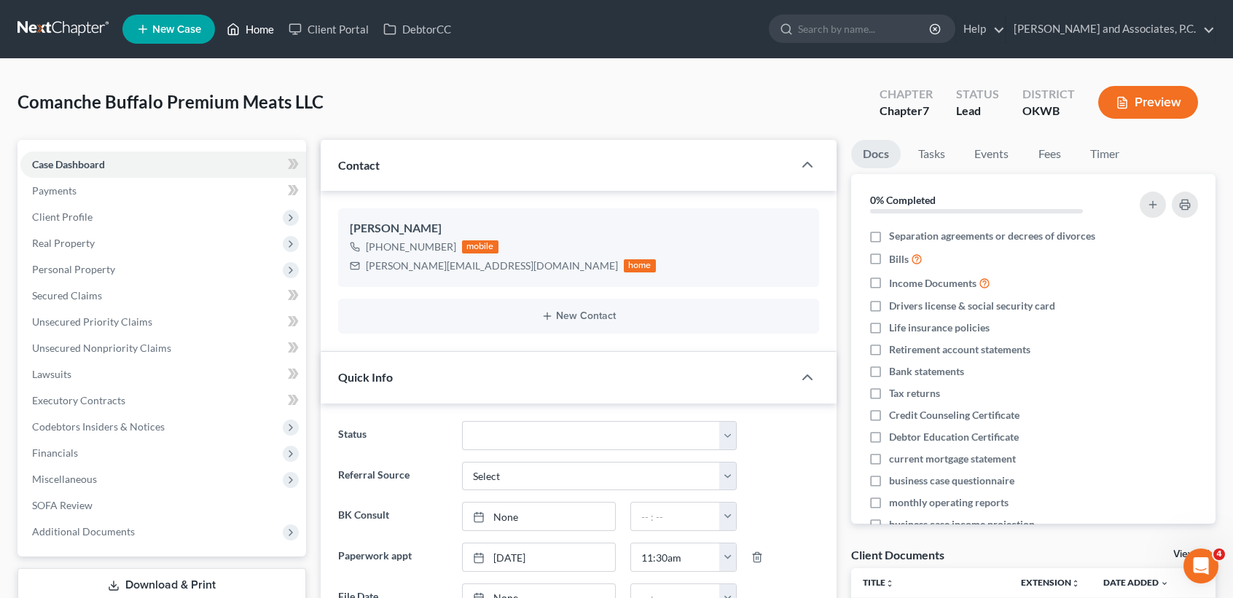
click at [271, 35] on link "Home" at bounding box center [250, 29] width 62 height 26
